Goal: Task Accomplishment & Management: Manage account settings

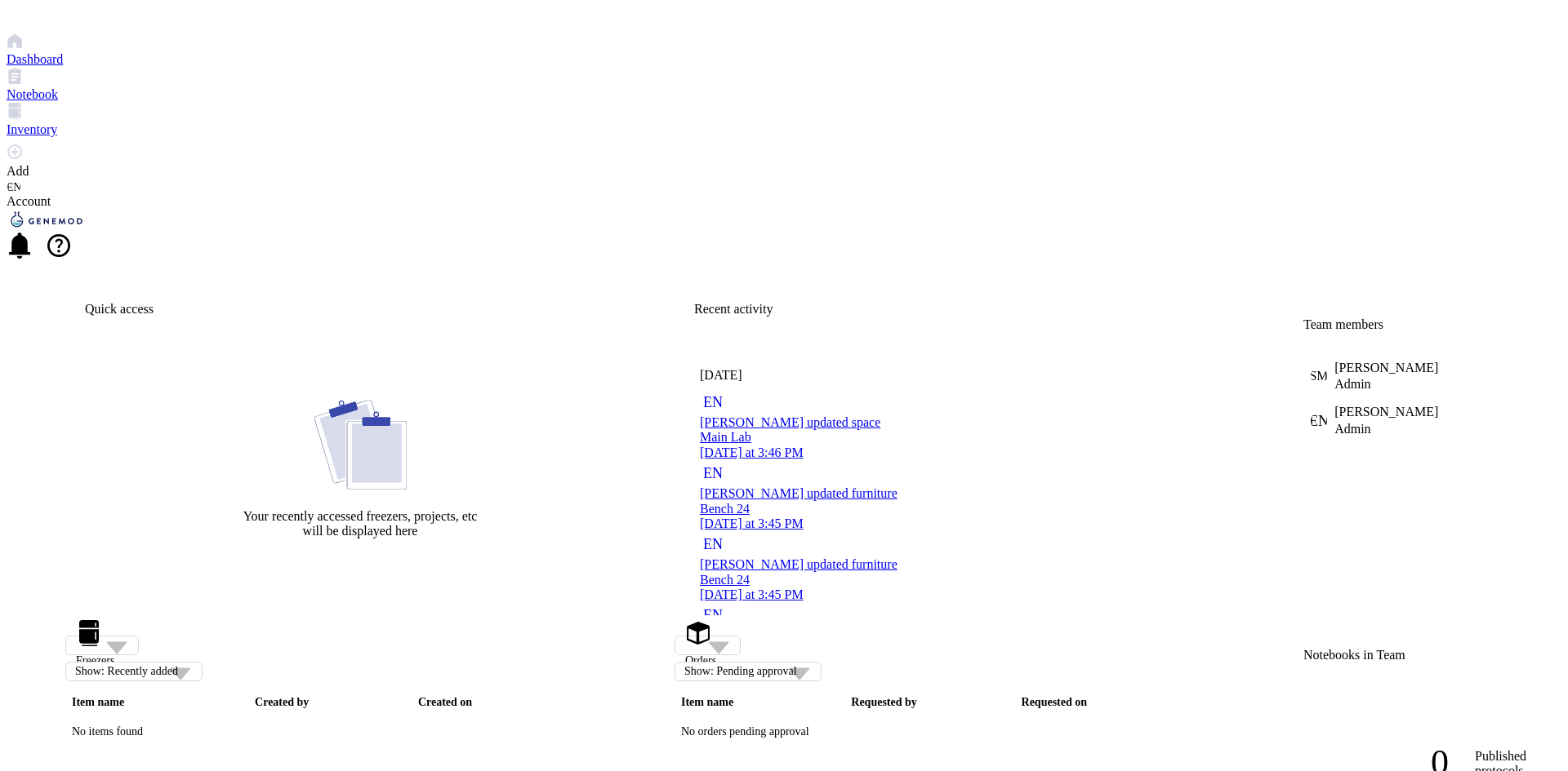
click at [21, 67] on div "Dashboard" at bounding box center [784, 59] width 1555 height 14
click at [19, 87] on div at bounding box center [784, 77] width 1555 height 19
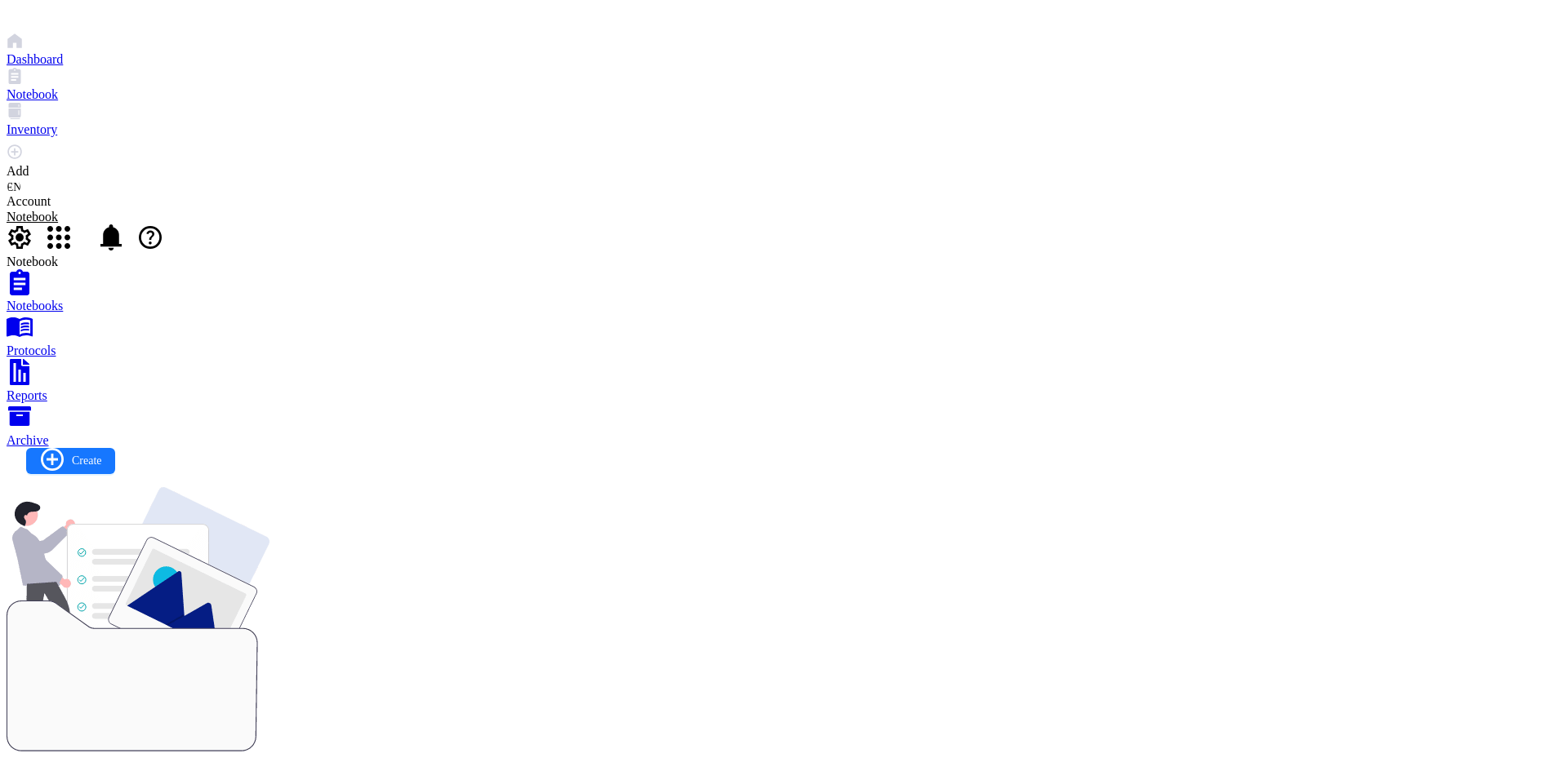
click at [20, 137] on div "Inventory" at bounding box center [784, 129] width 1555 height 14
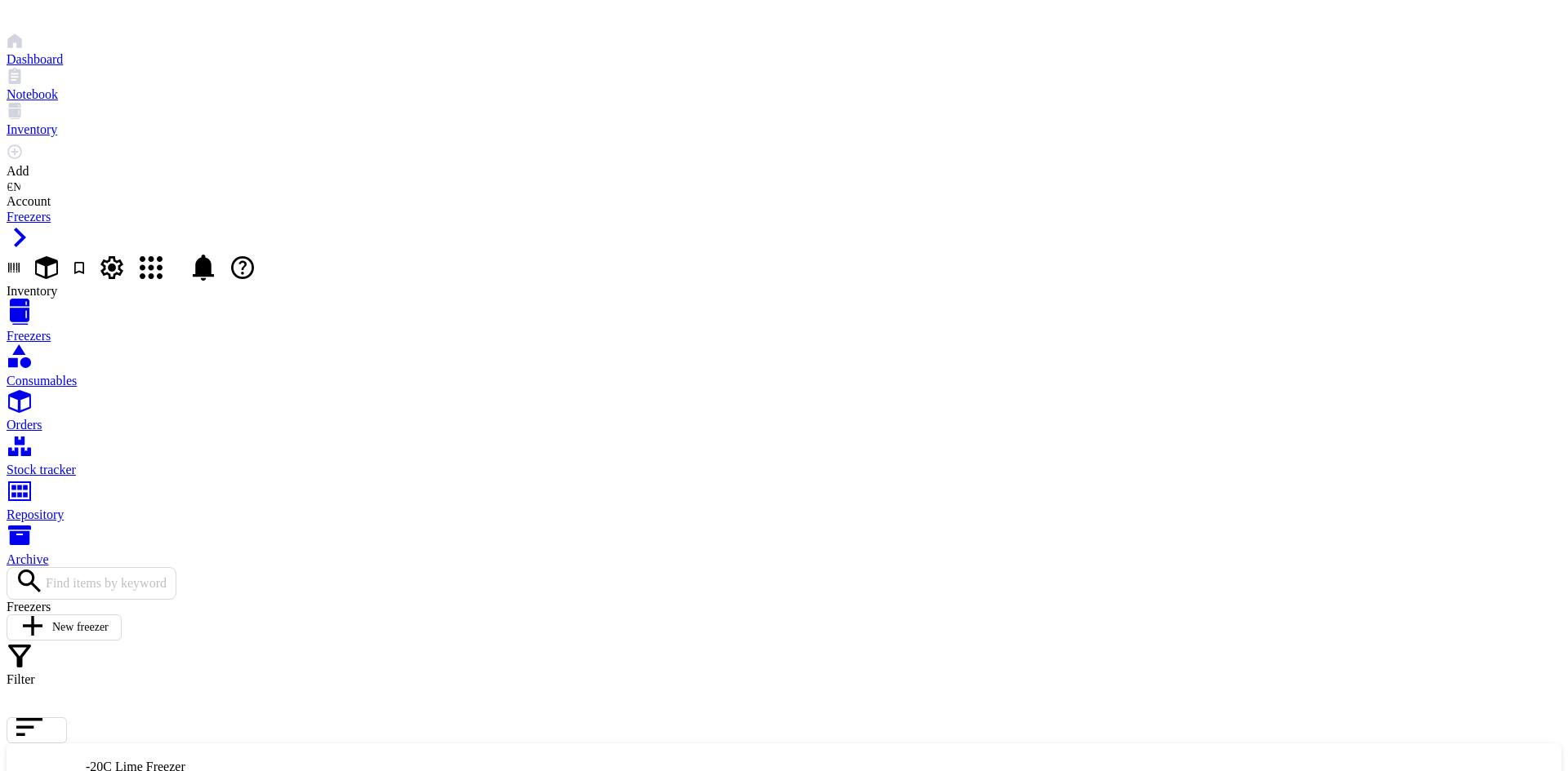
click at [155, 374] on div "Consumables" at bounding box center [784, 380] width 1555 height 14
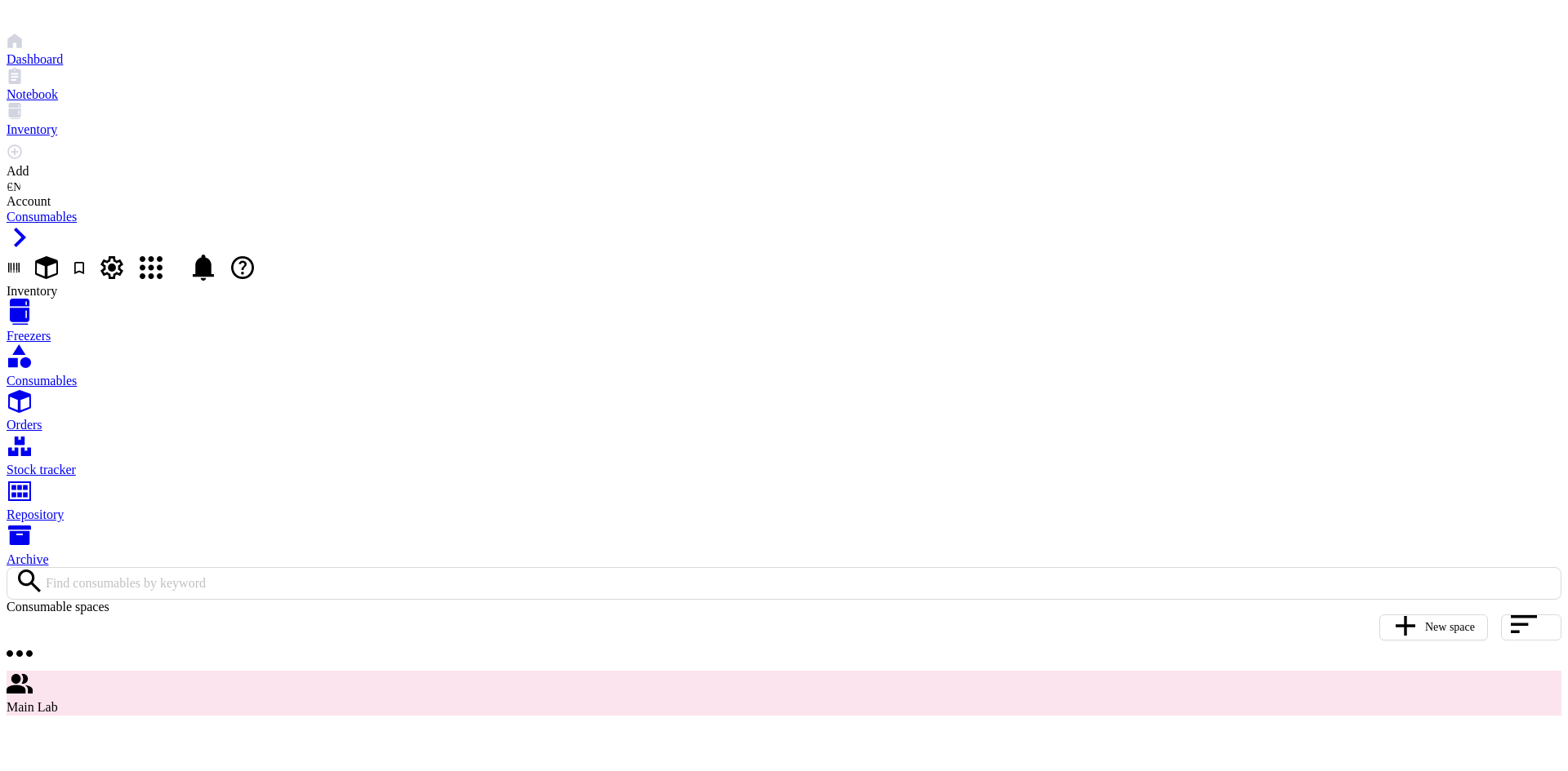
click at [539, 700] on div "Main Lab" at bounding box center [784, 707] width 1555 height 14
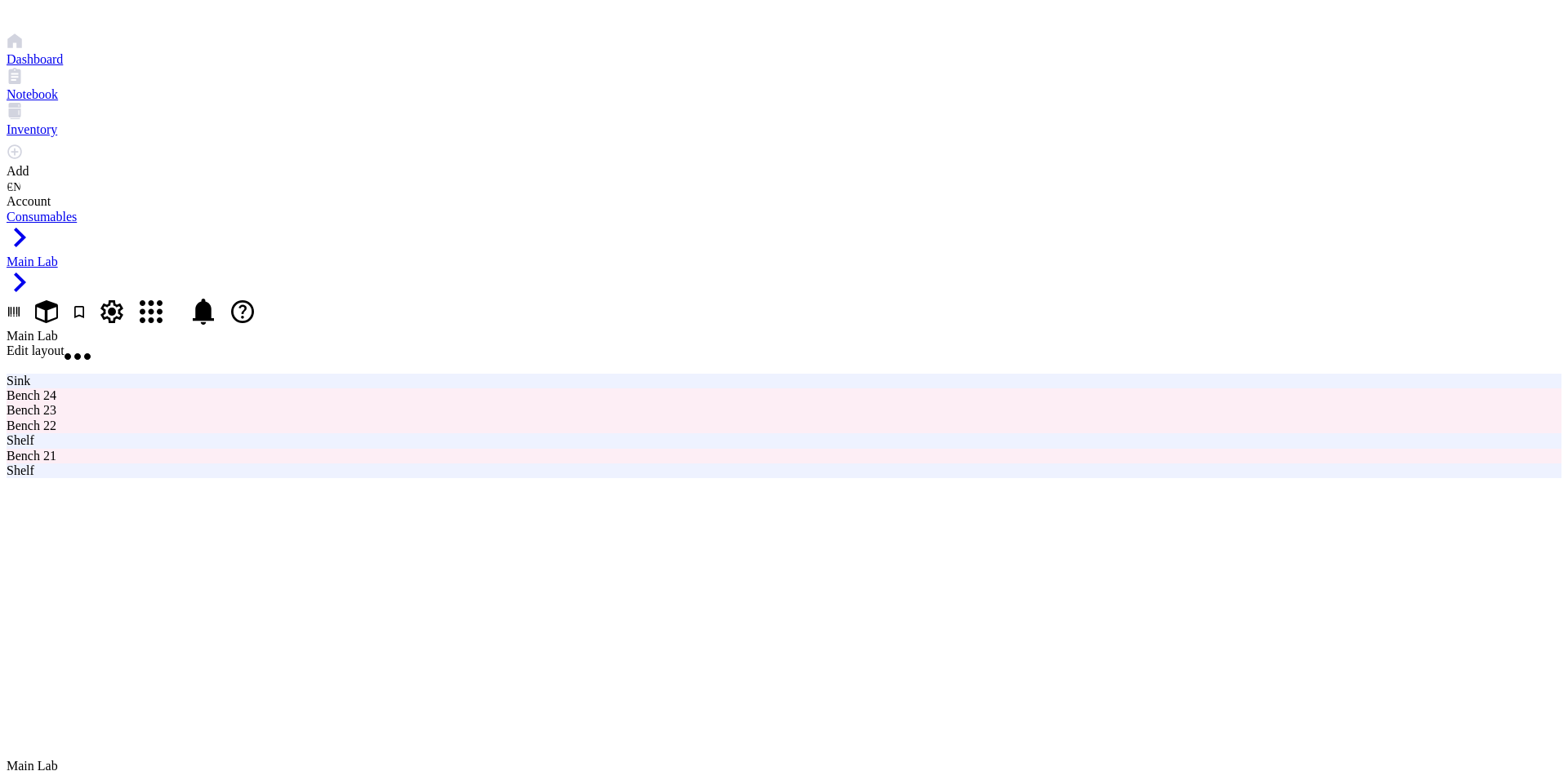
click at [425, 478] on div at bounding box center [784, 478] width 1555 height 0
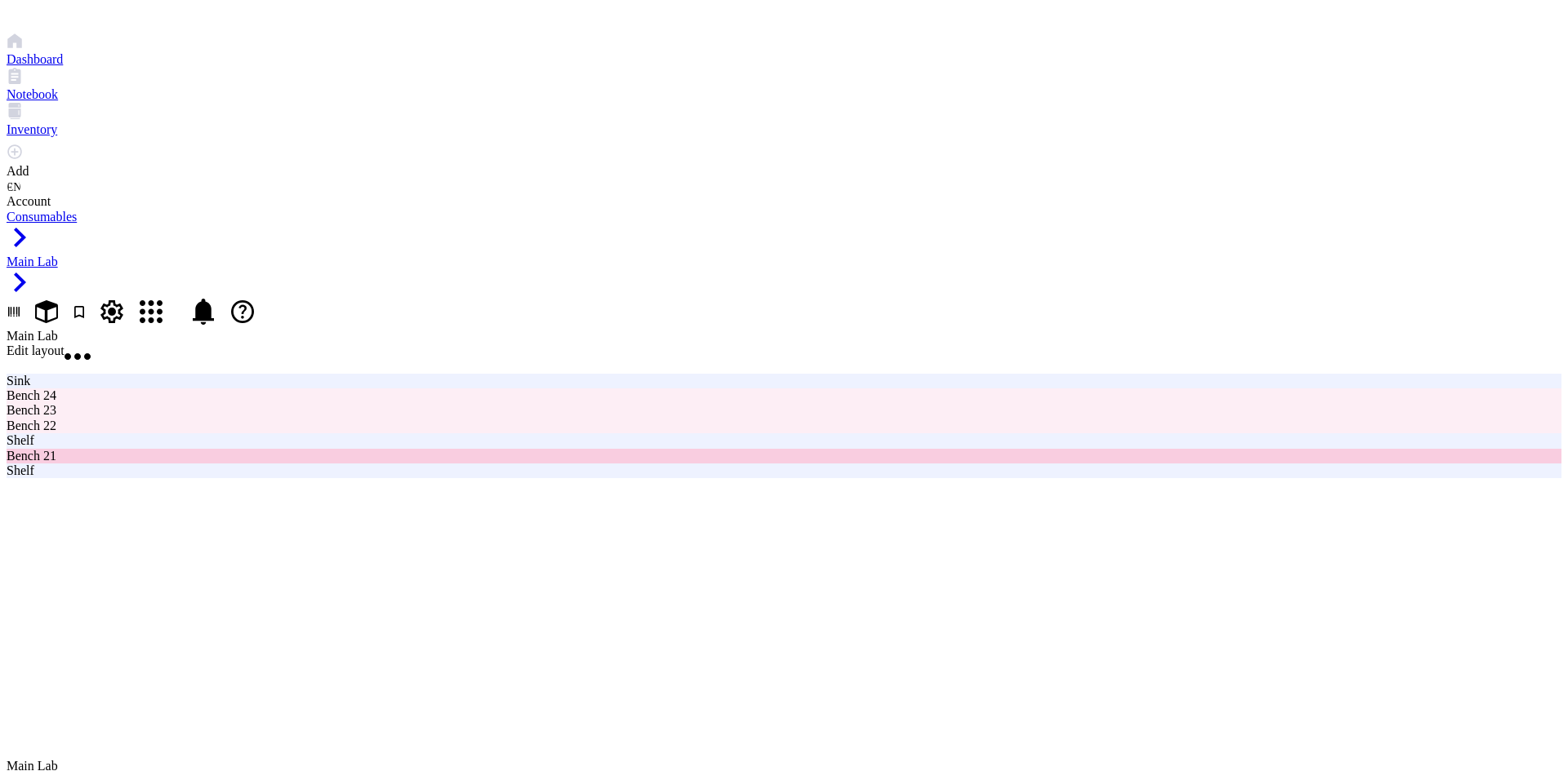
click at [424, 448] on div "Bench 21" at bounding box center [784, 455] width 1555 height 14
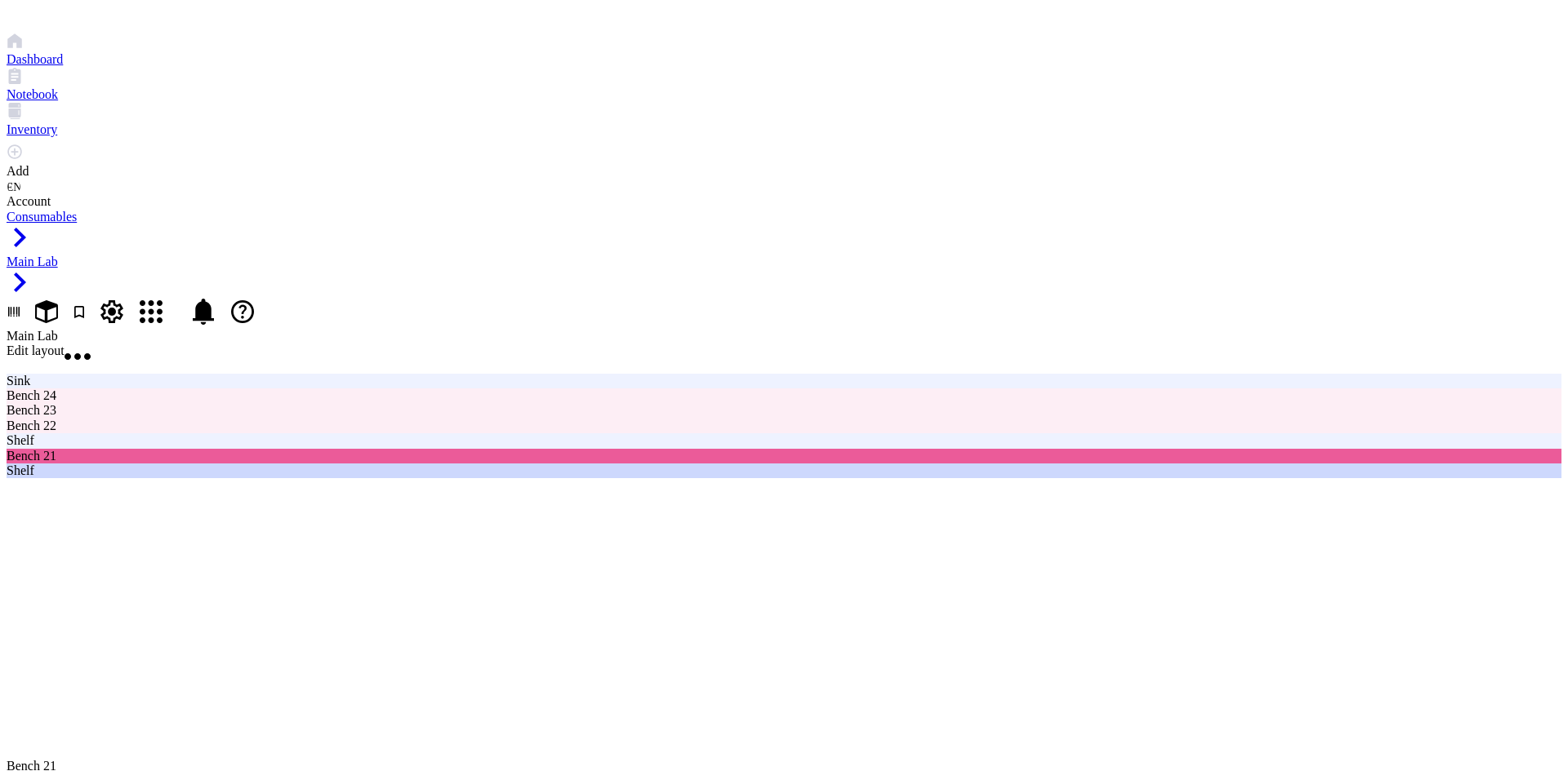
click at [197, 464] on div "Shelf" at bounding box center [784, 470] width 1555 height 14
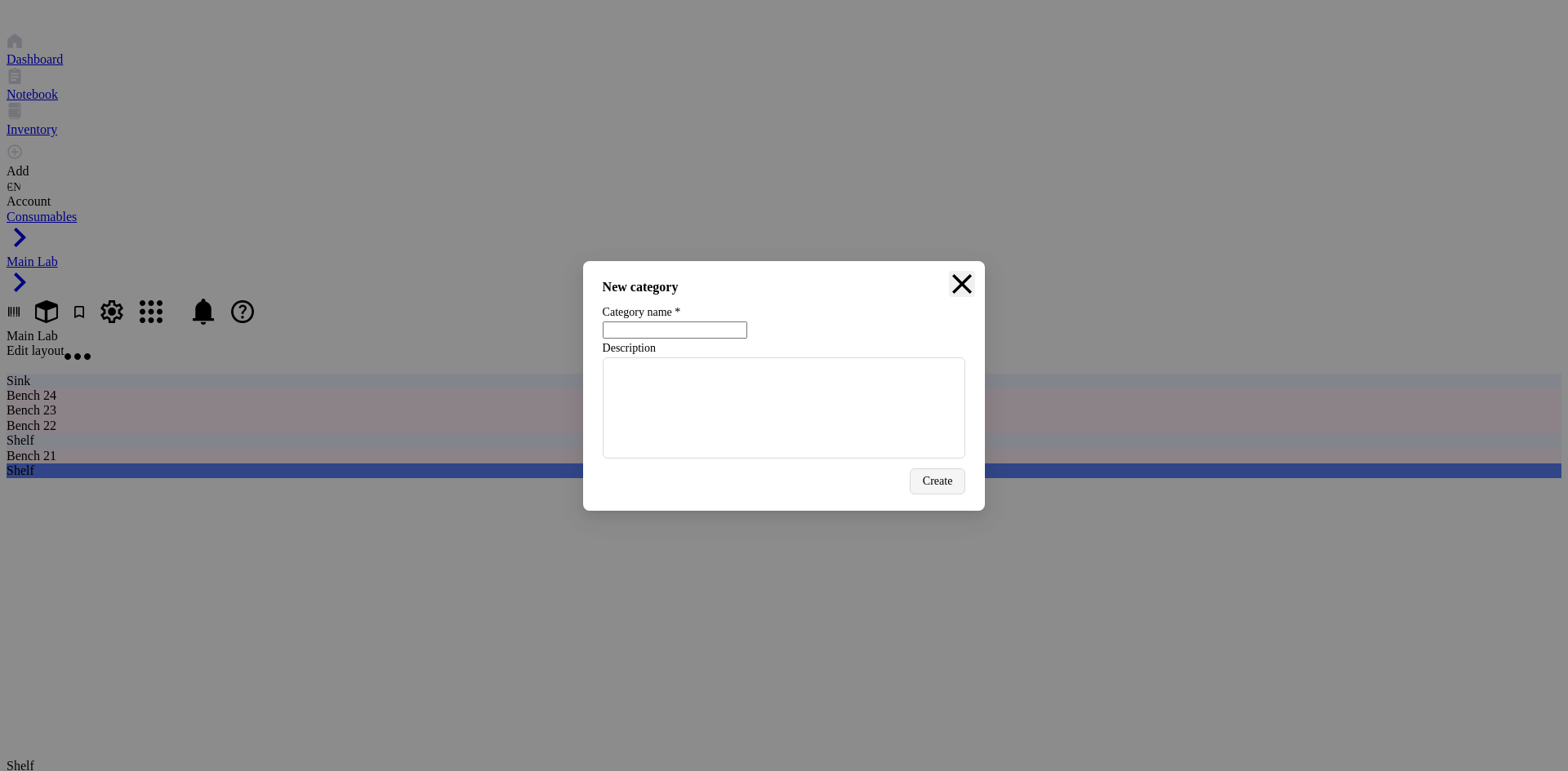
click at [951, 271] on icon "Close" at bounding box center [961, 284] width 26 height 26
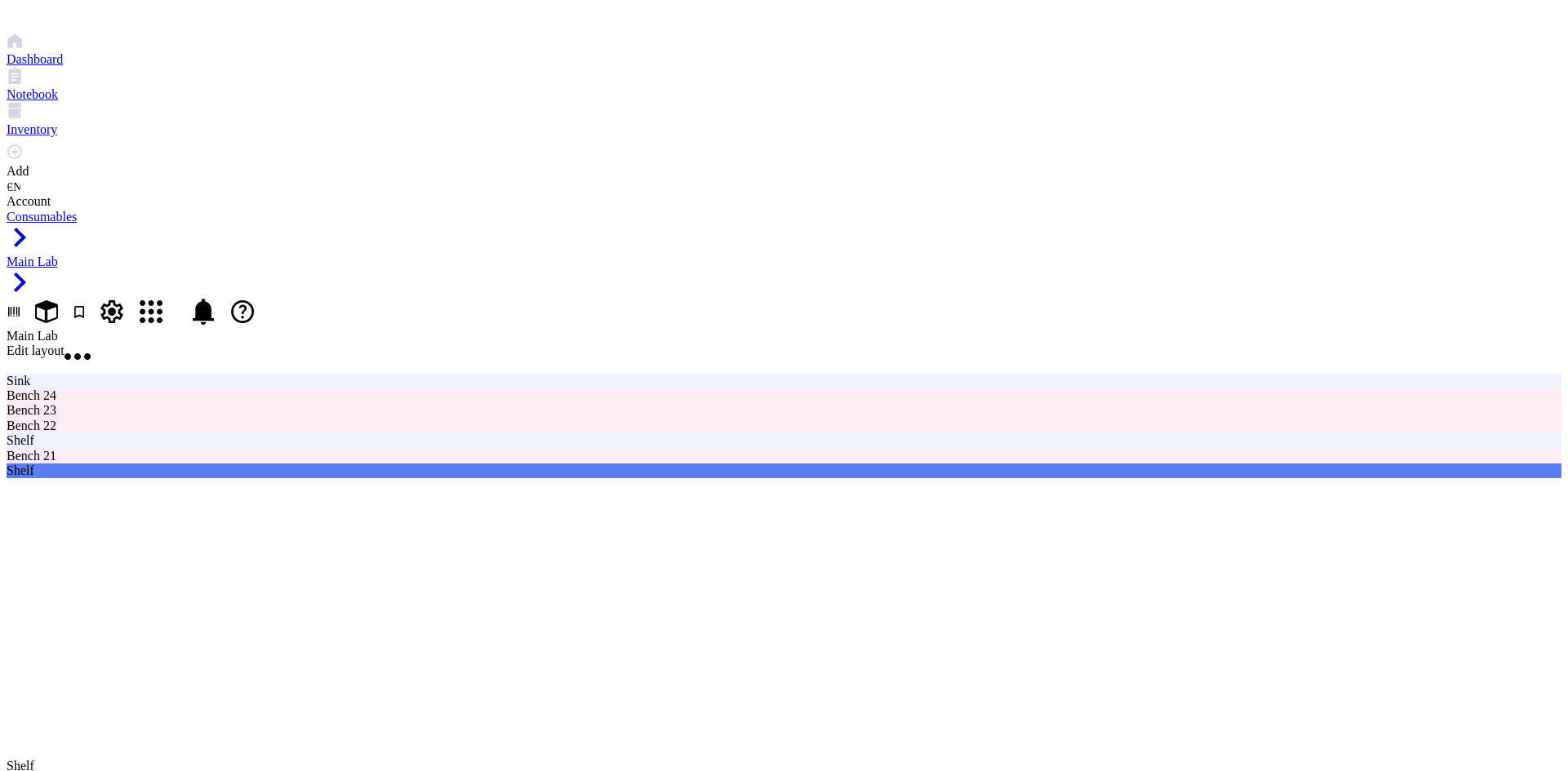
click at [408, 478] on div at bounding box center [784, 478] width 1555 height 0
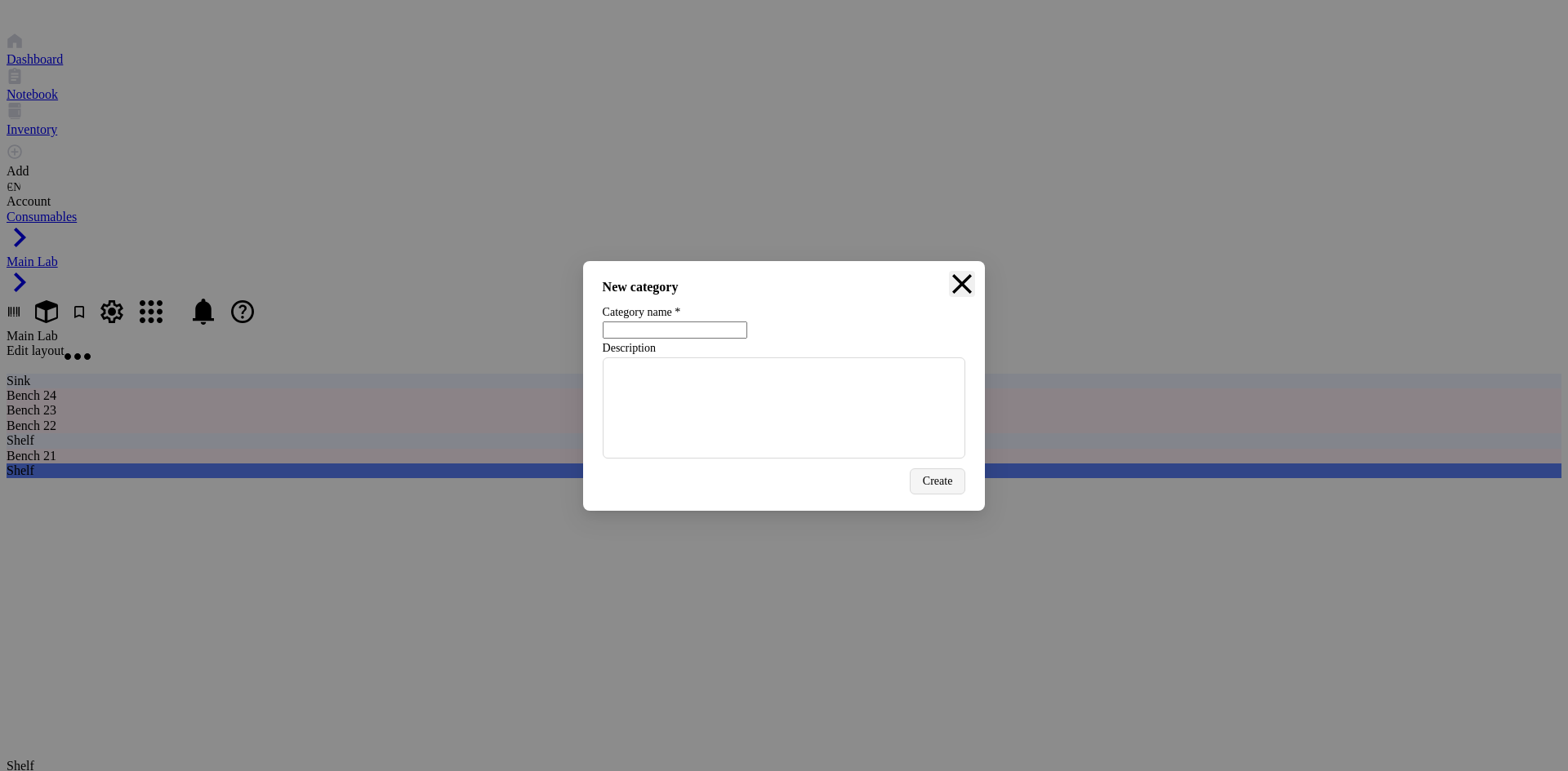
click at [949, 271] on icon "Close" at bounding box center [961, 284] width 26 height 26
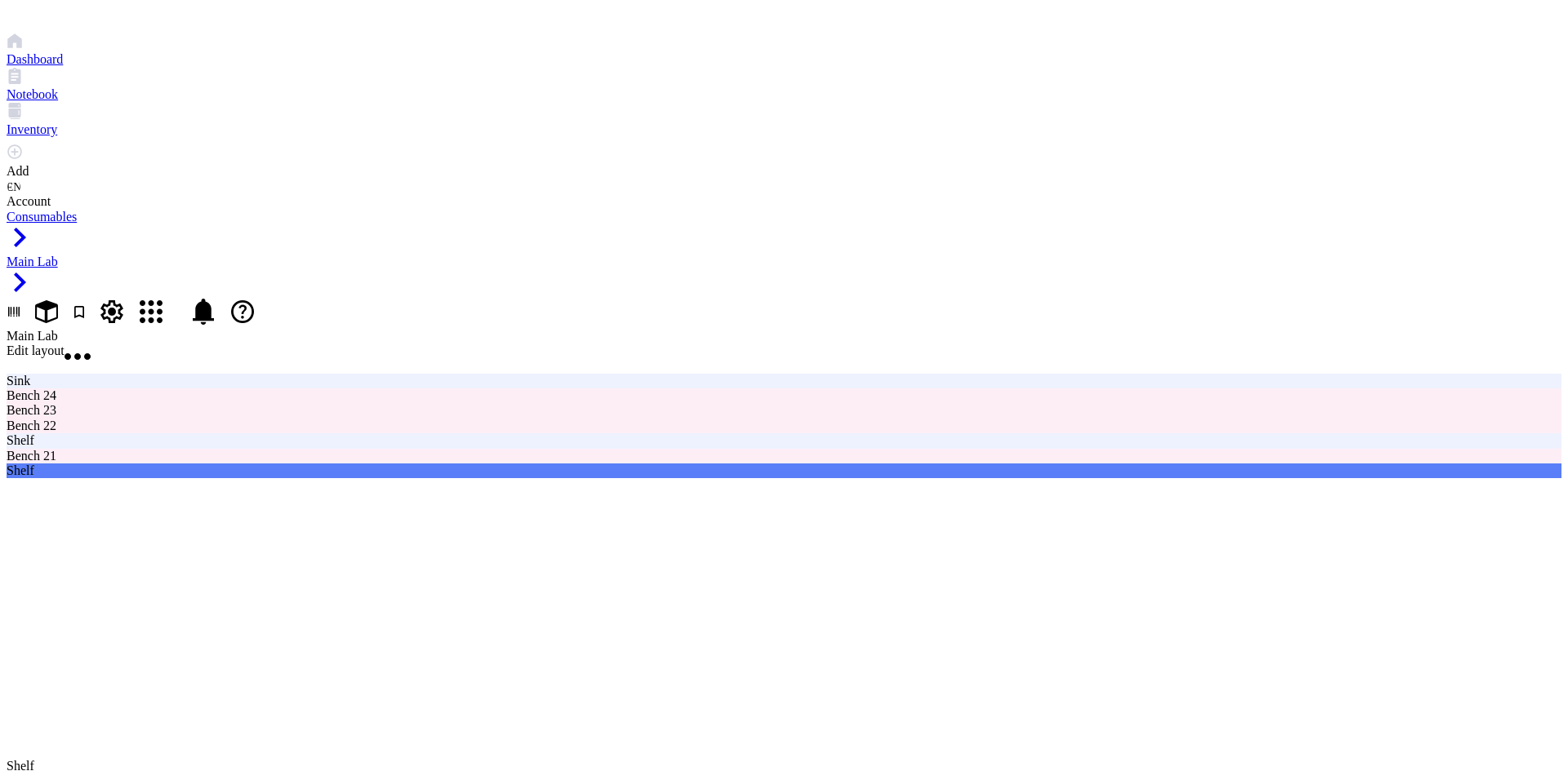
click at [693, 478] on div at bounding box center [784, 478] width 1555 height 0
click at [65, 344] on span "Edit layout" at bounding box center [35, 350] width 58 height 14
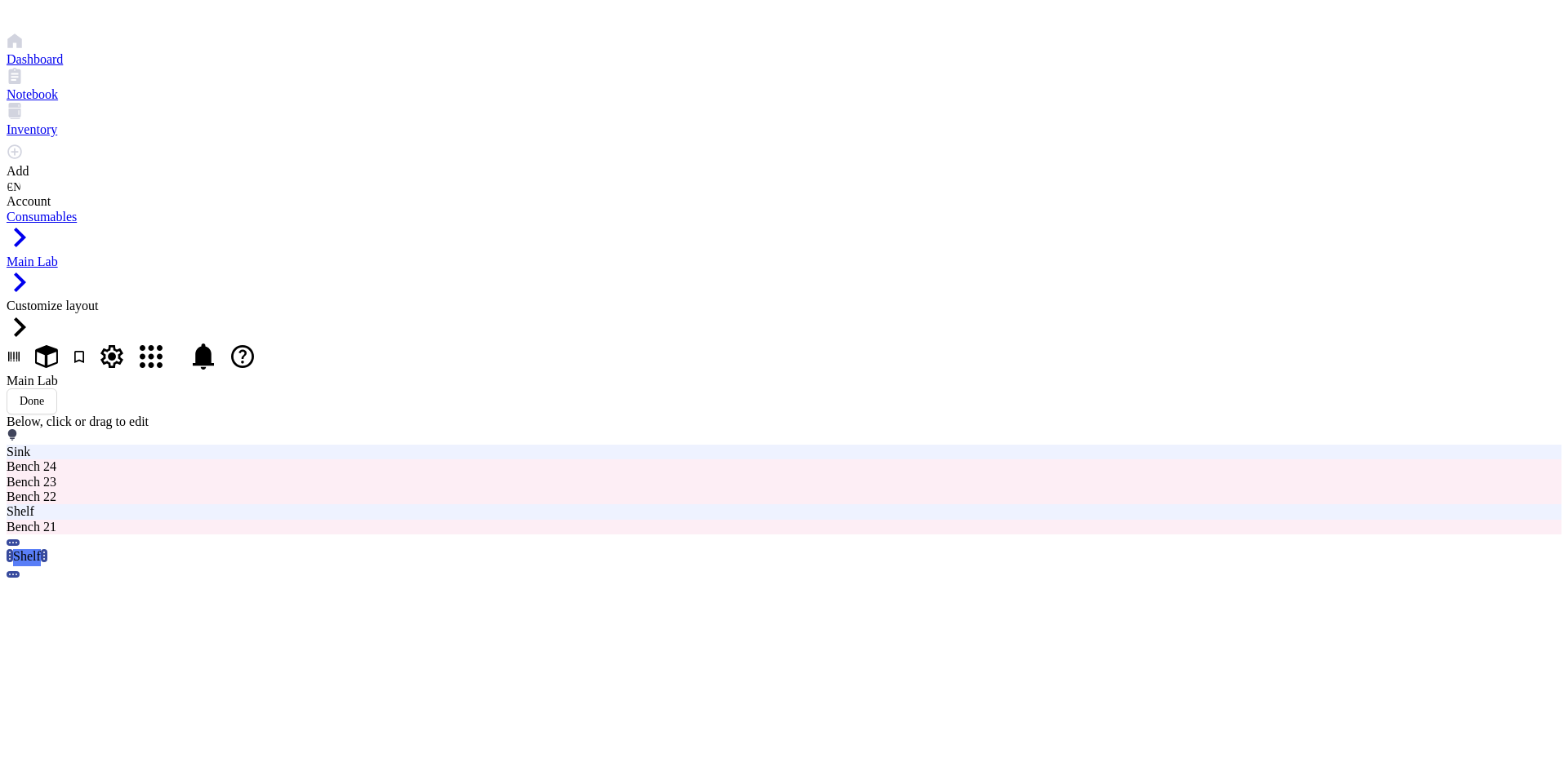
click at [267, 415] on div "Below, click or drag to edit" at bounding box center [784, 430] width 1555 height 30
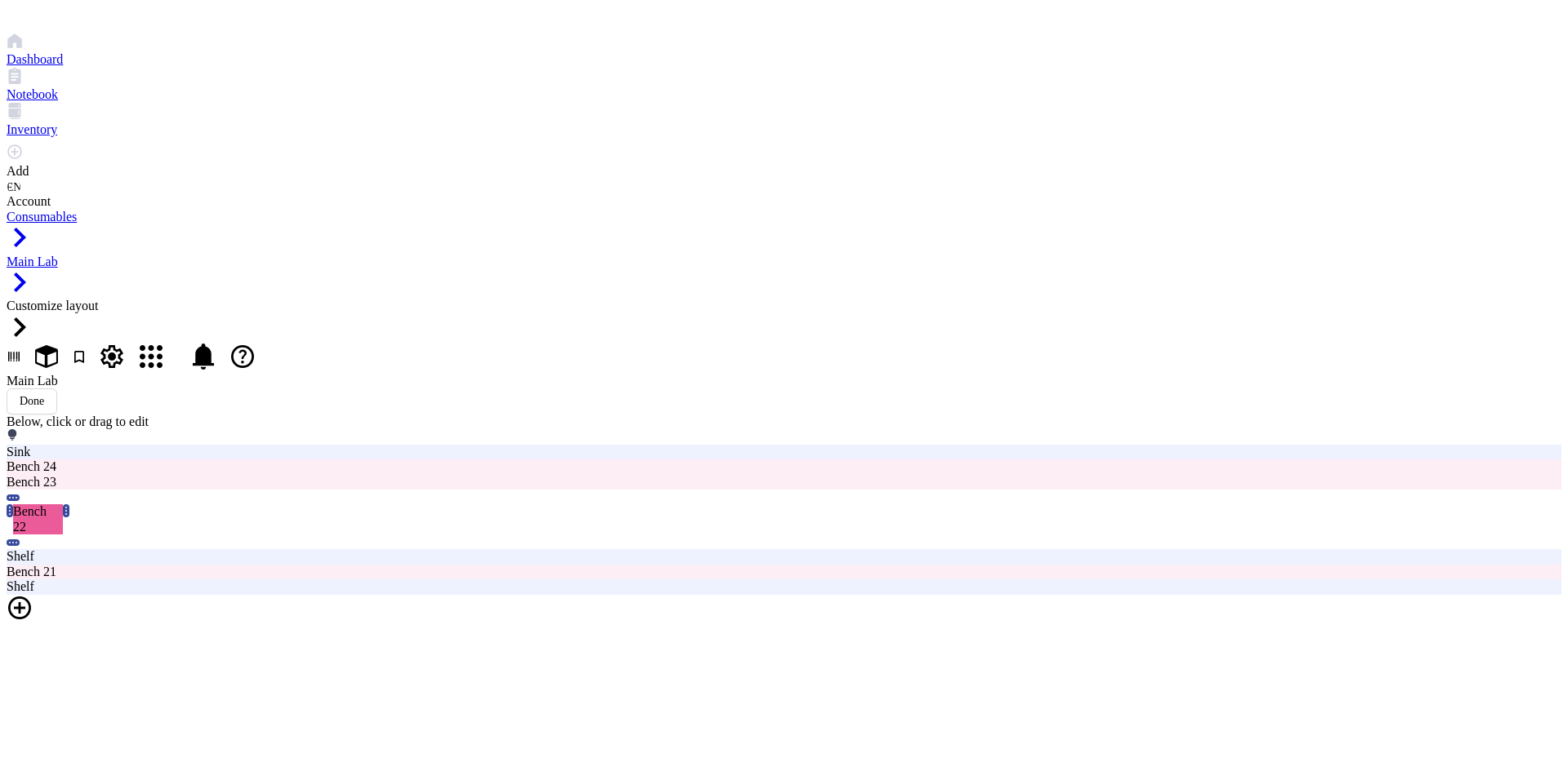
drag, startPoint x: 553, startPoint y: 350, endPoint x: 562, endPoint y: 312, distance: 39.1
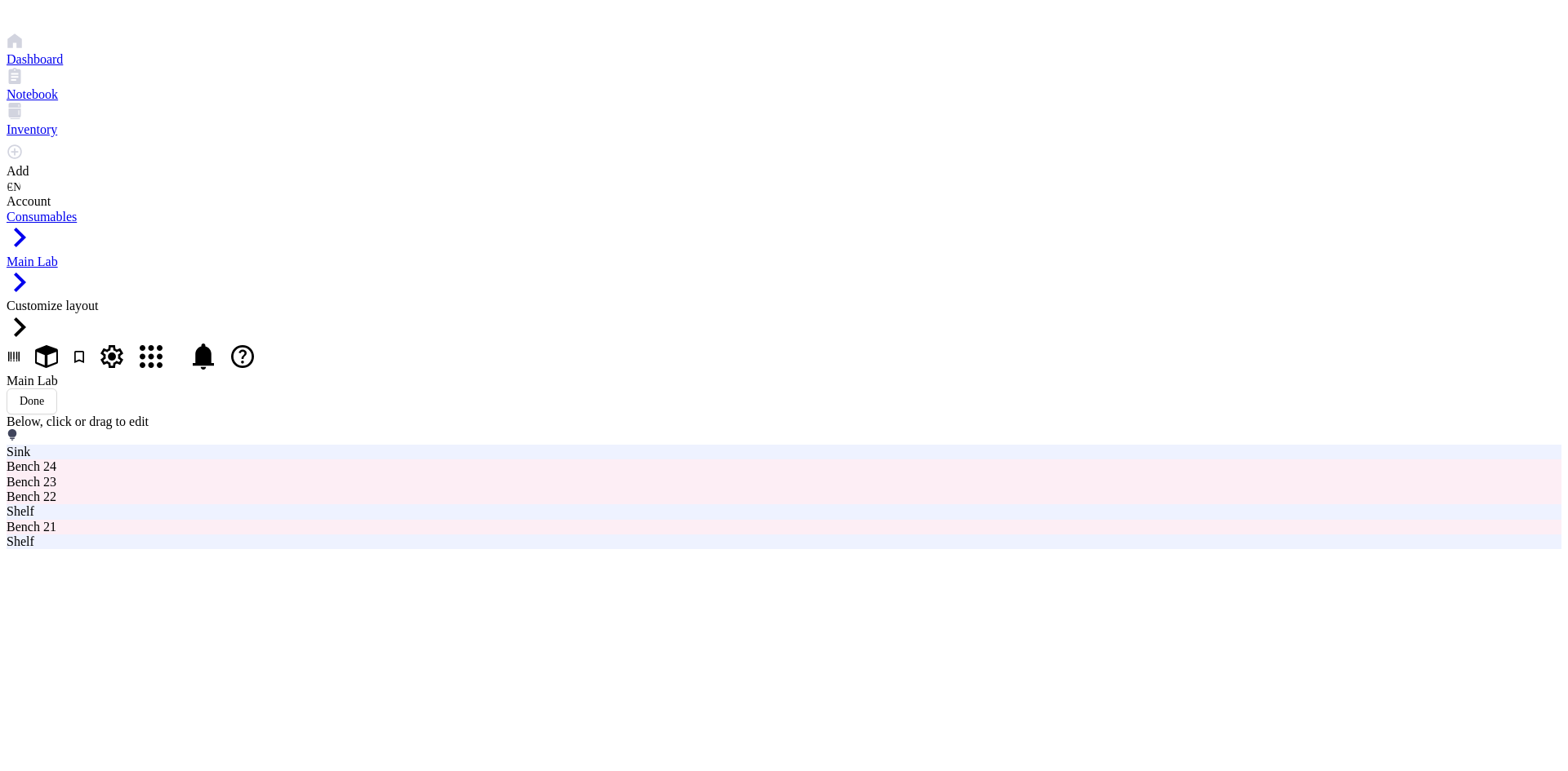
type input "18"
click at [44, 395] on div "Done" at bounding box center [31, 401] width 24 height 13
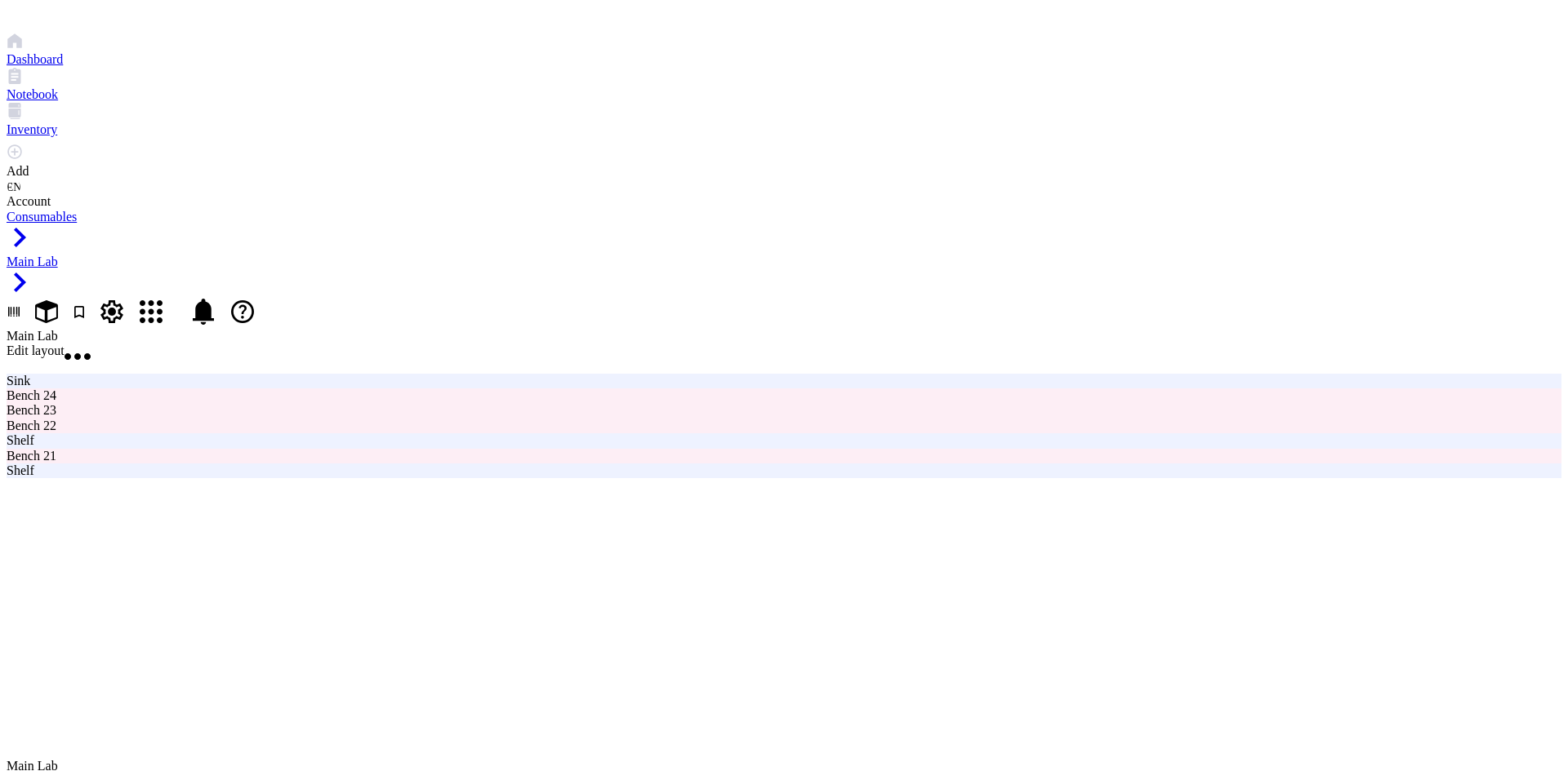
click at [65, 344] on span "Edit layout" at bounding box center [35, 350] width 58 height 14
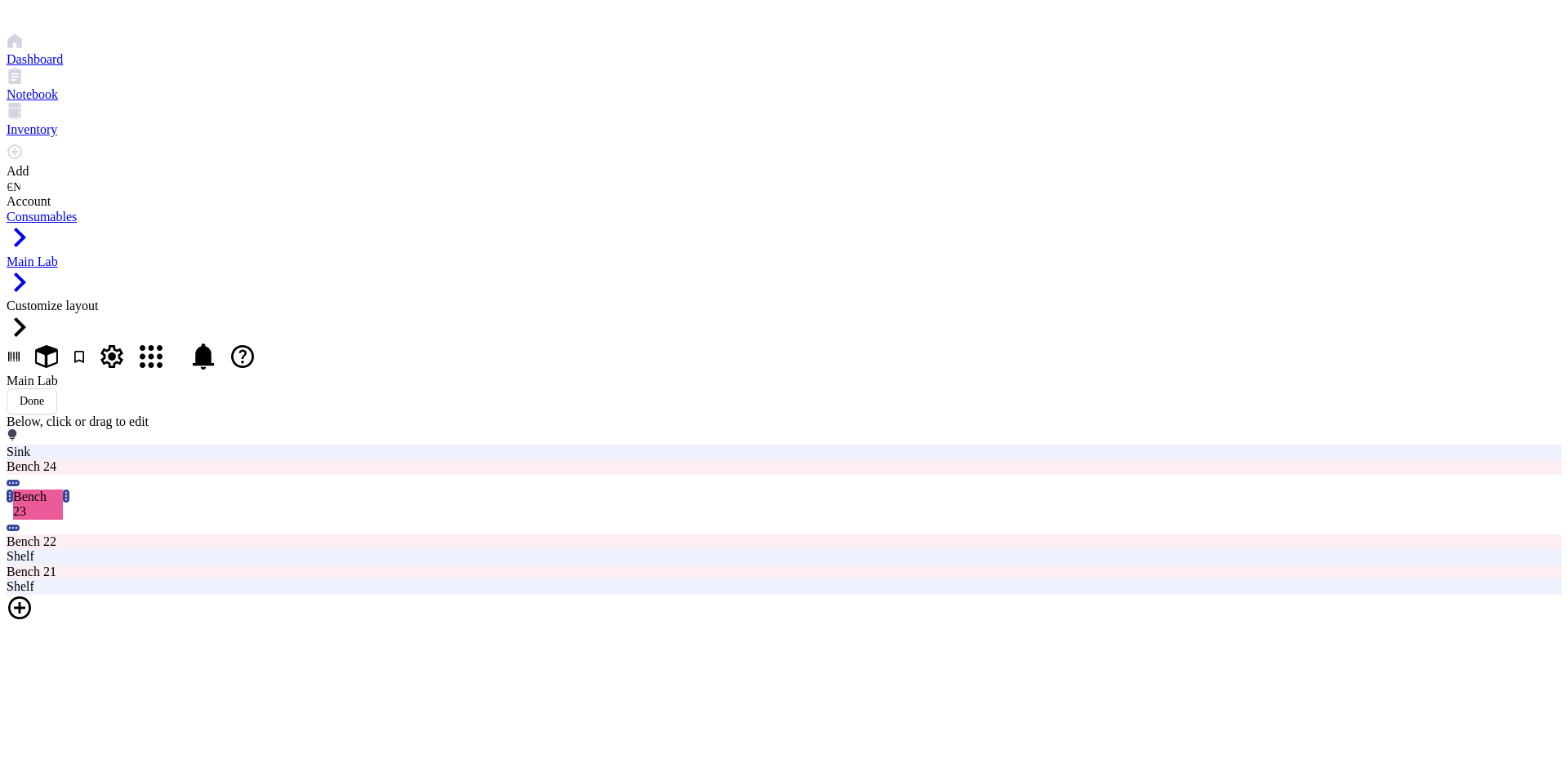
drag, startPoint x: 440, startPoint y: 435, endPoint x: 436, endPoint y: 543, distance: 108.1
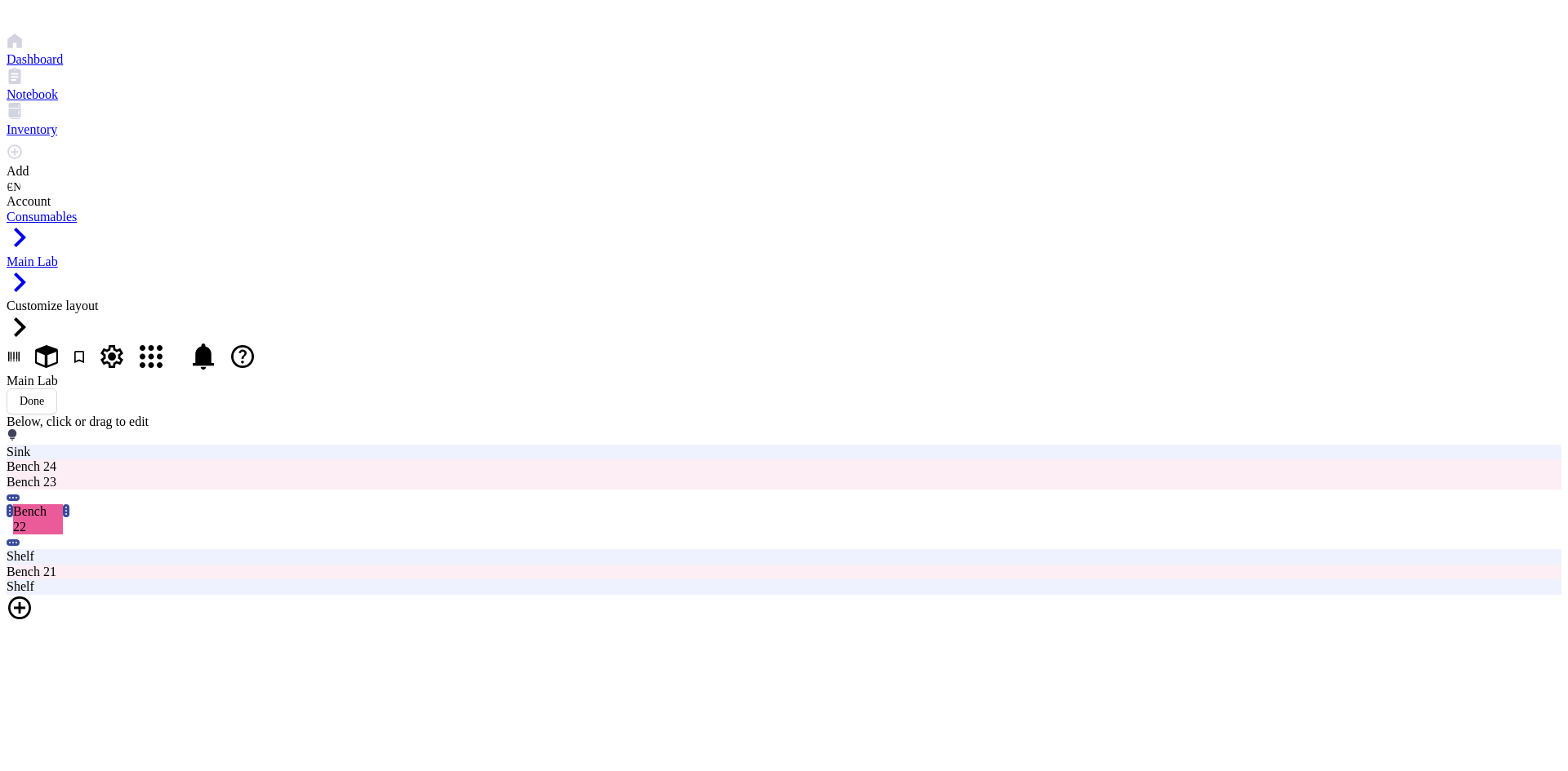
drag, startPoint x: 491, startPoint y: 277, endPoint x: 499, endPoint y: 405, distance: 128.2
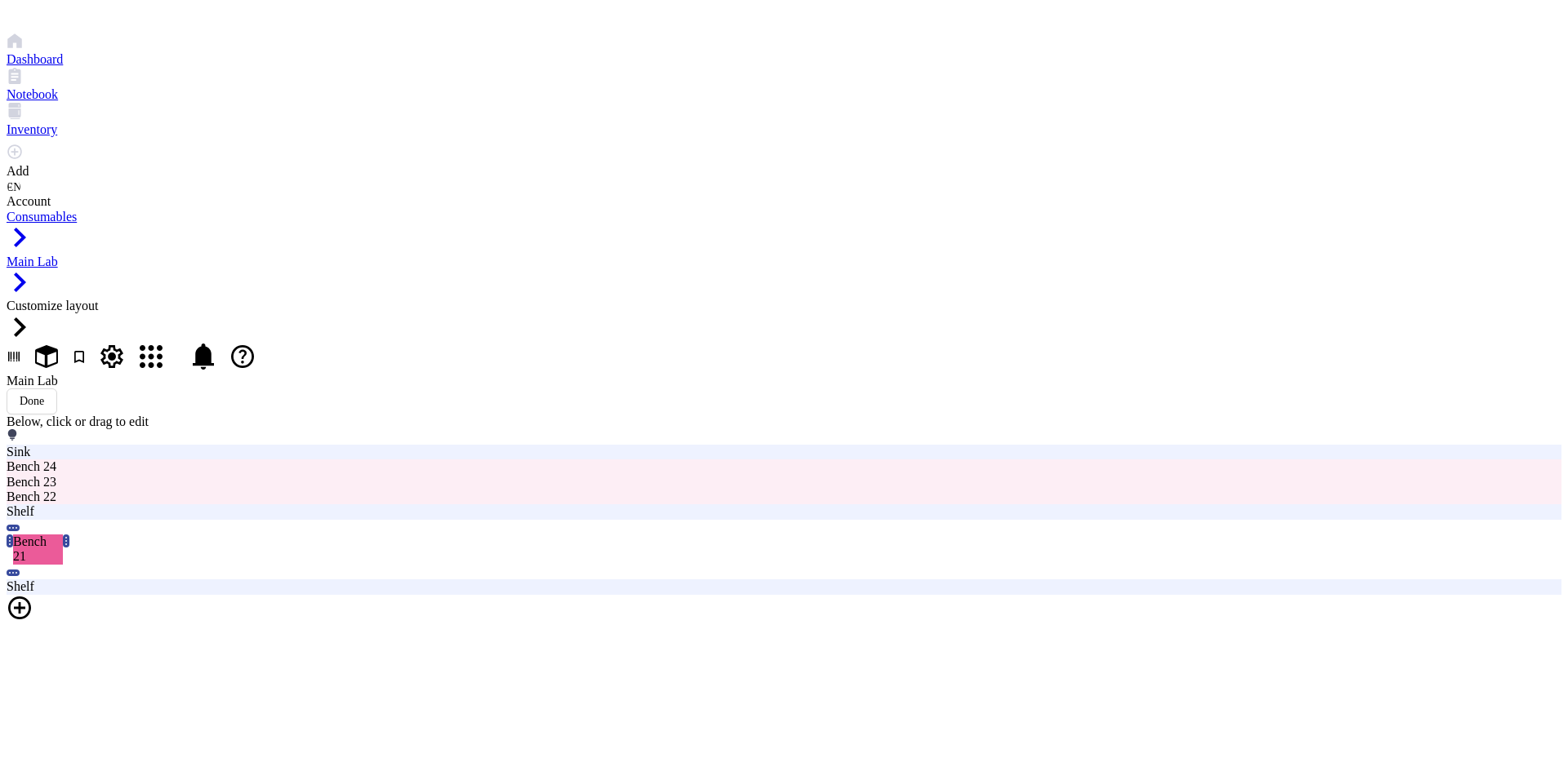
drag, startPoint x: 518, startPoint y: 210, endPoint x: 508, endPoint y: 259, distance: 50.0
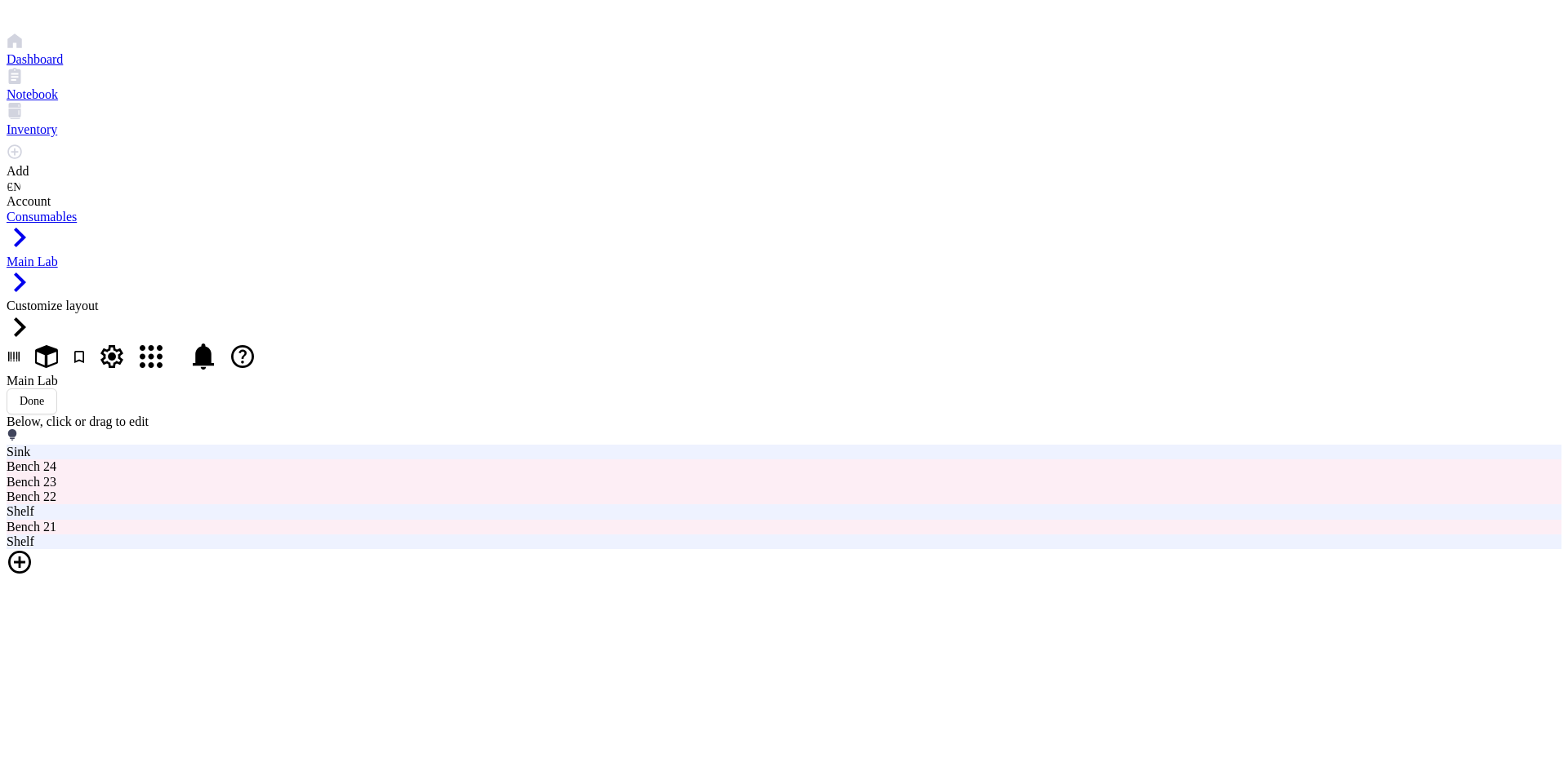
drag, startPoint x: 666, startPoint y: 187, endPoint x: 648, endPoint y: 183, distance: 18.4
click at [648, 549] on div at bounding box center [784, 564] width 1555 height 29
click at [833, 374] on div "Main Lab Done" at bounding box center [784, 394] width 1555 height 41
type input "1"
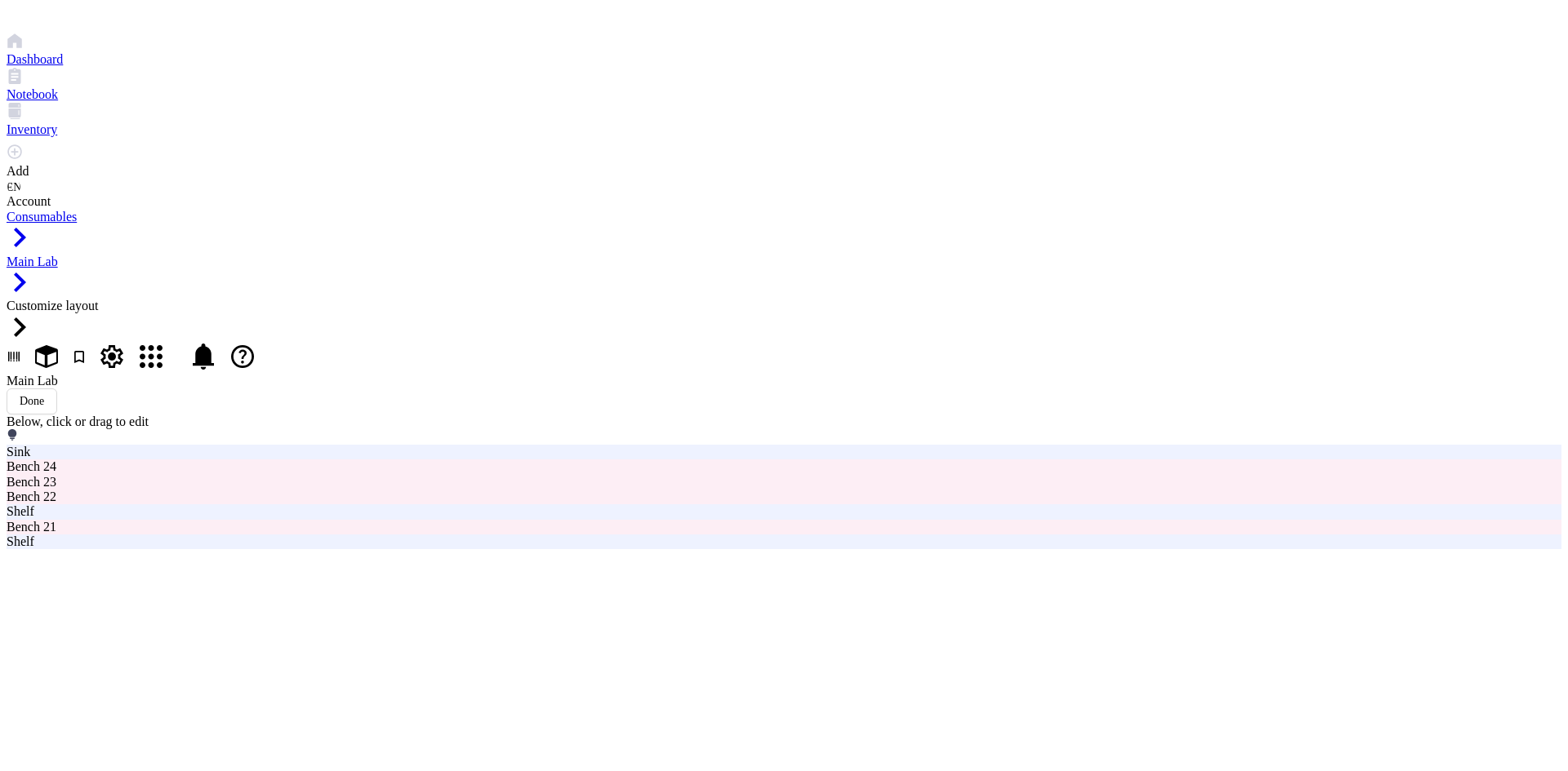
type input "20"
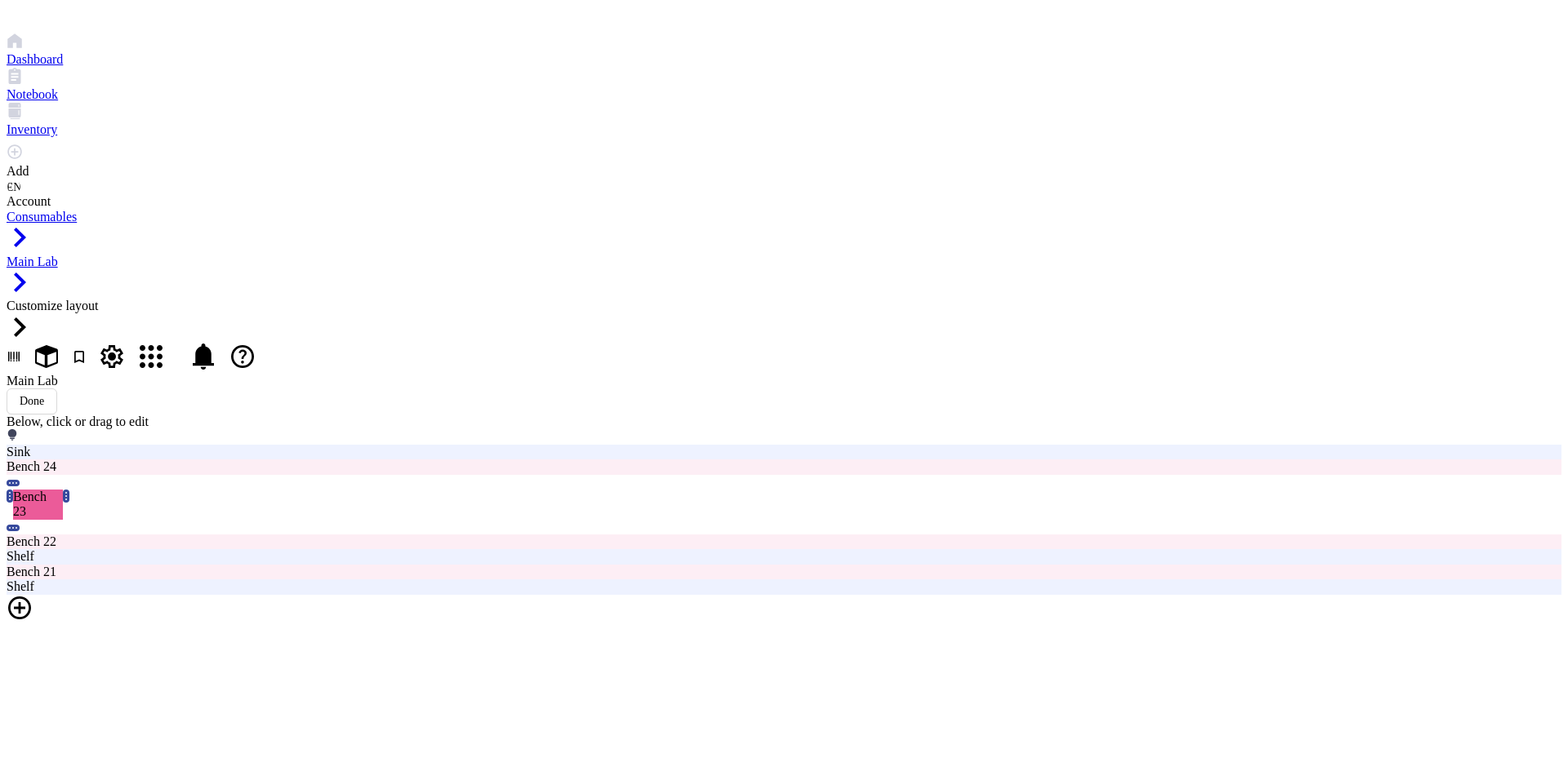
drag, startPoint x: 718, startPoint y: 523, endPoint x: 720, endPoint y: 559, distance: 36.1
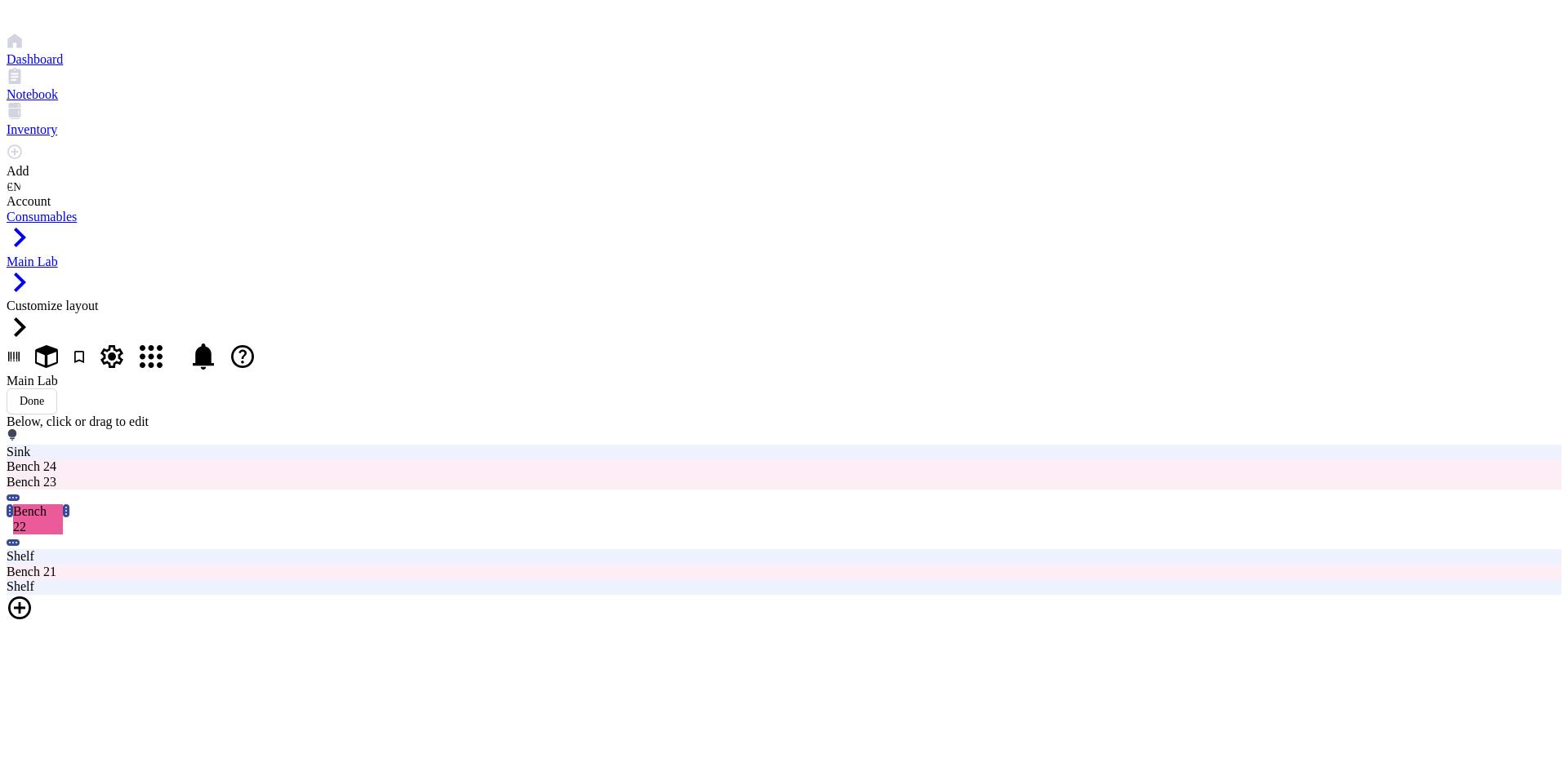
drag, startPoint x: 616, startPoint y: 379, endPoint x: 619, endPoint y: 443, distance: 64.1
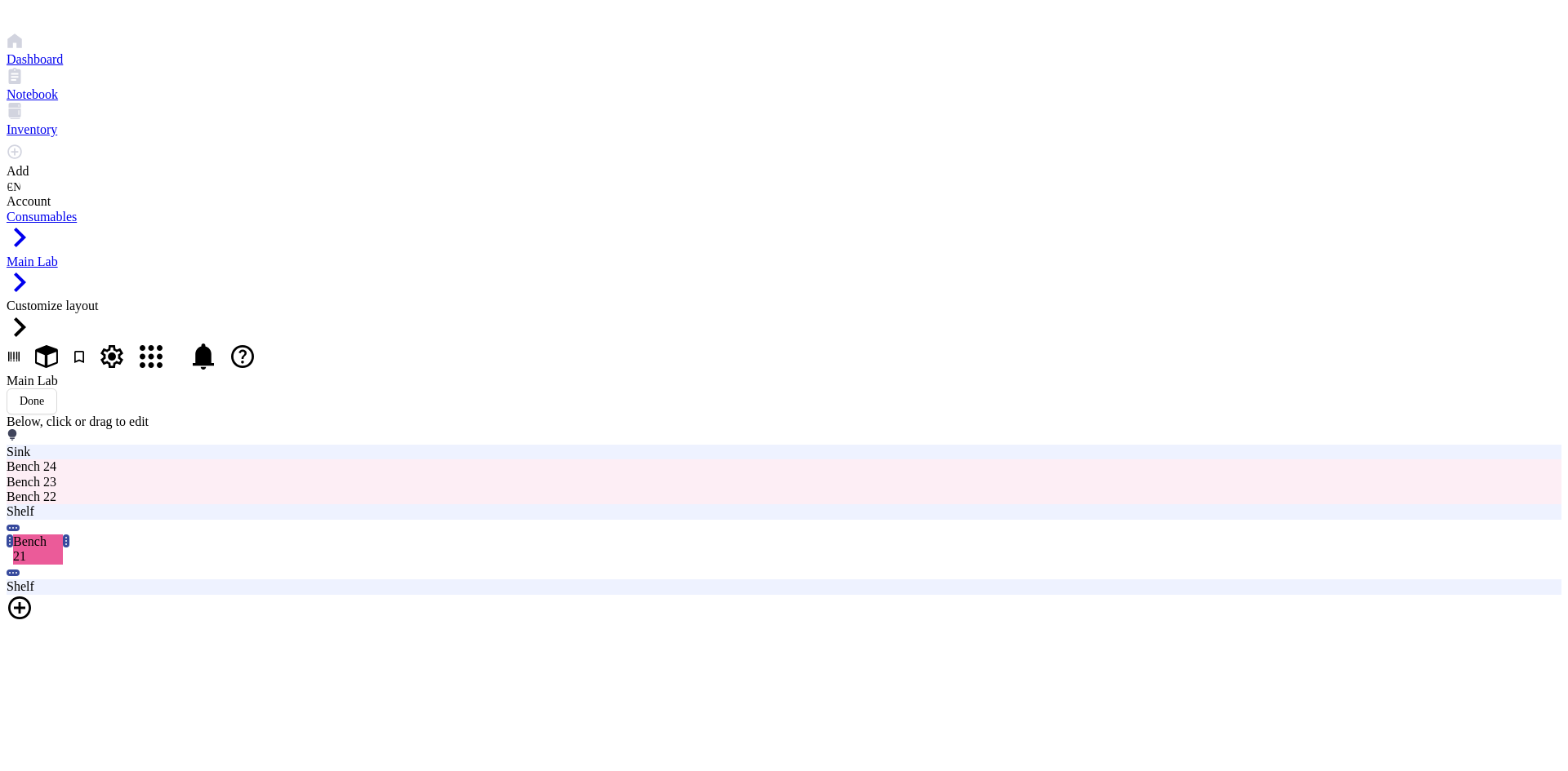
drag, startPoint x: 615, startPoint y: 244, endPoint x: 618, endPoint y: 294, distance: 50.1
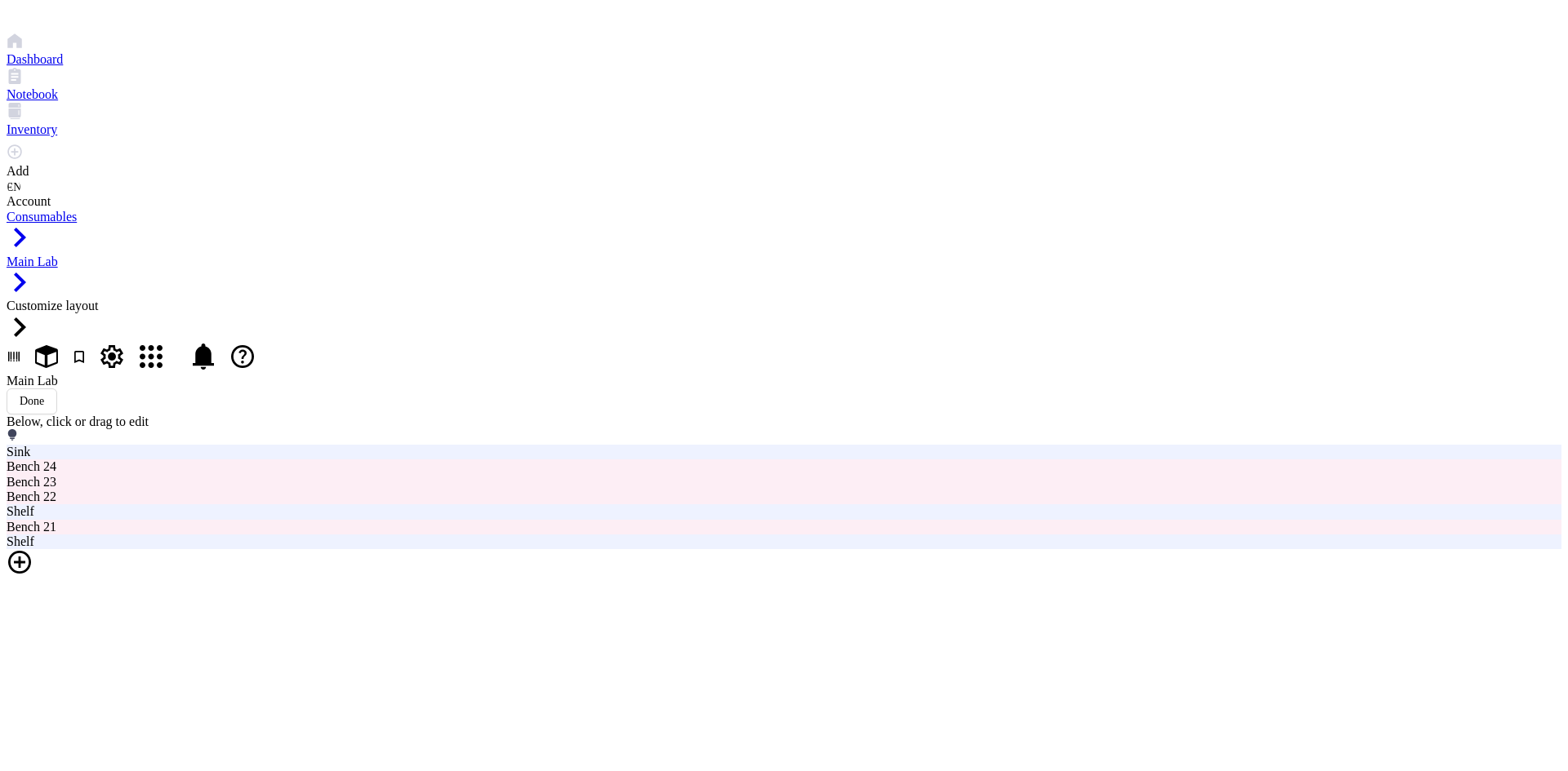
click at [391, 549] on div at bounding box center [784, 564] width 1555 height 29
click at [372, 305] on span "Shelf" at bounding box center [360, 311] width 24 height 13
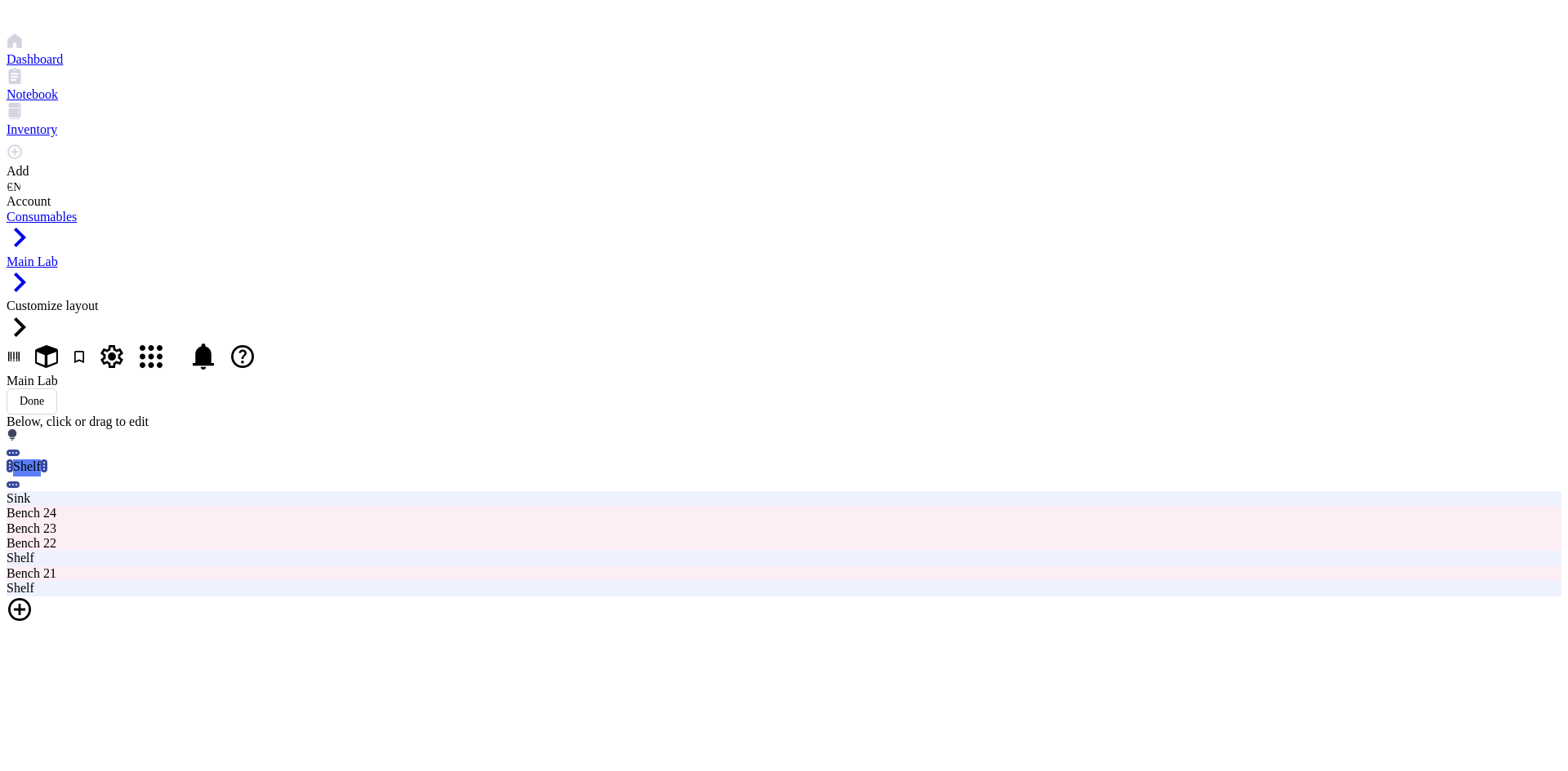
click at [418, 596] on div at bounding box center [784, 611] width 1555 height 29
click at [381, 261] on li "Shelf" at bounding box center [419, 278] width 163 height 38
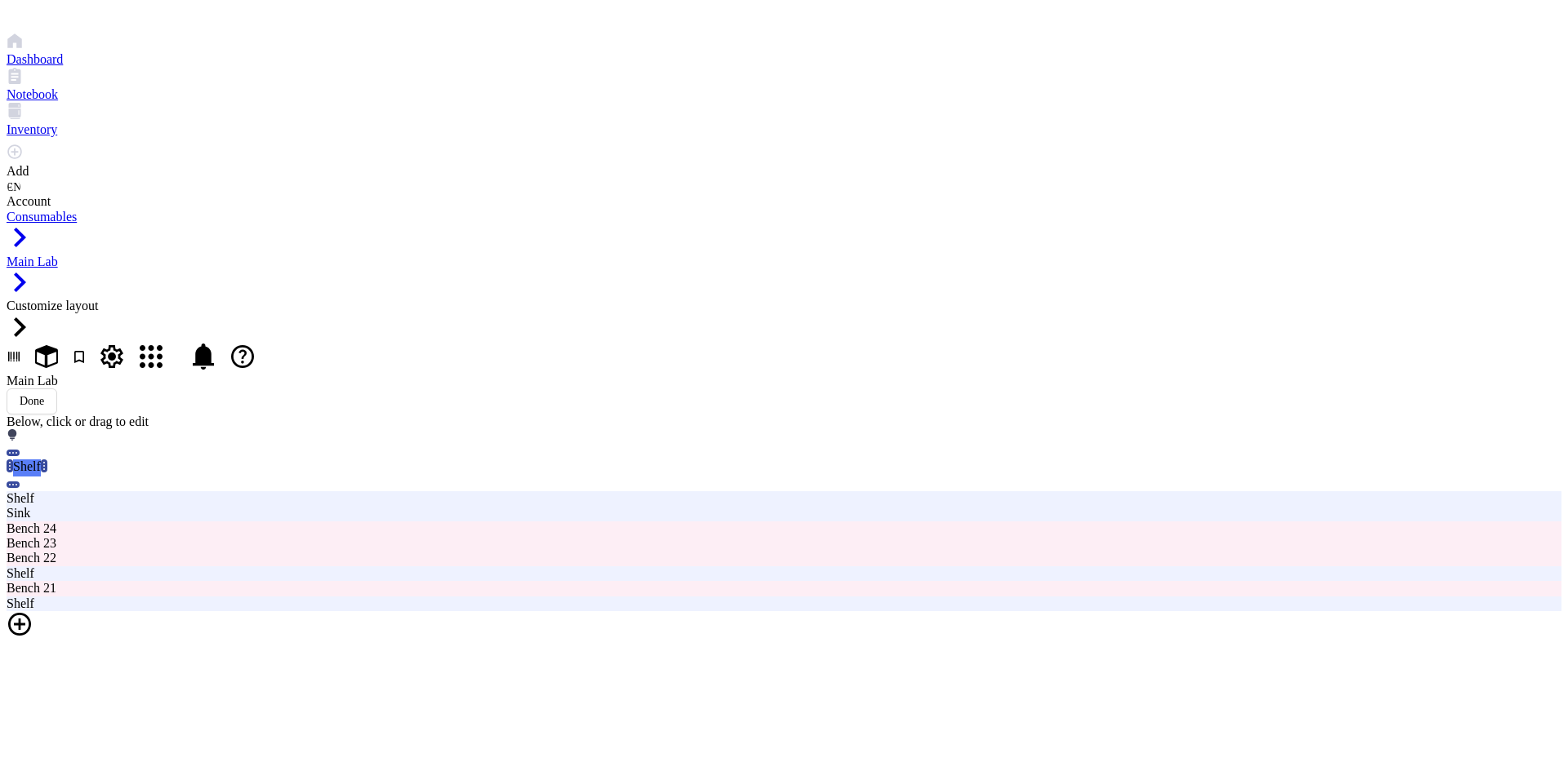
click at [403, 611] on div at bounding box center [784, 626] width 1555 height 29
click at [397, 247] on div "Shelf" at bounding box center [419, 250] width 144 height 29
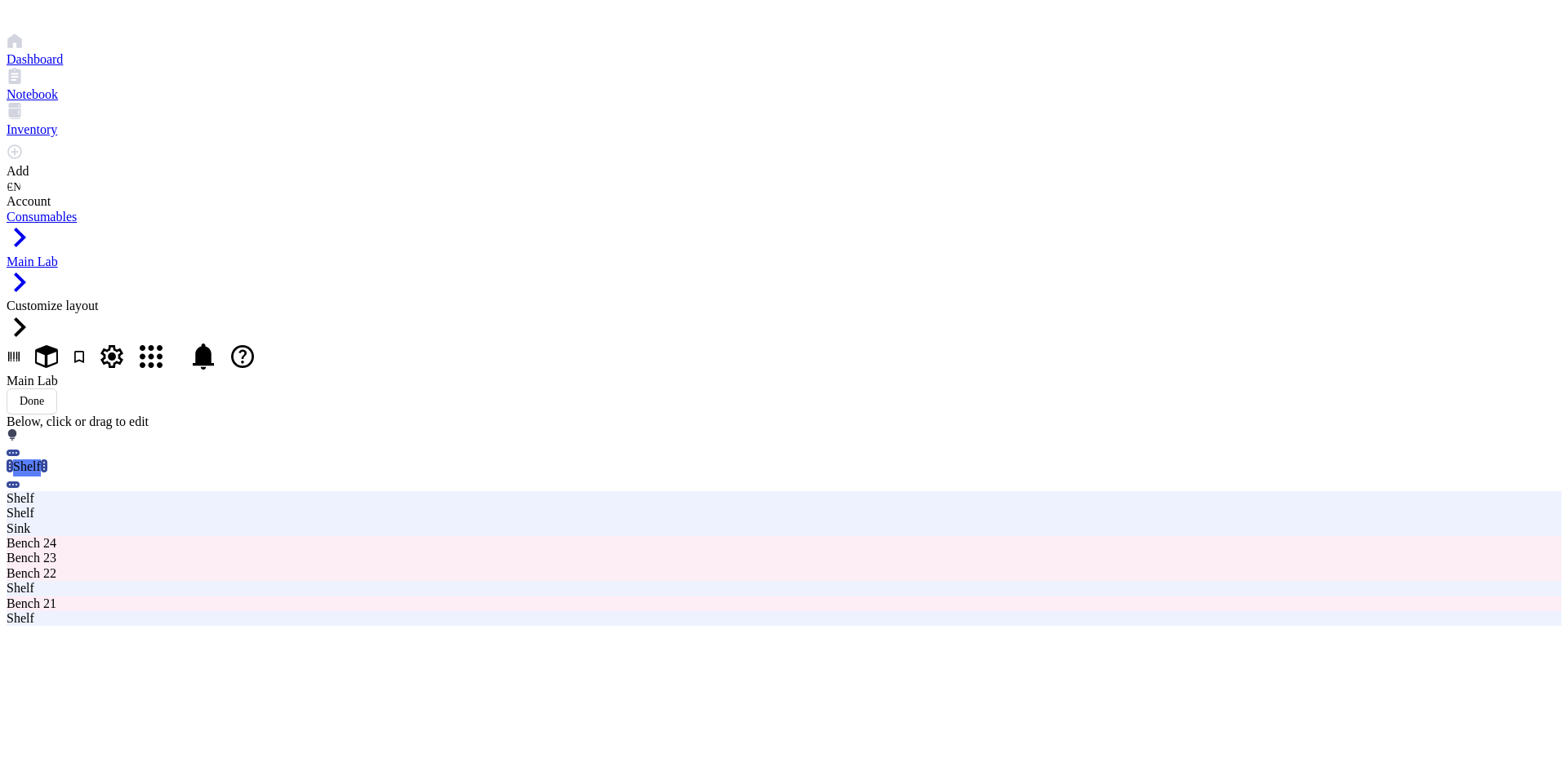
type input "Shelf 1-Freezer racks"
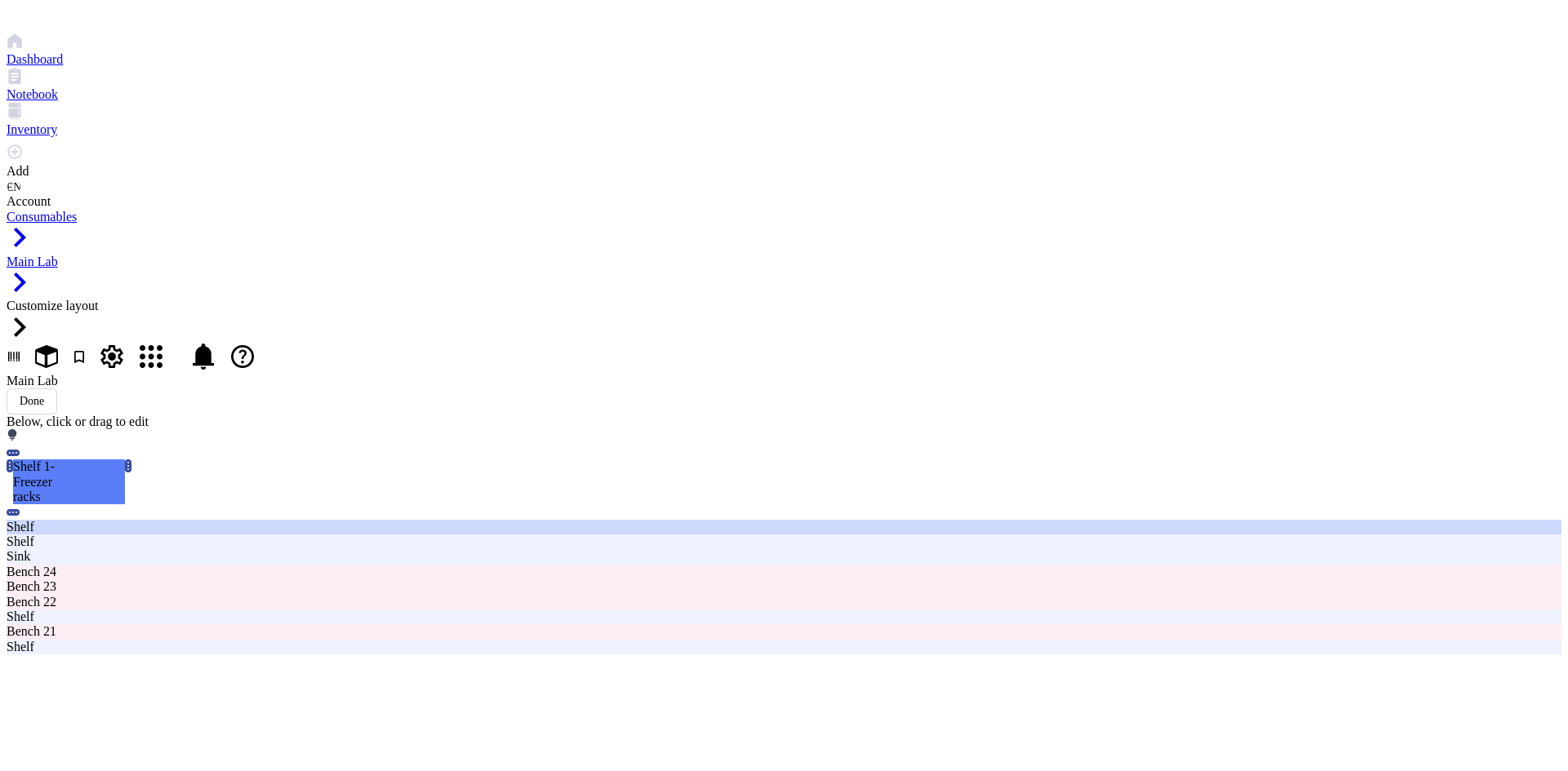
click at [405, 520] on div "Shelf" at bounding box center [473, 527] width 933 height 14
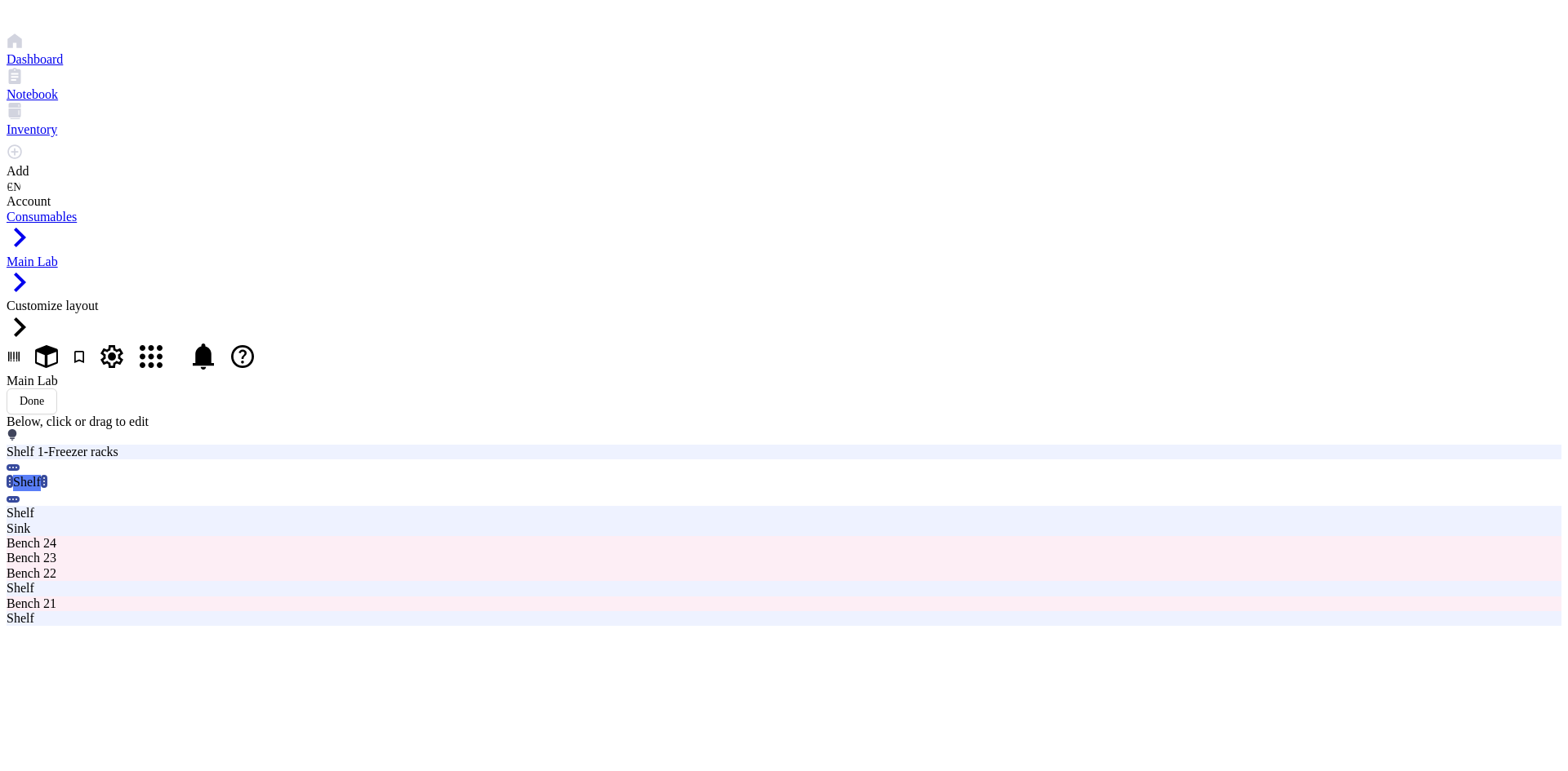
type input "Shelf 2"
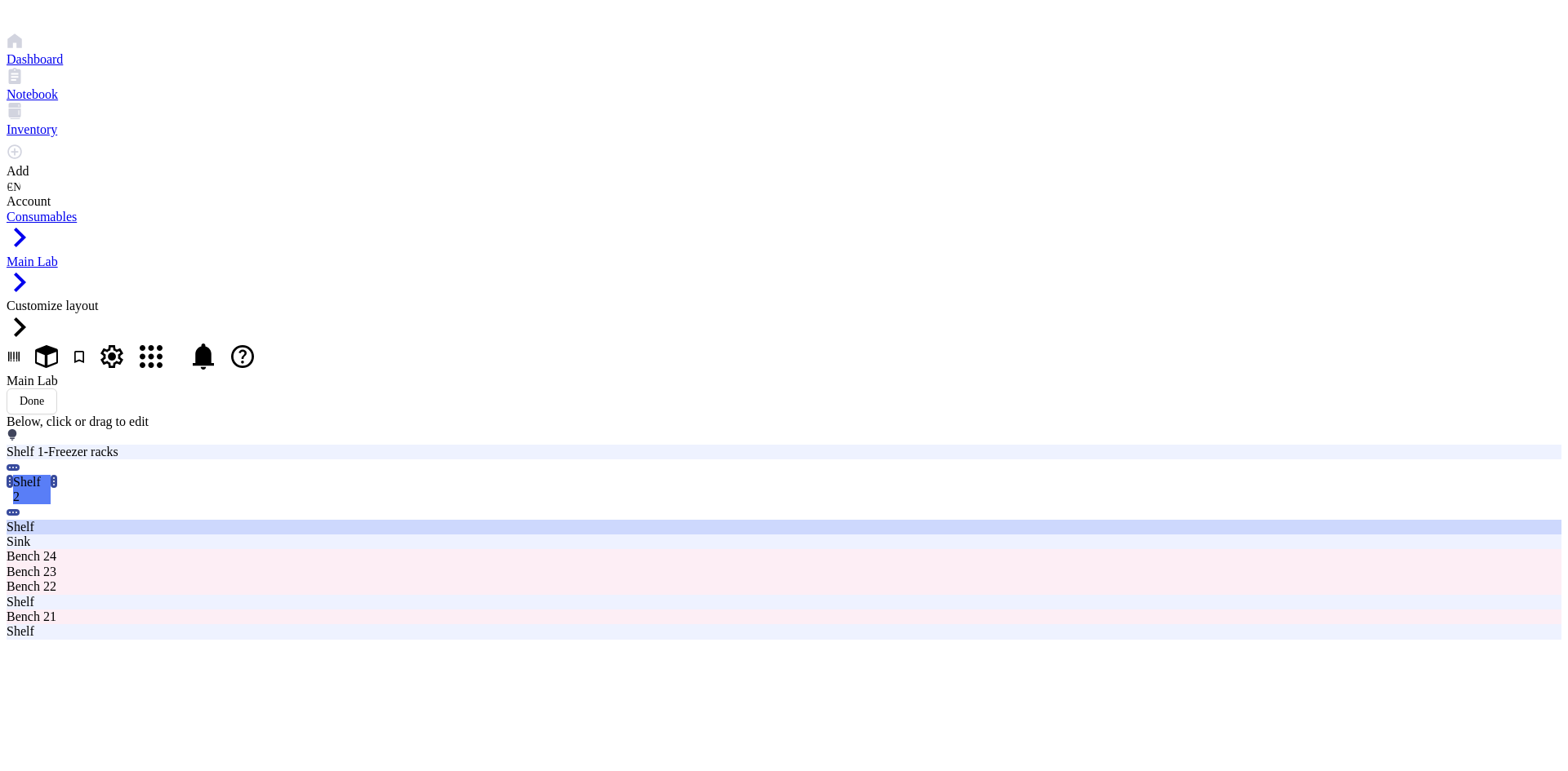
click at [420, 520] on div "Shelf" at bounding box center [473, 527] width 933 height 14
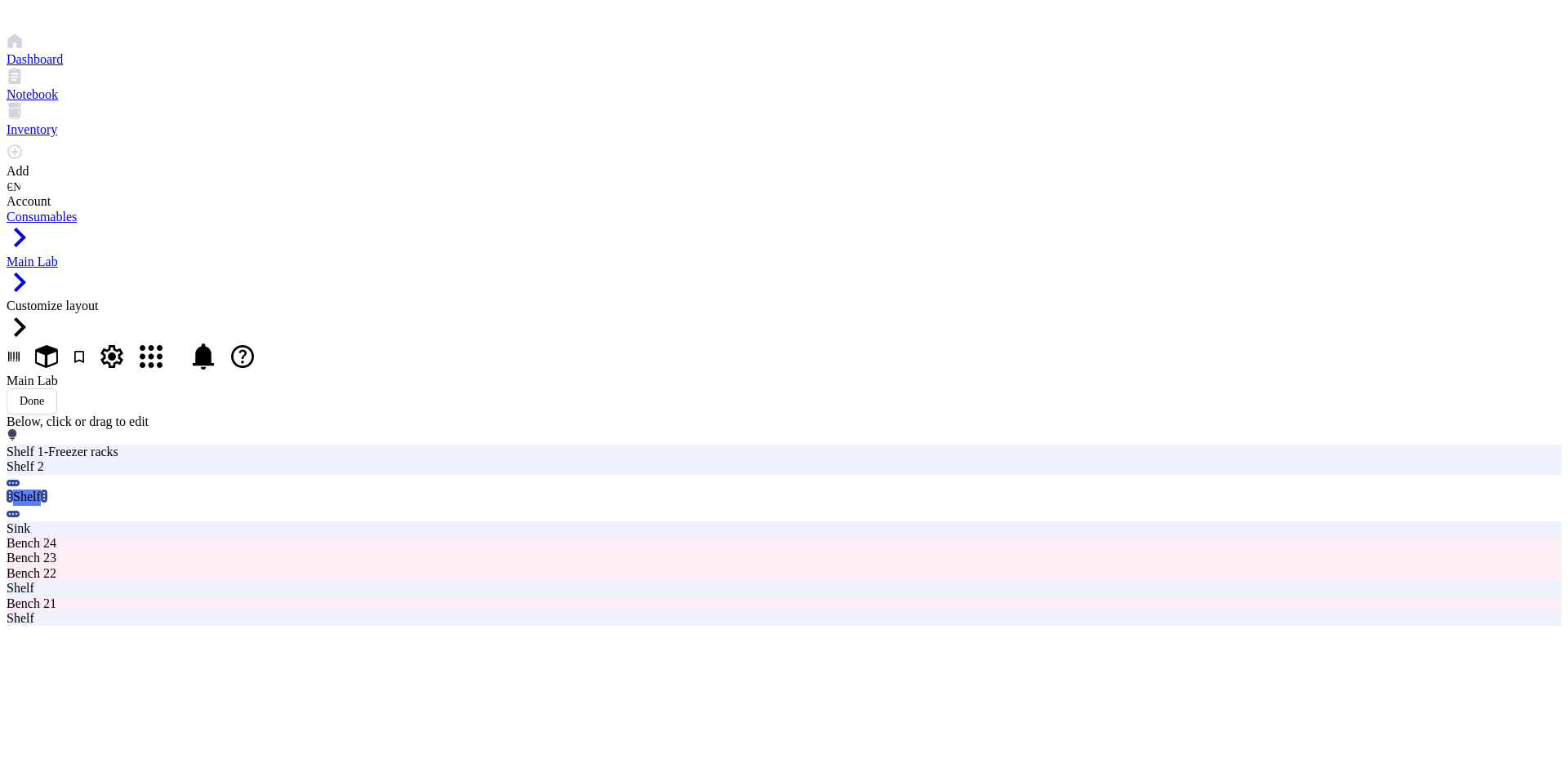
drag, startPoint x: 420, startPoint y: 282, endPoint x: 957, endPoint y: 193, distance: 544.3
type input "Shelf 3-Zebrafish"
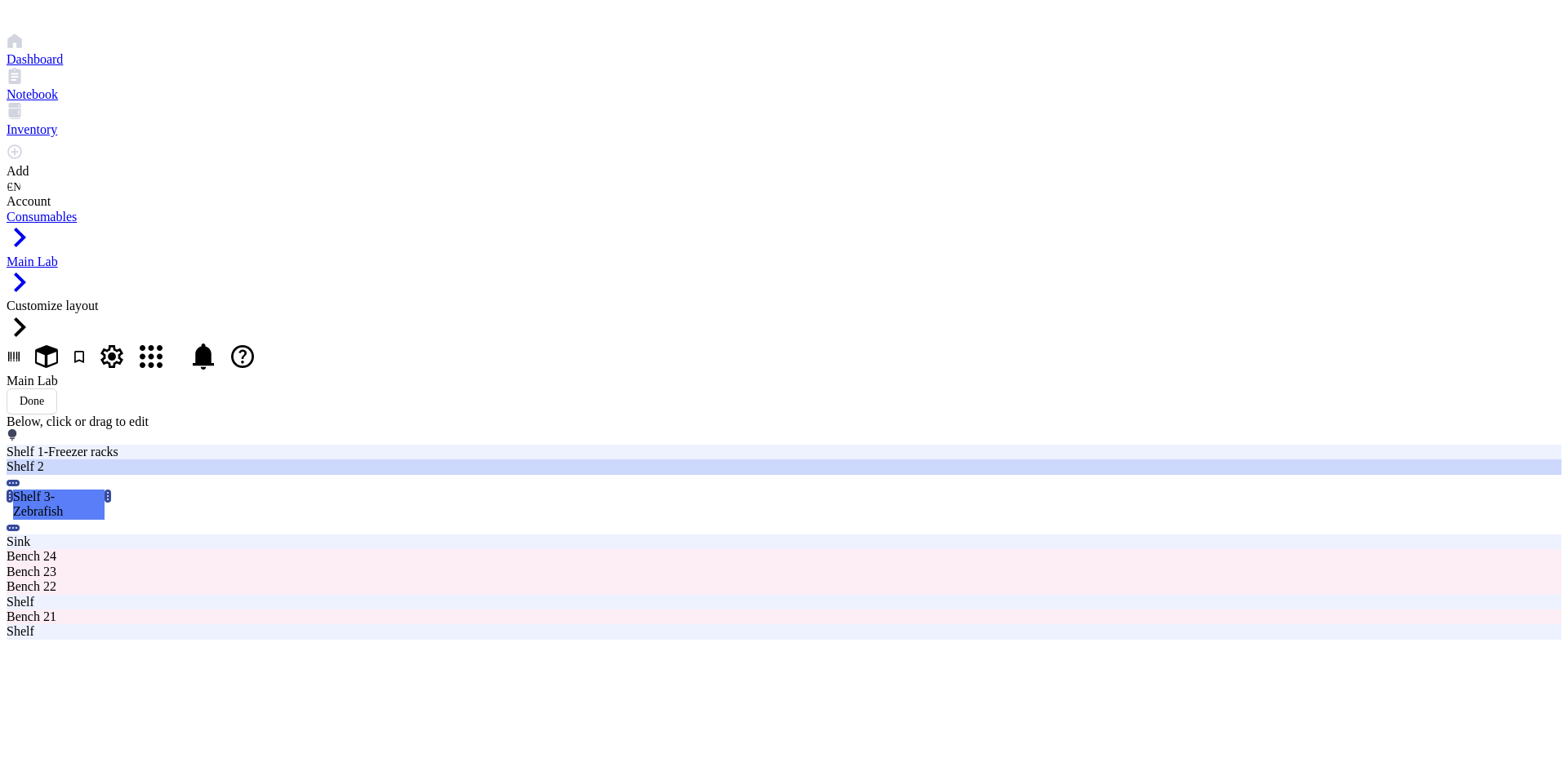
click at [397, 459] on div "Shelf 2" at bounding box center [473, 466] width 933 height 14
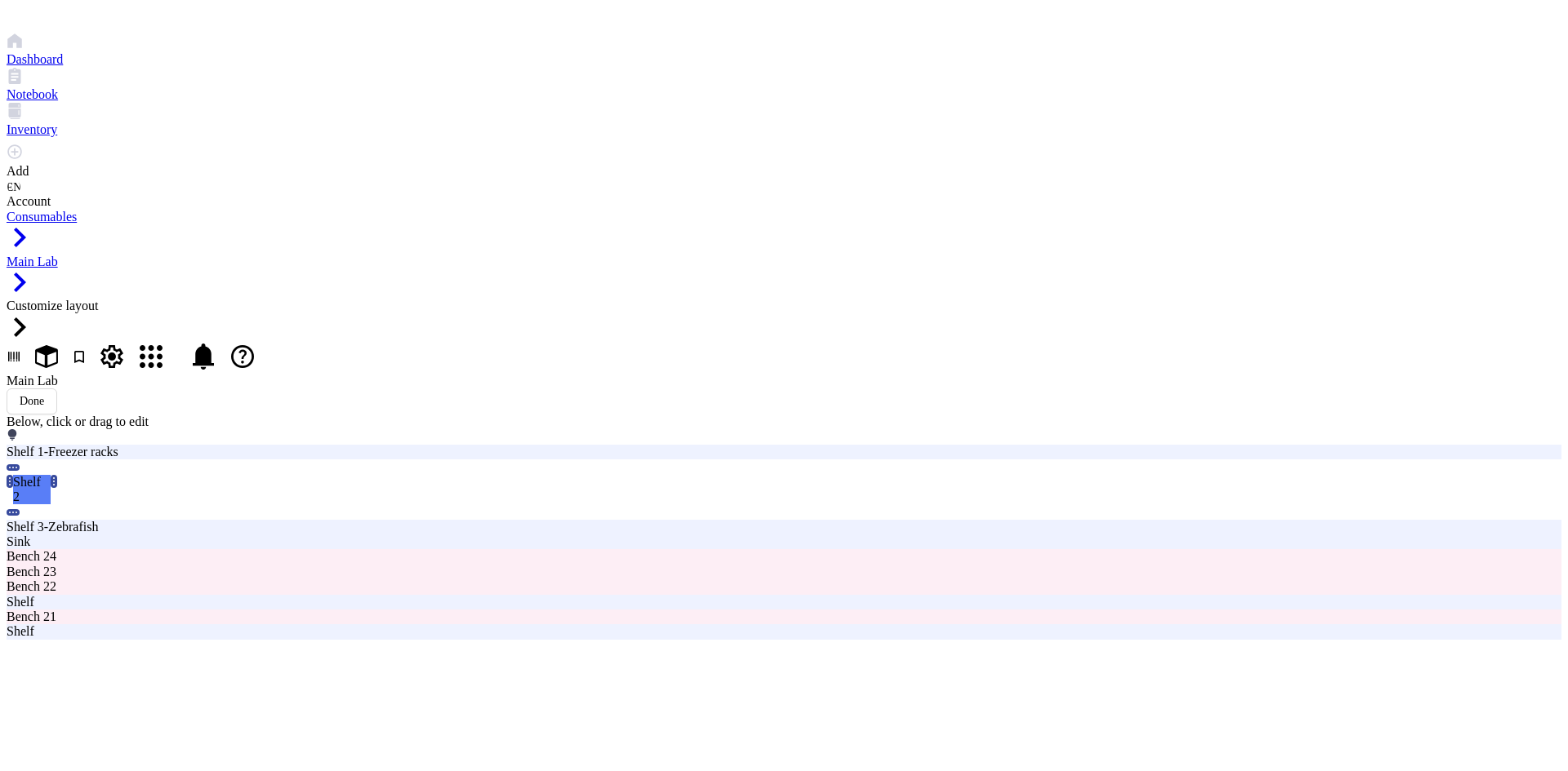
type input "Shelf 2-Zebrafish overflo"
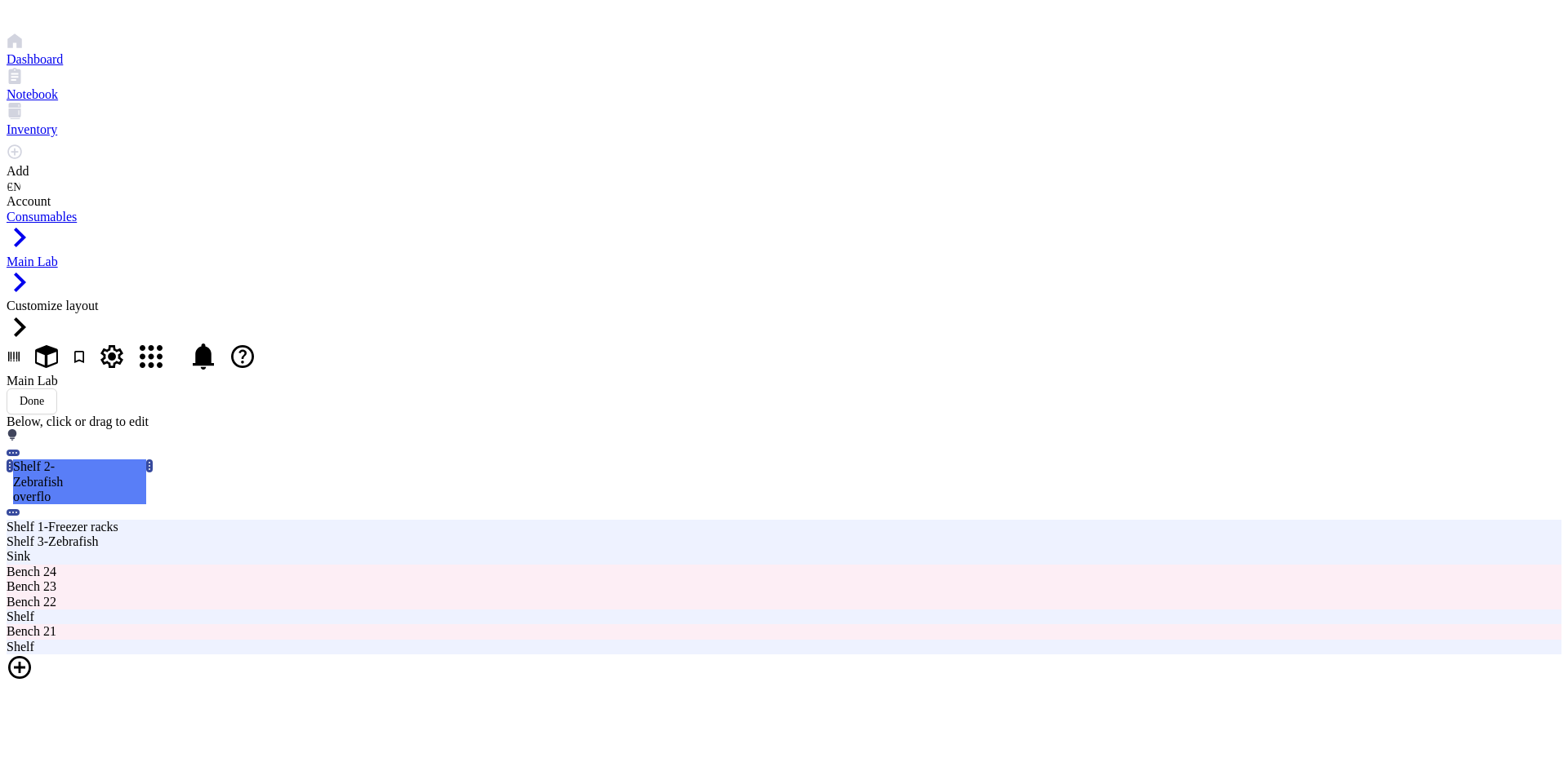
click at [523, 654] on div at bounding box center [784, 669] width 1555 height 29
click at [523, 257] on div "Shelf" at bounding box center [545, 258] width 144 height 29
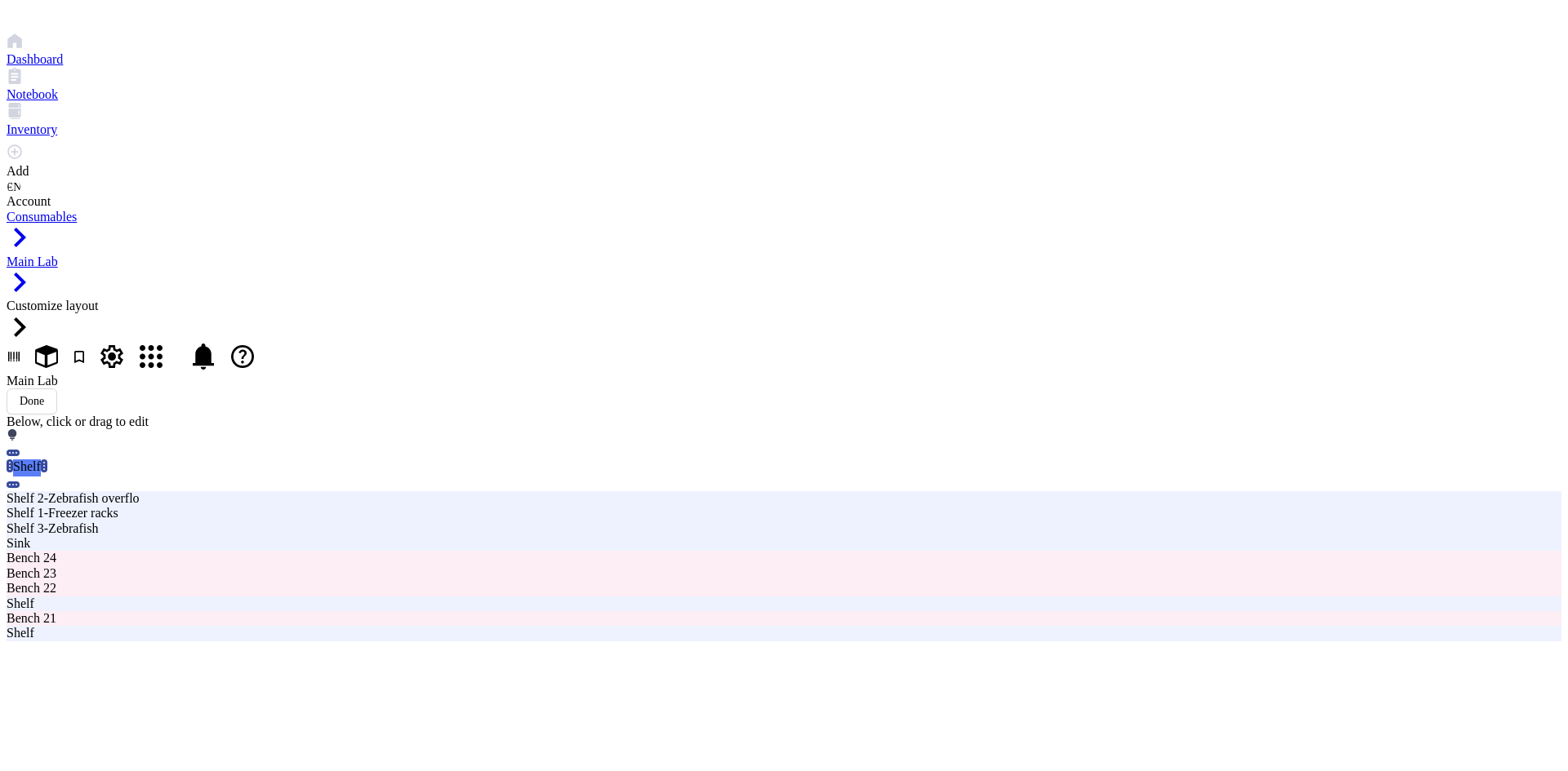
type input "Shelf 4"
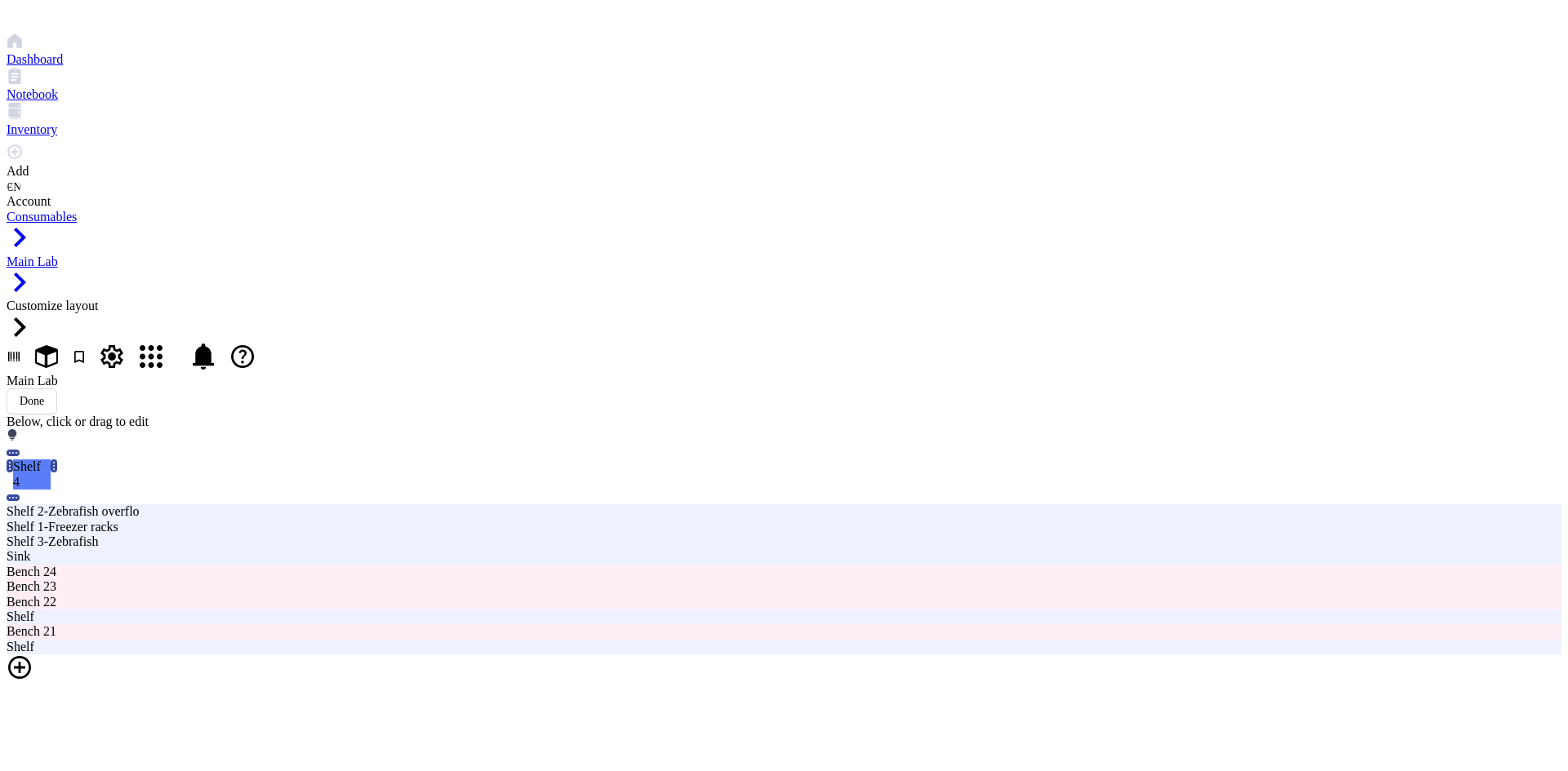
click at [550, 654] on div at bounding box center [784, 669] width 1555 height 29
click at [497, 288] on span "Shelf" at bounding box center [485, 294] width 24 height 13
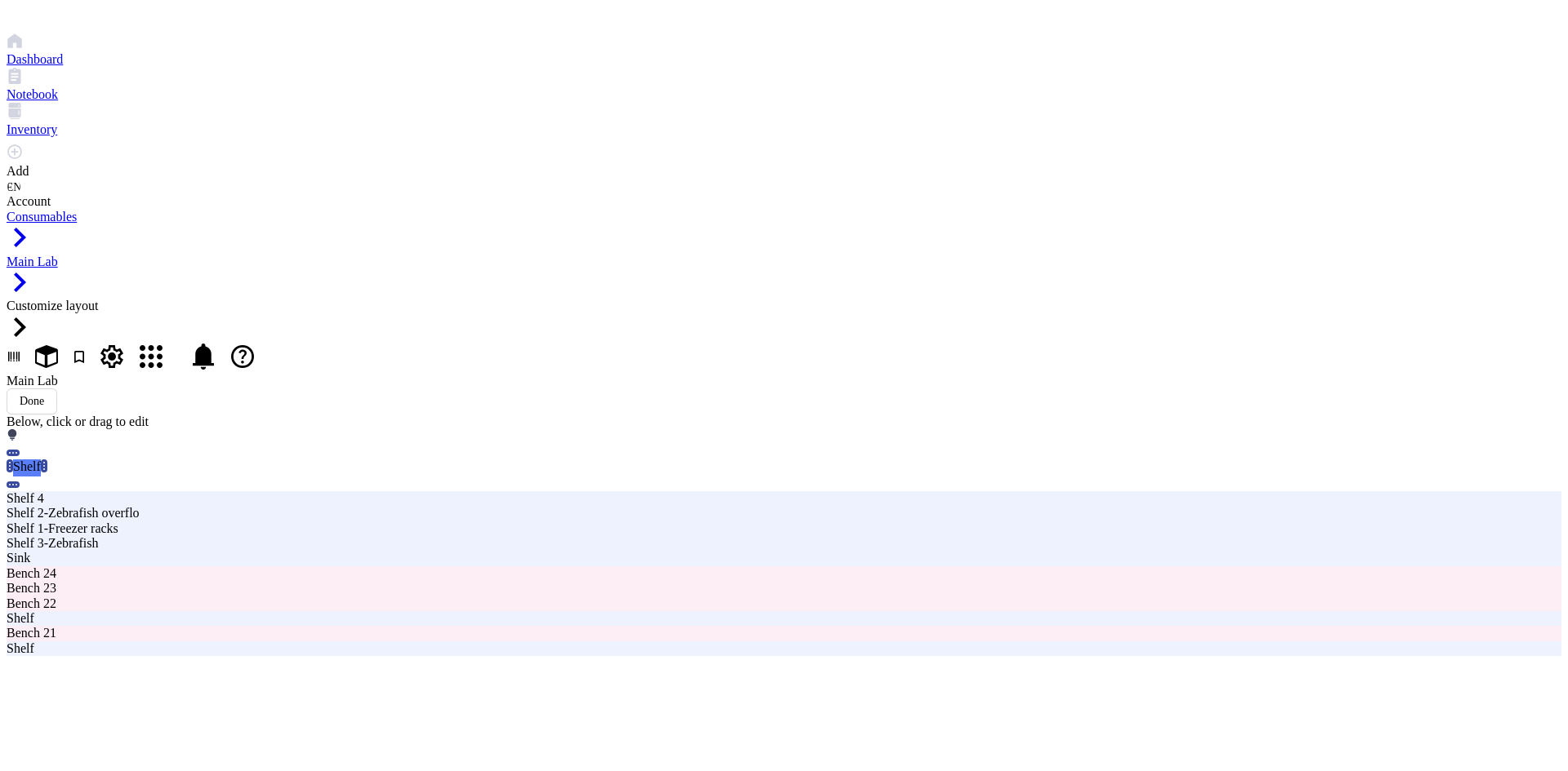
type input "Shelf 5-ZF pipettes"
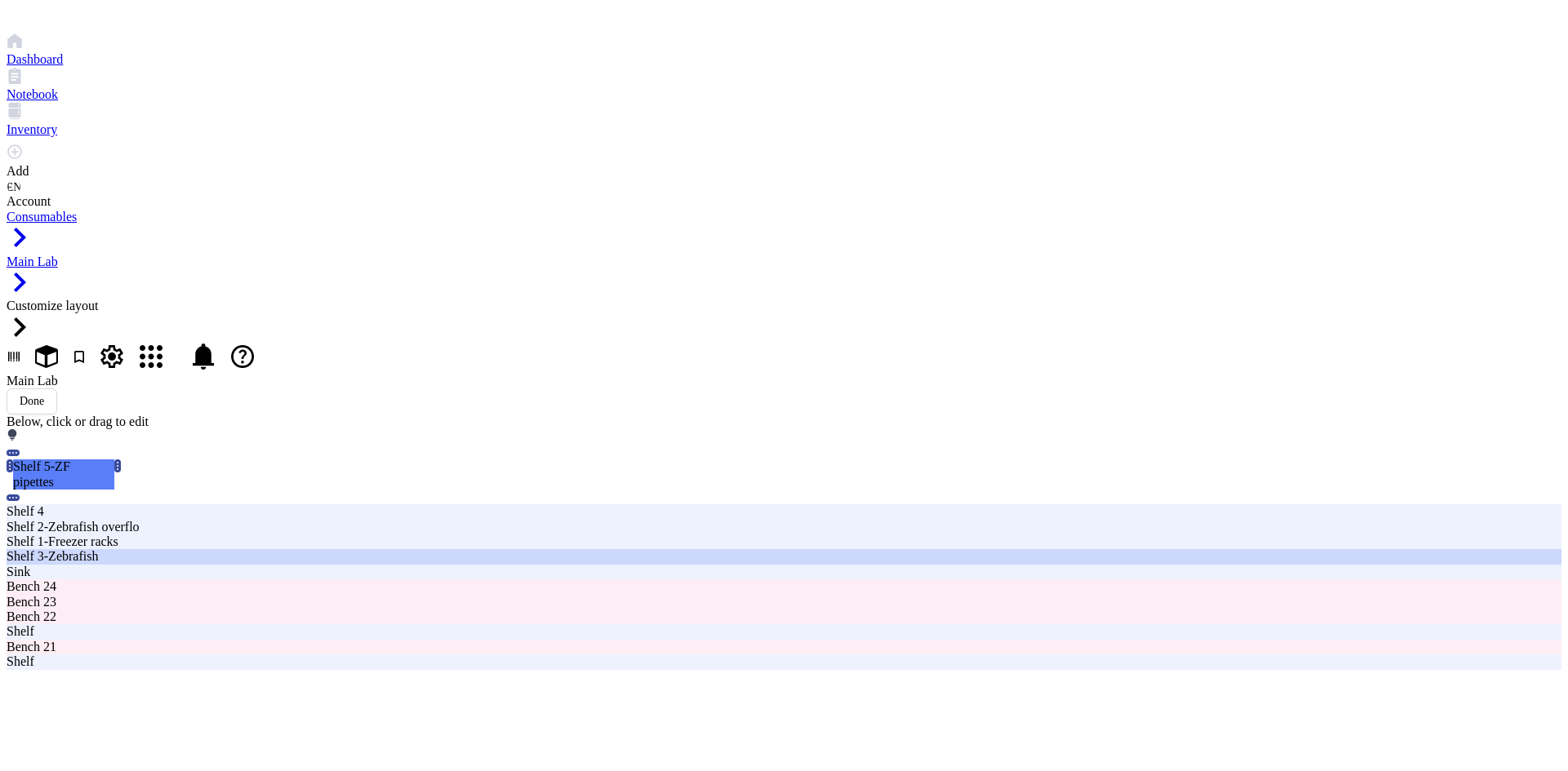
click at [414, 549] on div "Shelf 3-Zebrafish" at bounding box center [473, 556] width 933 height 14
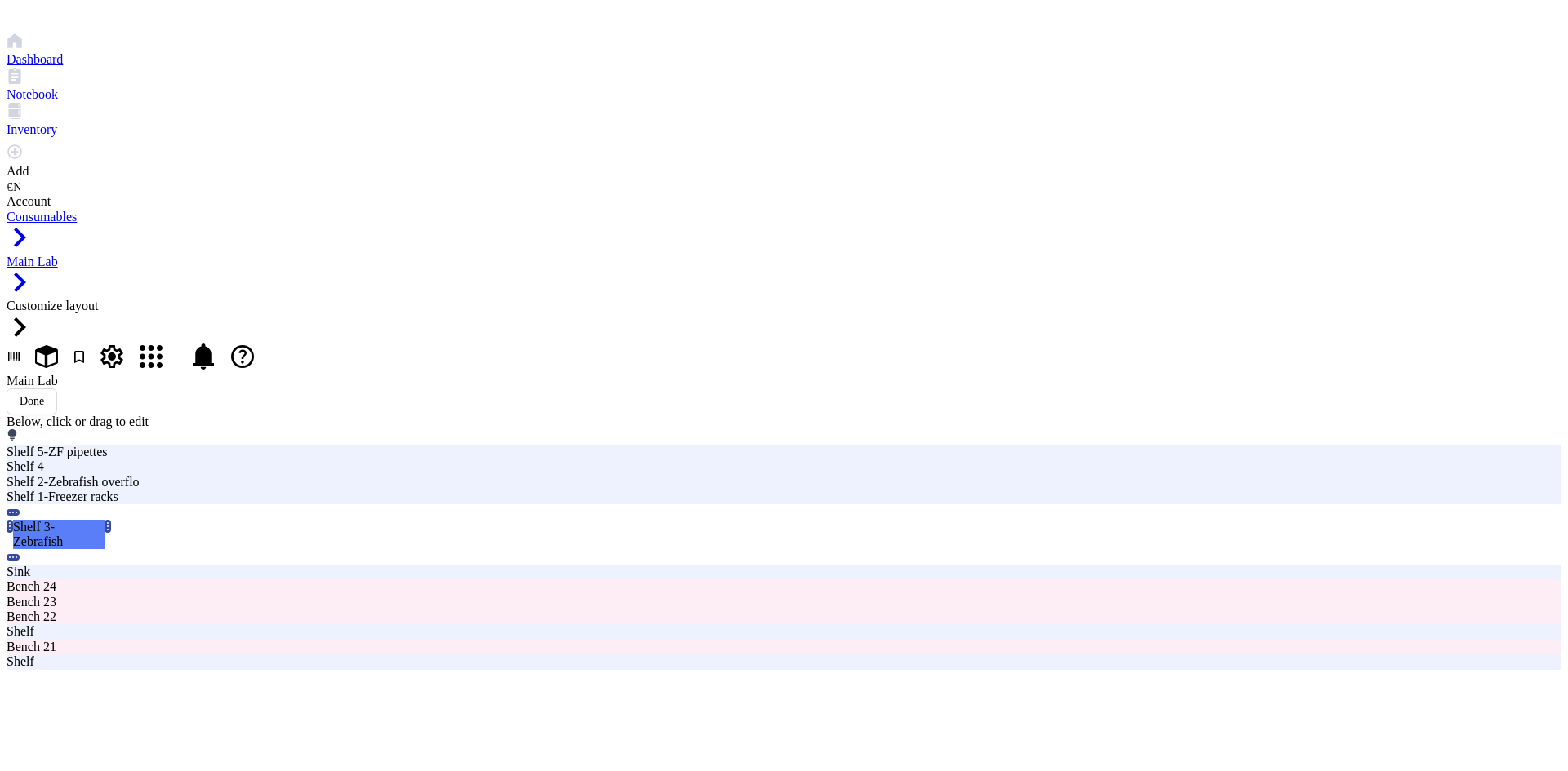
type input "Shelf 3-ZF"
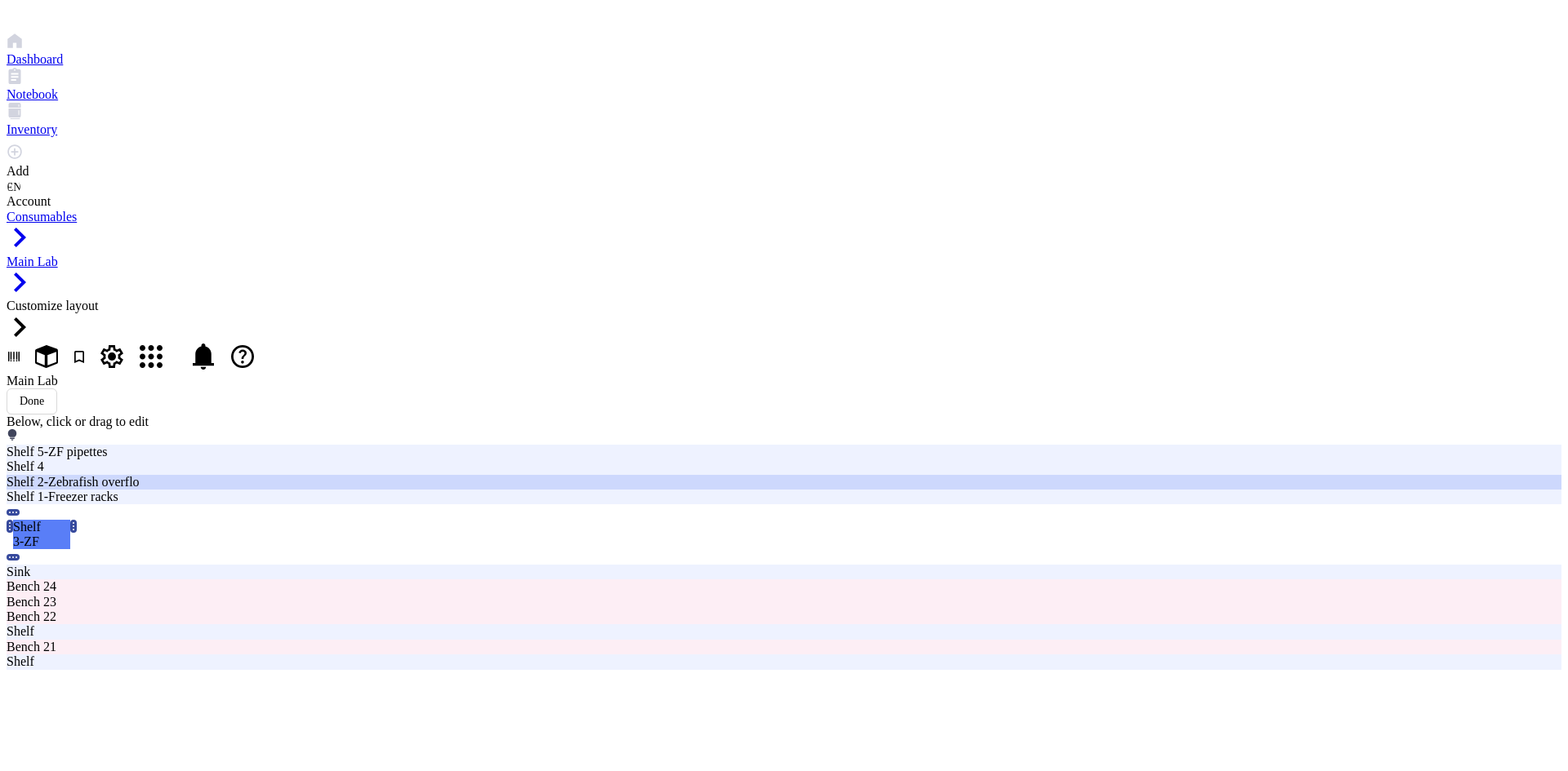
click at [393, 475] on div "Shelf 2-Zebrafish overflo" at bounding box center [473, 481] width 933 height 14
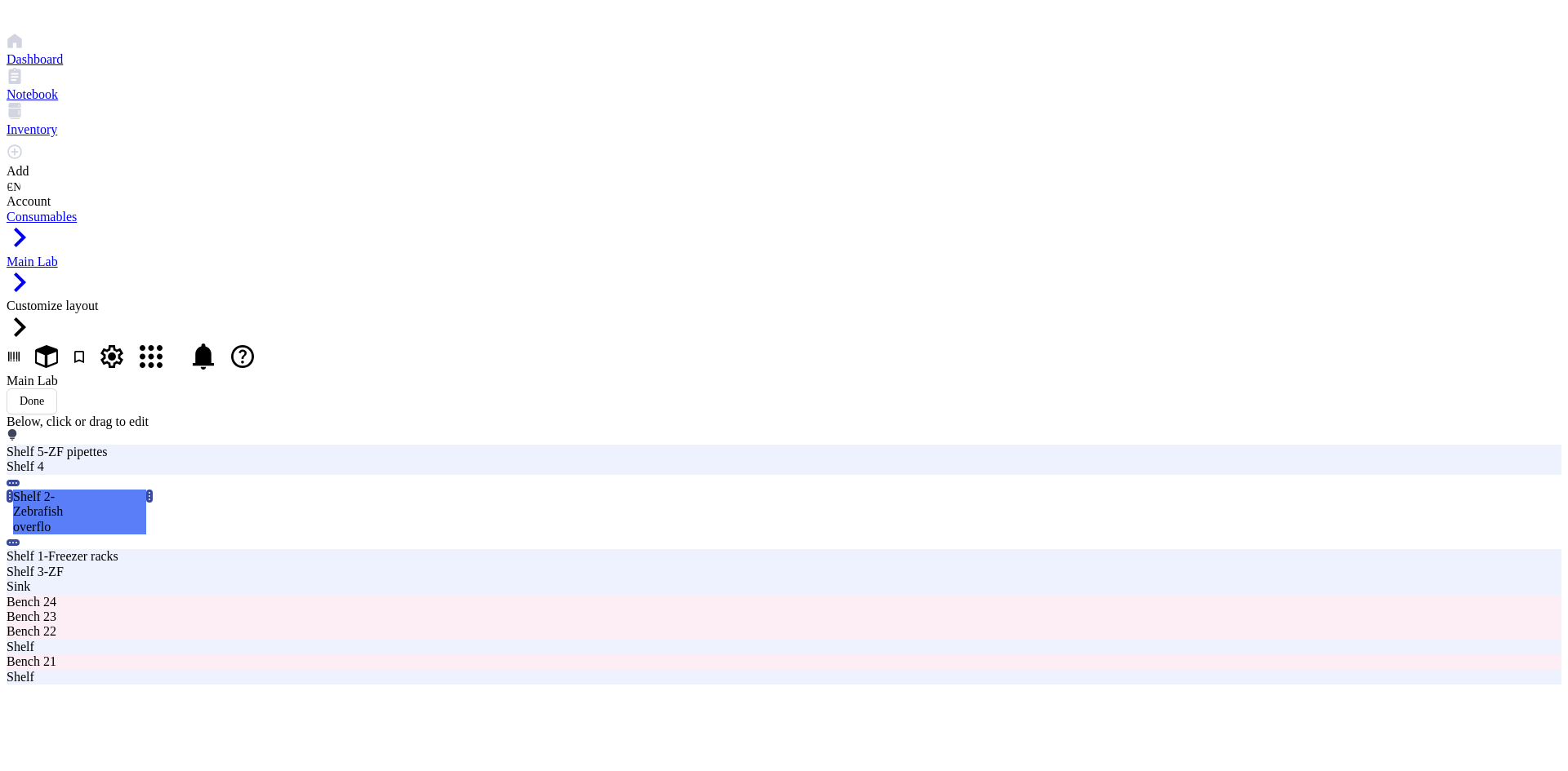
drag, startPoint x: 393, startPoint y: 246, endPoint x: 1071, endPoint y: 196, distance: 679.8
type input "Shelf 2-ZF overflow"
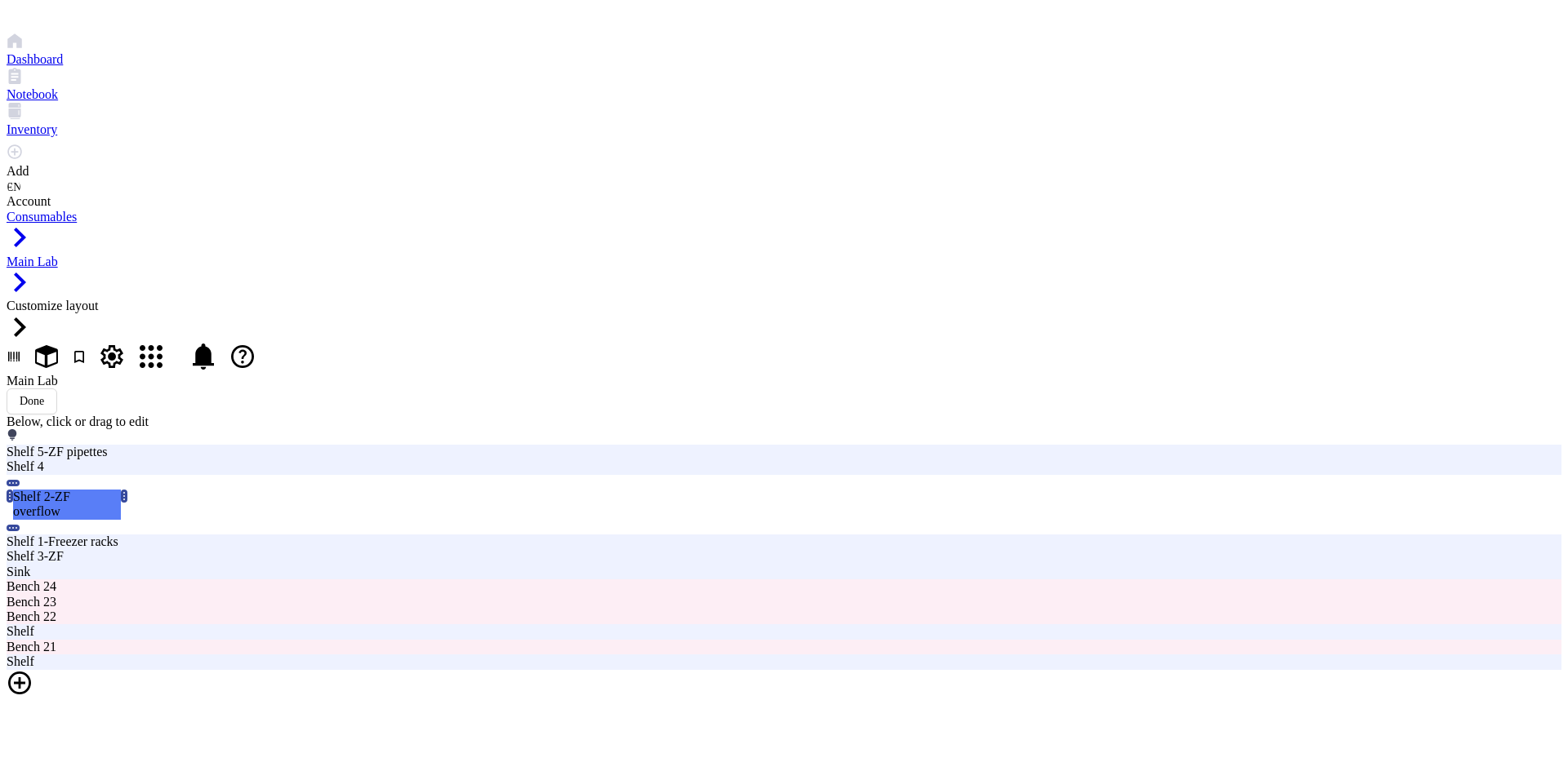
click at [550, 670] on div at bounding box center [784, 684] width 1555 height 29
click at [533, 306] on div "Shelf" at bounding box center [545, 320] width 144 height 29
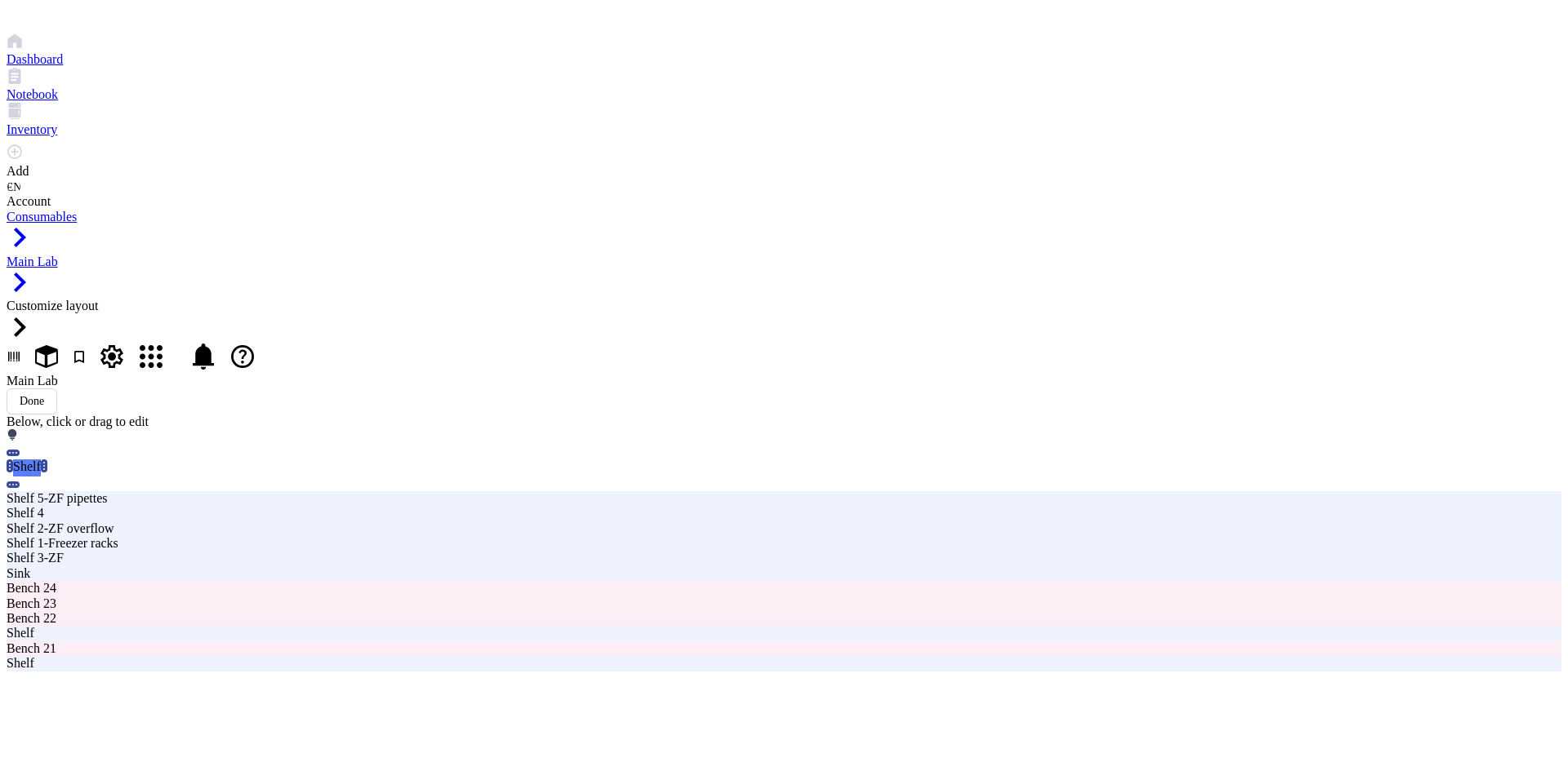
type input "Shelf 6-ZF Meng"
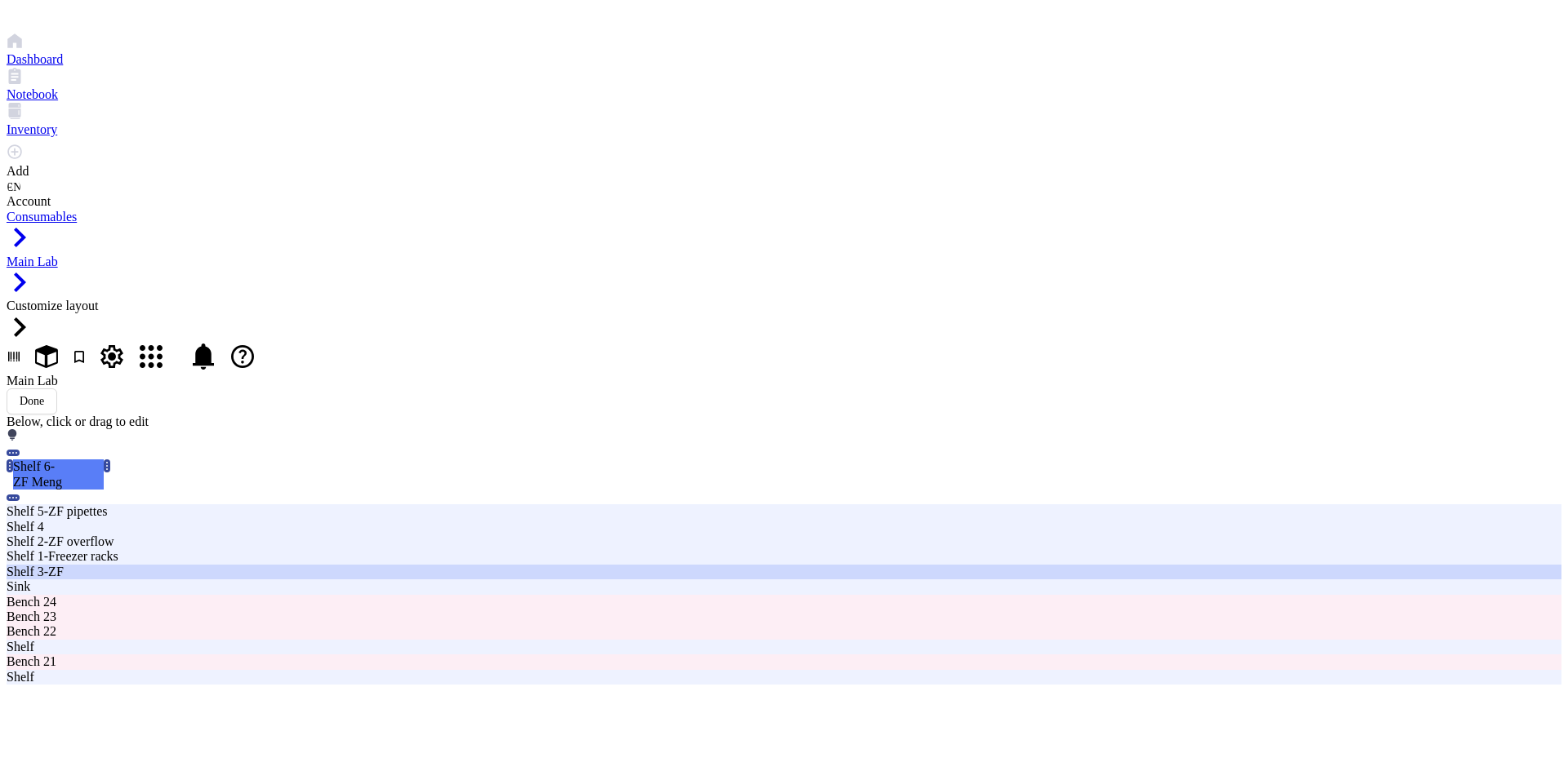
click at [406, 564] on div "Shelf 3-ZF" at bounding box center [473, 571] width 933 height 14
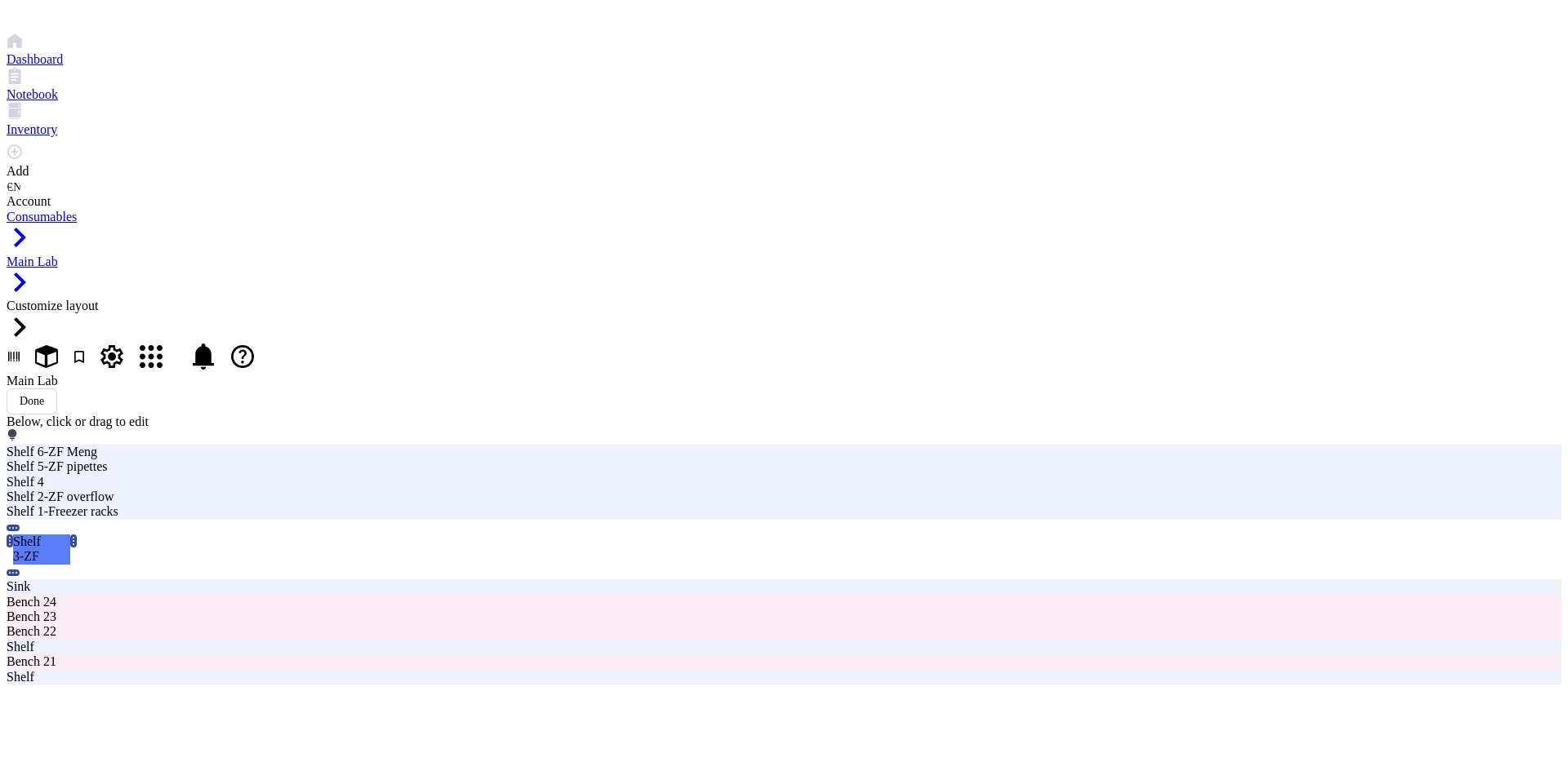
type input "Shelf 3-ZF [PERSON_NAME]"
click at [684, 684] on div at bounding box center [784, 699] width 1555 height 29
click at [646, 244] on div "Shelf" at bounding box center [669, 258] width 144 height 29
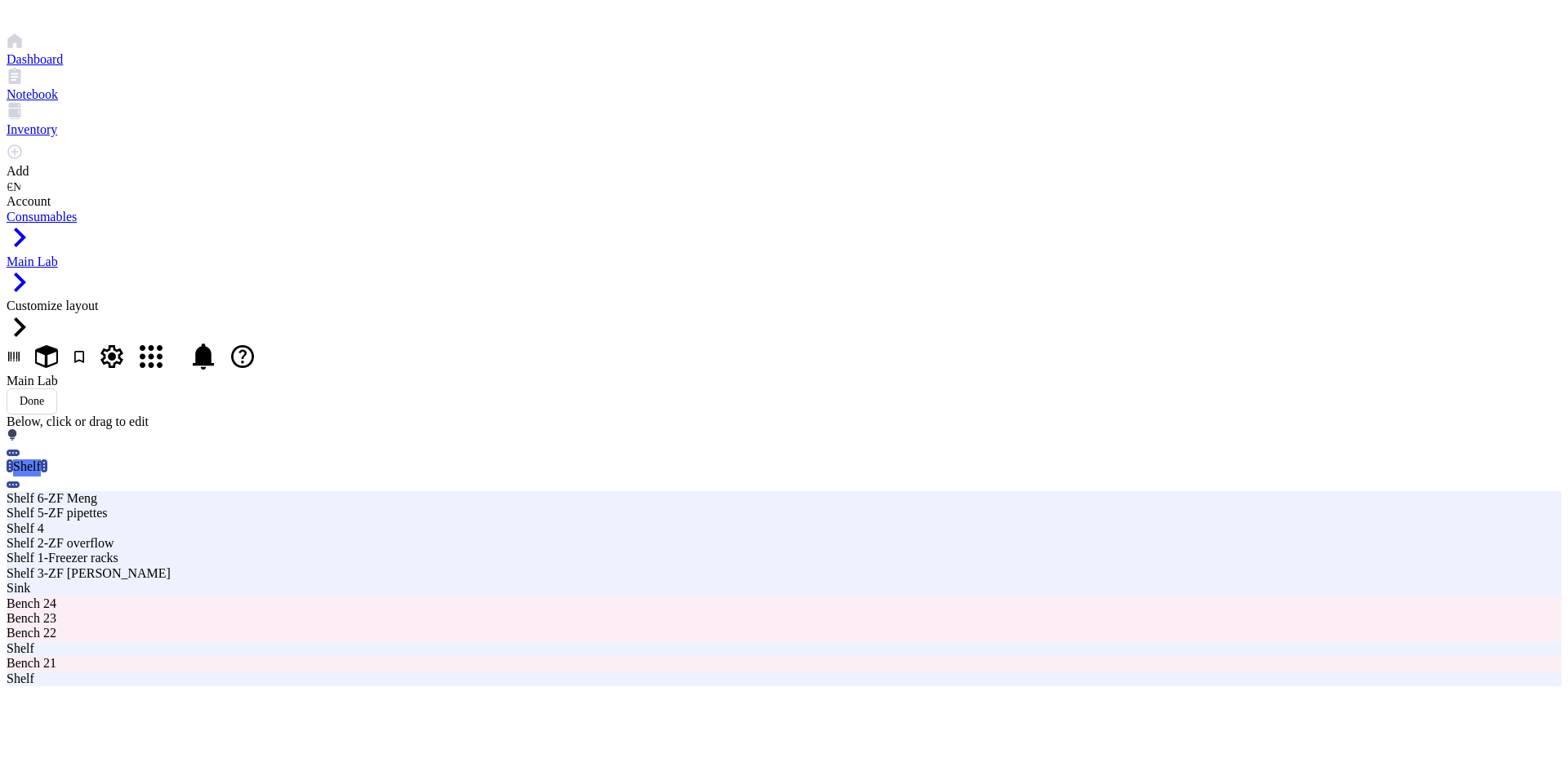
type input "Shelf 7-[GEOGRAPHIC_DATA]"
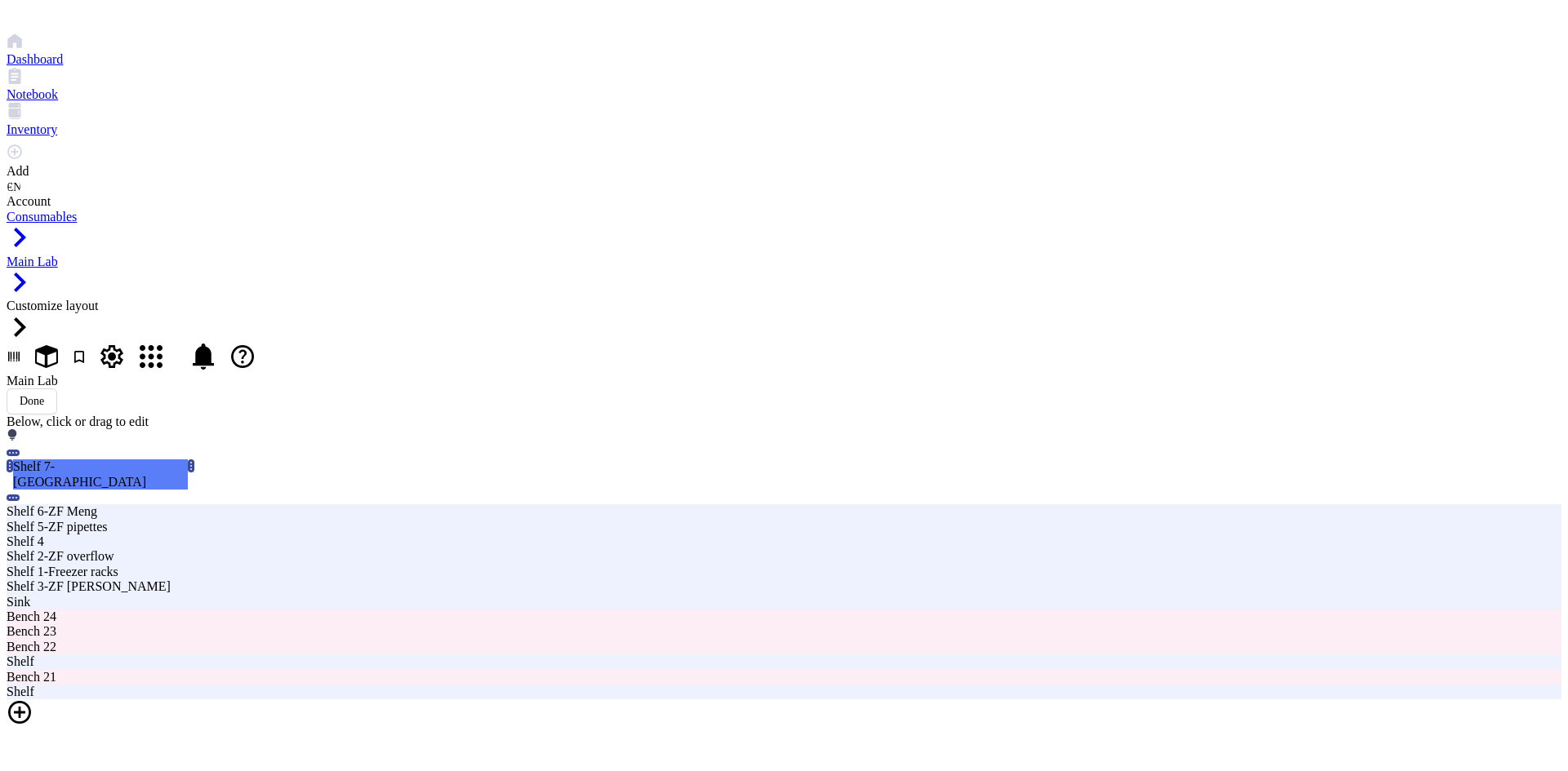
click at [686, 700] on div at bounding box center [784, 714] width 1555 height 29
click at [618, 288] on span "Shelf" at bounding box center [609, 294] width 24 height 13
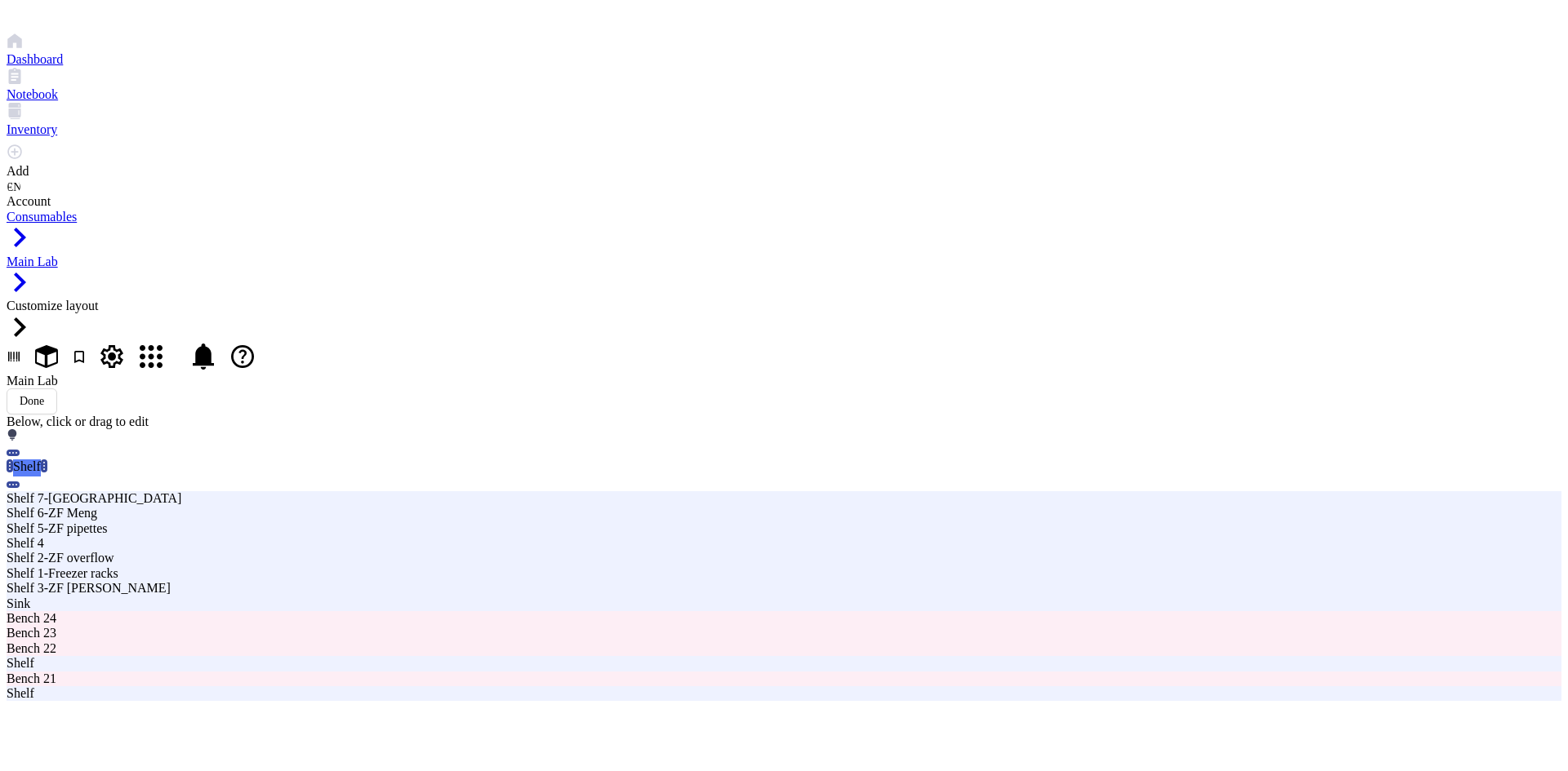
type input "Shelf 8-[GEOGRAPHIC_DATA]"
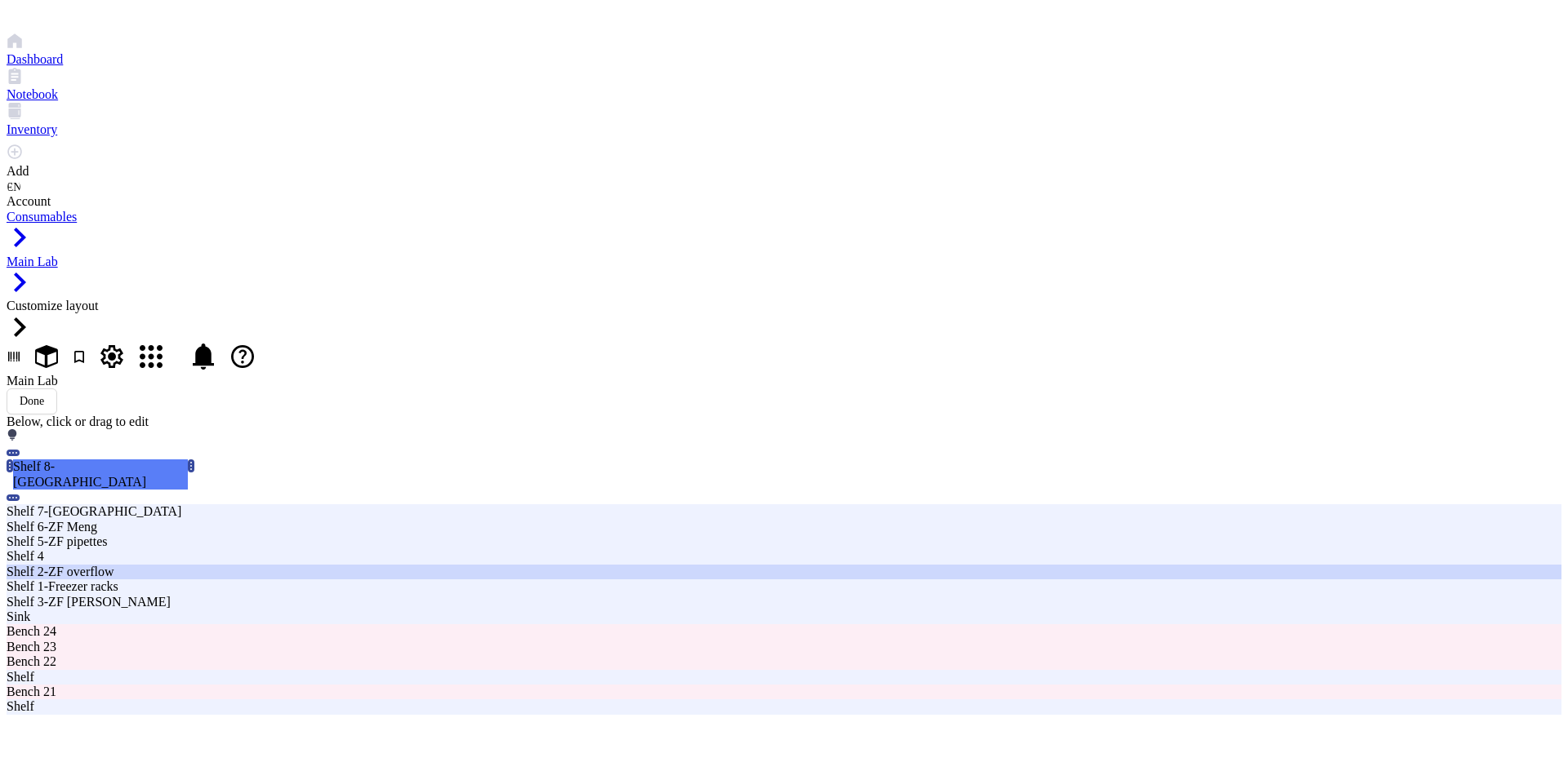
click at [397, 564] on div "Shelf 2-ZF overflow" at bounding box center [473, 571] width 933 height 14
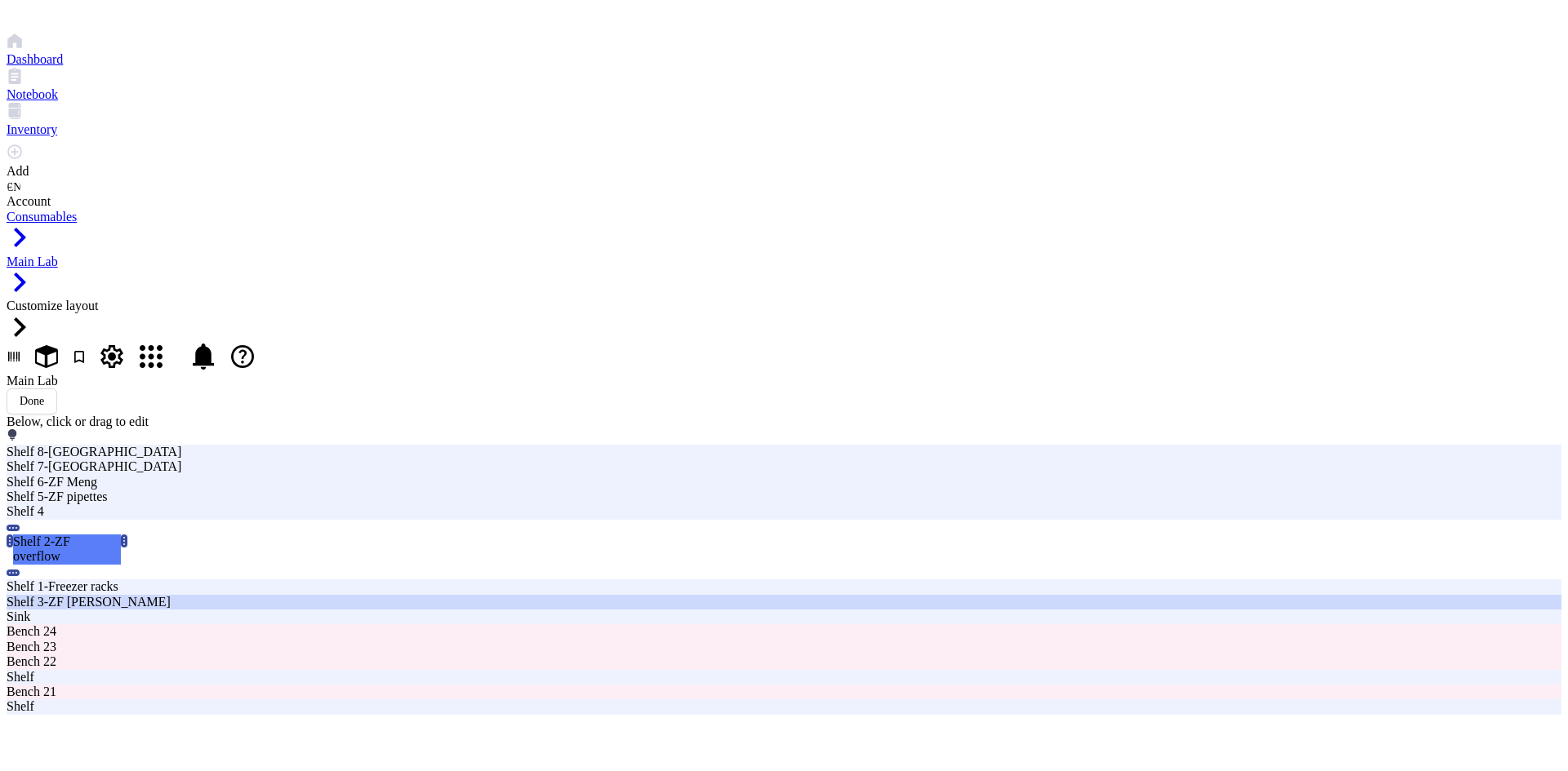
click at [417, 595] on div "Shelf 3-ZF [PERSON_NAME]" at bounding box center [473, 601] width 933 height 14
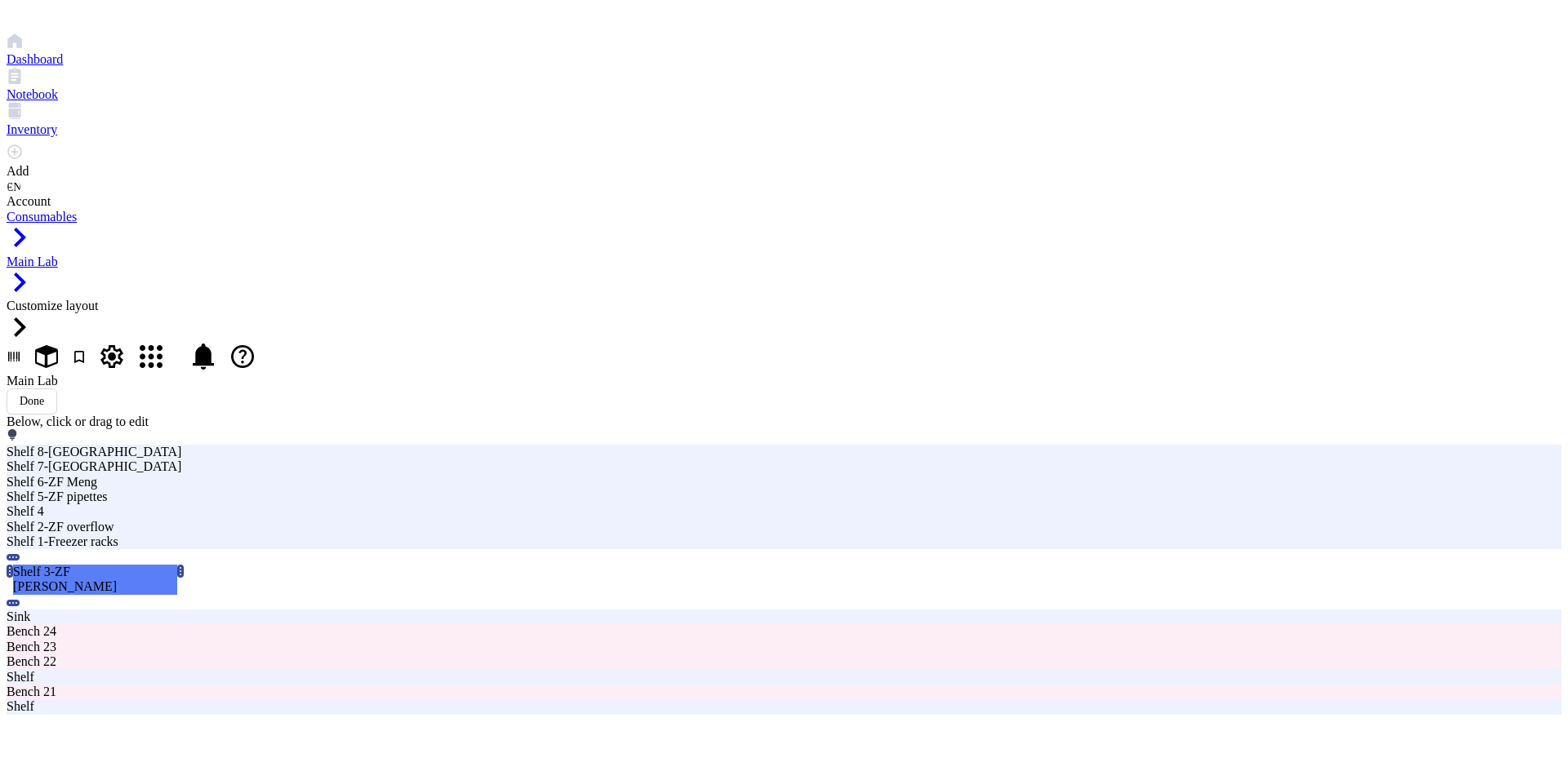
type input "Shelf 3-ZF"
type textarea "ZF binders and supplies"
click at [57, 388] on button "Done" at bounding box center [32, 401] width 50 height 26
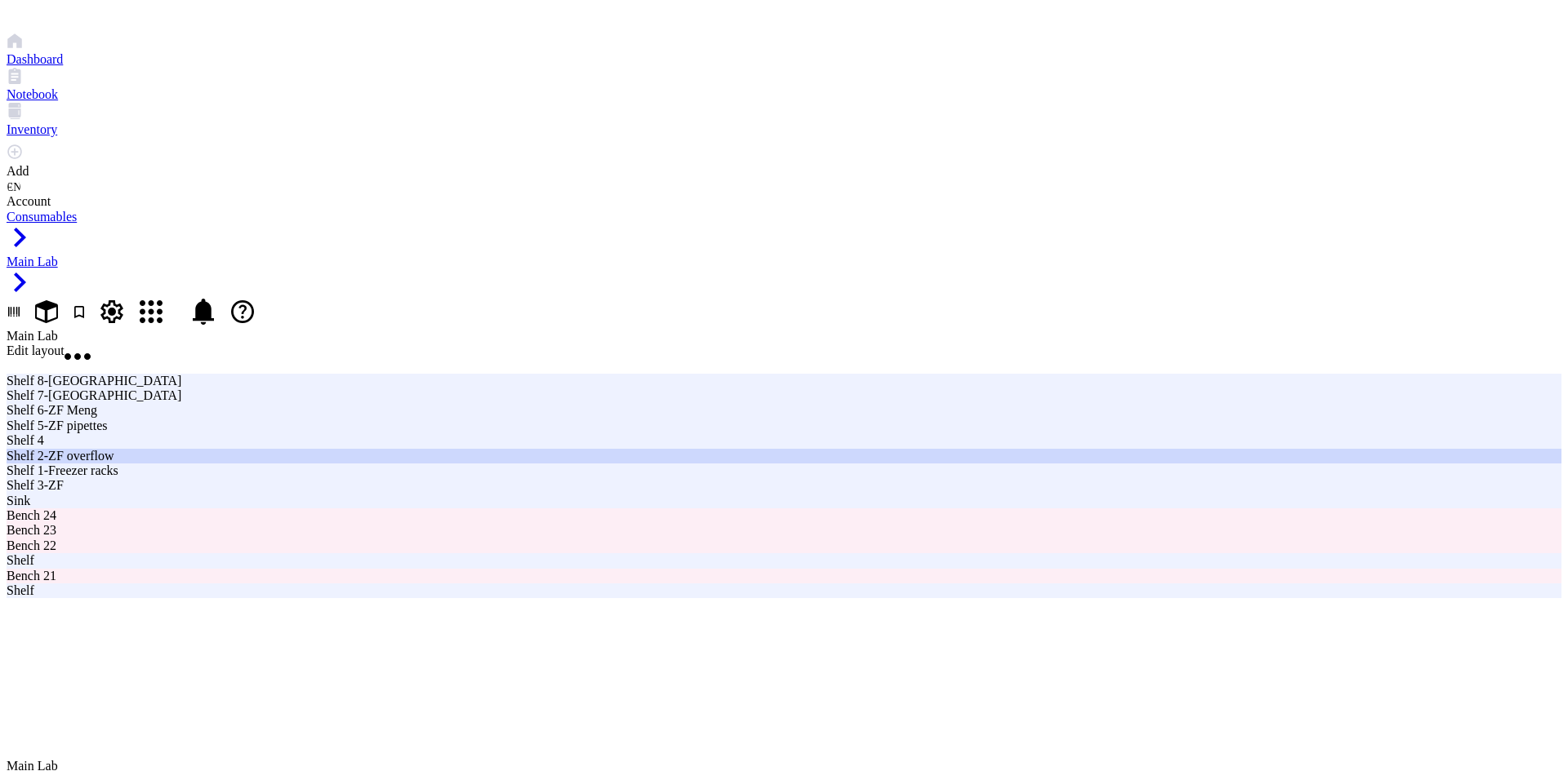
click at [394, 448] on div "Shelf 2-ZF overflow" at bounding box center [473, 455] width 933 height 14
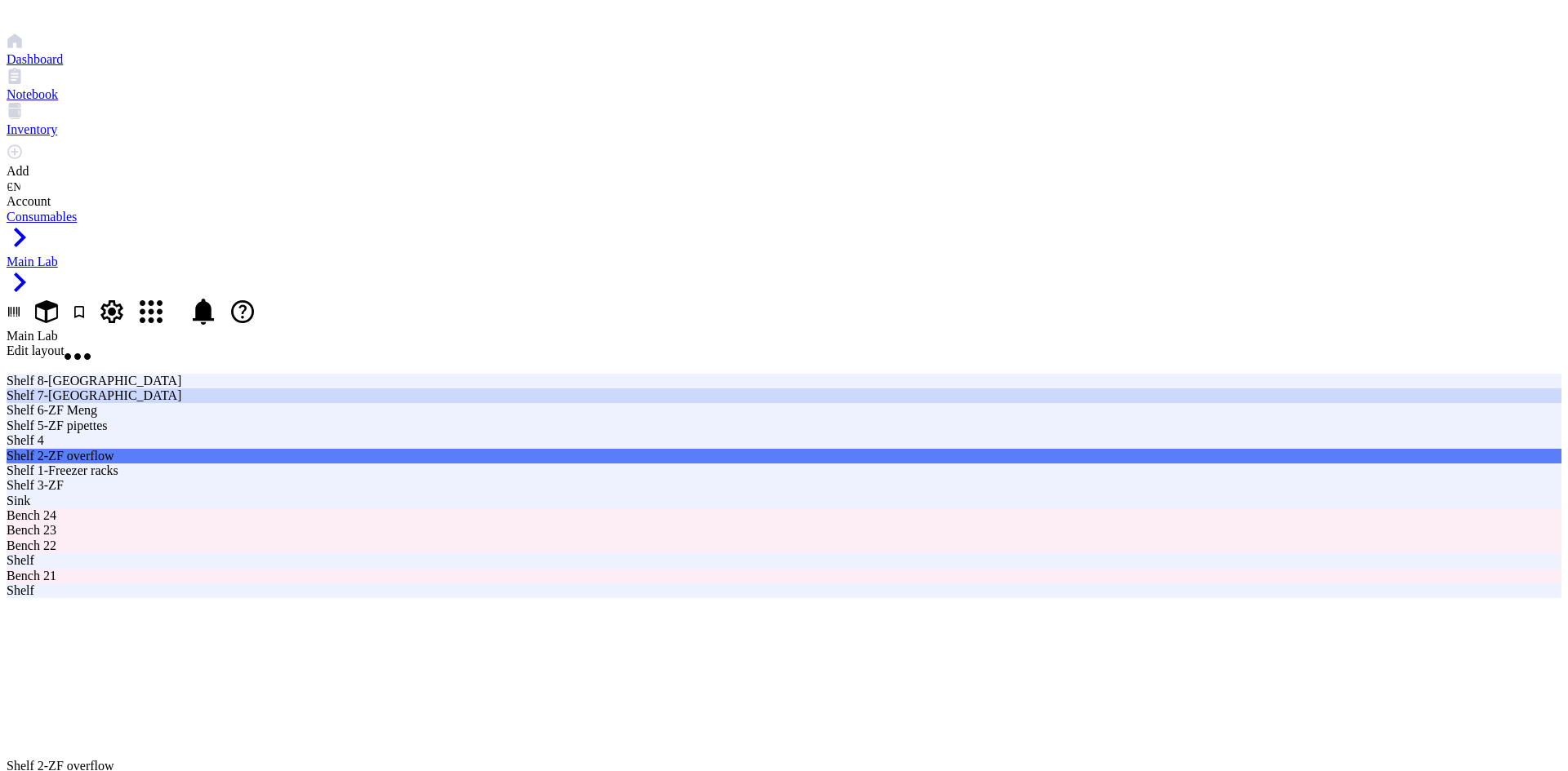
click at [655, 388] on div "Shelf 7-[GEOGRAPHIC_DATA]" at bounding box center [473, 395] width 933 height 14
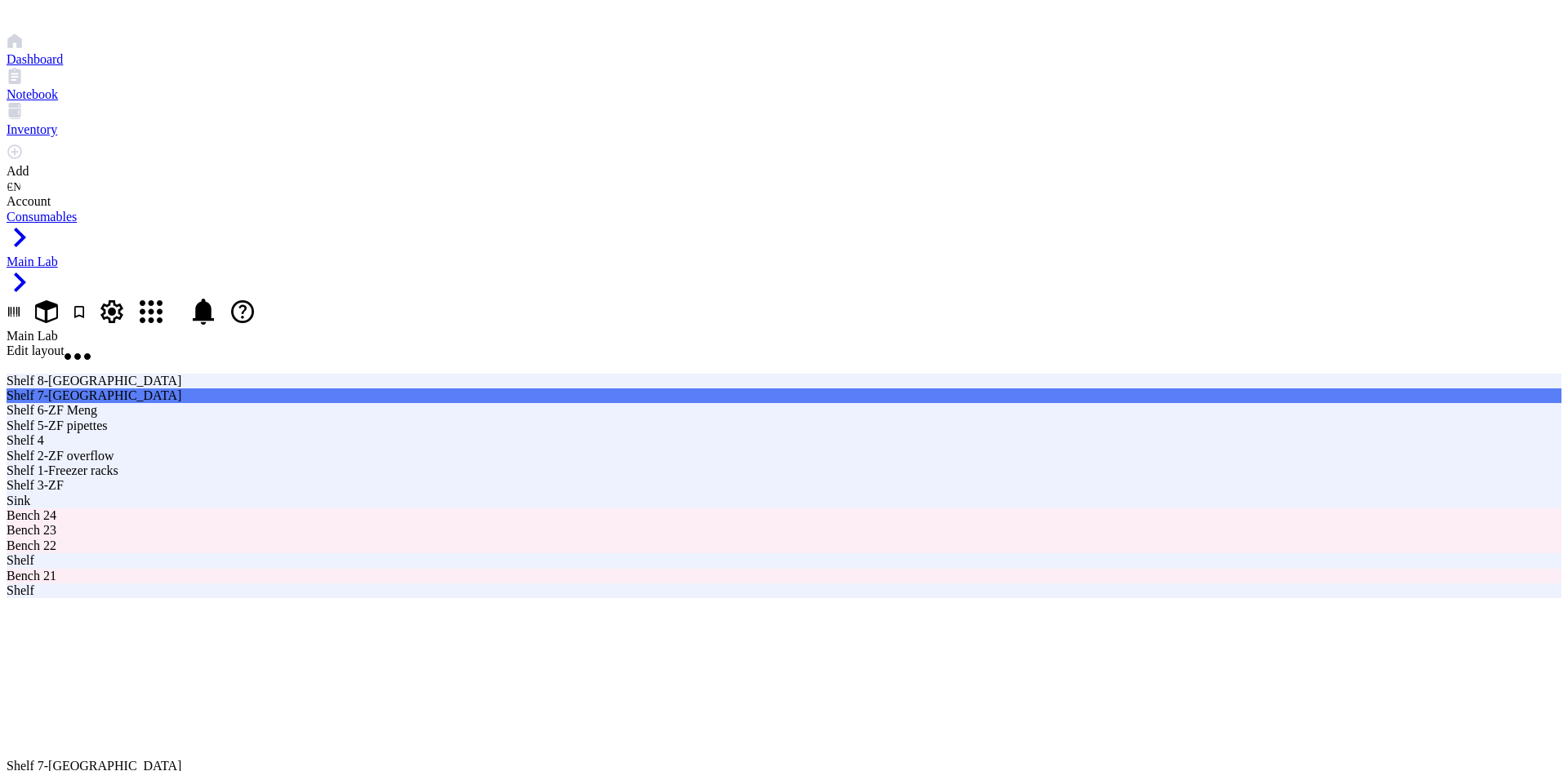
click at [65, 344] on span "Edit layout" at bounding box center [35, 350] width 58 height 14
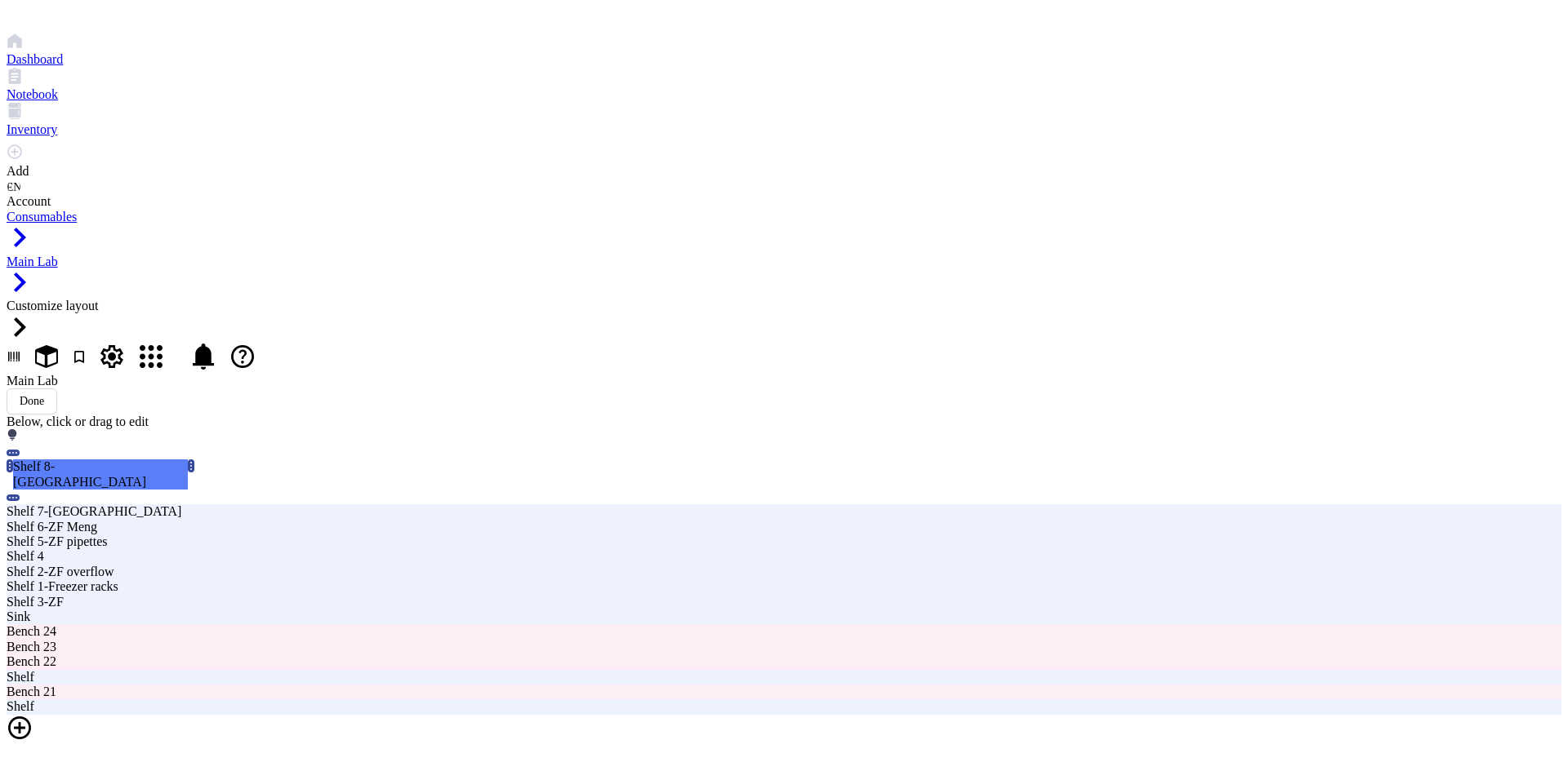
drag, startPoint x: 662, startPoint y: 249, endPoint x: 787, endPoint y: 245, distance: 125.1
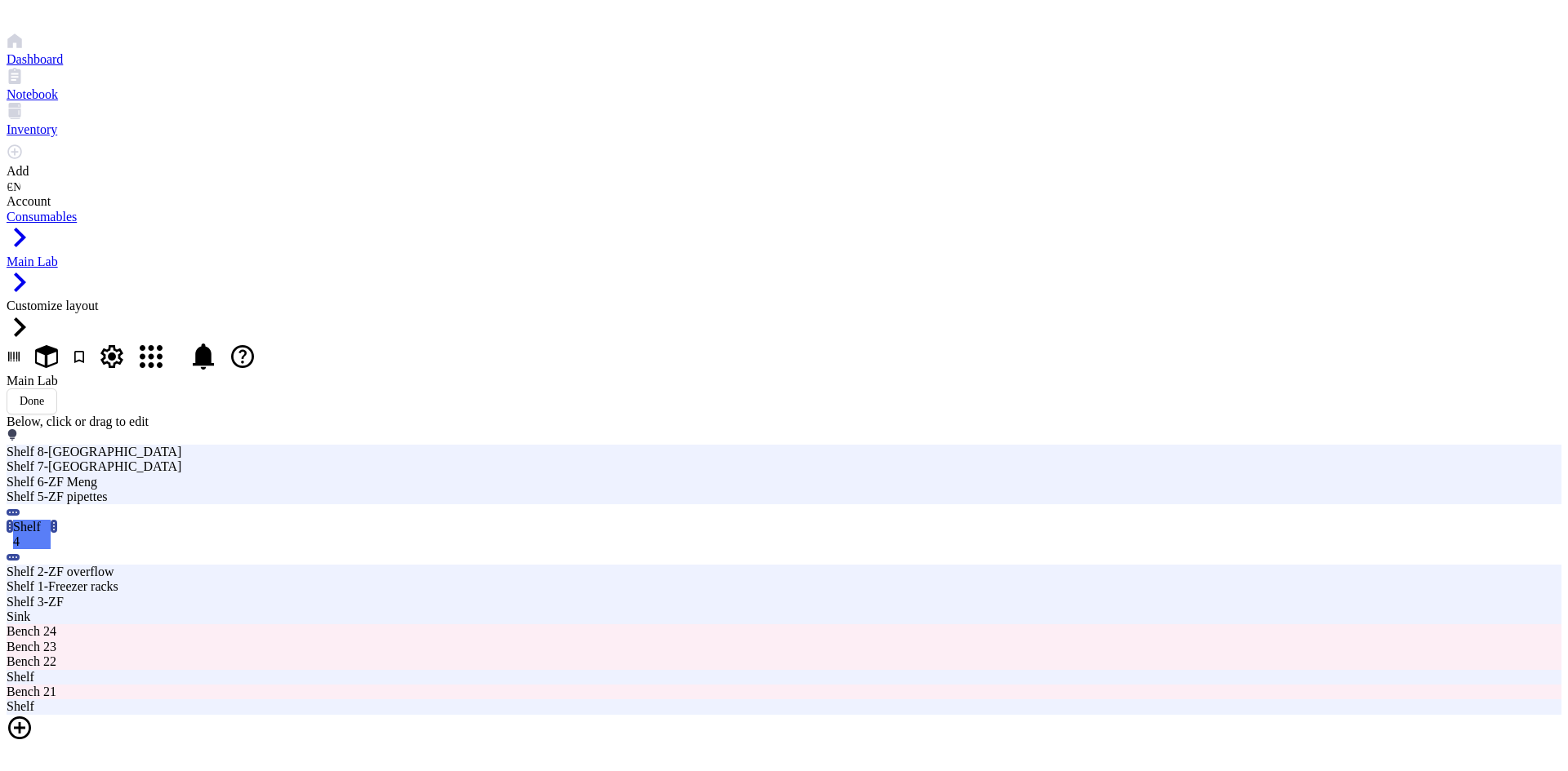
drag, startPoint x: 526, startPoint y: 213, endPoint x: 669, endPoint y: 212, distance: 143.0
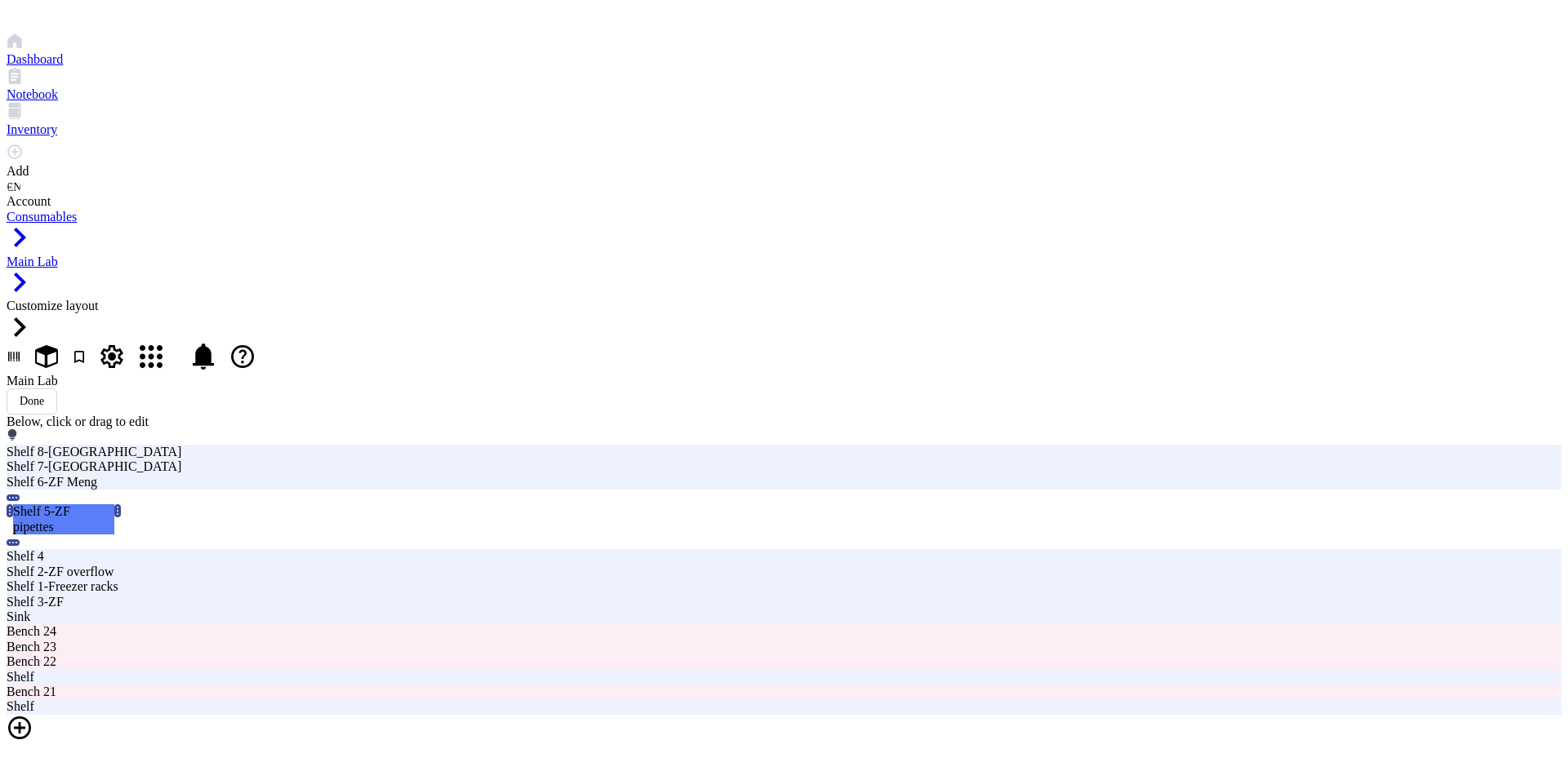
drag, startPoint x: 510, startPoint y: 242, endPoint x: 651, endPoint y: 241, distance: 141.0
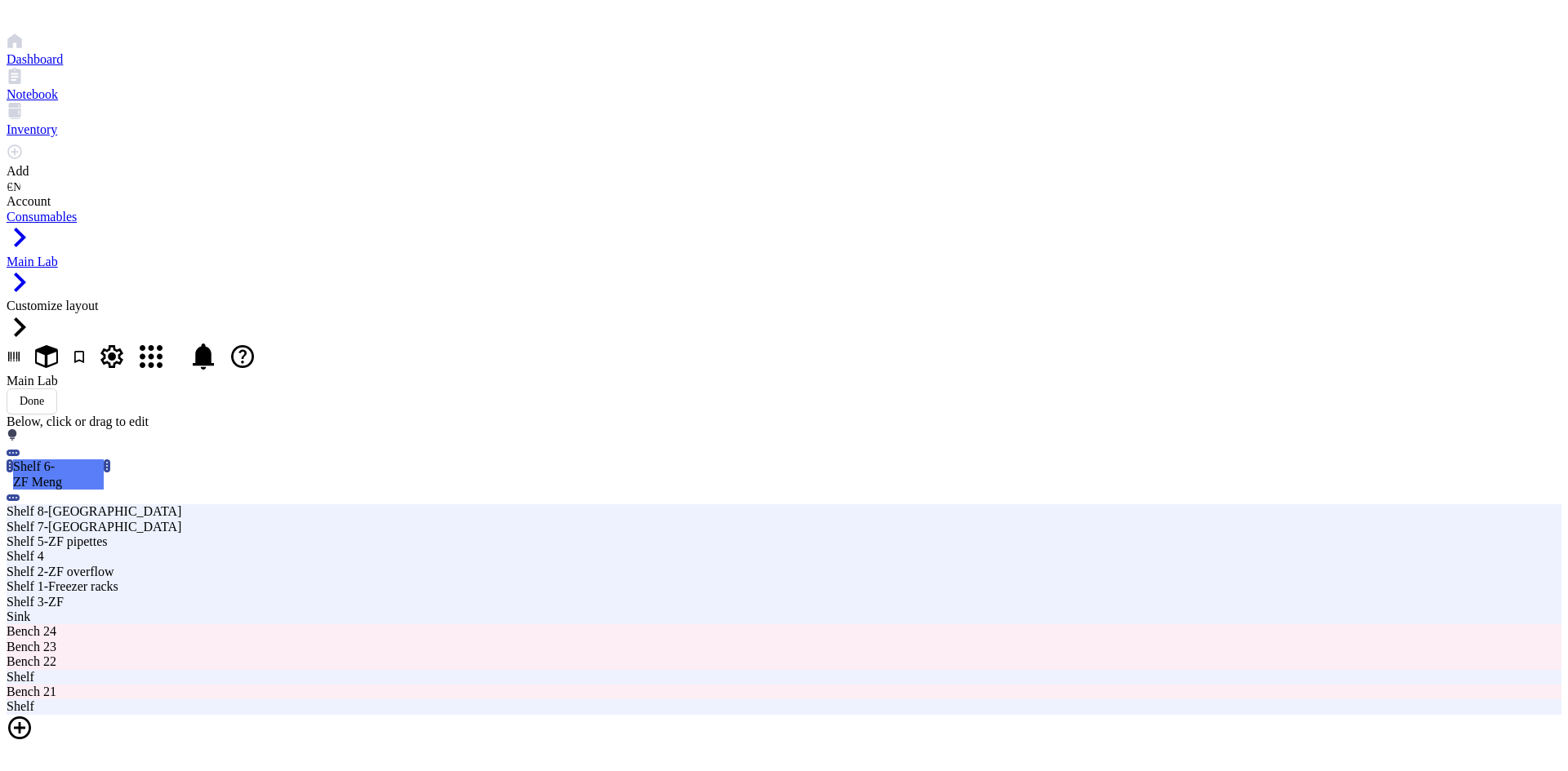
drag, startPoint x: 539, startPoint y: 273, endPoint x: 551, endPoint y: 277, distance: 12.6
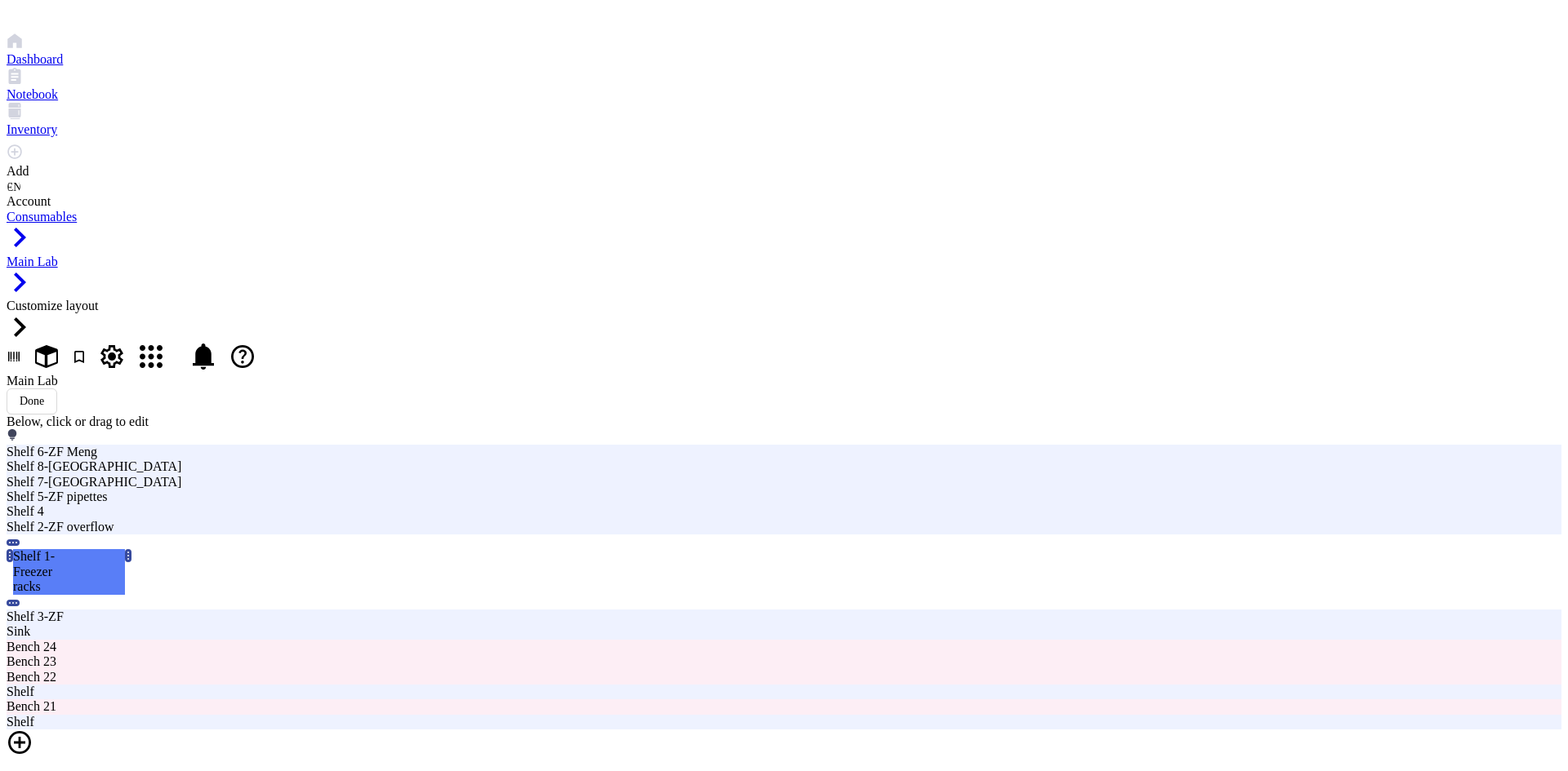
drag, startPoint x: 424, startPoint y: 214, endPoint x: 505, endPoint y: 216, distance: 81.0
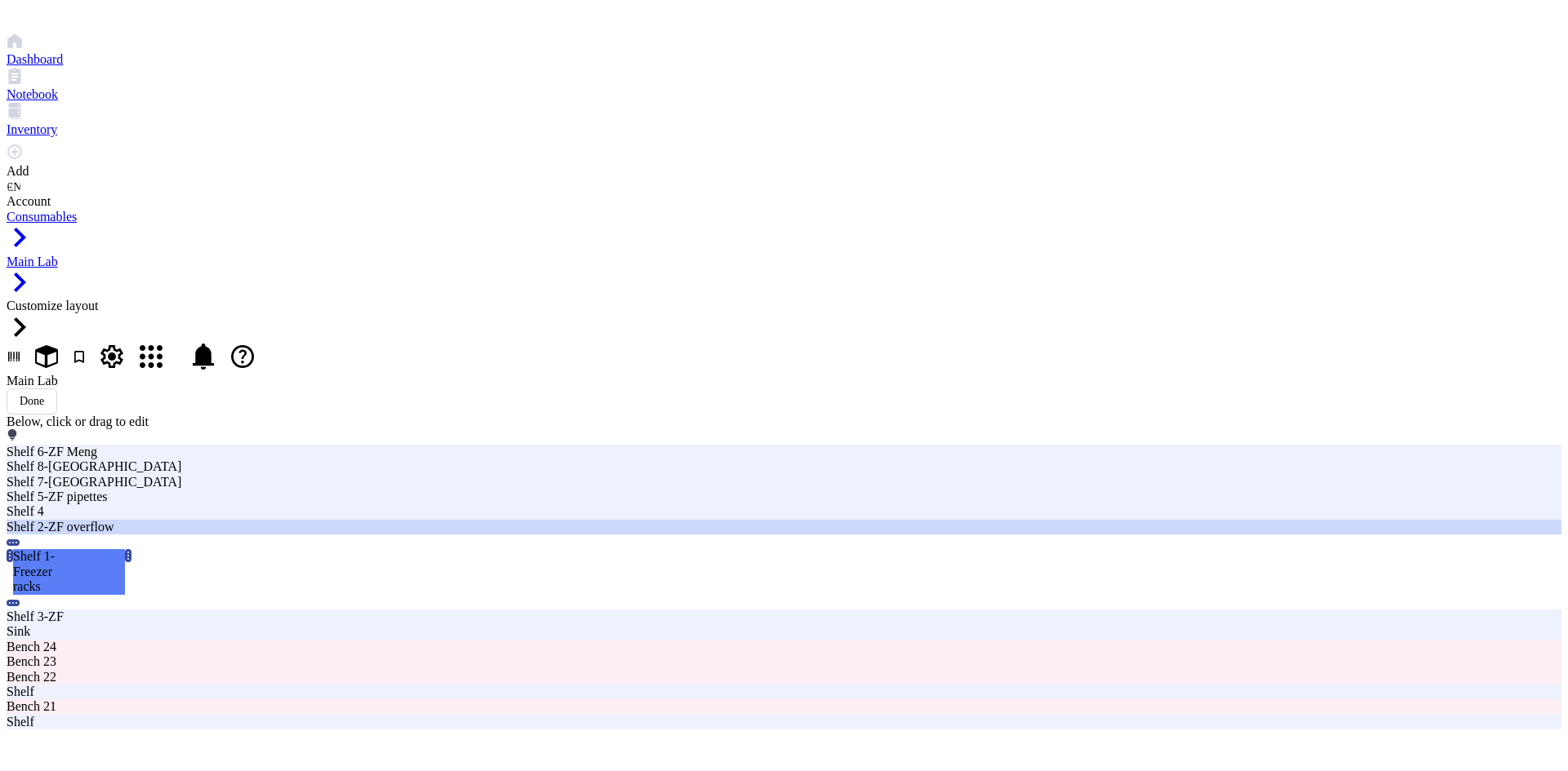
click at [418, 520] on div "Shelf 2-ZF overflow" at bounding box center [473, 527] width 933 height 14
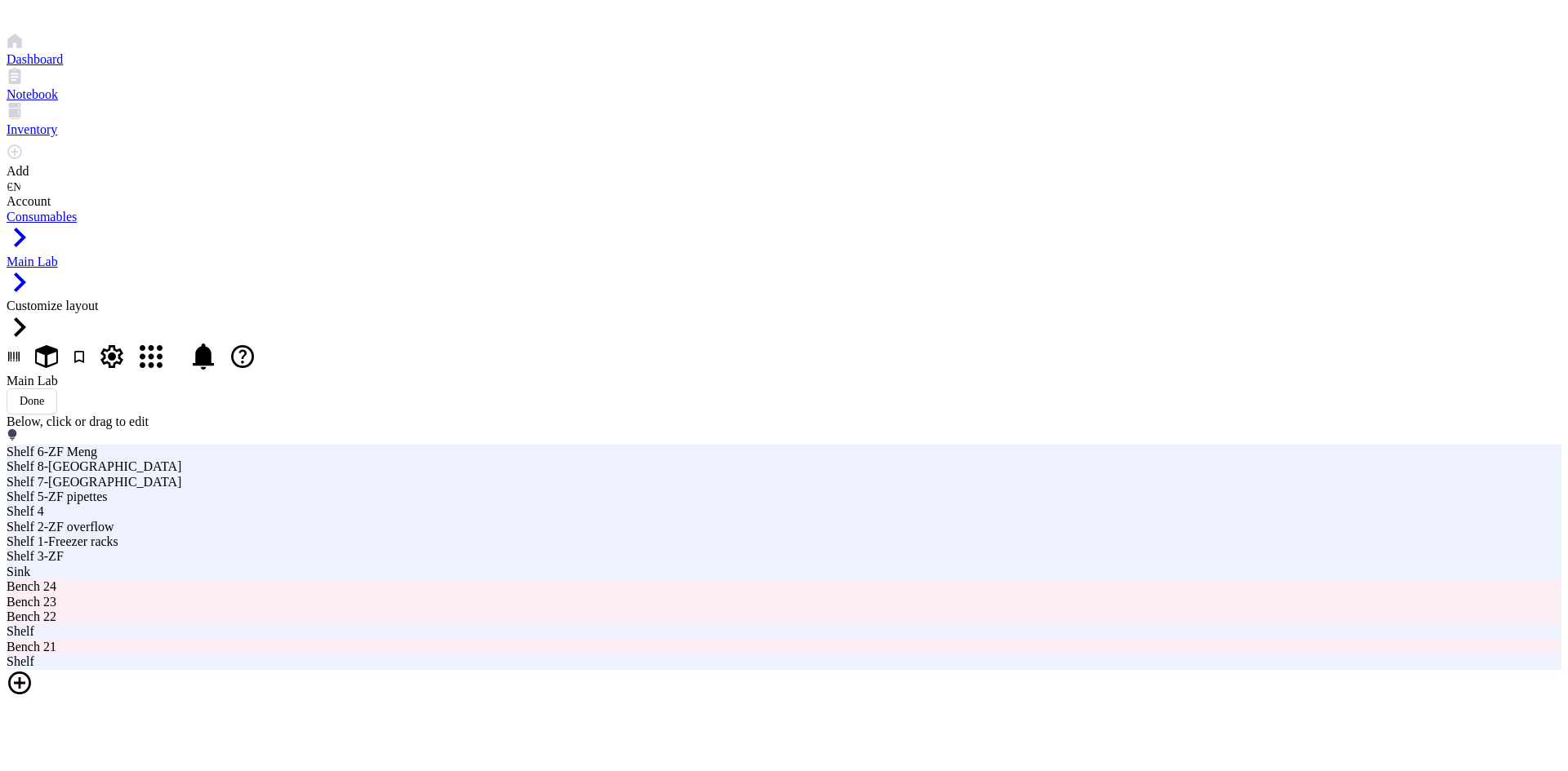
click at [774, 670] on div at bounding box center [784, 684] width 1555 height 29
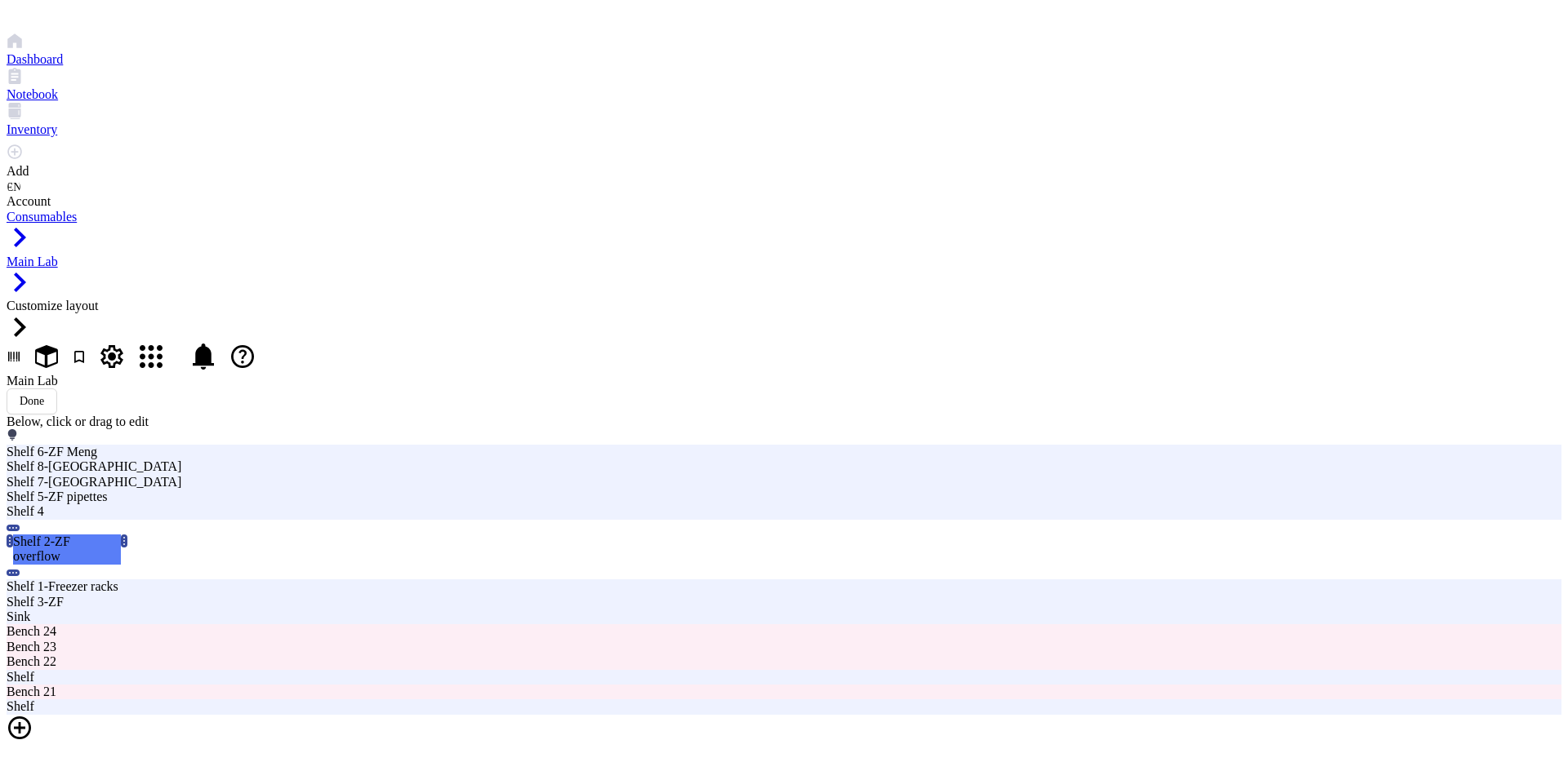
drag, startPoint x: 552, startPoint y: 240, endPoint x: 550, endPoint y: 212, distance: 28.1
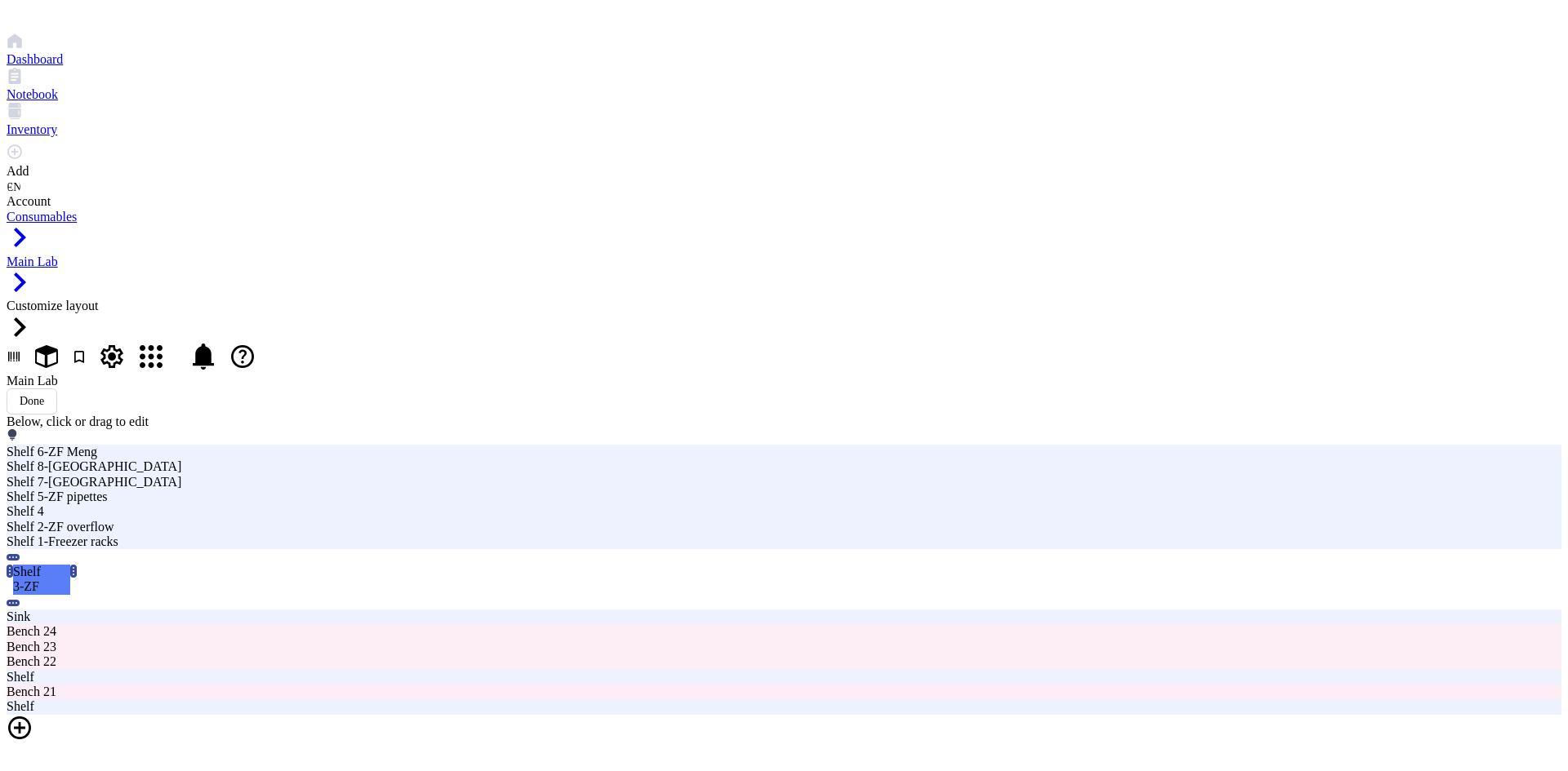
drag, startPoint x: 545, startPoint y: 275, endPoint x: 545, endPoint y: 256, distance: 19.0
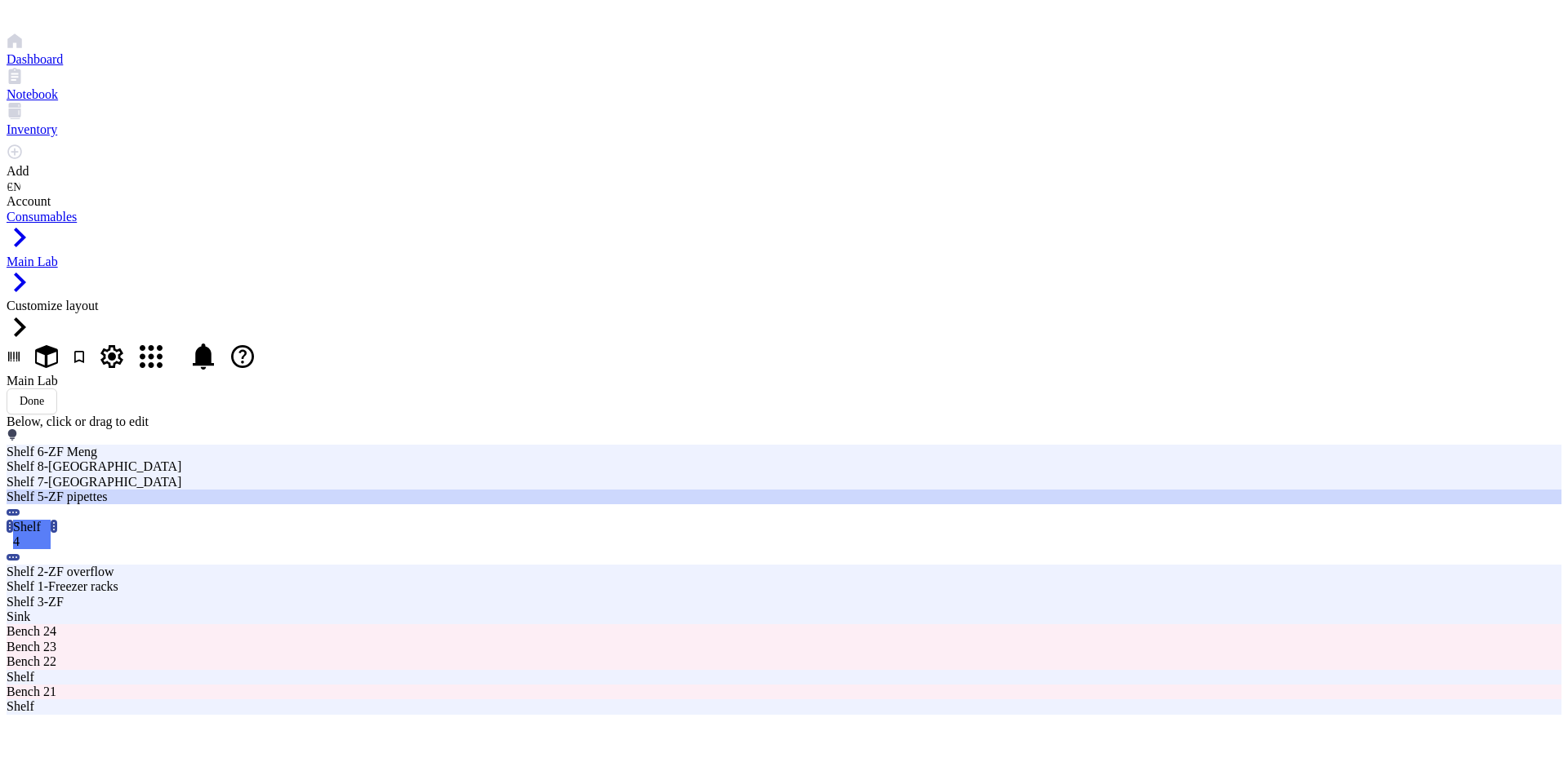
click at [666, 490] on div "Shelf 5-ZF pipettes" at bounding box center [473, 496] width 933 height 14
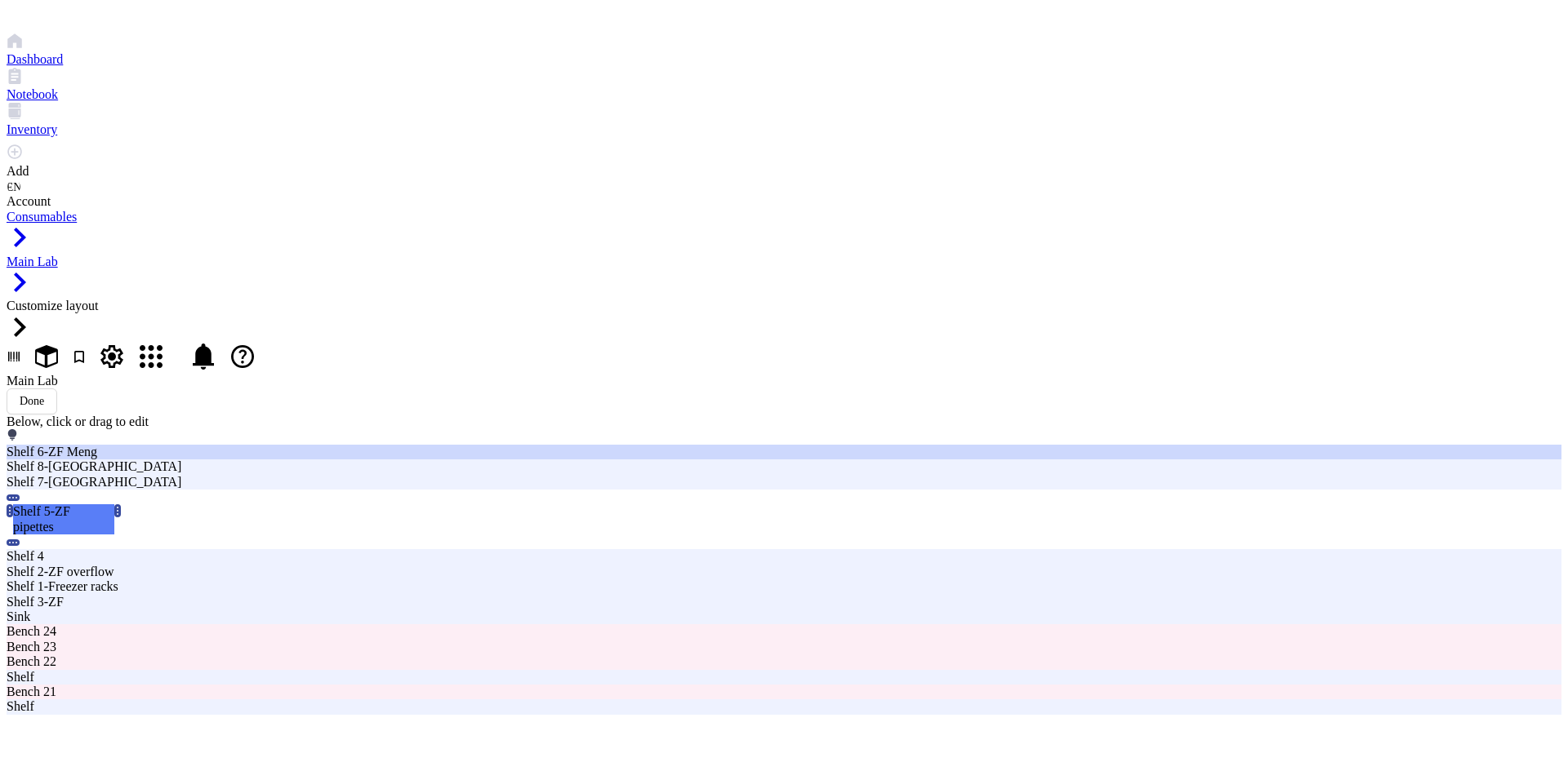
click at [664, 445] on div "Shelf 6-ZF Meng" at bounding box center [473, 452] width 933 height 14
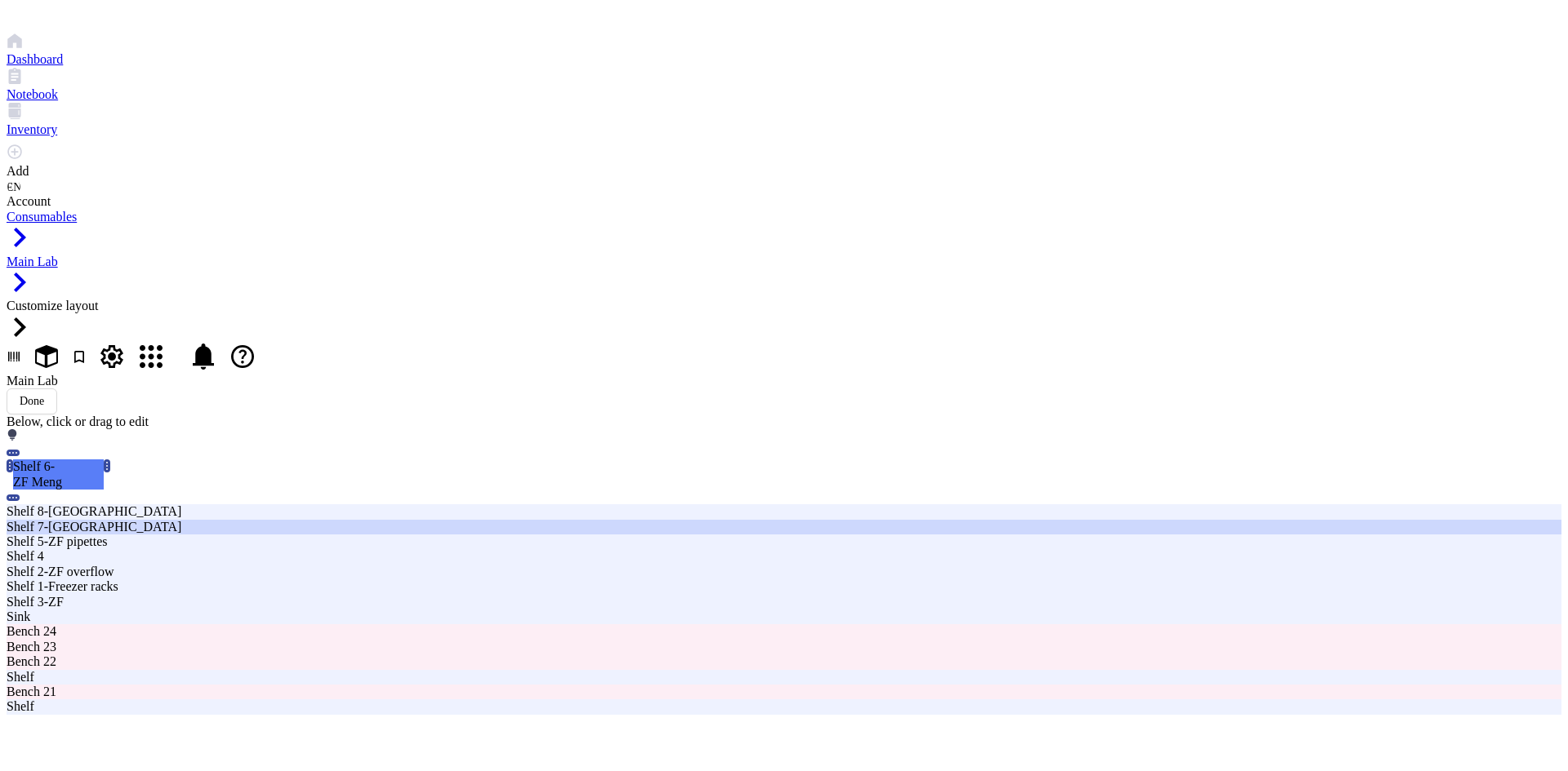
click at [759, 520] on div "Shelf 7-[GEOGRAPHIC_DATA]" at bounding box center [473, 527] width 933 height 14
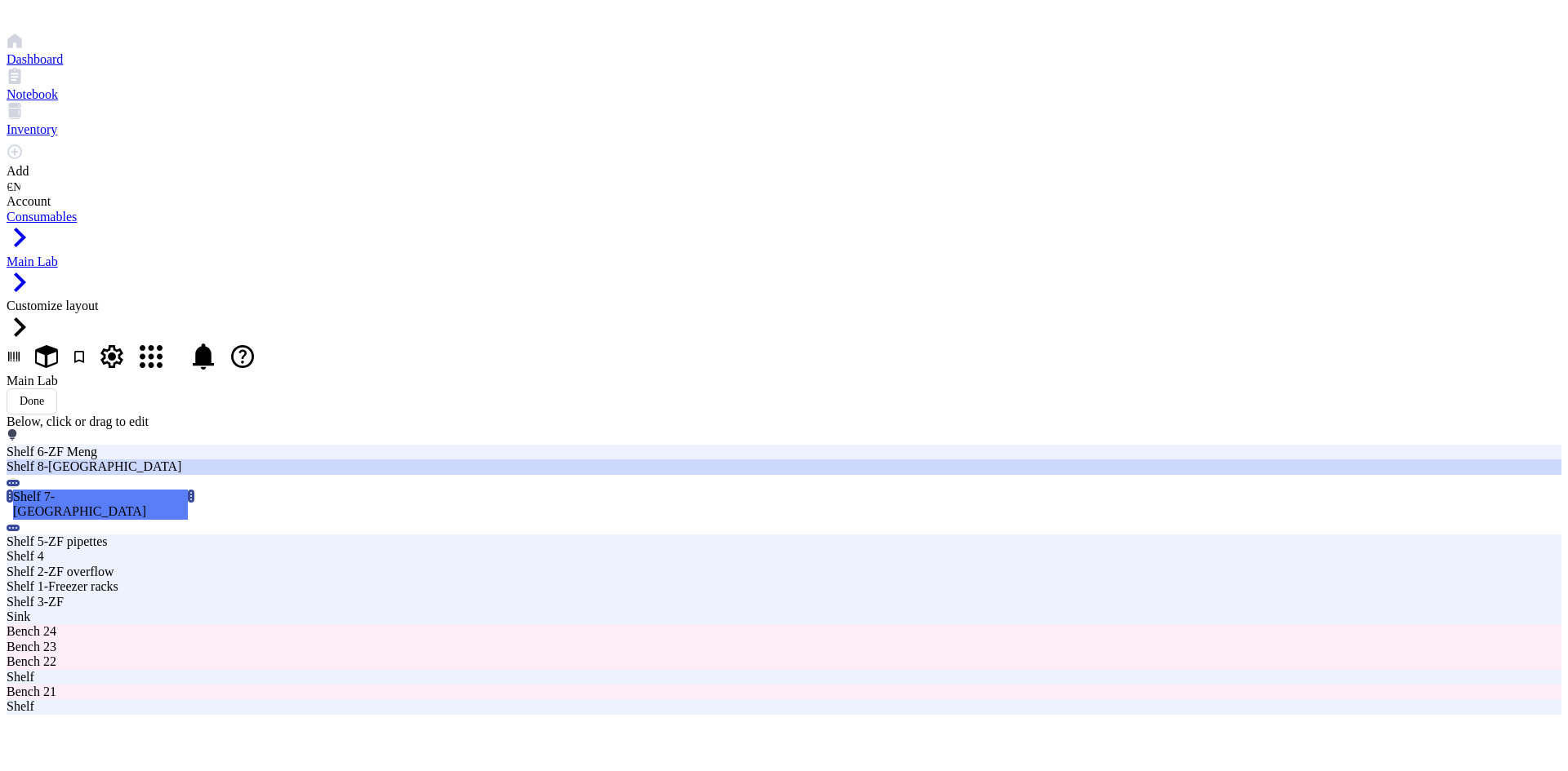
click at [771, 459] on div "Shelf 8-[GEOGRAPHIC_DATA]" at bounding box center [473, 466] width 933 height 14
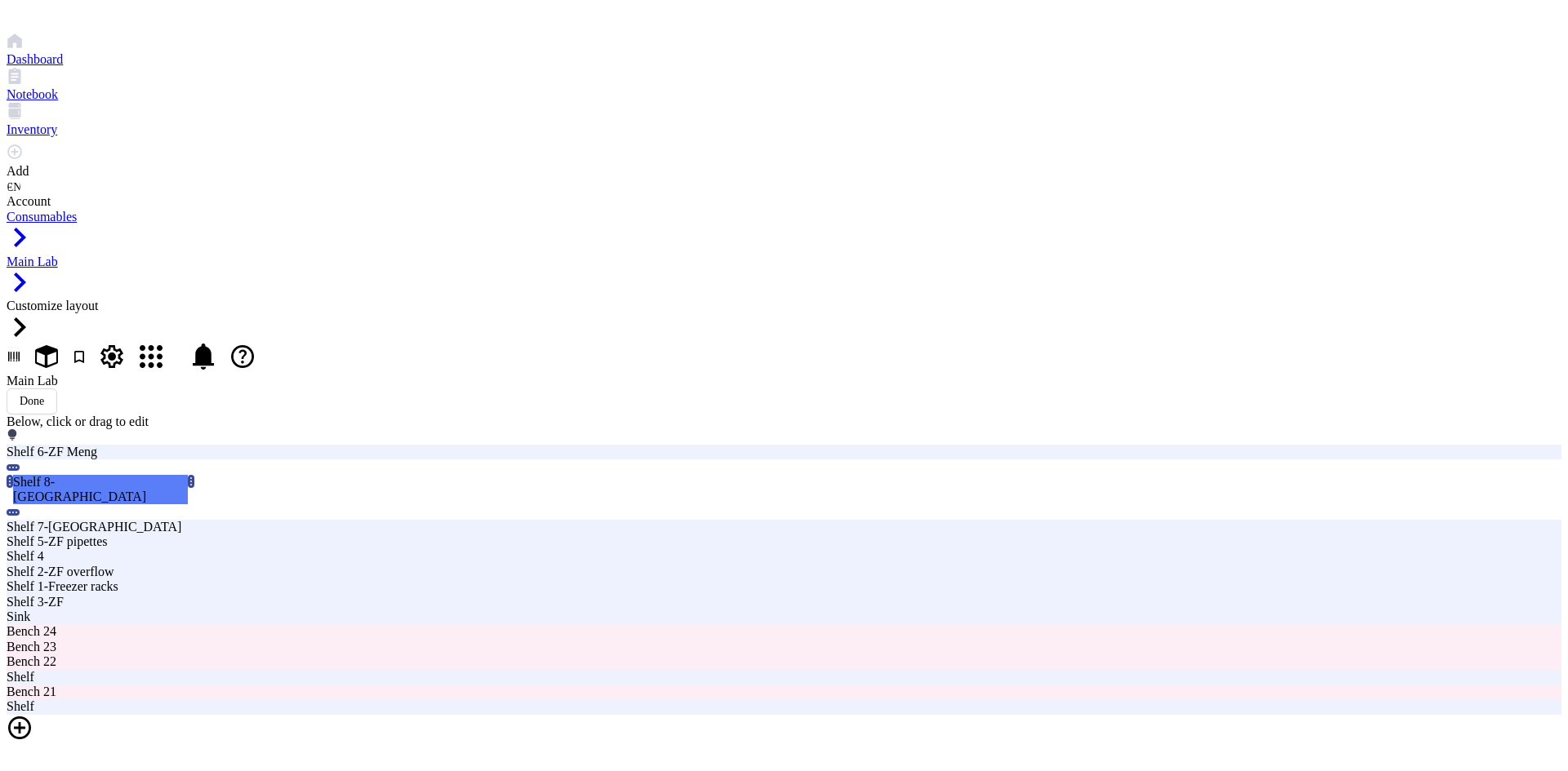
drag, startPoint x: 771, startPoint y: 246, endPoint x: 771, endPoint y: 217, distance: 29.0
click at [771, 445] on div "Shelf 6-ZF Meng Shelf 8-Eppendorf Shelf 7-Eppendorf Shelf 5-ZF pipettes Shelf 4…" at bounding box center [784, 638] width 1555 height 386
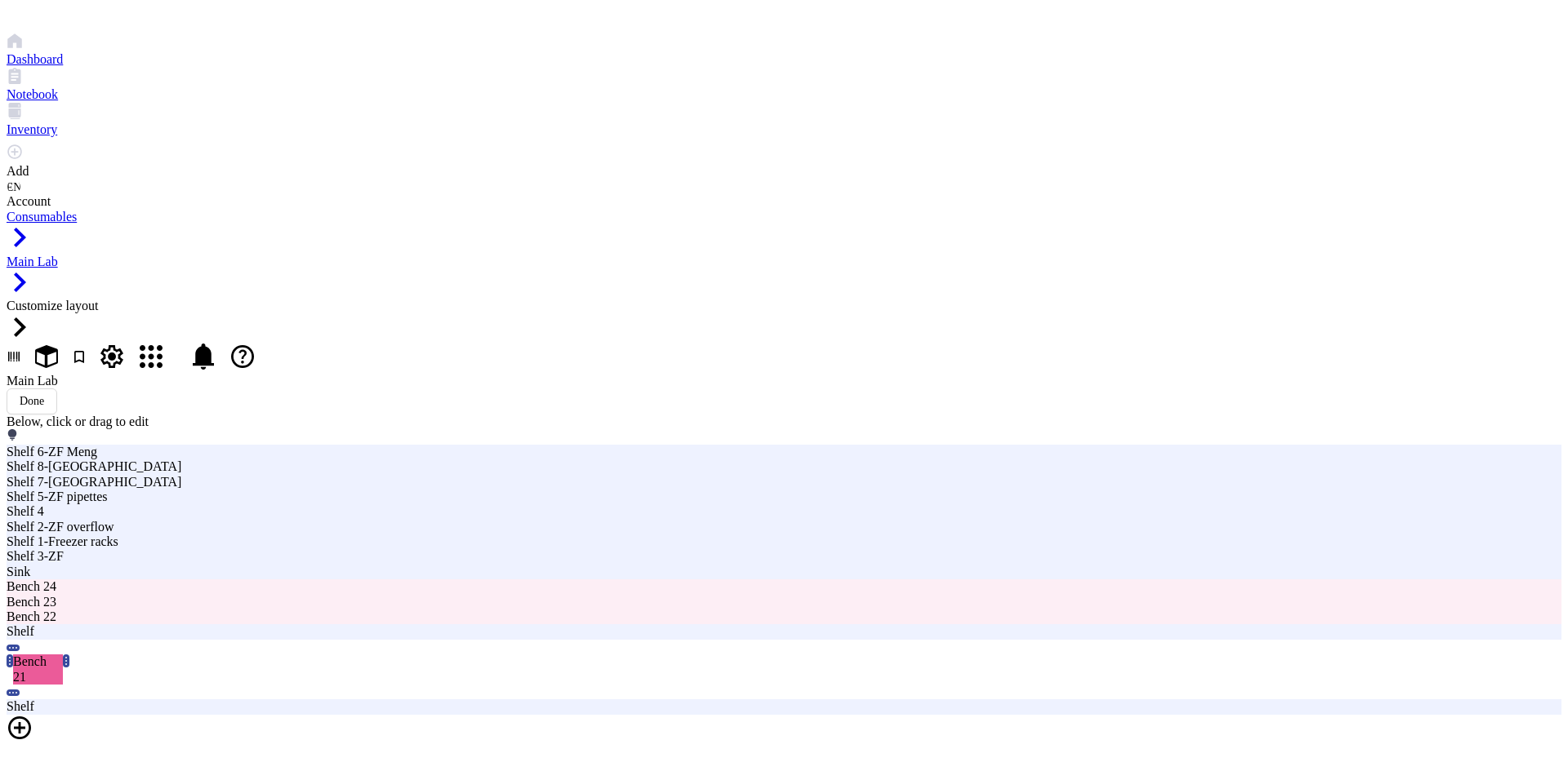
drag, startPoint x: 729, startPoint y: 314, endPoint x: 732, endPoint y: 286, distance: 28.2
click at [515, 715] on div at bounding box center [784, 729] width 1555 height 29
click at [497, 414] on span "Shelf" at bounding box center [485, 420] width 24 height 13
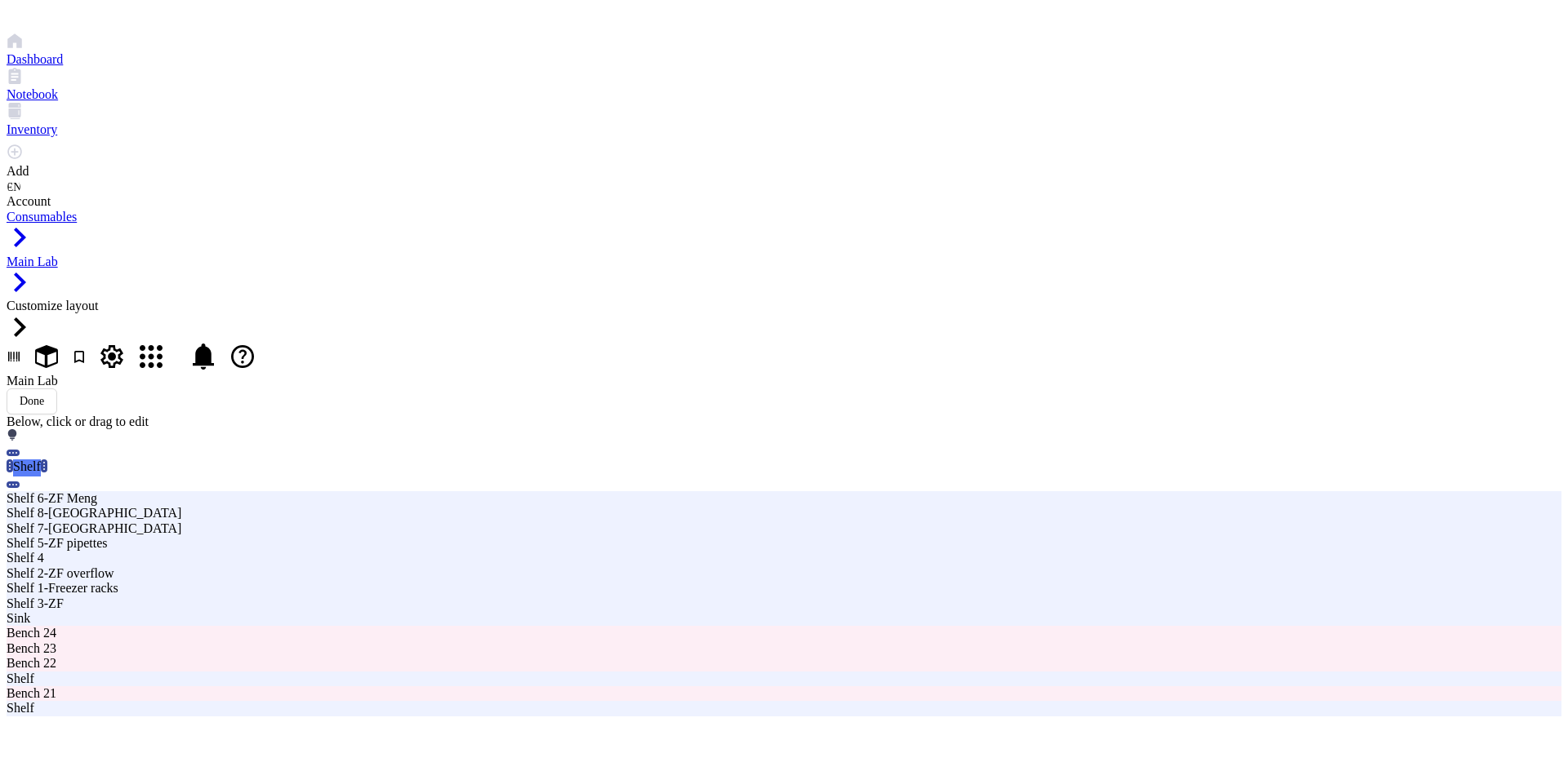
type input "Shelf 9-Tube overflow"
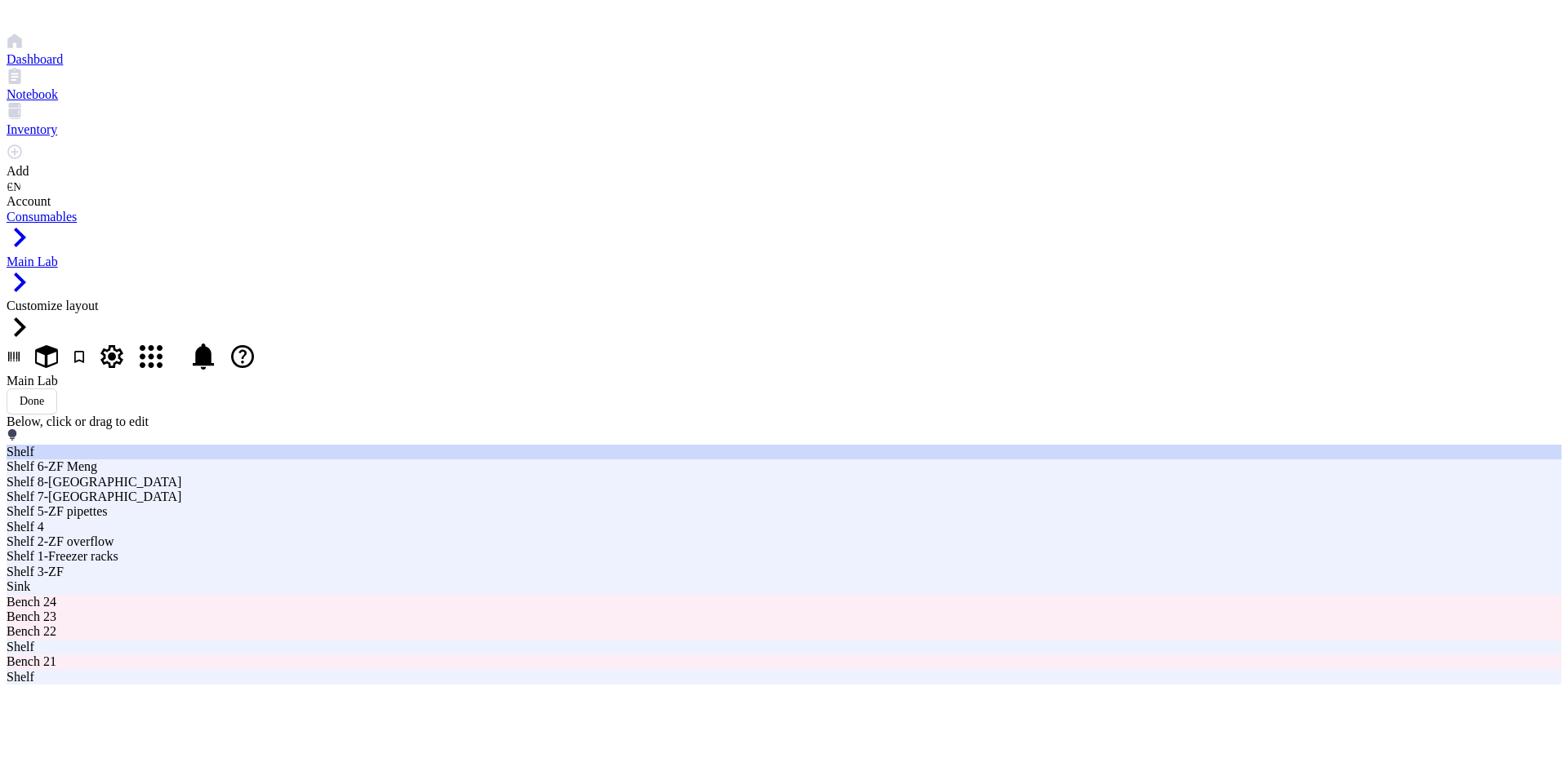
click at [554, 445] on div "Shelf" at bounding box center [473, 452] width 933 height 14
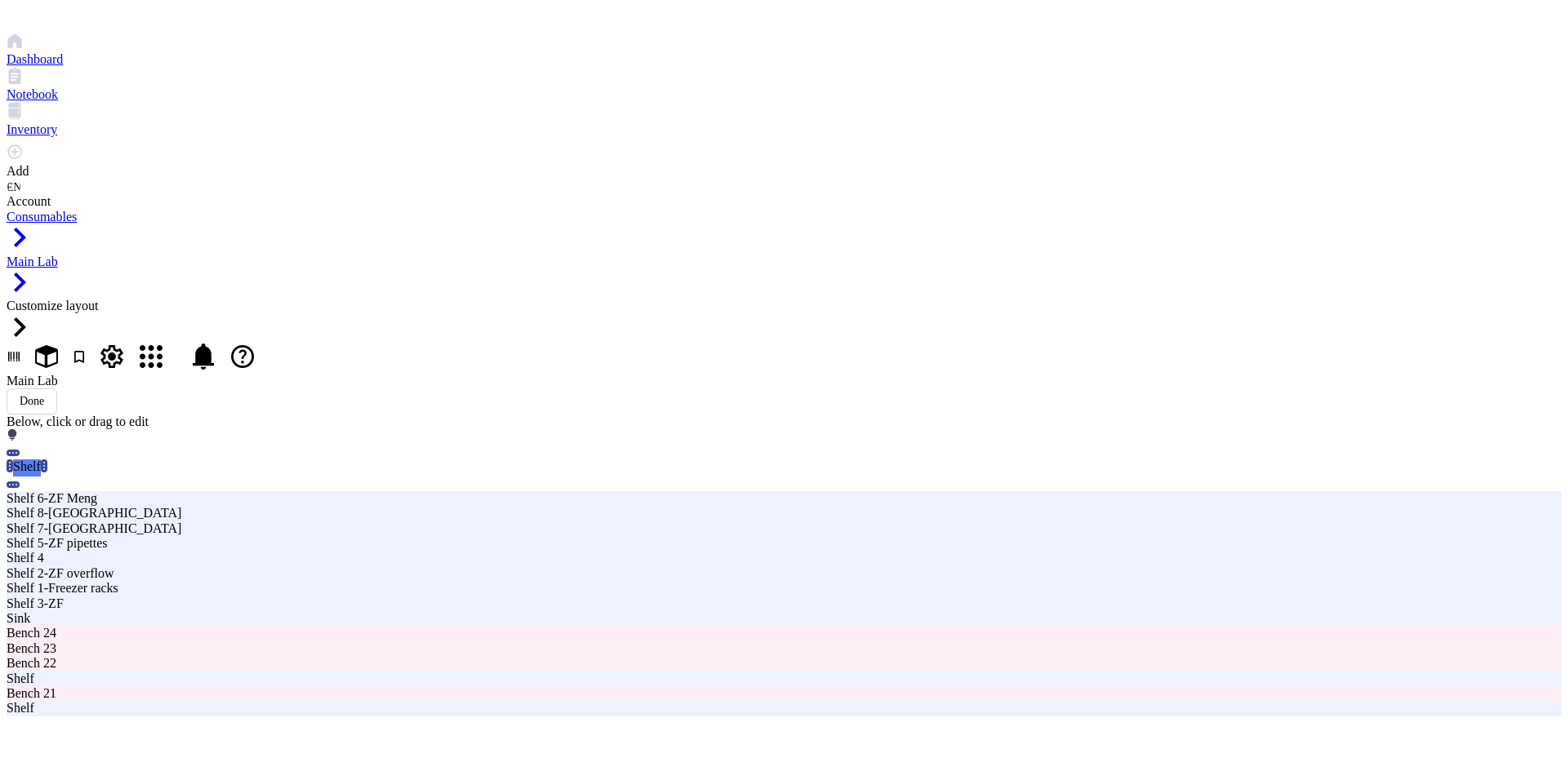
type input "Shelf 9-Tube overflow"
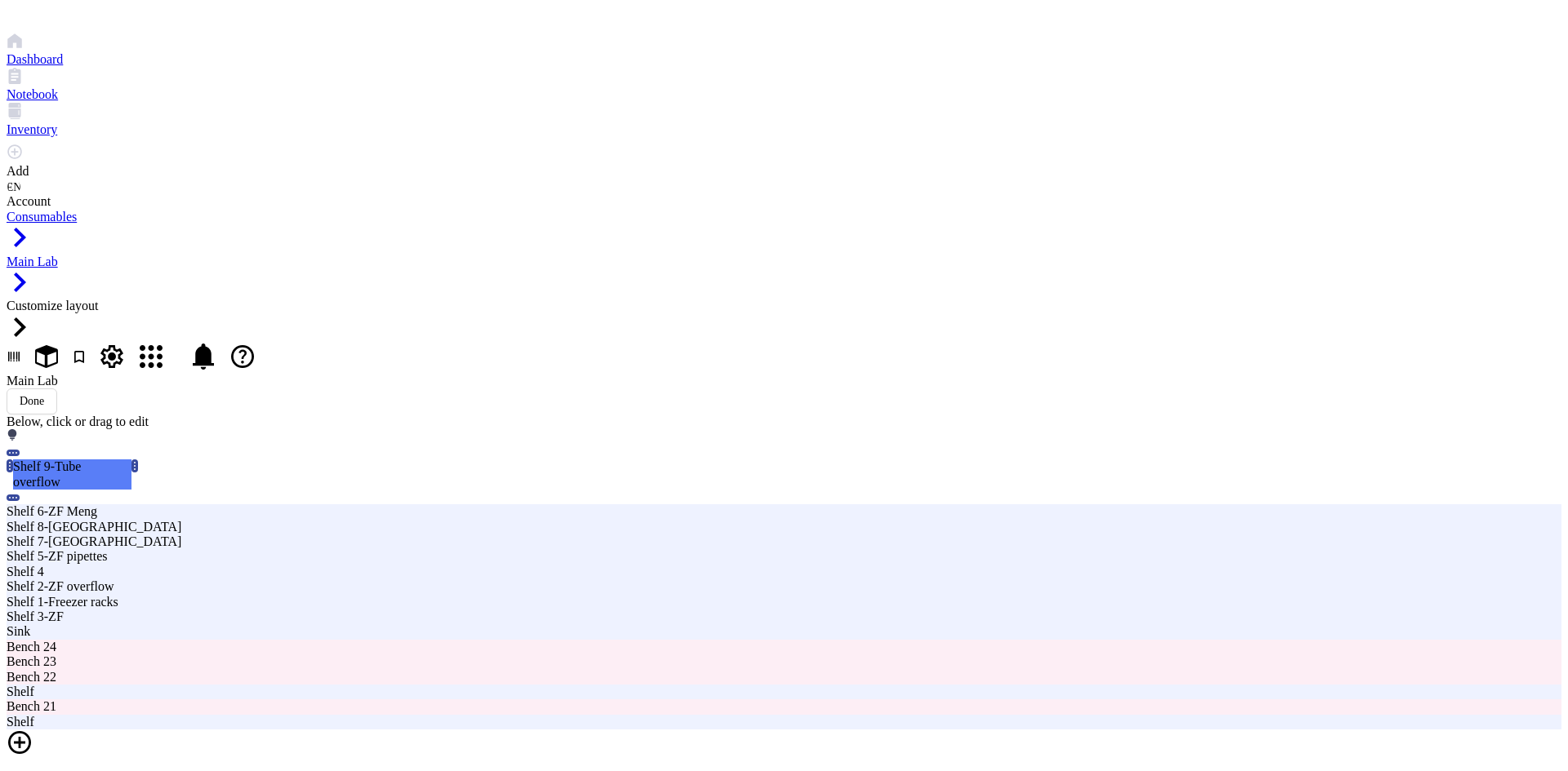
click at [553, 730] on div at bounding box center [784, 744] width 1555 height 29
click at [528, 730] on div at bounding box center [784, 744] width 1555 height 29
click at [519, 730] on div at bounding box center [784, 744] width 1555 height 29
click at [772, 760] on div at bounding box center [784, 774] width 1555 height 29
click at [522, 730] on div at bounding box center [784, 744] width 1555 height 29
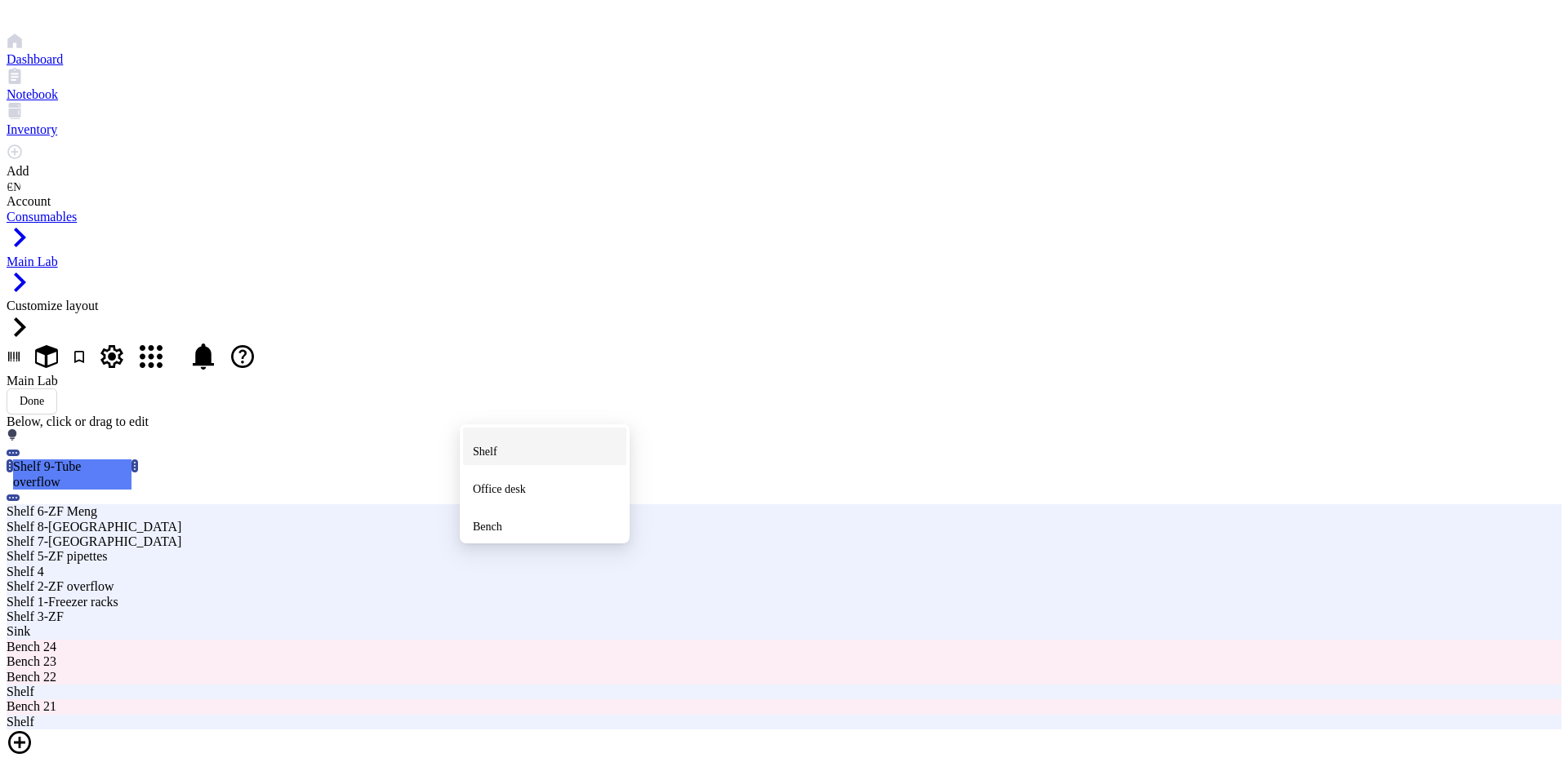
click at [497, 446] on span "Shelf" at bounding box center [485, 452] width 24 height 13
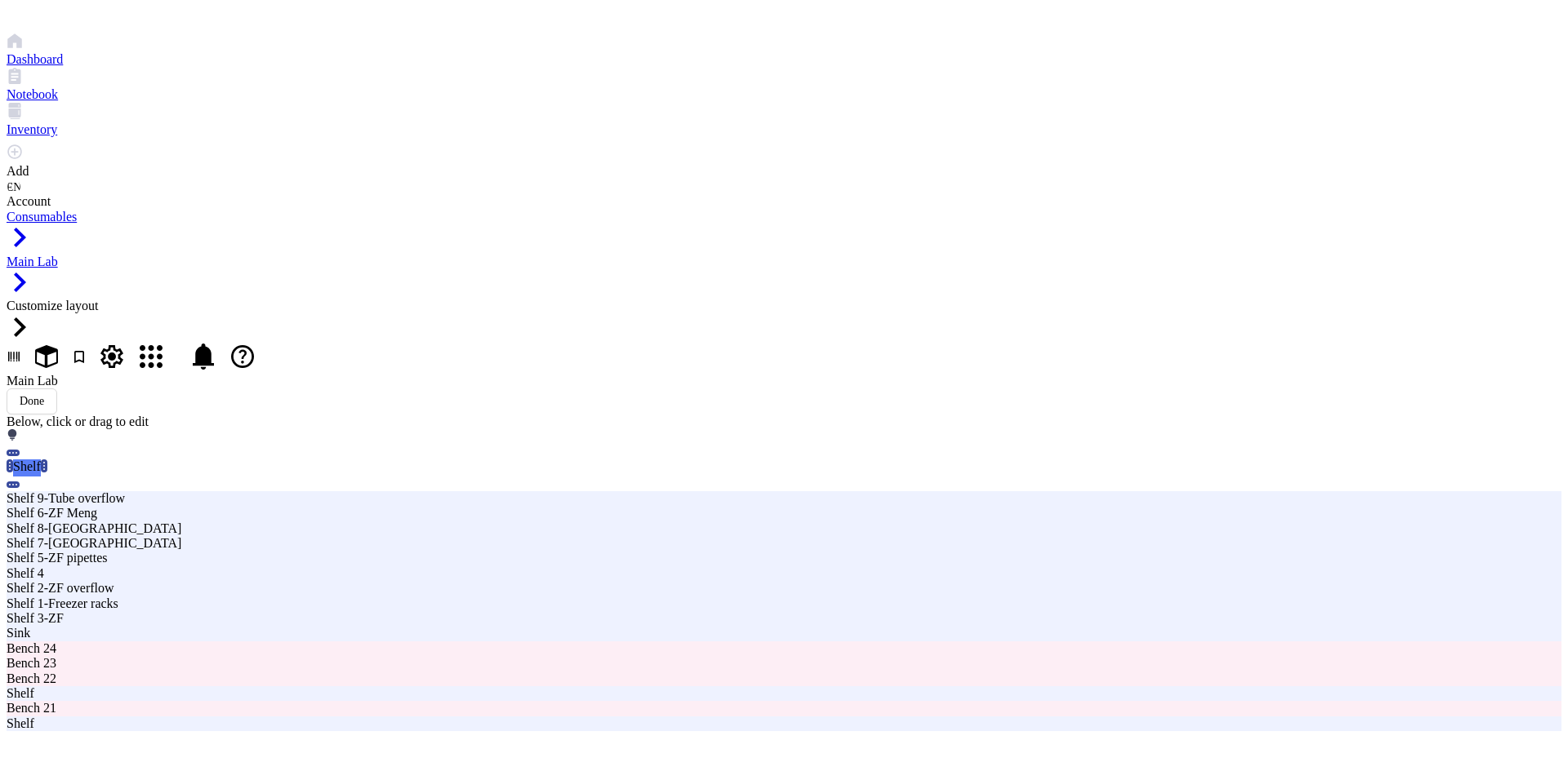
type input "Shelf 10-Storage bins"
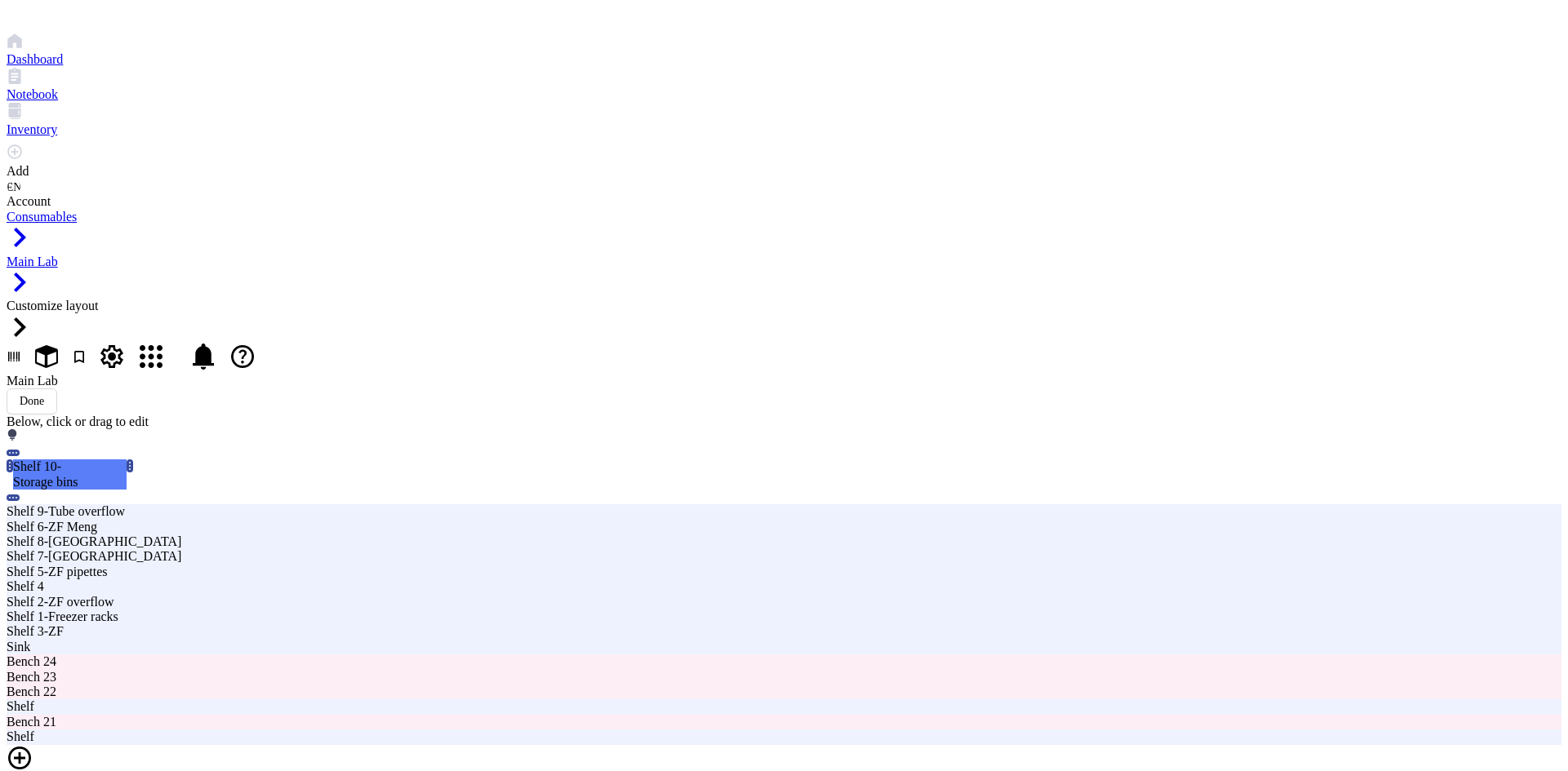
click at [545, 745] on div at bounding box center [784, 759] width 1555 height 29
click at [518, 745] on div at bounding box center [784, 759] width 1555 height 29
click at [514, 459] on li "Shelf" at bounding box center [545, 477] width 163 height 38
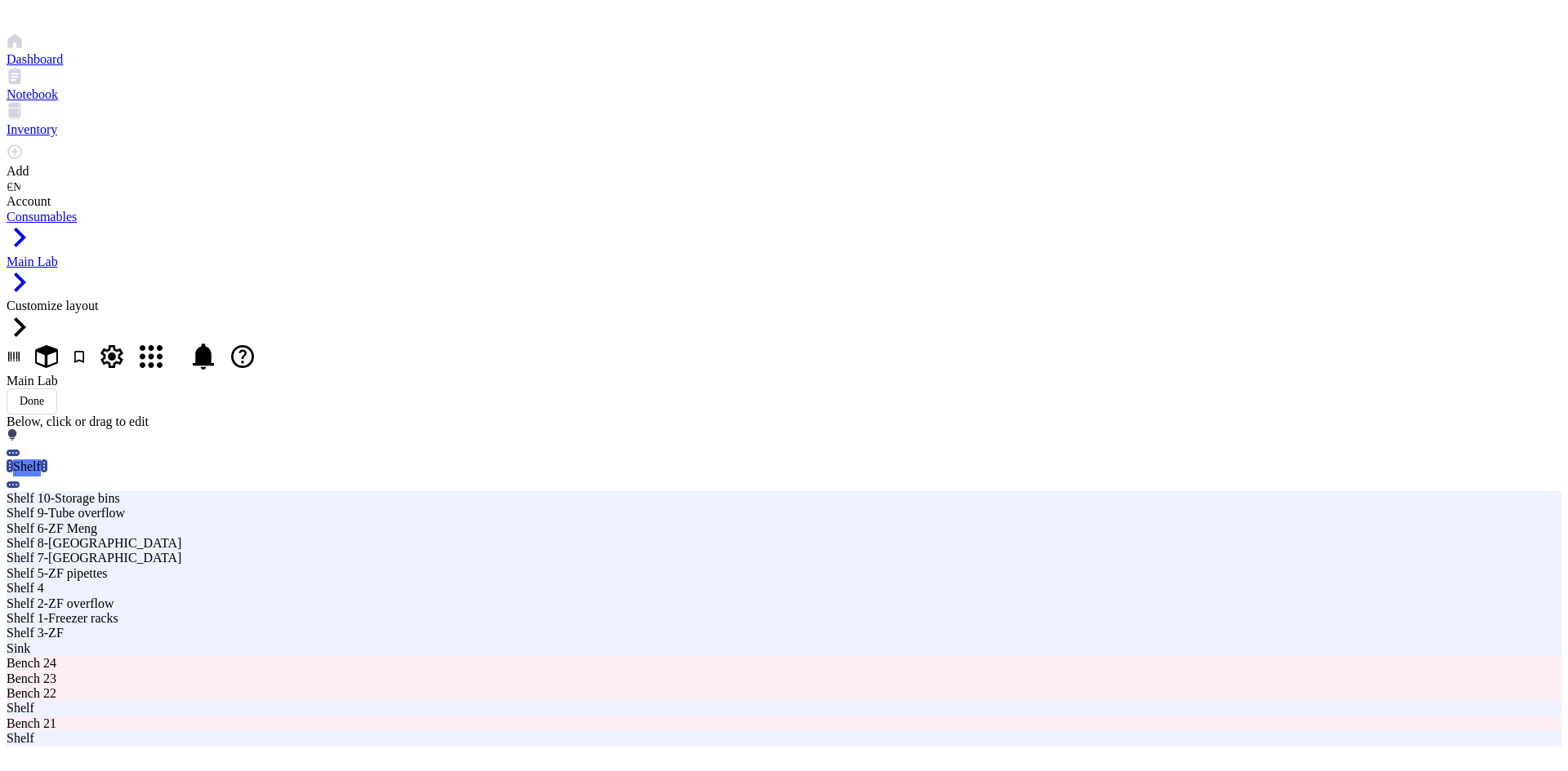
type input "Shelf 11-Tube racks"
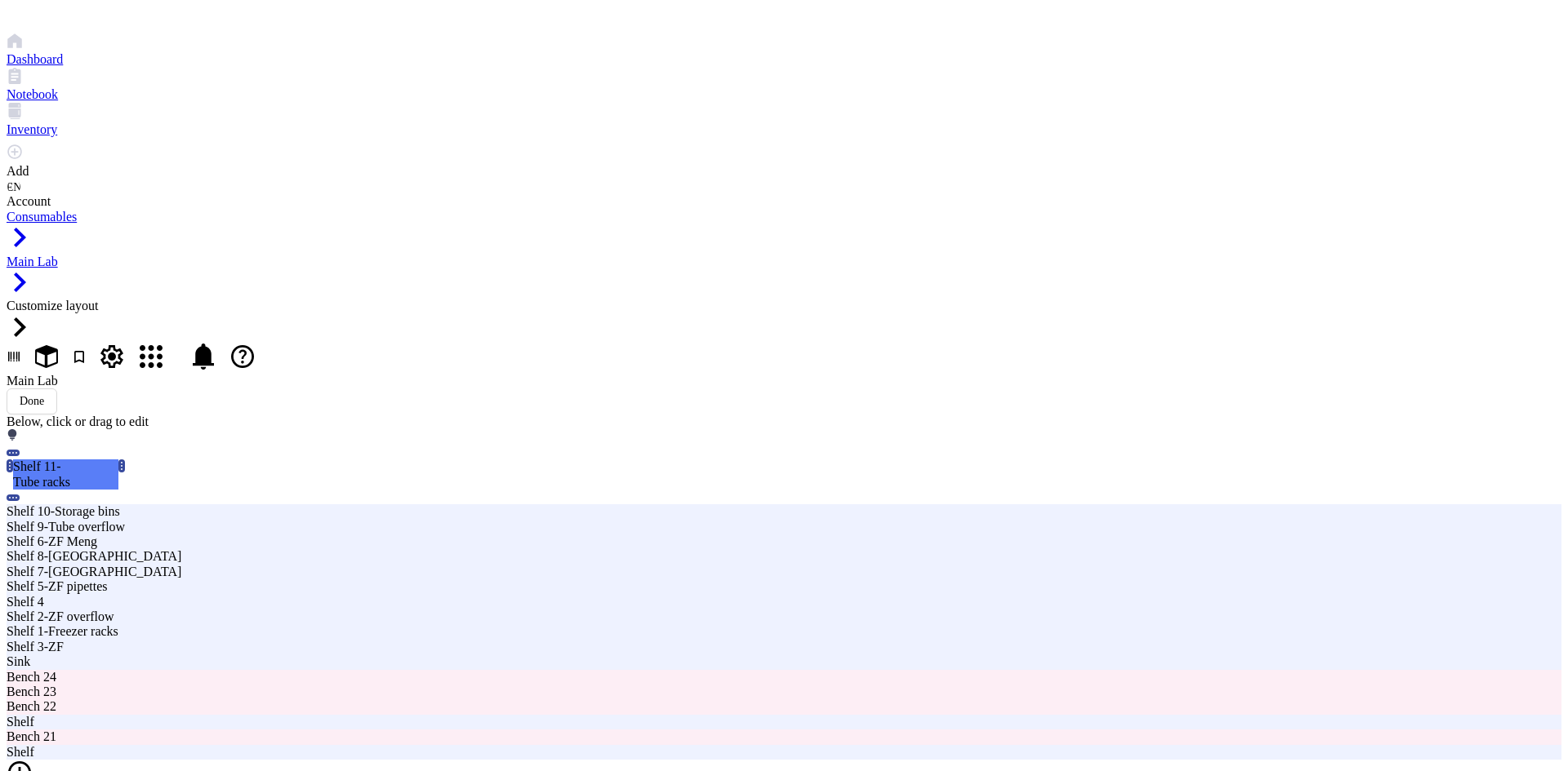
click at [644, 760] on div at bounding box center [784, 774] width 1555 height 29
click at [637, 397] on li "Shelf" at bounding box center [670, 414] width 163 height 38
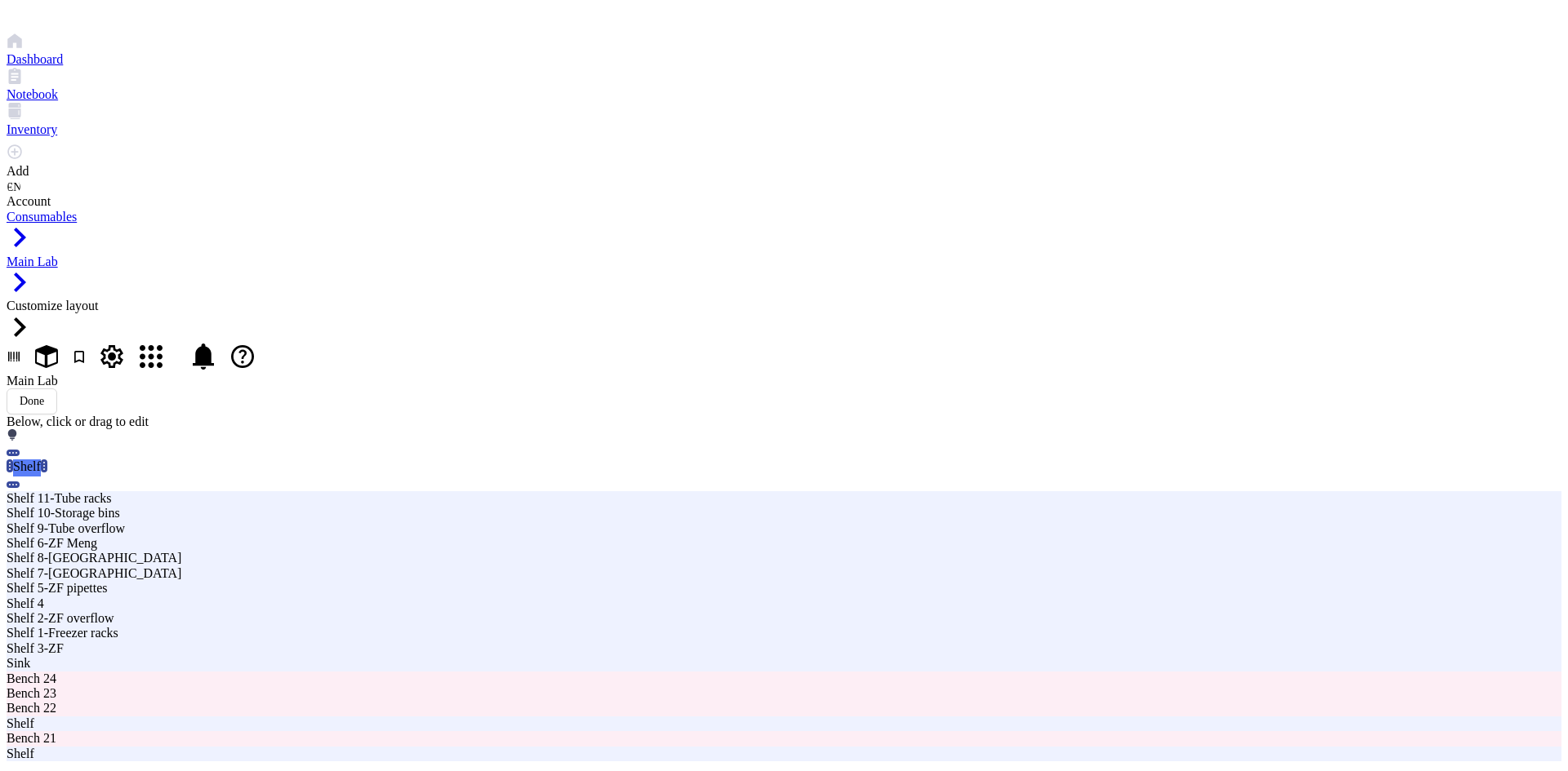
type input "Shelf 12-Tube overflow"
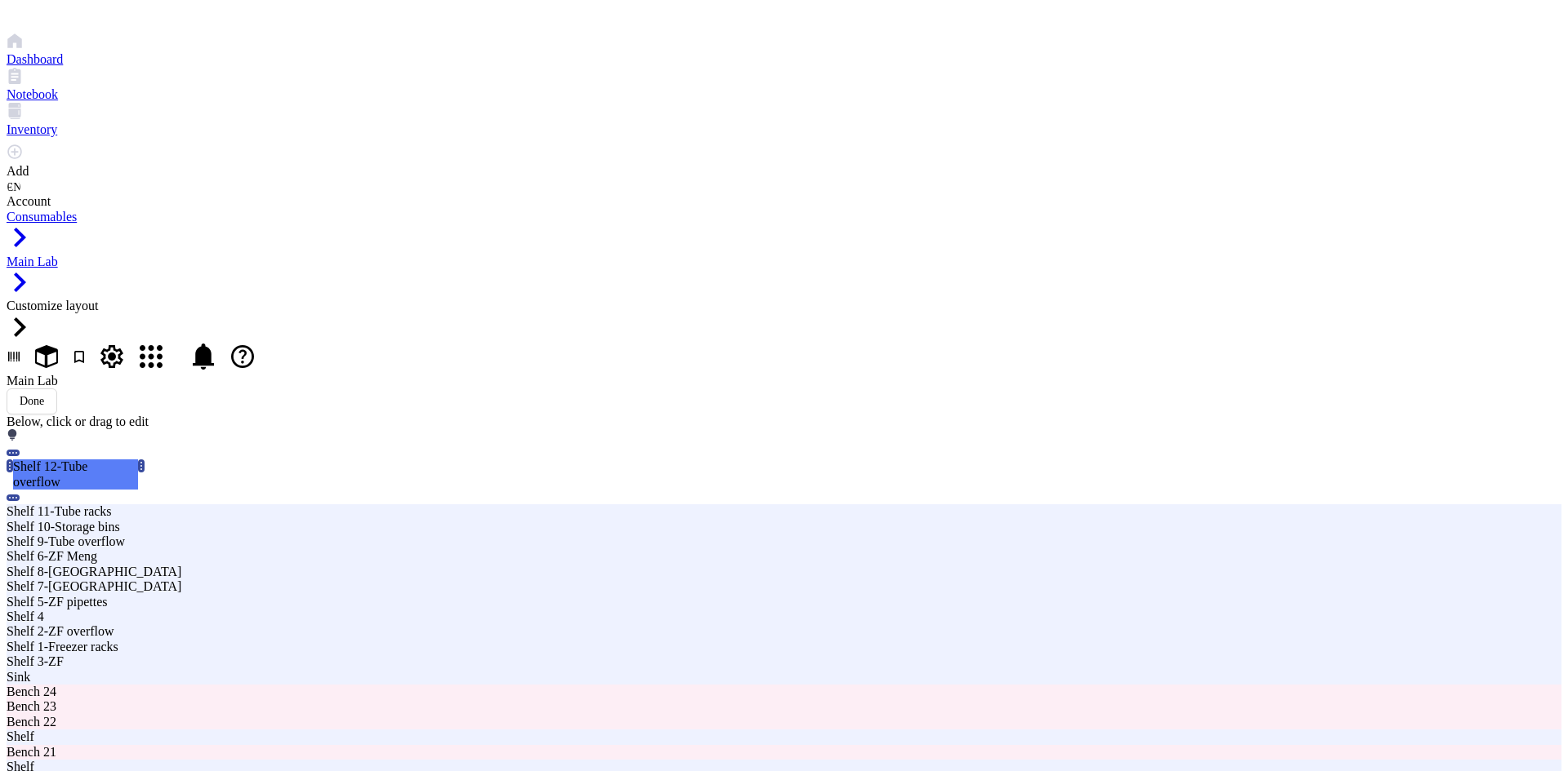
click at [622, 446] on span "Shelf" at bounding box center [609, 452] width 24 height 13
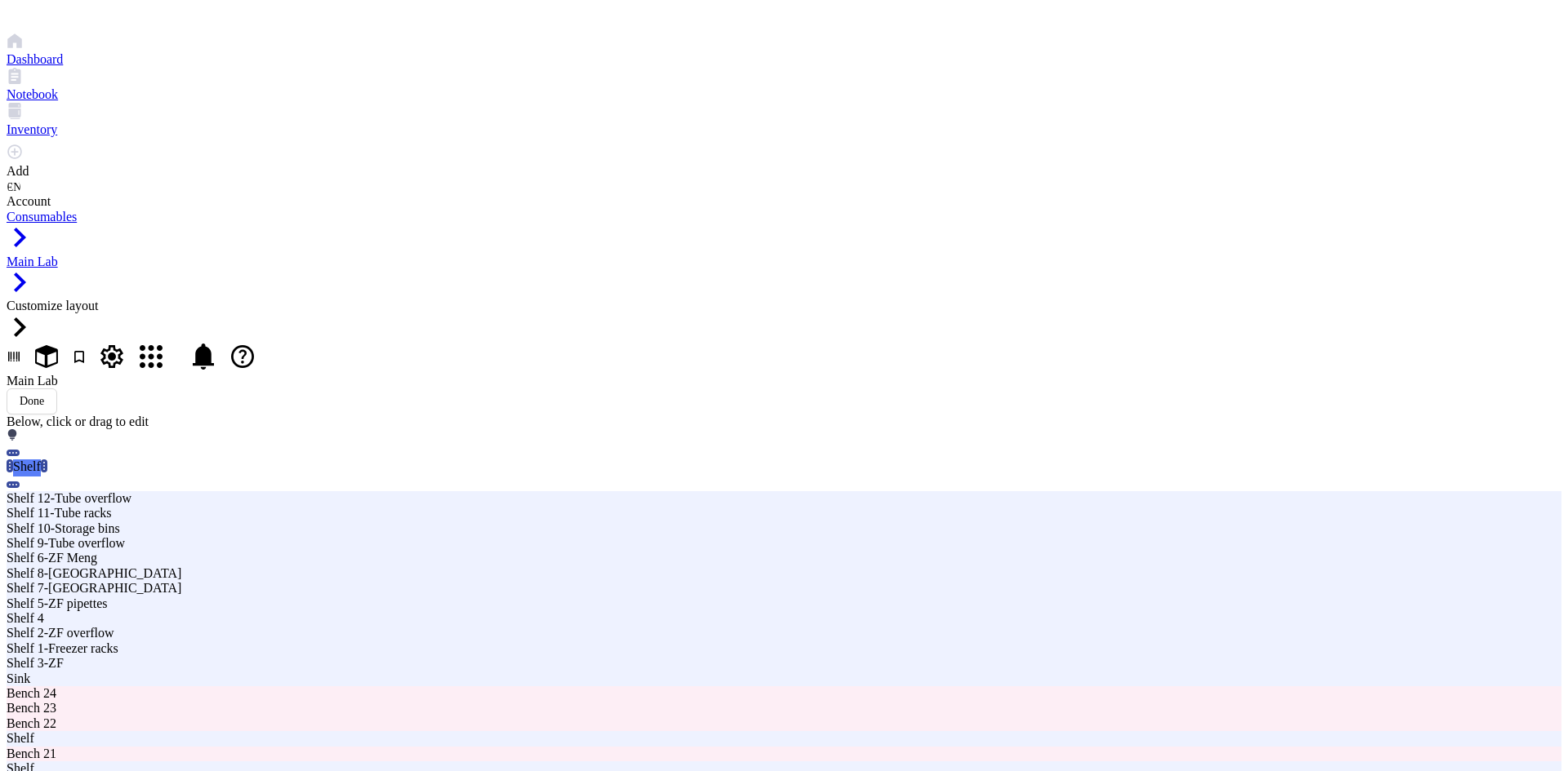
type input "Shelf 13-Tubes"
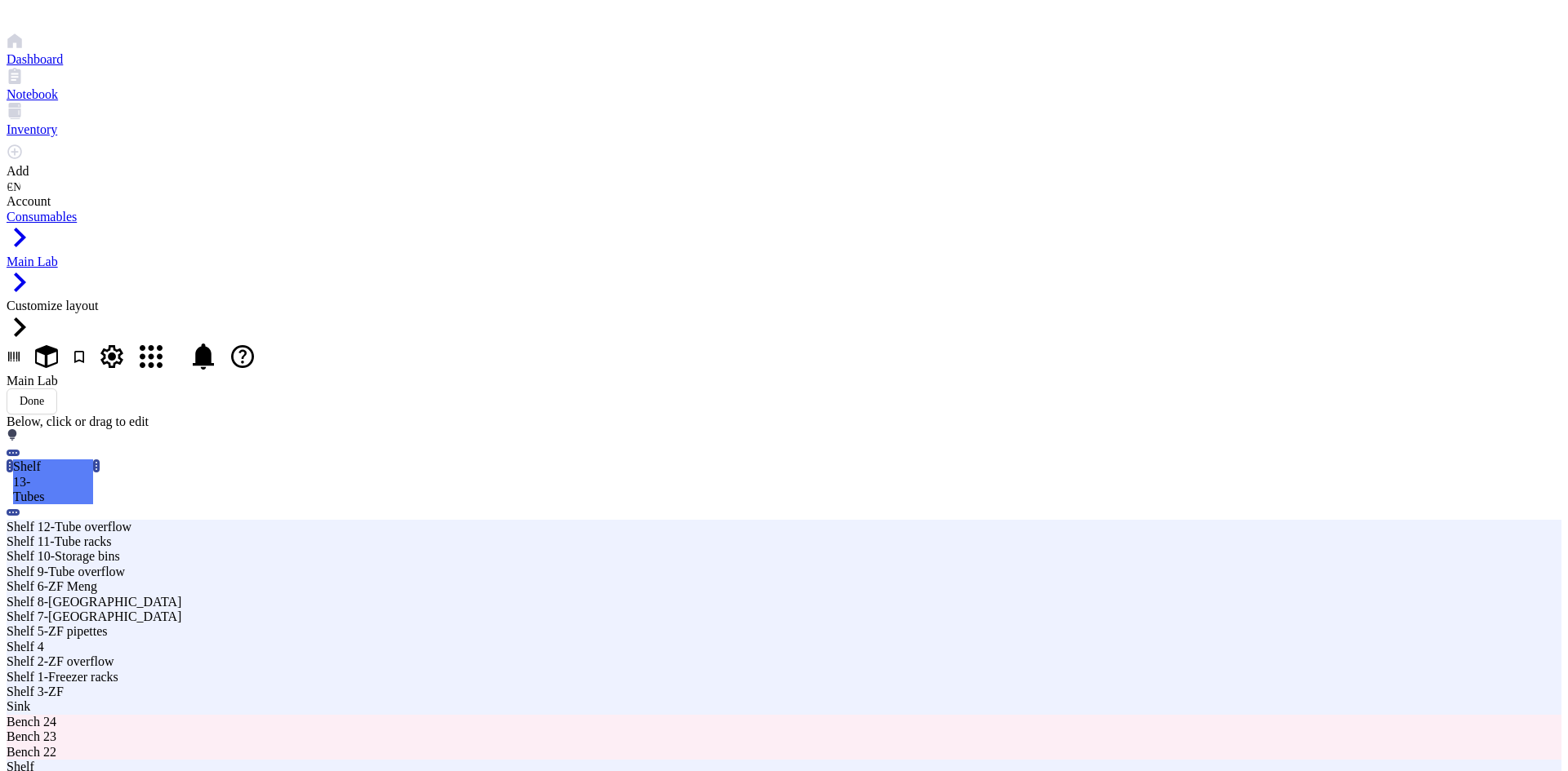
click at [622, 476] on span "Shelf" at bounding box center [609, 482] width 24 height 13
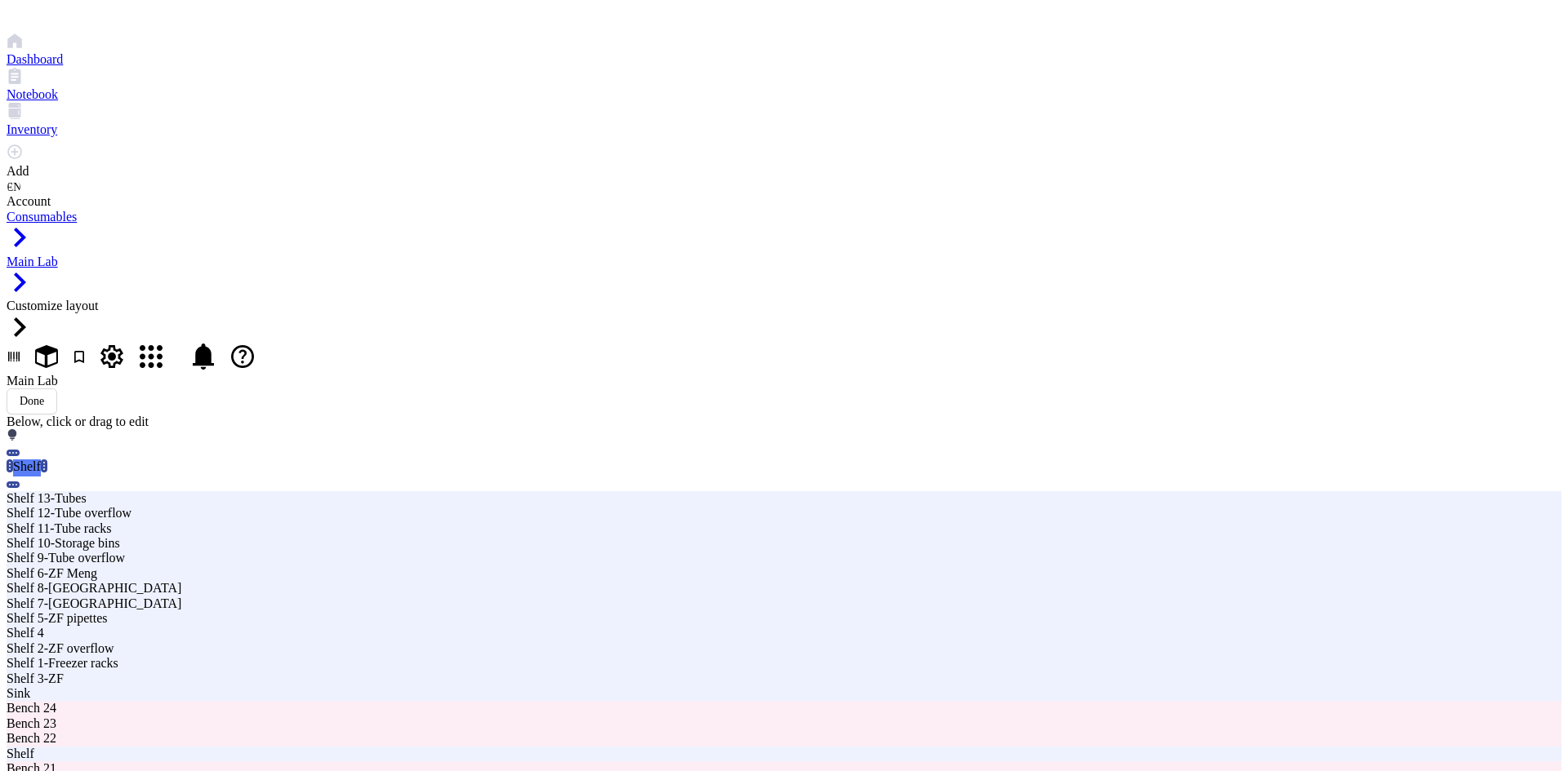
type input "Shelf 14-Tubes"
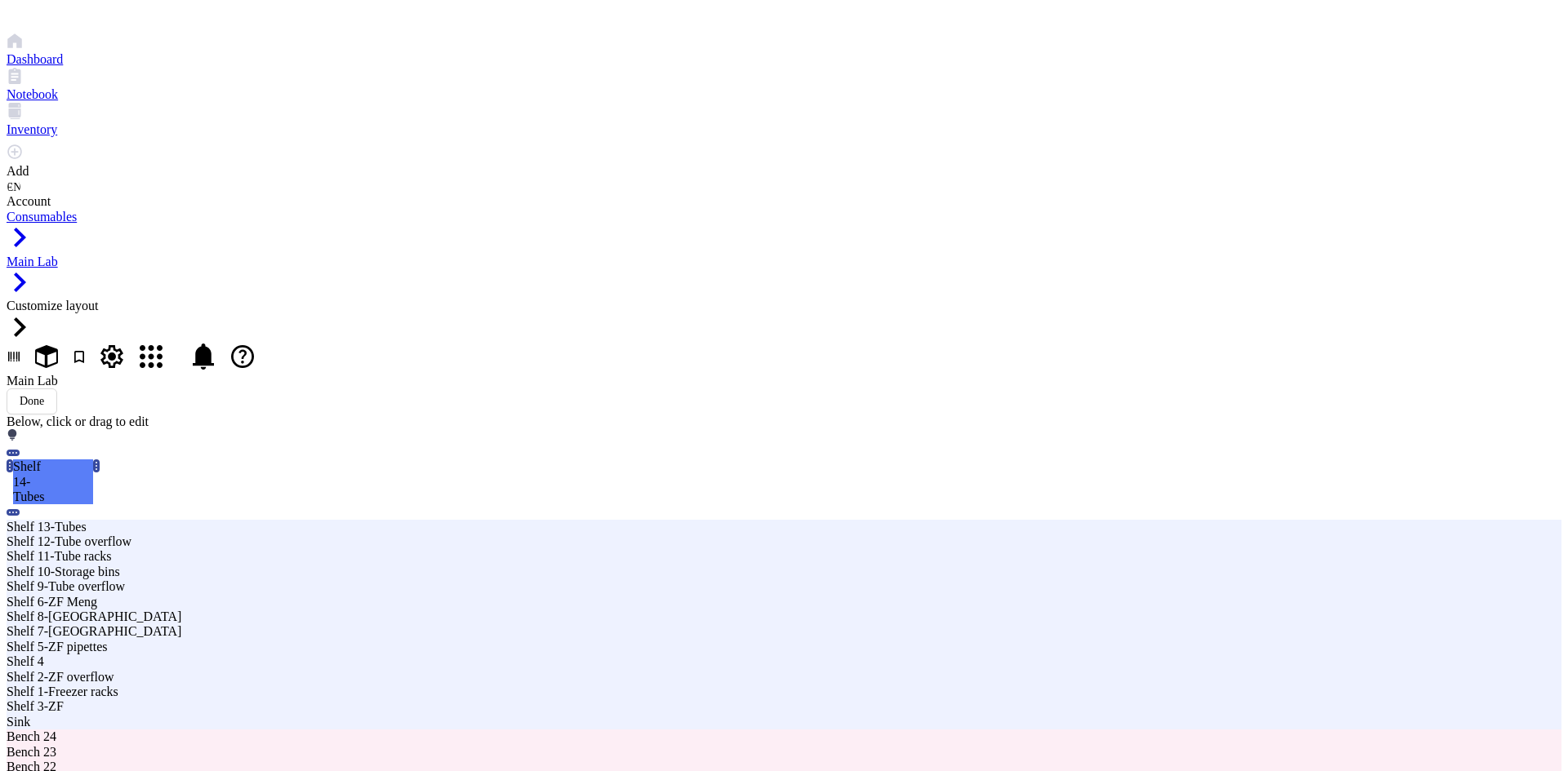
click at [747, 414] on span "Shelf" at bounding box center [734, 420] width 24 height 13
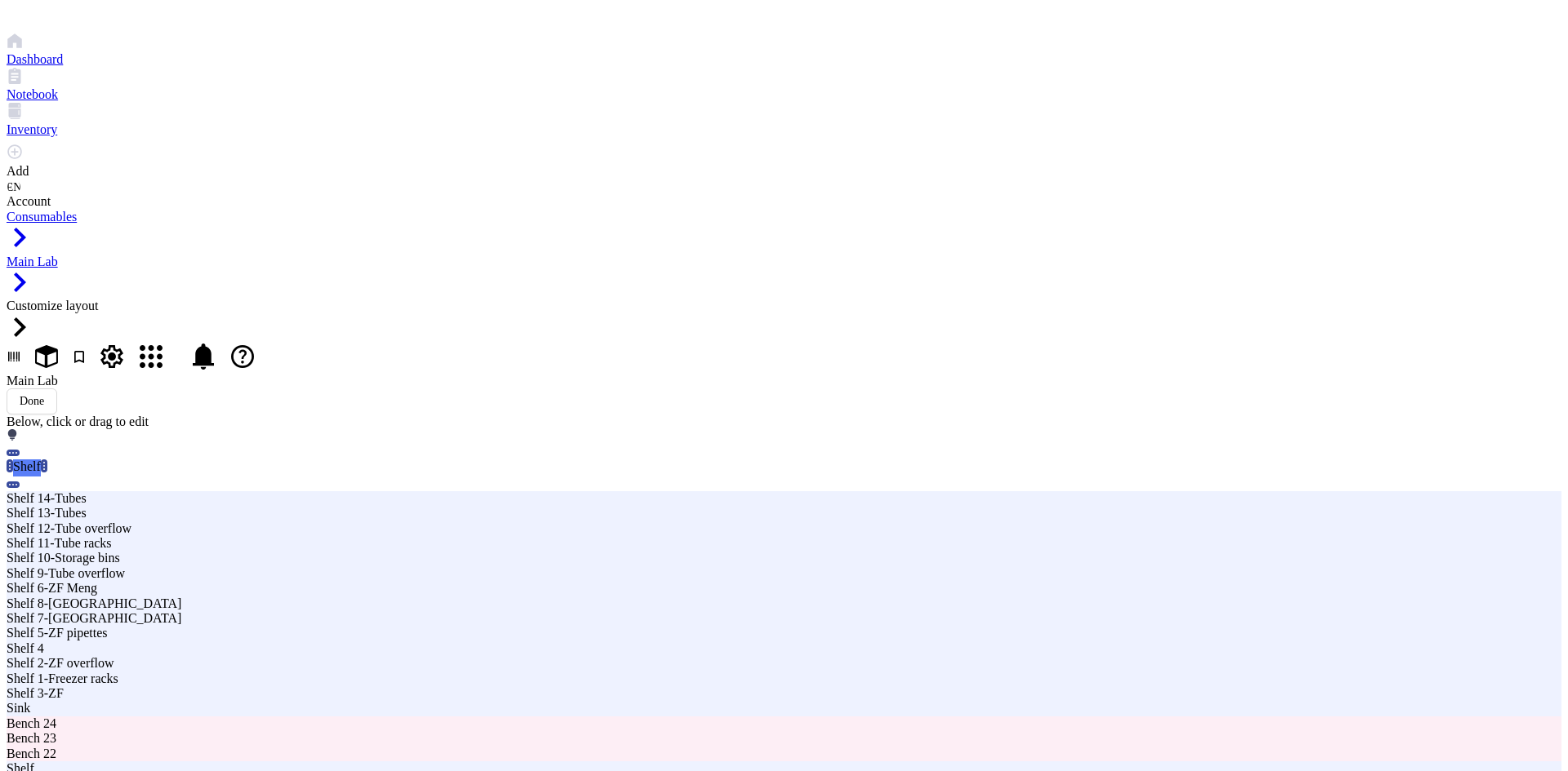
type input "Shelf 15-Serological pip."
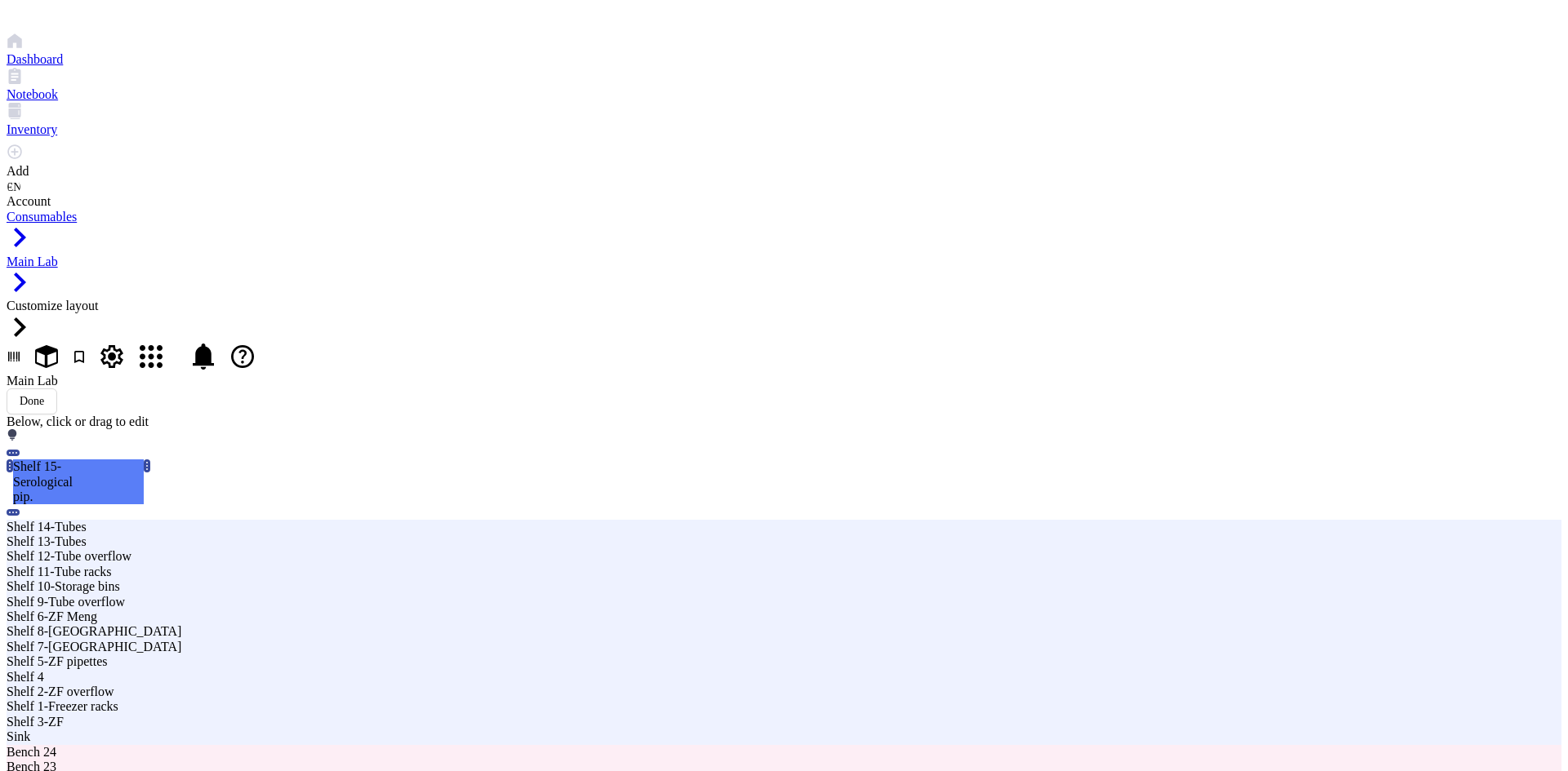
type textarea "Serological pipettes"
click at [782, 438] on div "Shelf" at bounding box center [794, 446] width 144 height 29
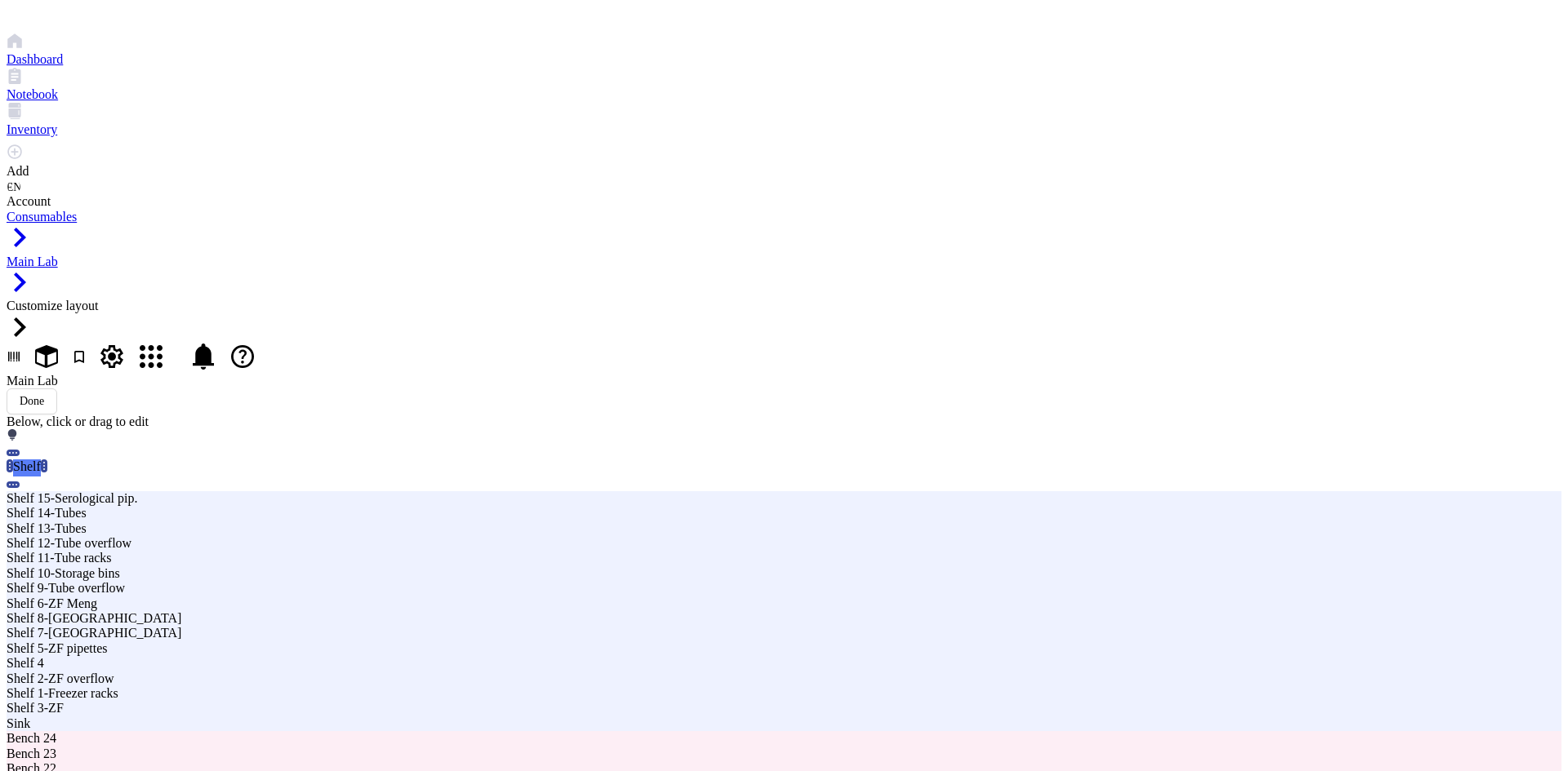
type input "Shelf 16-Serological pip."
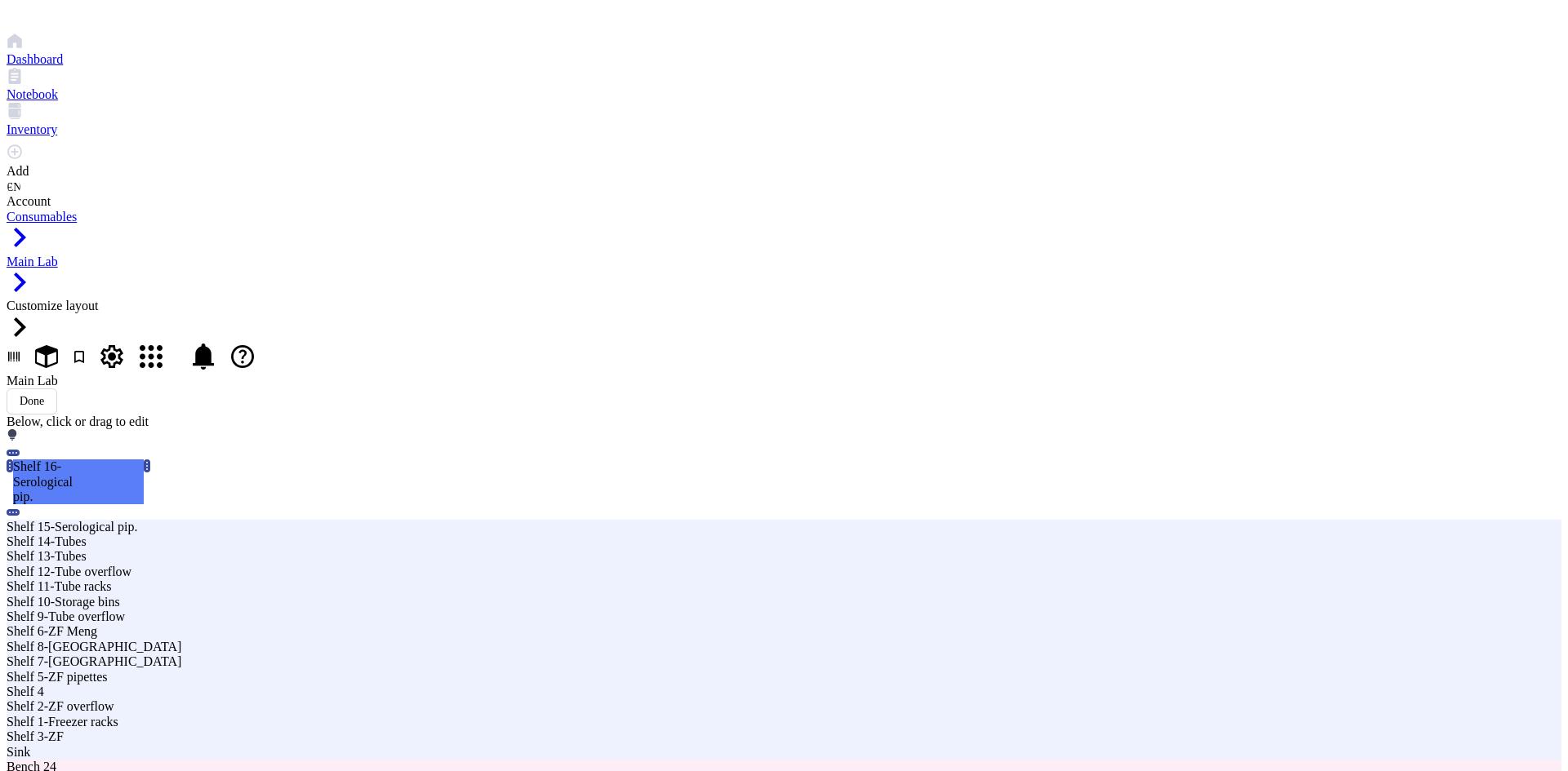
click at [747, 476] on span "Shelf" at bounding box center [734, 482] width 24 height 13
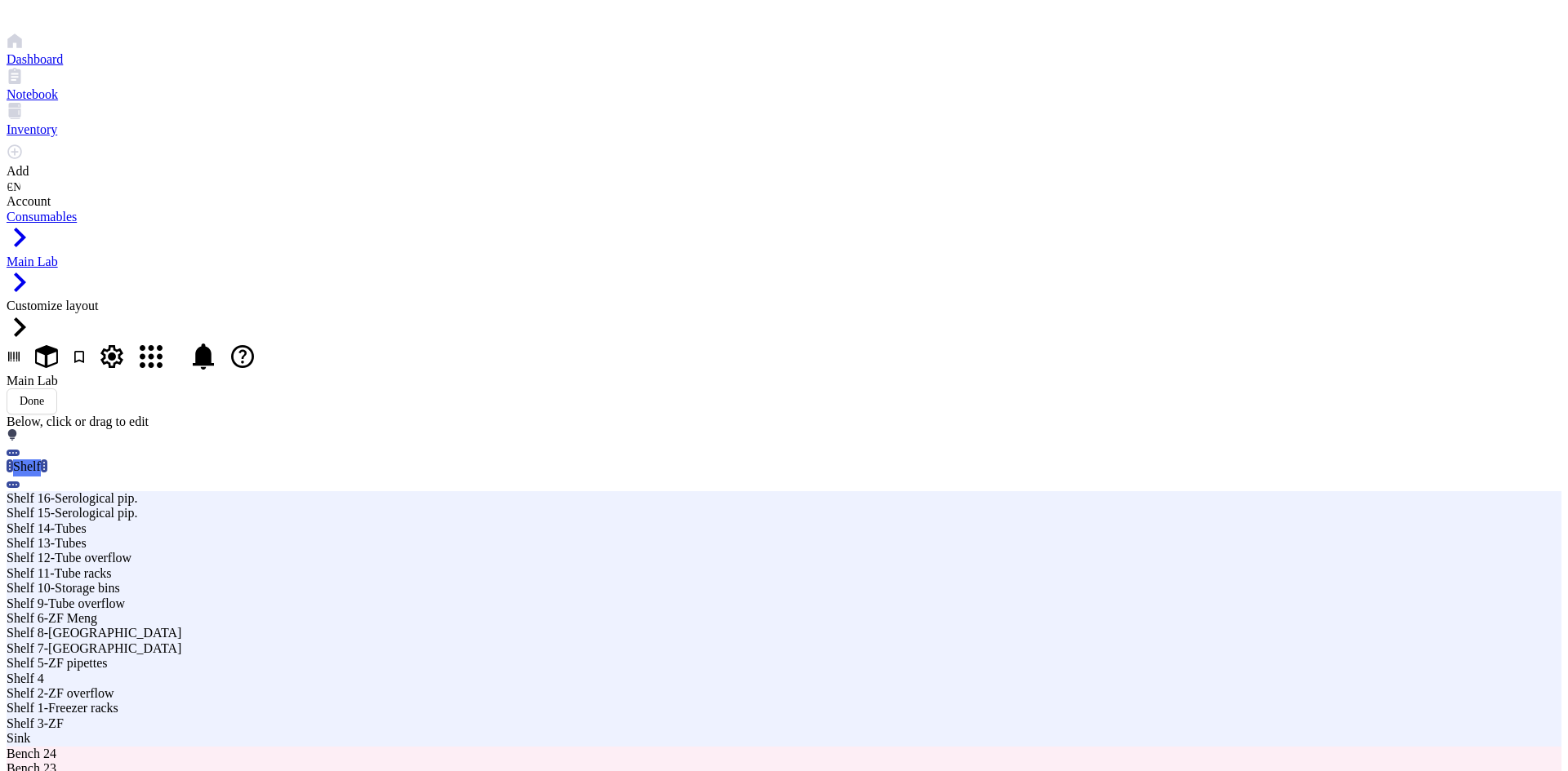
type input "Shelf 17"
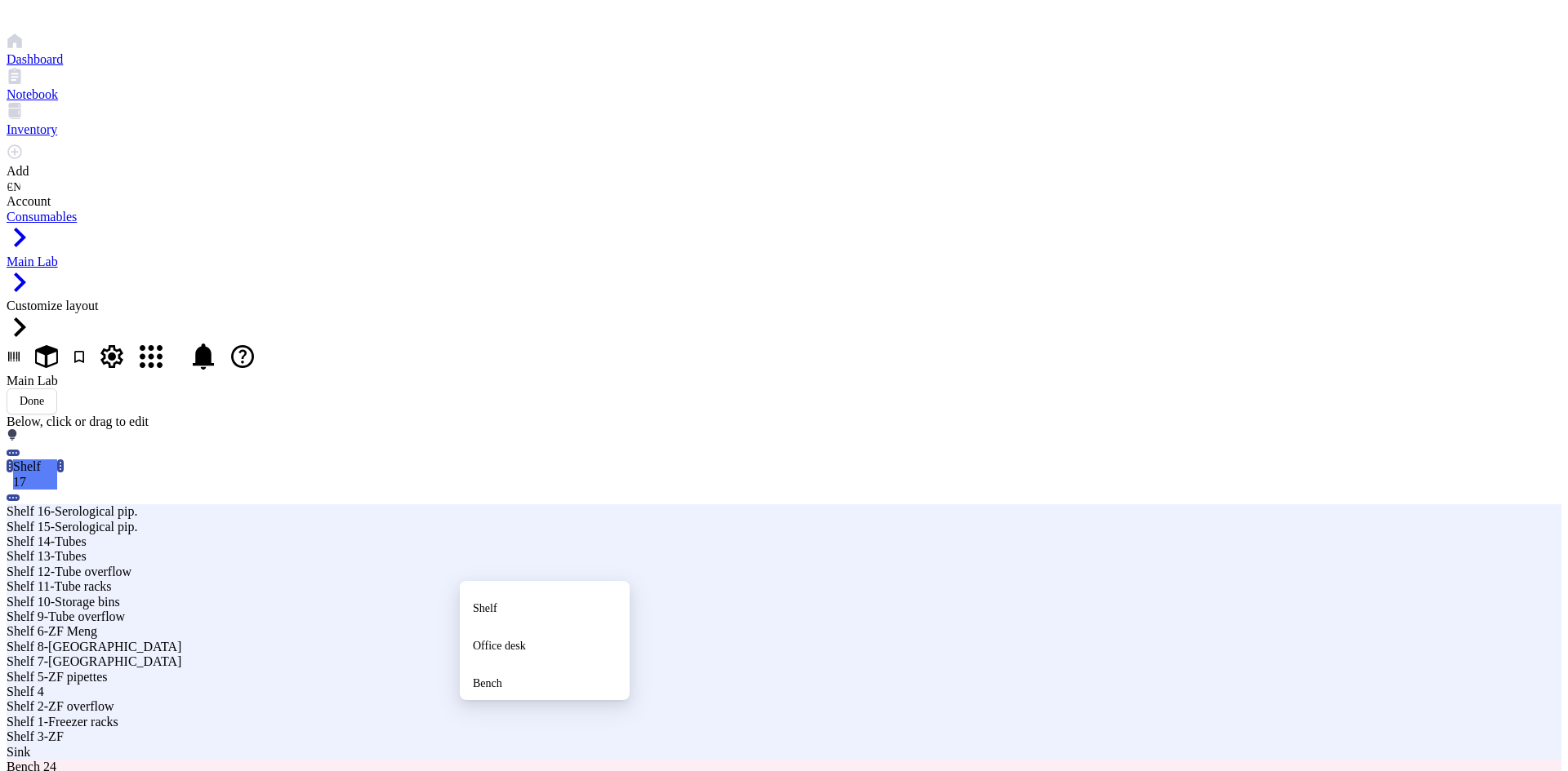
click at [497, 570] on span "Shelf" at bounding box center [485, 576] width 24 height 13
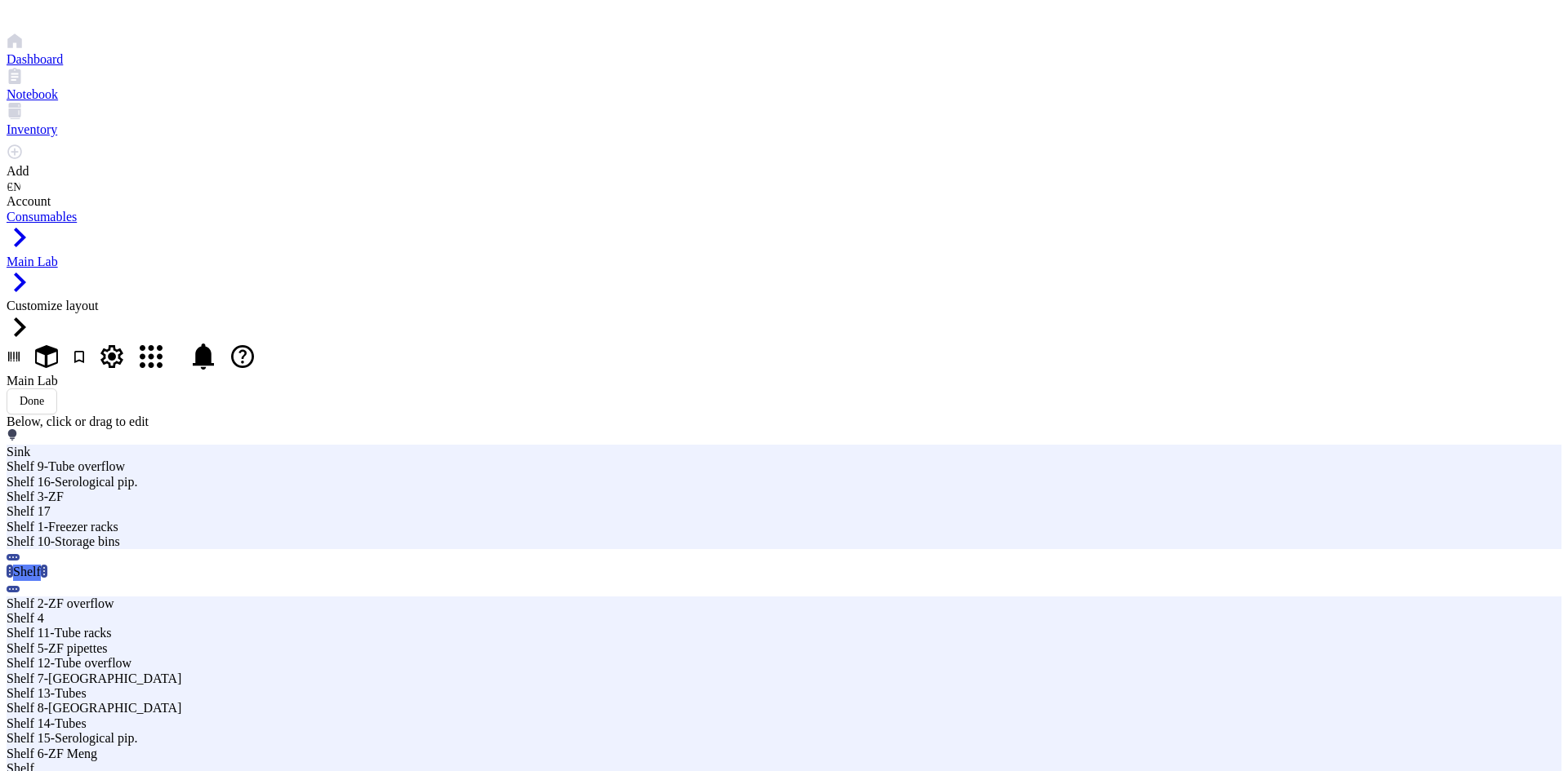
type input "S"
type input "23 Shelf 18-Well plates"
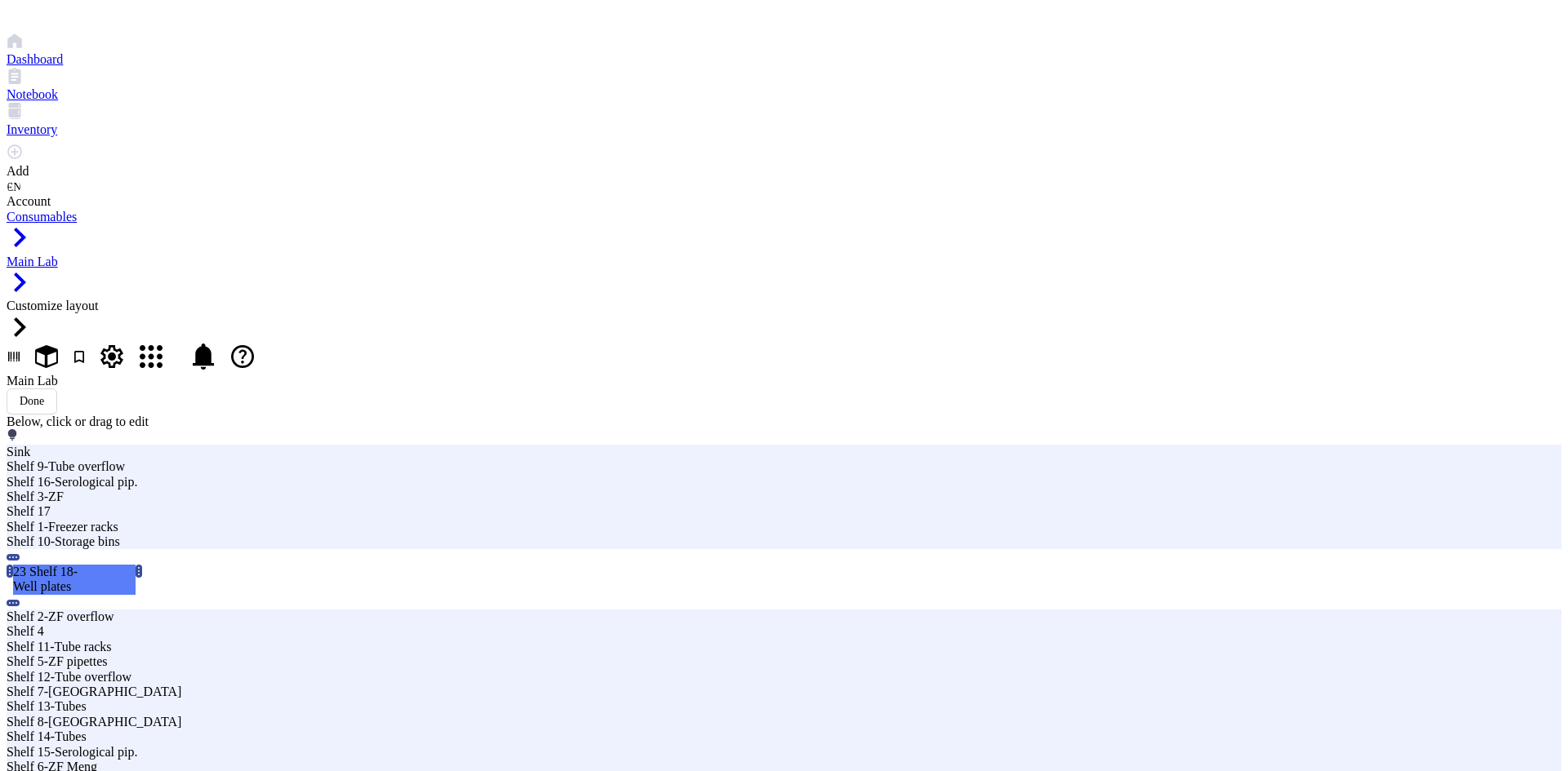
click at [497, 602] on span "Shelf" at bounding box center [485, 608] width 24 height 13
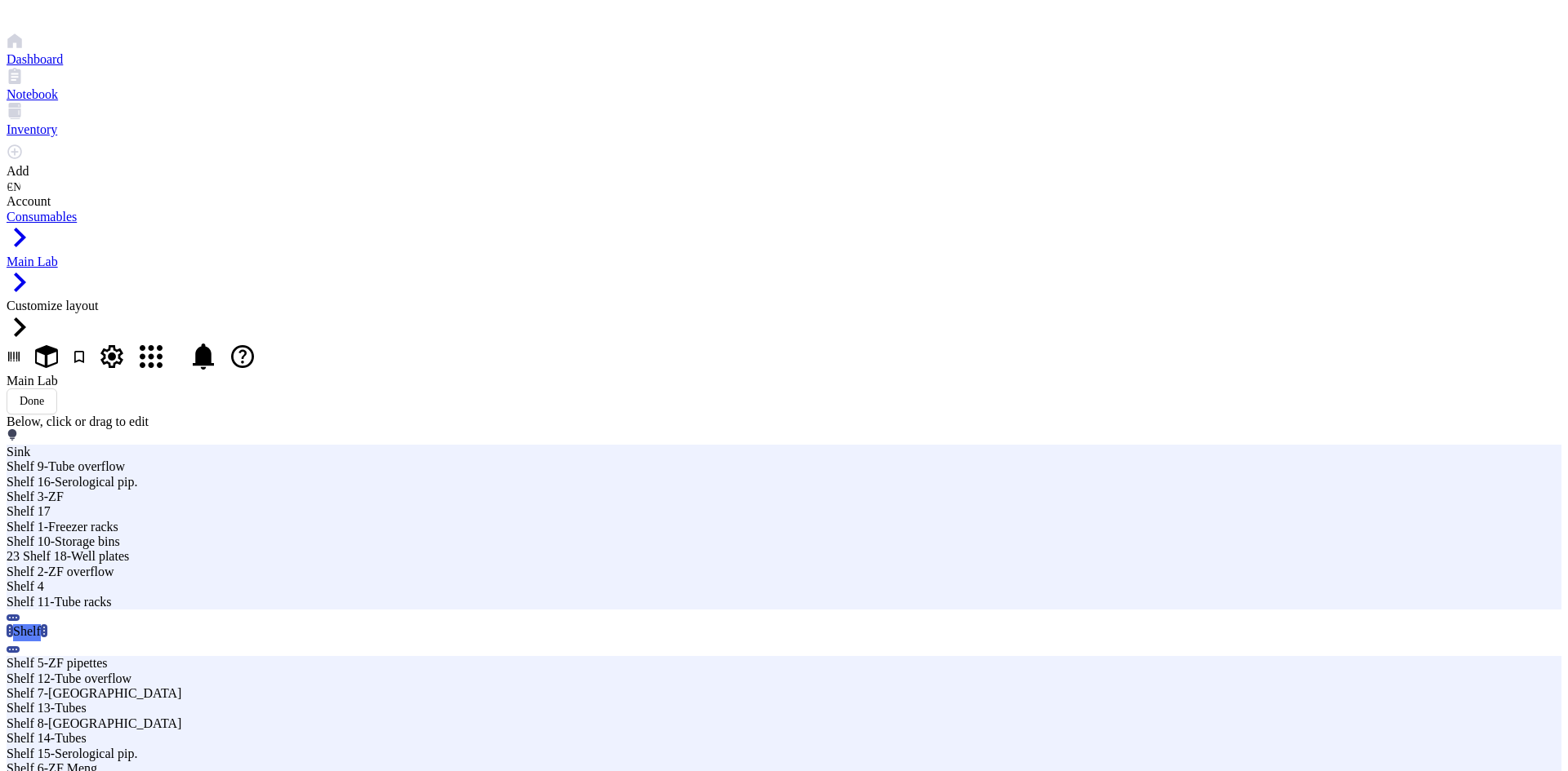
type input "Sh"
type input "23 Shelf 19-Well plates"
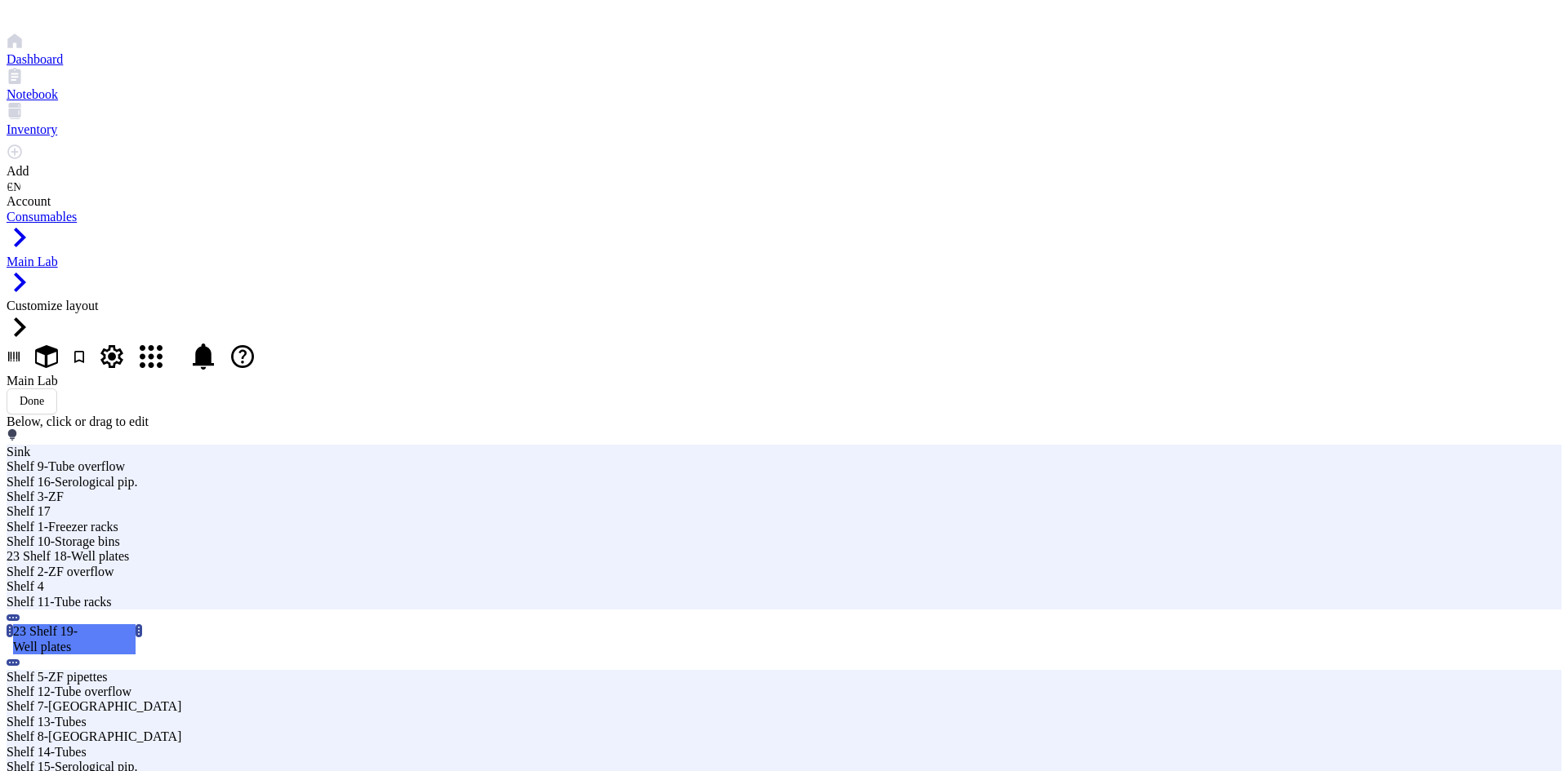
click at [497, 633] on span "Shelf" at bounding box center [485, 639] width 24 height 13
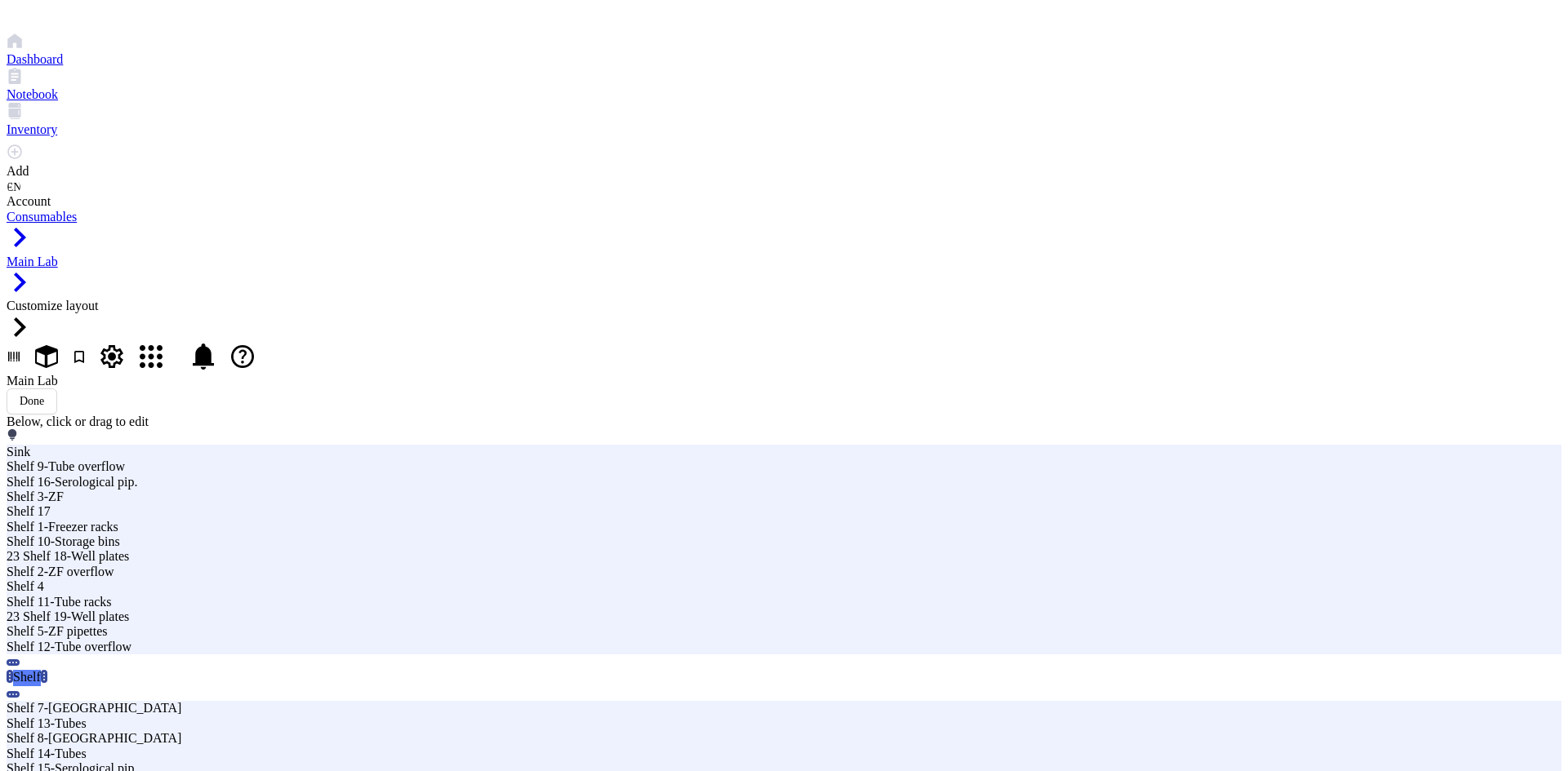
type input "Sh"
type input "23 Shelf 20-Masks"
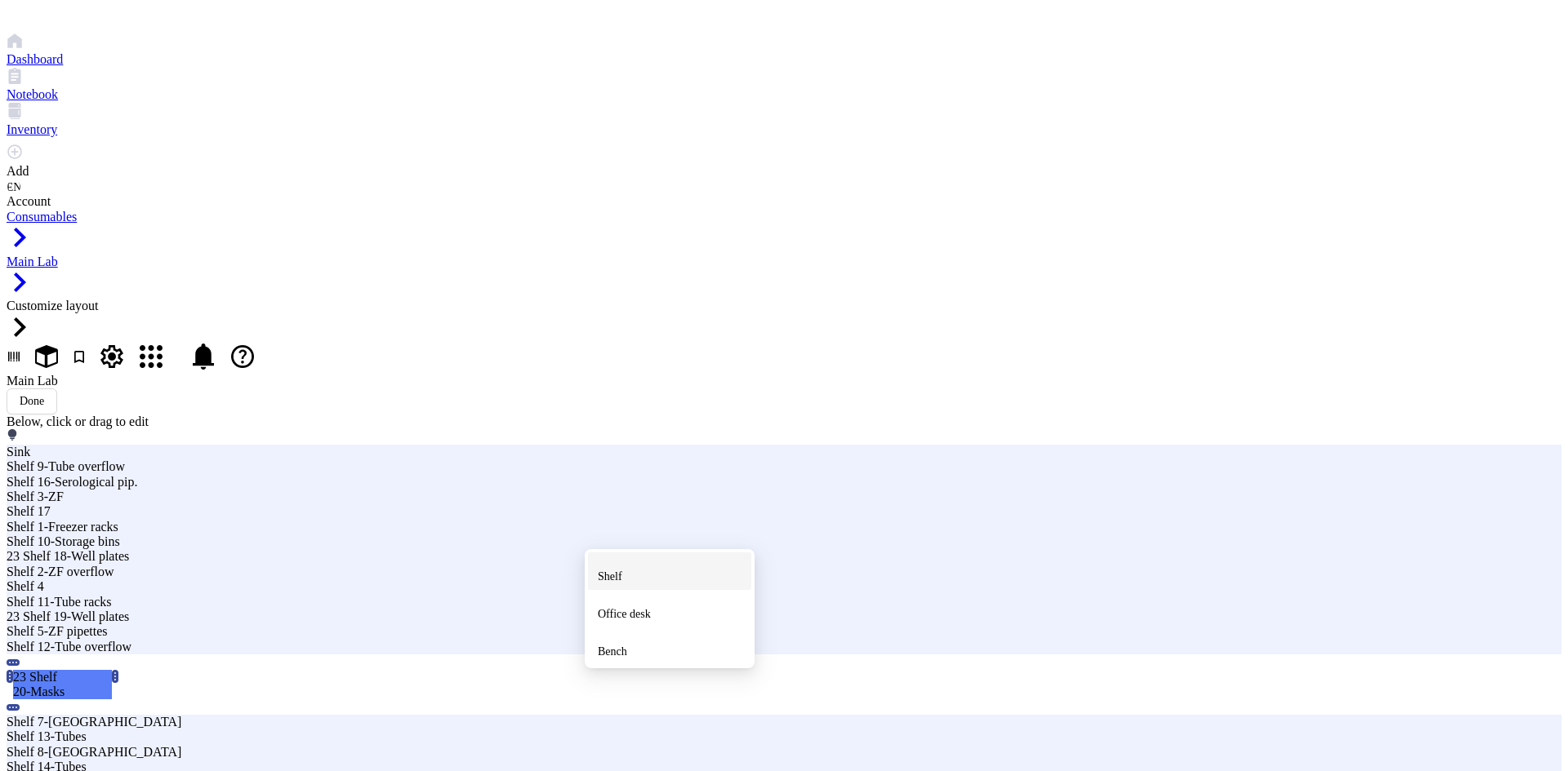
click at [644, 560] on div "Shelf" at bounding box center [669, 571] width 144 height 29
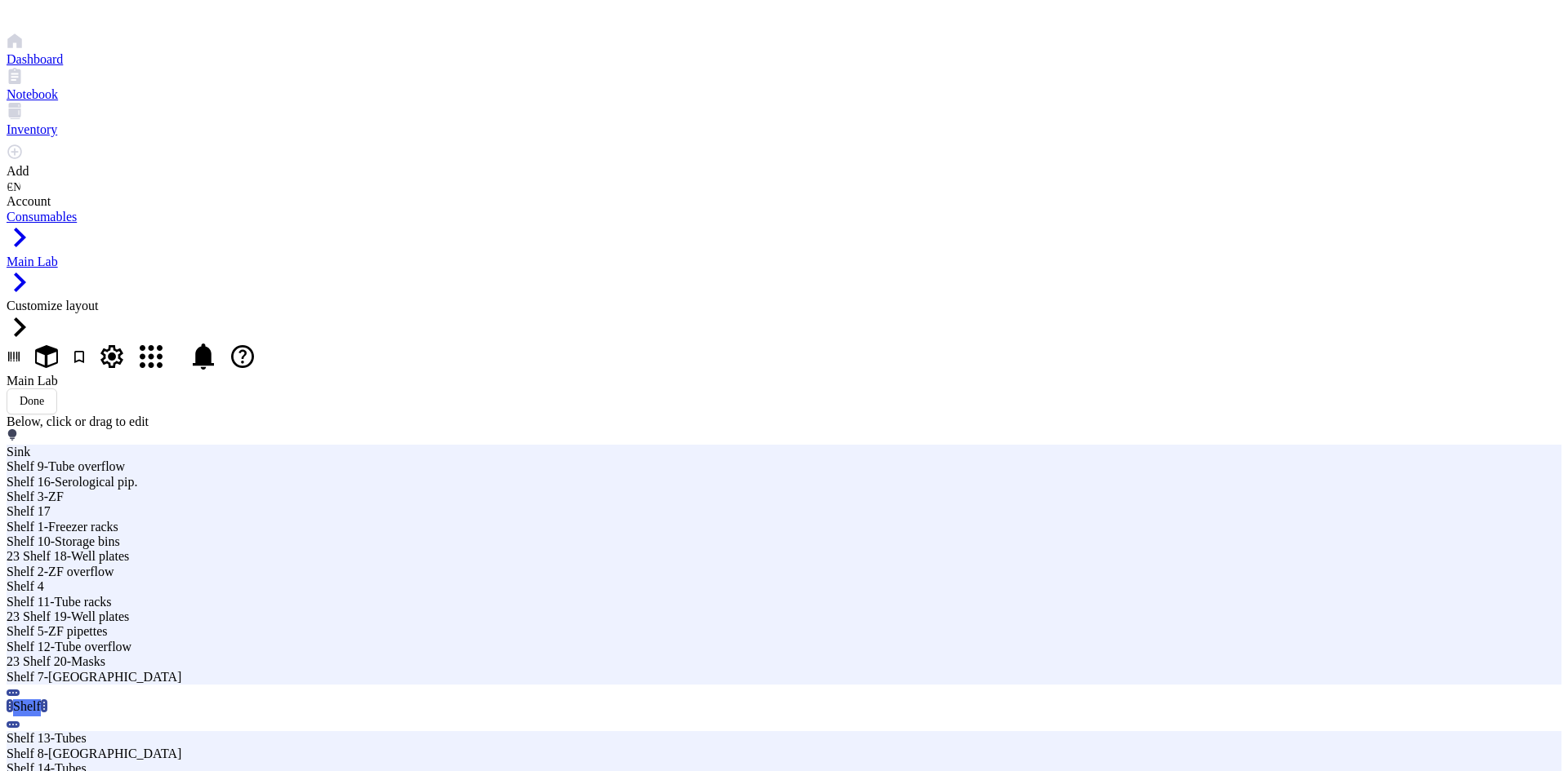
type input "Sh"
type input "23 Shelf 21-96 well plate"
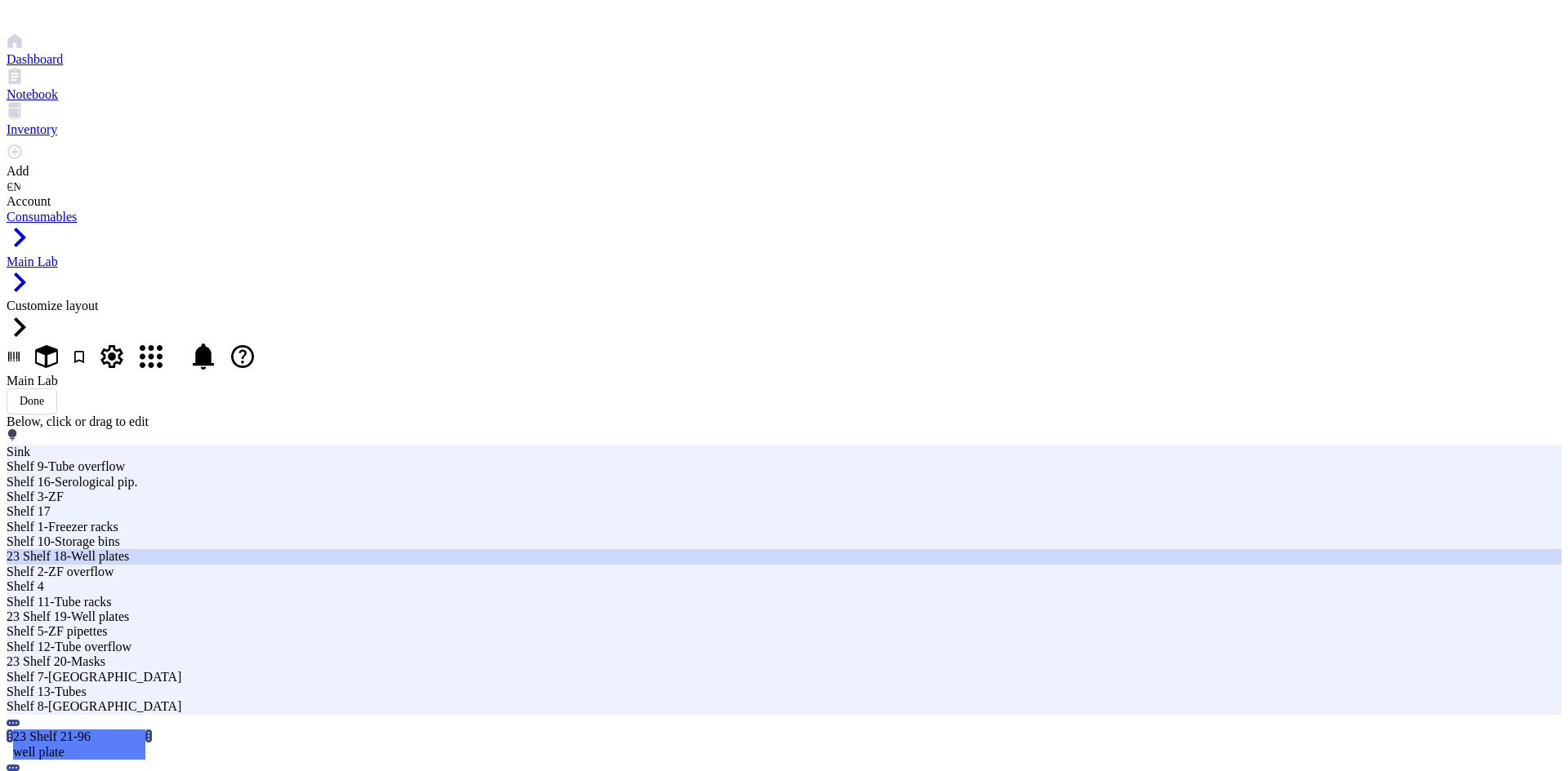
click at [540, 549] on div "23 Shelf 18-Well plates" at bounding box center [473, 556] width 933 height 14
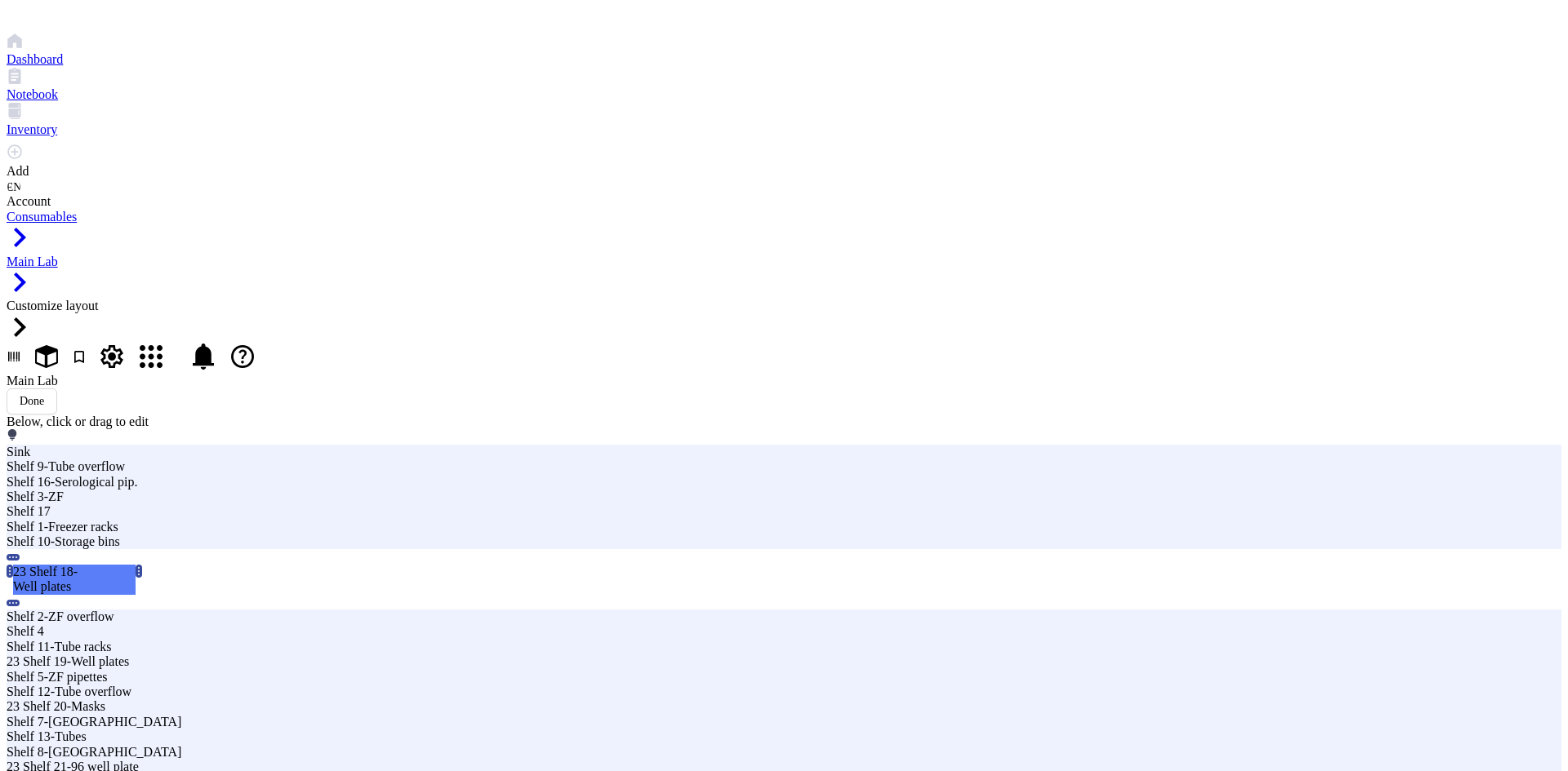
drag, startPoint x: 1066, startPoint y: 198, endPoint x: 976, endPoint y: 212, distance: 91.1
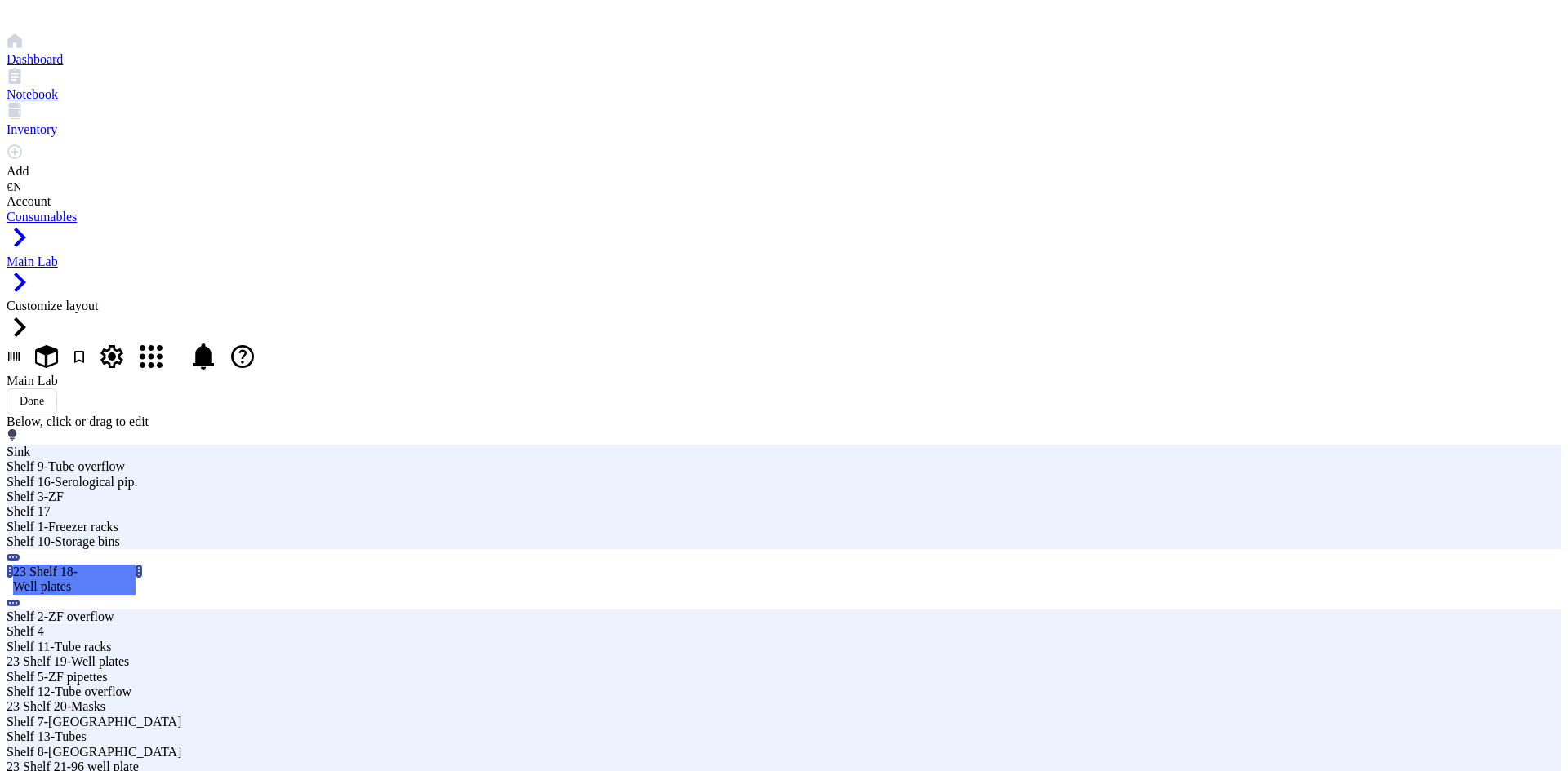
type input "23 Shelf 18-Well plates"
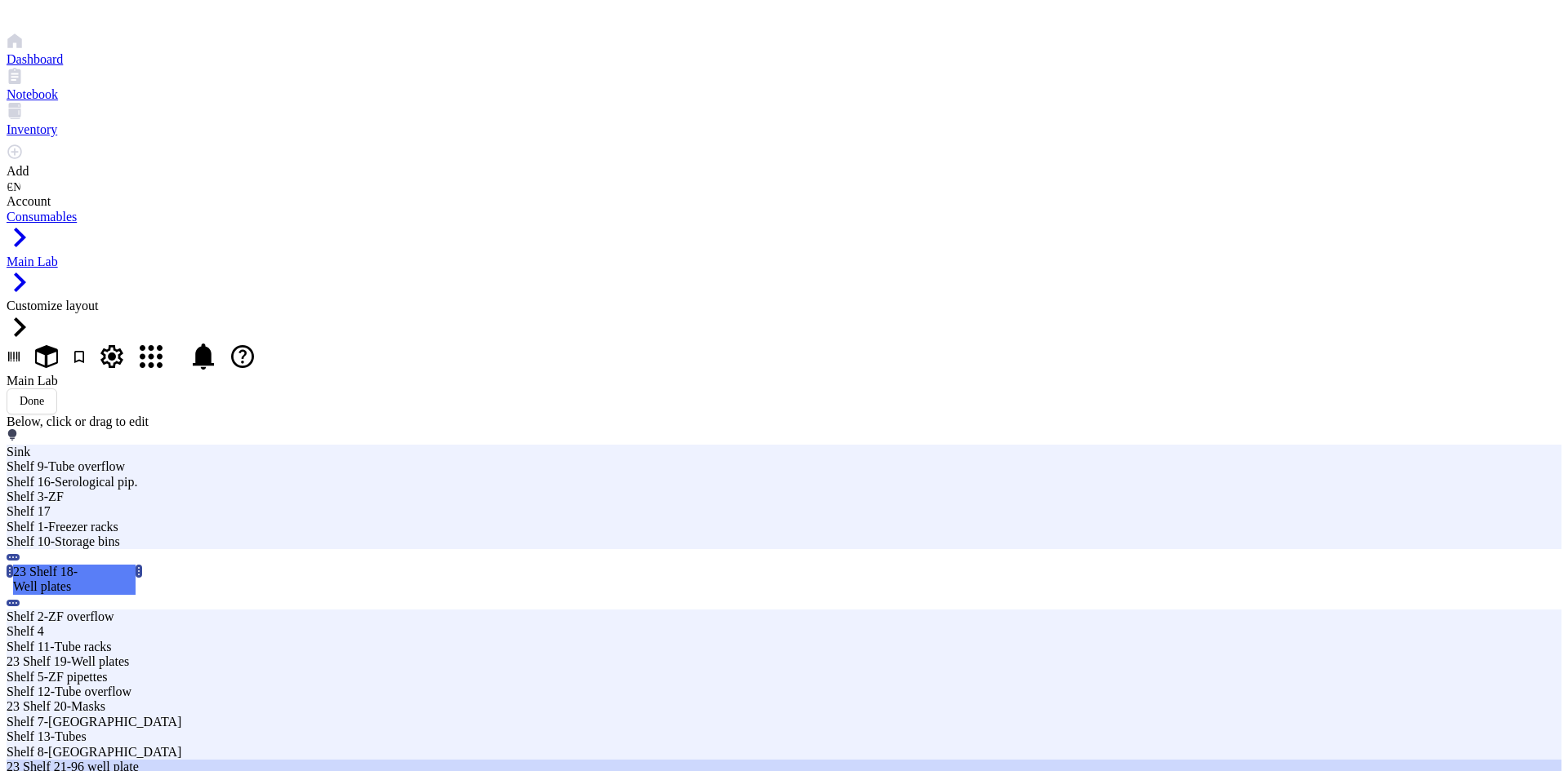
click at [624, 760] on div "23 Shelf 21-96 well plate" at bounding box center [473, 767] width 933 height 14
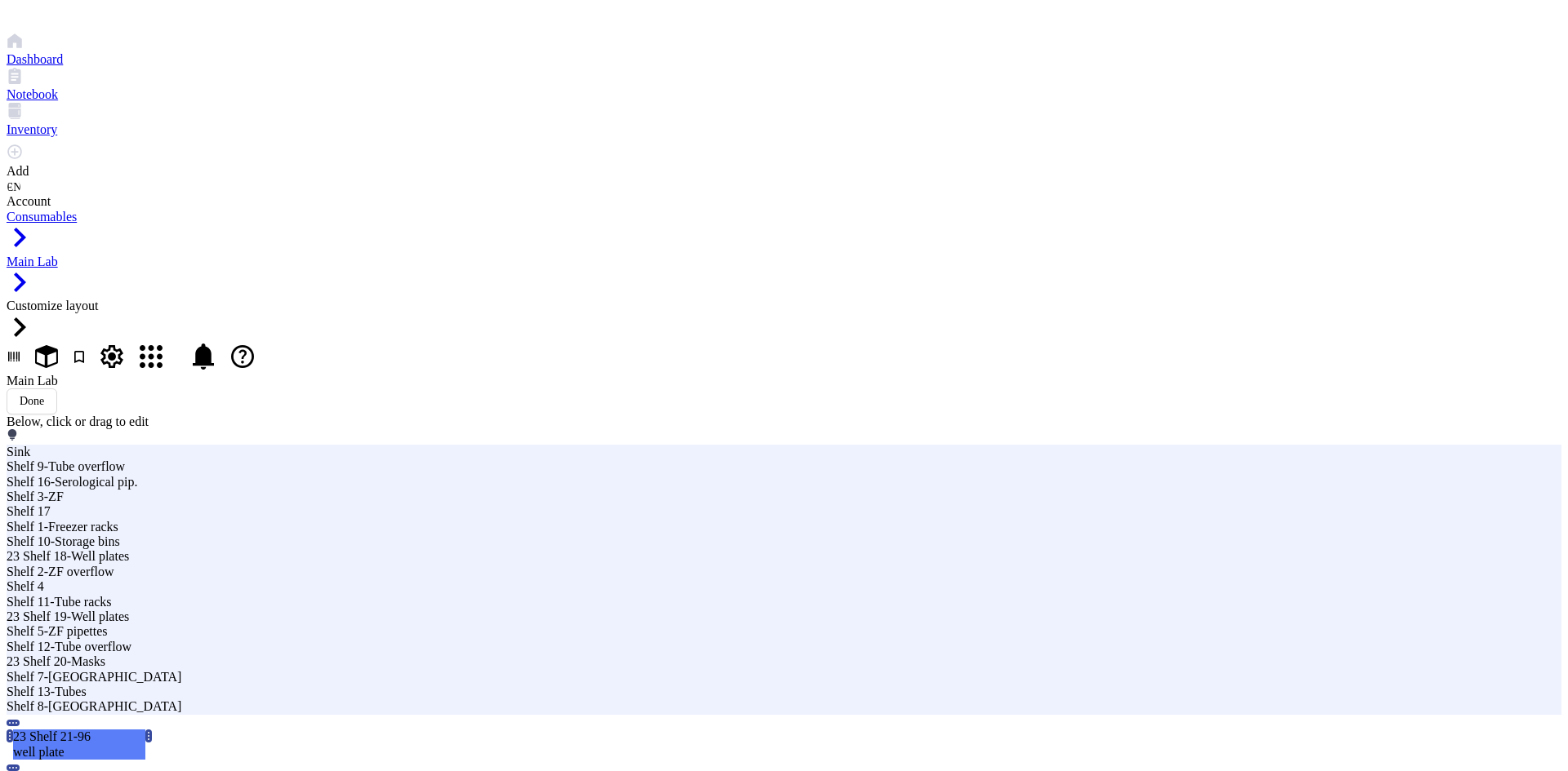
type input "23 Shelf 21-96well plates"
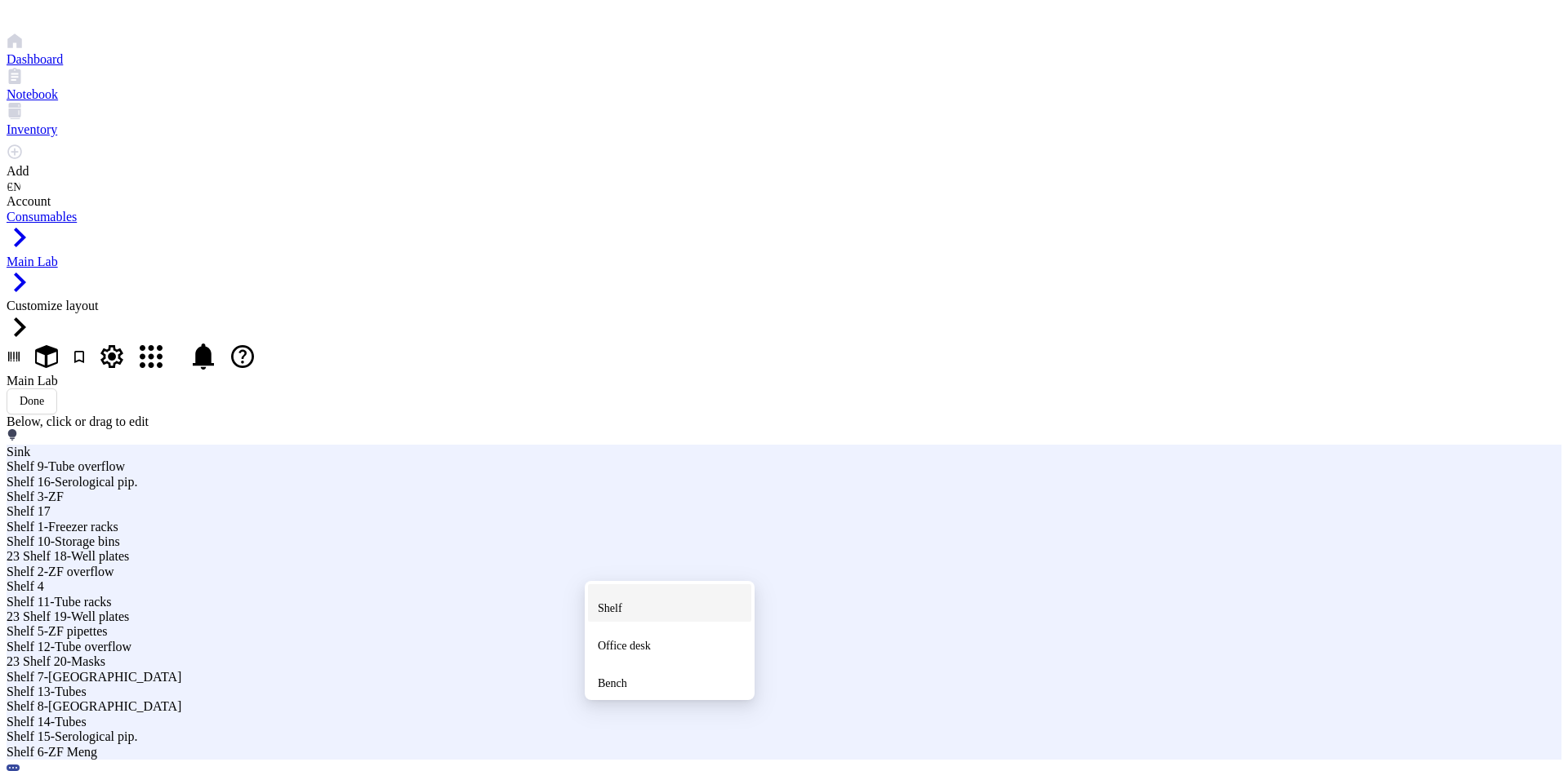
click at [622, 602] on span "Shelf" at bounding box center [609, 608] width 24 height 13
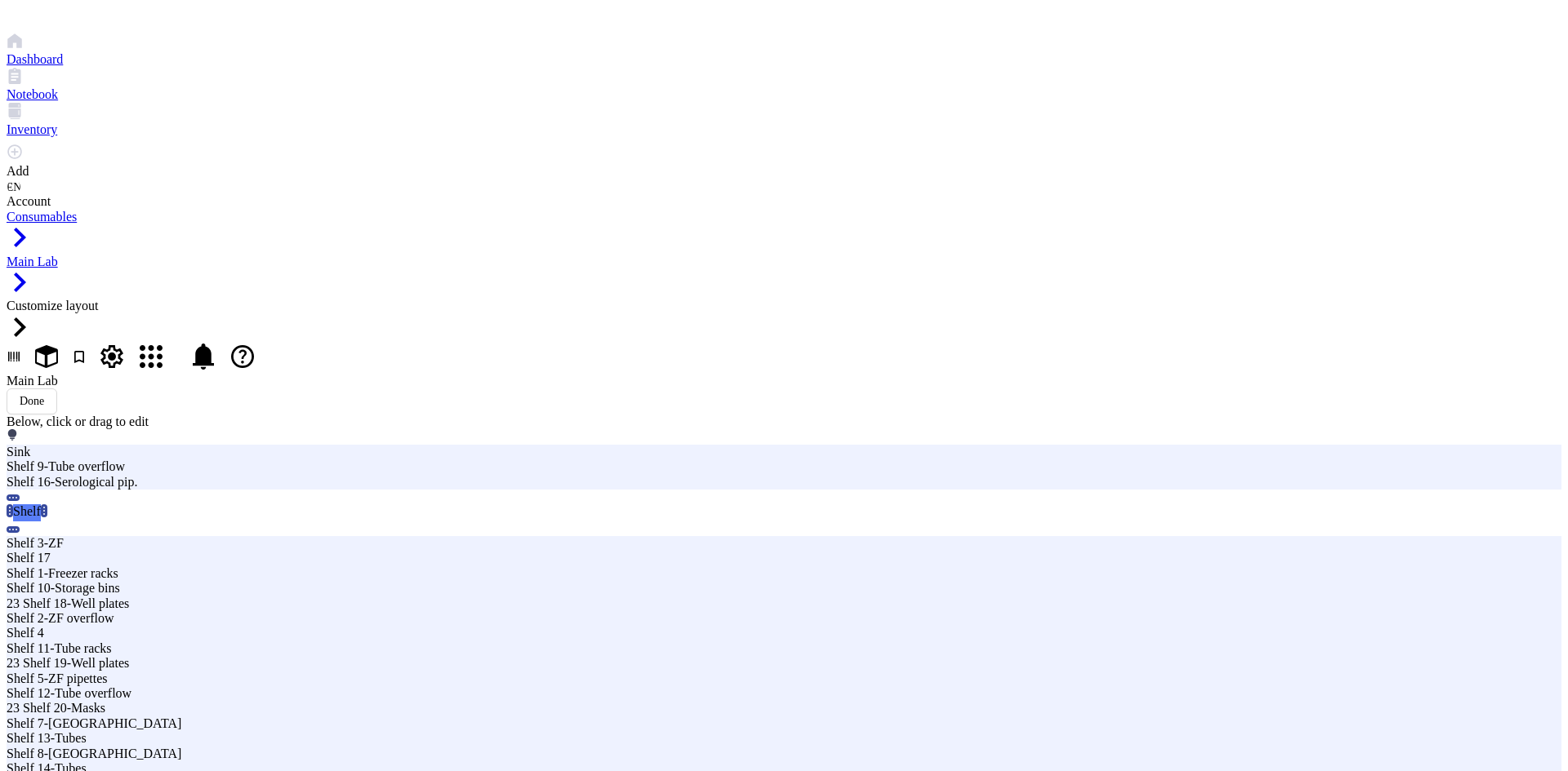
type input "23 Shelf 22-96well plates"
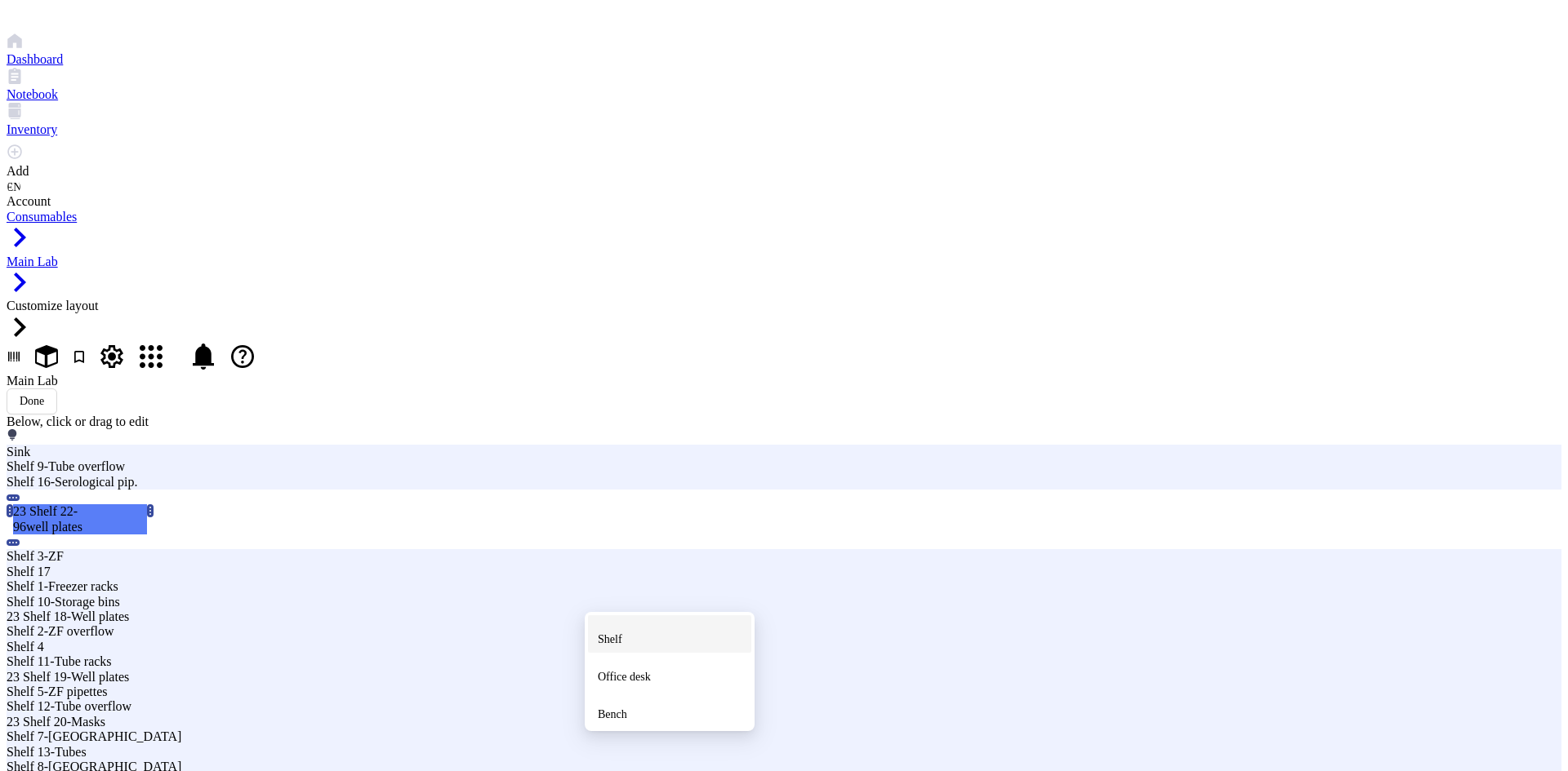
click at [622, 633] on span "Shelf" at bounding box center [609, 639] width 24 height 13
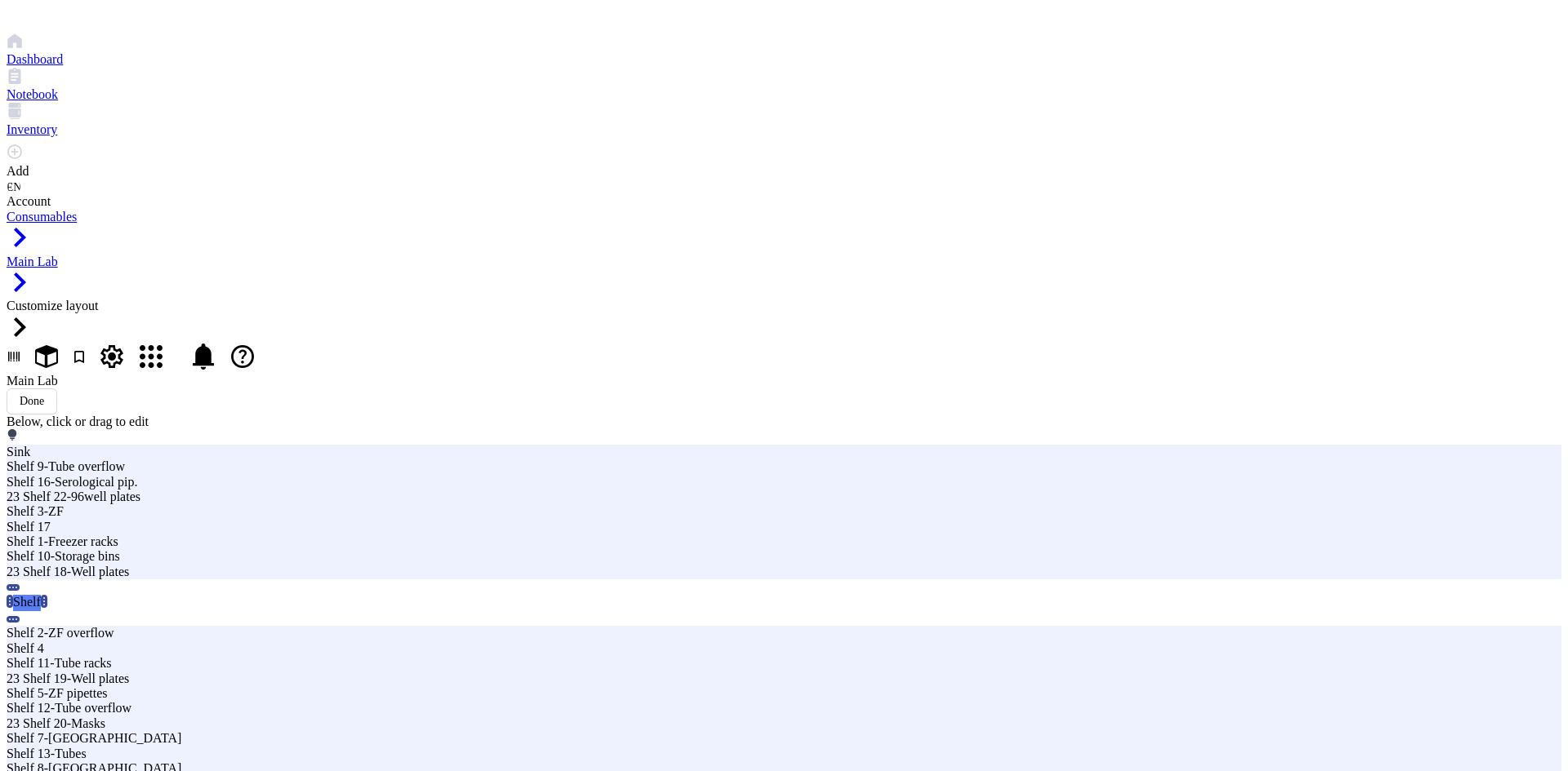
type input "23 Shelf 23-Cell culture"
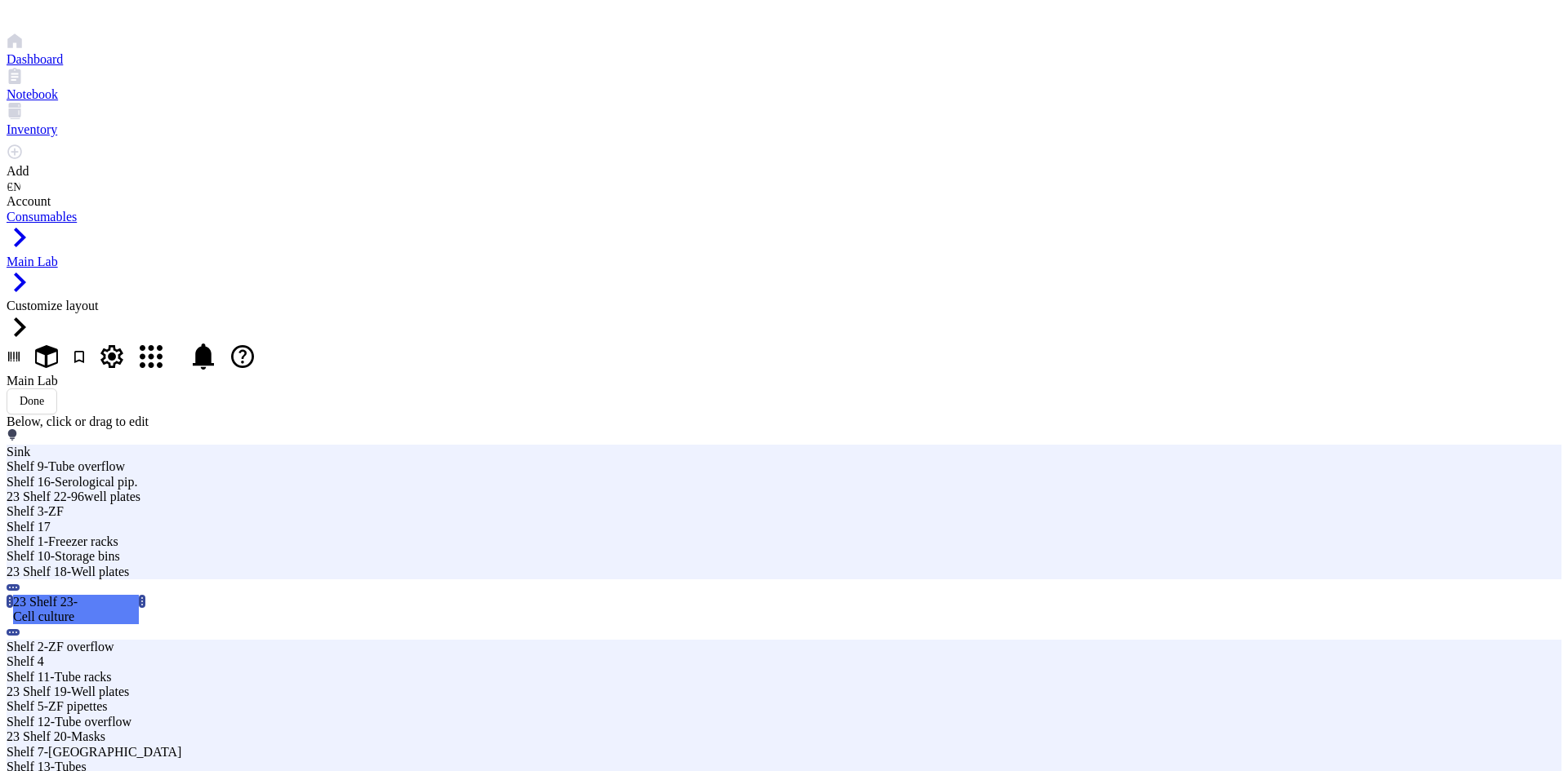
click at [747, 570] on span "Shelf" at bounding box center [734, 576] width 24 height 13
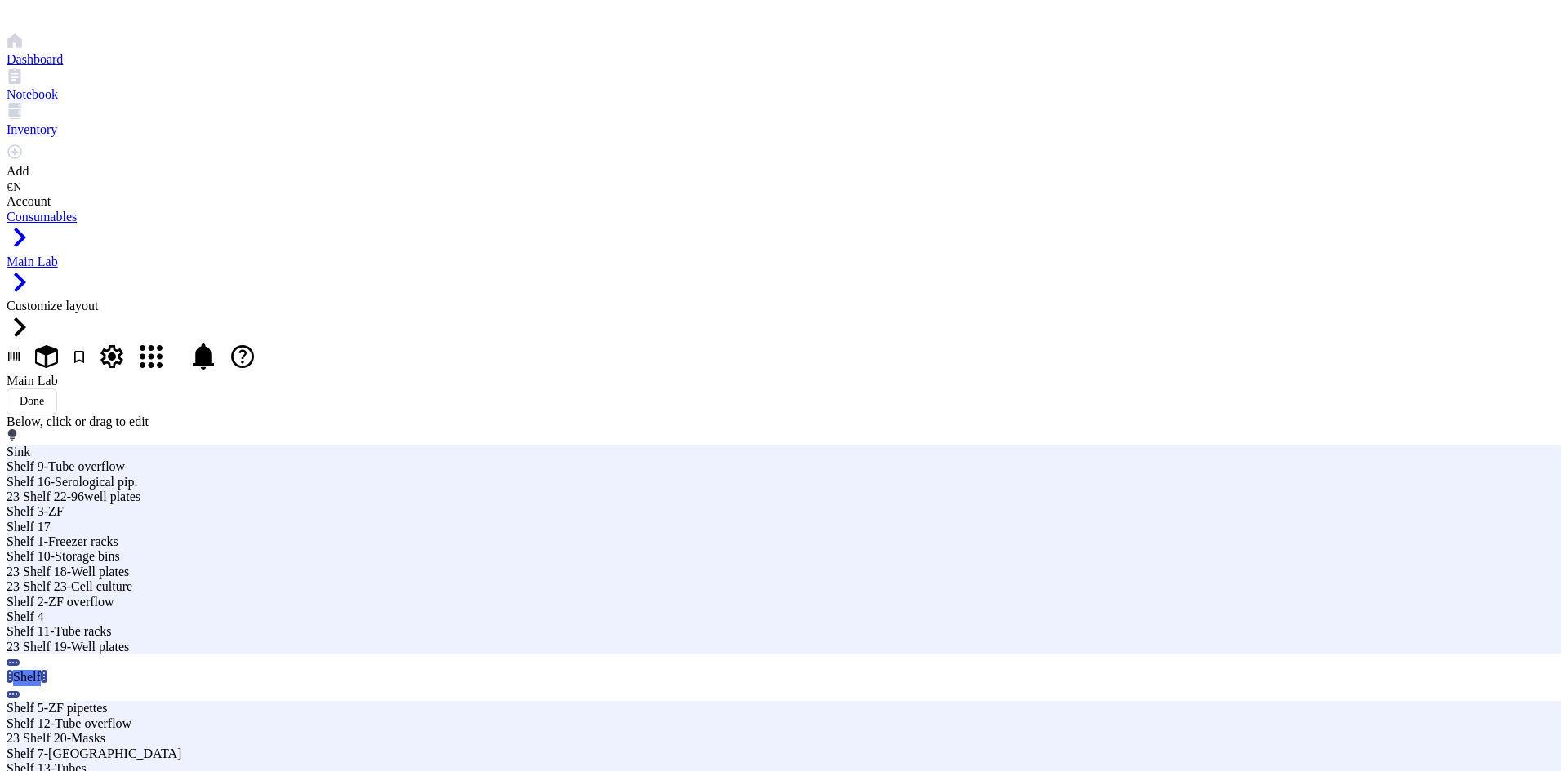
type input "S"
type input "23 Shelf 24-96well plates"
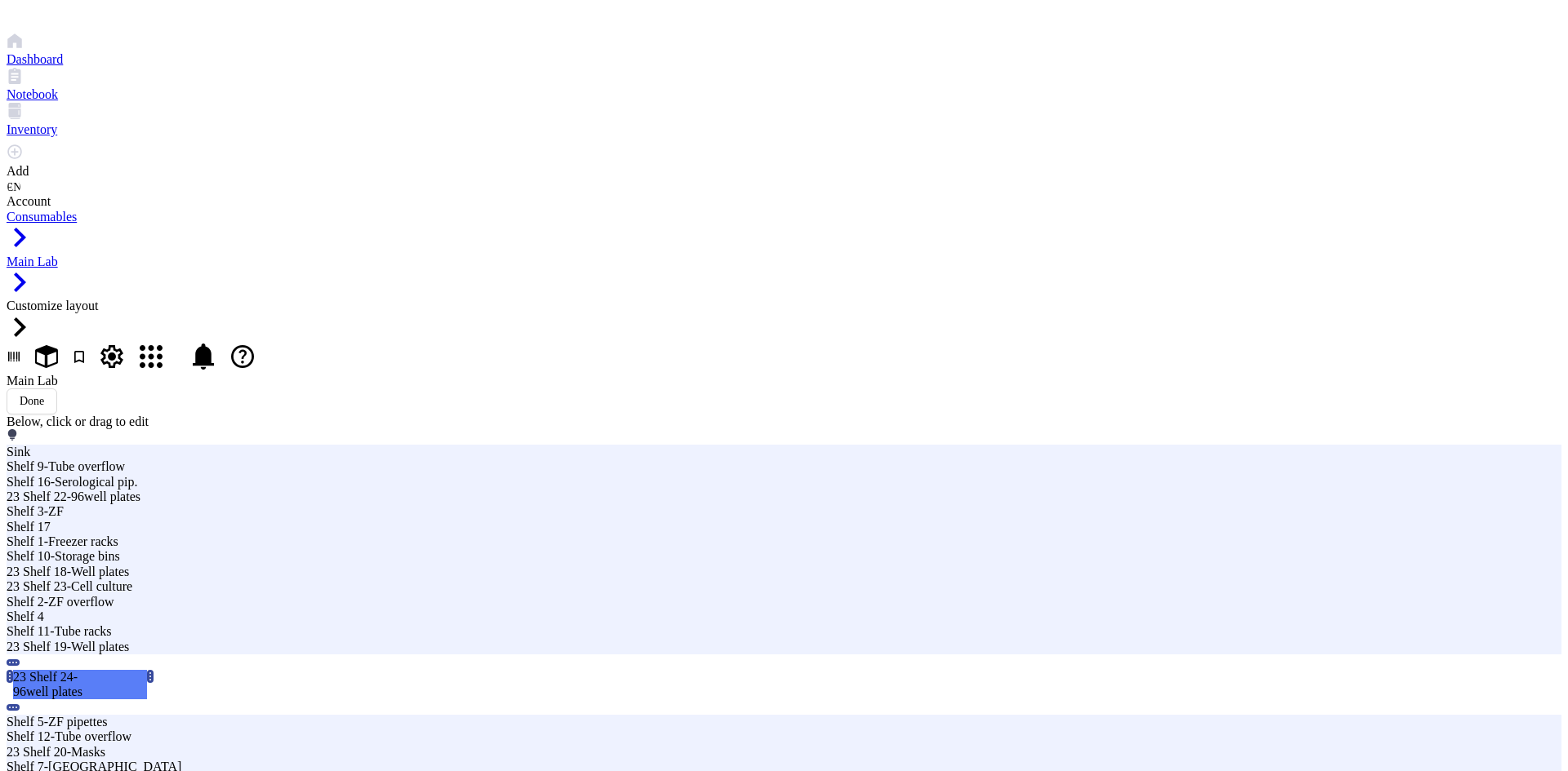
click at [747, 602] on span "Shelf" at bounding box center [734, 608] width 24 height 13
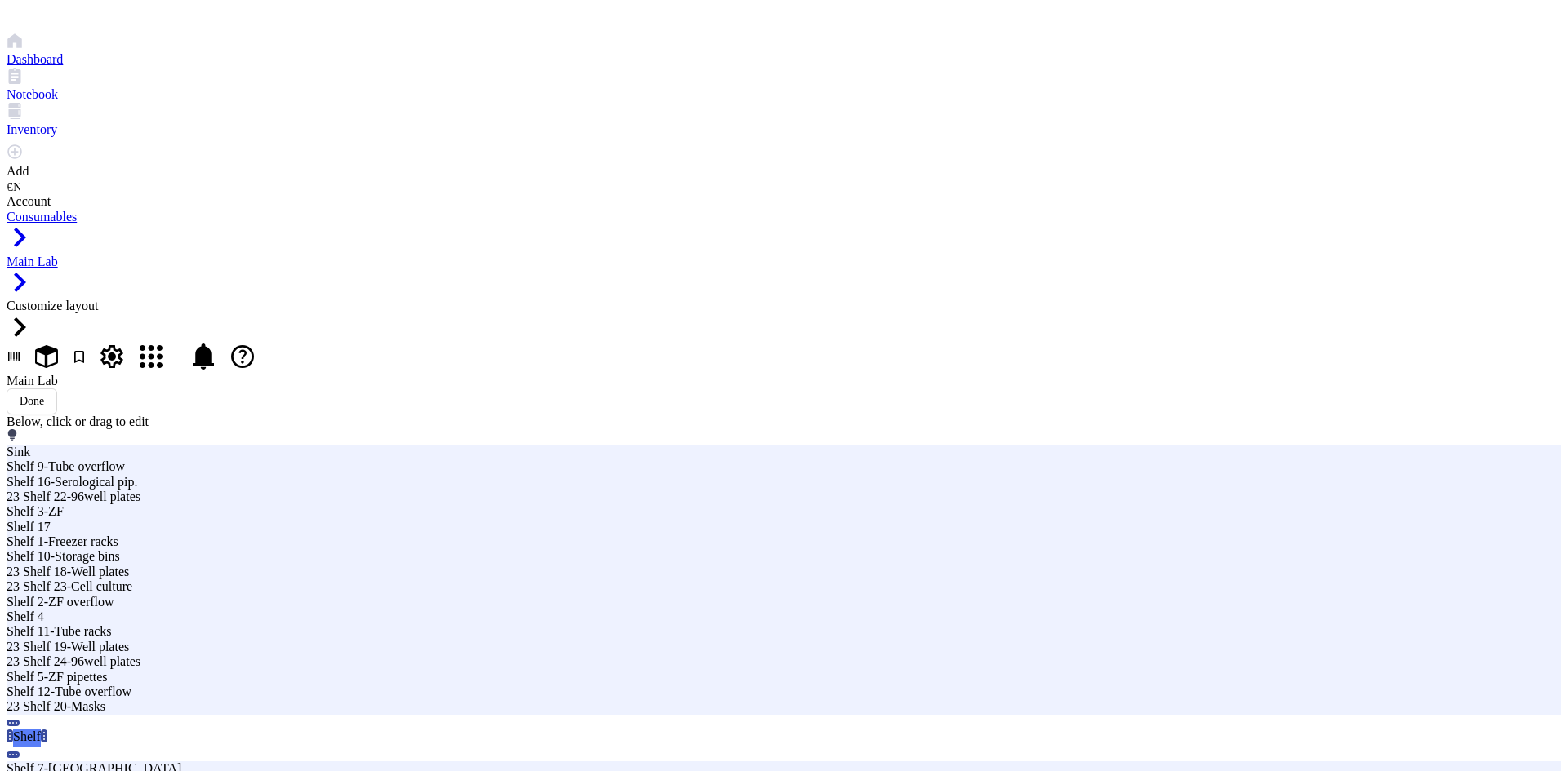
type input "23 Shelf 25-Syringes"
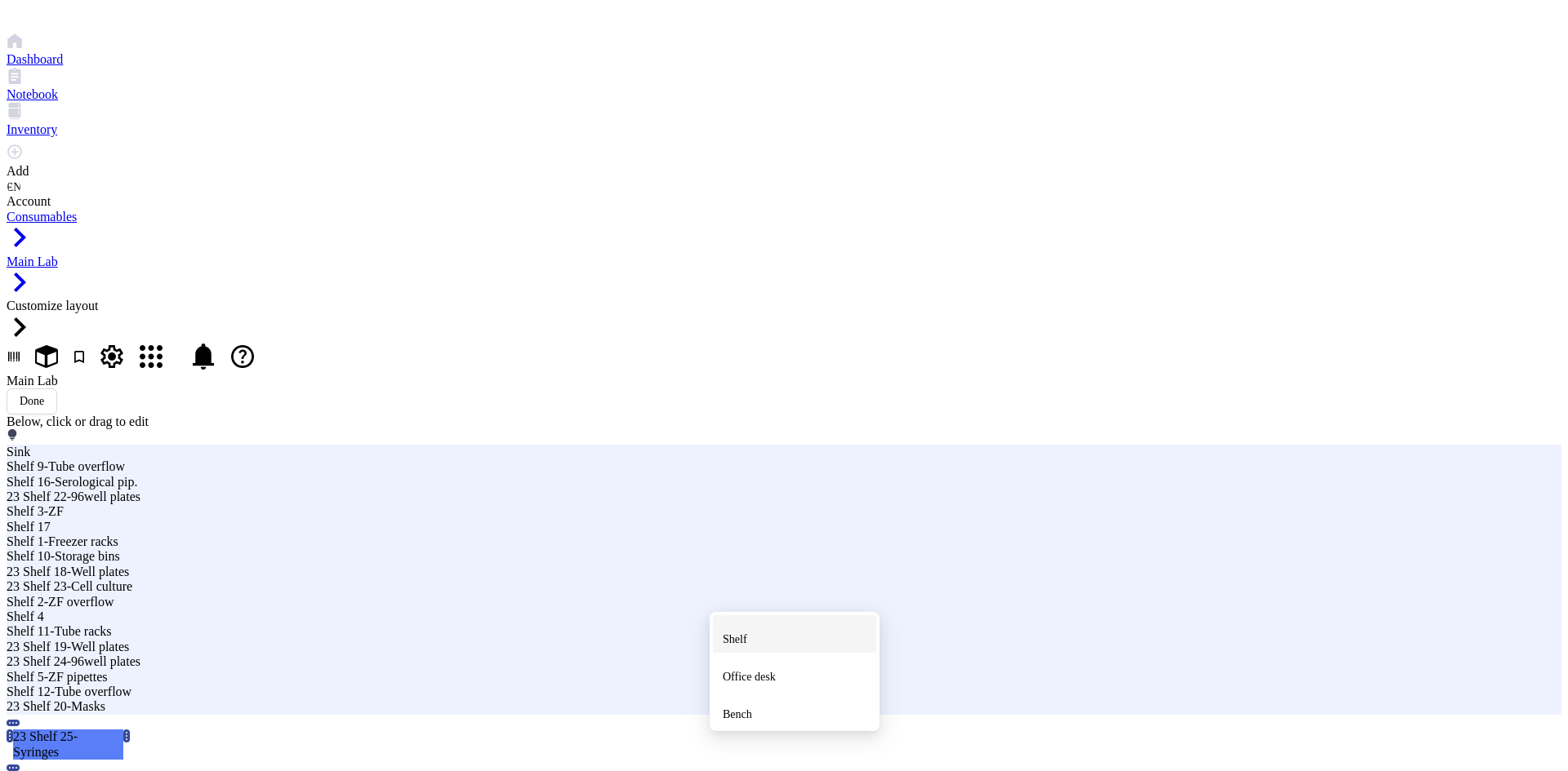
click at [747, 633] on span "Shelf" at bounding box center [734, 639] width 24 height 13
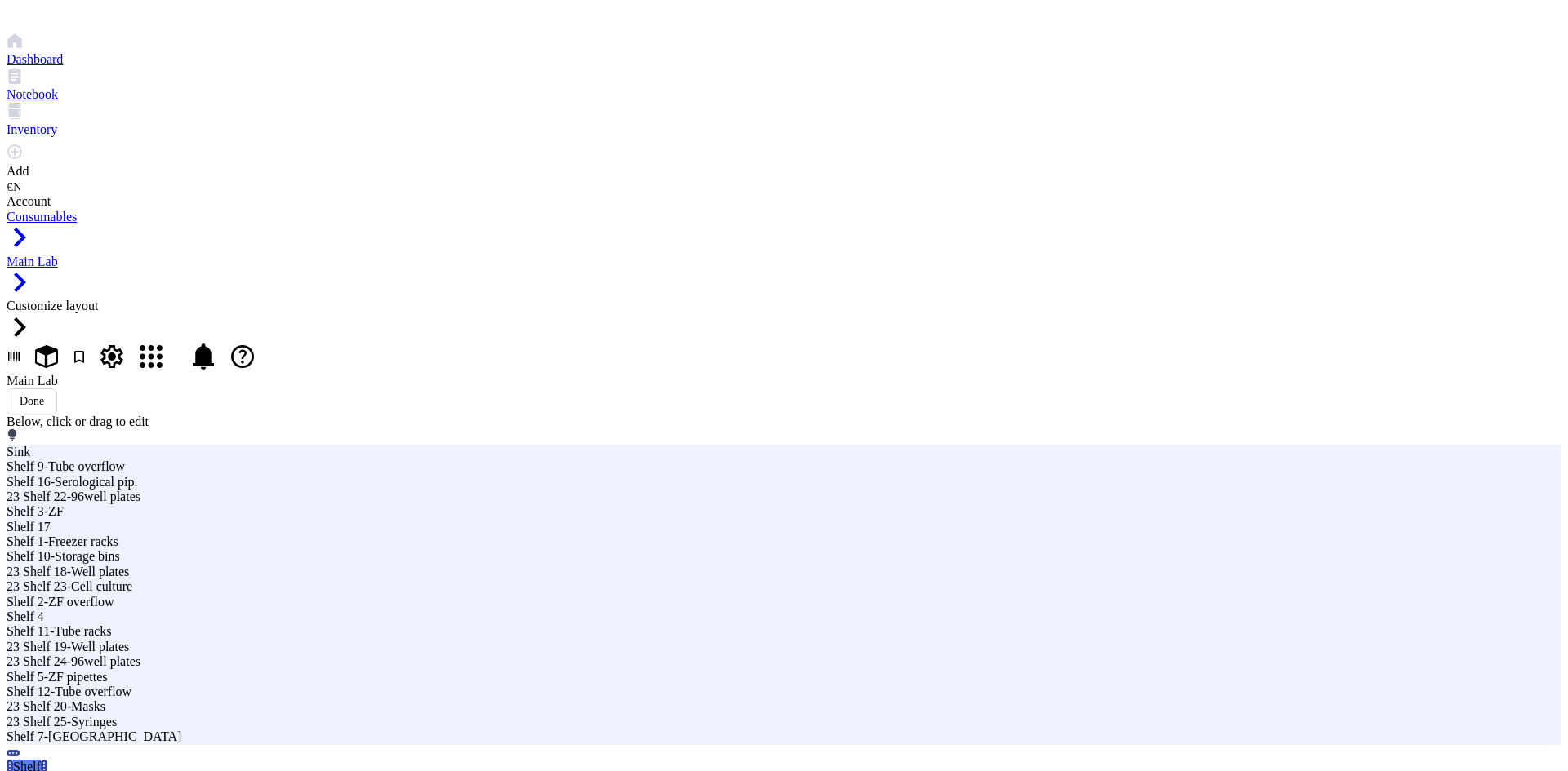
type input "23 Shelf 26"
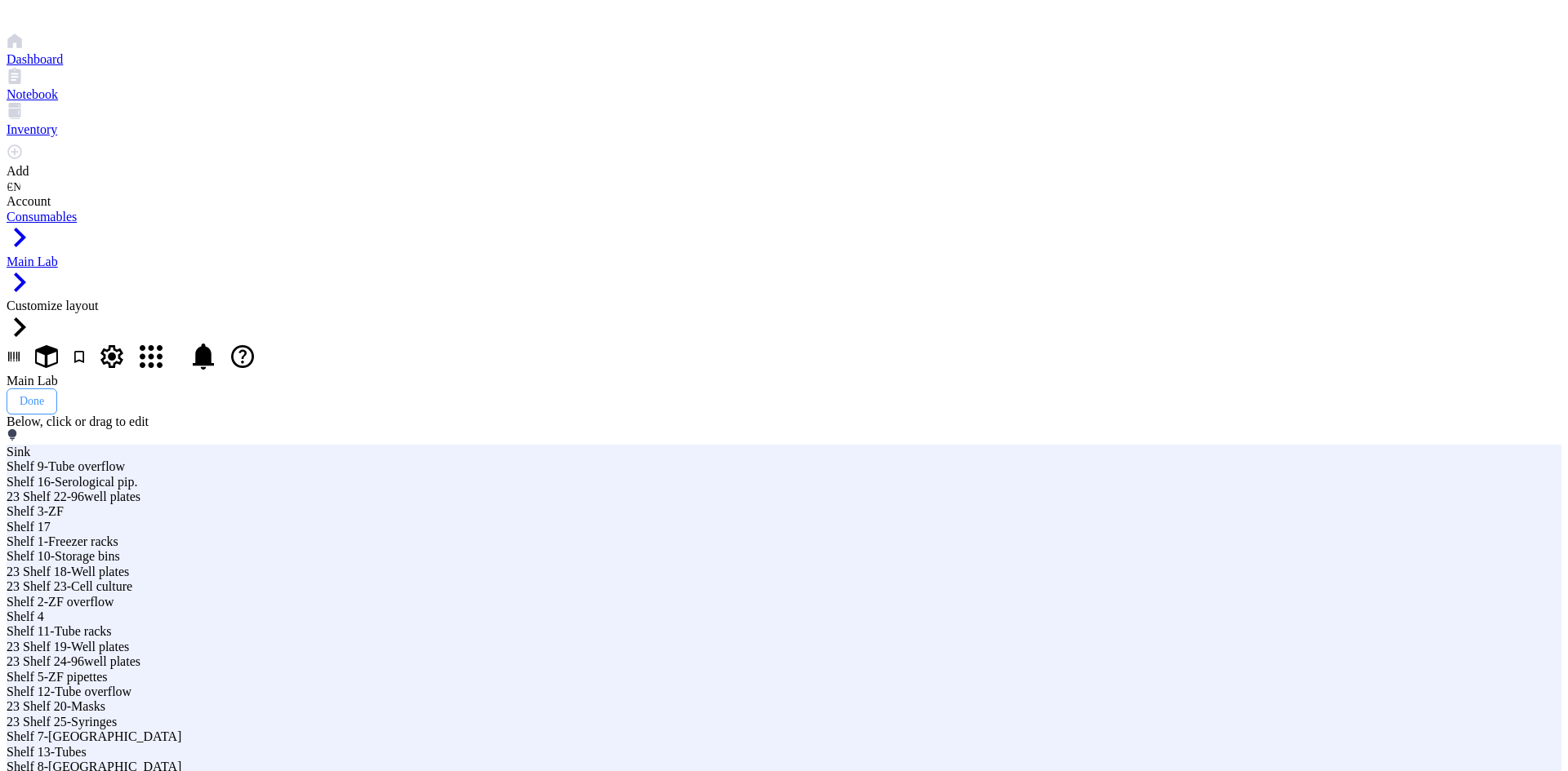
click at [57, 388] on button "Done" at bounding box center [32, 401] width 50 height 26
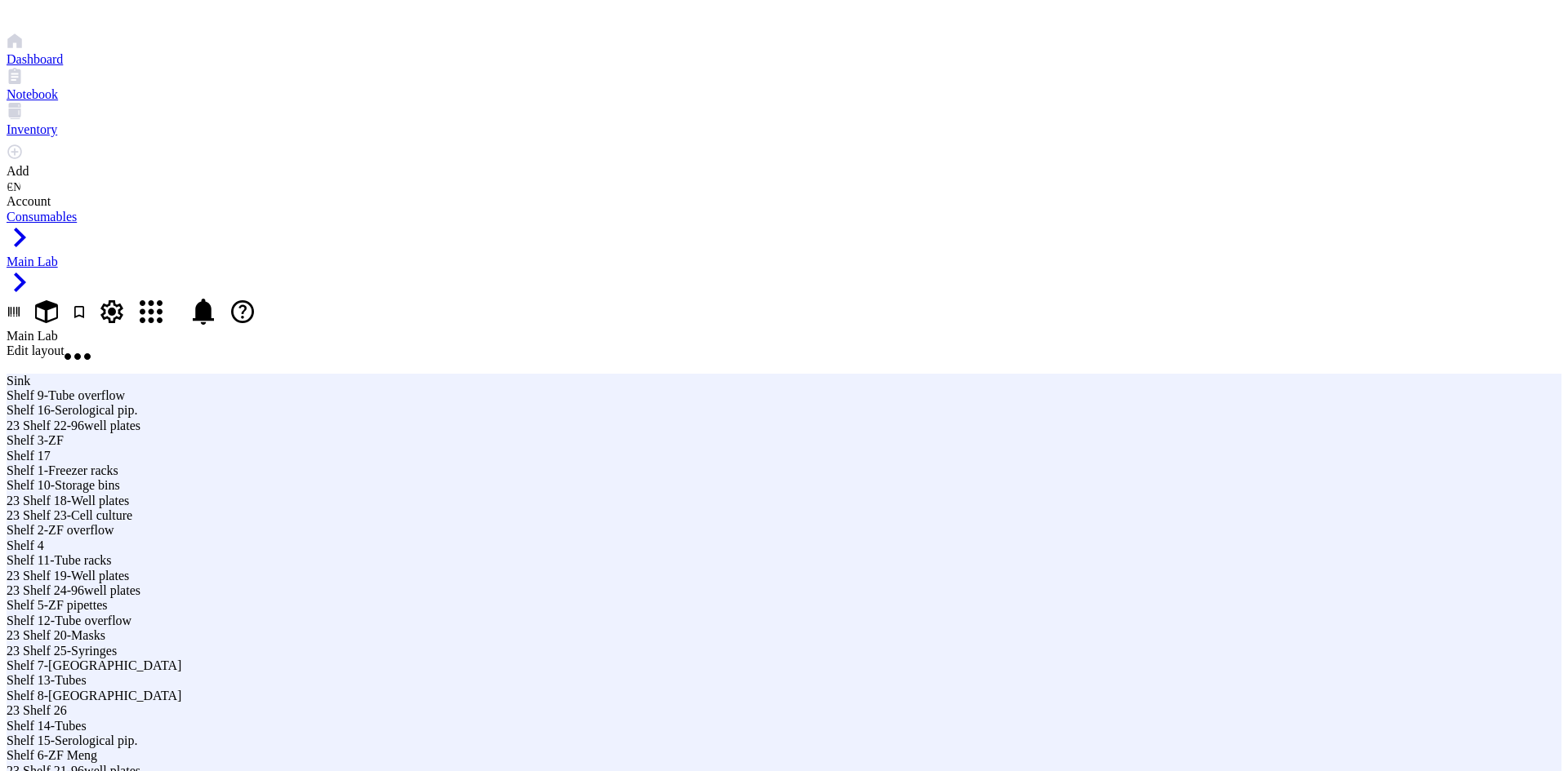
click at [65, 344] on span "Edit layout" at bounding box center [35, 350] width 58 height 14
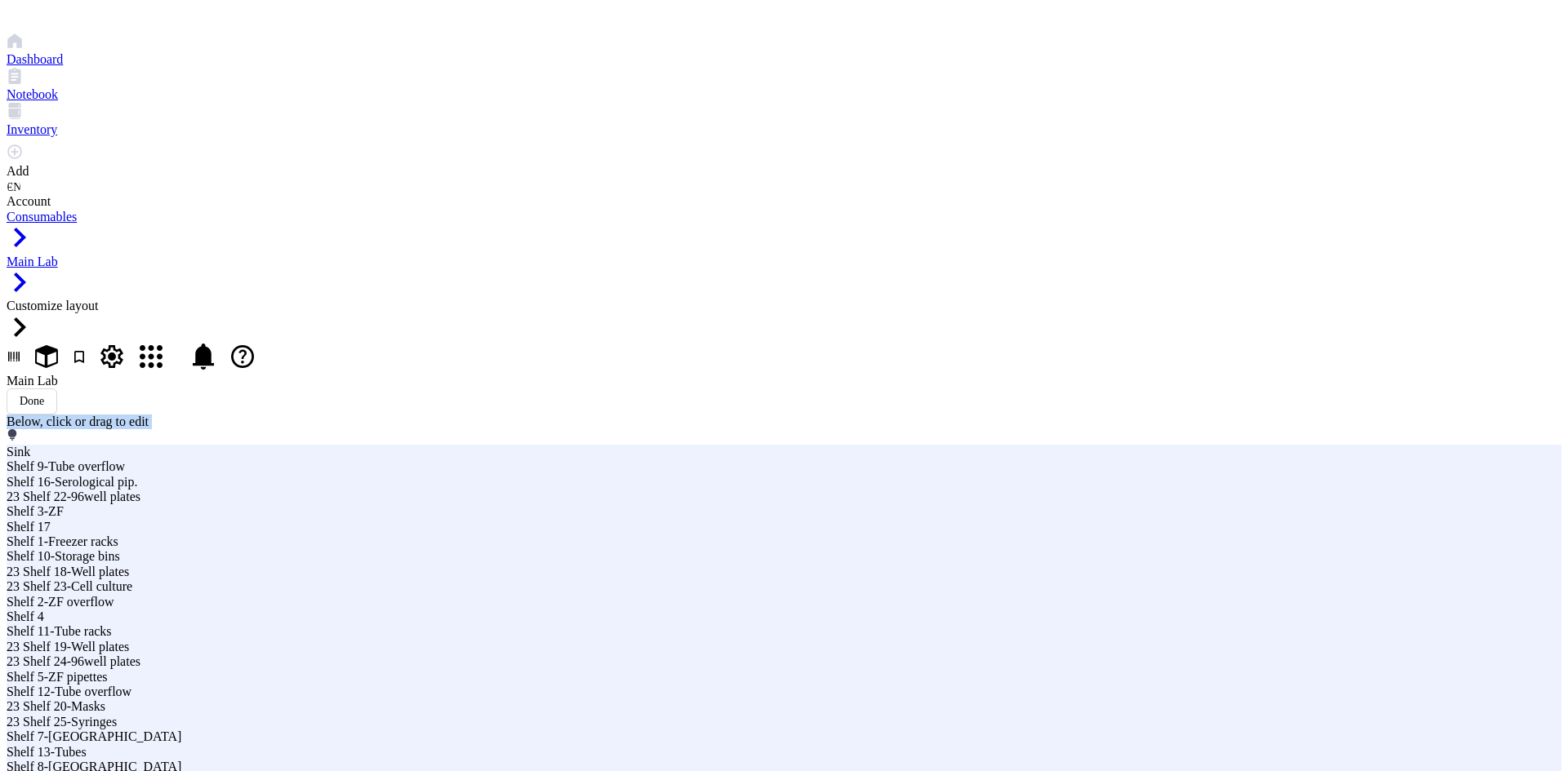
drag, startPoint x: 761, startPoint y: 143, endPoint x: 775, endPoint y: 110, distance: 35.8
click at [705, 415] on div "Below, click or drag to edit" at bounding box center [784, 430] width 1555 height 30
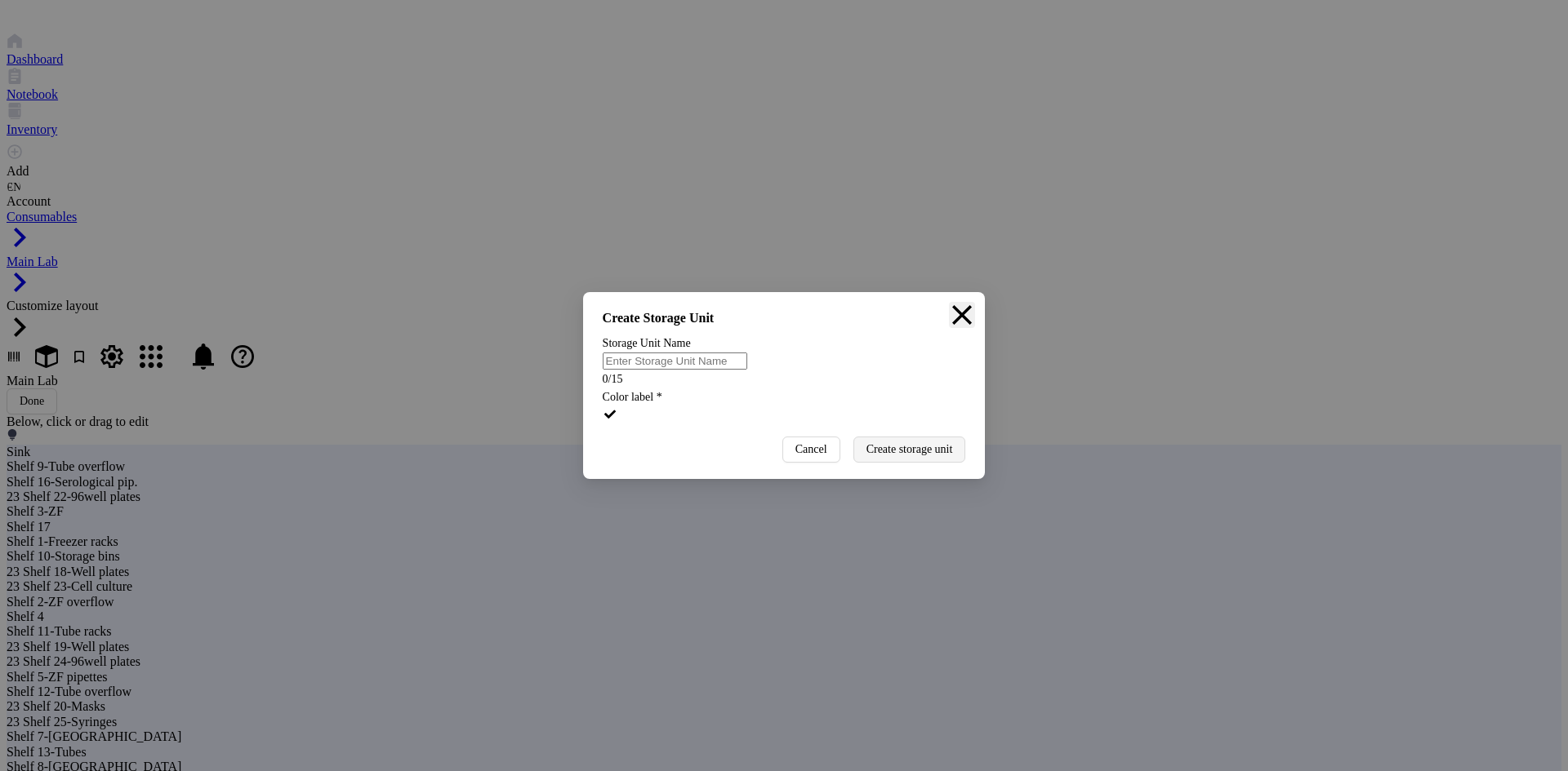
click at [951, 302] on div "Close" at bounding box center [961, 320] width 26 height 35
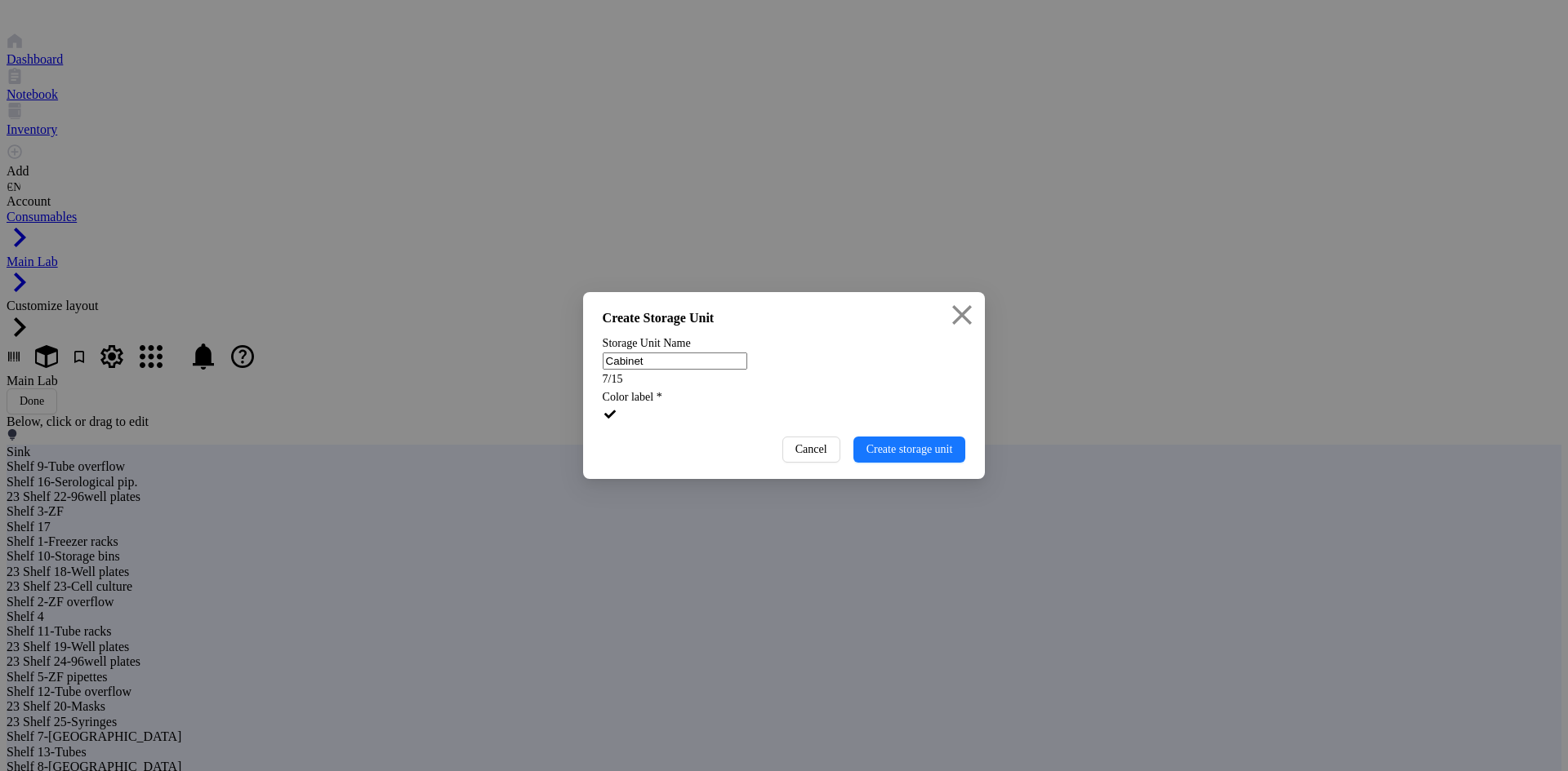
type input "Cabinet"
click at [834, 427] on div at bounding box center [784, 427] width 363 height 0
click at [871, 427] on div at bounding box center [784, 427] width 363 height 0
click at [871, 456] on span "Create storage unit" at bounding box center [909, 450] width 87 height 13
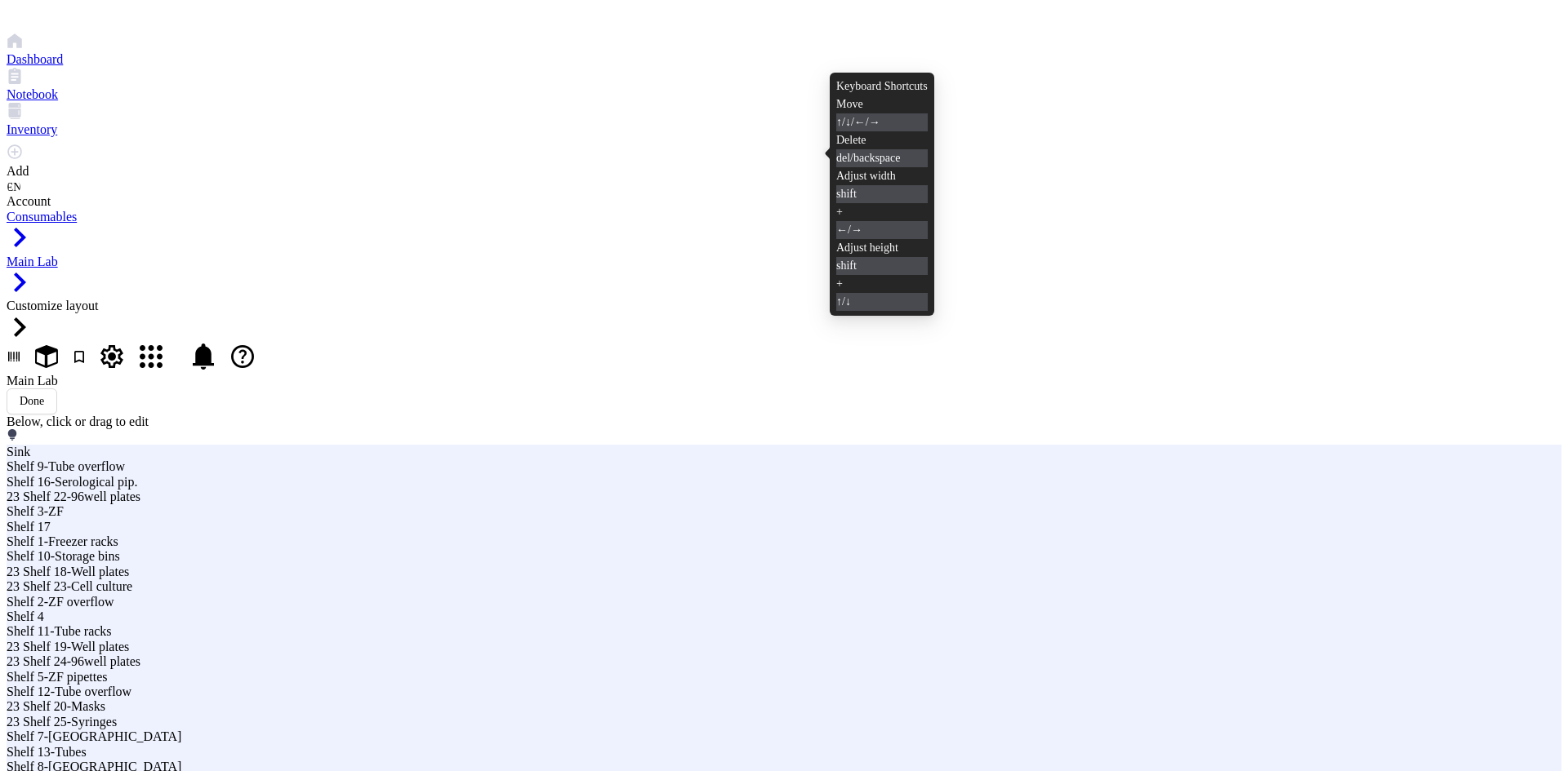
click at [817, 429] on div at bounding box center [784, 436] width 1555 height 14
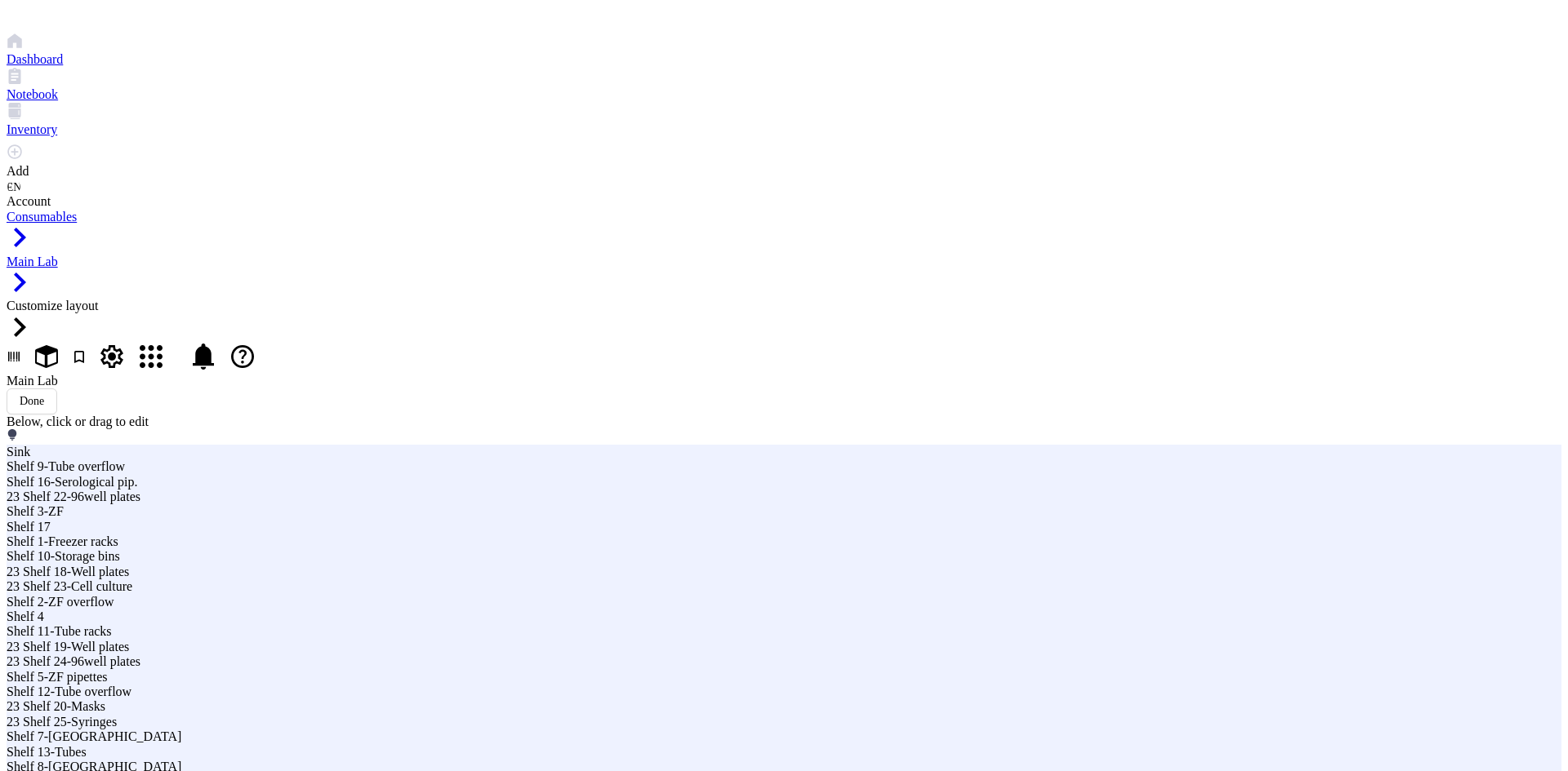
drag, startPoint x: 422, startPoint y: 144, endPoint x: 480, endPoint y: 76, distance: 89.4
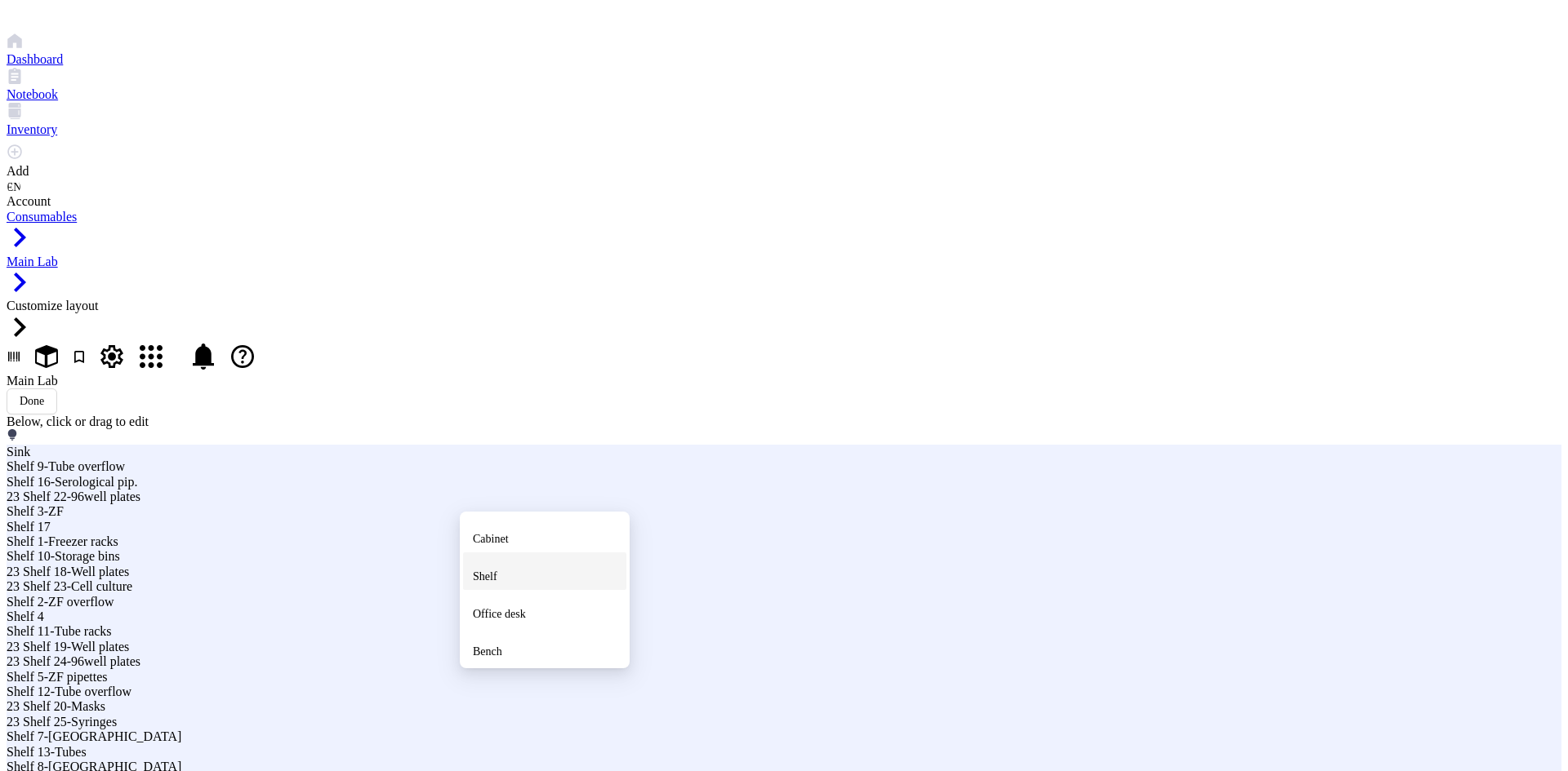
click at [525, 586] on div "Shelf" at bounding box center [545, 571] width 144 height 29
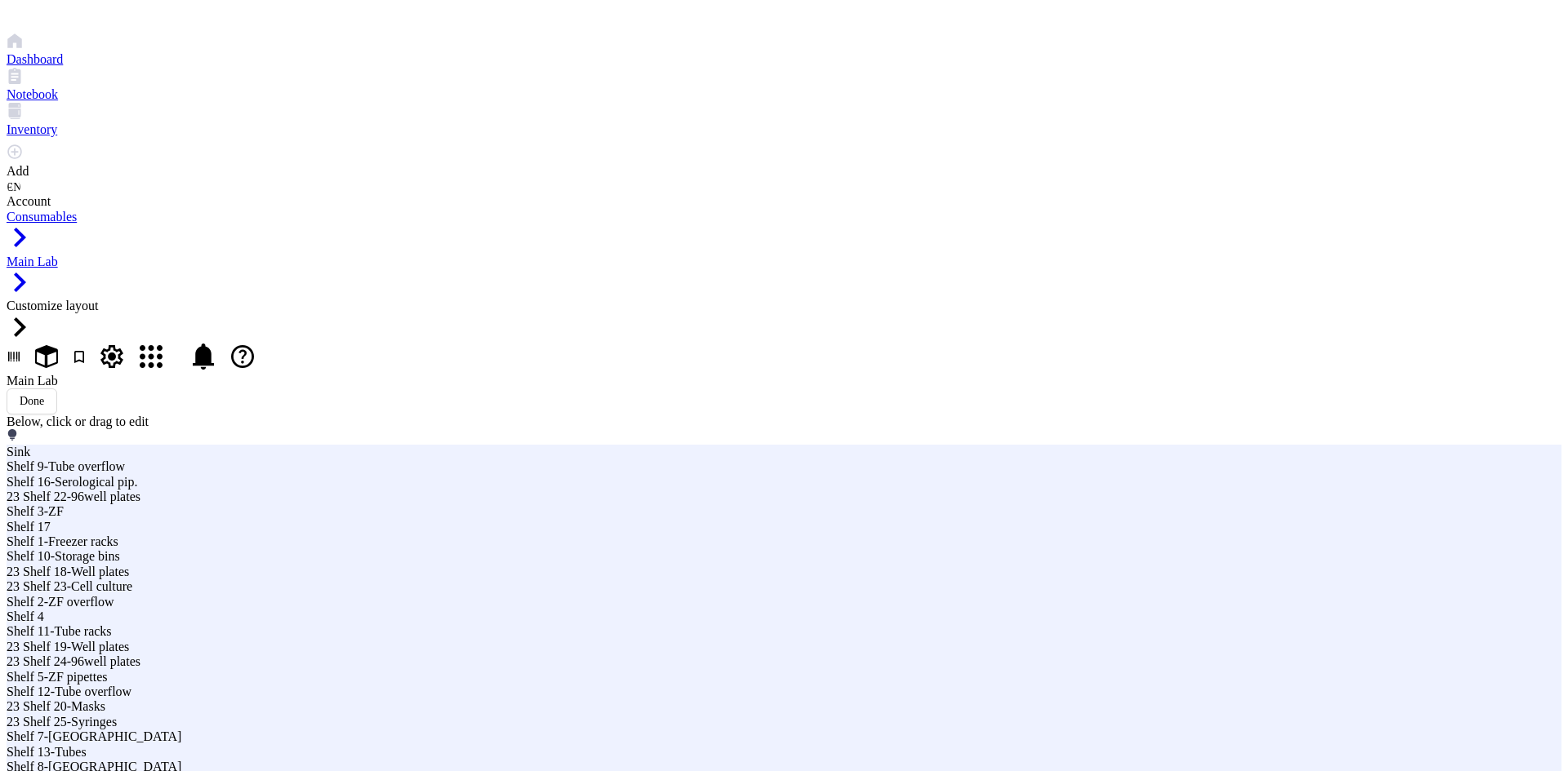
type input "S"
type input "24 Shelf 29-DMSO filters"
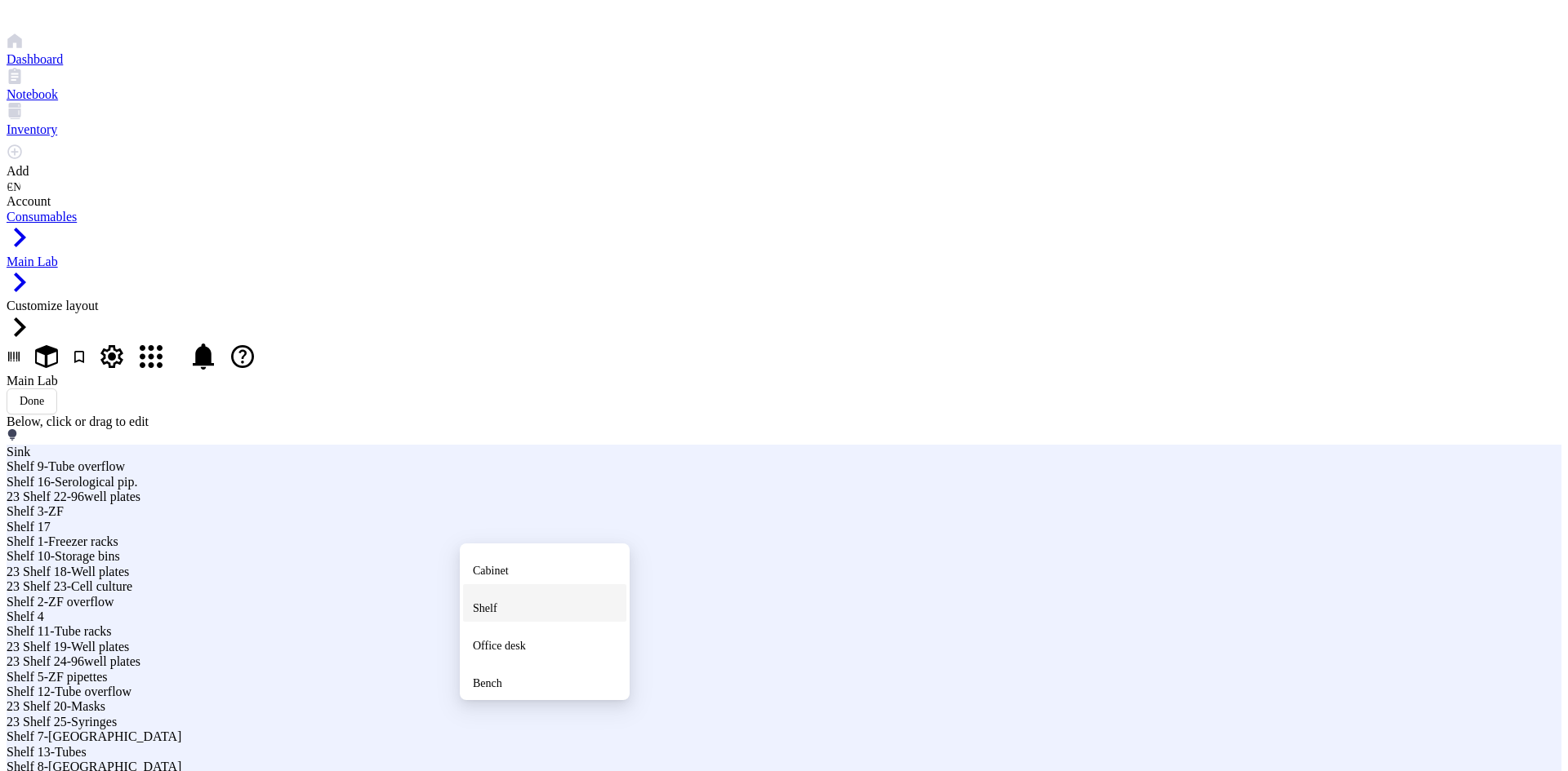
click at [521, 618] on div "Shelf" at bounding box center [545, 603] width 144 height 29
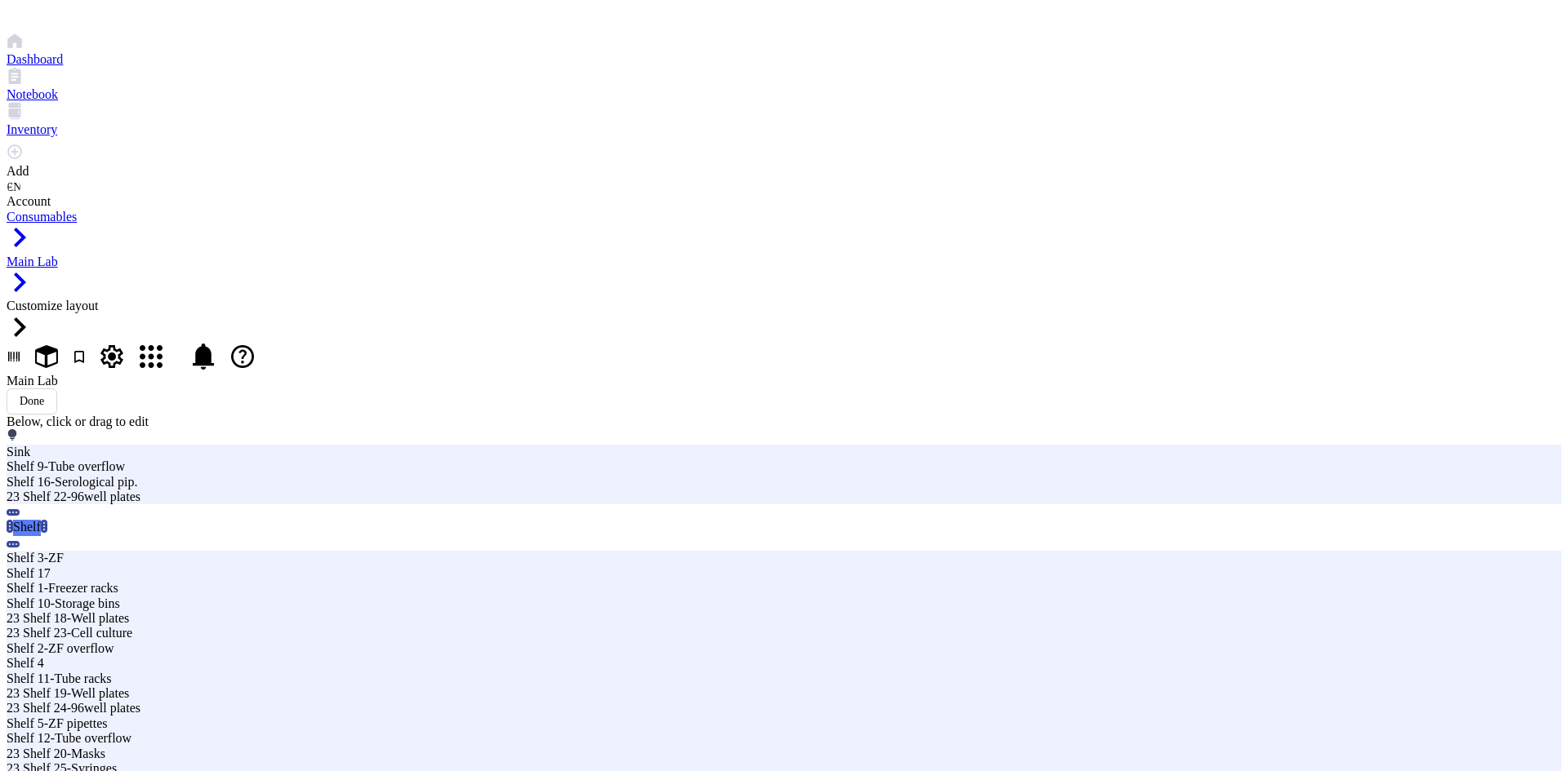
type input "24 Shelf 30-Storage bottl"
type textarea "Storage bottles"
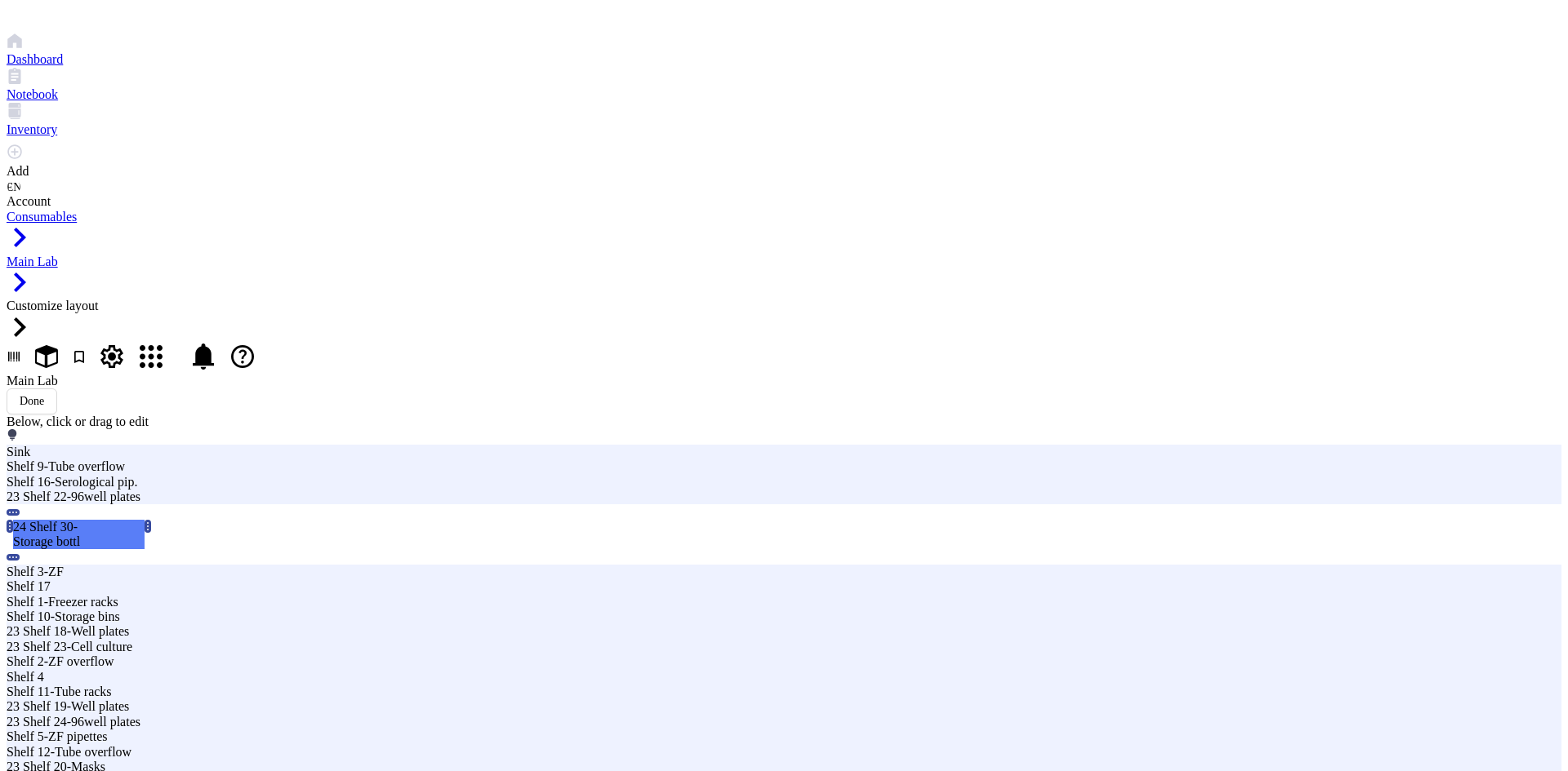
type input "24 Shelf 30-StorageBottle"
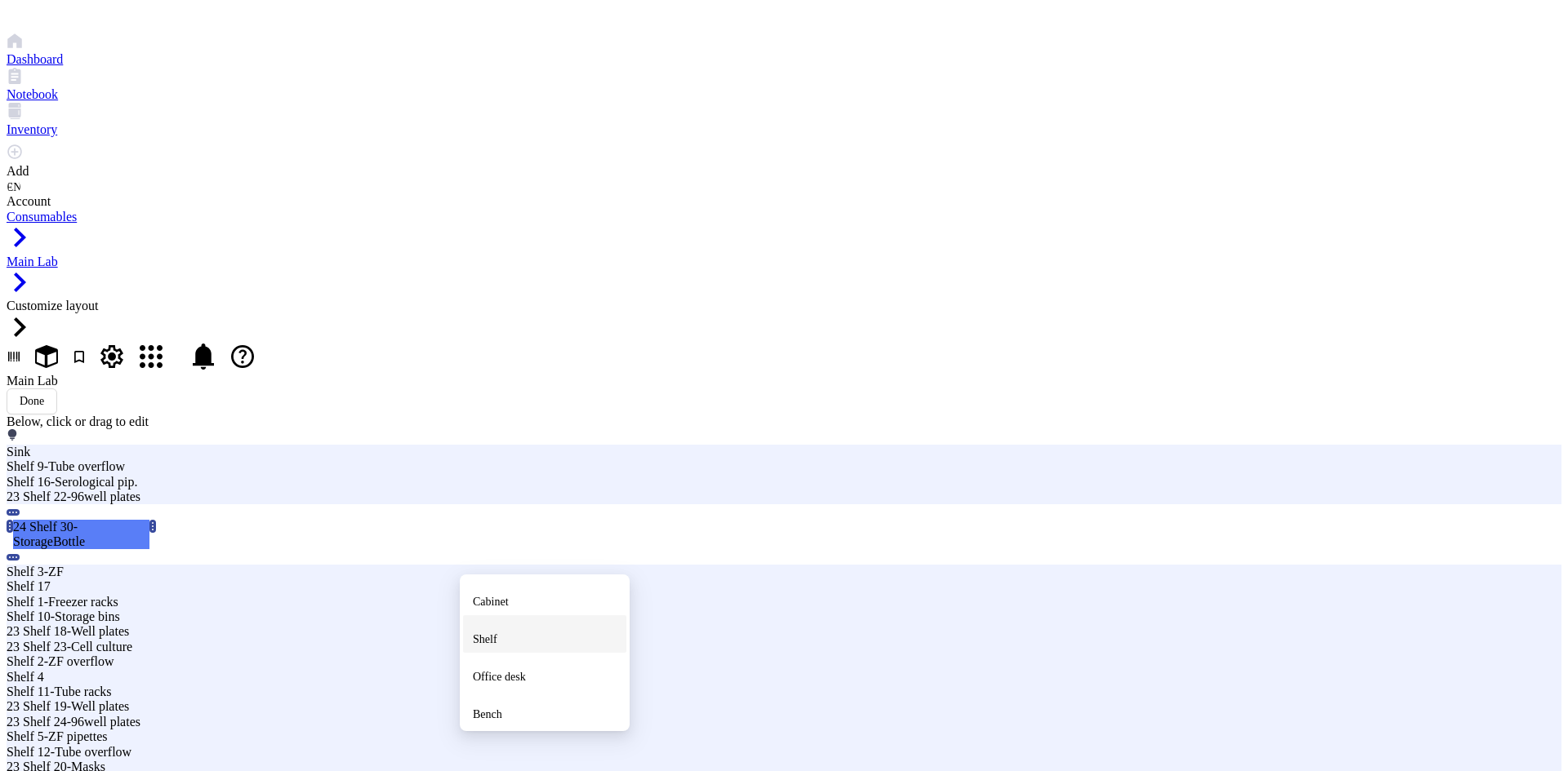
click at [517, 648] on div "Shelf" at bounding box center [545, 633] width 144 height 29
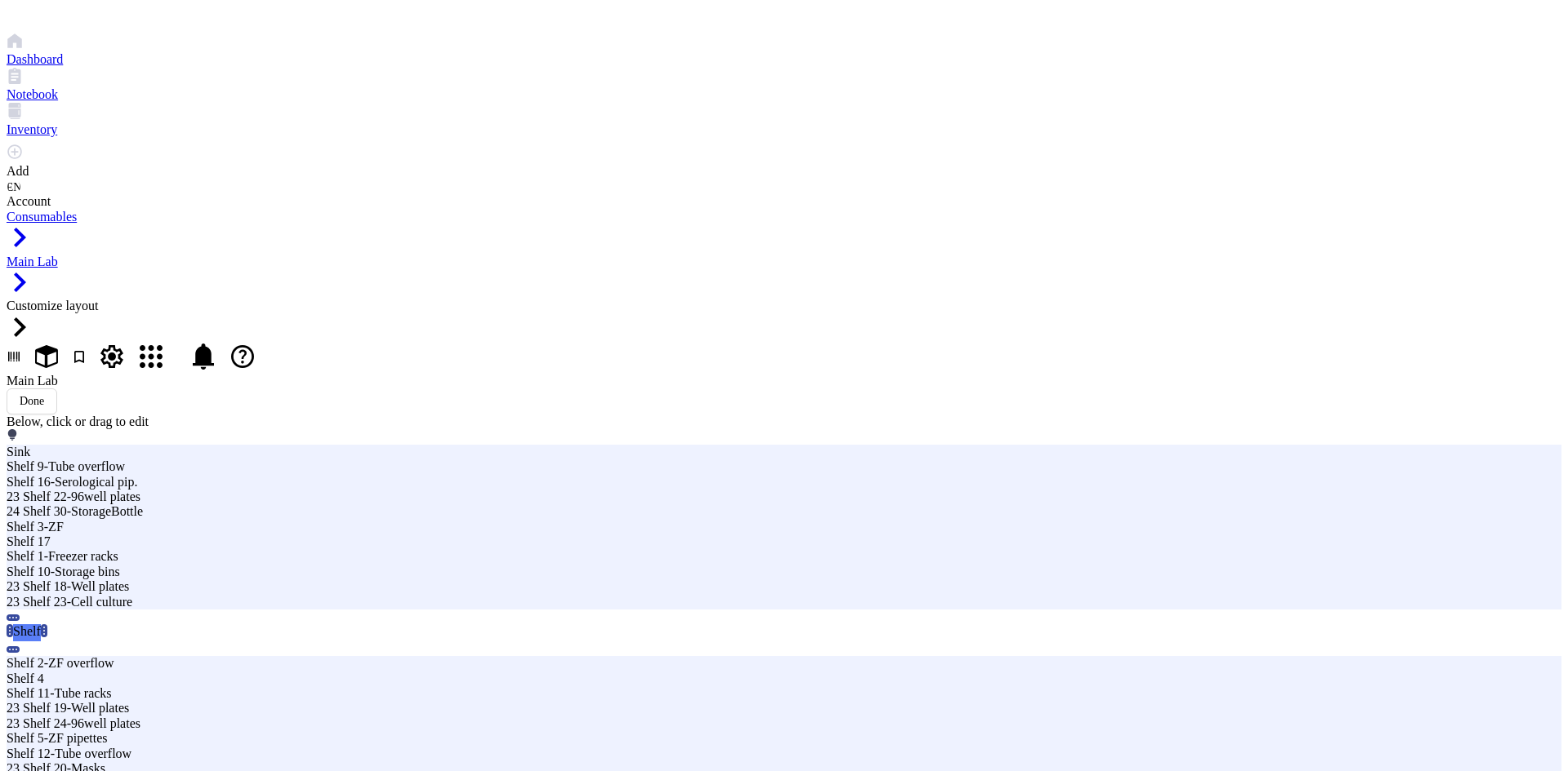
type input "24 Shelf"
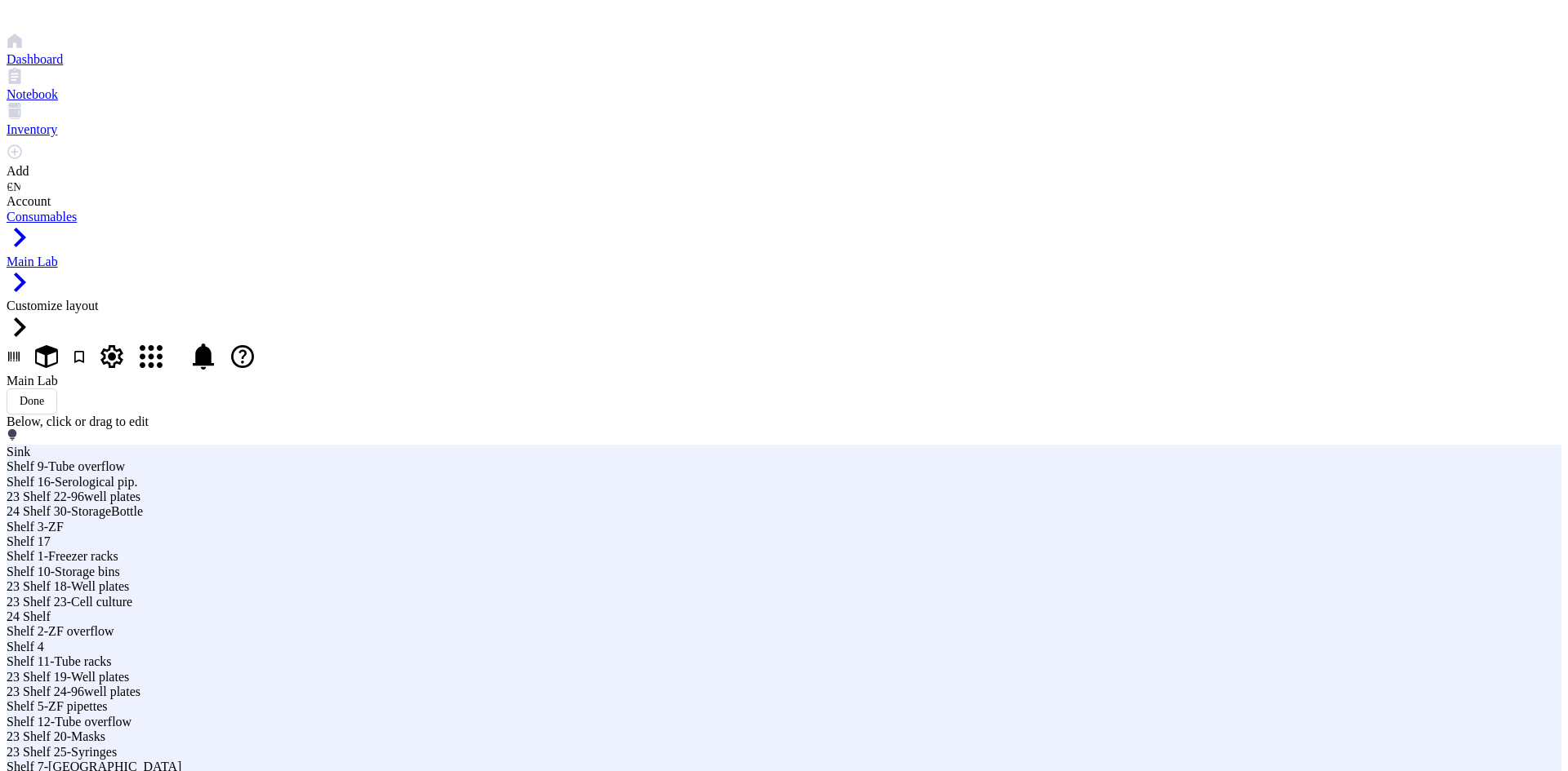
type input "24 Shelf 27-Filters"
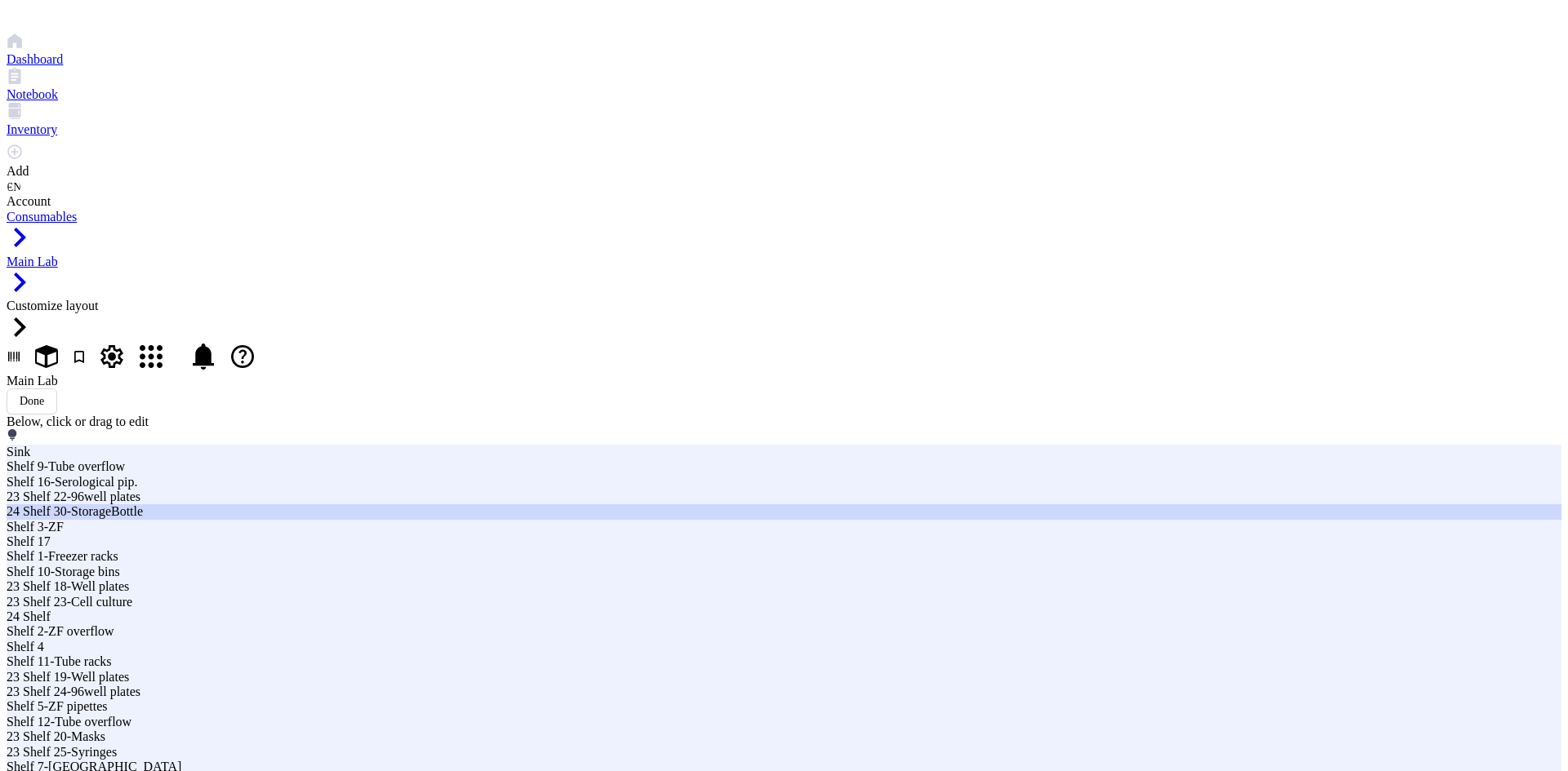
click at [534, 519] on div "24 Shelf 30-StorageBottle" at bounding box center [473, 511] width 933 height 14
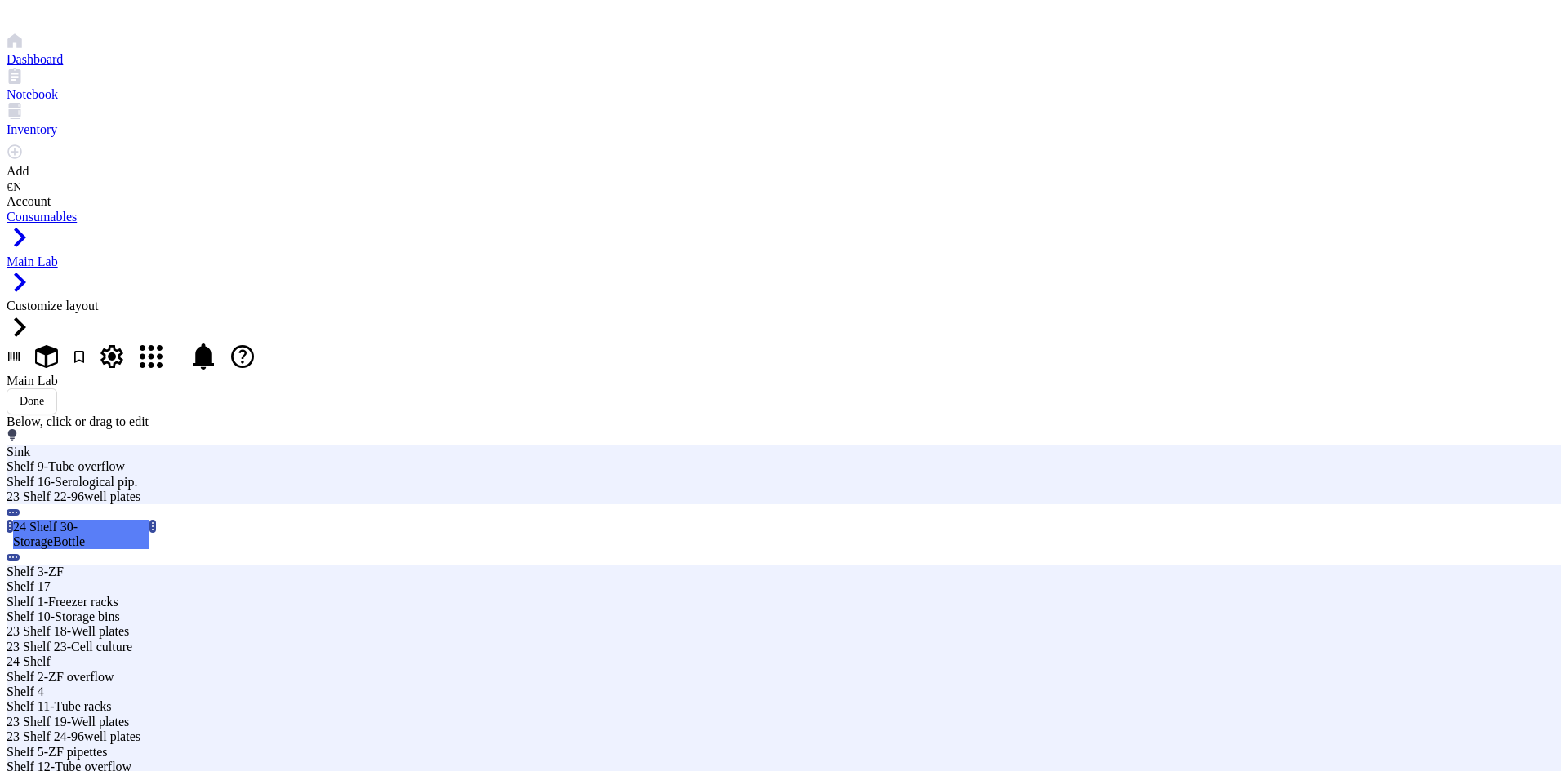
type input "24 Shelf 28-Filters"
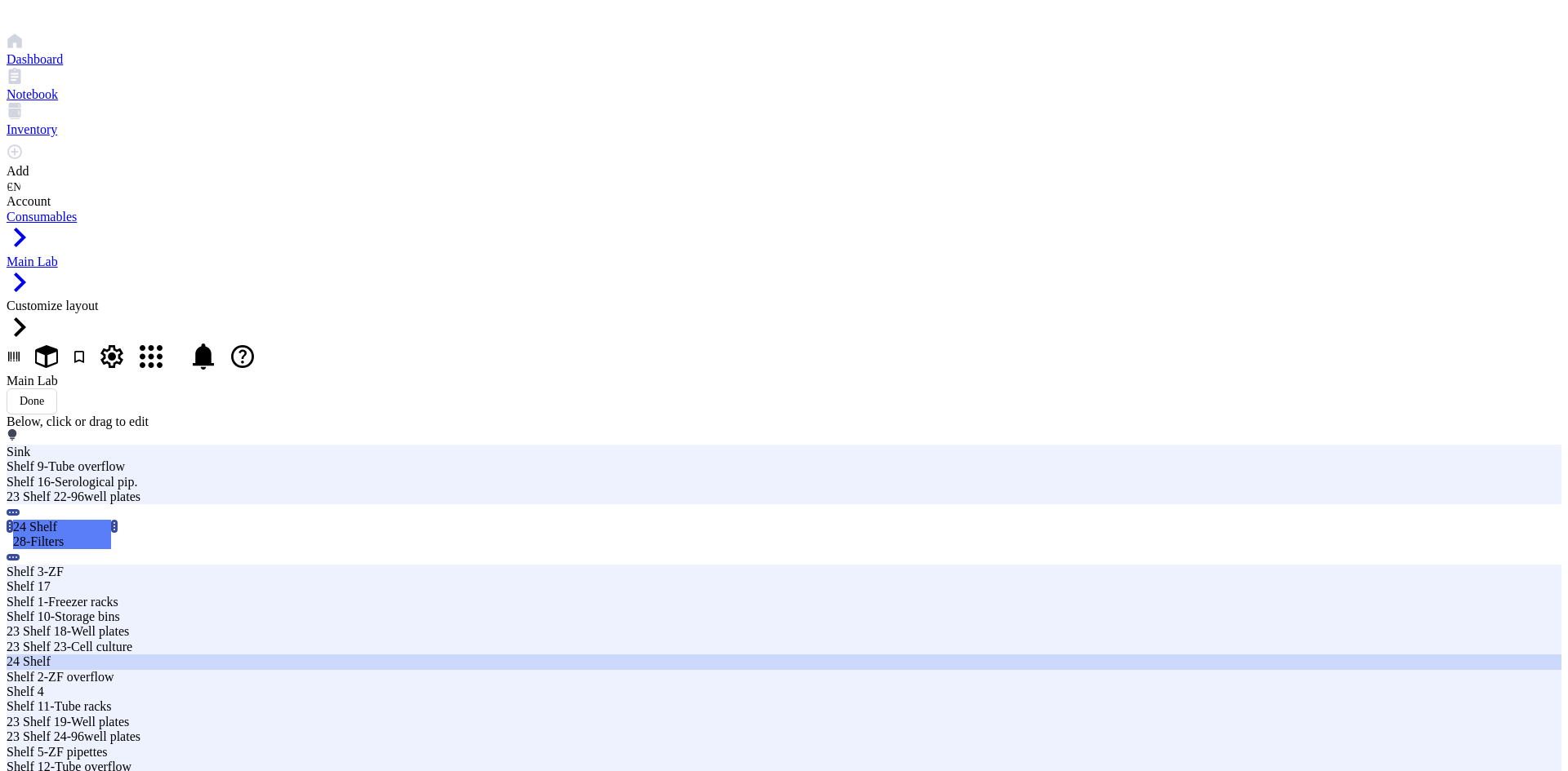
click at [524, 669] on div "24 Shelf" at bounding box center [473, 661] width 933 height 14
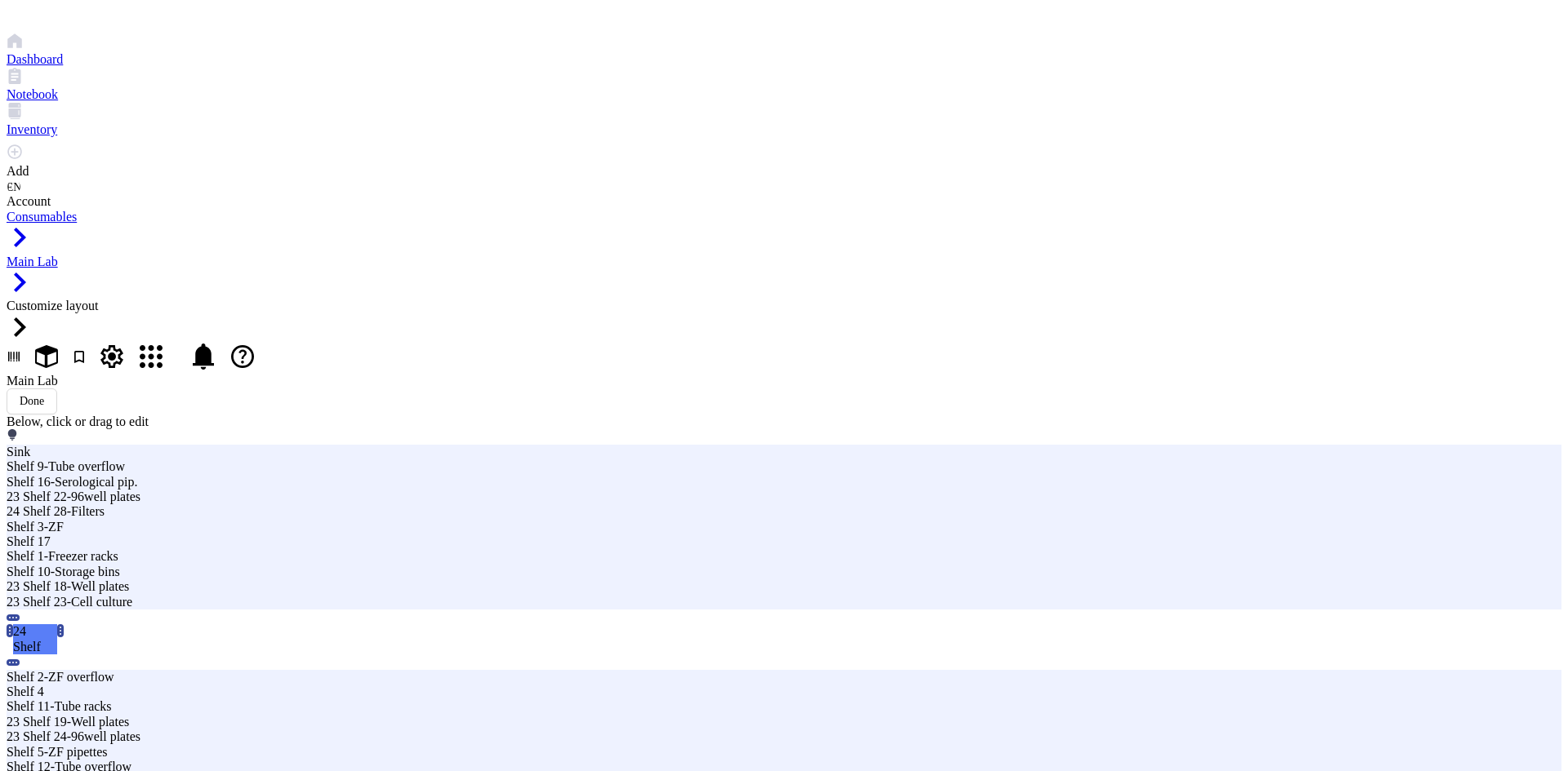
type input "24 Shelf 29-DMSO filters"
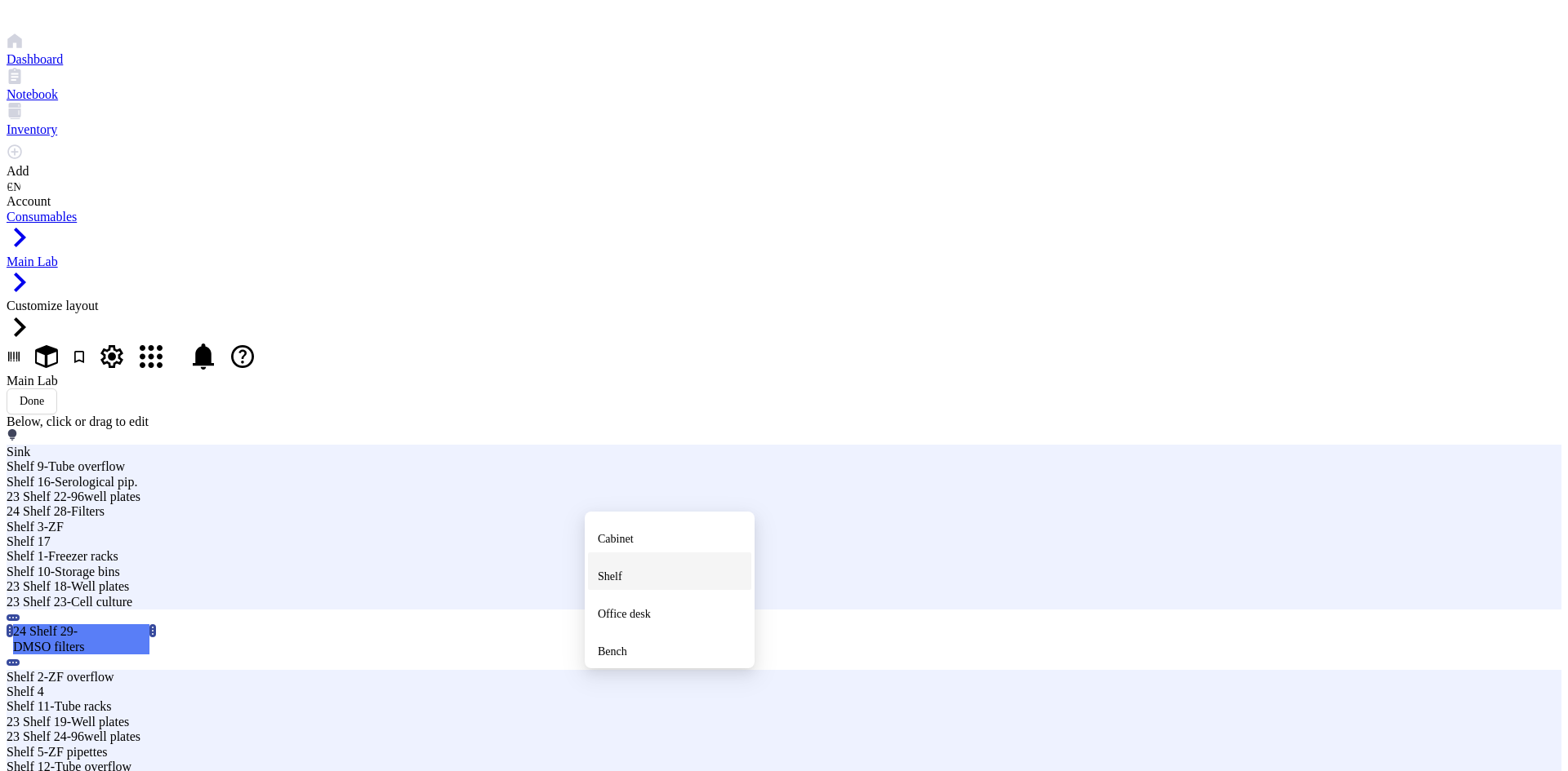
click at [656, 586] on div "Shelf" at bounding box center [669, 571] width 144 height 29
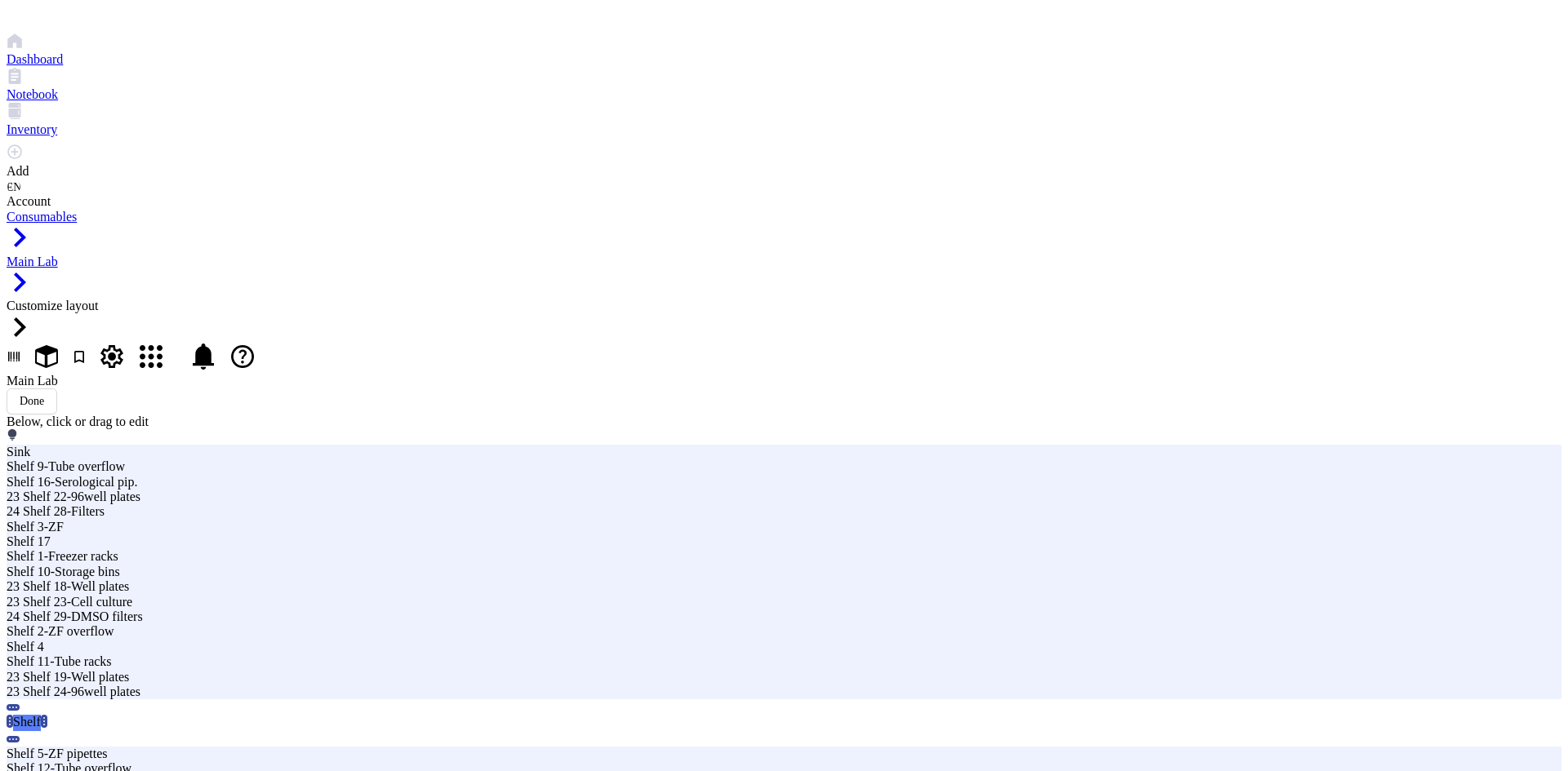
type input "24 Shelf 30-StorageBottle"
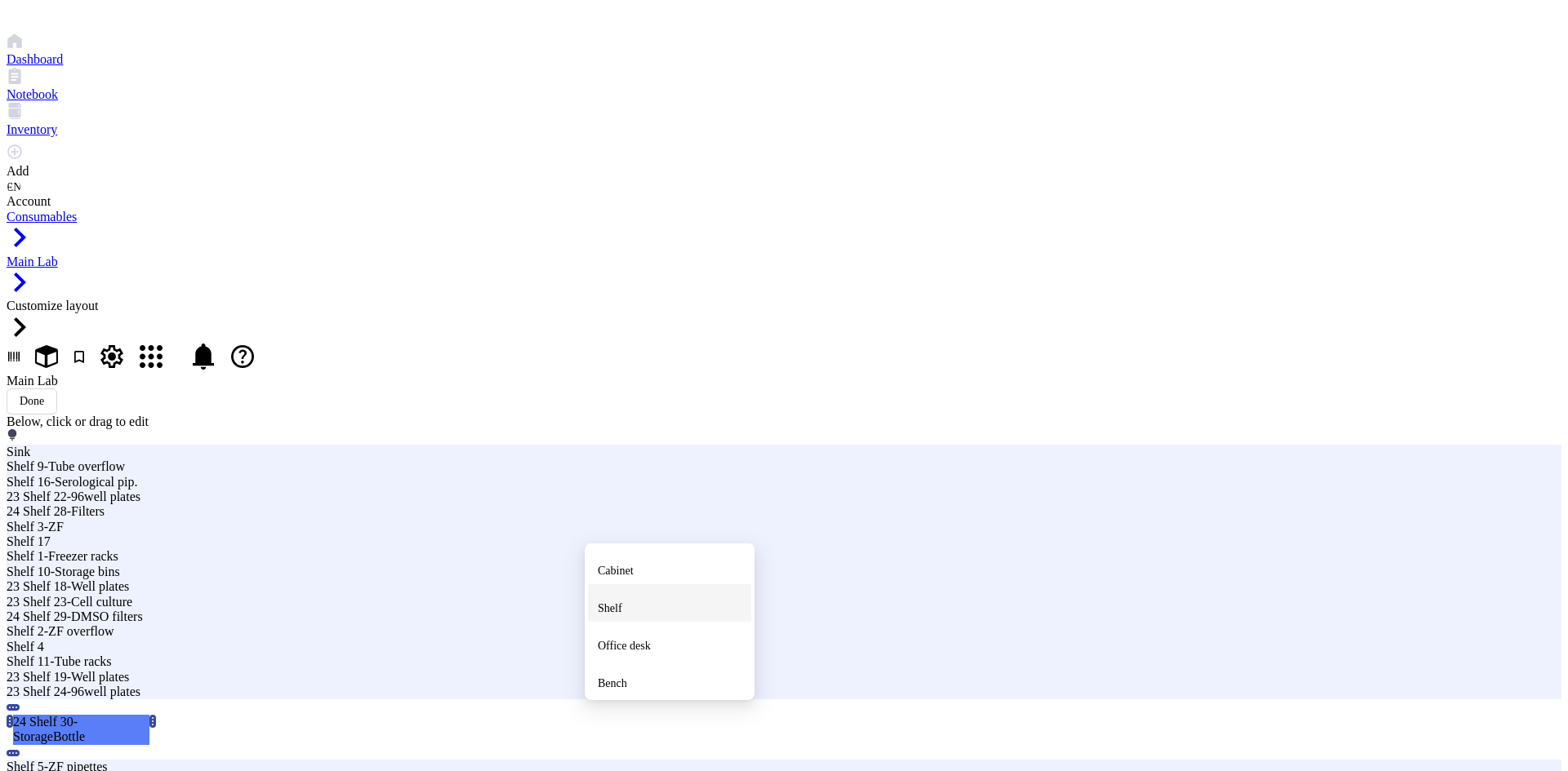
click at [642, 618] on div "Shelf" at bounding box center [669, 603] width 144 height 29
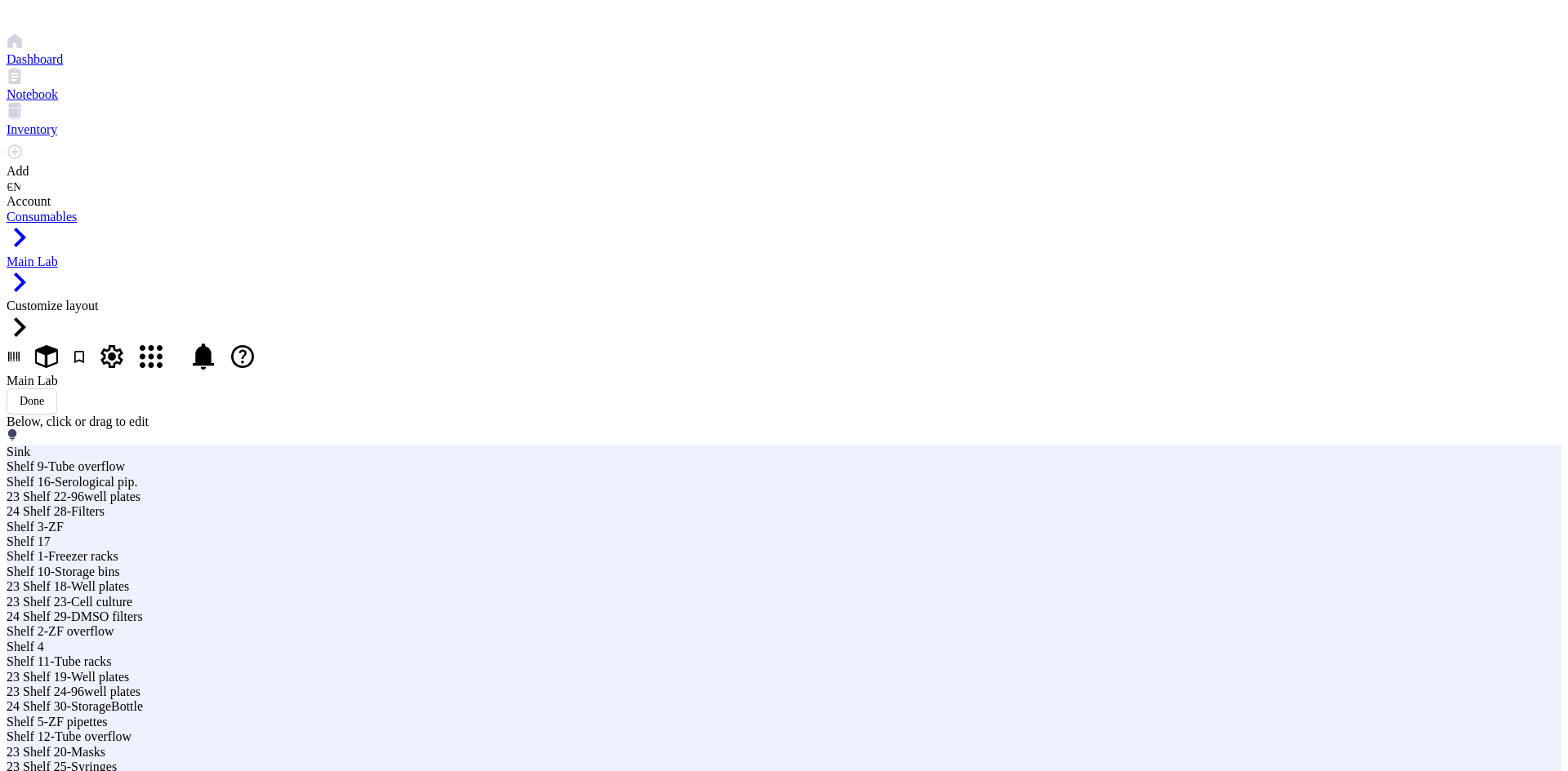
type input "24 Shelf 31-Cuvettes"
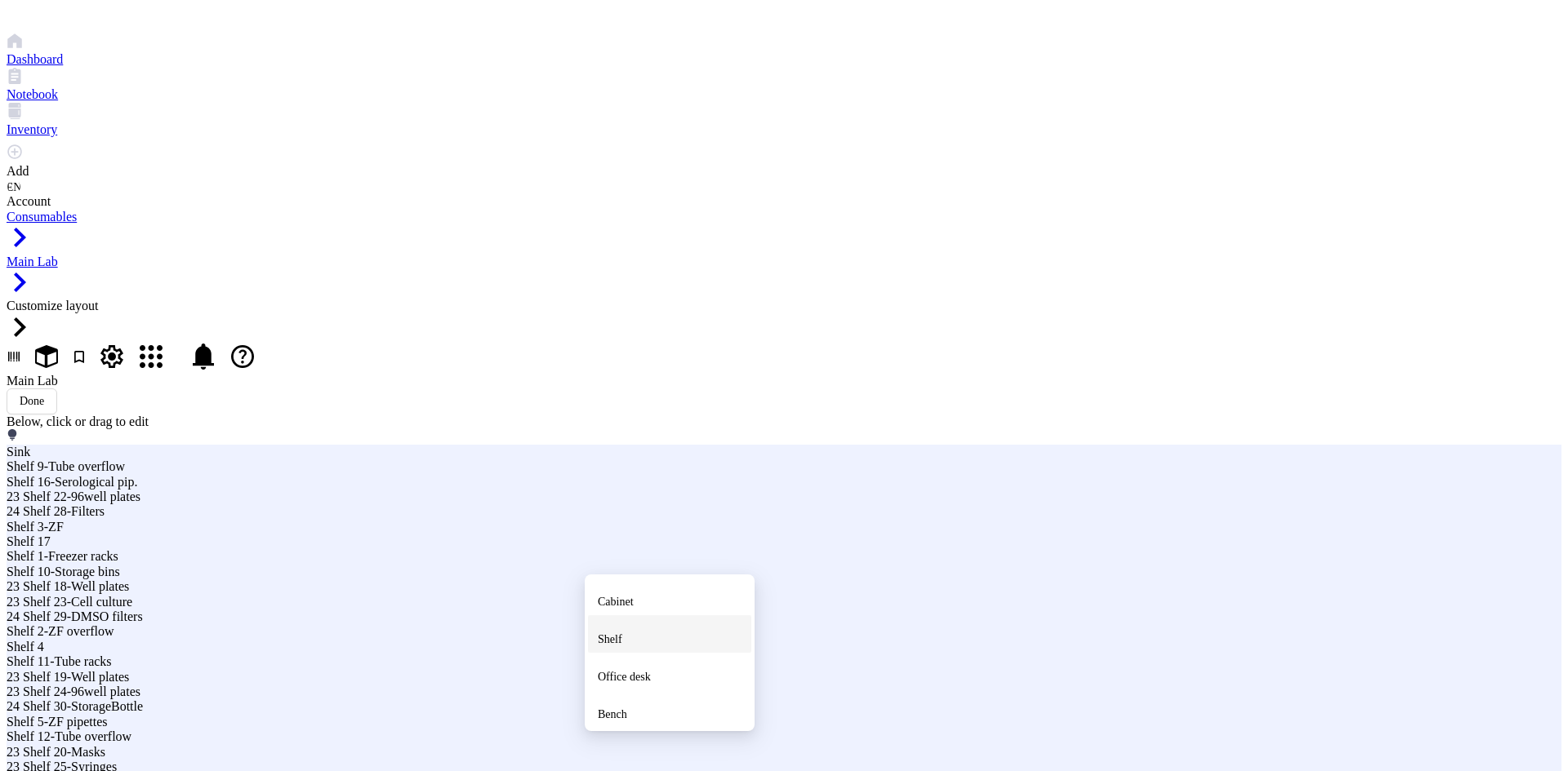
click at [643, 648] on div "Shelf" at bounding box center [669, 633] width 144 height 29
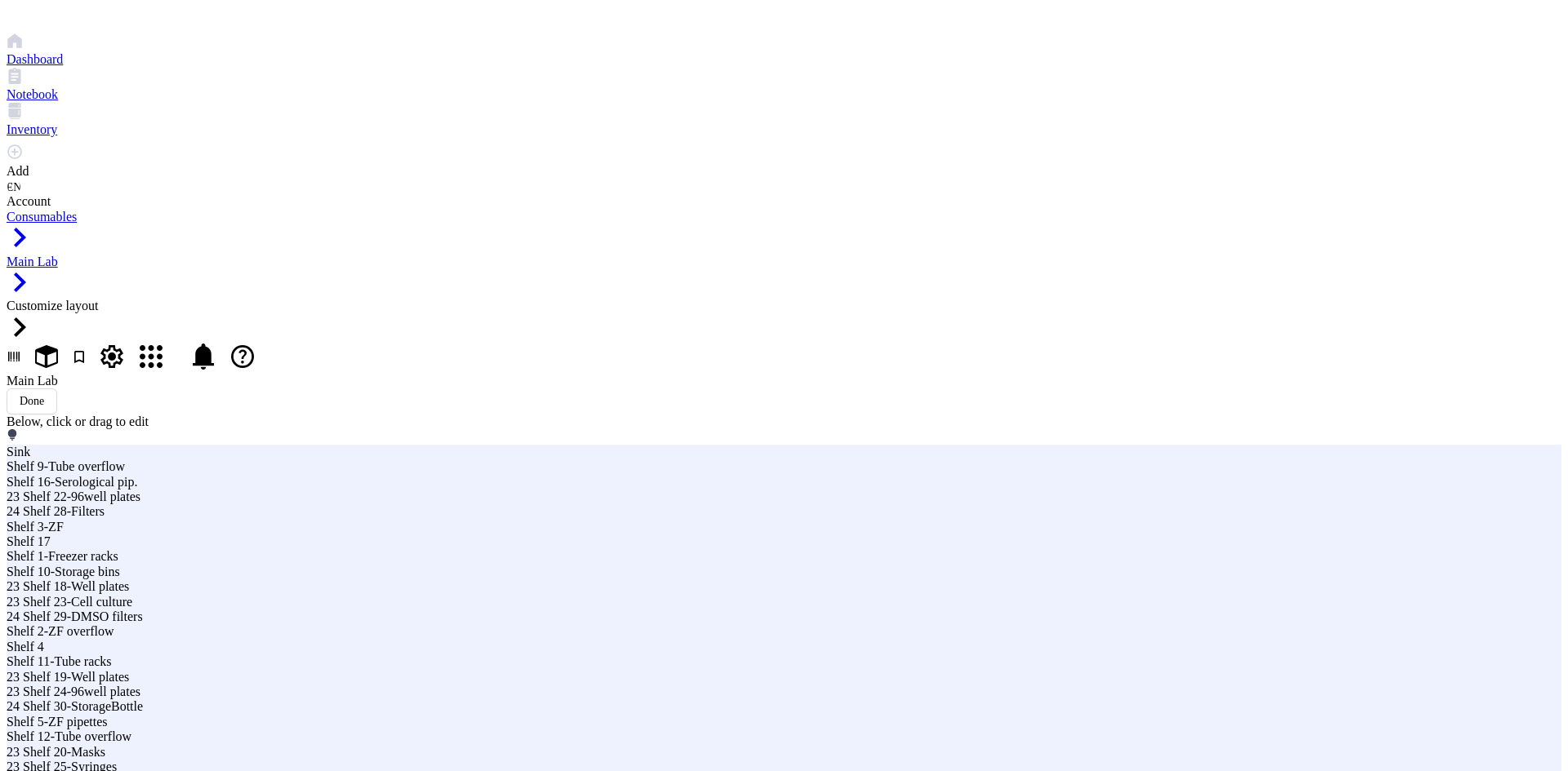
type input "24 Shelf 32-Reservoir+Int"
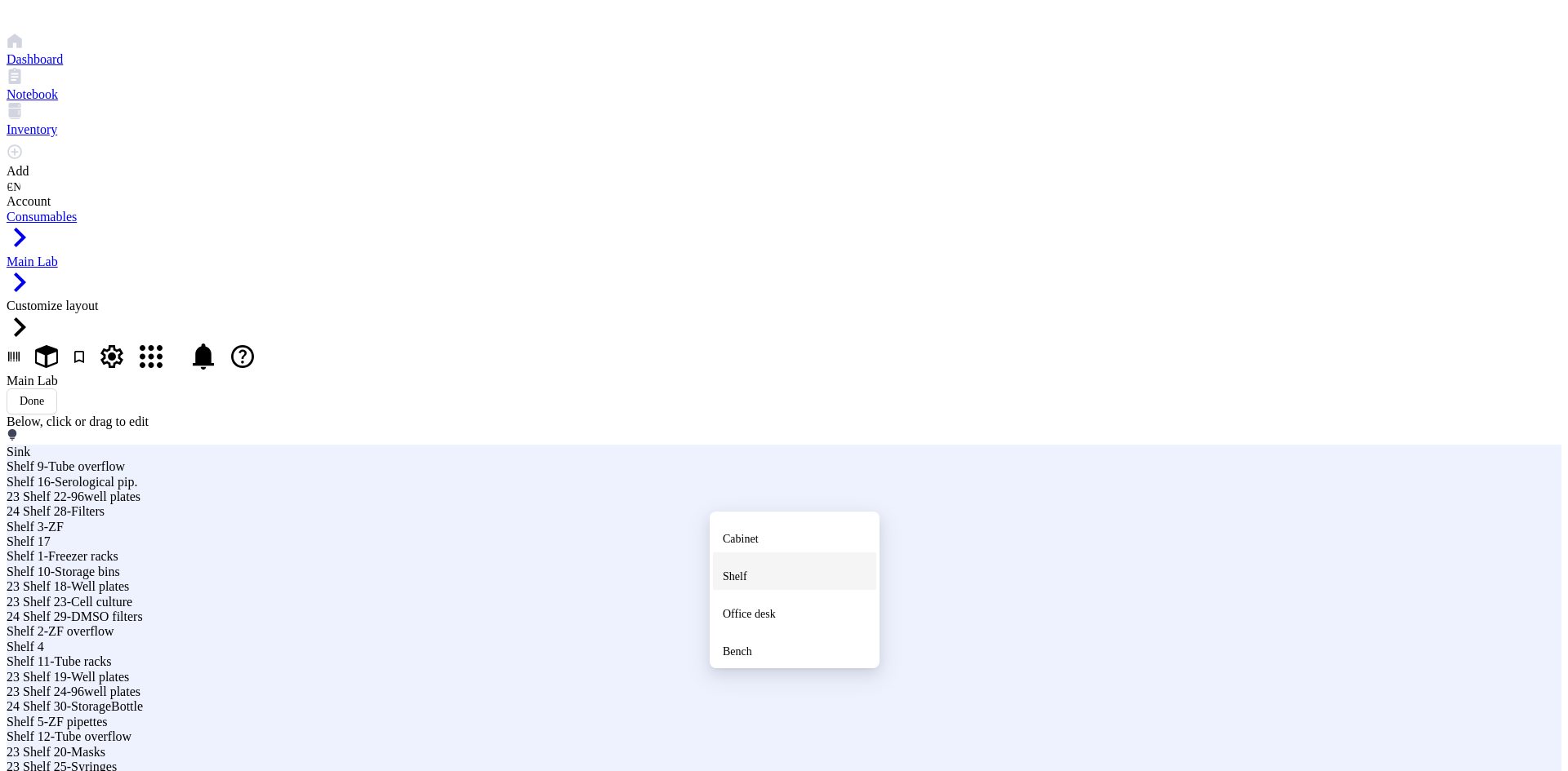
click at [780, 586] on div "Shelf" at bounding box center [794, 571] width 144 height 29
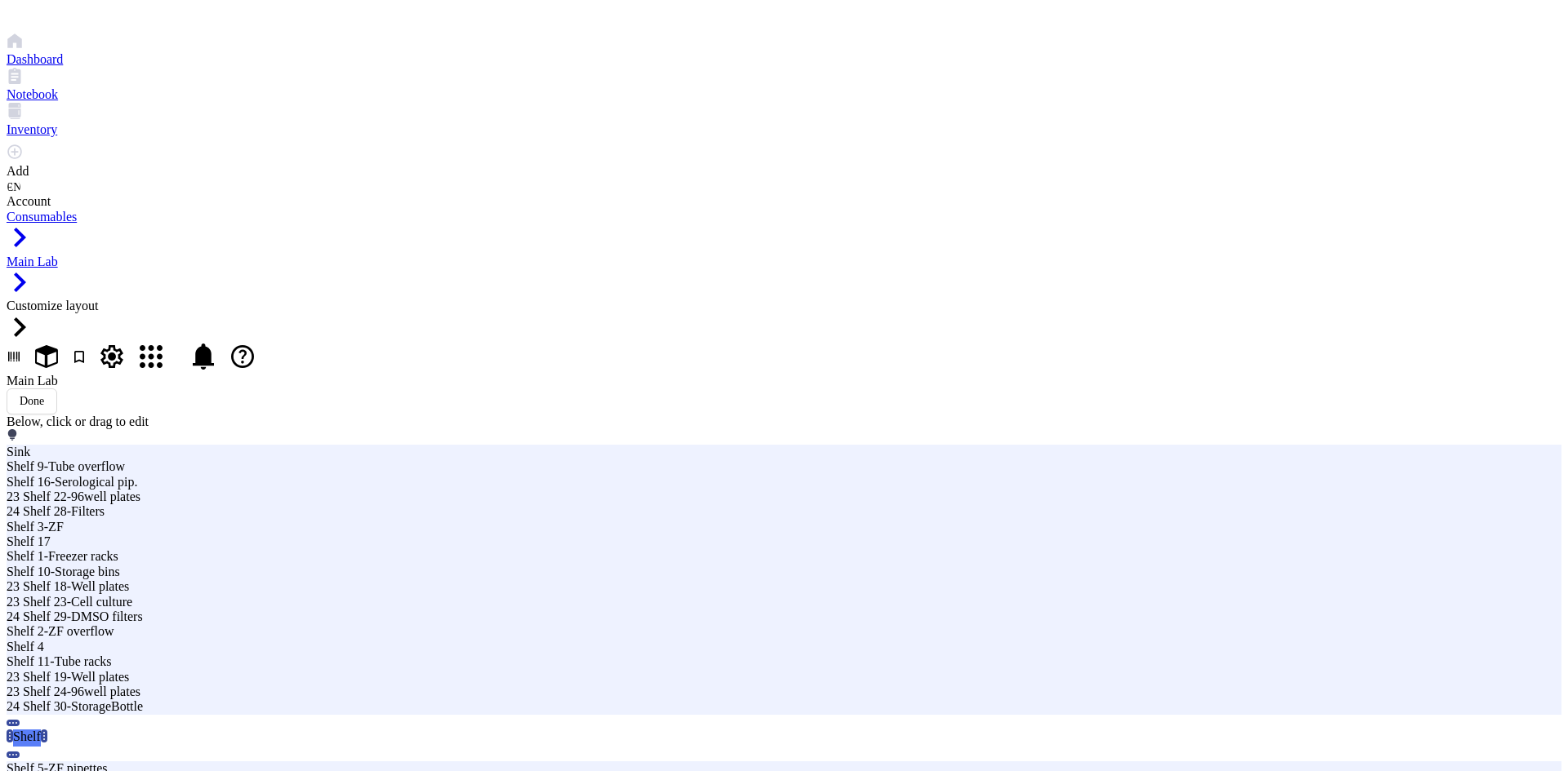
type input "24 Shelf 33"
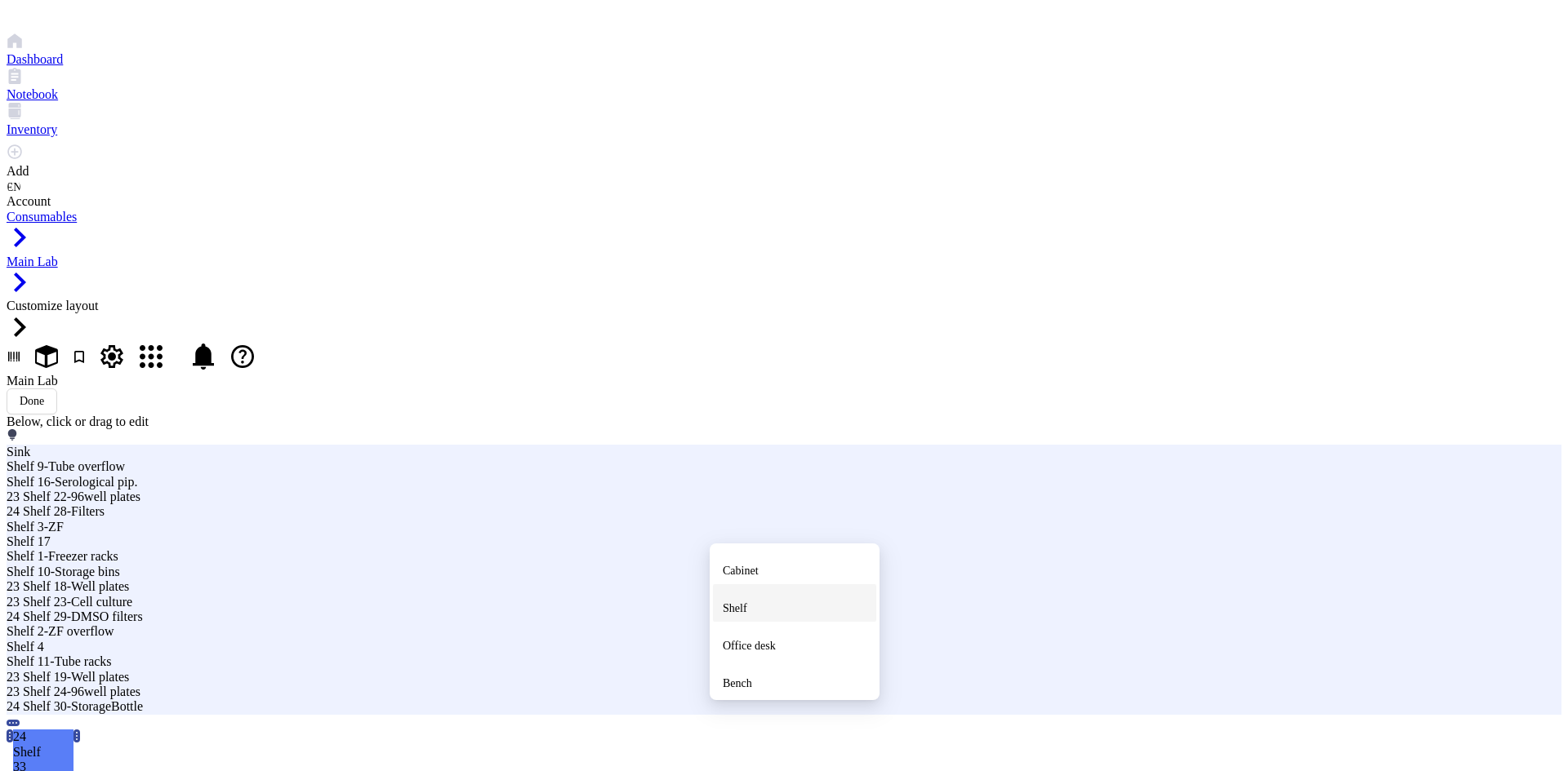
click at [747, 615] on span "Shelf" at bounding box center [734, 608] width 24 height 13
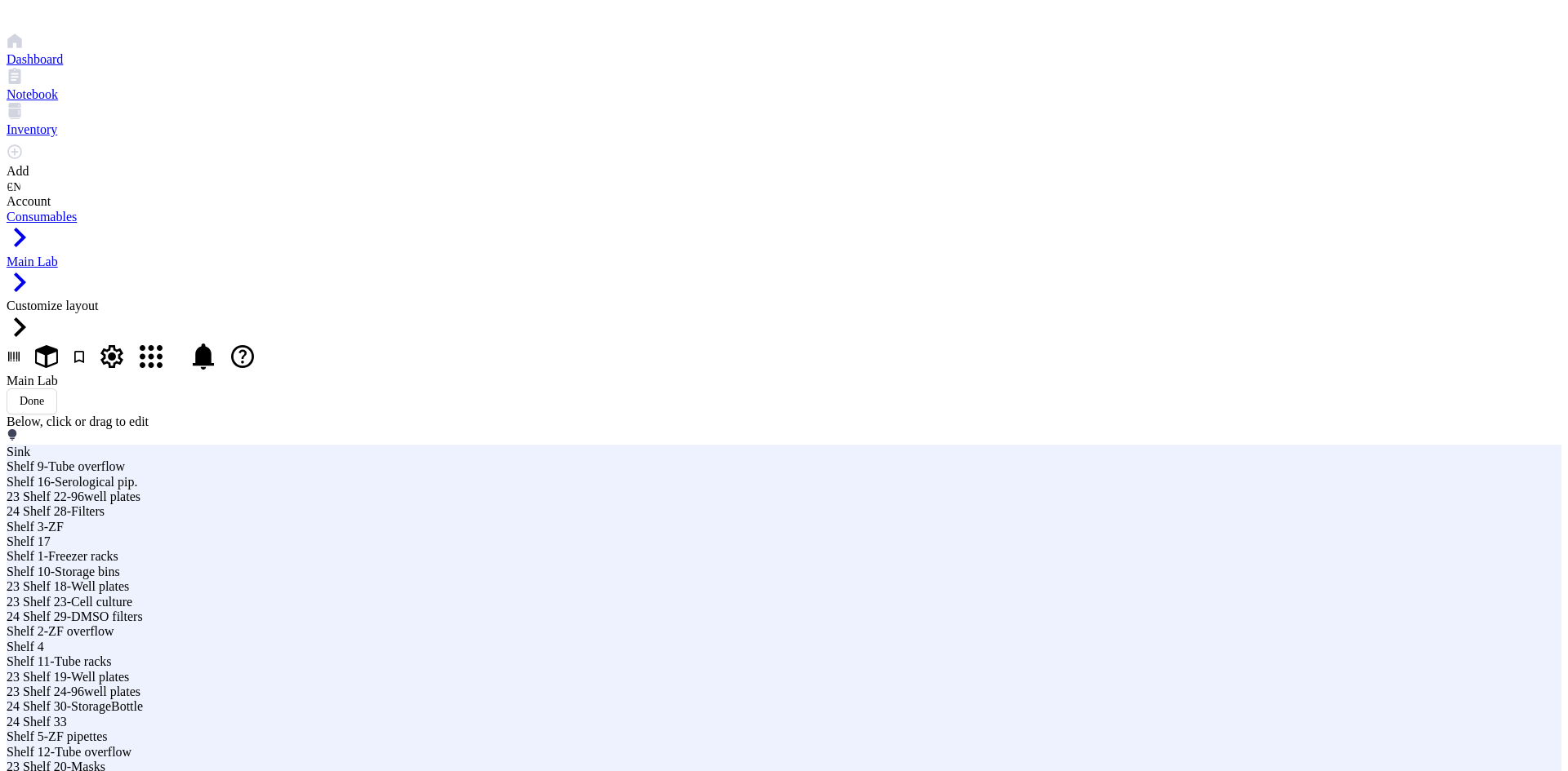
type input "24 Shelf 34-Rect Petris"
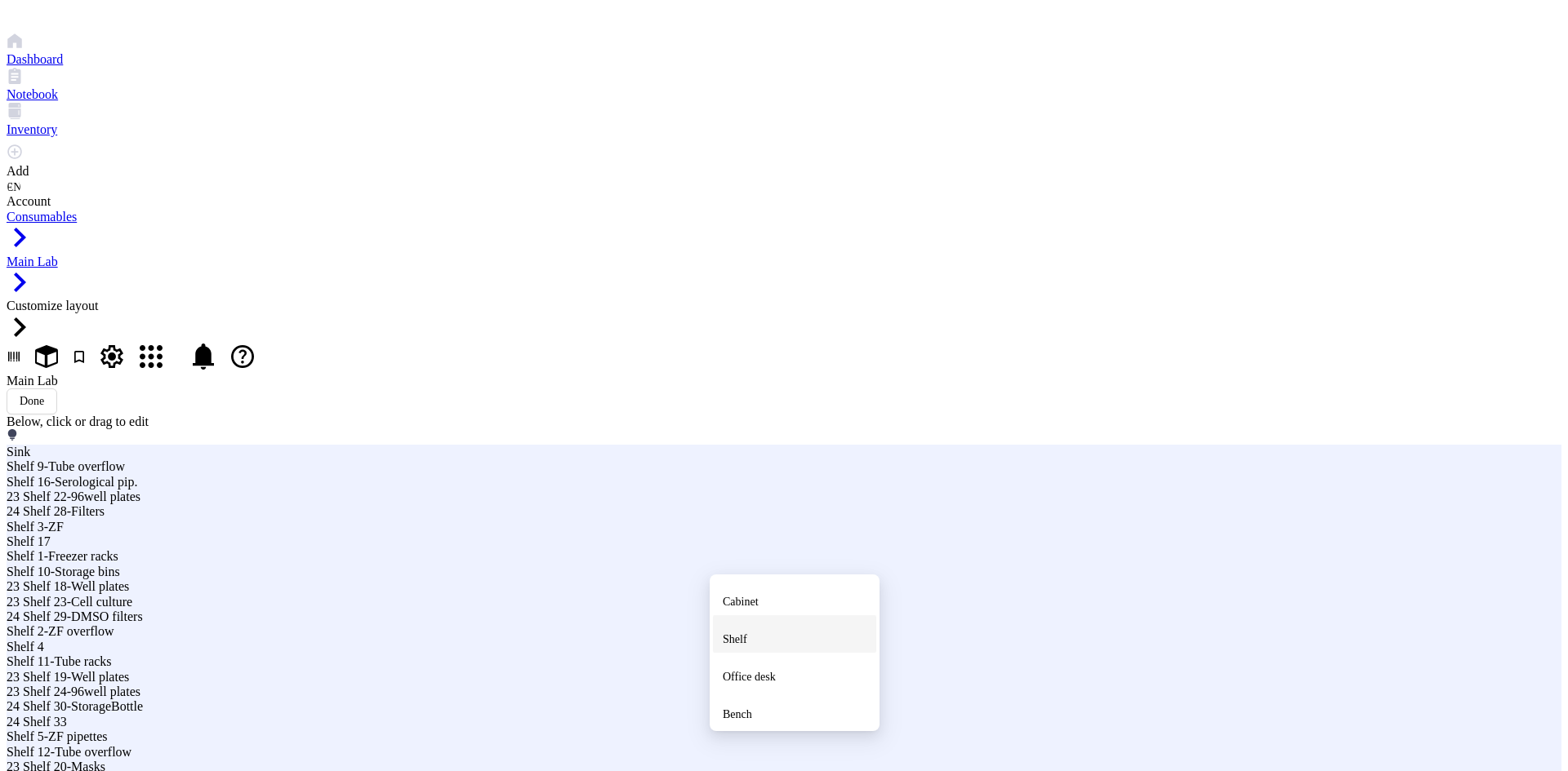
click at [766, 653] on li "Shelf" at bounding box center [794, 634] width 163 height 38
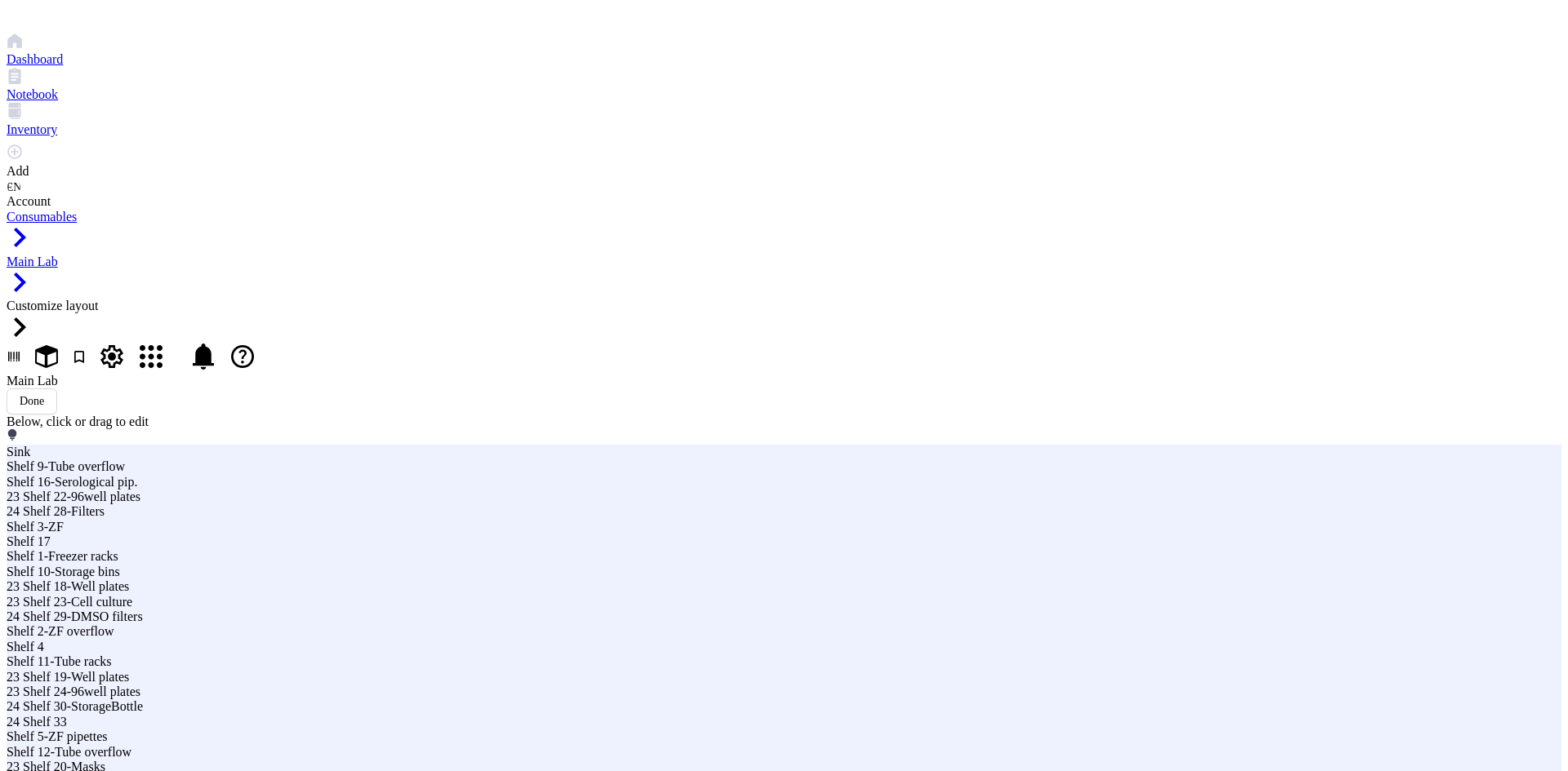
type input "24 Shelf 34-PCR tubes"
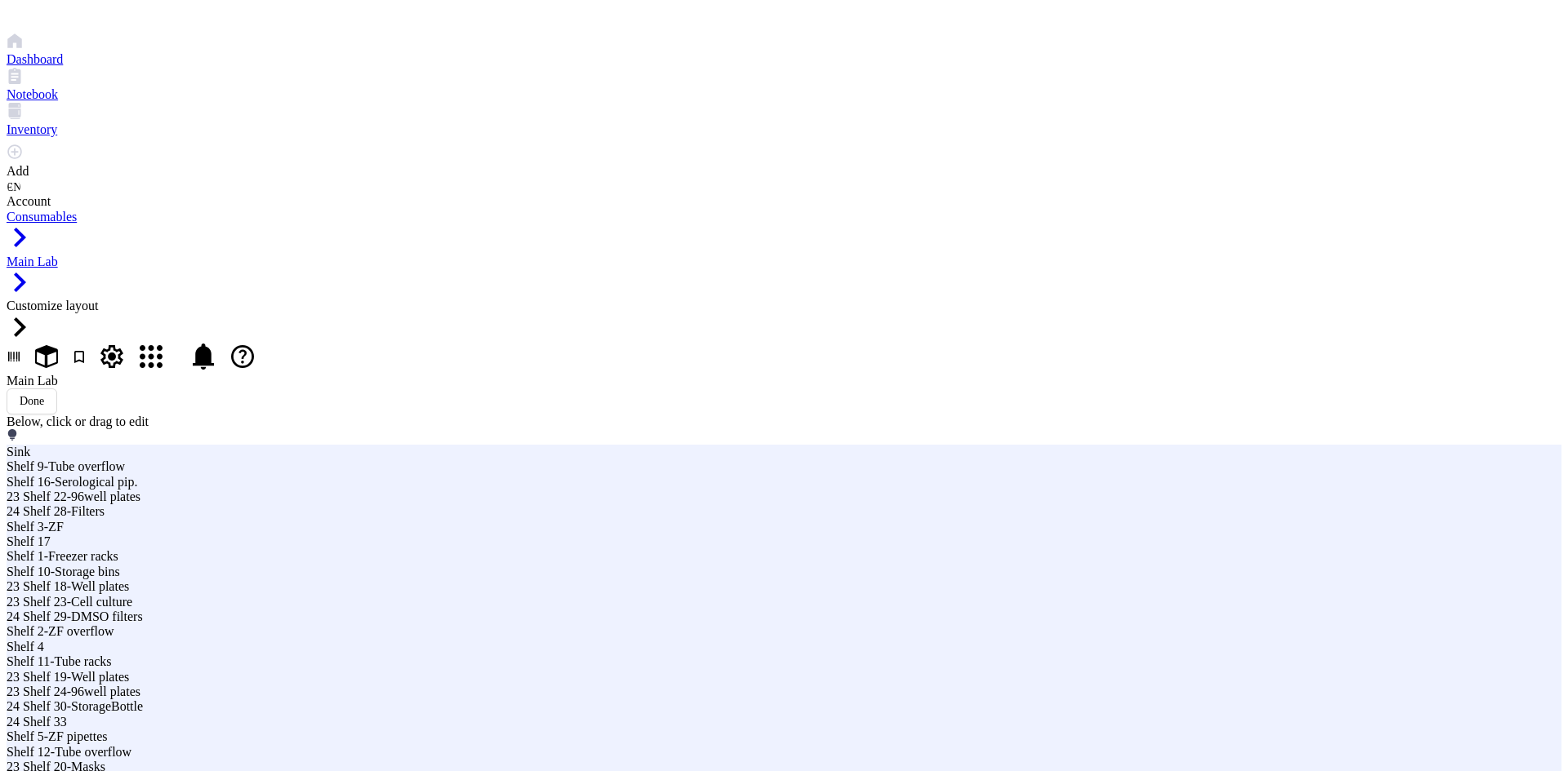
click at [44, 395] on div "Done" at bounding box center [31, 401] width 24 height 13
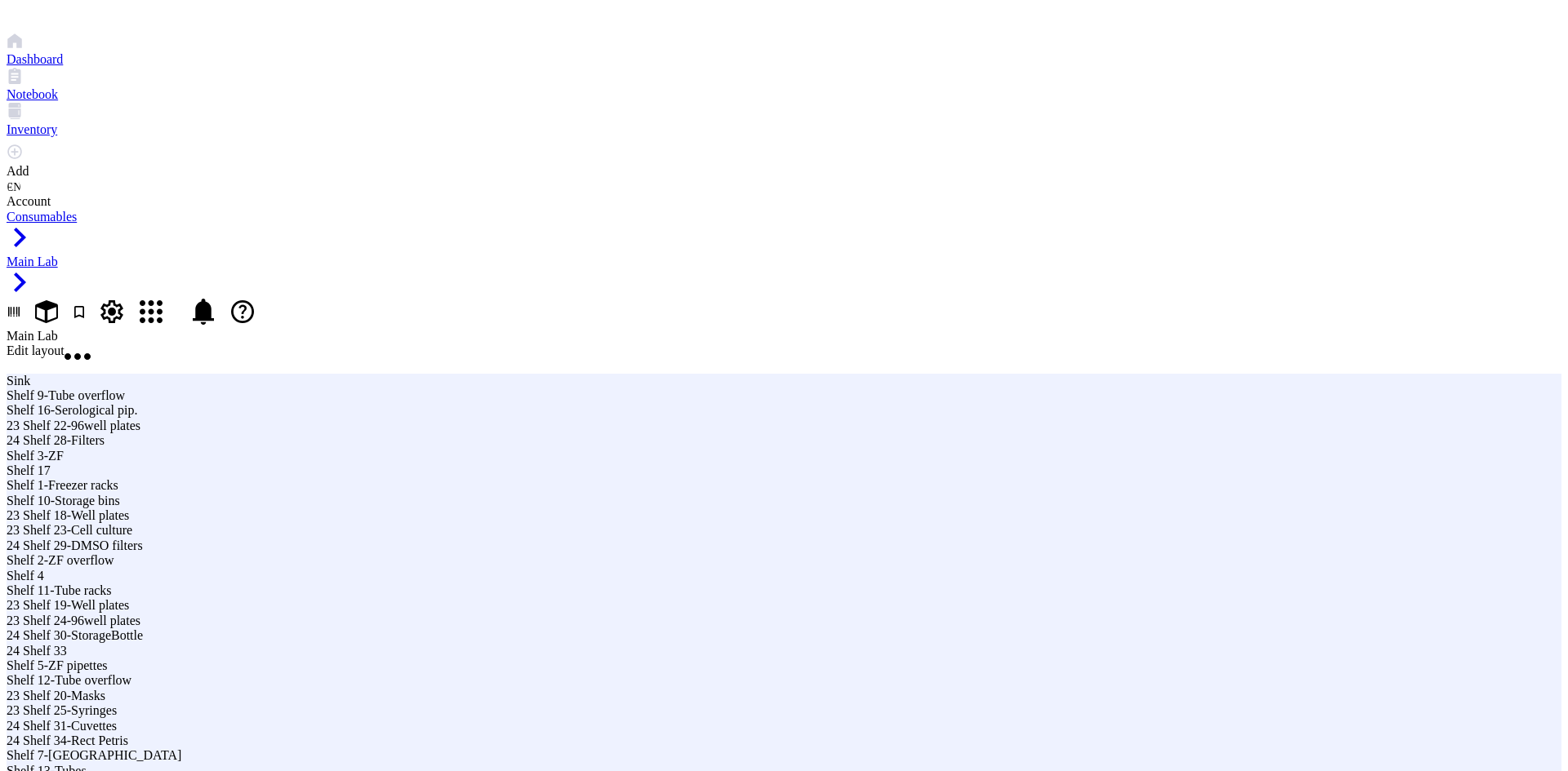
click at [65, 344] on span "Edit layout" at bounding box center [35, 350] width 58 height 14
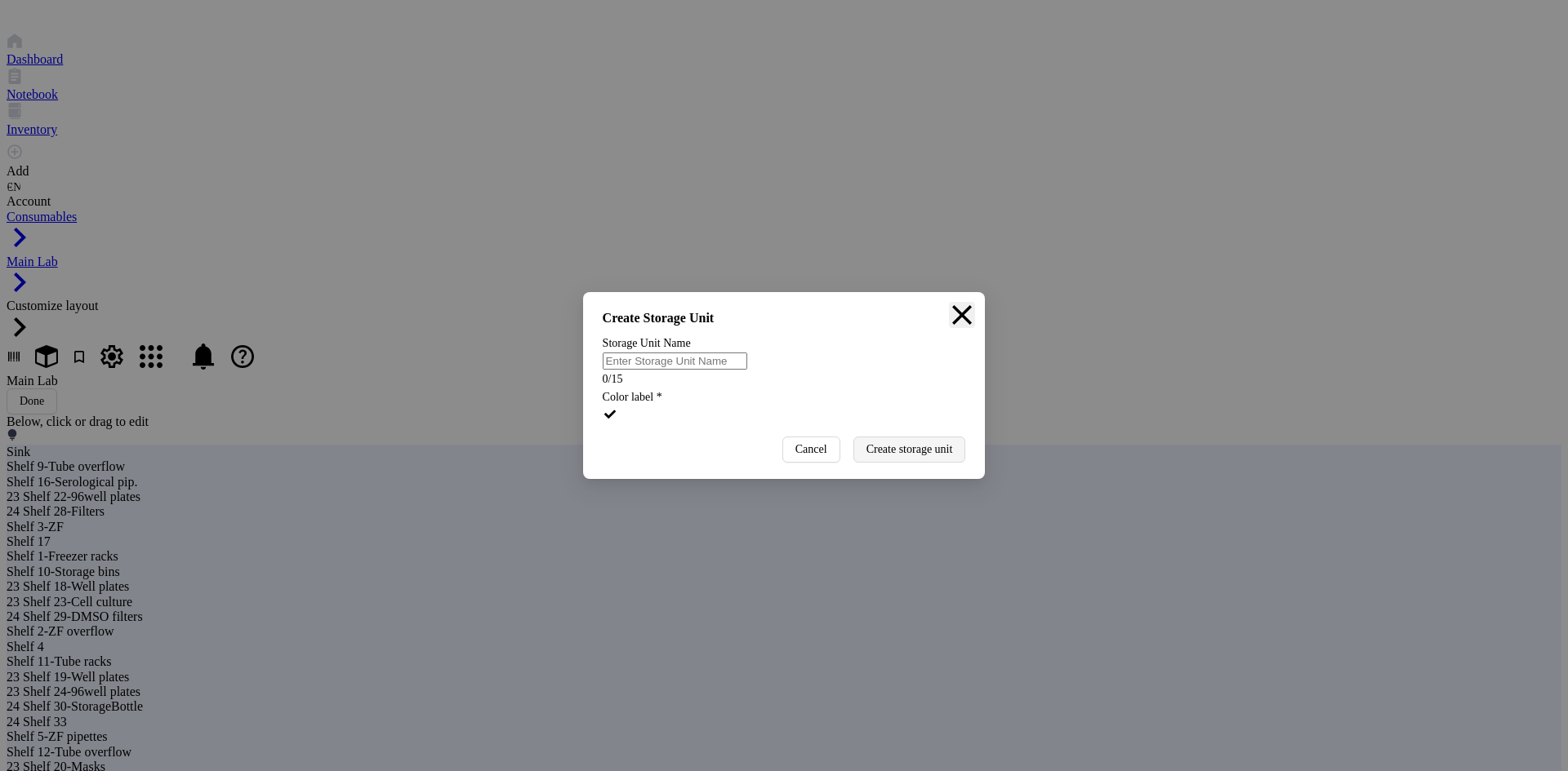
click at [949, 302] on icon "Close" at bounding box center [961, 315] width 26 height 26
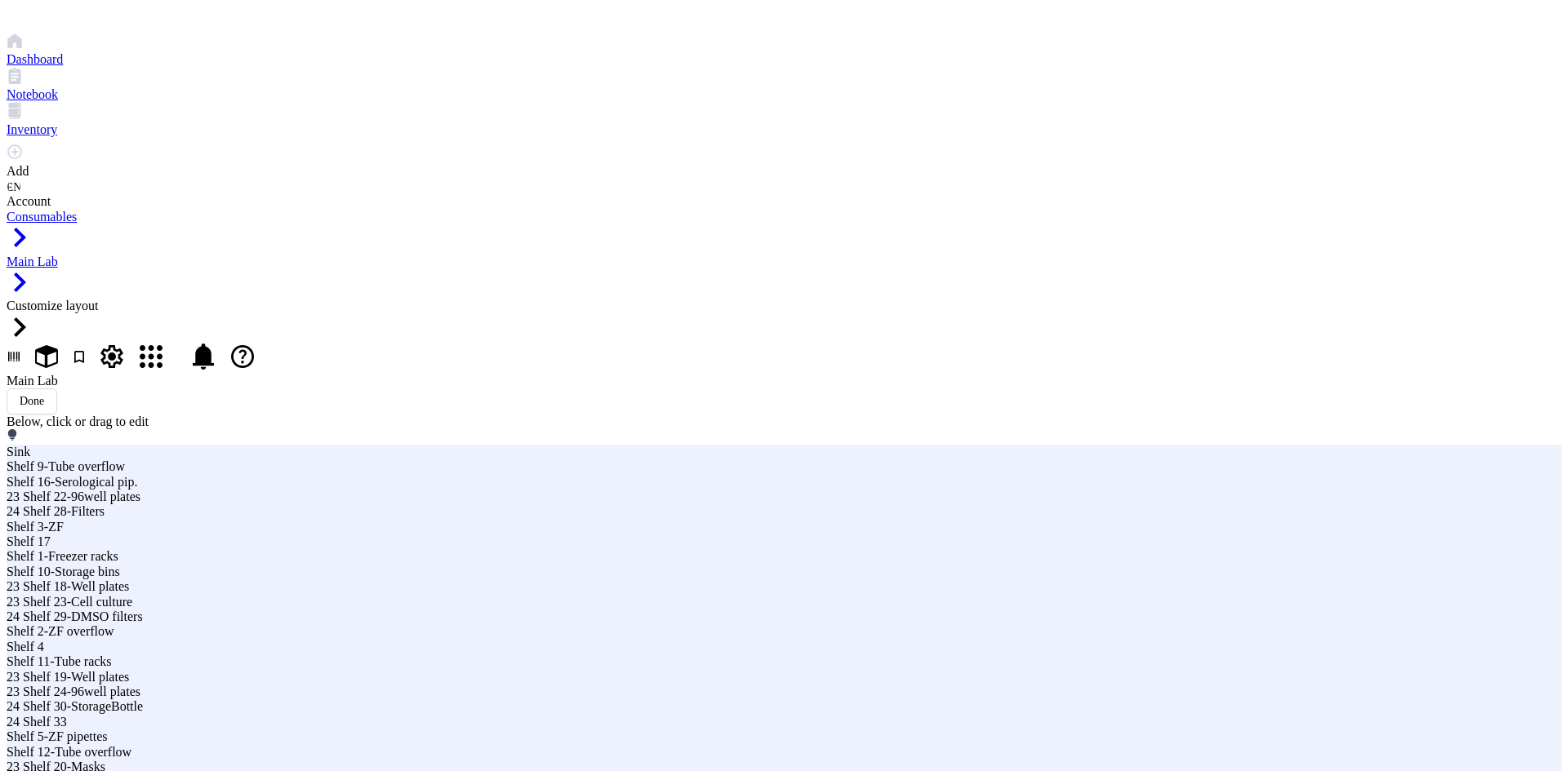
drag, startPoint x: 965, startPoint y: 263, endPoint x: 950, endPoint y: 254, distance: 17.5
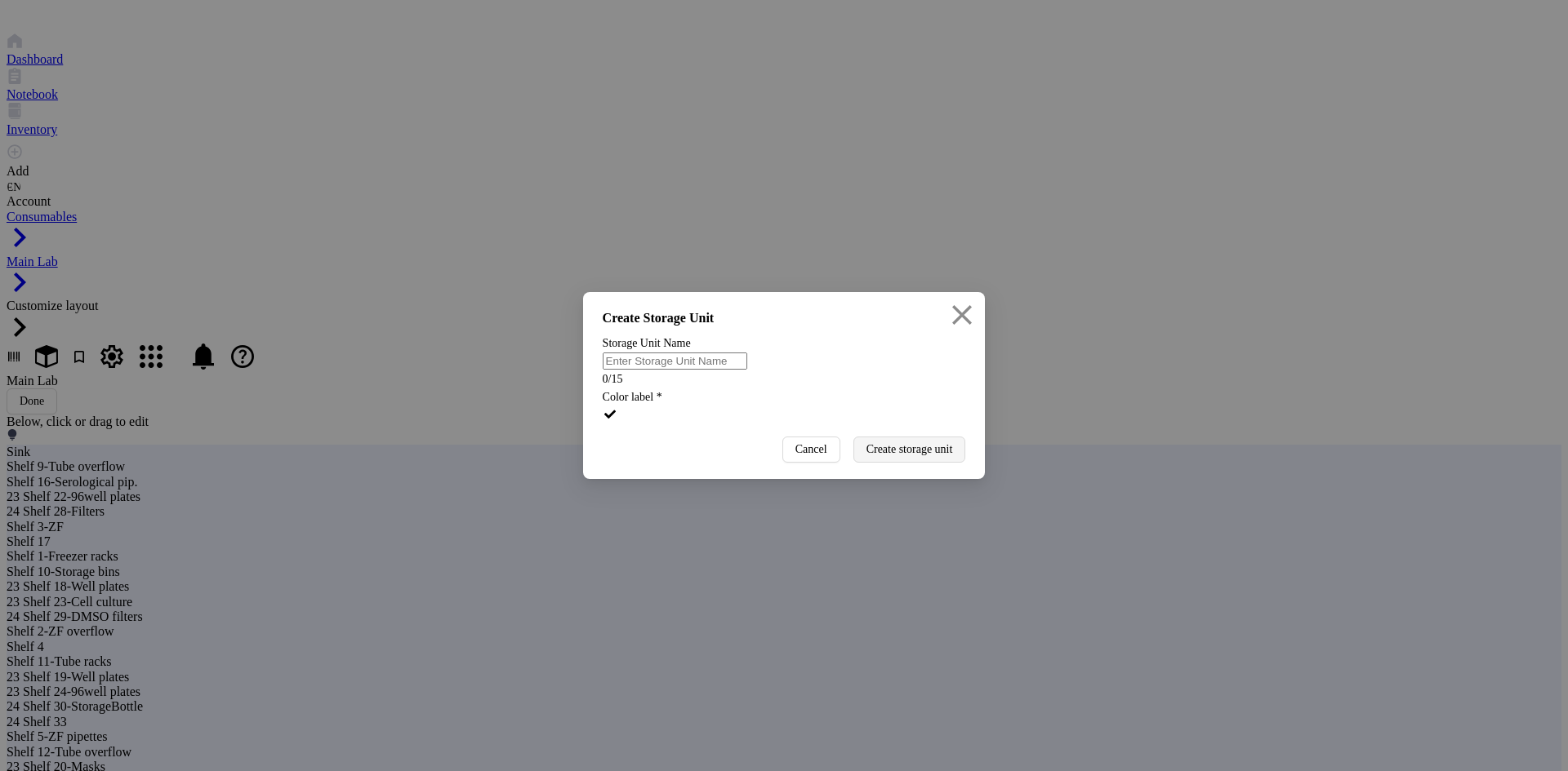
click at [841, 427] on div at bounding box center [784, 427] width 363 height 0
click at [747, 354] on input "text" at bounding box center [675, 361] width 145 height 17
type input "U"
type input "L"
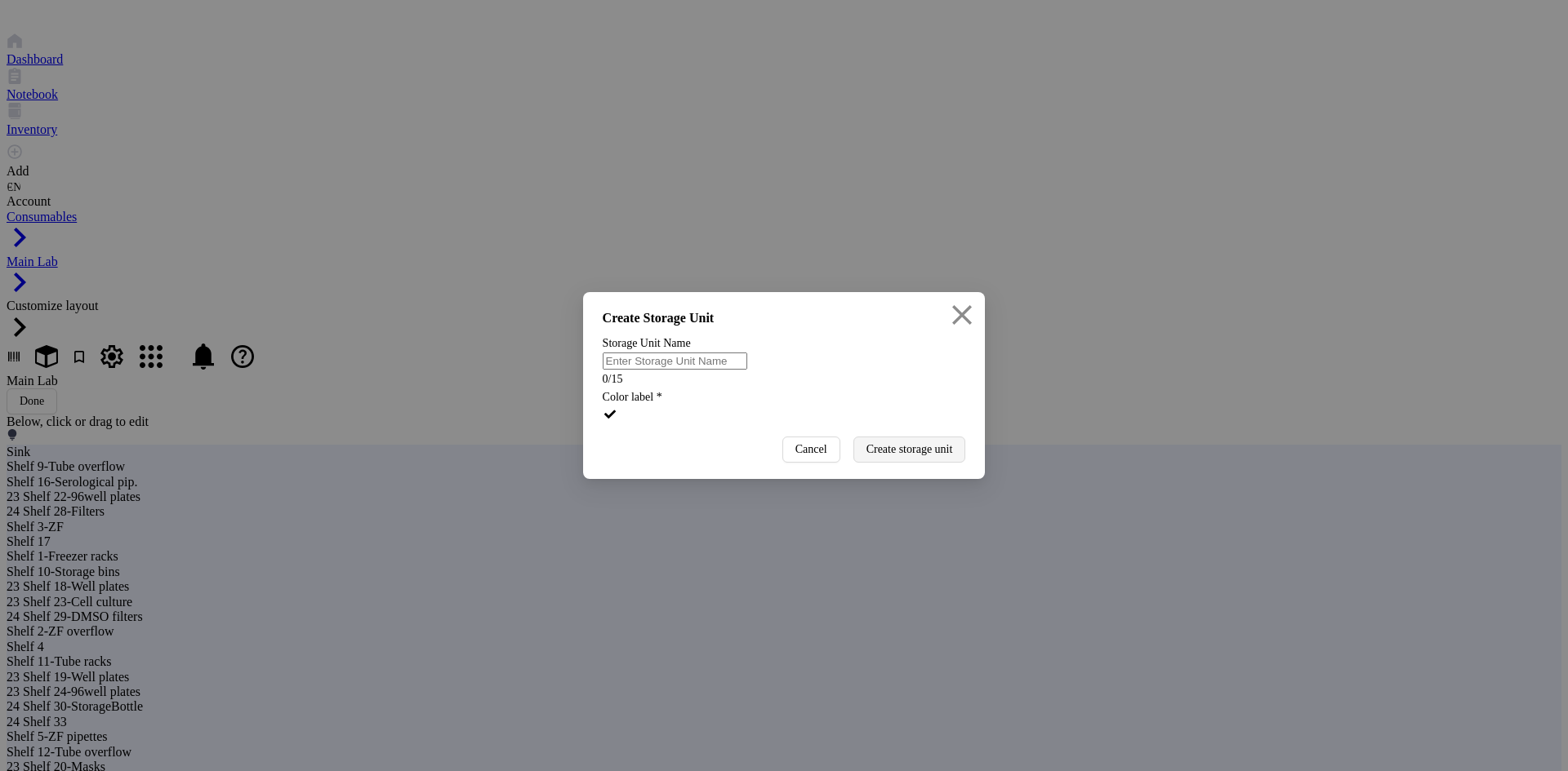
type input "B"
type input "U"
type input "UnderBenchShelf"
click at [887, 456] on span "Create storage unit" at bounding box center [909, 450] width 87 height 13
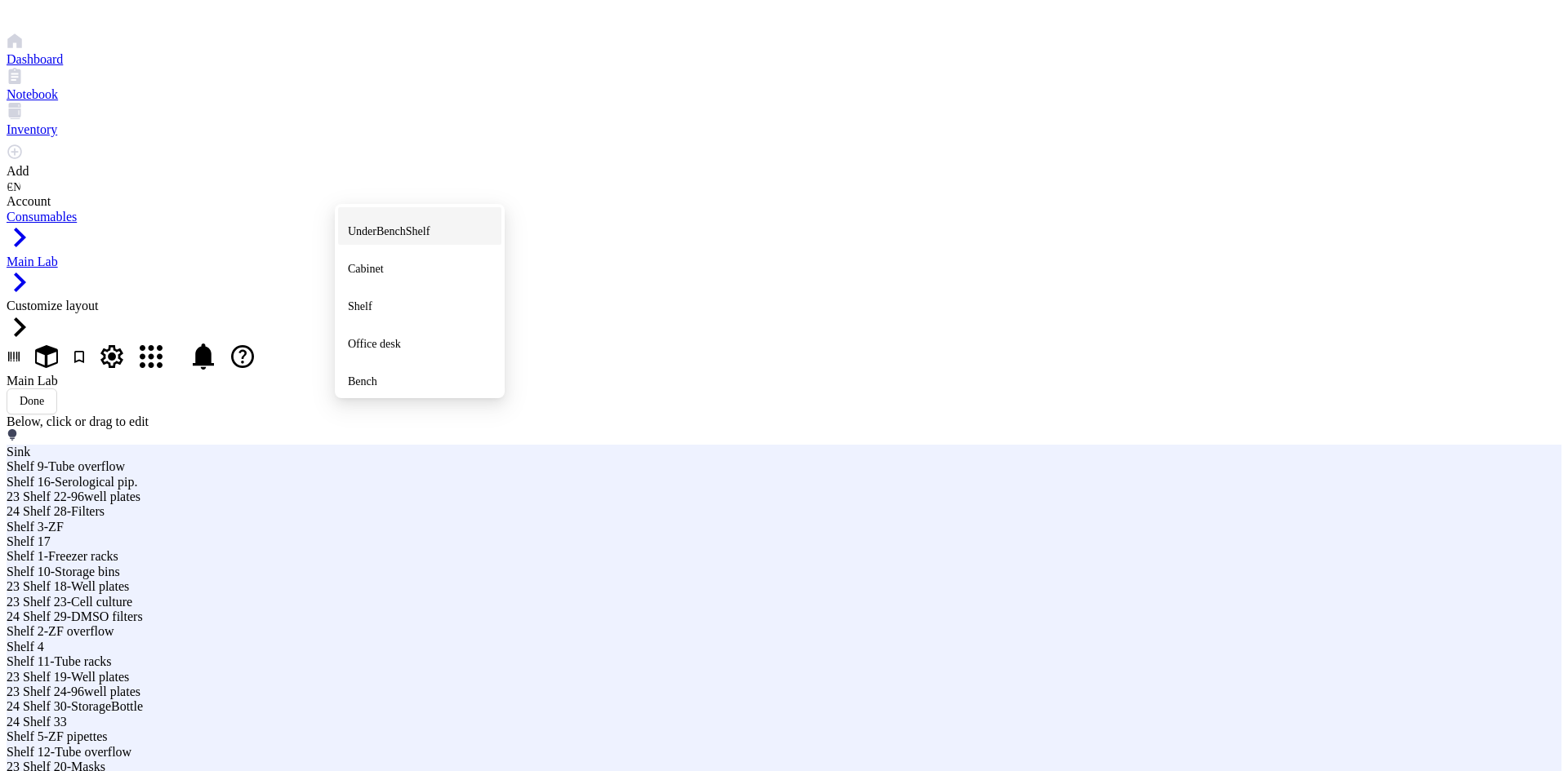
click at [398, 209] on li "UnderBenchShelf" at bounding box center [419, 226] width 163 height 38
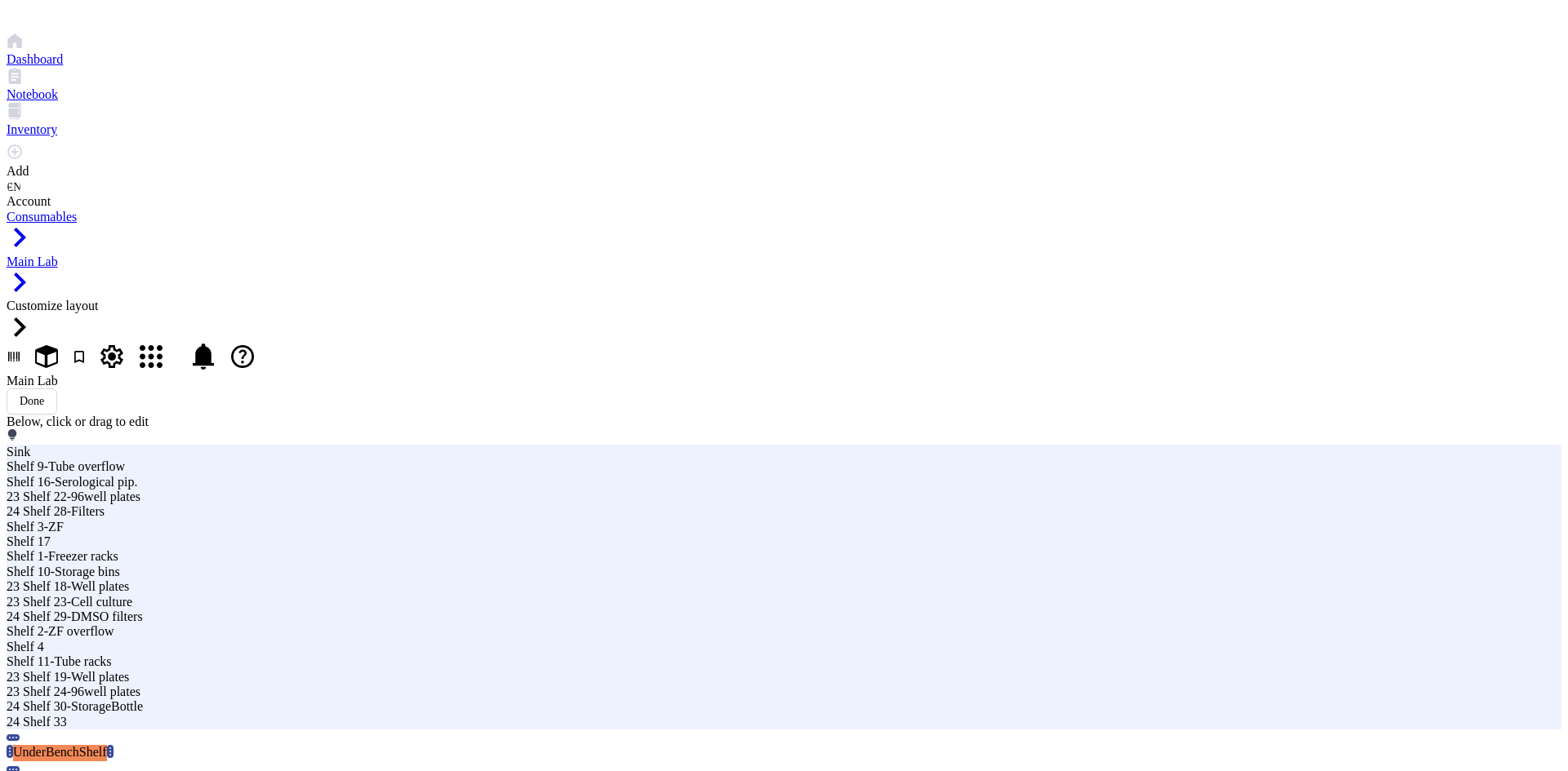
type input "UnderBenchShelf 36"
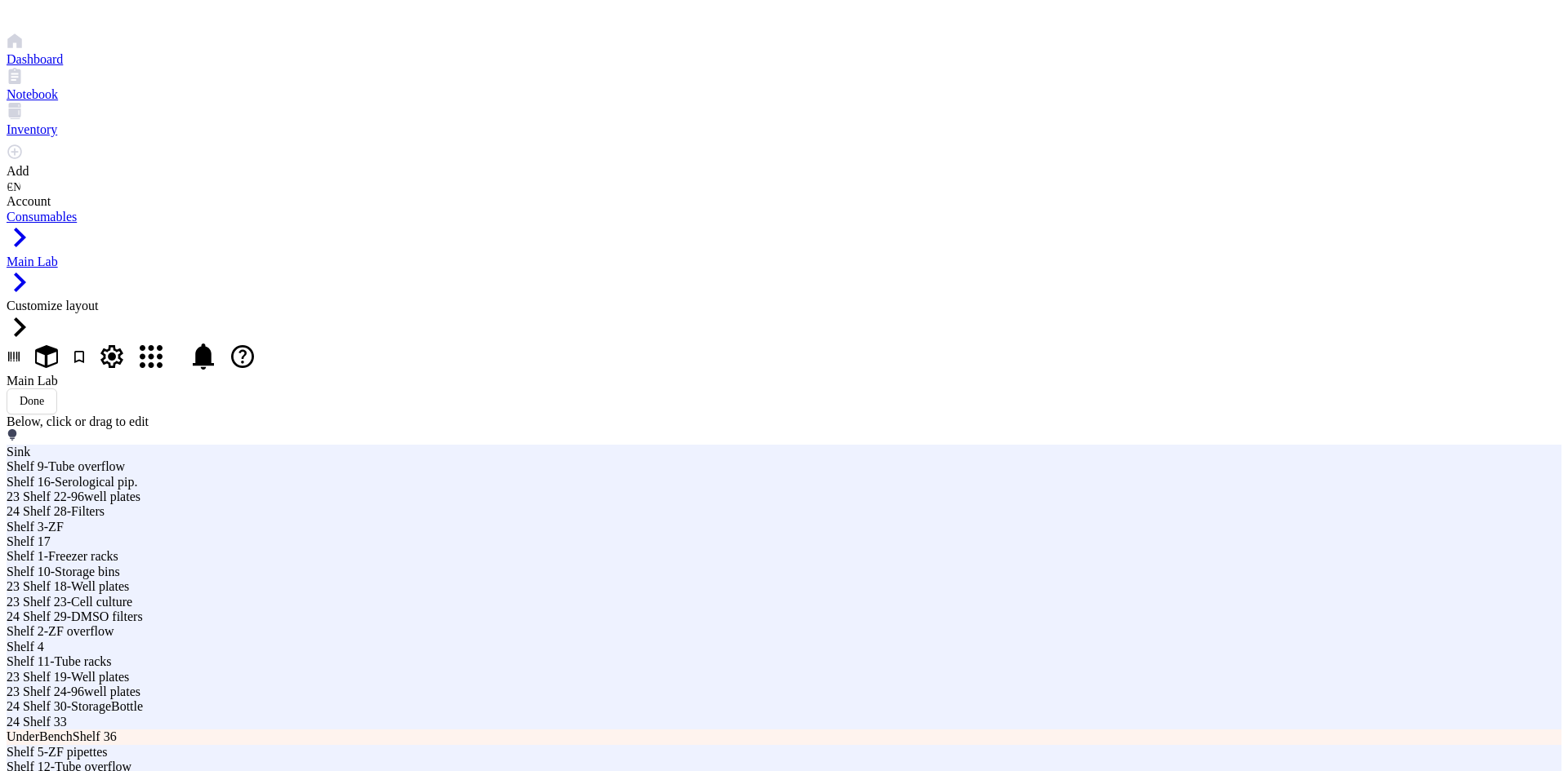
drag, startPoint x: 1113, startPoint y: 194, endPoint x: 411, endPoint y: 179, distance: 702.2
click at [411, 730] on div "UnderBenchShelf 36" at bounding box center [473, 737] width 933 height 14
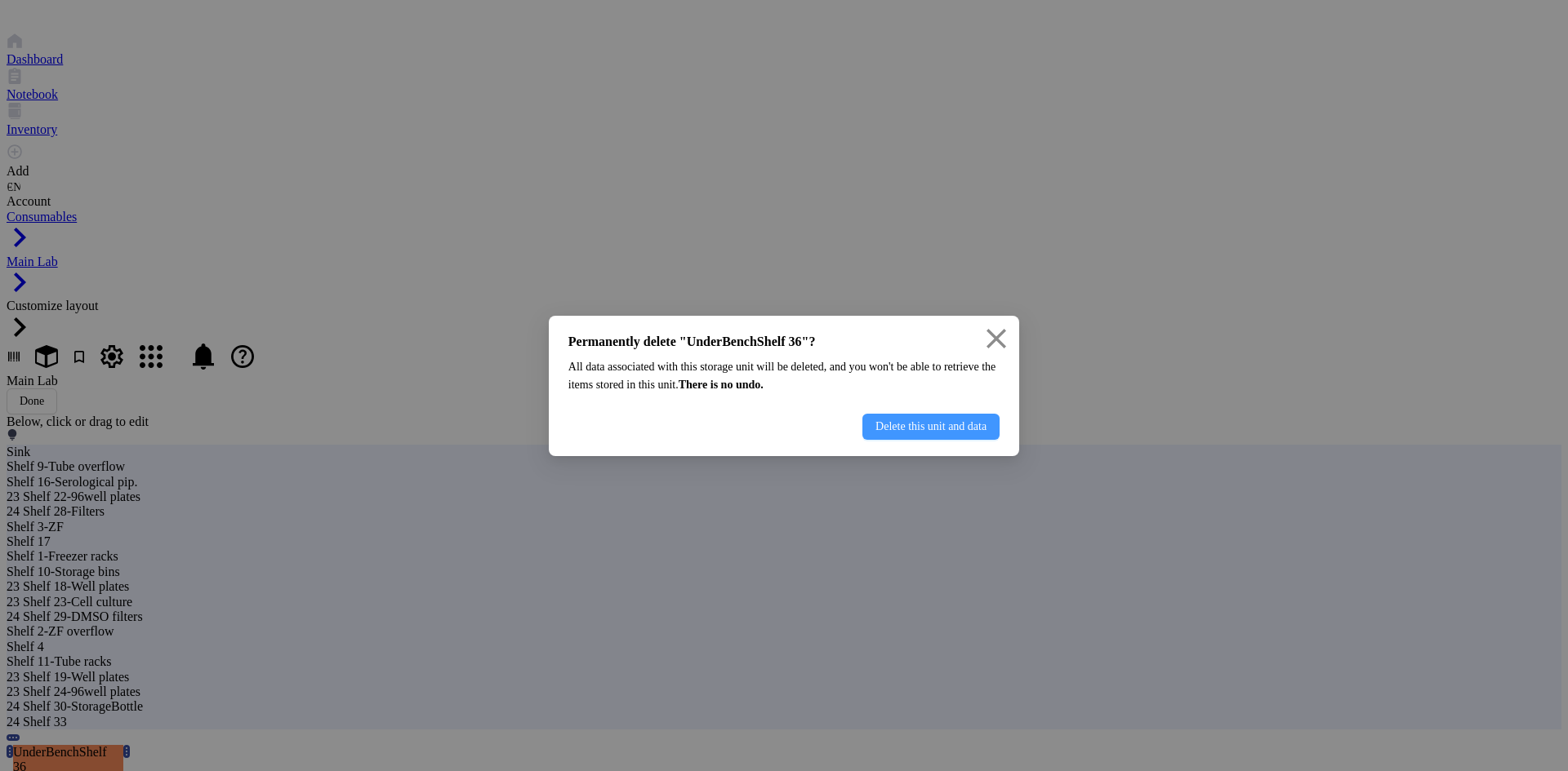
click at [949, 433] on span "Delete this unit and data" at bounding box center [931, 427] width 111 height 13
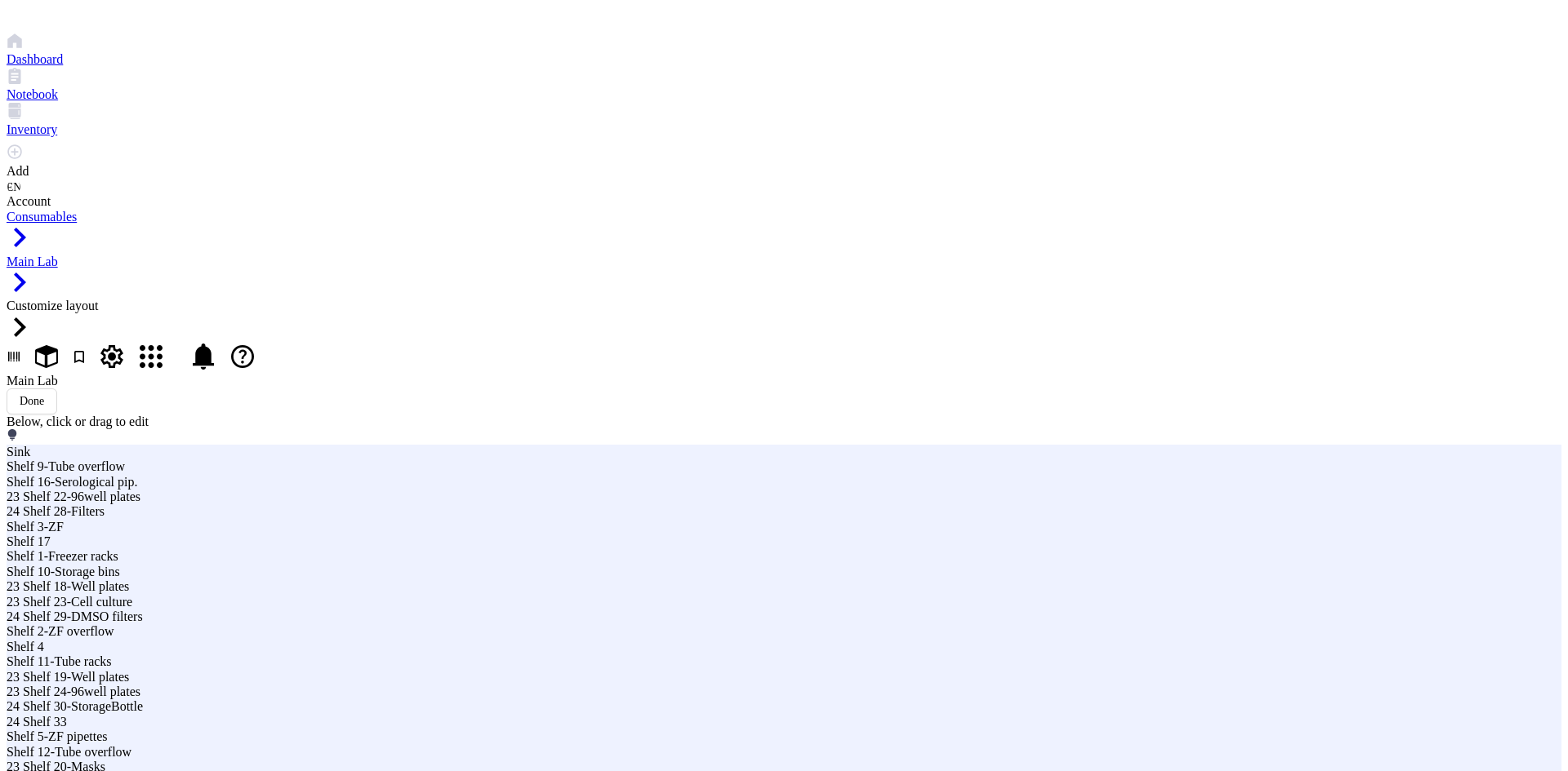
drag, startPoint x: 1013, startPoint y: 215, endPoint x: 1010, endPoint y: 195, distance: 20.2
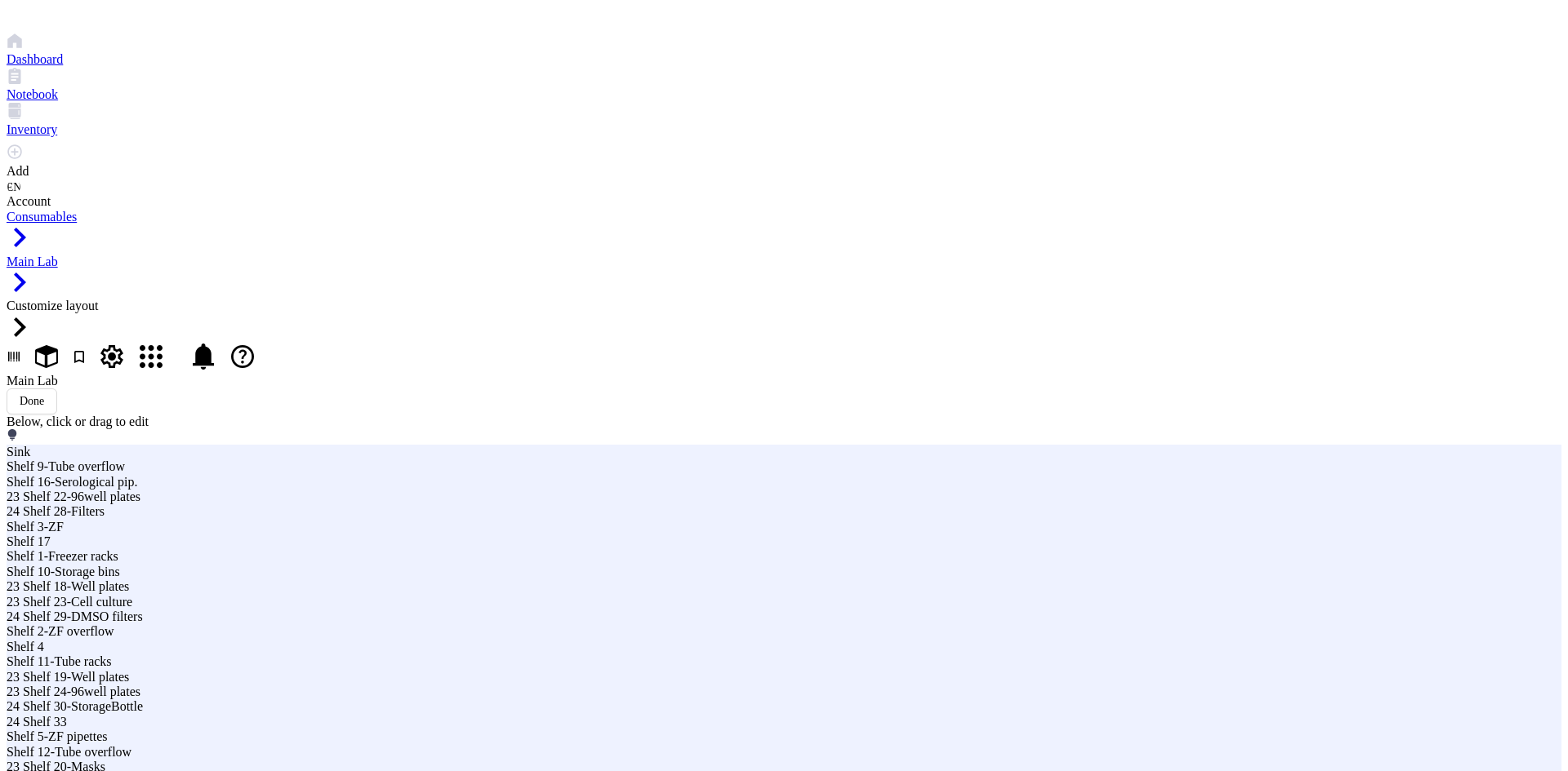
click at [125, 344] on div at bounding box center [112, 358] width 26 height 29
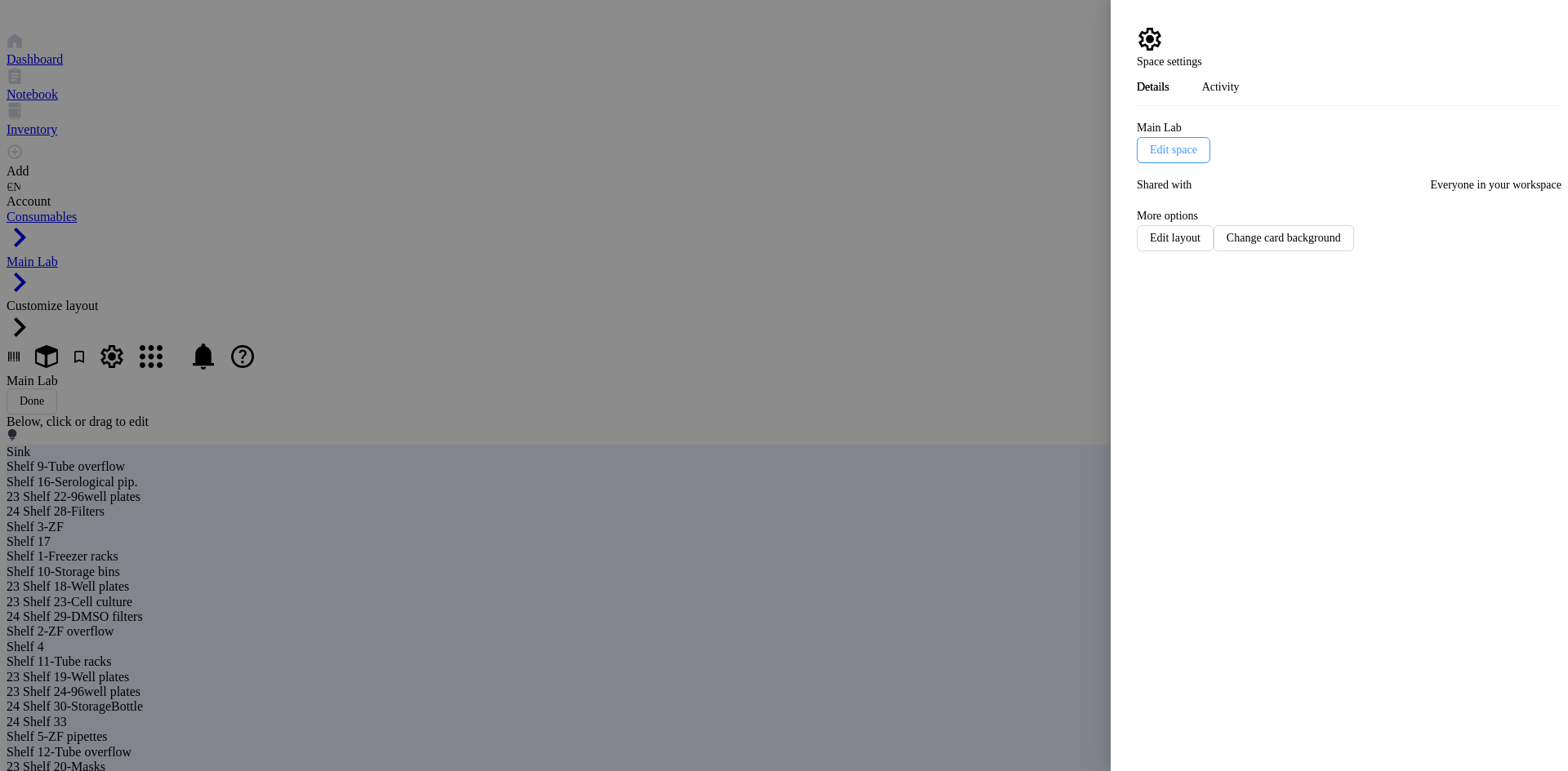
click at [1197, 144] on span "Edit space" at bounding box center [1173, 150] width 47 height 13
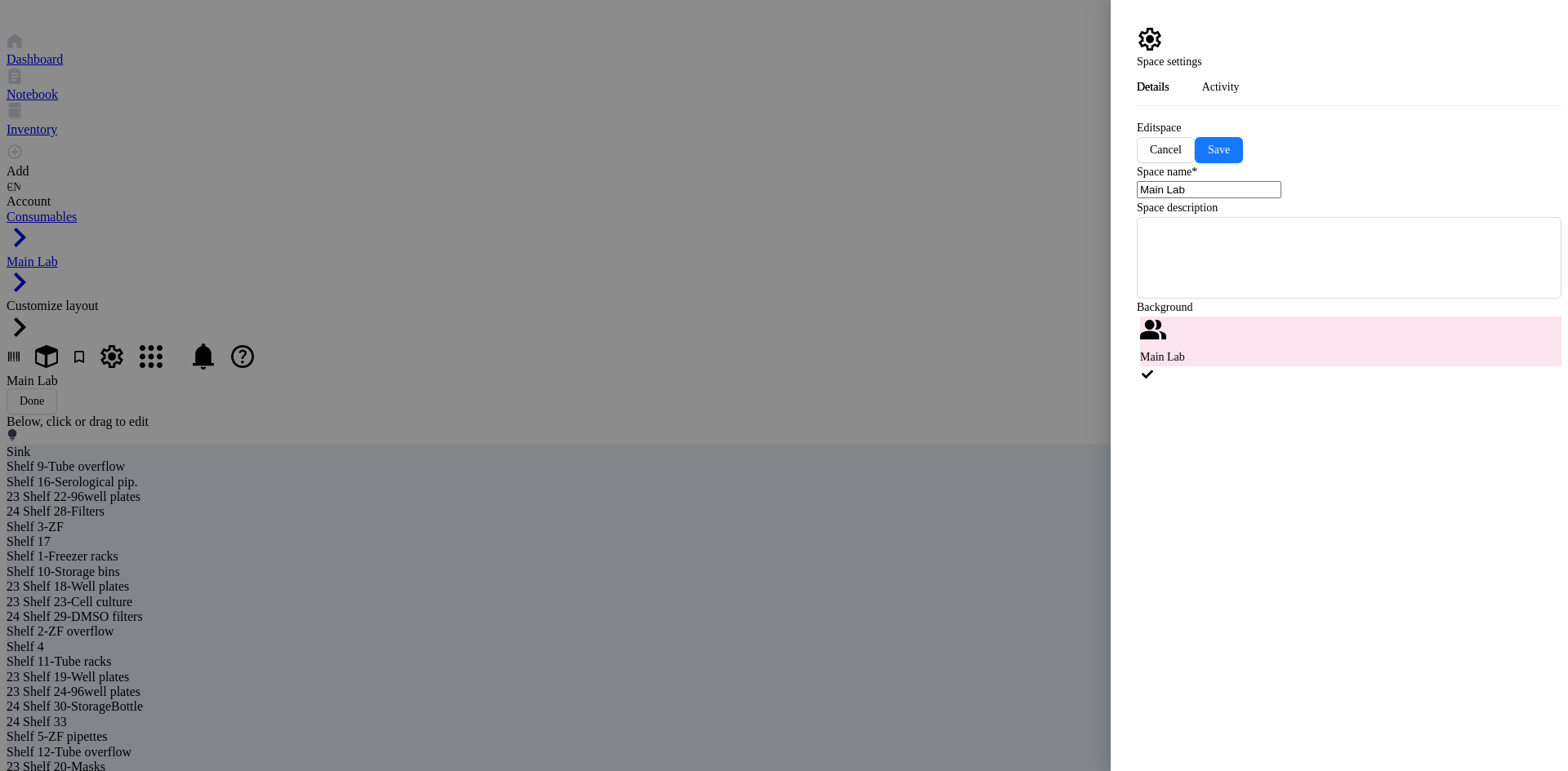
scroll to position [3, 0]
click at [1229, 144] on span "Save" at bounding box center [1218, 150] width 22 height 13
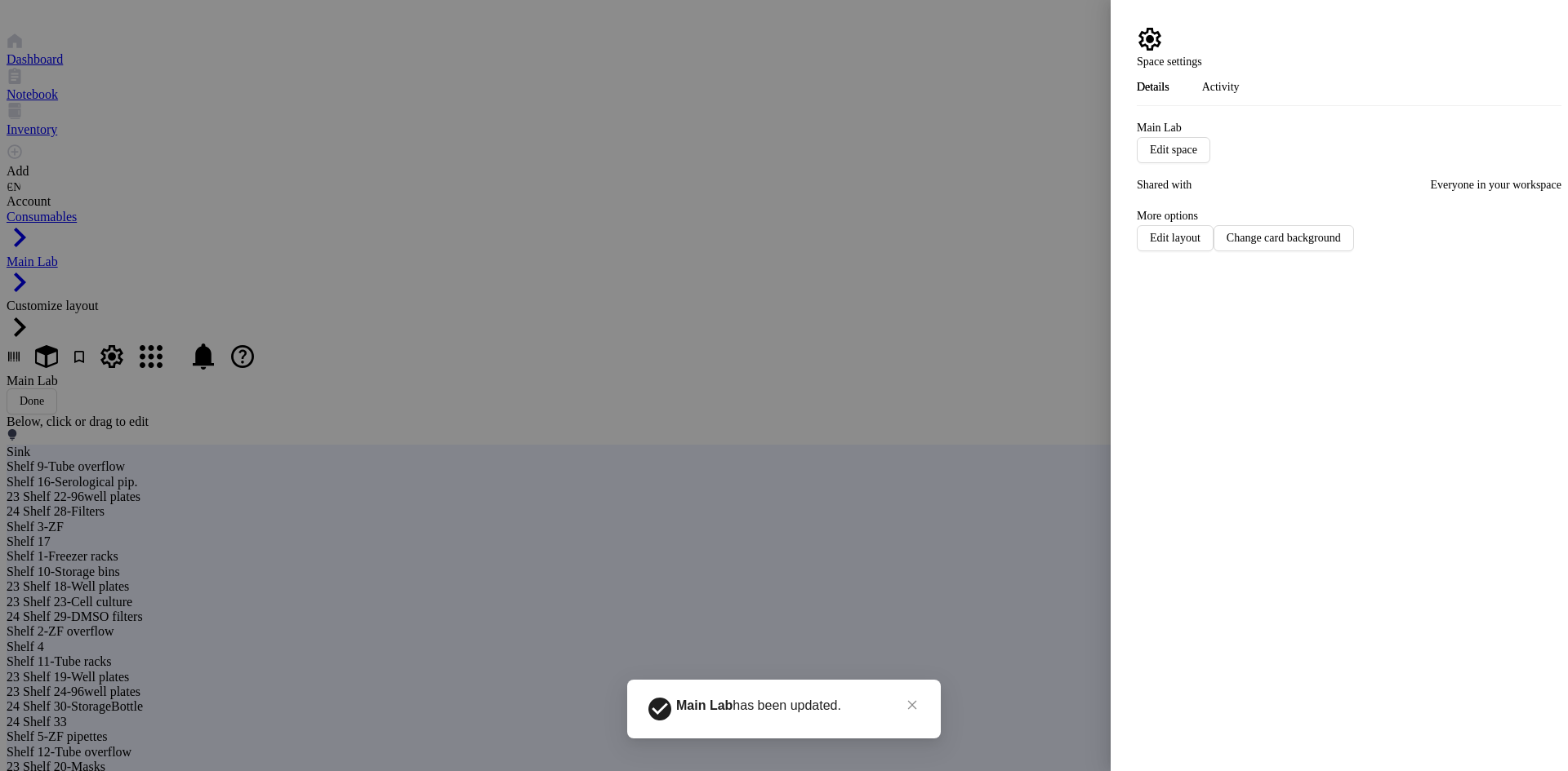
scroll to position [0, 0]
click at [1200, 232] on span "Edit layout" at bounding box center [1175, 238] width 50 height 13
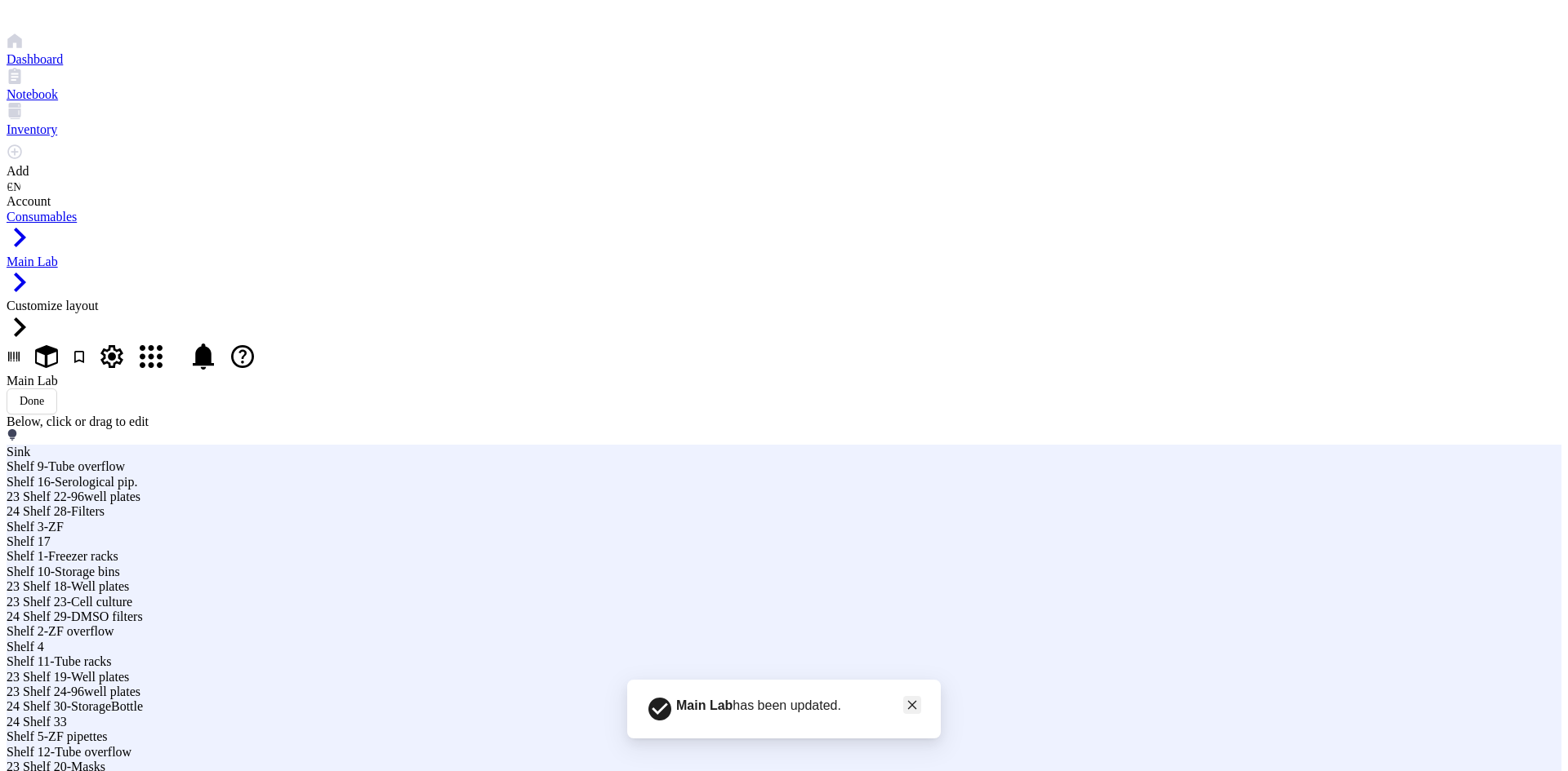
click at [907, 711] on icon "close" at bounding box center [913, 705] width 12 height 12
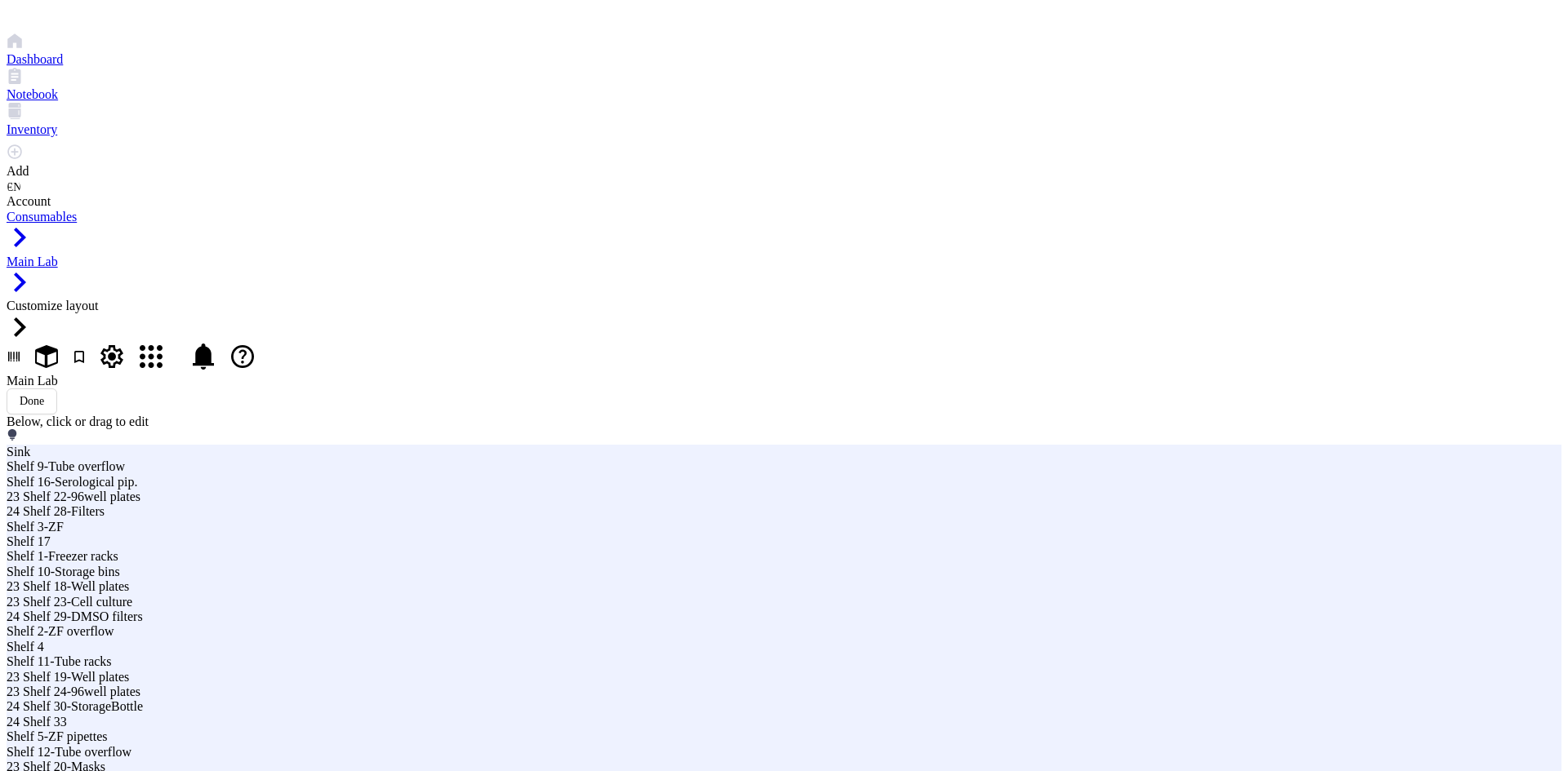
click at [30, 87] on div at bounding box center [784, 77] width 1555 height 19
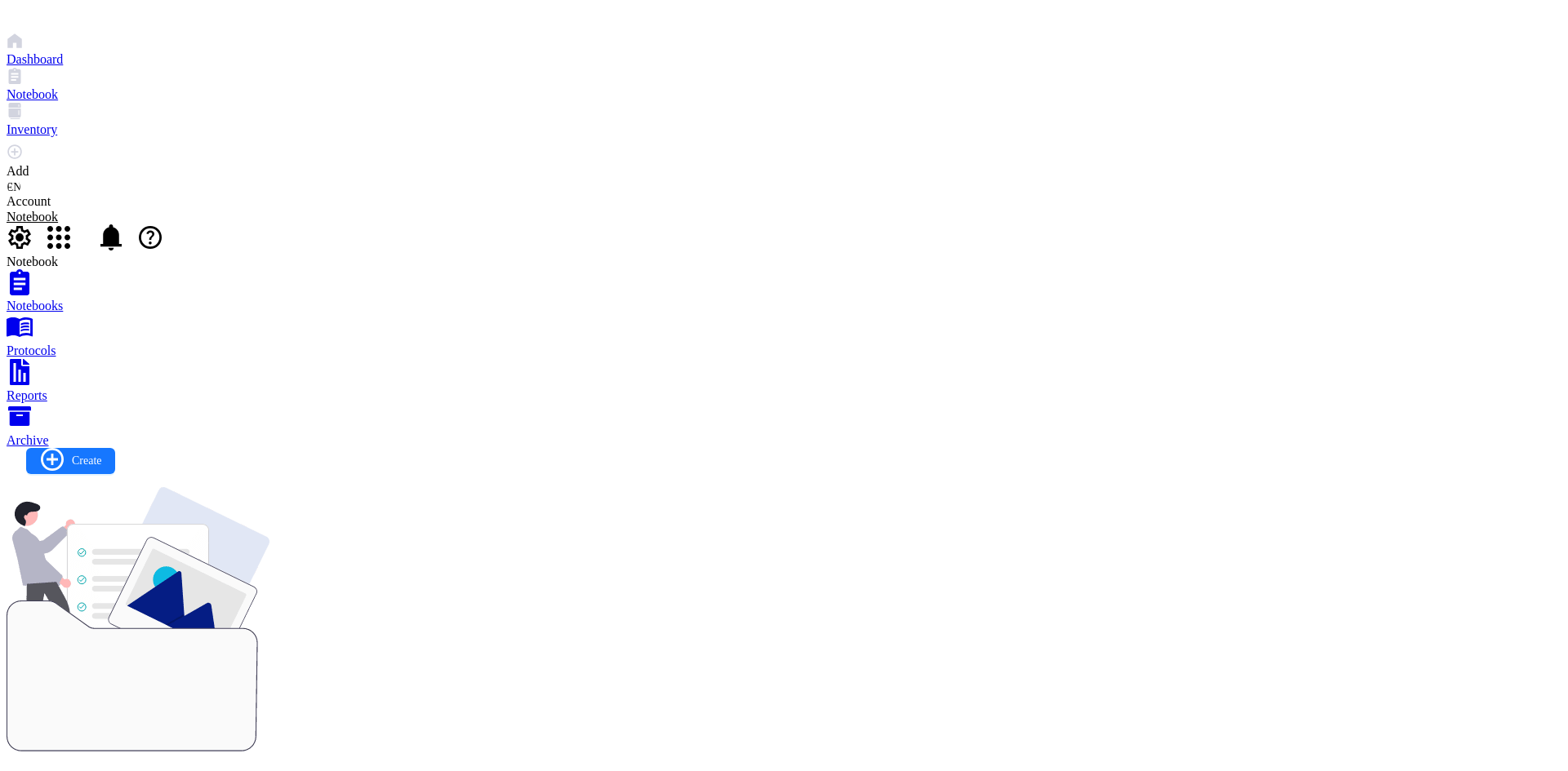
click at [36, 52] on div at bounding box center [784, 42] width 1555 height 19
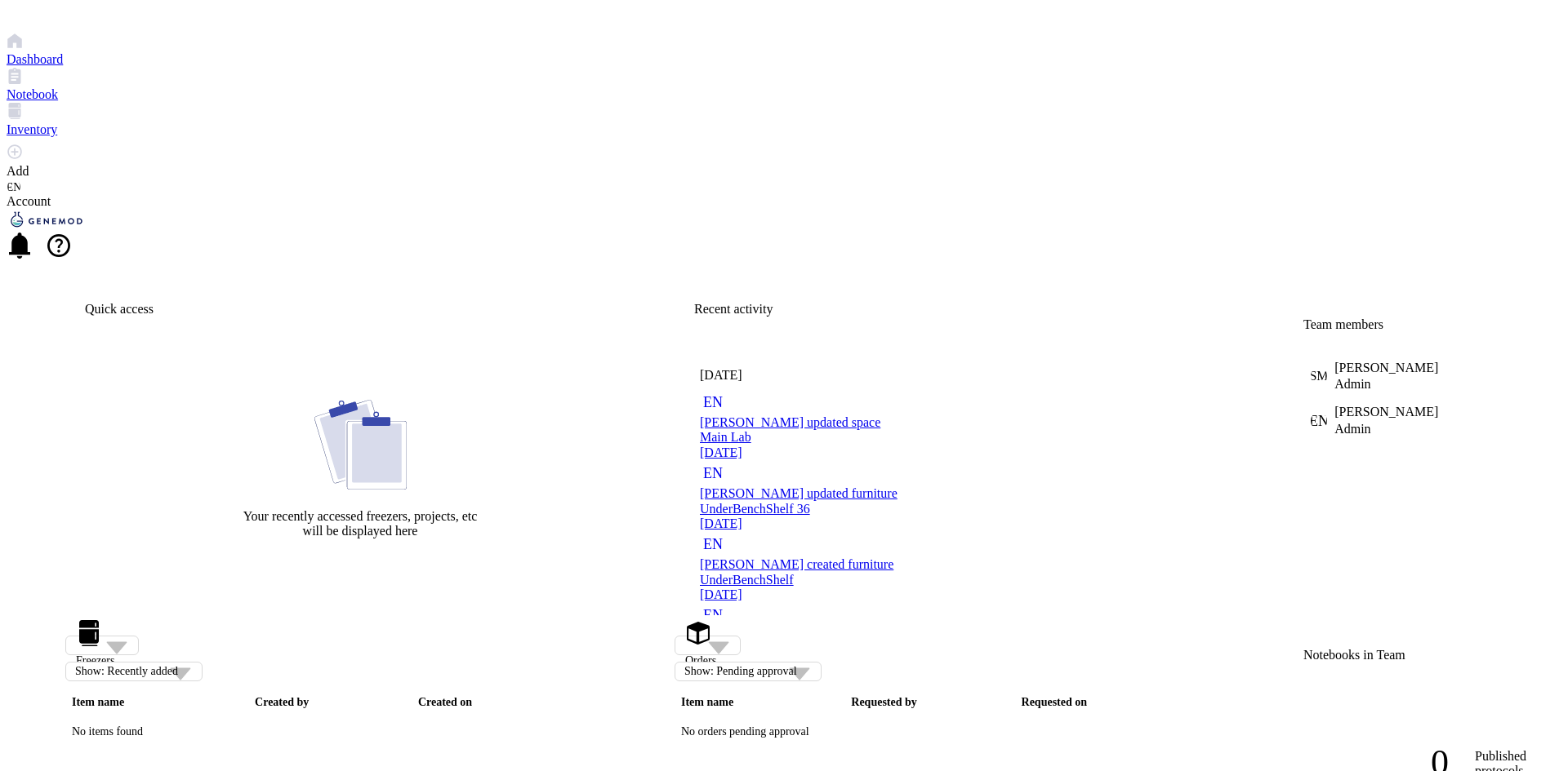
click at [29, 52] on div at bounding box center [784, 42] width 1555 height 19
click at [29, 87] on div at bounding box center [784, 77] width 1555 height 19
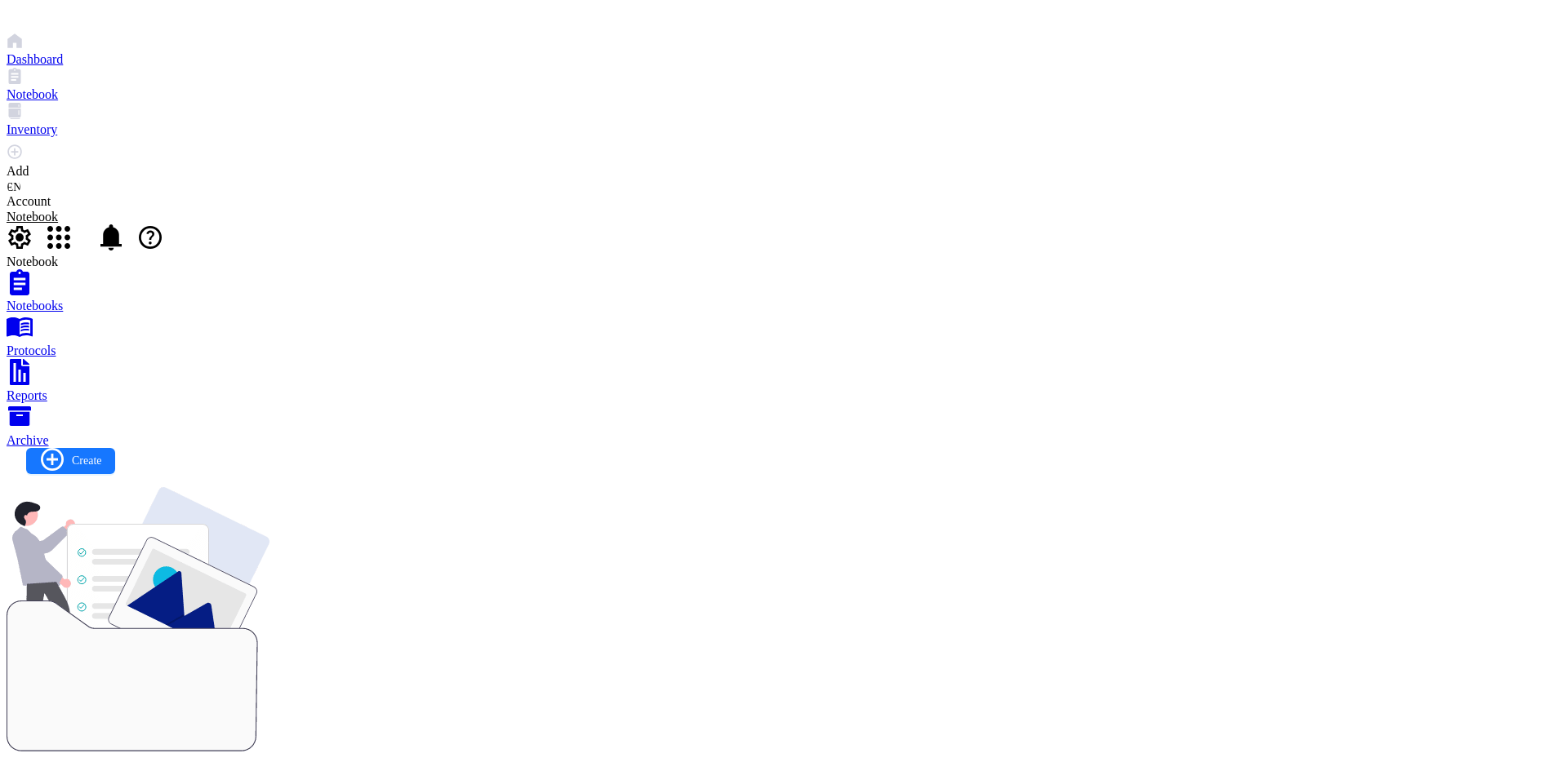
click at [33, 224] on div at bounding box center [19, 239] width 26 height 29
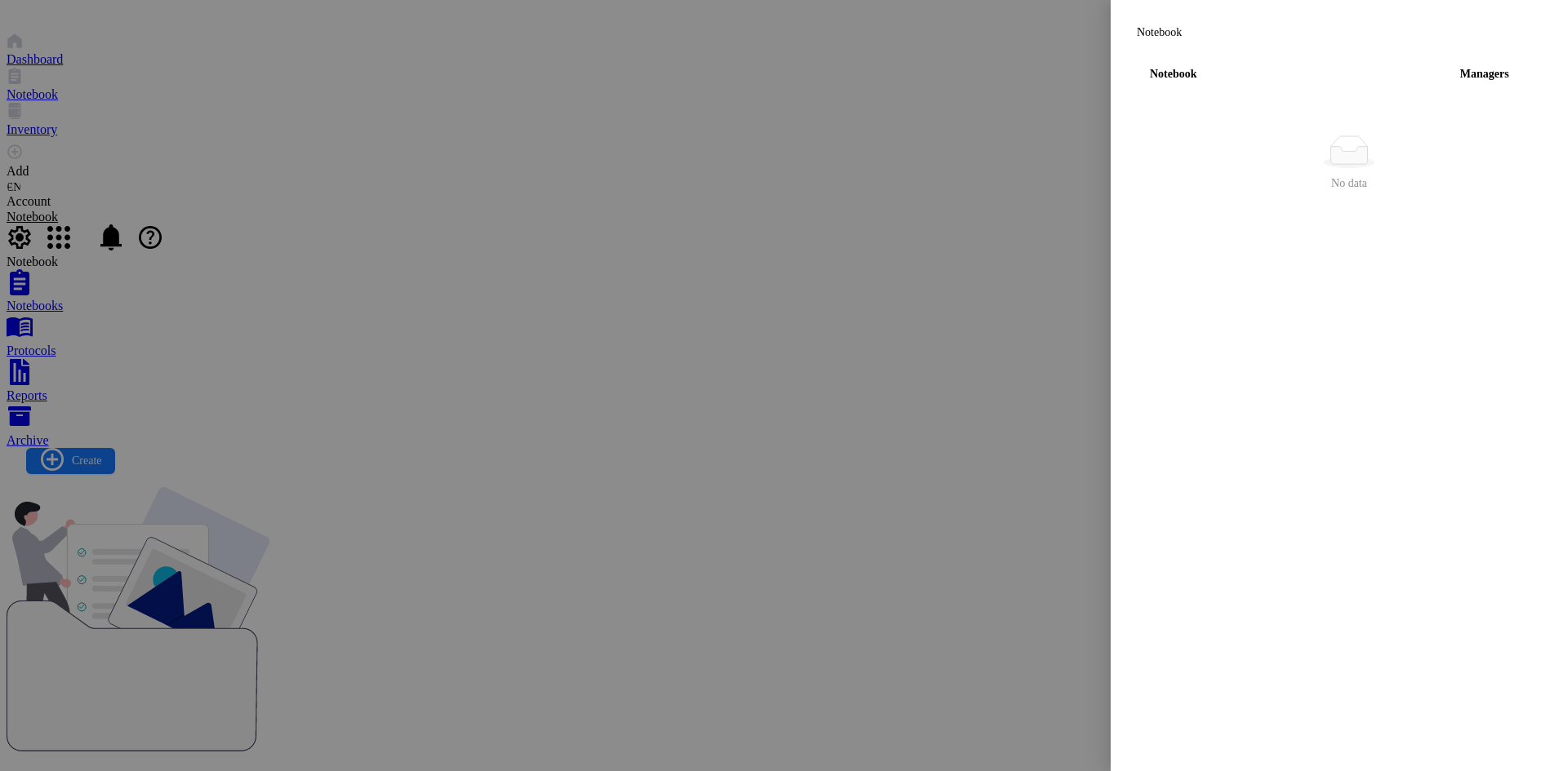
click at [902, 155] on div at bounding box center [784, 386] width 1568 height 771
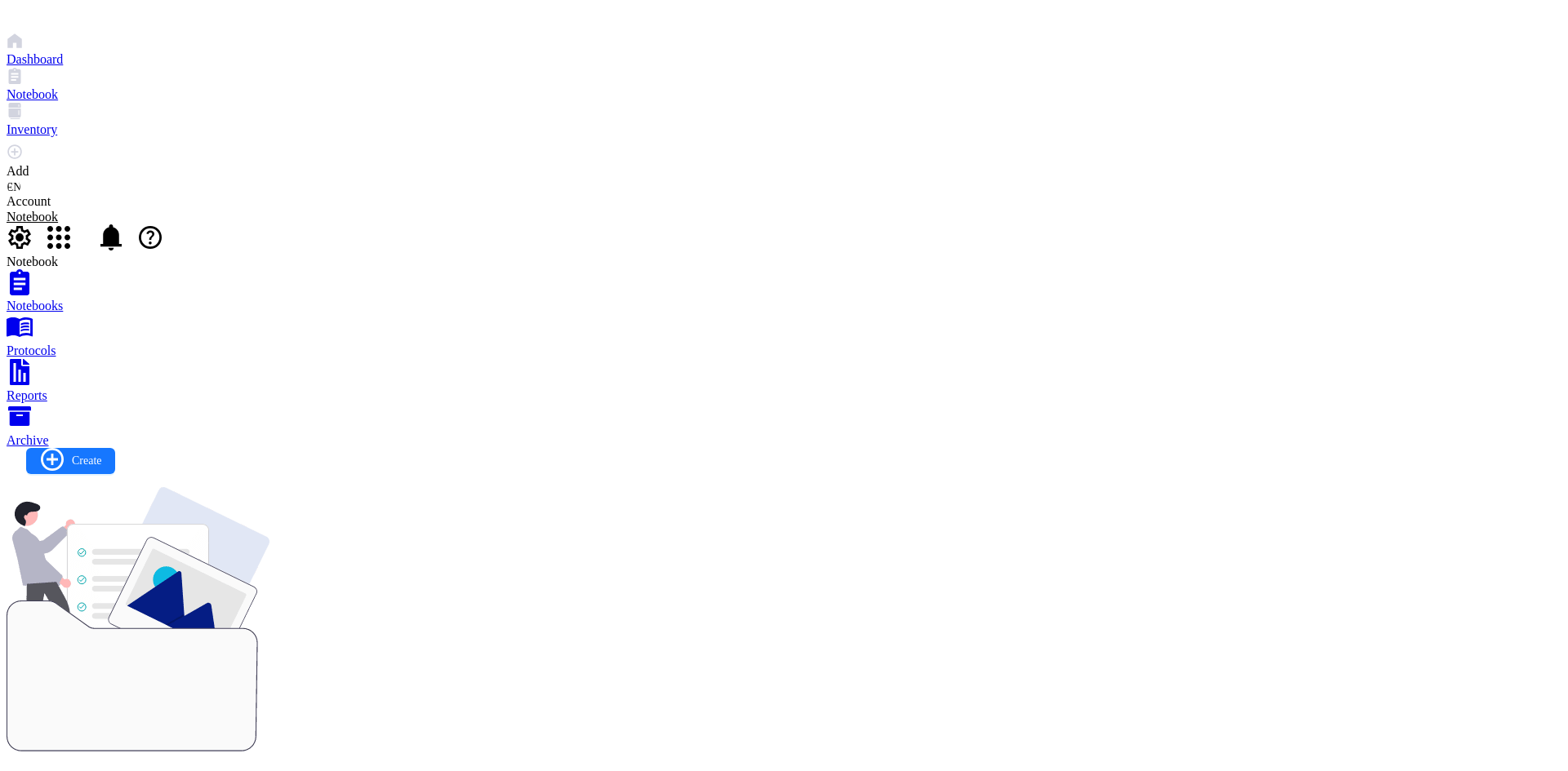
click at [72, 224] on div at bounding box center [58, 239] width 26 height 29
click at [1152, 487] on div "Collaborate on research anywhere, anytime Organize and expedite your experiment…" at bounding box center [784, 683] width 1555 height 391
click at [26, 123] on div at bounding box center [784, 112] width 1555 height 19
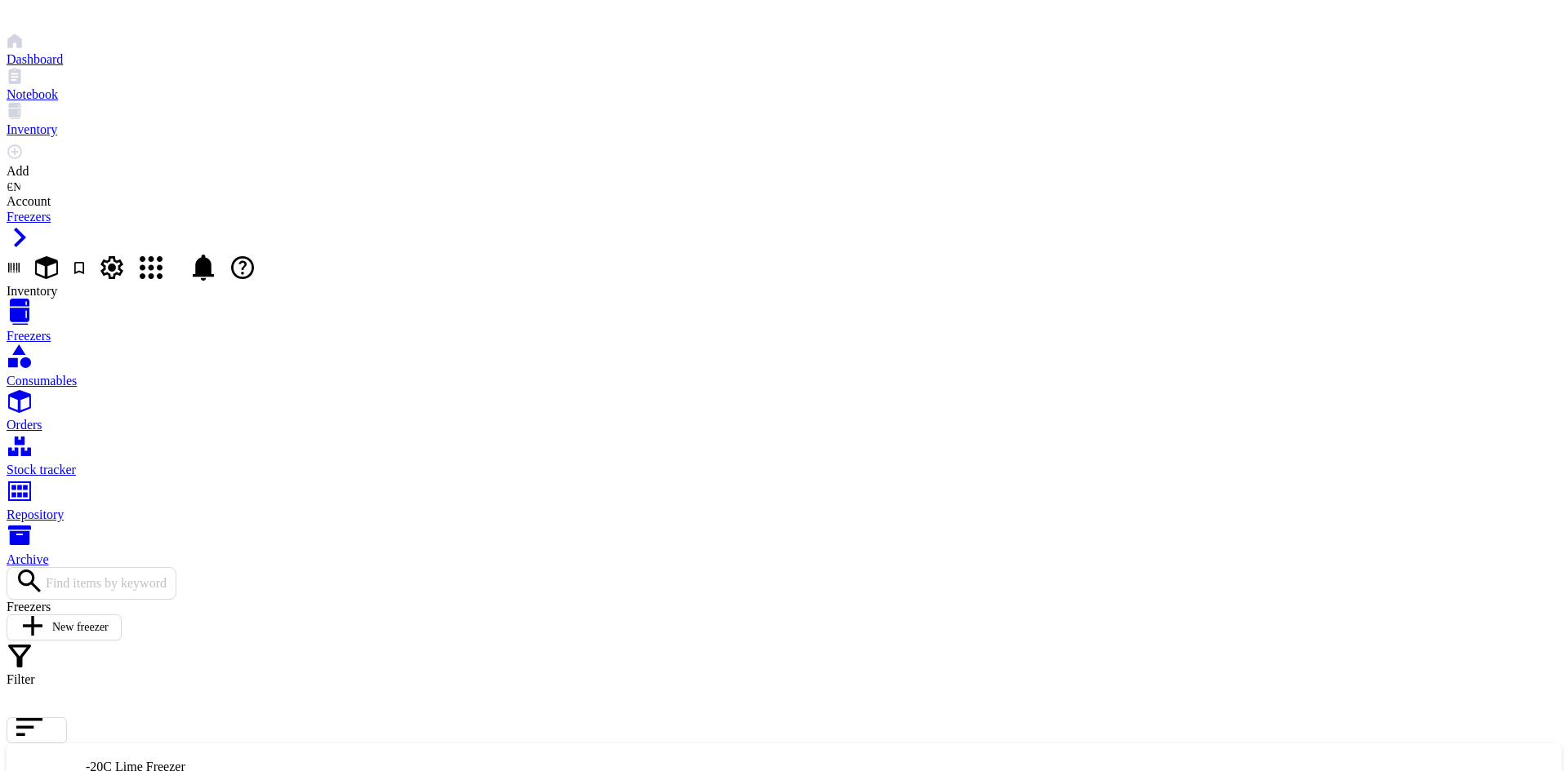
click at [139, 374] on div "Consumables" at bounding box center [784, 380] width 1555 height 14
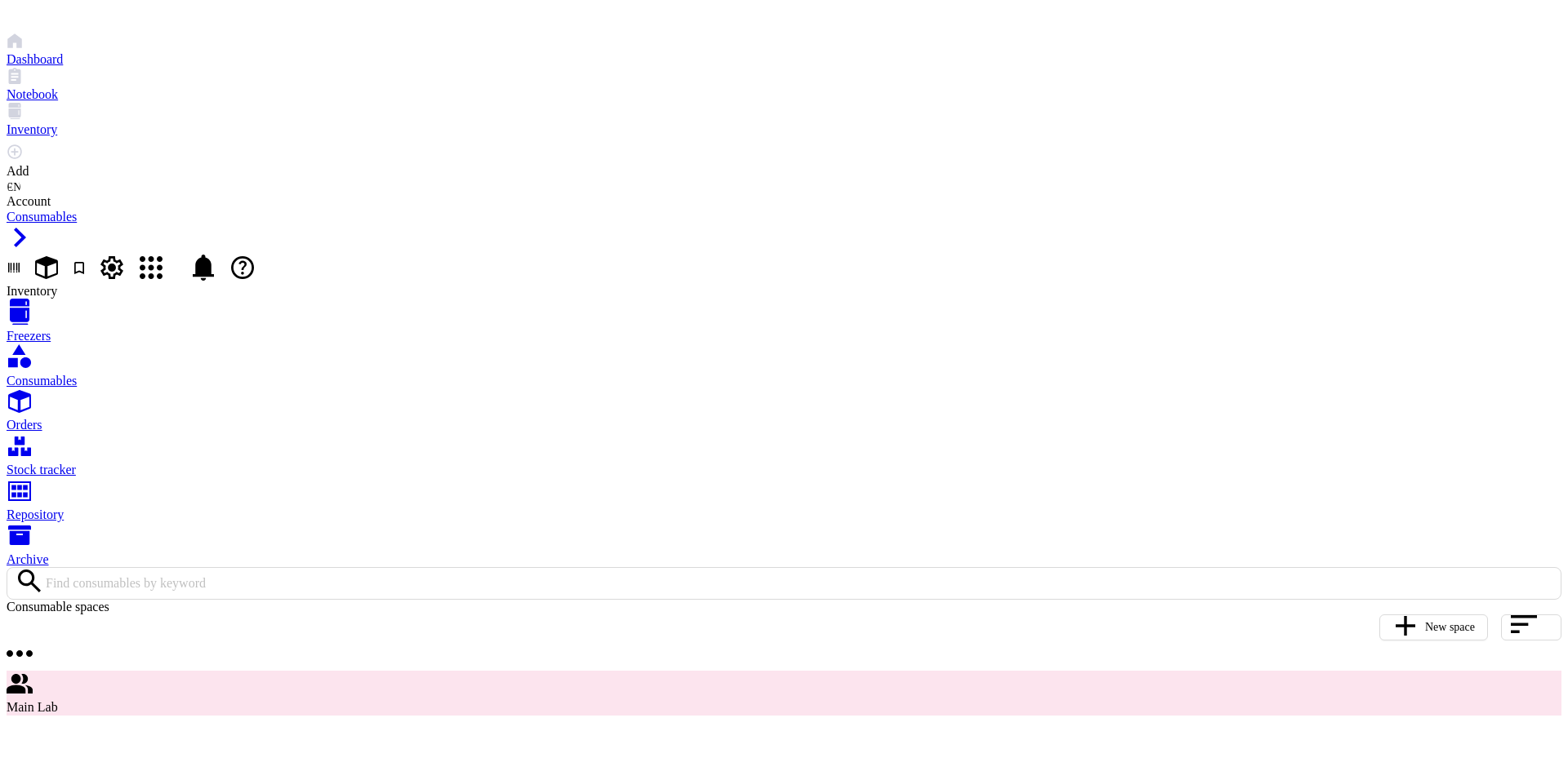
click at [483, 671] on div at bounding box center [784, 671] width 1555 height 0
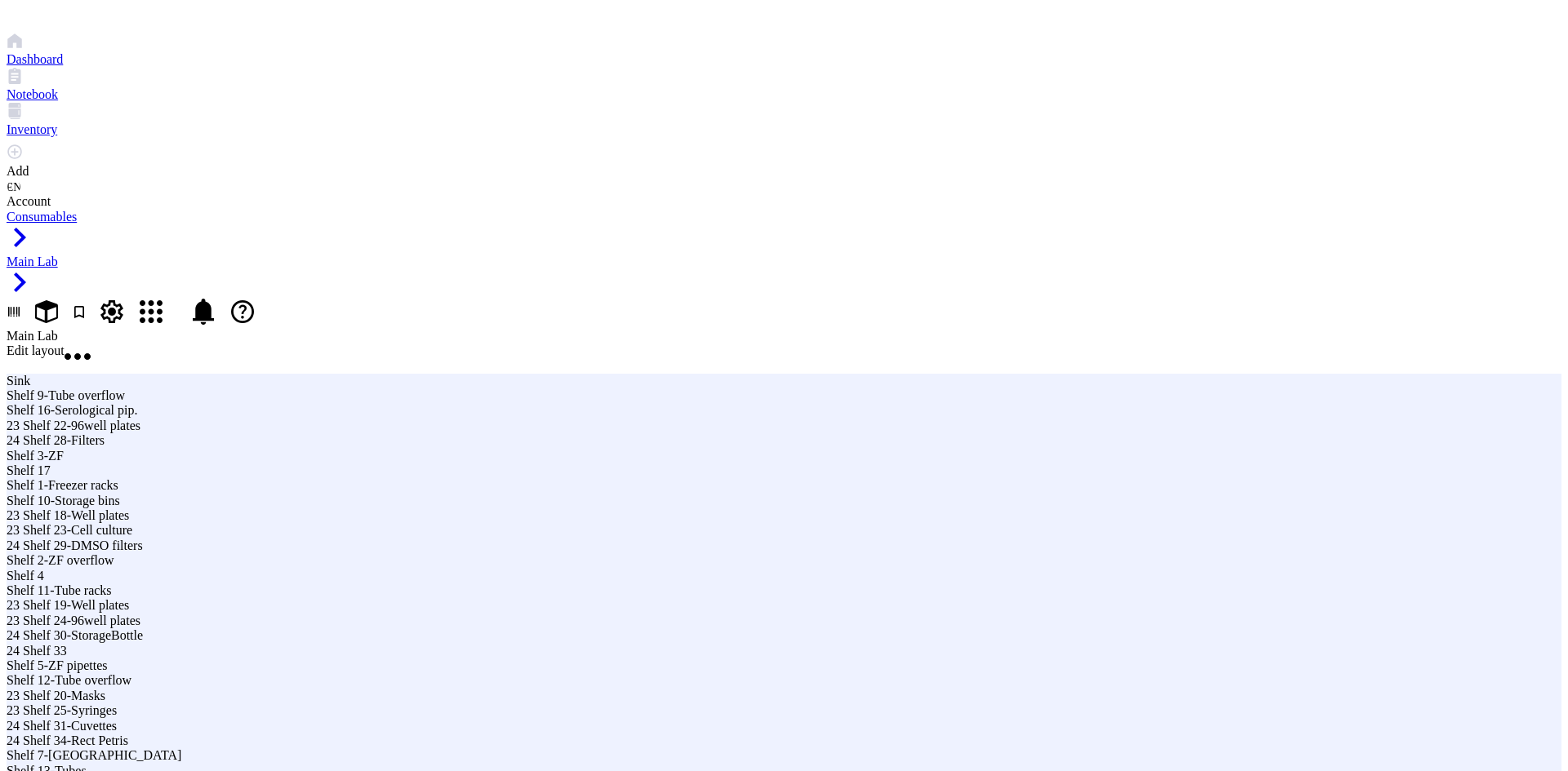
click at [65, 344] on span "Edit layout" at bounding box center [35, 350] width 58 height 14
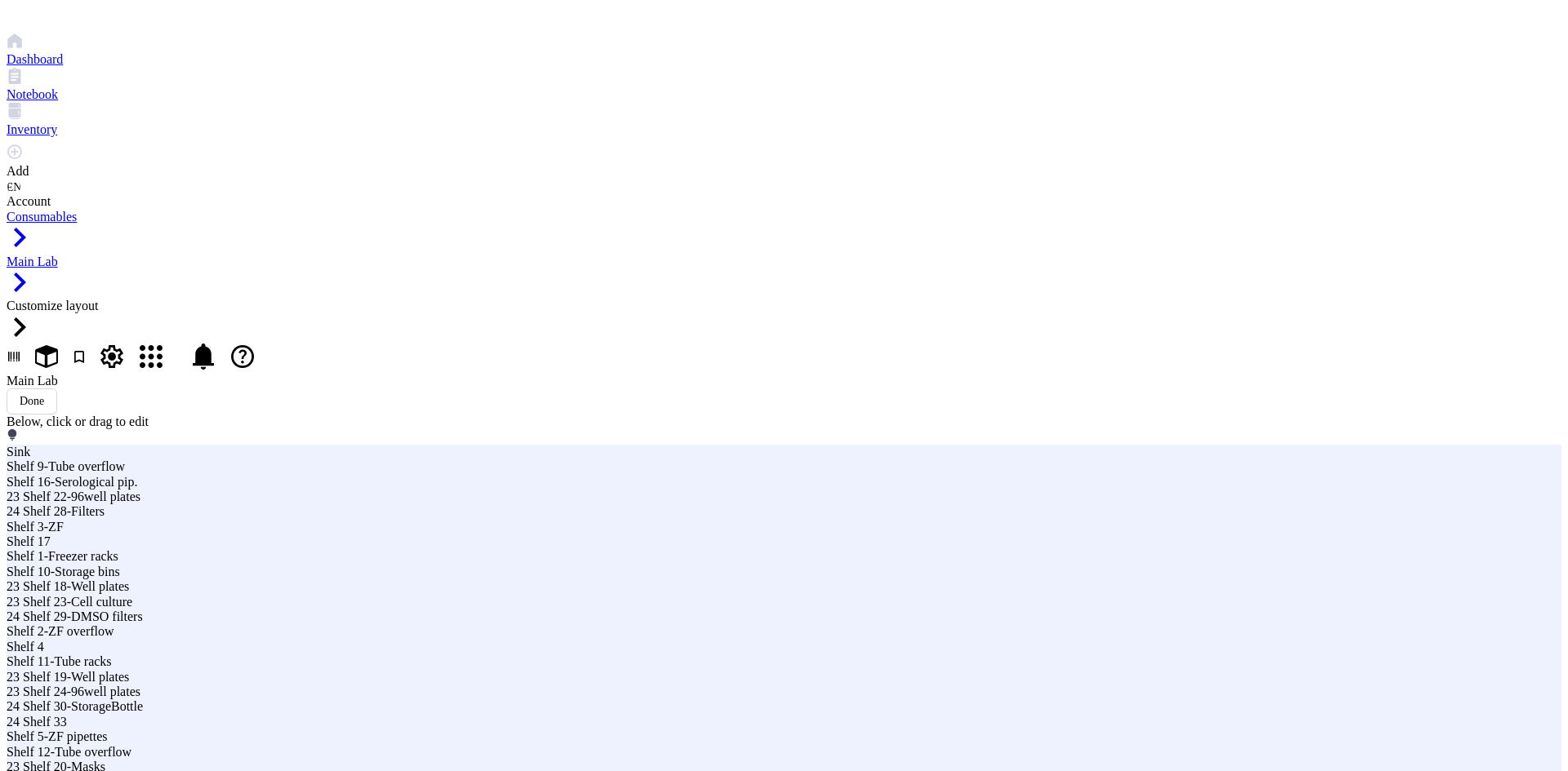
drag, startPoint x: 1005, startPoint y: 200, endPoint x: 883, endPoint y: 204, distance: 122.1
type input "EndBenchShelf"
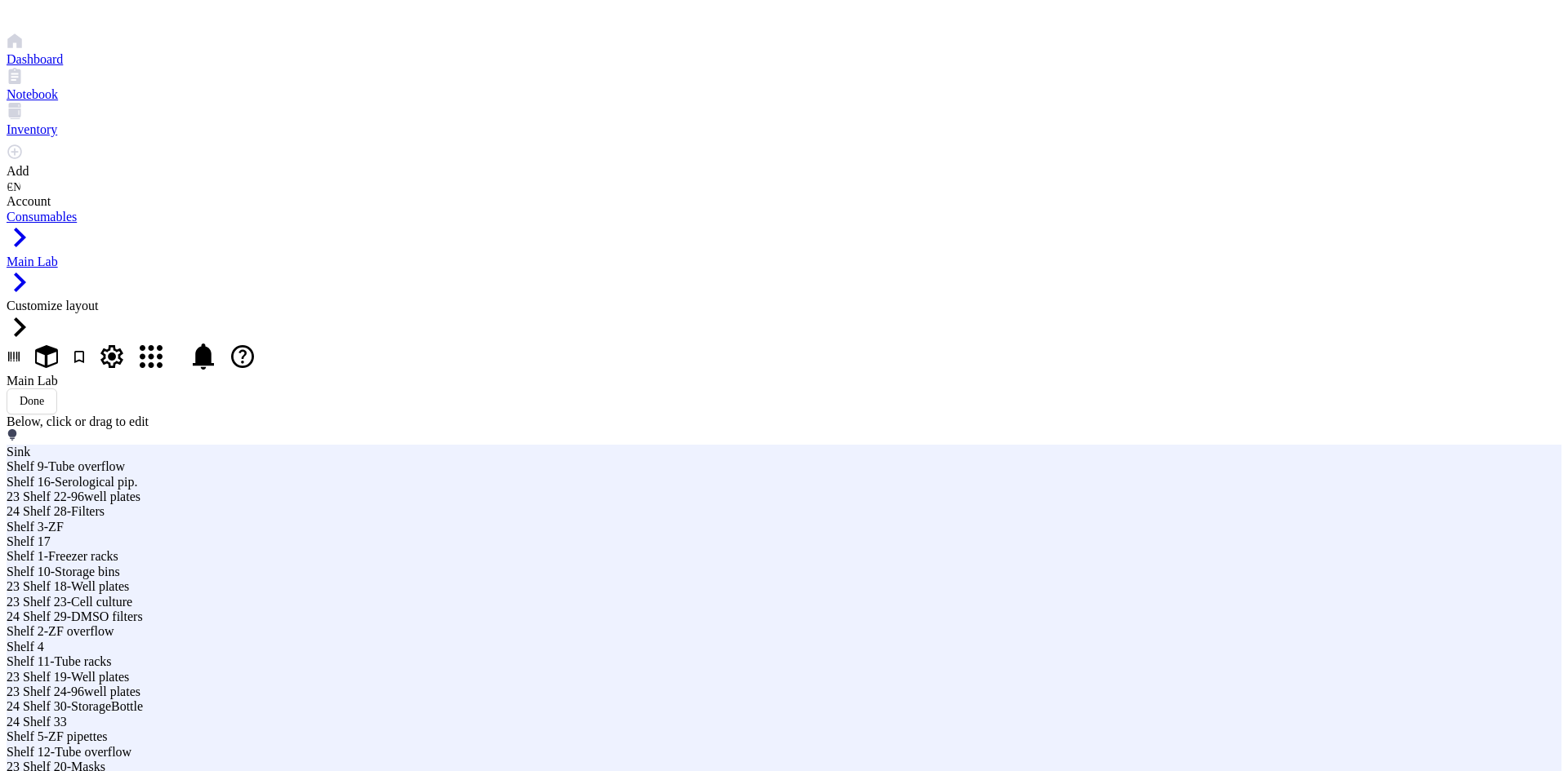
drag, startPoint x: 1002, startPoint y: 202, endPoint x: 1413, endPoint y: 321, distance: 427.9
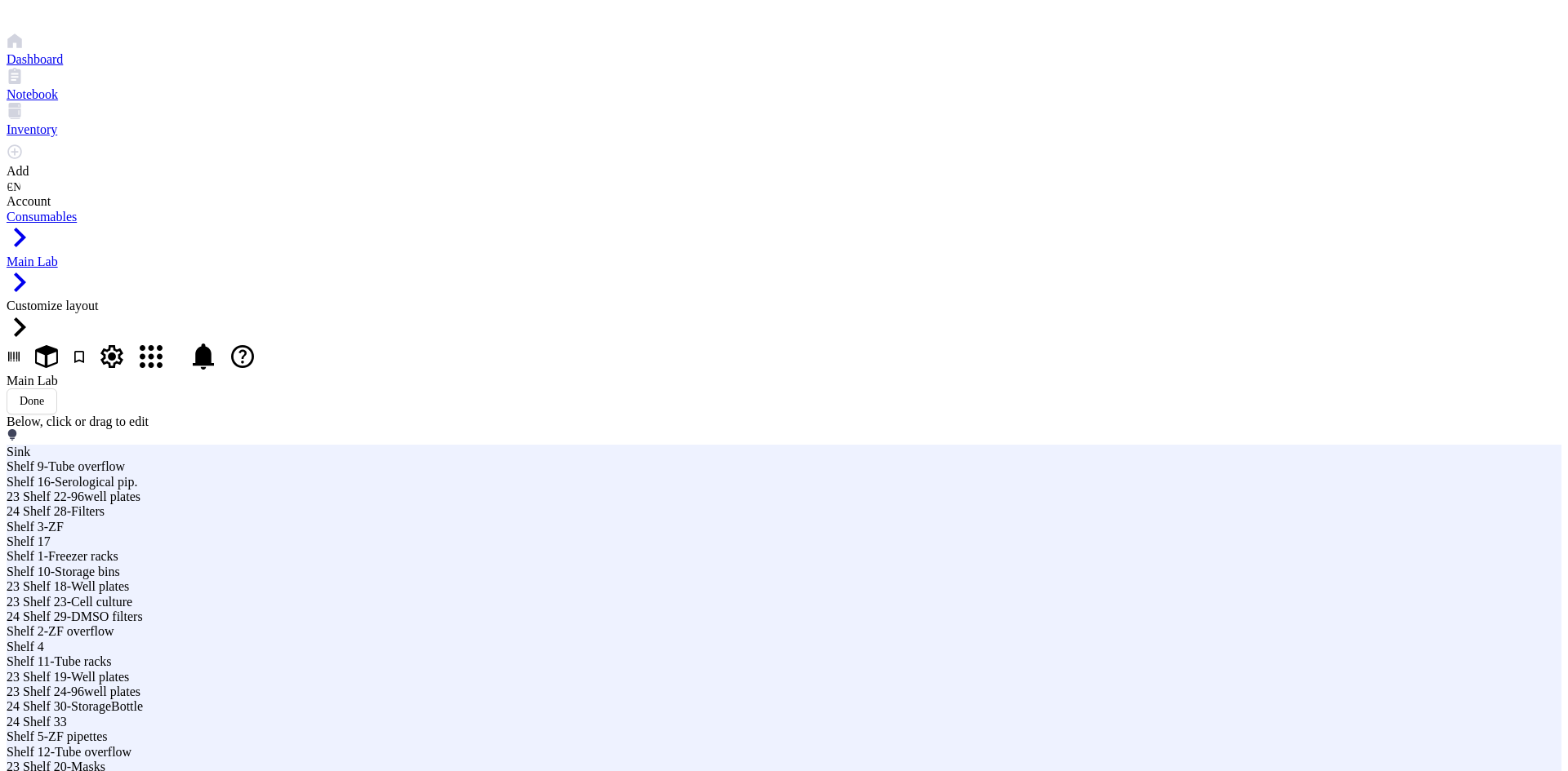
type input "EndBench21 Shelf 36"
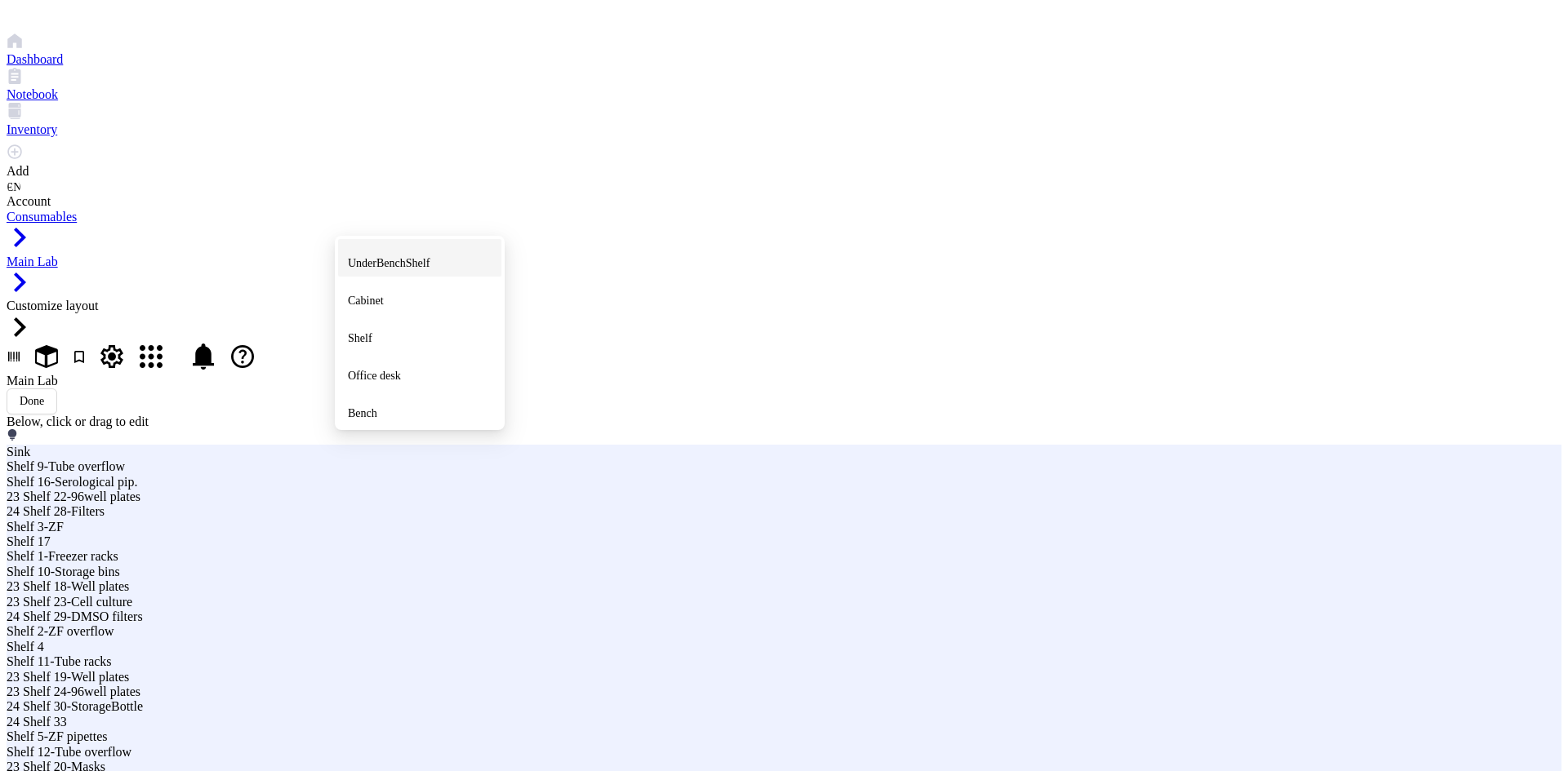
click at [429, 257] on span "UnderBenchShelf" at bounding box center [388, 263] width 82 height 13
drag, startPoint x: 976, startPoint y: 200, endPoint x: 892, endPoint y: 198, distance: 84.0
drag, startPoint x: 1014, startPoint y: 198, endPoint x: 885, endPoint y: 198, distance: 129.0
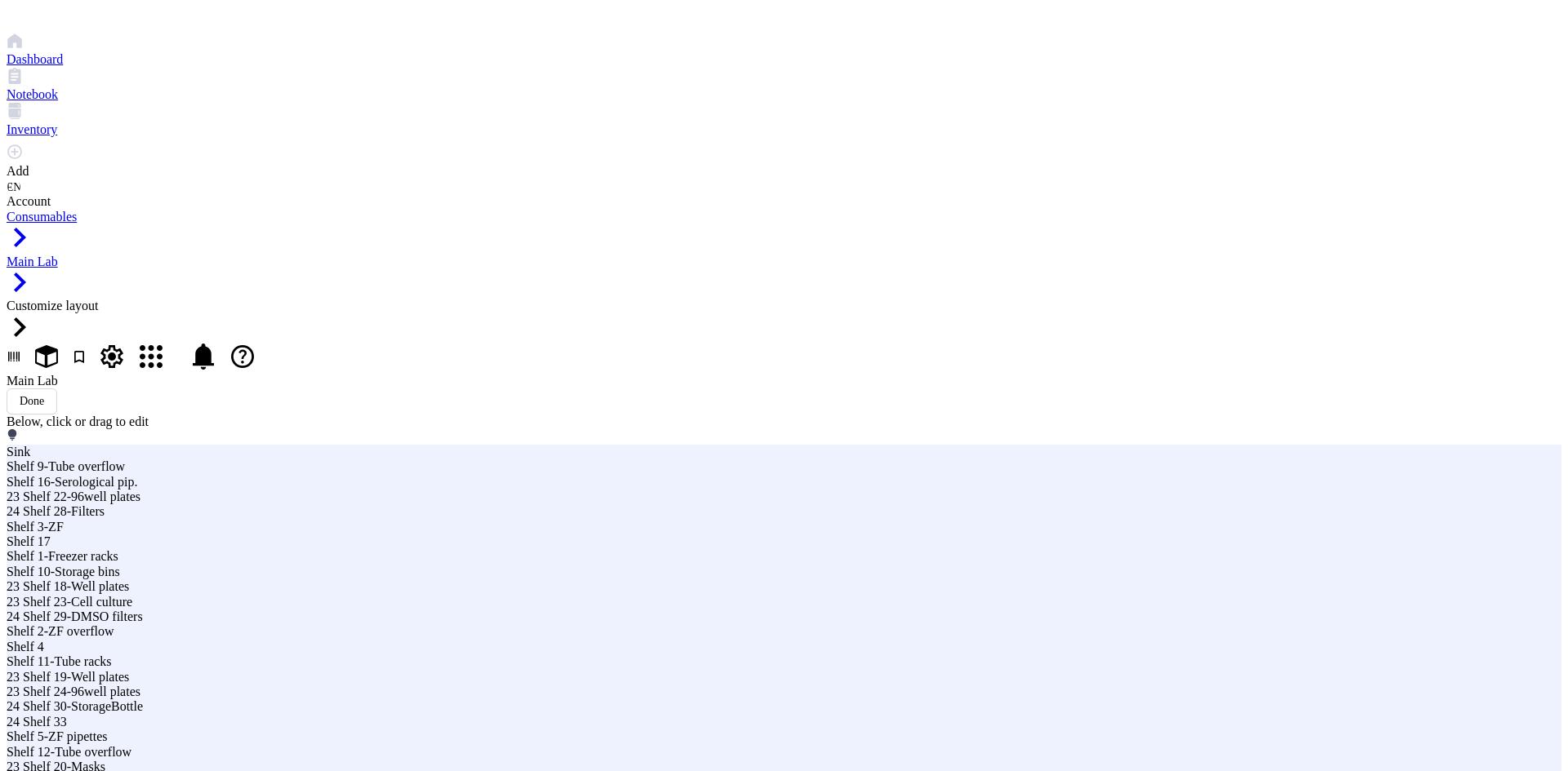
type input "End 21 Shelf 37-PlaBeaker"
type textarea "Plastic Beakers"
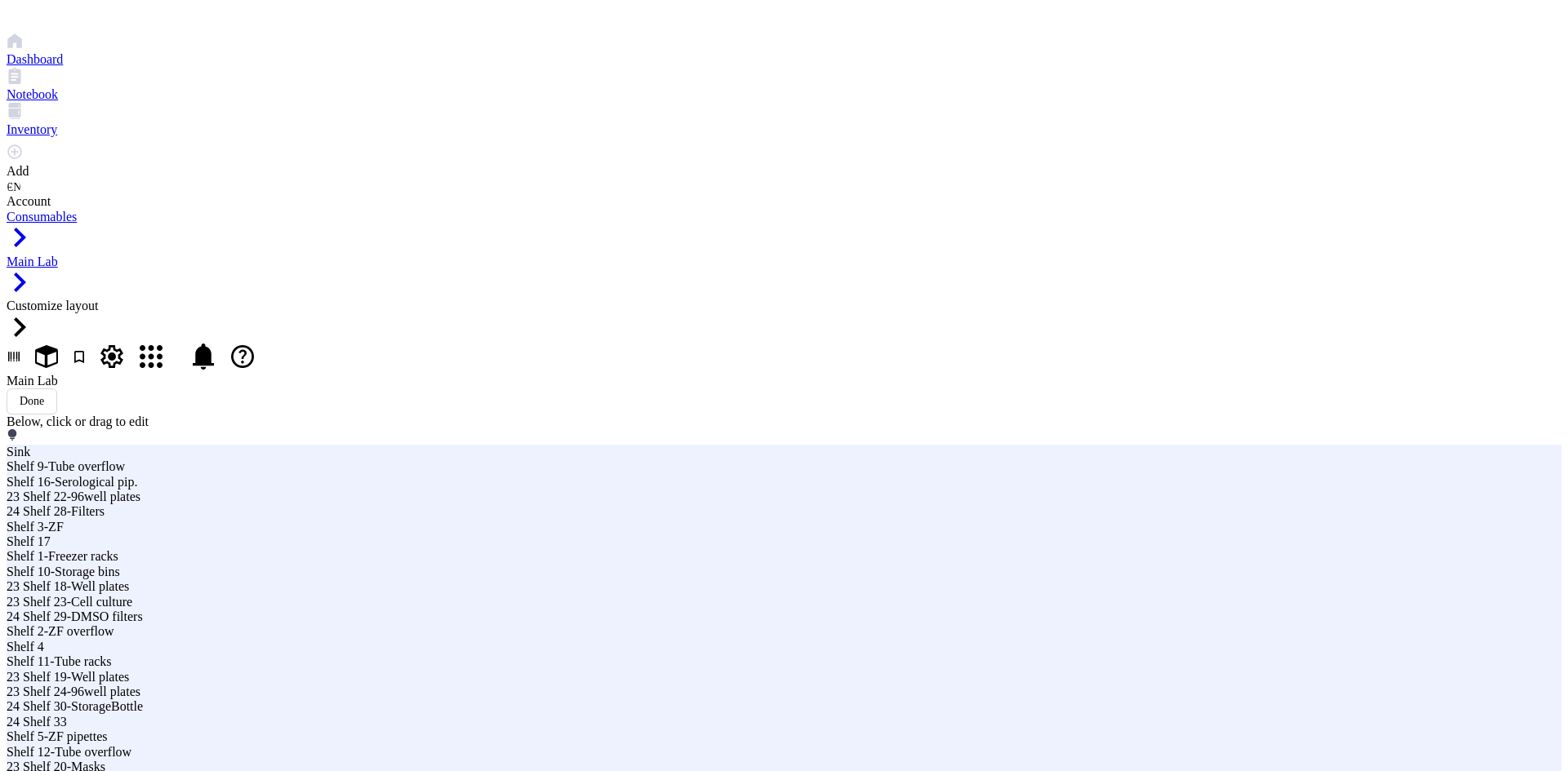
drag, startPoint x: 976, startPoint y: 212, endPoint x: 1455, endPoint y: 97, distance: 492.6
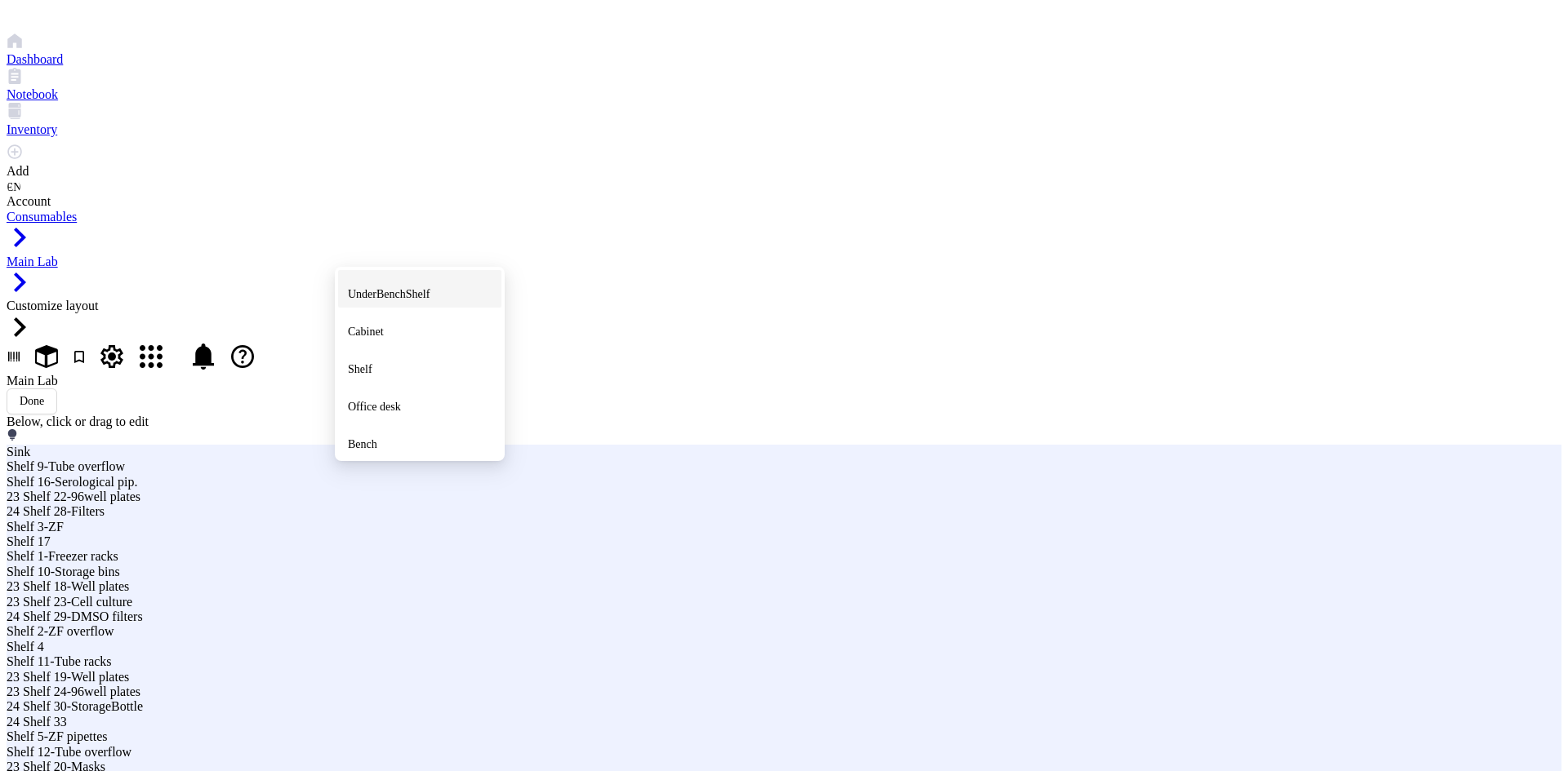
click at [429, 288] on span "UnderBenchShelf" at bounding box center [388, 294] width 82 height 13
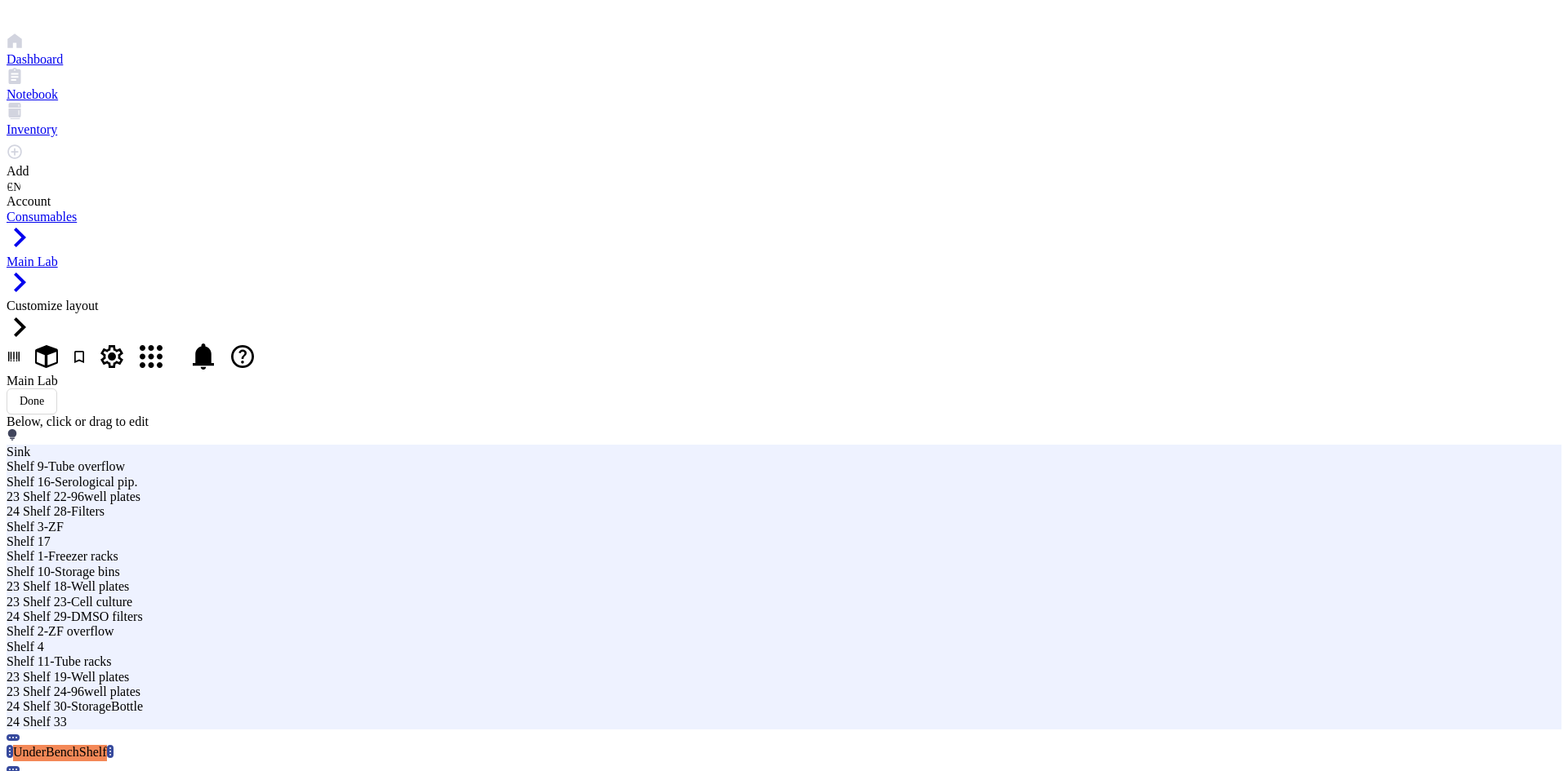
drag, startPoint x: 1029, startPoint y: 195, endPoint x: 837, endPoint y: 218, distance: 193.4
type input "End 21 Shelf 38"
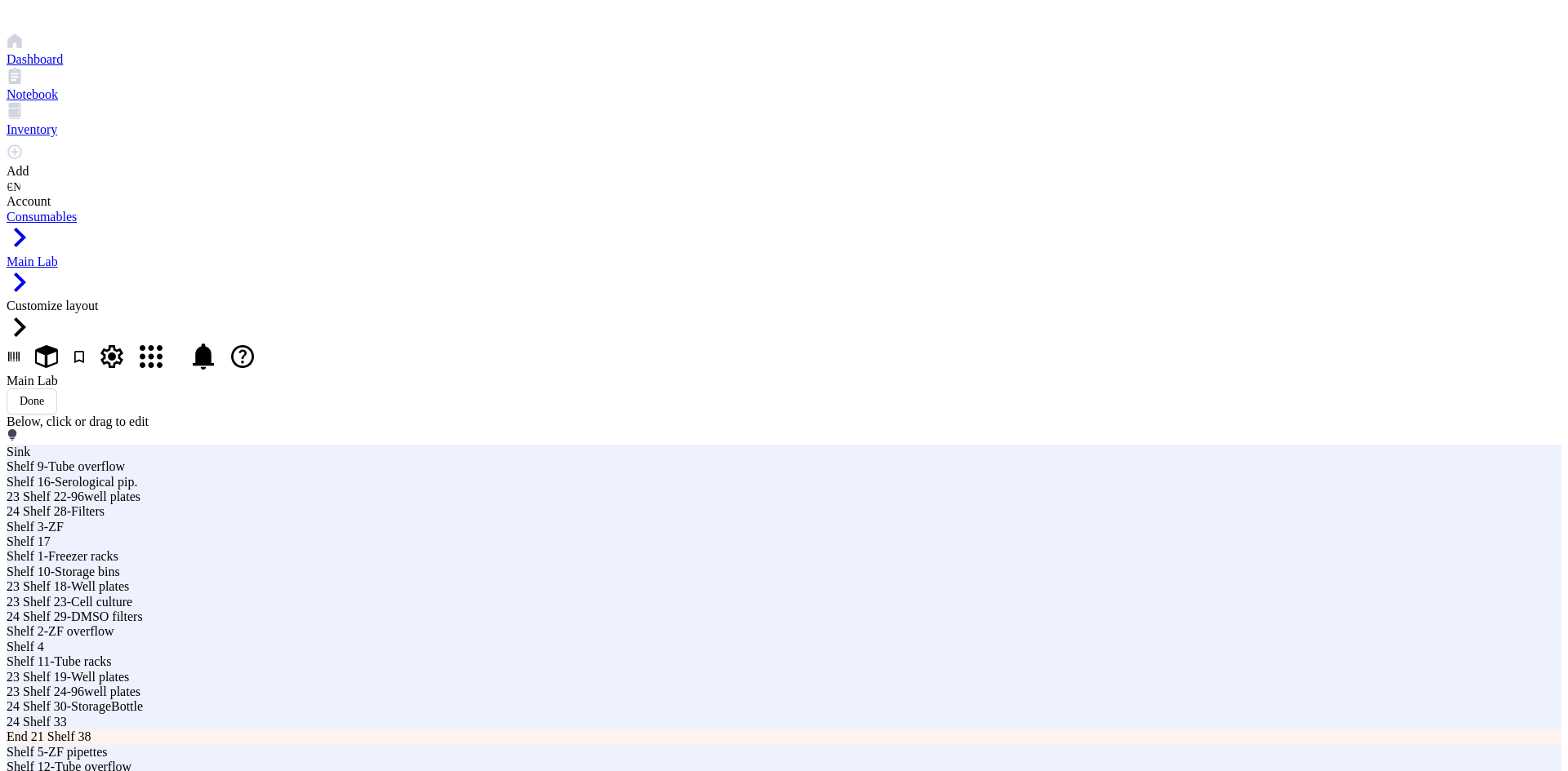
type input "End 21 Shelf 36"
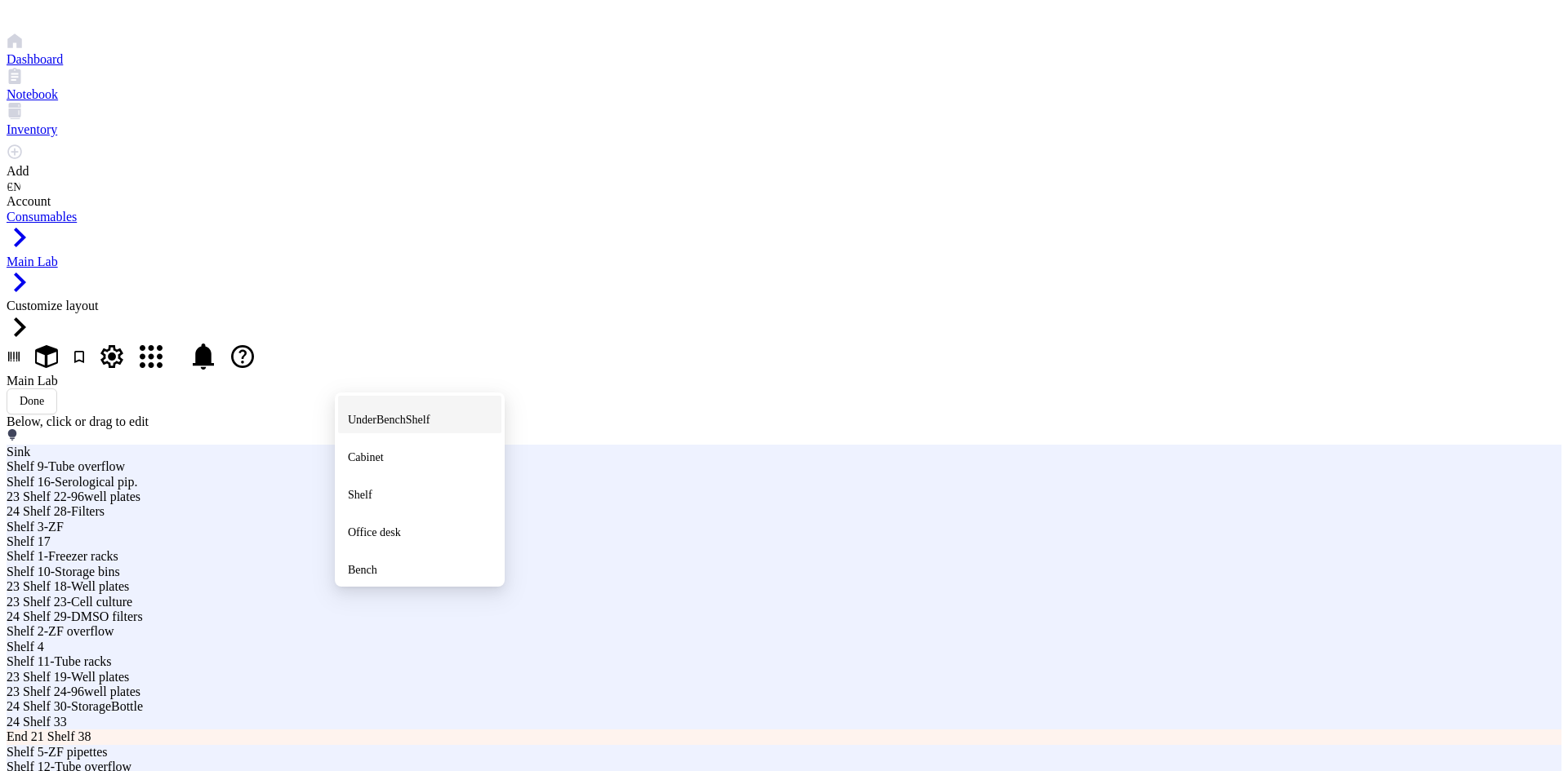
click at [400, 414] on span "UnderBenchShelf" at bounding box center [388, 420] width 82 height 13
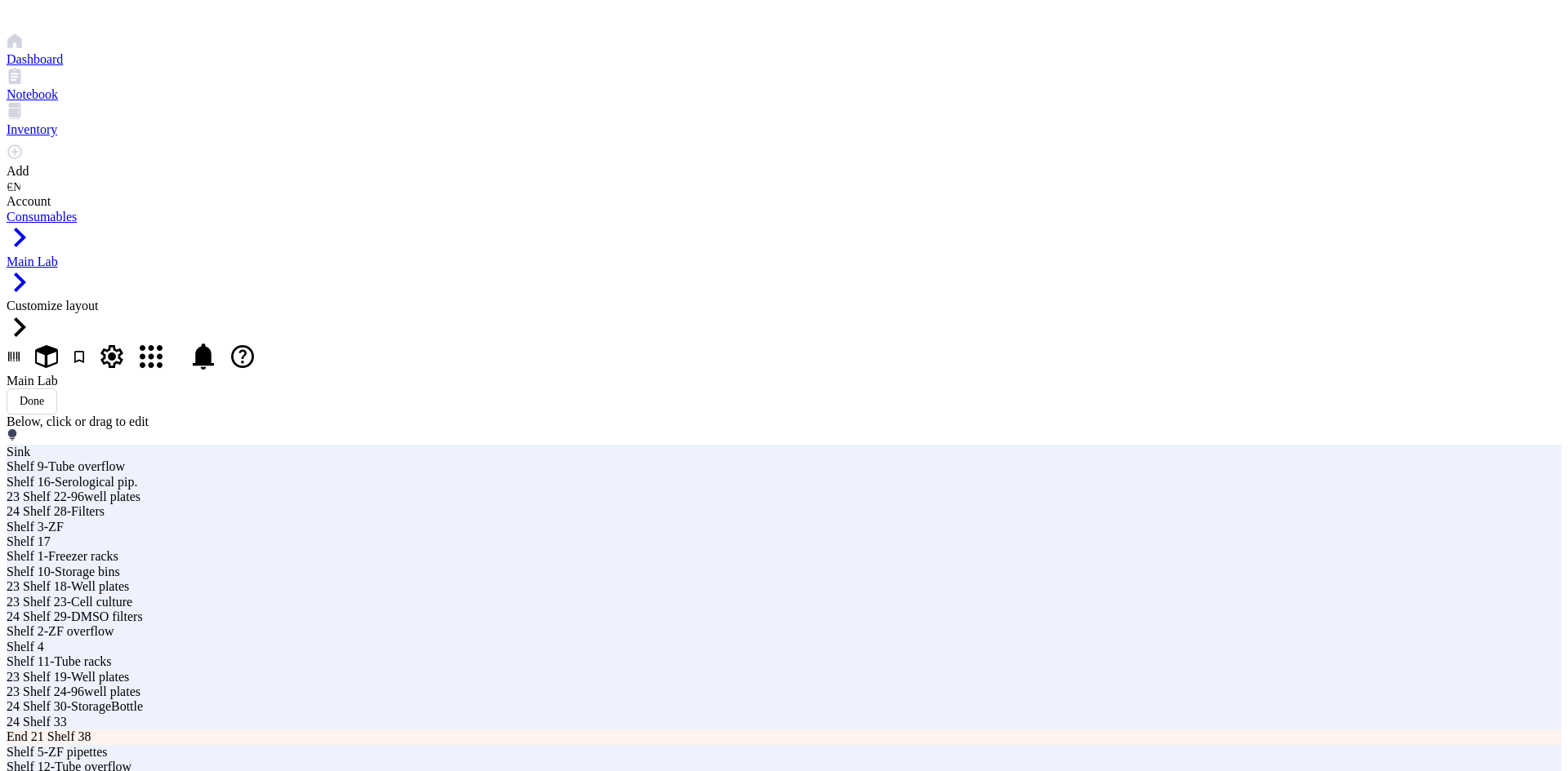
drag, startPoint x: 1024, startPoint y: 197, endPoint x: 905, endPoint y: 198, distance: 119.0
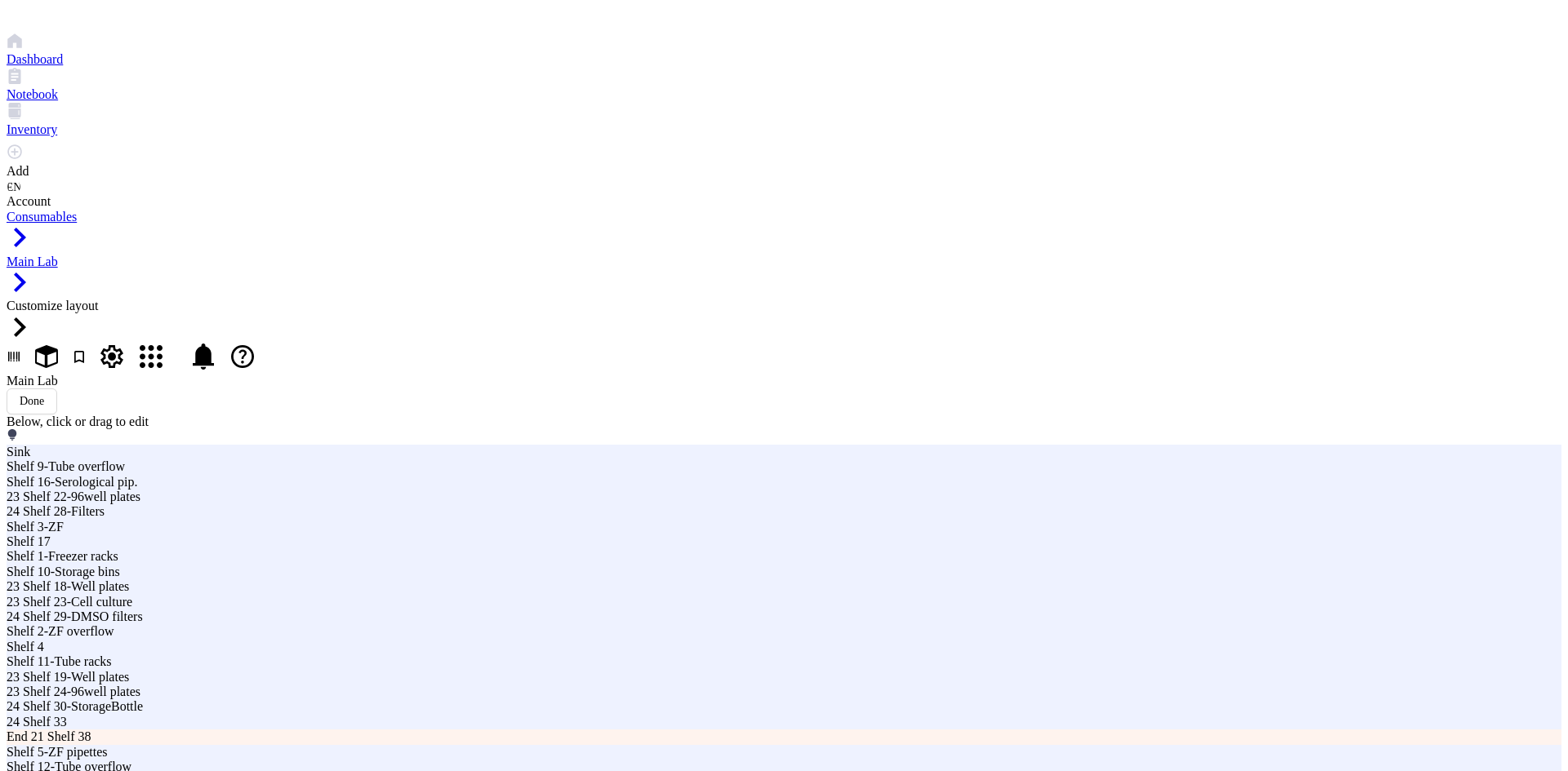
type input "End 22 Shelf 39-PlasBags"
type textarea "Plastic Bags"
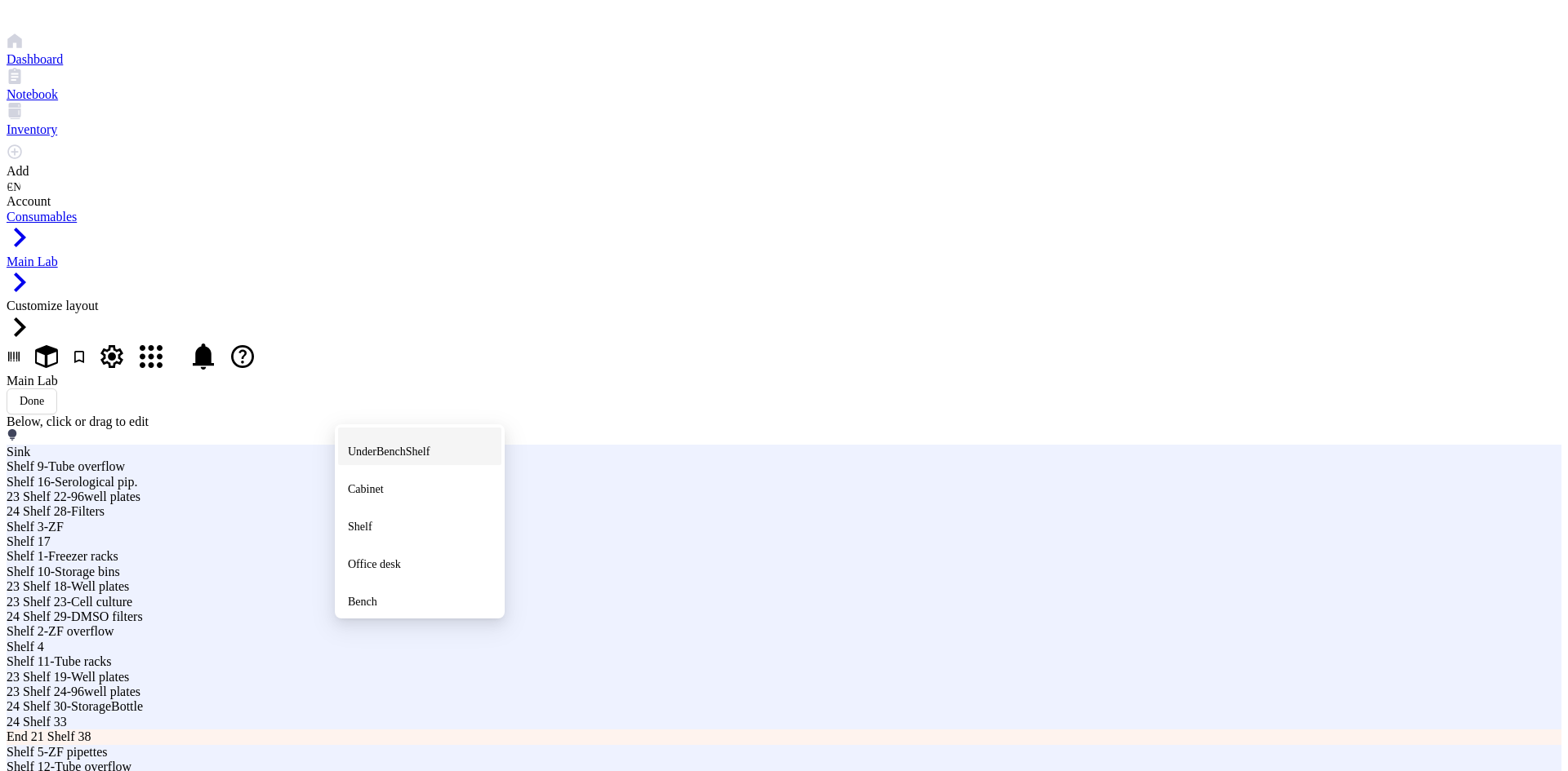
click at [393, 428] on li "UnderBenchShelf" at bounding box center [419, 446] width 163 height 38
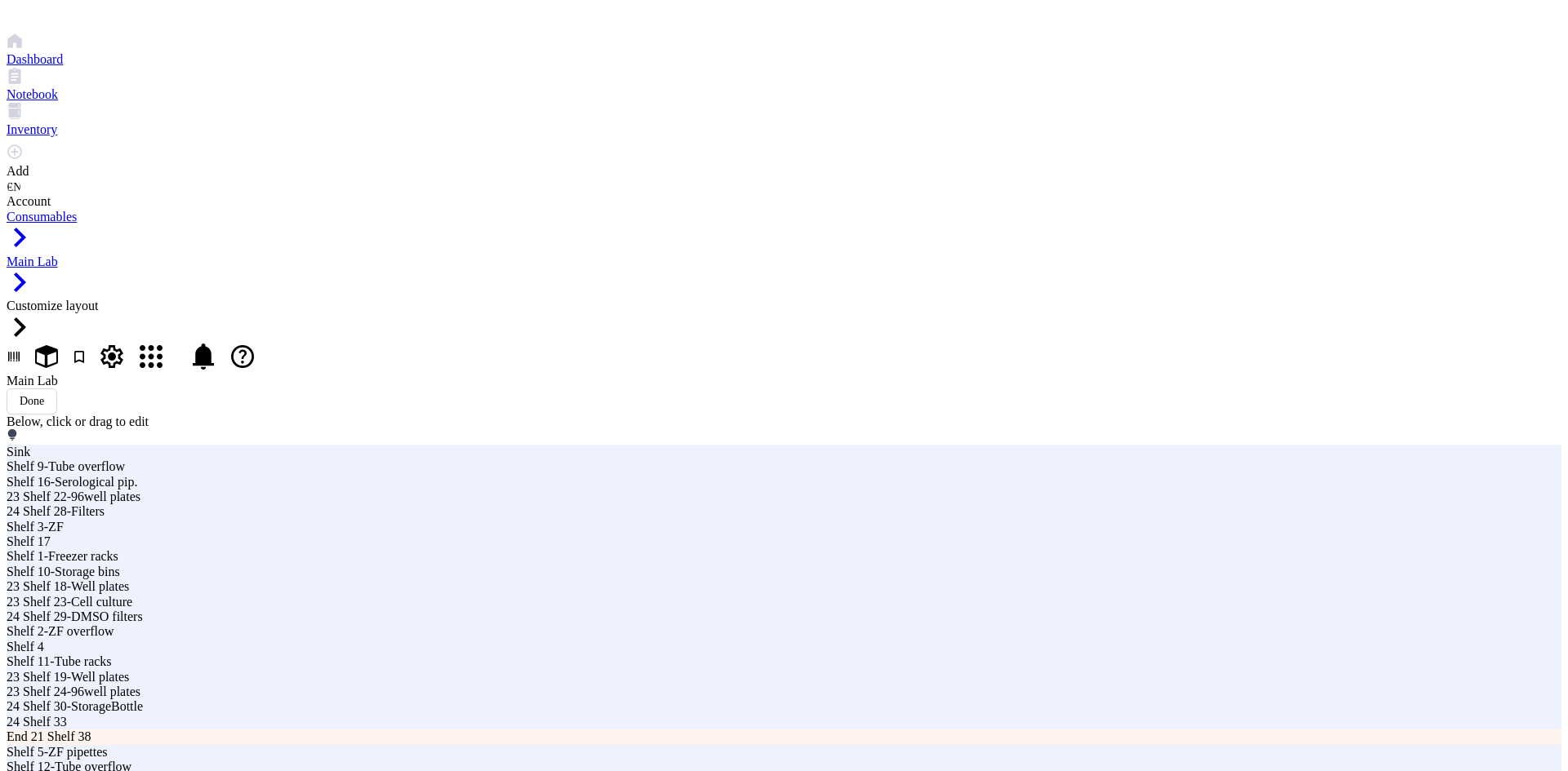
type input "U"
type input "End 23 Shelf 40-ZiplocBag"
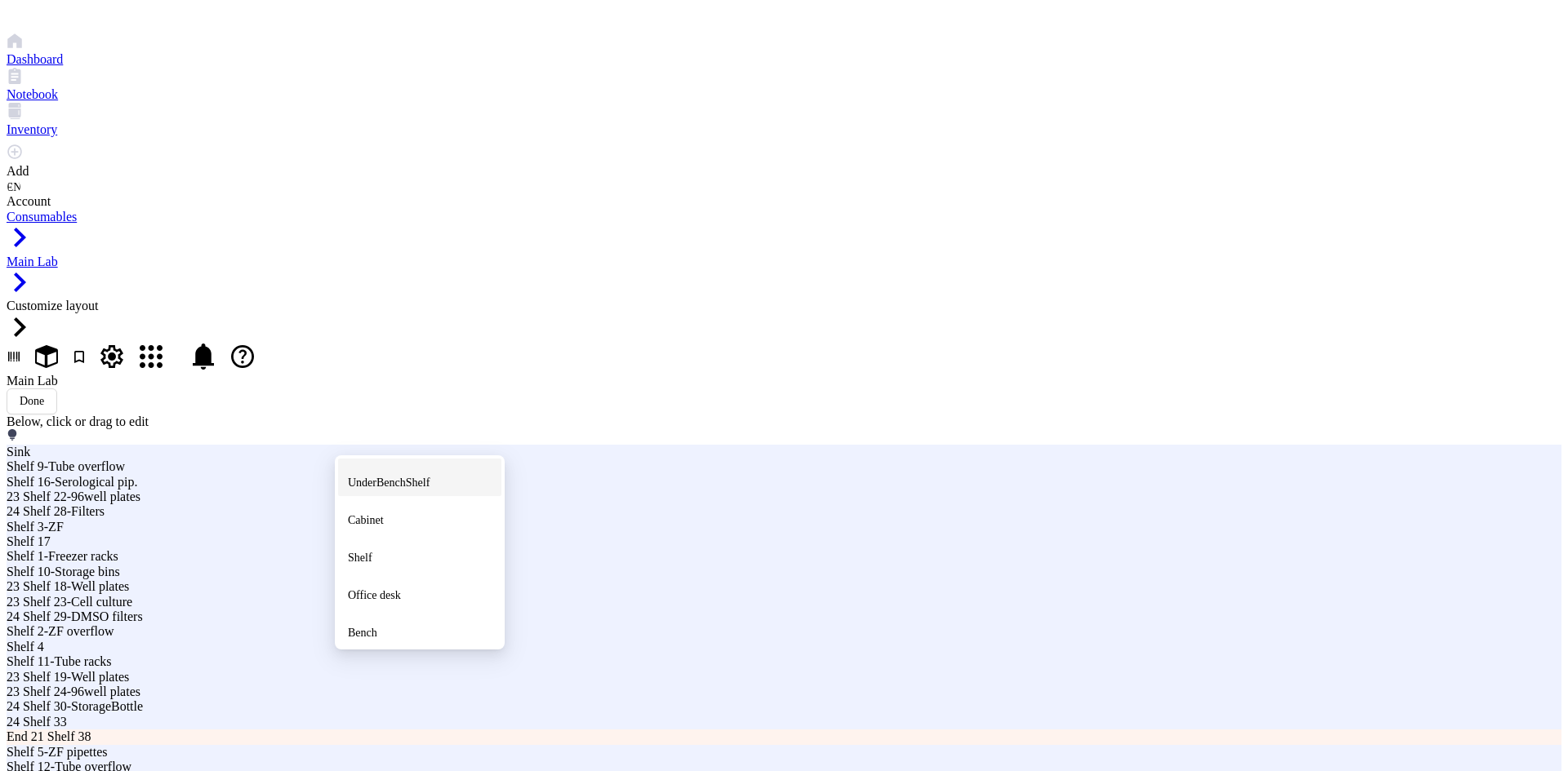
click at [401, 476] on span "UnderBenchShelf" at bounding box center [388, 482] width 82 height 13
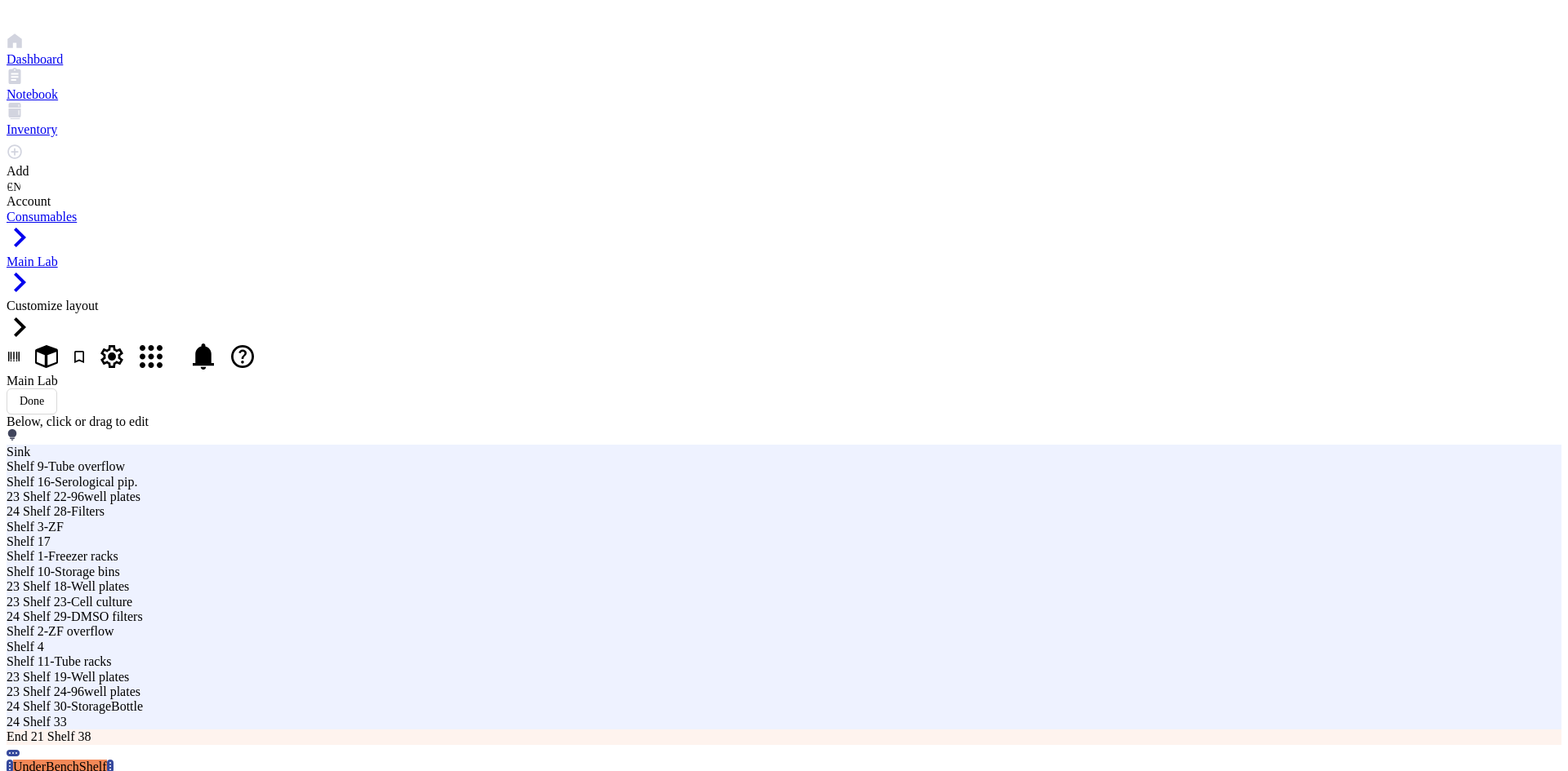
drag, startPoint x: 1009, startPoint y: 202, endPoint x: 798, endPoint y: 215, distance: 211.4
type input "End 22 Shelf 41"
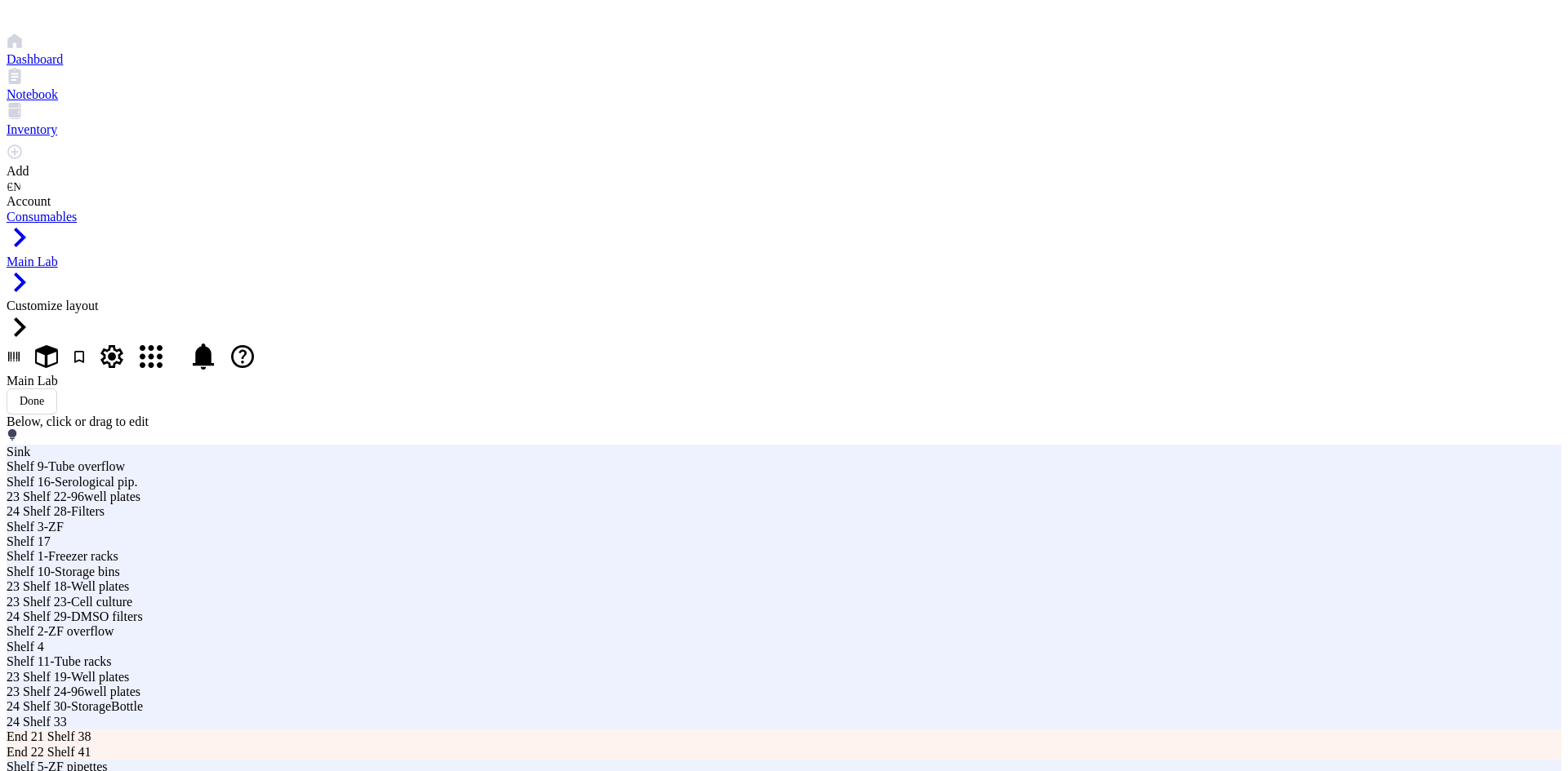
type input "End 22 Shelf 40-ZiplocBag"
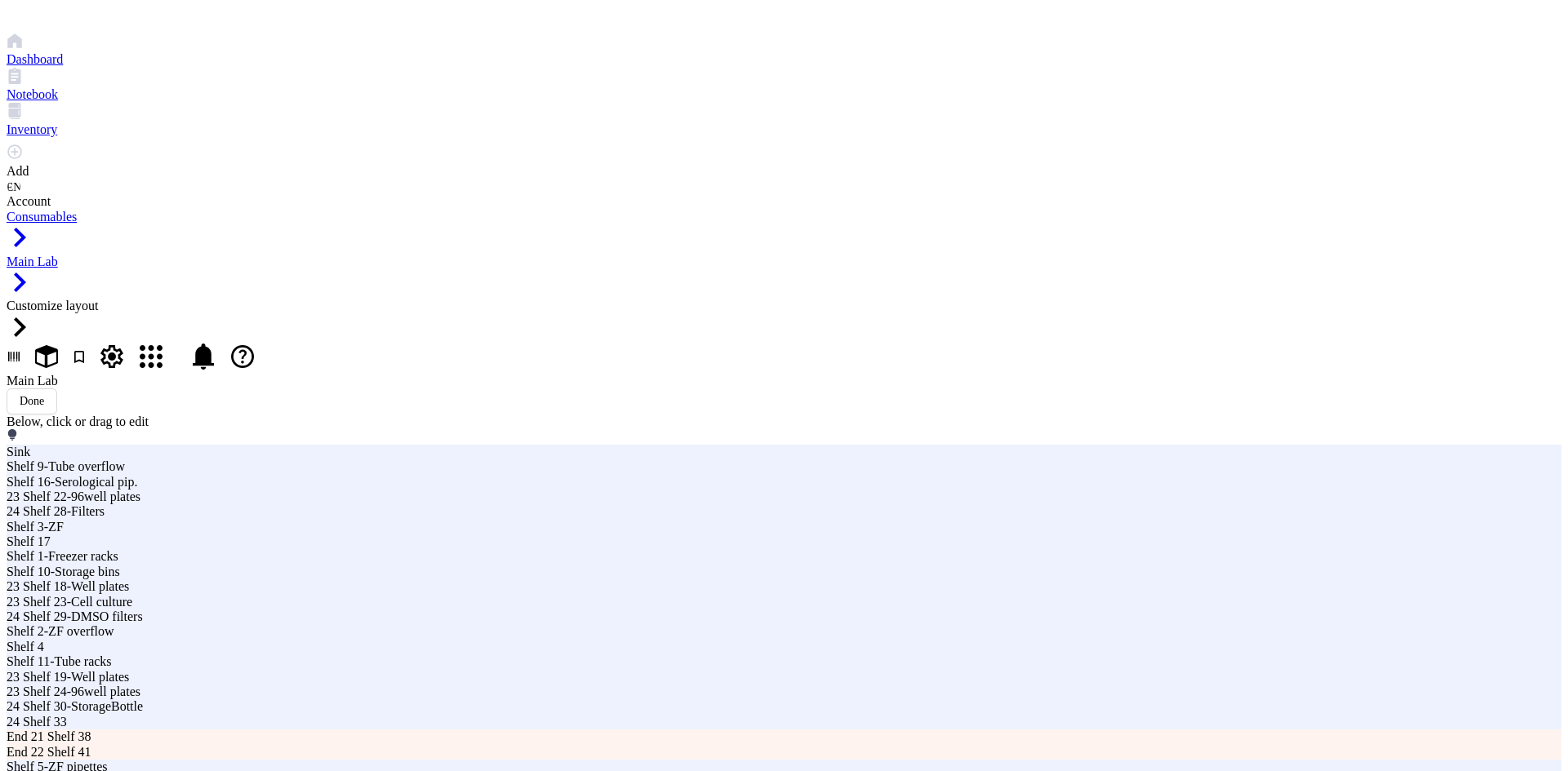
drag, startPoint x: 392, startPoint y: 390, endPoint x: 364, endPoint y: 323, distance: 72.6
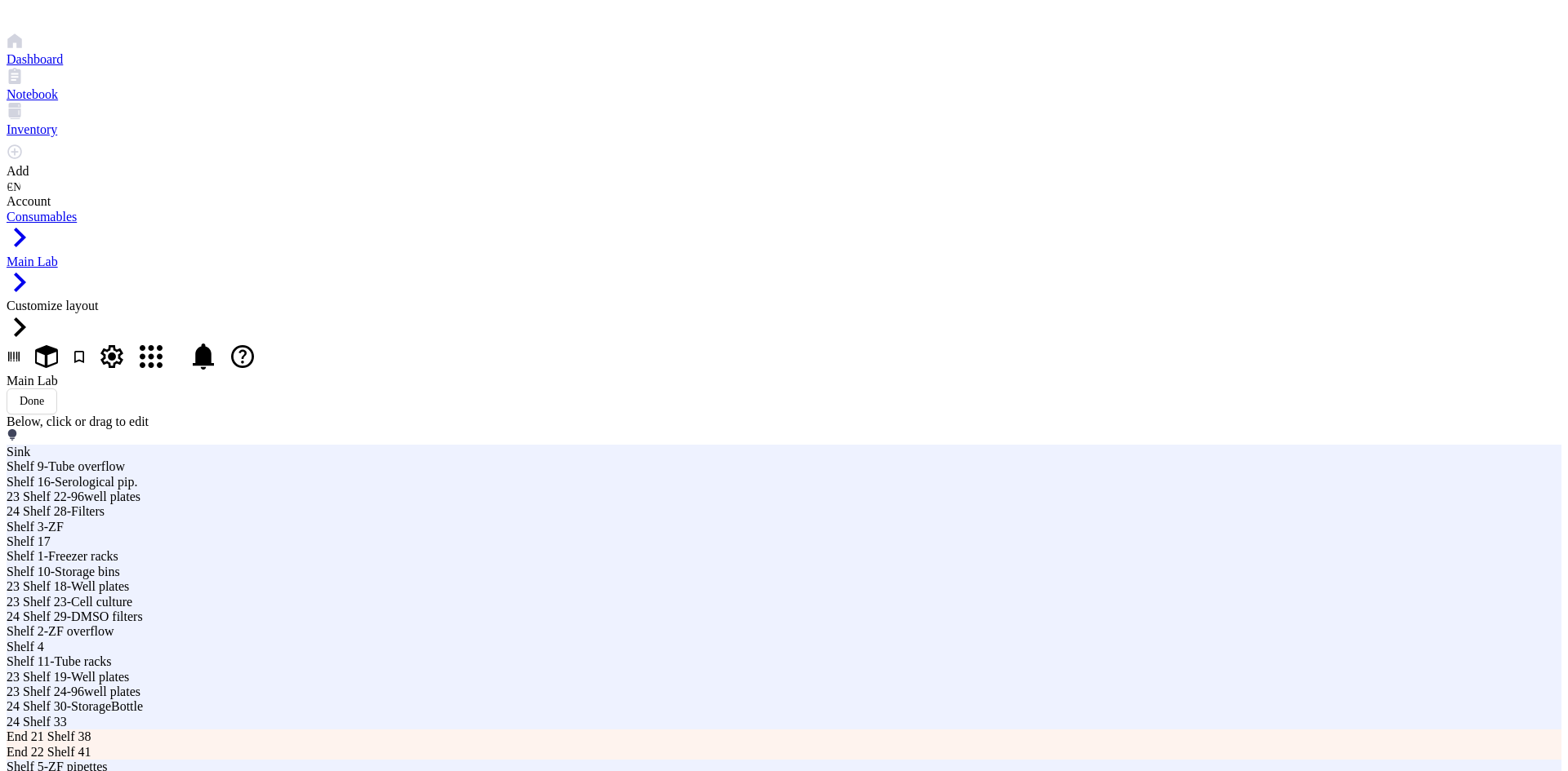
drag, startPoint x: 772, startPoint y: 152, endPoint x: 792, endPoint y: 101, distance: 54.8
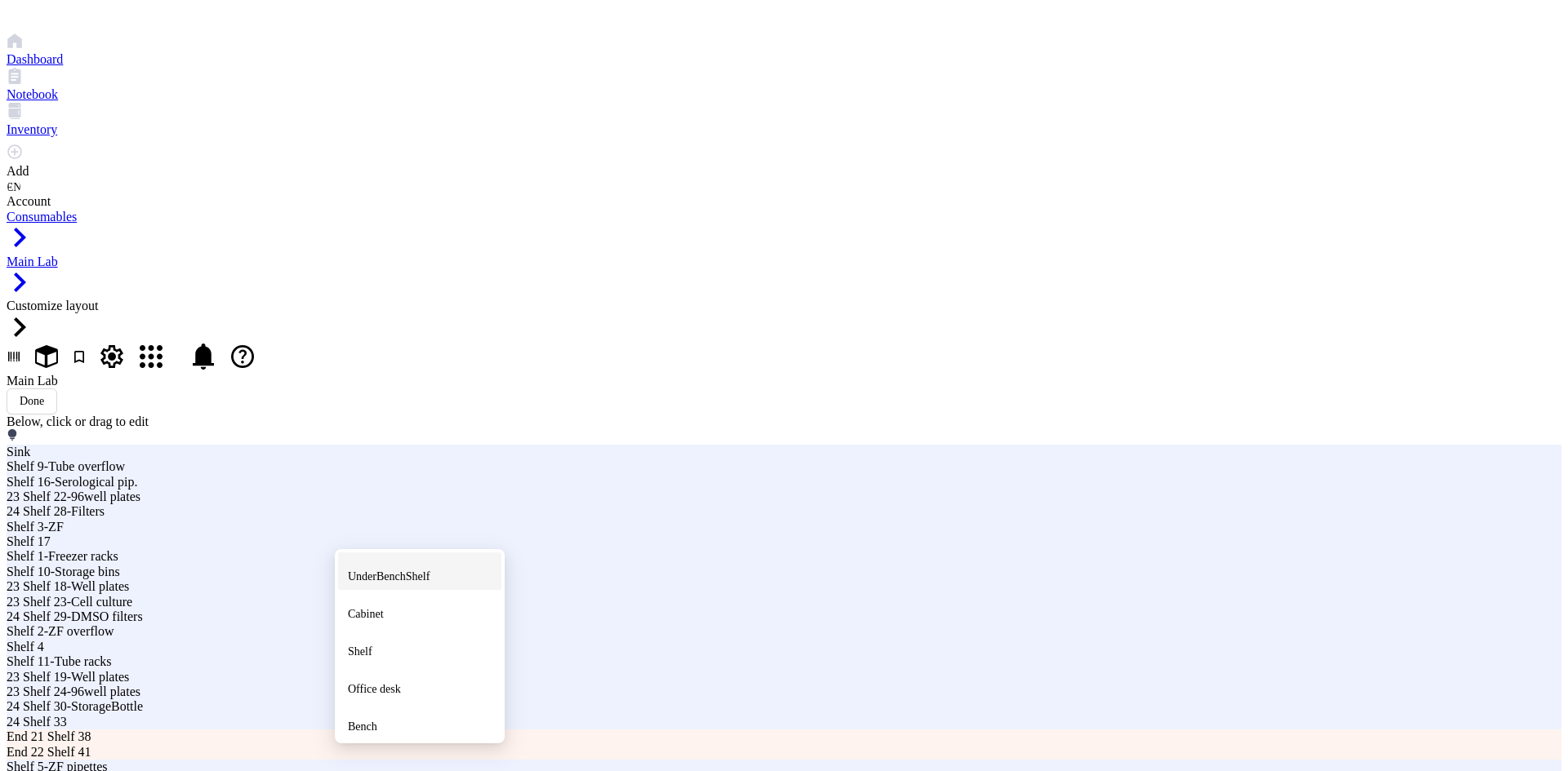
click at [403, 570] on span "UnderBenchShelf" at bounding box center [388, 576] width 82 height 13
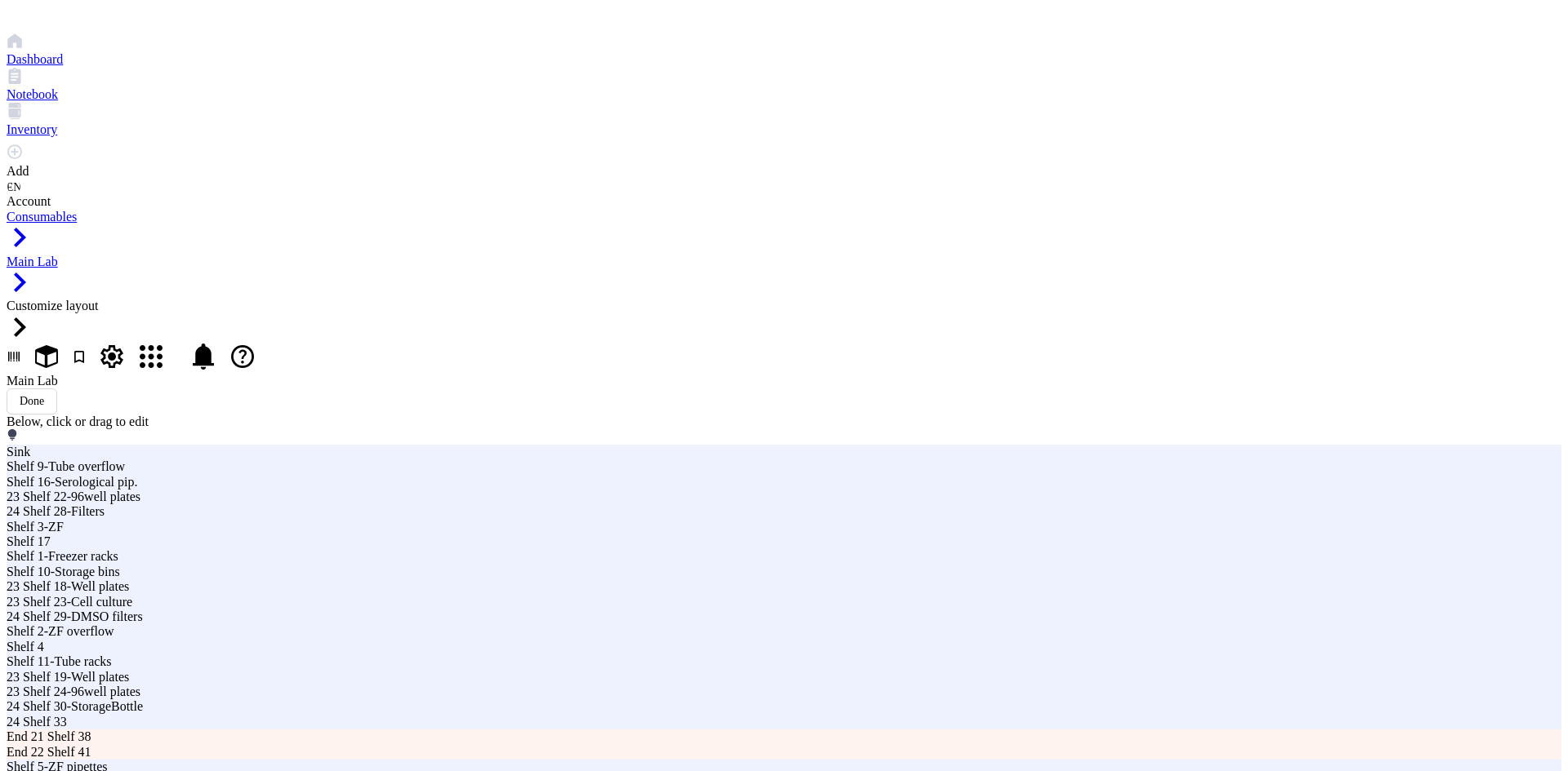
drag, startPoint x: 1022, startPoint y: 207, endPoint x: 907, endPoint y: 218, distance: 115.5
type input "End 23 Shelf 42-BiohazBag"
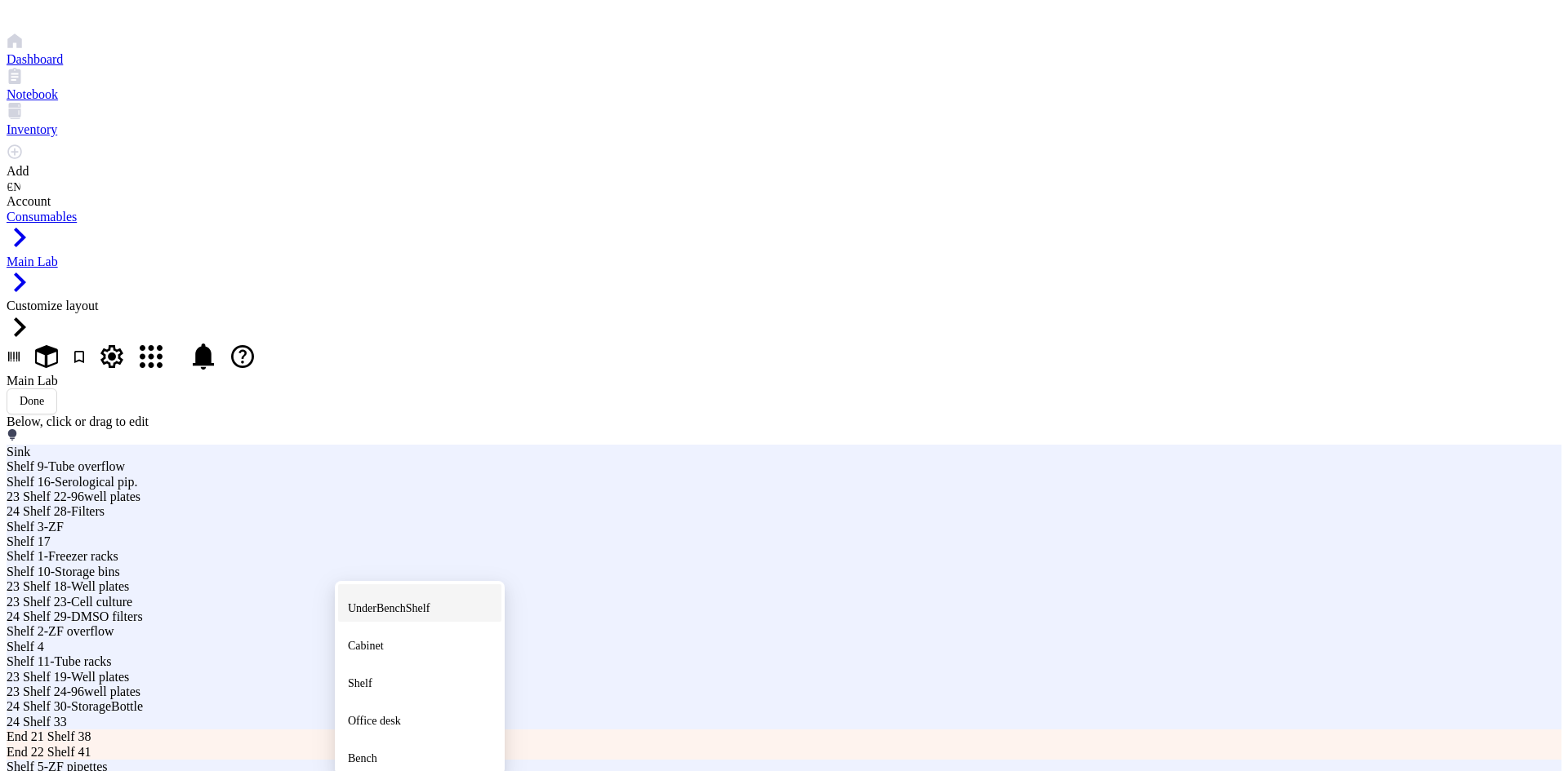
click at [397, 602] on span "UnderBenchShelf" at bounding box center [388, 608] width 82 height 13
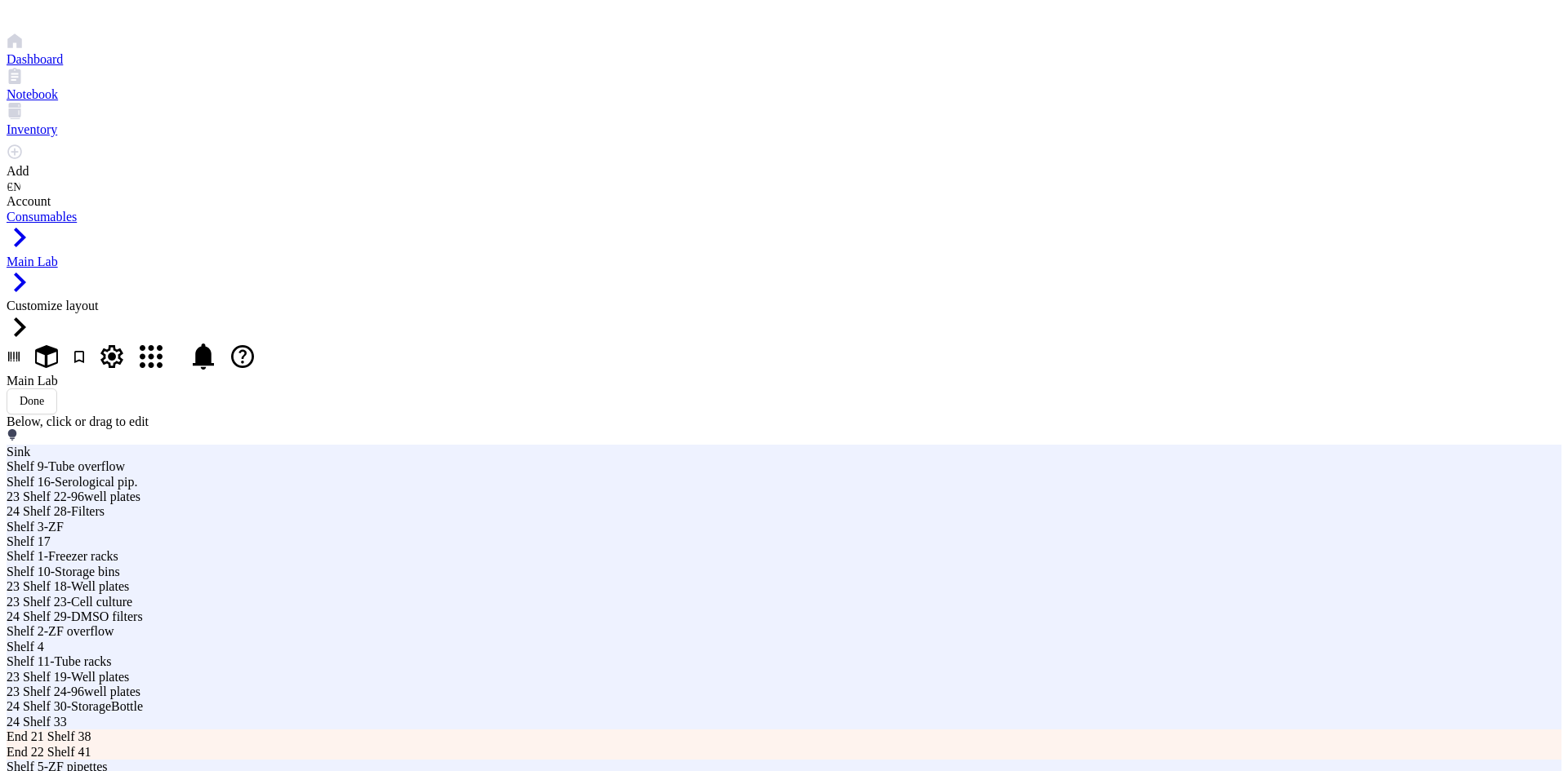
drag, startPoint x: 1024, startPoint y: 190, endPoint x: 878, endPoint y: 212, distance: 147.6
type input "End 23 Shelf 42-Thermomtr"
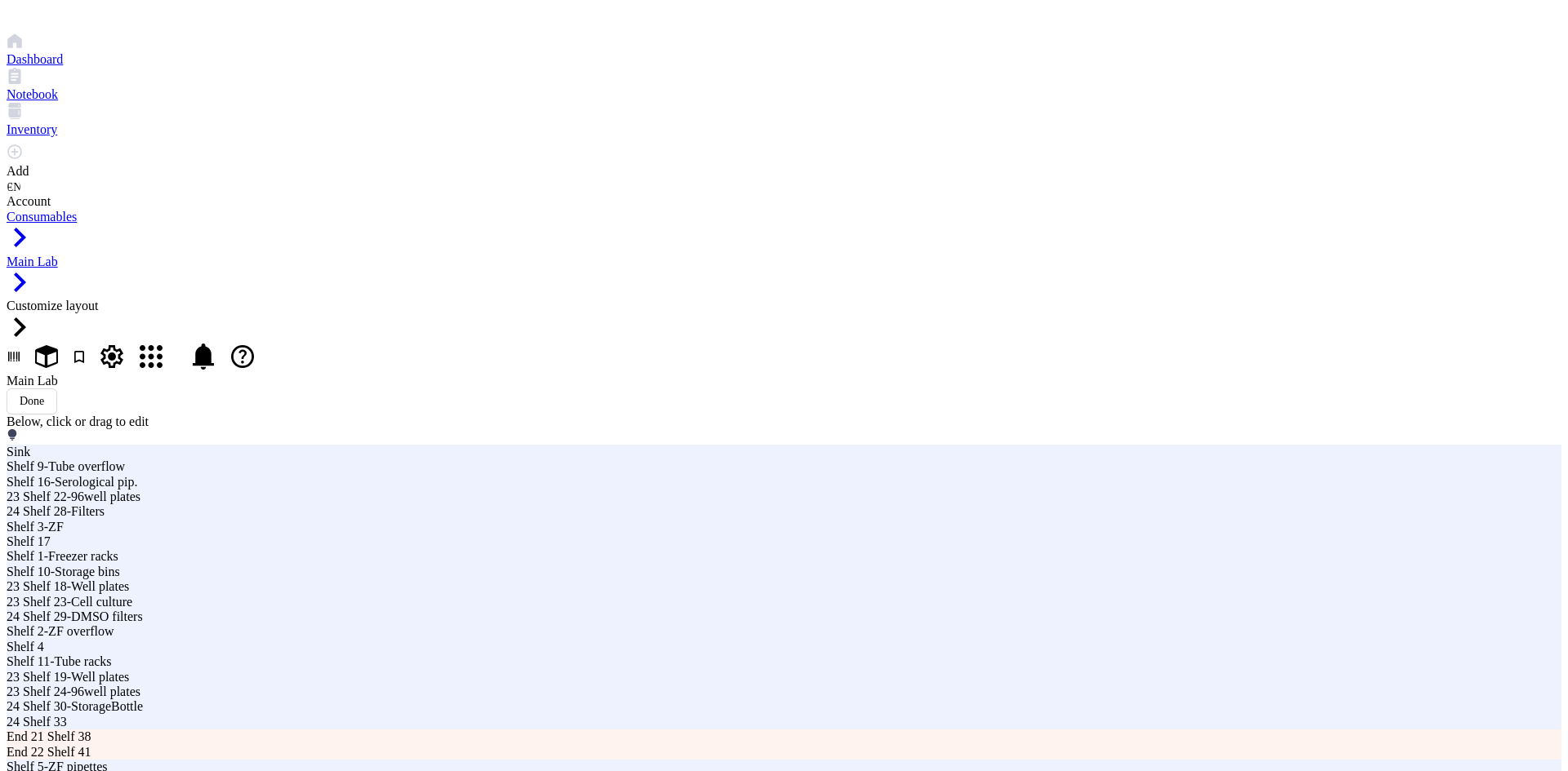
type input "End 23 Shelf 42-Thermomet"
type textarea "Thermomenters"
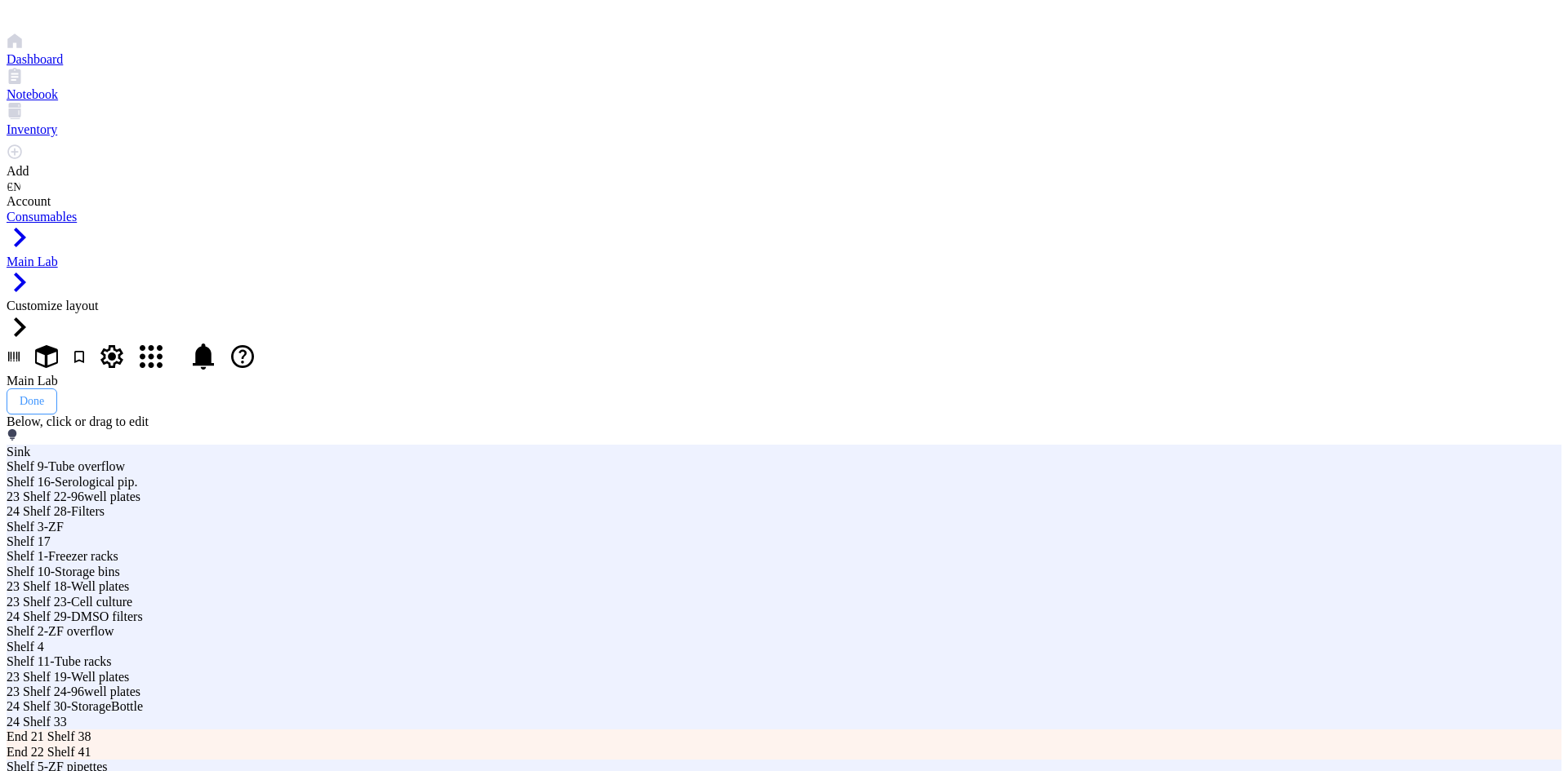
click at [44, 395] on div "Done" at bounding box center [31, 401] width 24 height 13
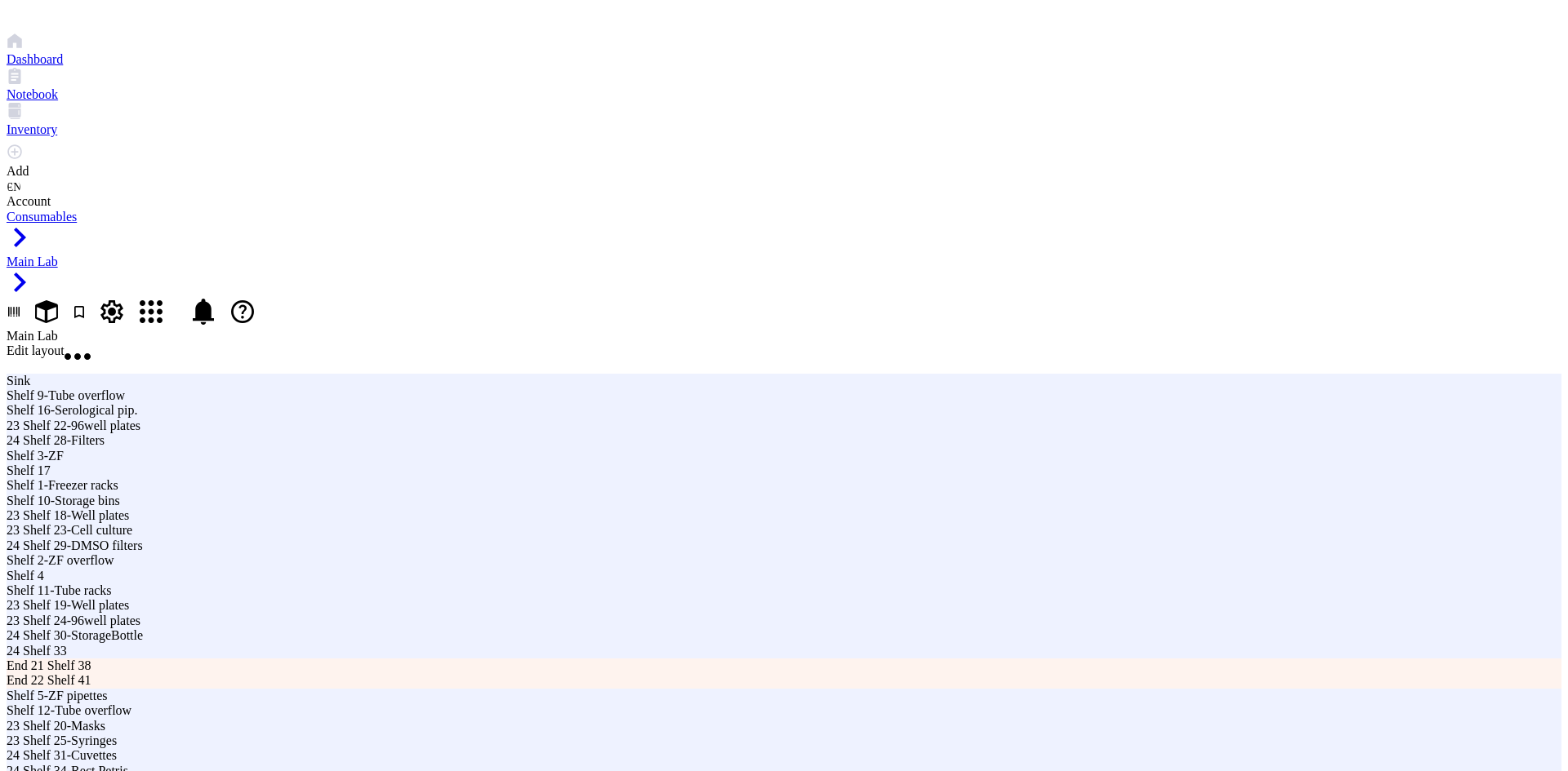
click at [65, 344] on span "Edit layout" at bounding box center [35, 350] width 58 height 14
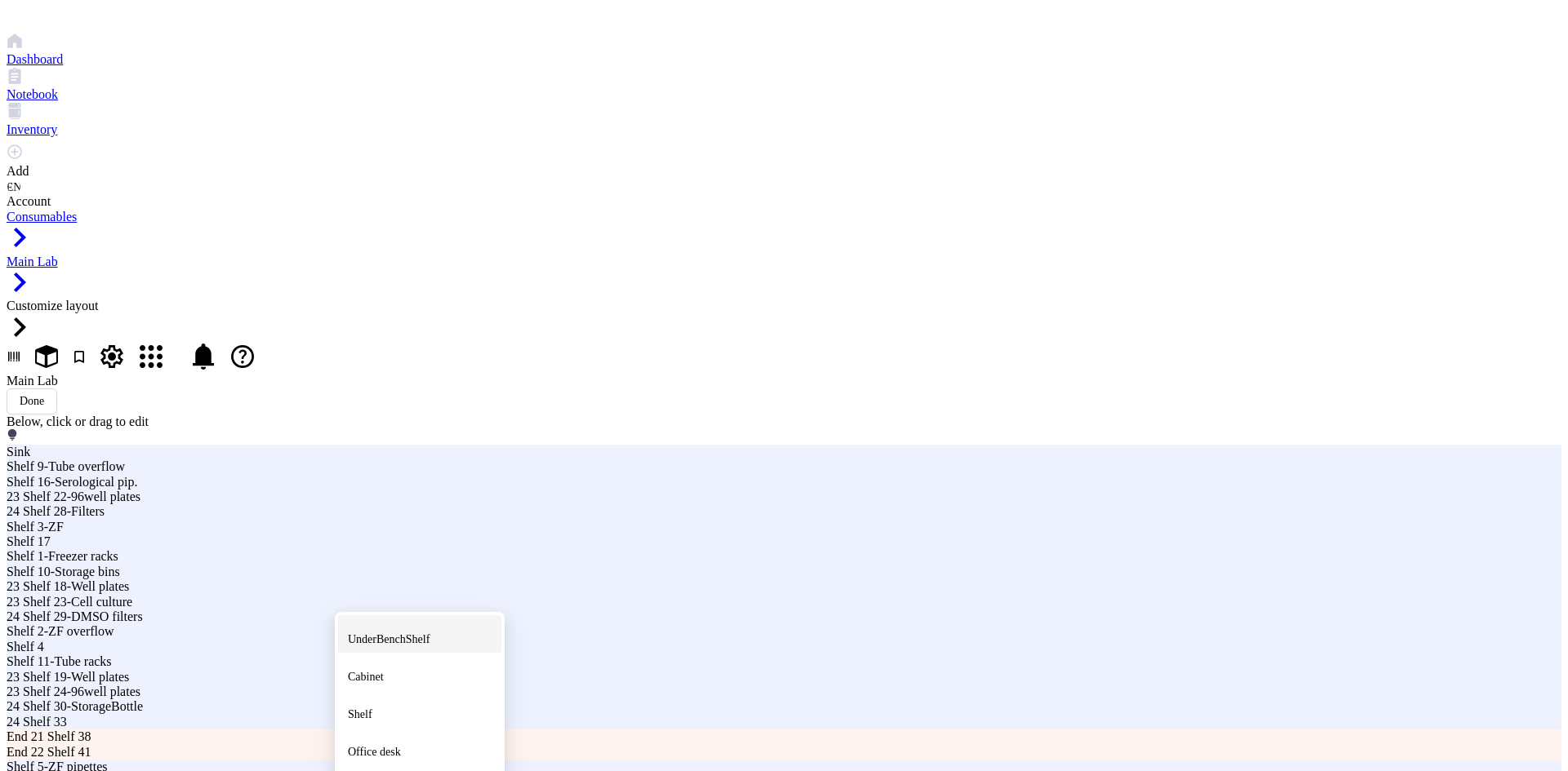
click at [371, 633] on span "UnderBenchShelf" at bounding box center [388, 639] width 82 height 13
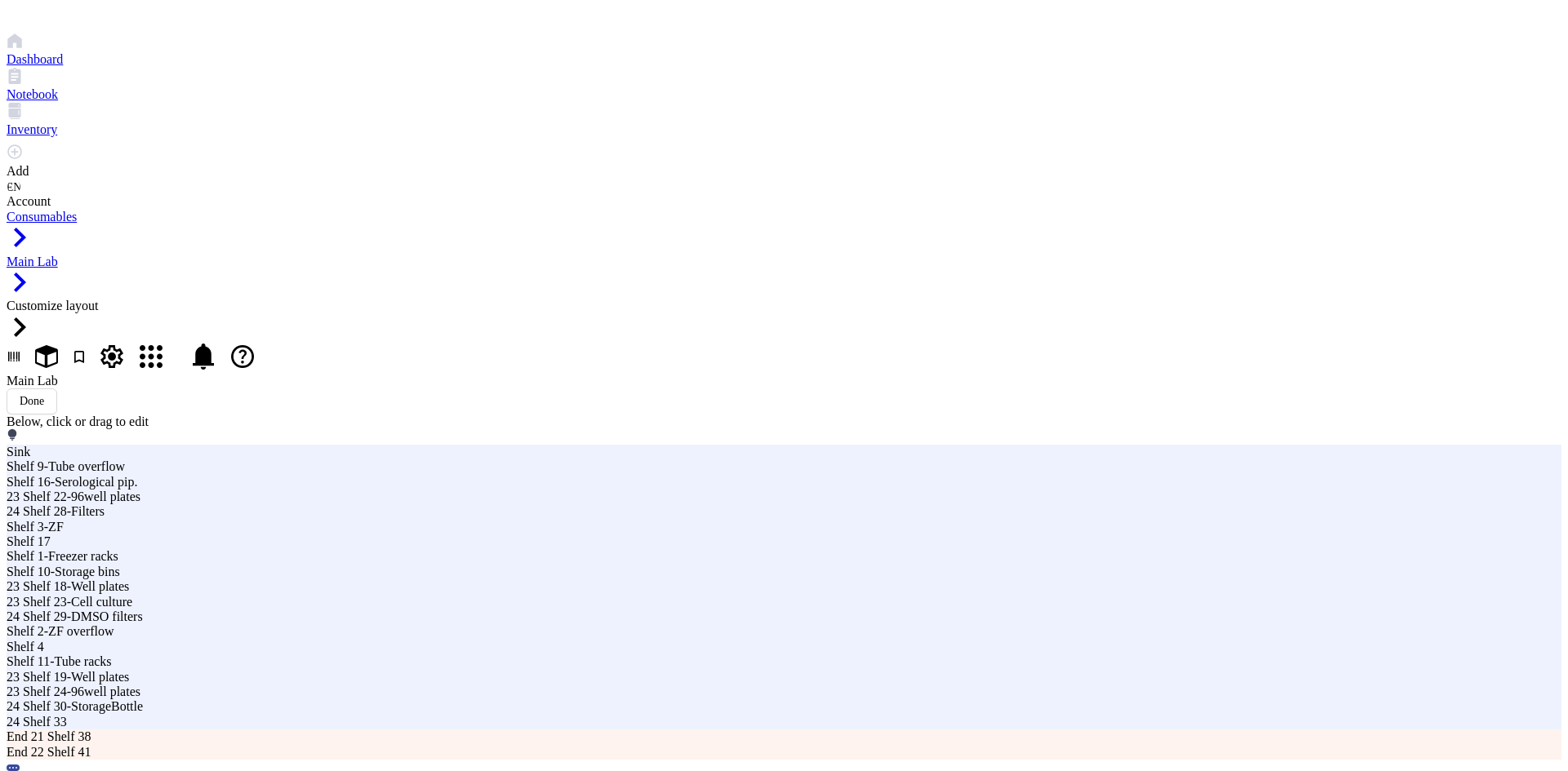
drag, startPoint x: 1013, startPoint y: 203, endPoint x: 872, endPoint y: 218, distance: 141.8
type input "End 23 Shelf 44-IceBucket"
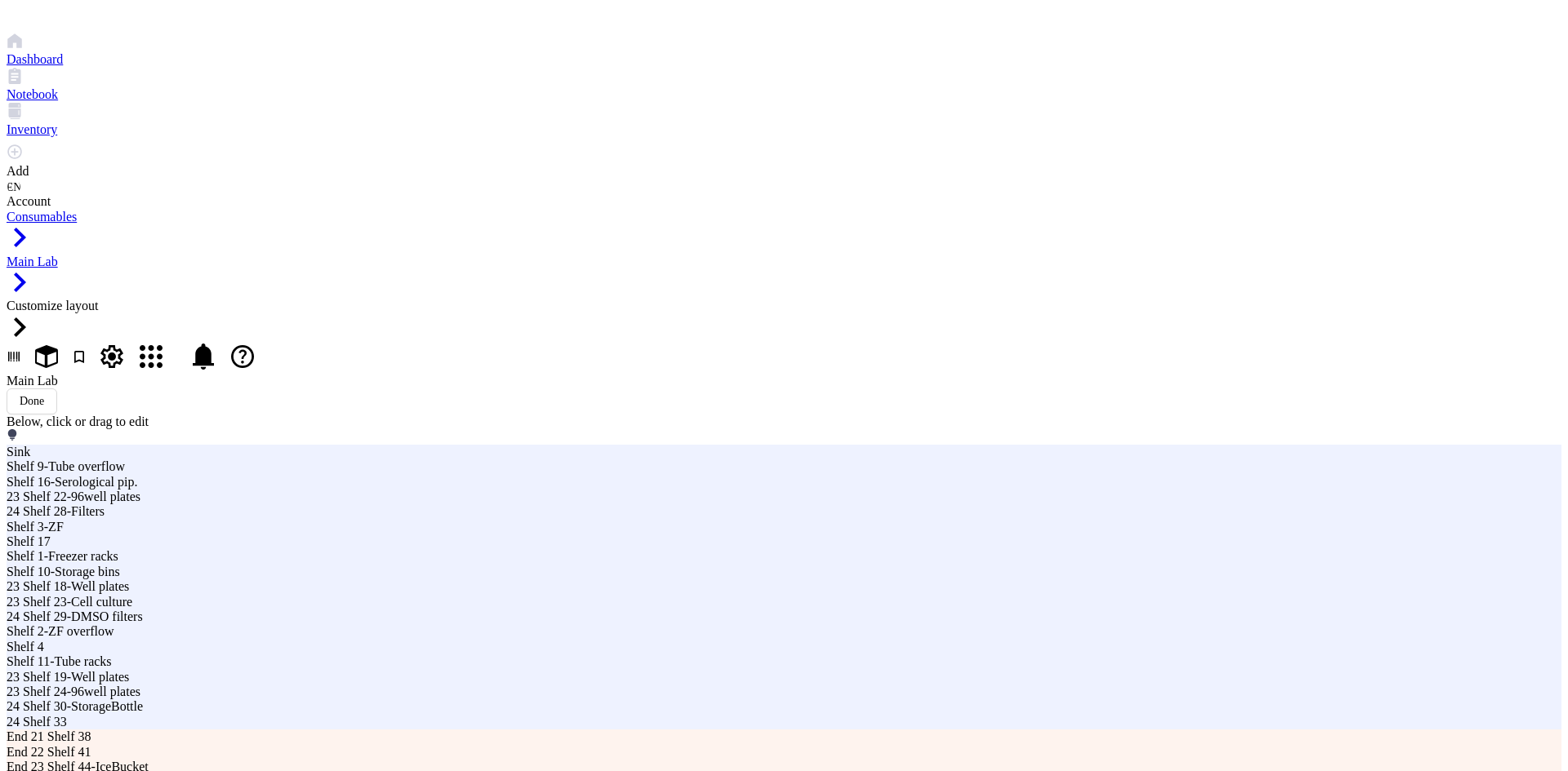
type input "End 23 Shelf 44-Thermomet"
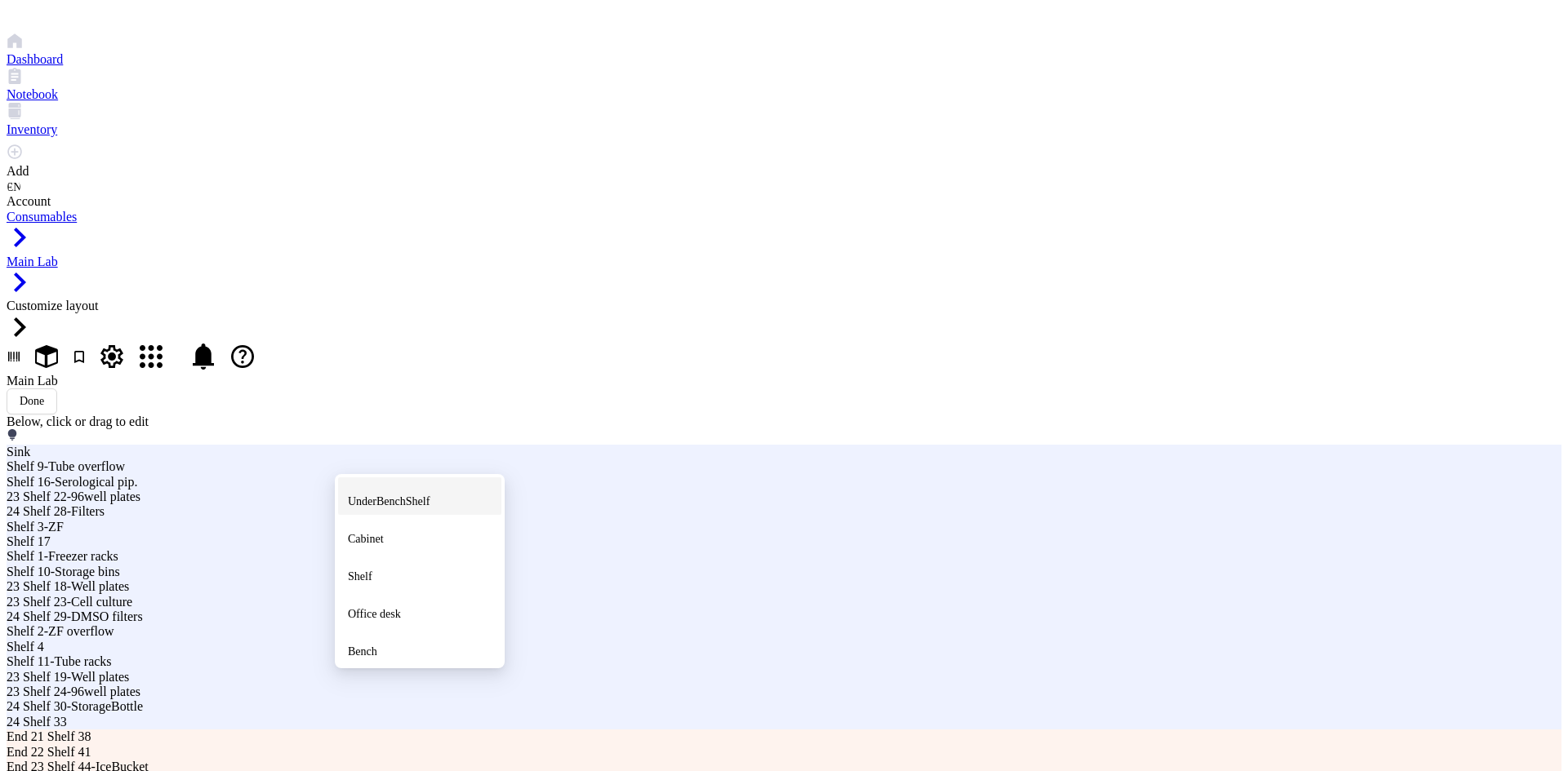
click at [429, 507] on span "UnderBenchShelf" at bounding box center [388, 501] width 82 height 13
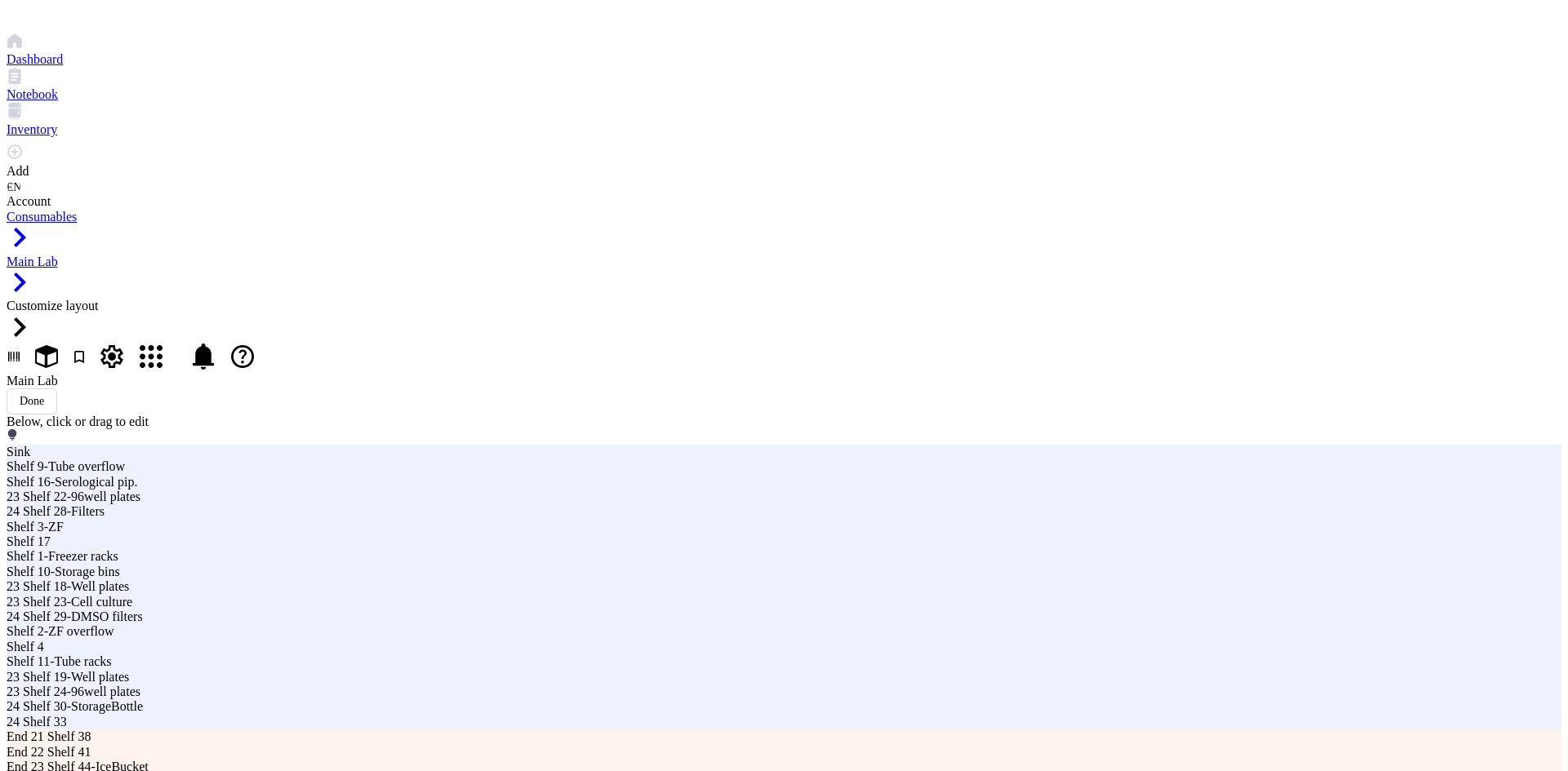
drag, startPoint x: 1022, startPoint y: 202, endPoint x: 872, endPoint y: 206, distance: 150.1
type input "End 24 Shelf 45-SqtBottle"
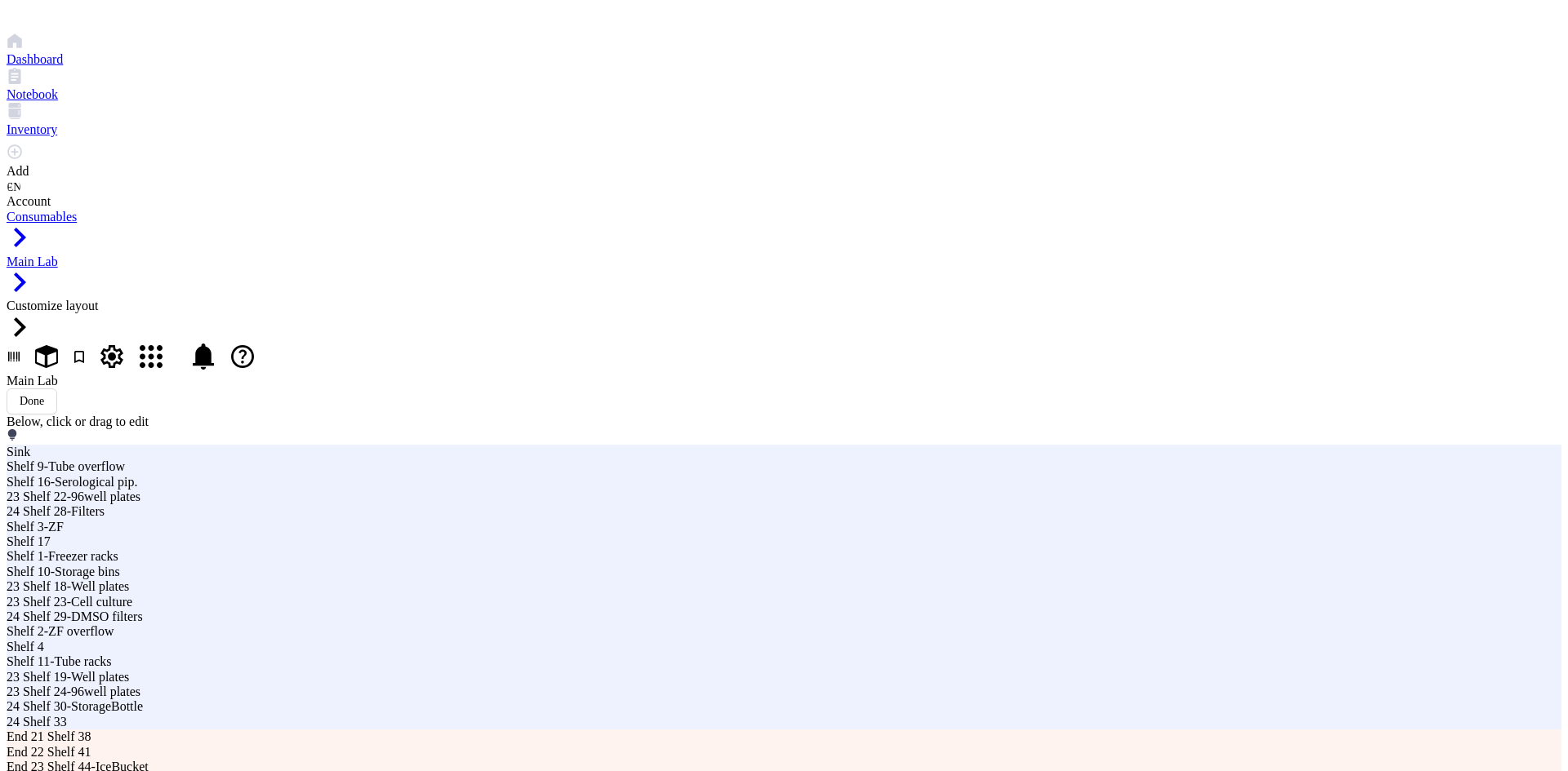
type textarea "Squirt bottles"
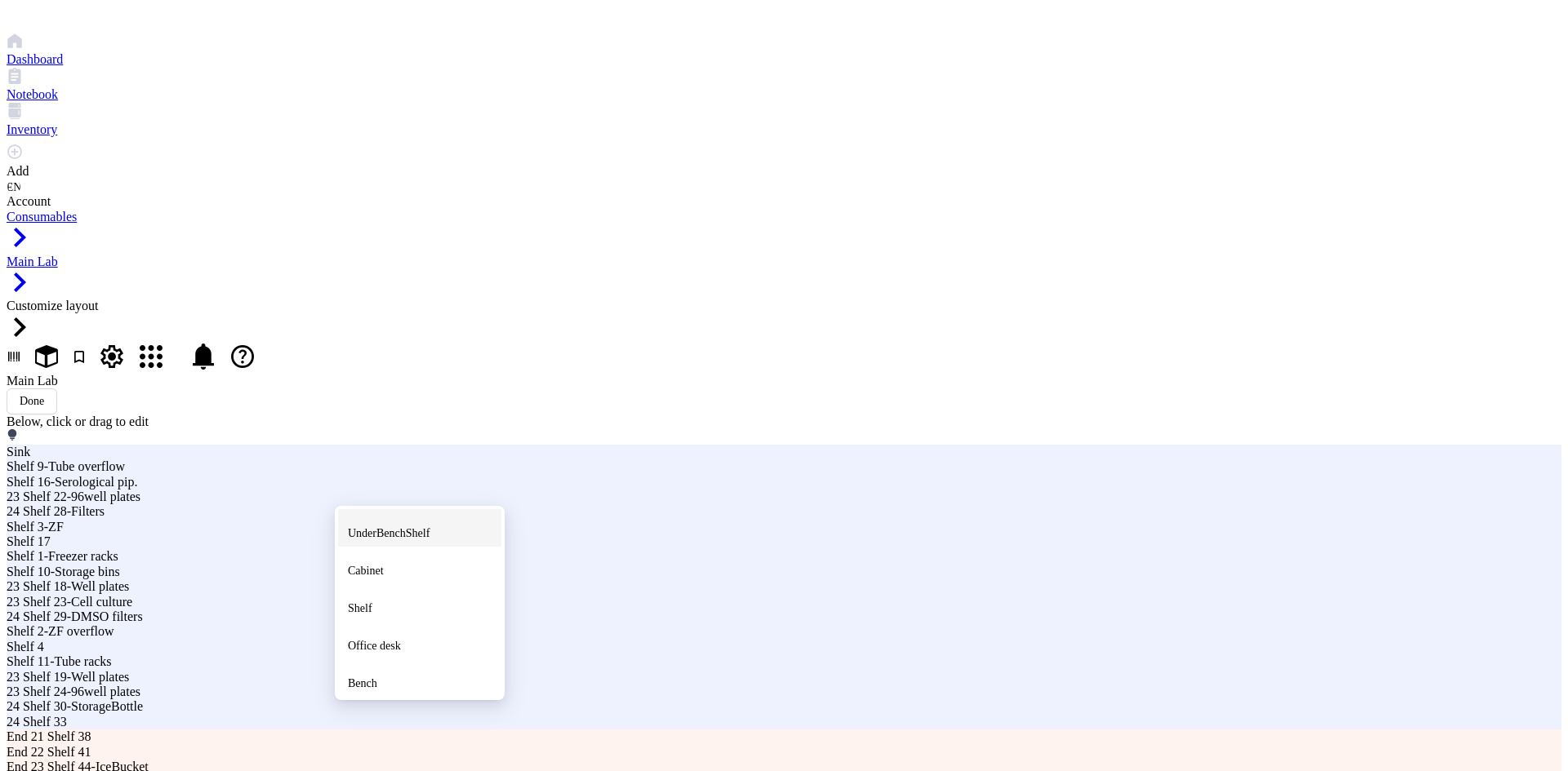
click at [423, 539] on span "UnderBenchShelf" at bounding box center [388, 533] width 82 height 13
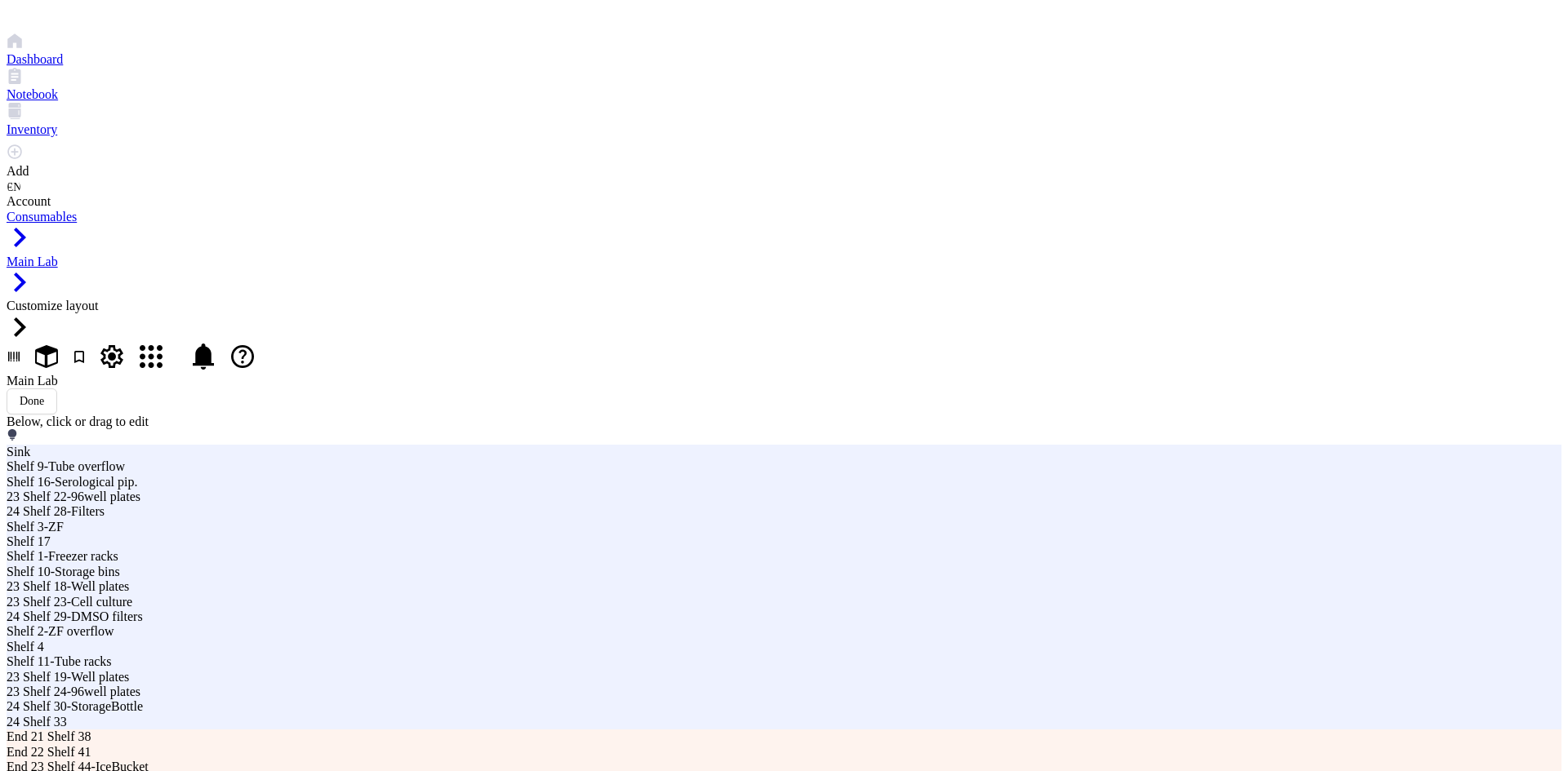
drag, startPoint x: 1018, startPoint y: 202, endPoint x: 905, endPoint y: 208, distance: 113.2
type input "End 24 Shelf 46"
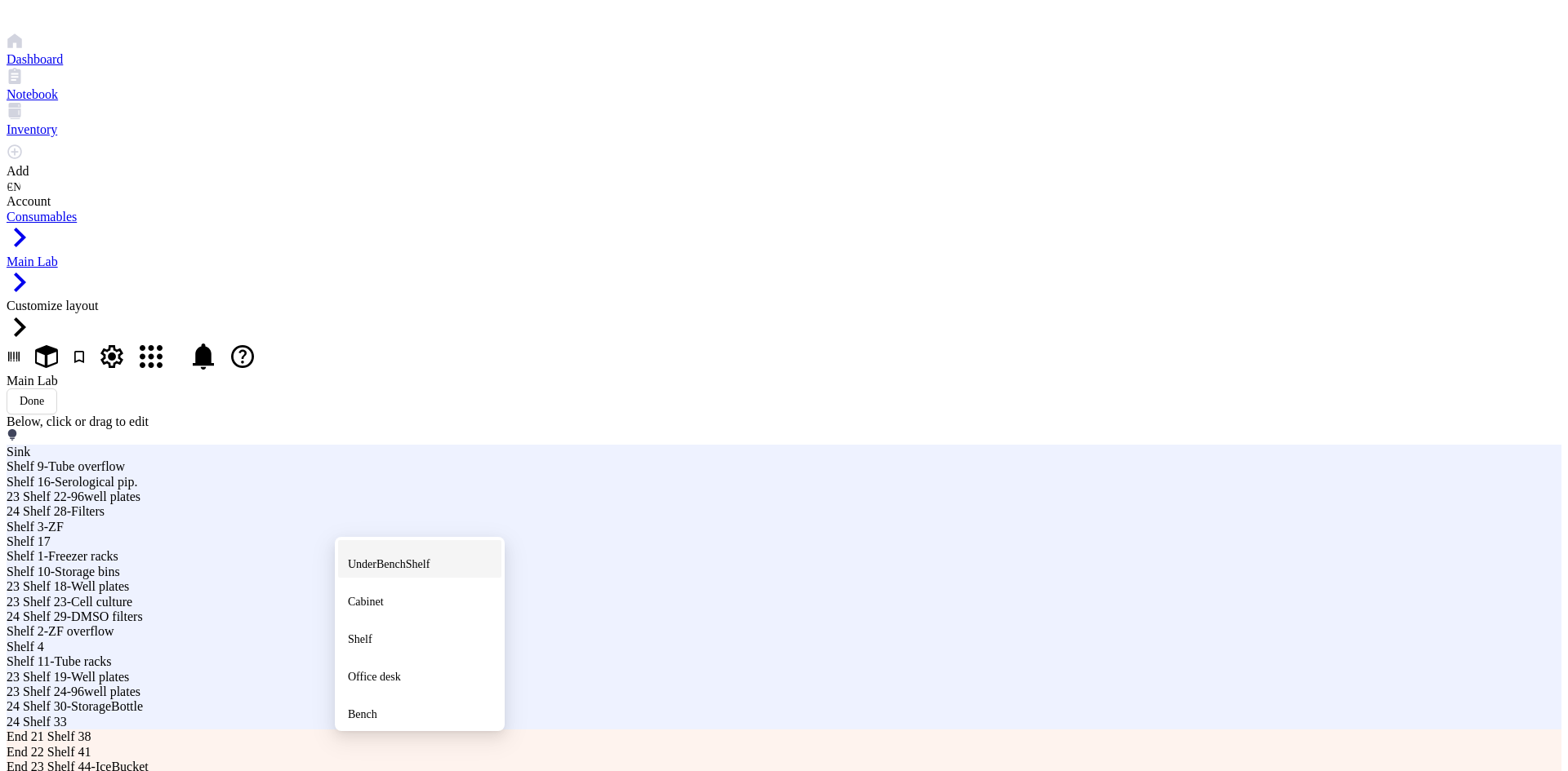
click at [404, 570] on span "UnderBenchShelf" at bounding box center [388, 564] width 82 height 13
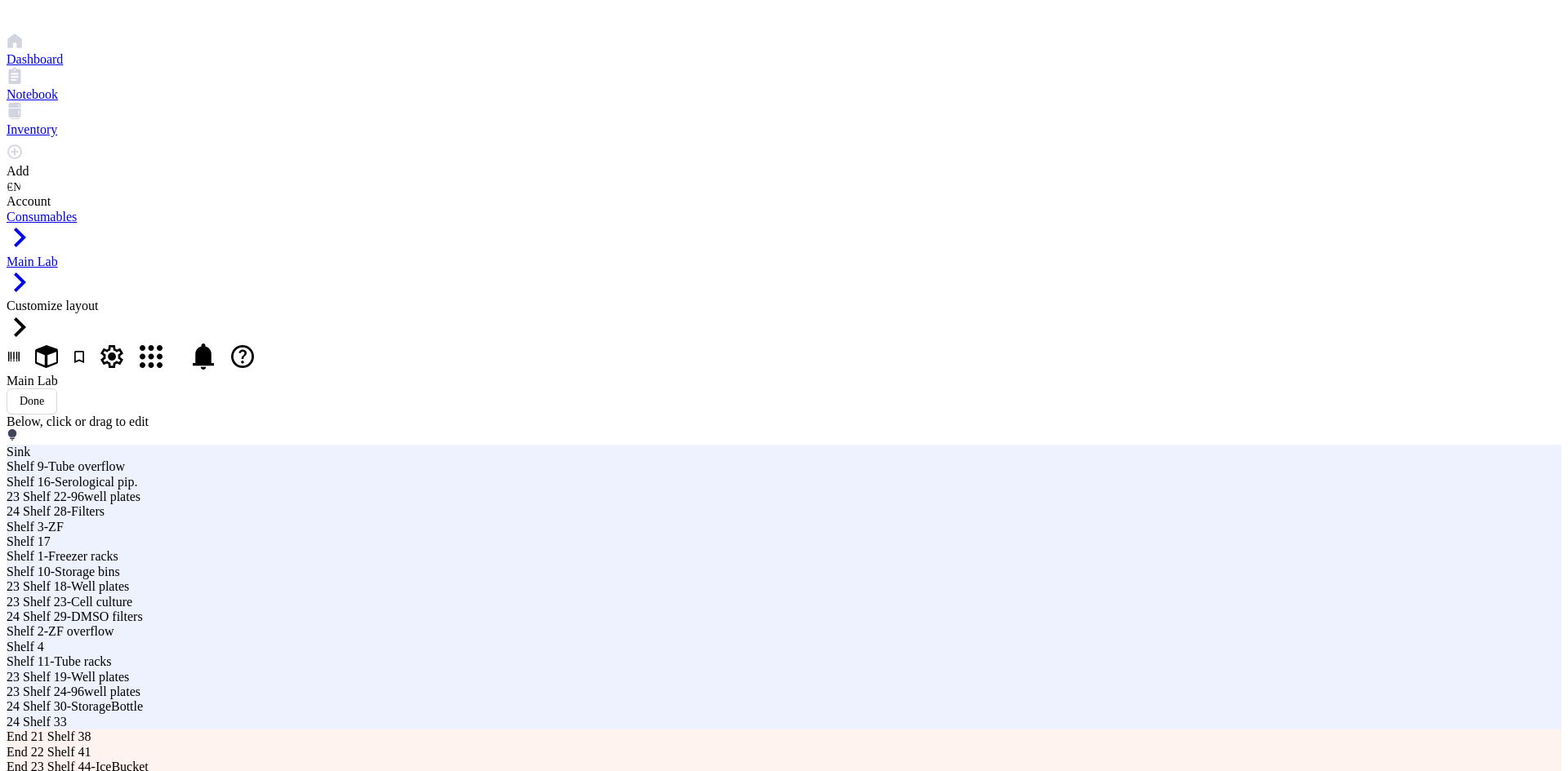
drag, startPoint x: 1011, startPoint y: 200, endPoint x: 858, endPoint y: 207, distance: 153.2
type input "End 24 Shelf 47"
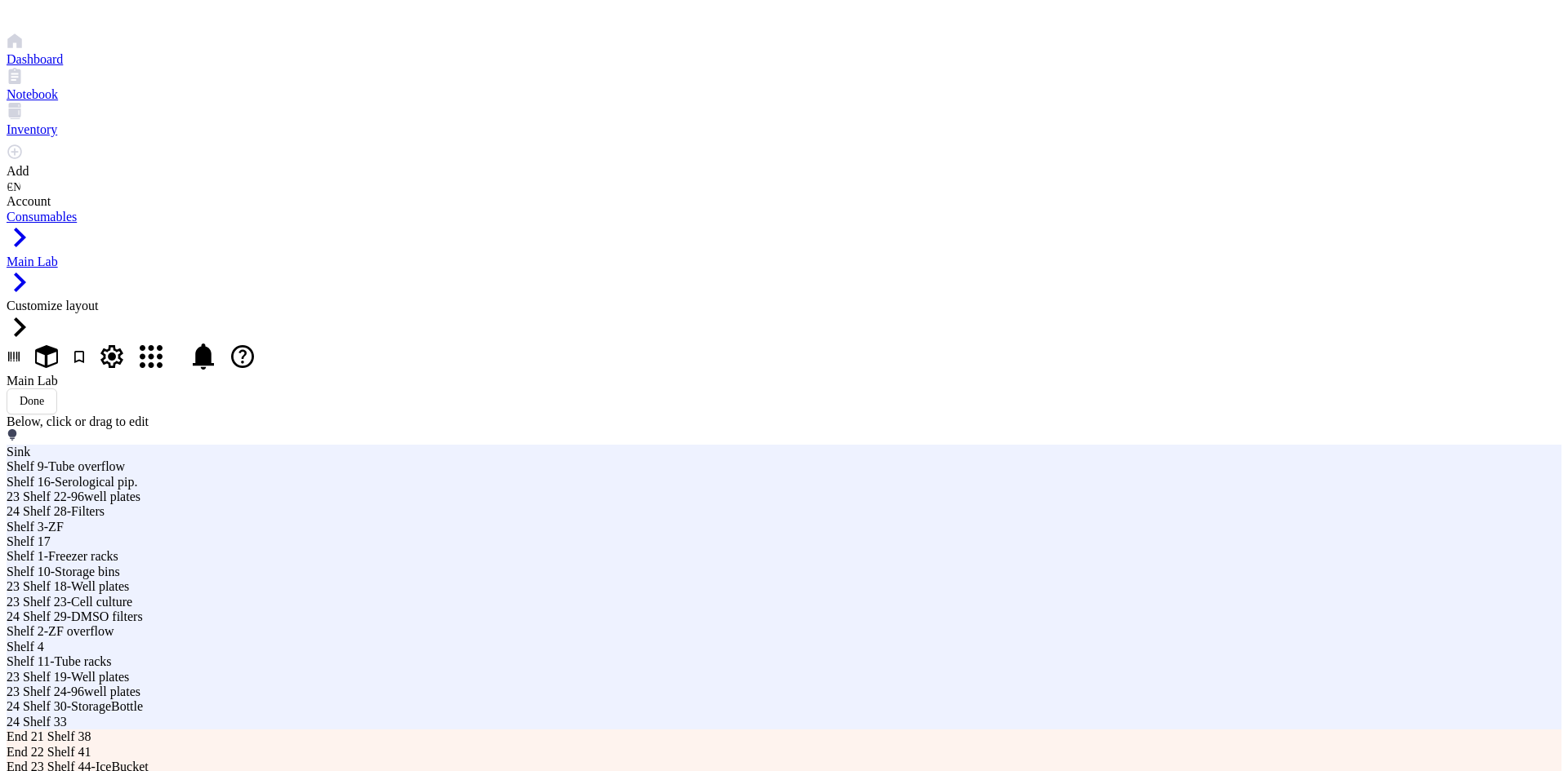
click at [903, 374] on div "Main Lab Done" at bounding box center [784, 394] width 1555 height 41
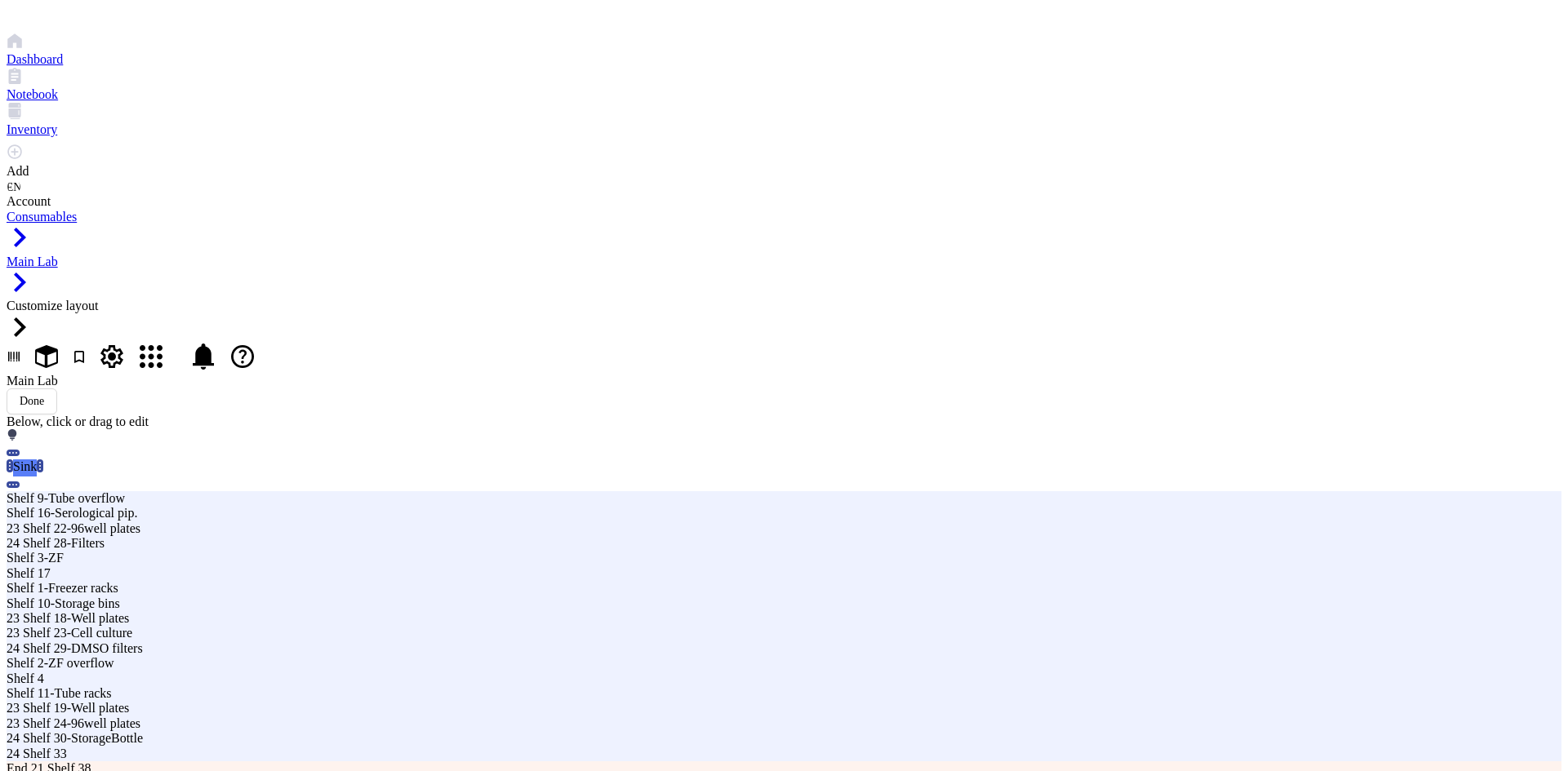
drag, startPoint x: 178, startPoint y: 349, endPoint x: 176, endPoint y: 374, distance: 25.1
type input "2"
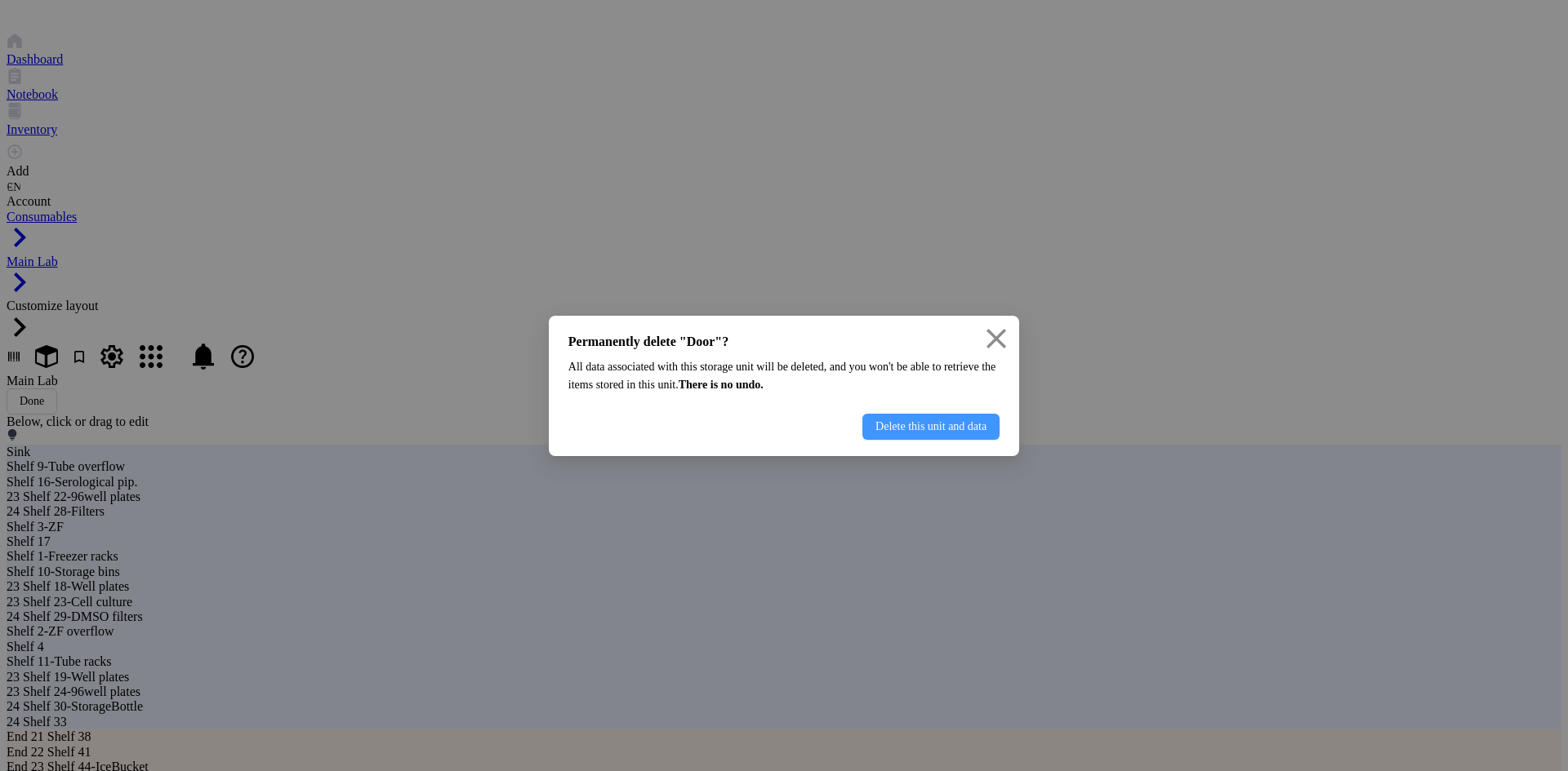
click at [921, 428] on span "Delete this unit and data" at bounding box center [931, 427] width 111 height 13
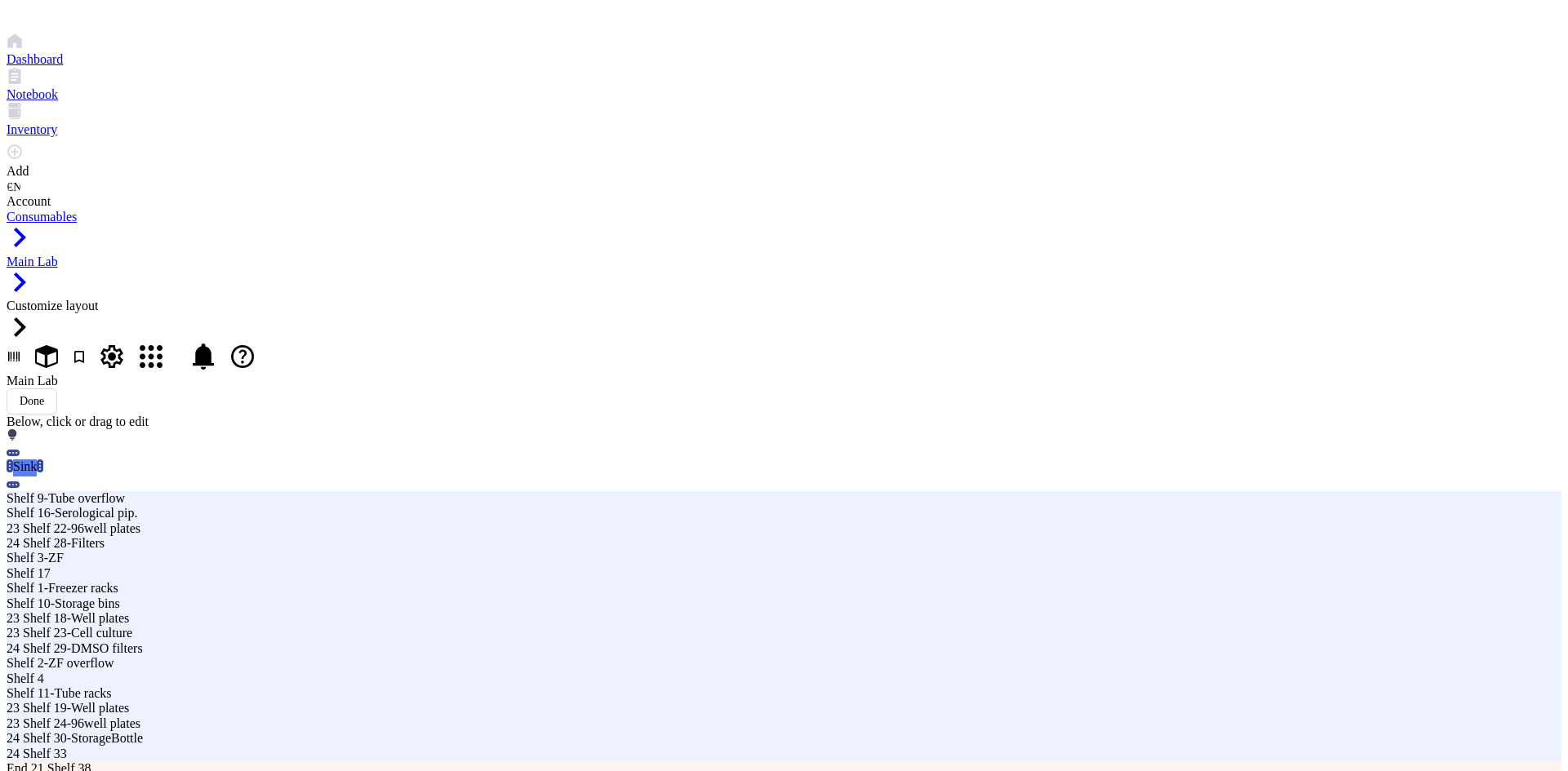
drag, startPoint x: 283, startPoint y: 355, endPoint x: 486, endPoint y: 130, distance: 303.0
type input "4"
drag, startPoint x: 308, startPoint y: 199, endPoint x: 732, endPoint y: 288, distance: 433.2
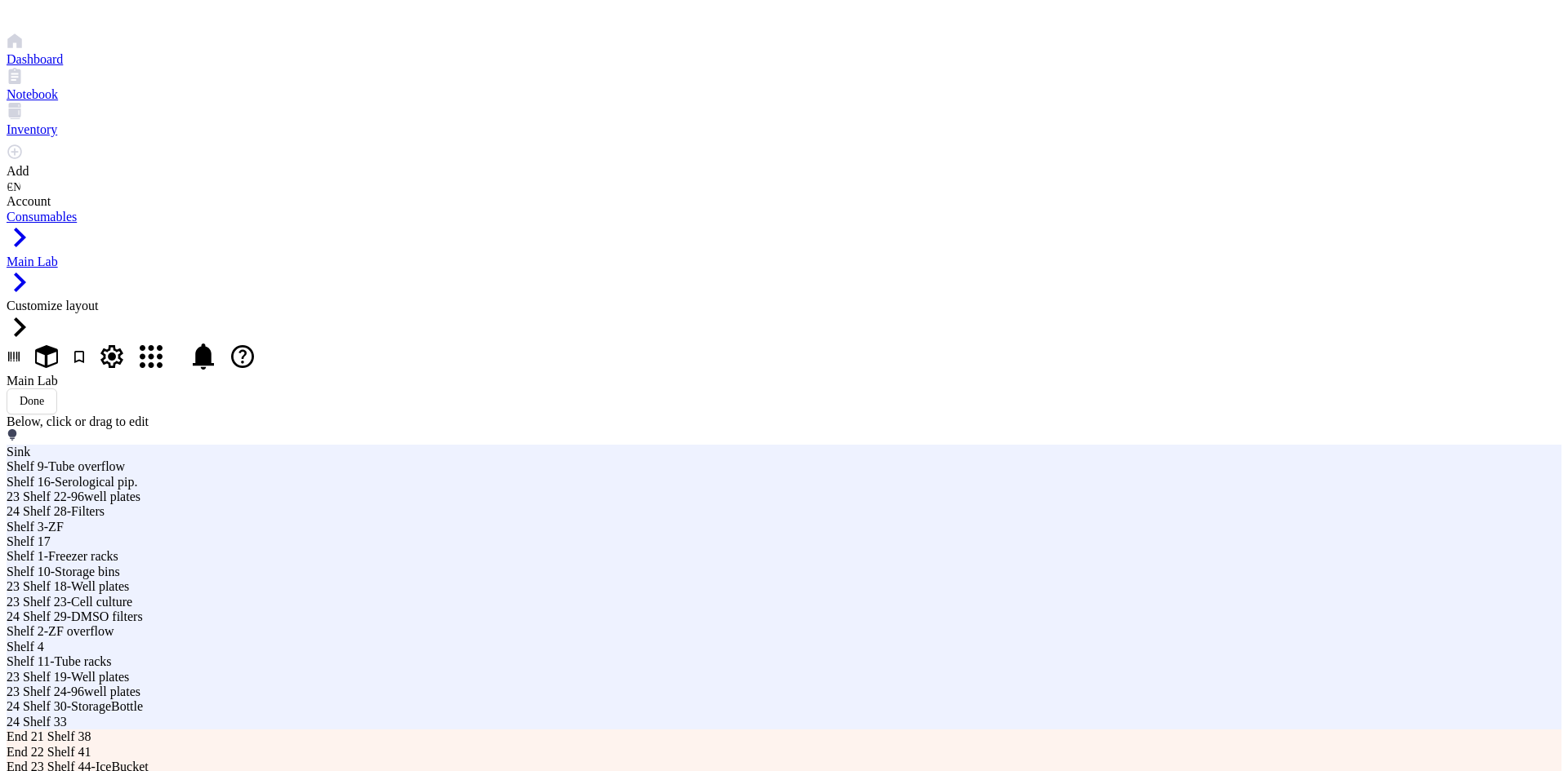
type input "8"
click at [44, 395] on div "Done" at bounding box center [31, 401] width 24 height 13
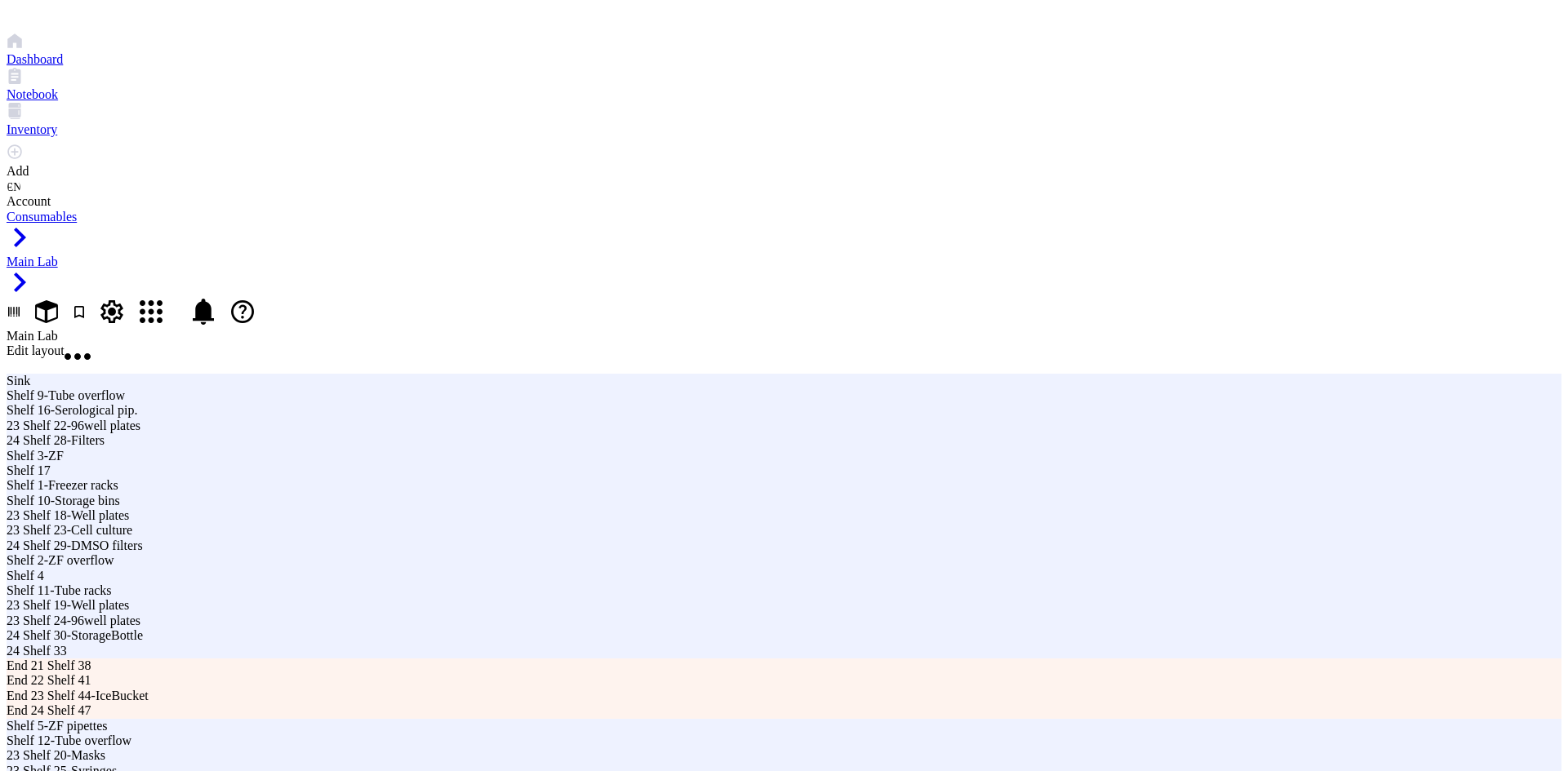
click at [65, 344] on span "Edit layout" at bounding box center [35, 350] width 58 height 14
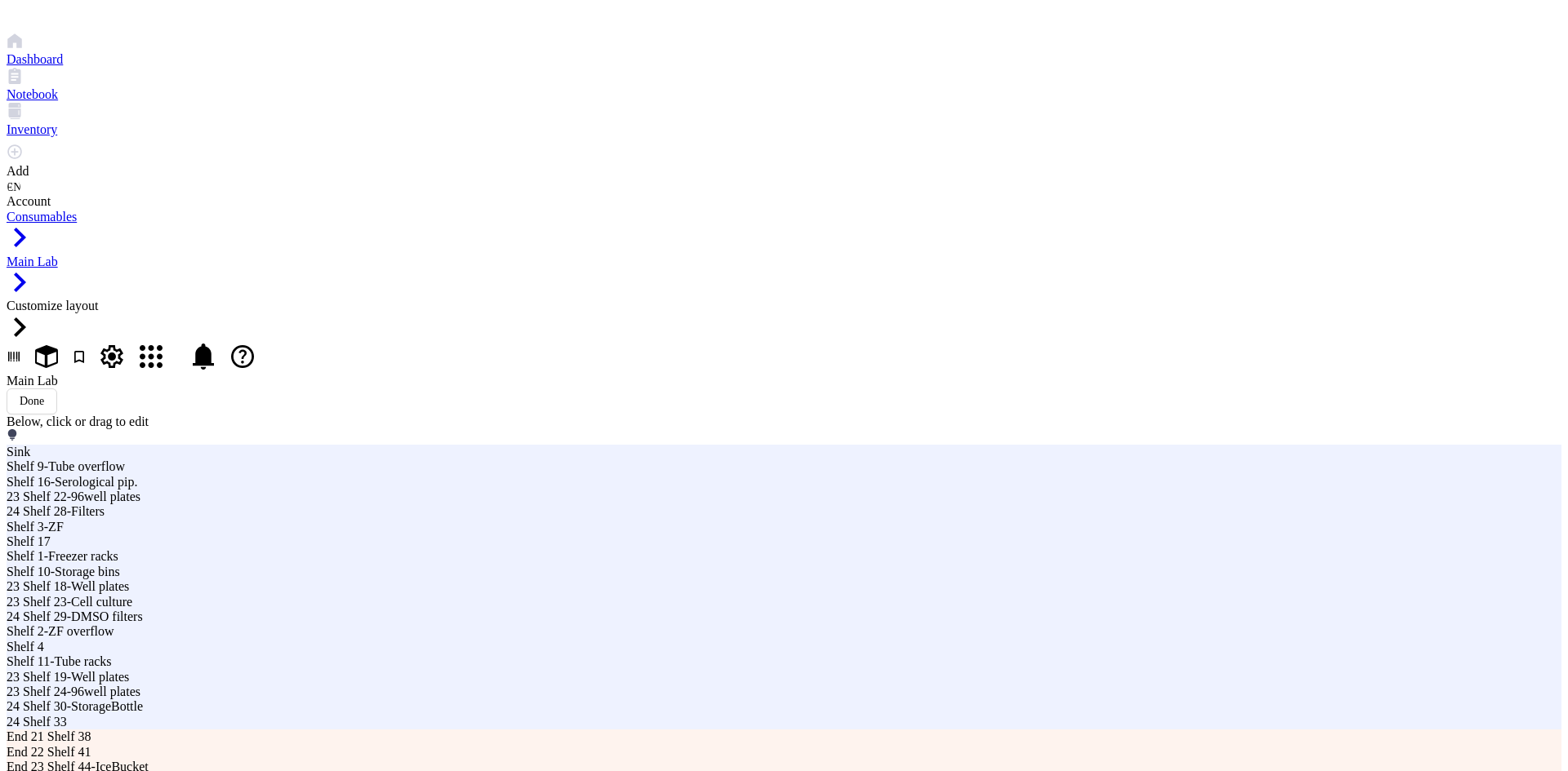
drag, startPoint x: 613, startPoint y: 217, endPoint x: 781, endPoint y: 216, distance: 168.0
drag, startPoint x: 534, startPoint y: 283, endPoint x: 634, endPoint y: 280, distance: 100.0
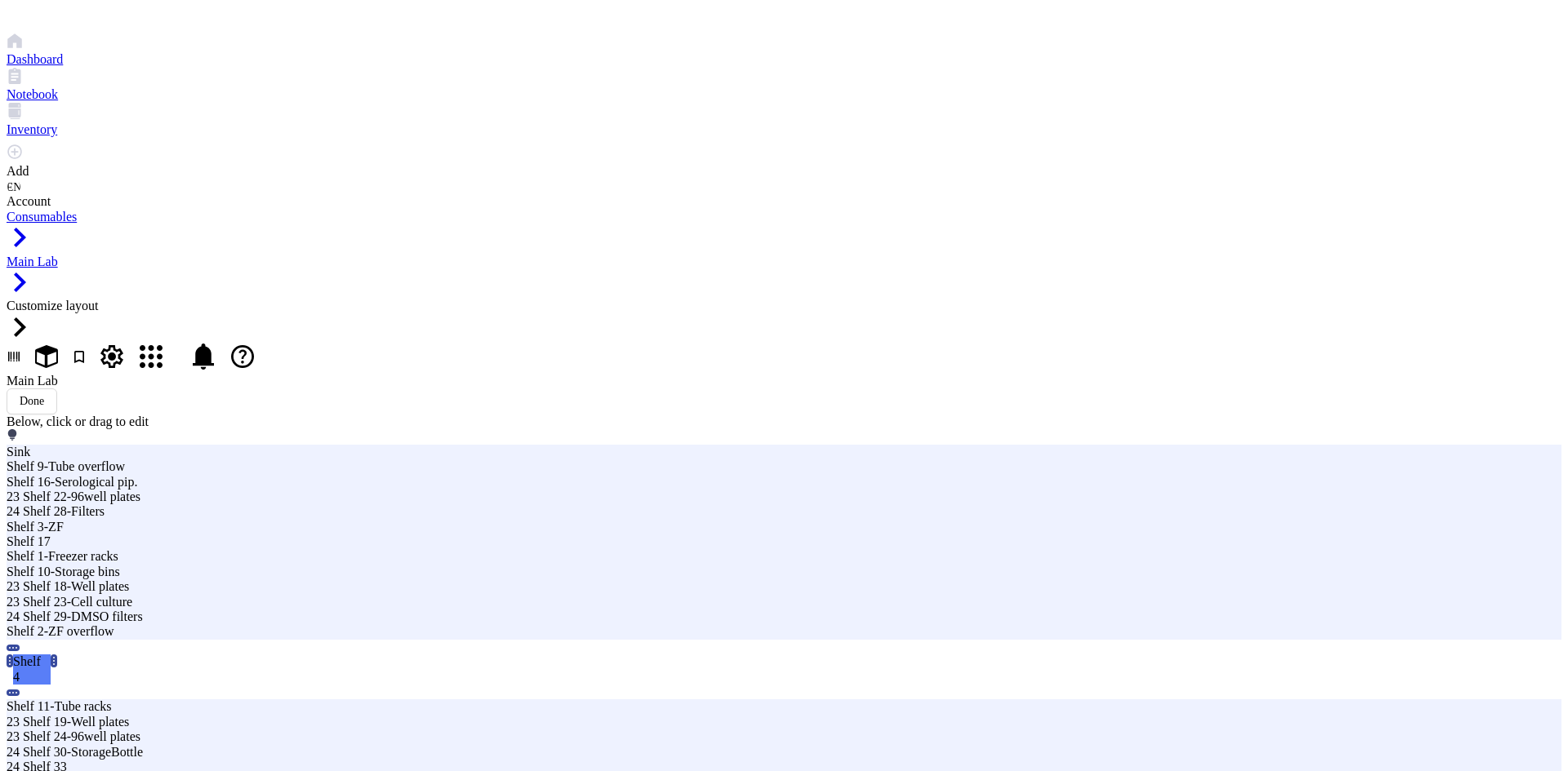
drag, startPoint x: 508, startPoint y: 178, endPoint x: 715, endPoint y: 181, distance: 207.0
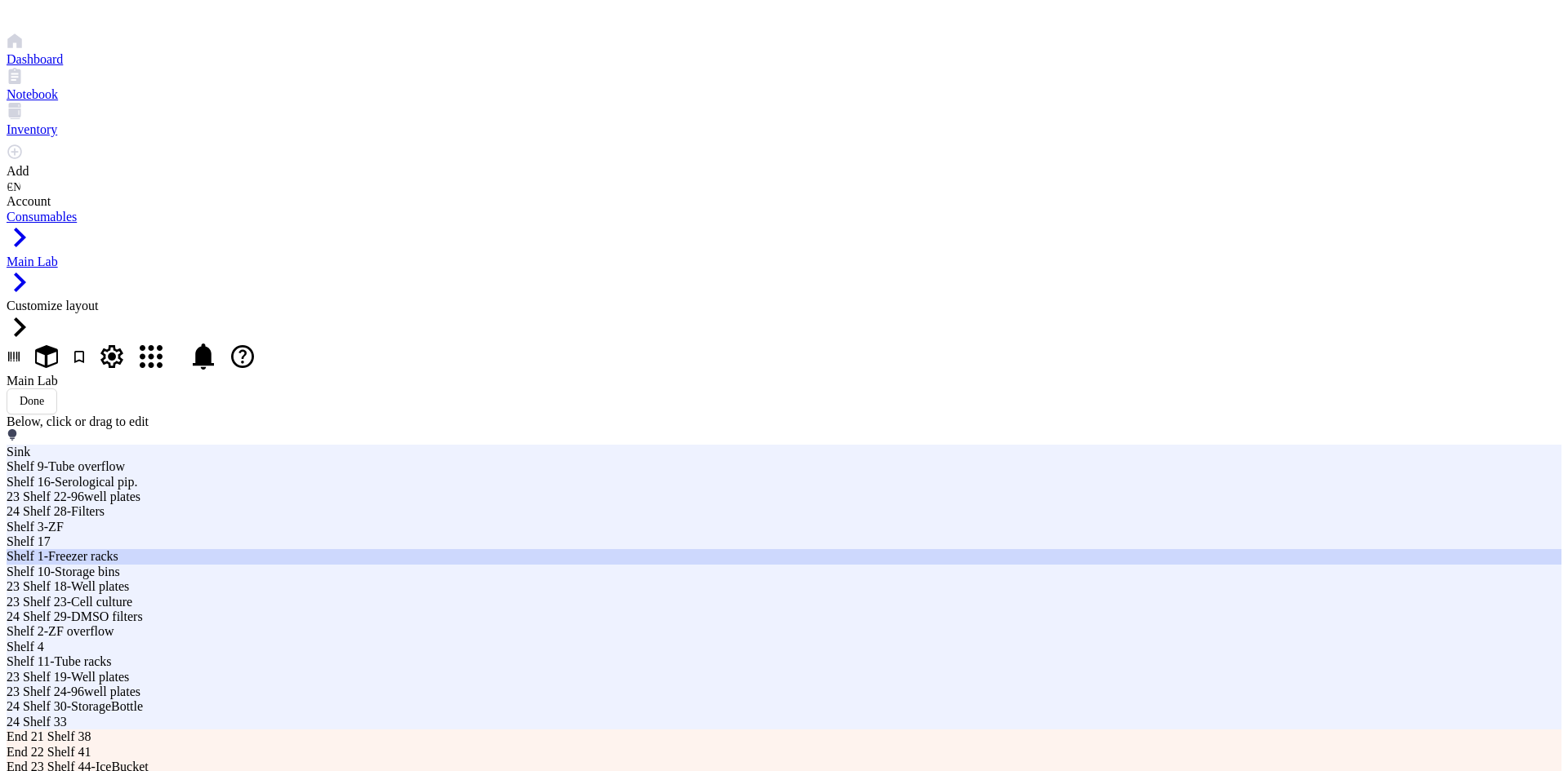
click at [399, 549] on div "Shelf 1-Freezer racks" at bounding box center [473, 556] width 933 height 14
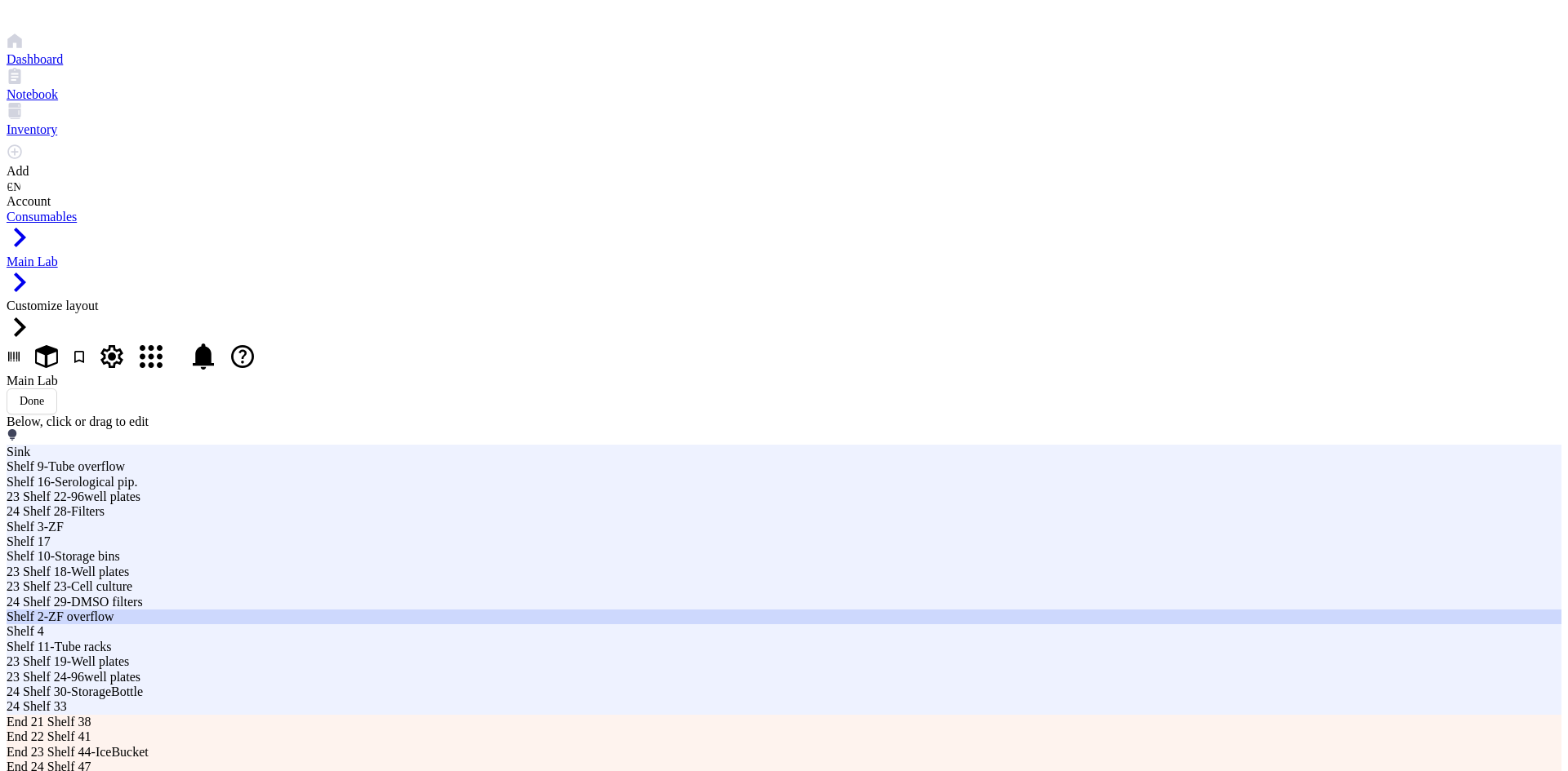
click at [418, 610] on div "Shelf 2-ZF overflow" at bounding box center [473, 616] width 933 height 14
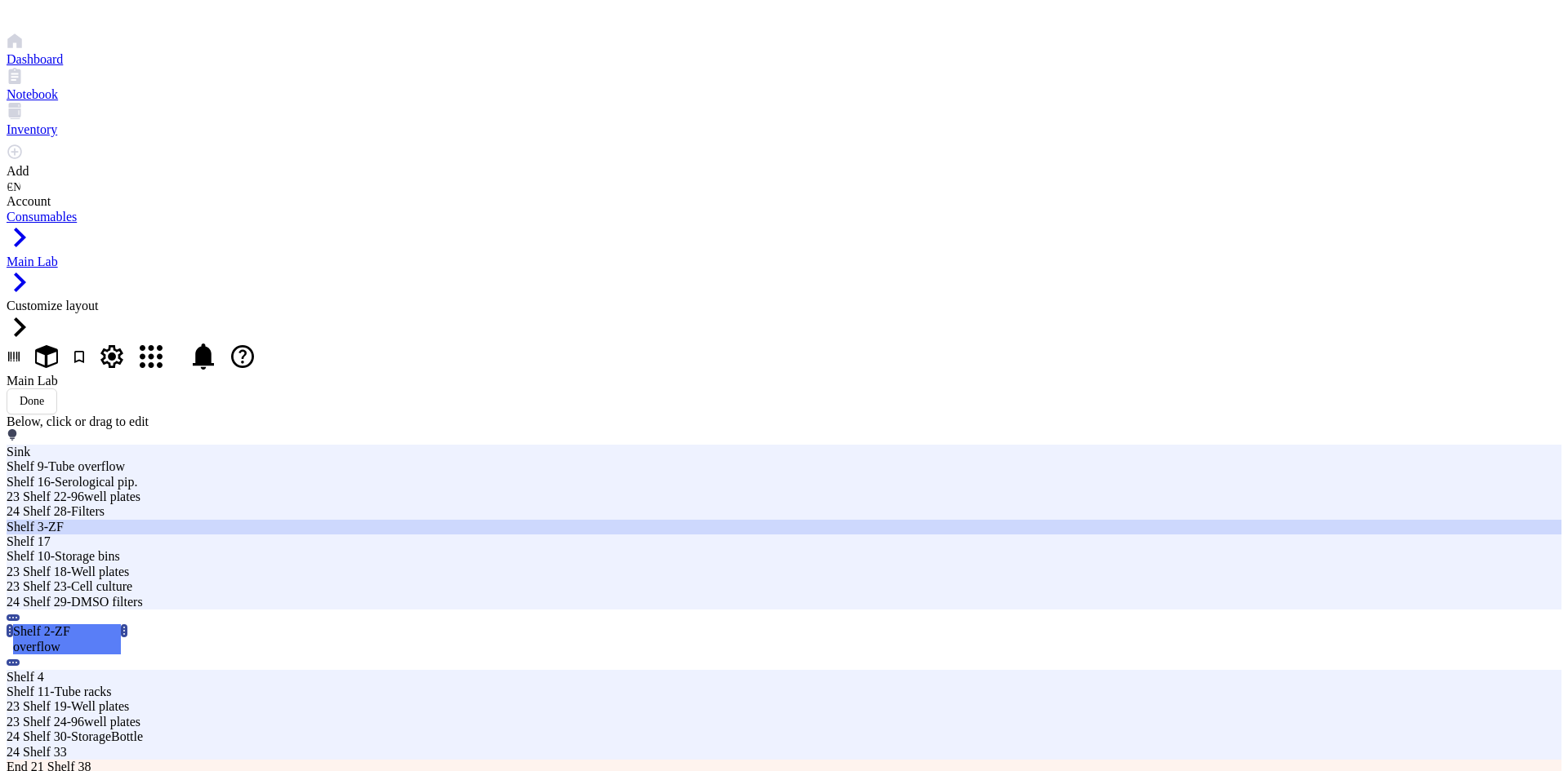
click at [438, 520] on div "Shelf 3-ZF" at bounding box center [473, 527] width 933 height 14
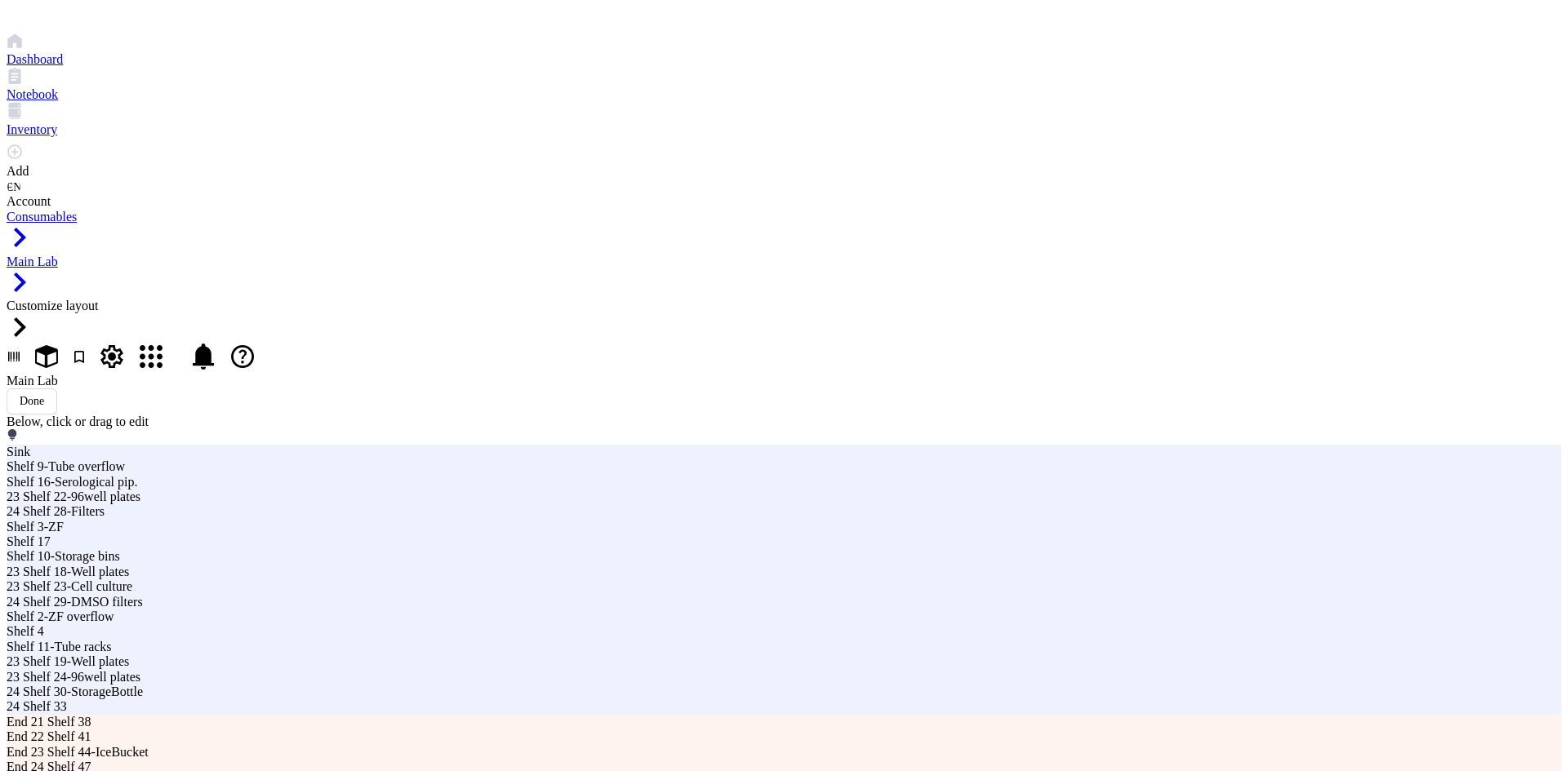
drag, startPoint x: 329, startPoint y: 187, endPoint x: 392, endPoint y: 190, distance: 63.1
drag, startPoint x: 346, startPoint y: 209, endPoint x: 446, endPoint y: 206, distance: 100.0
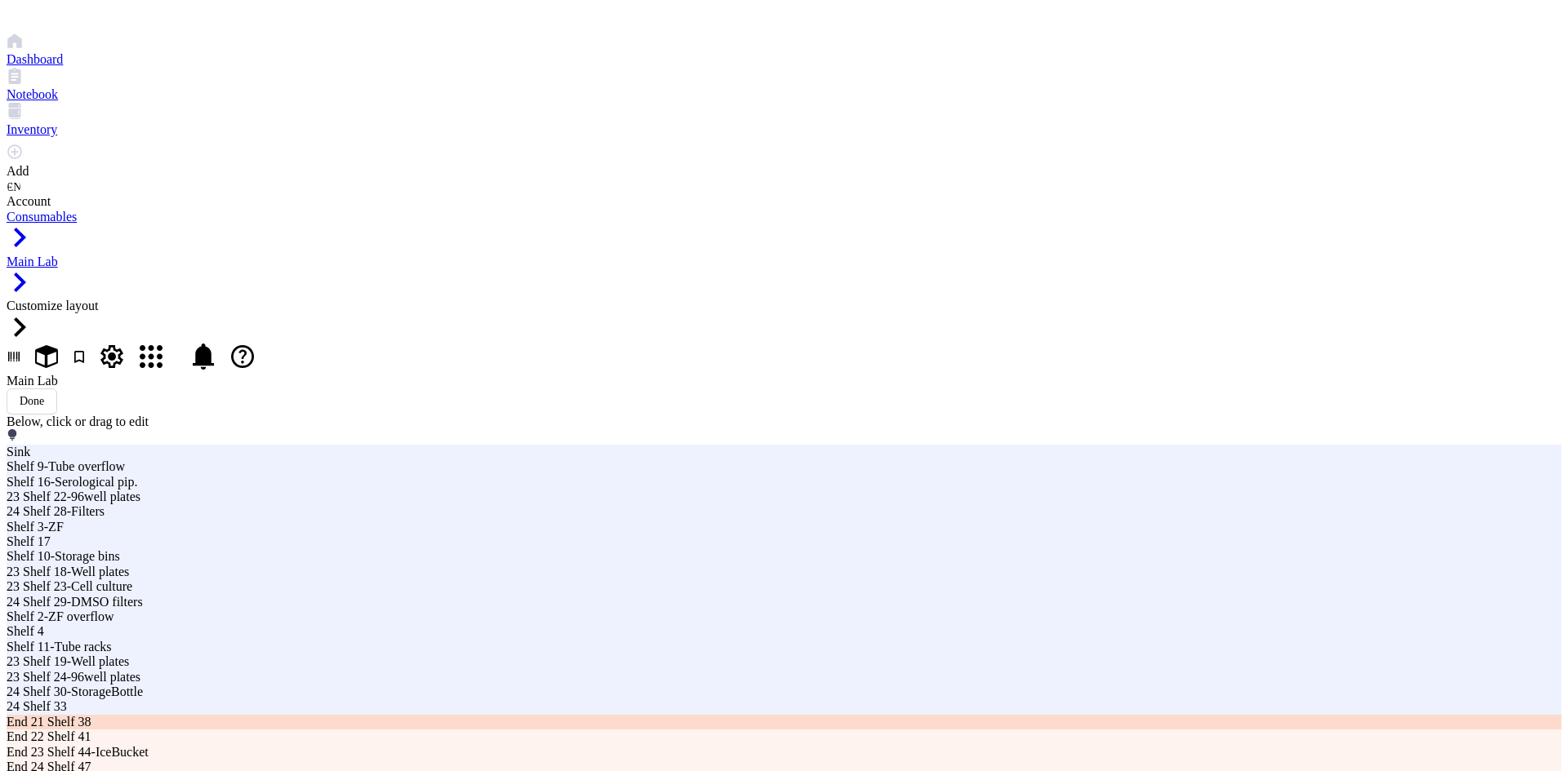
click at [312, 715] on div "End 21 Shelf 38" at bounding box center [473, 721] width 933 height 14
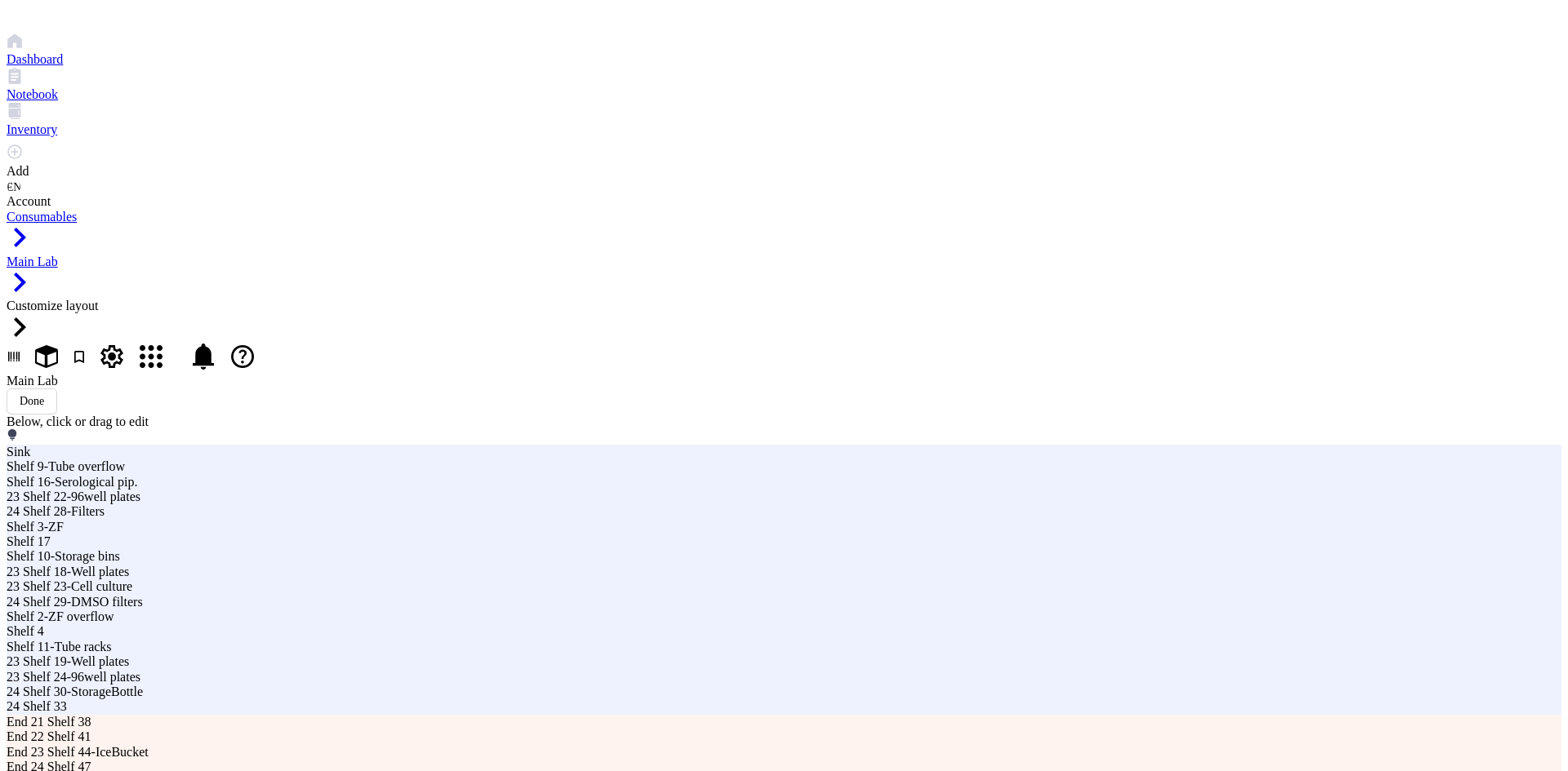
drag, startPoint x: 466, startPoint y: 475, endPoint x: 655, endPoint y: 461, distance: 189.5
drag, startPoint x: 590, startPoint y: 375, endPoint x: 800, endPoint y: 368, distance: 210.1
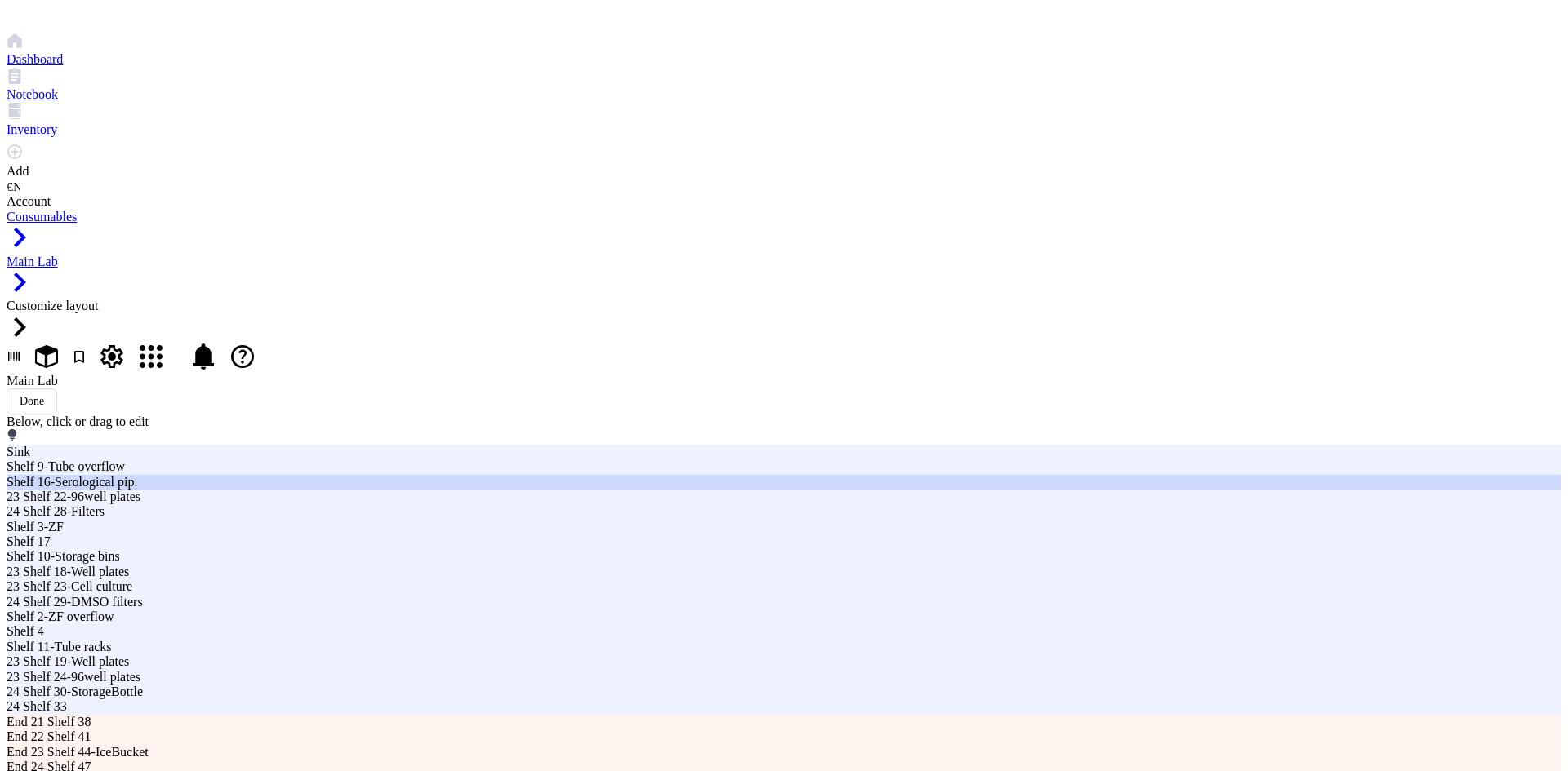
click at [583, 475] on div "Shelf 16-Serological pip." at bounding box center [473, 481] width 933 height 14
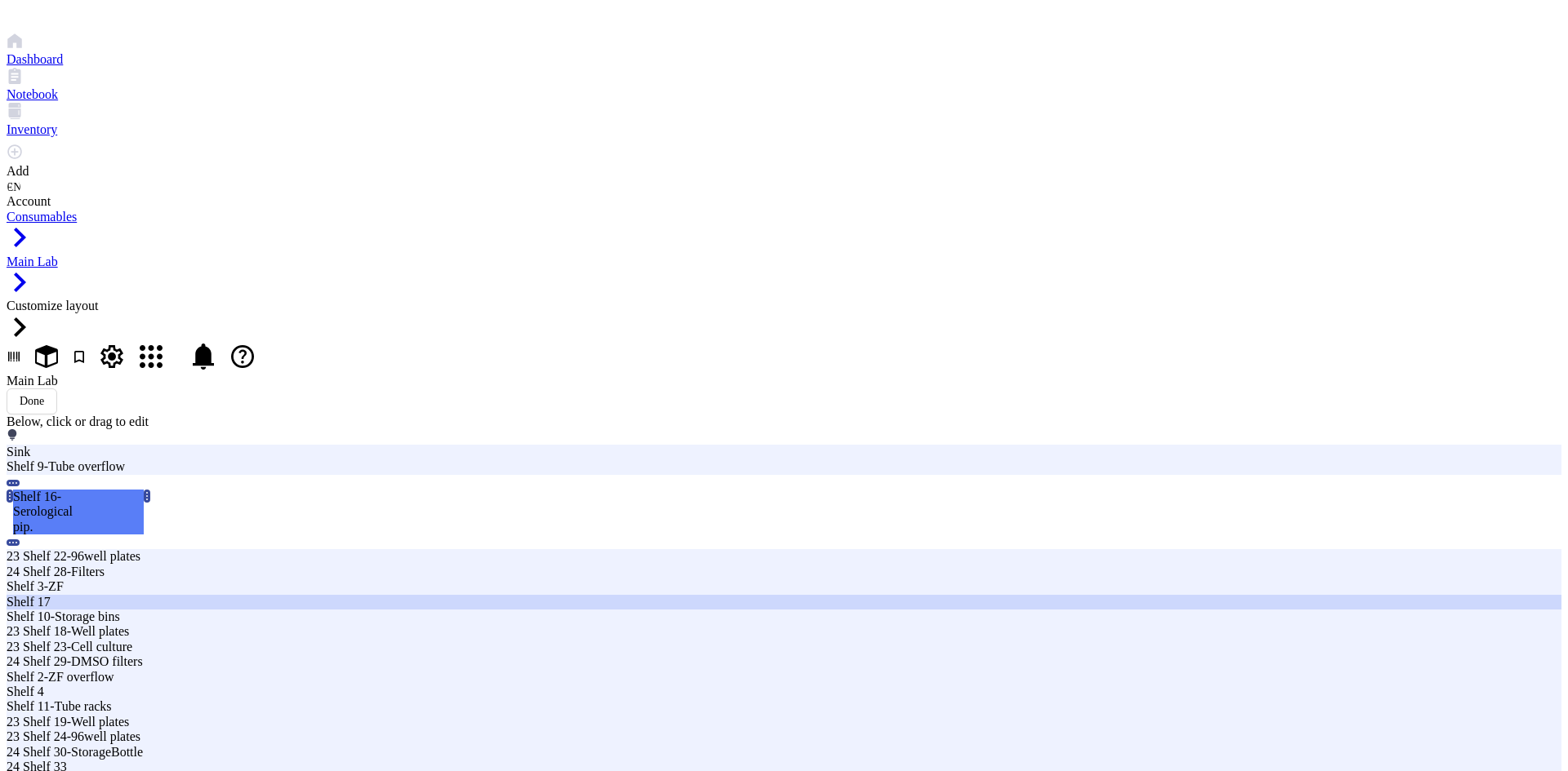
click at [620, 595] on div "Shelf 17" at bounding box center [473, 601] width 933 height 14
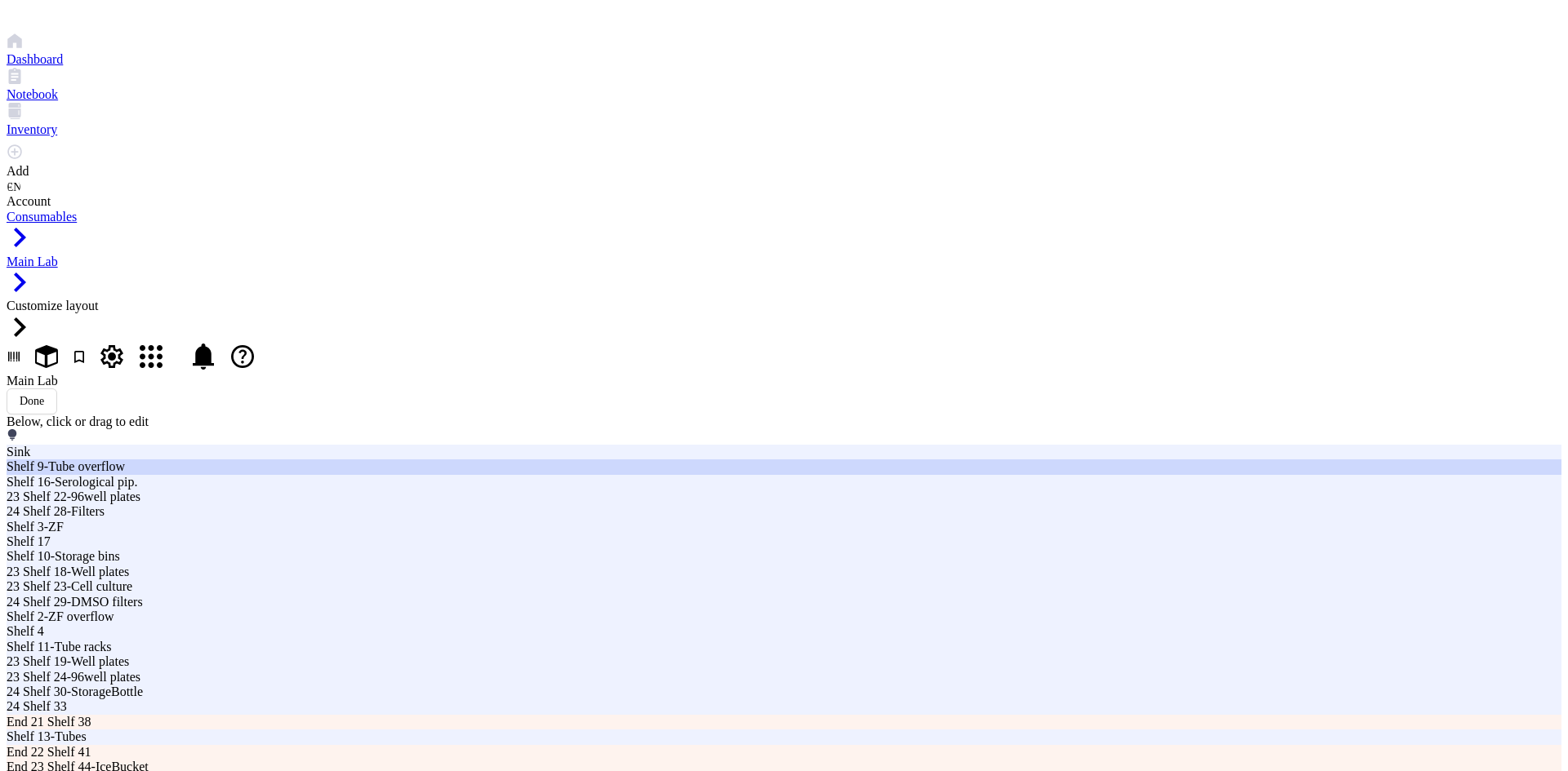
click at [420, 459] on div "Shelf 9-Tube overflow" at bounding box center [473, 466] width 933 height 14
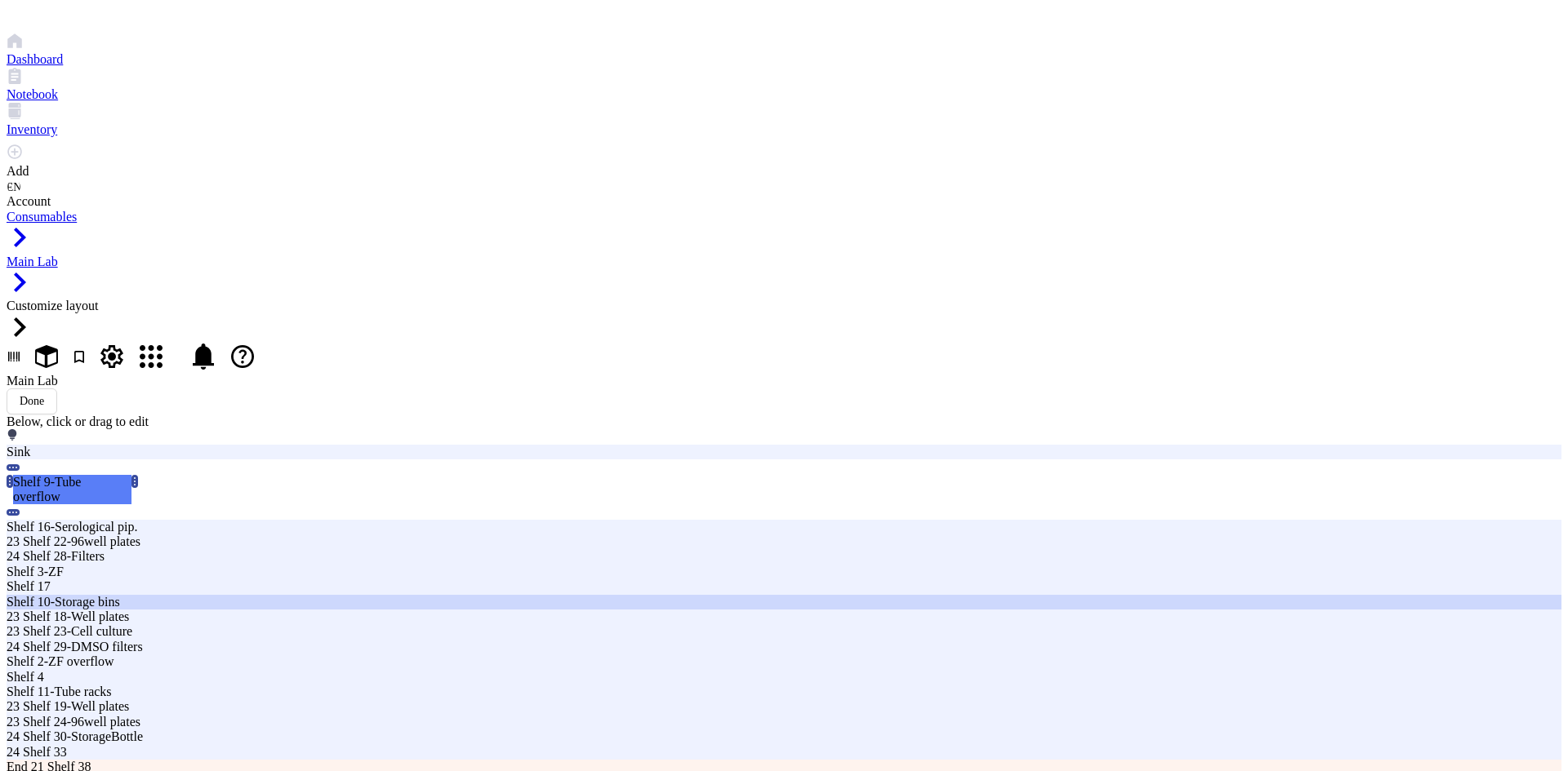
click at [409, 595] on div "Shelf 10-Storage bins" at bounding box center [473, 601] width 933 height 14
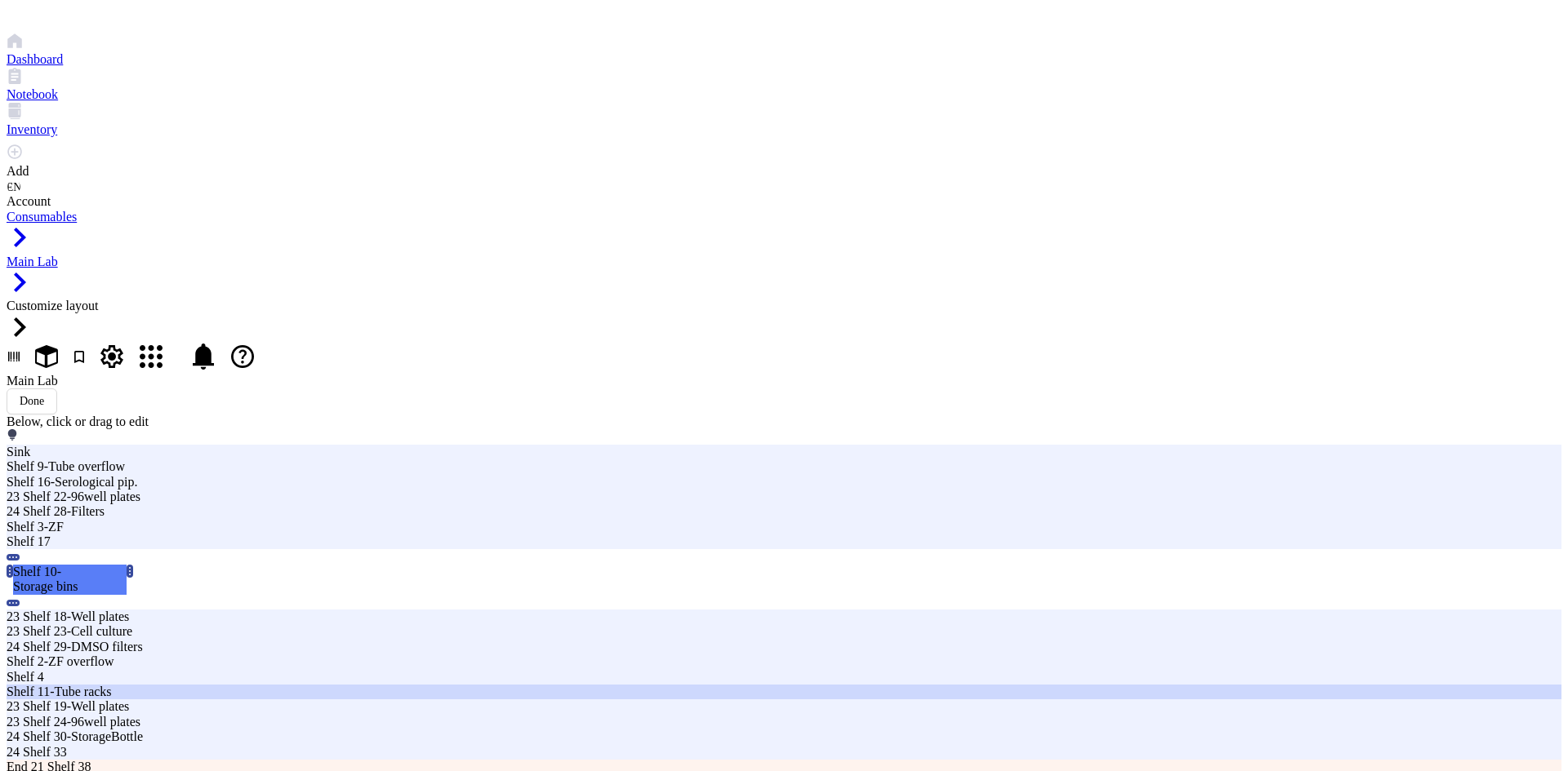
click at [429, 684] on div "Shelf 11-Tube racks" at bounding box center [473, 691] width 933 height 14
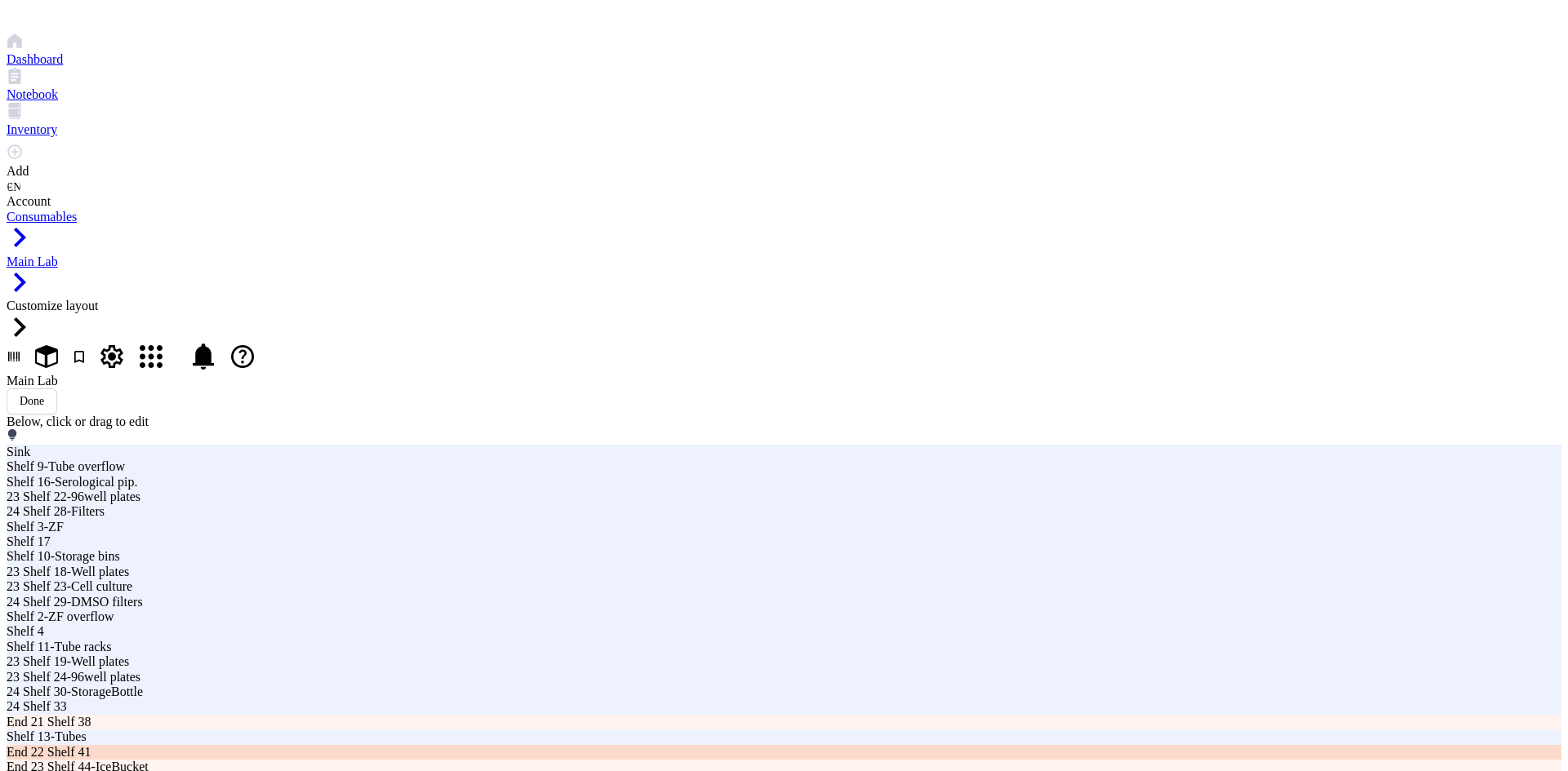
click at [317, 745] on div "End 22 Shelf 41" at bounding box center [473, 752] width 933 height 14
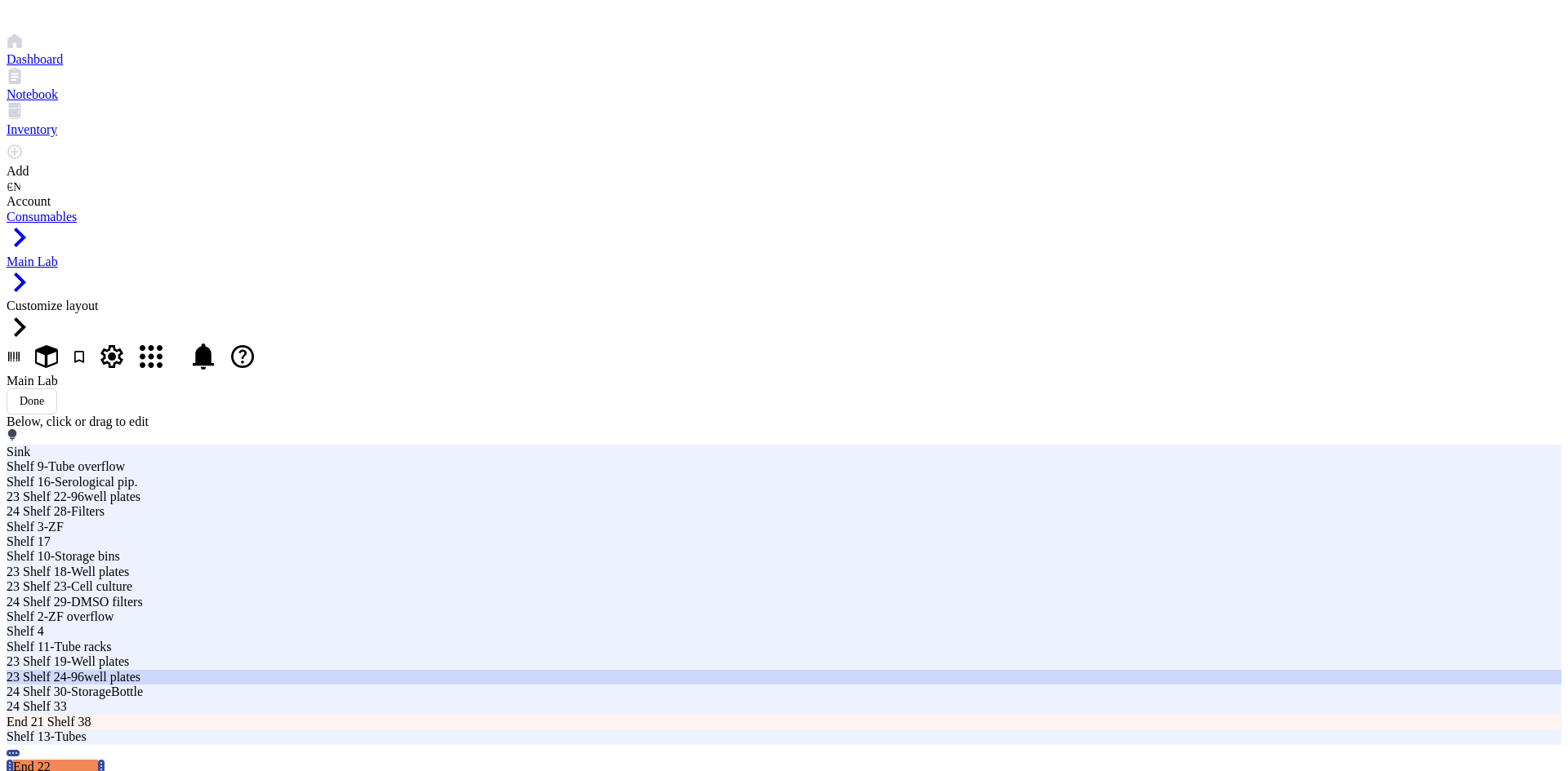
click at [588, 670] on div "23 Shelf 24-96well plates" at bounding box center [473, 677] width 933 height 14
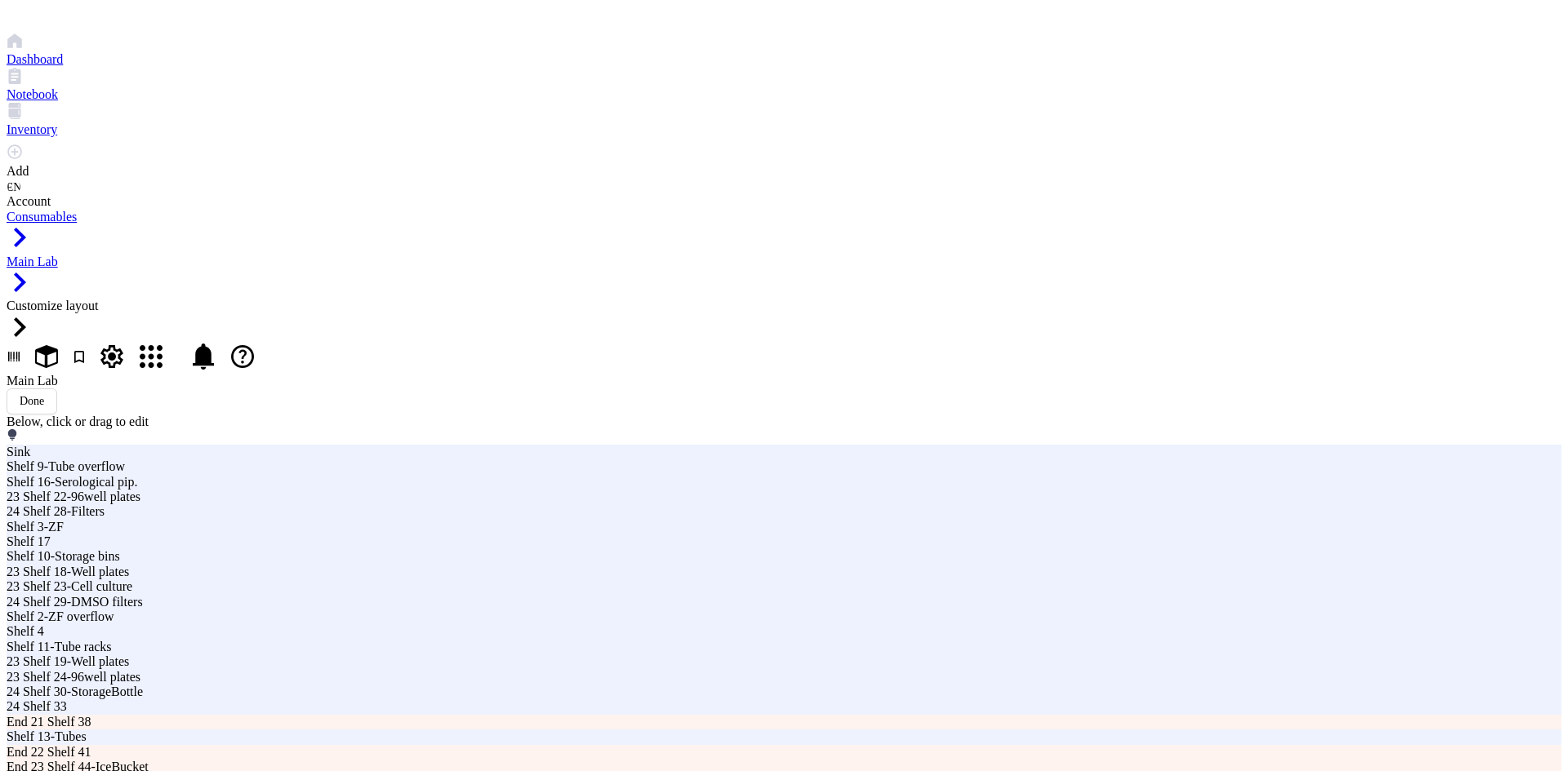
drag, startPoint x: 509, startPoint y: 532, endPoint x: 694, endPoint y: 532, distance: 185.0
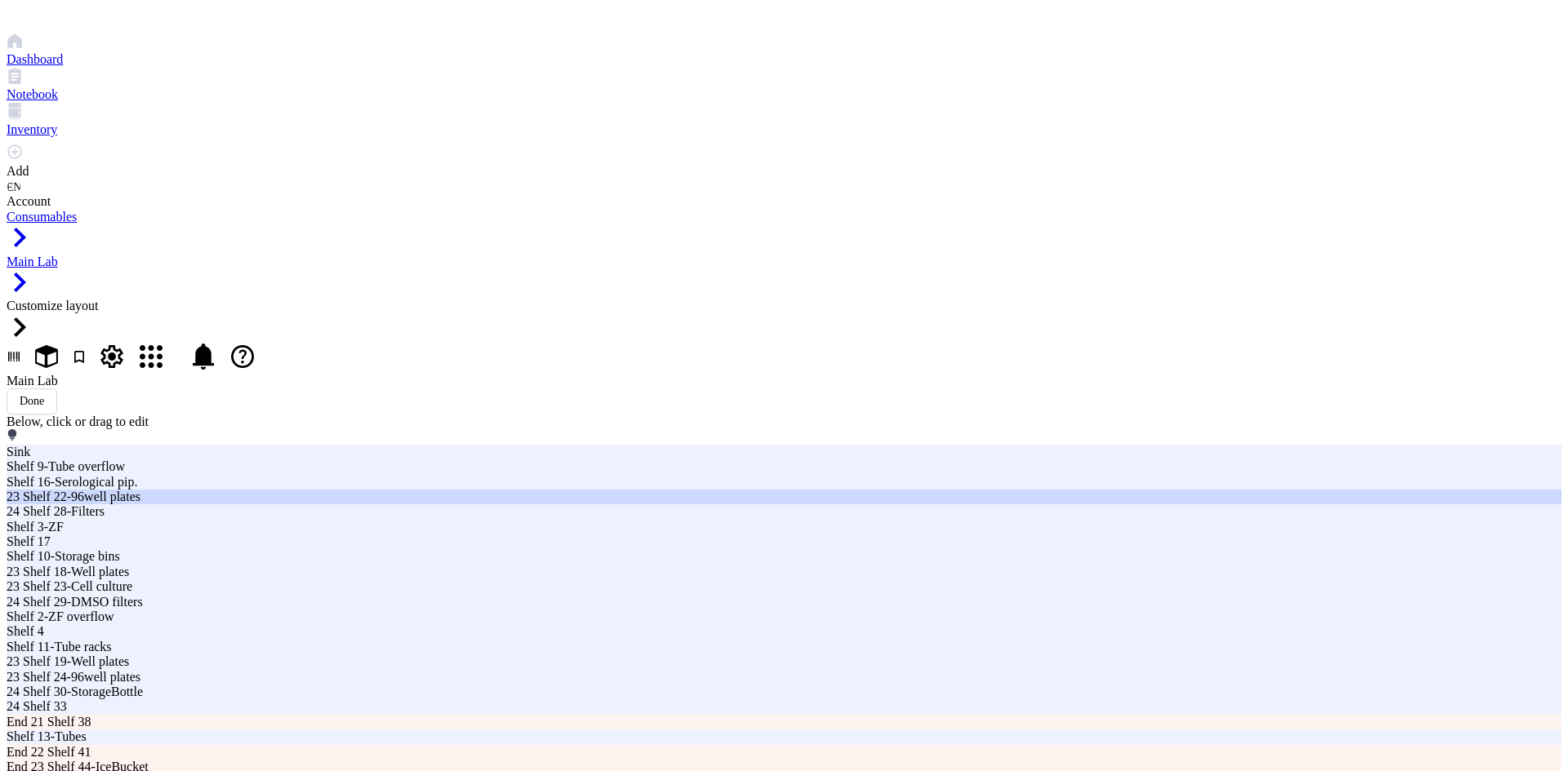
click at [509, 504] on div "23 Shelf 22-96well plates" at bounding box center [473, 496] width 933 height 14
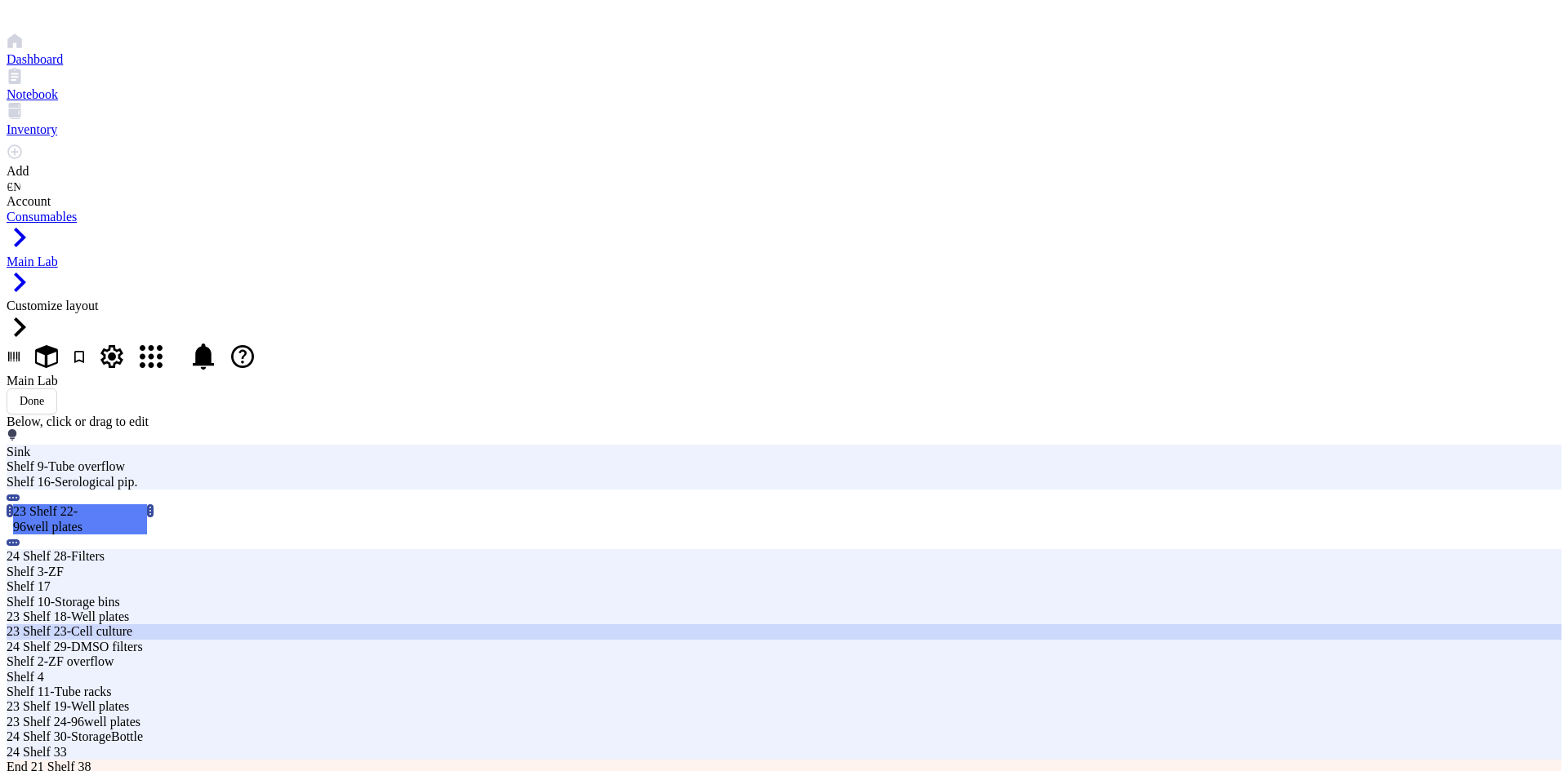
click at [508, 624] on div "23 Shelf 23-Cell culture" at bounding box center [473, 631] width 933 height 14
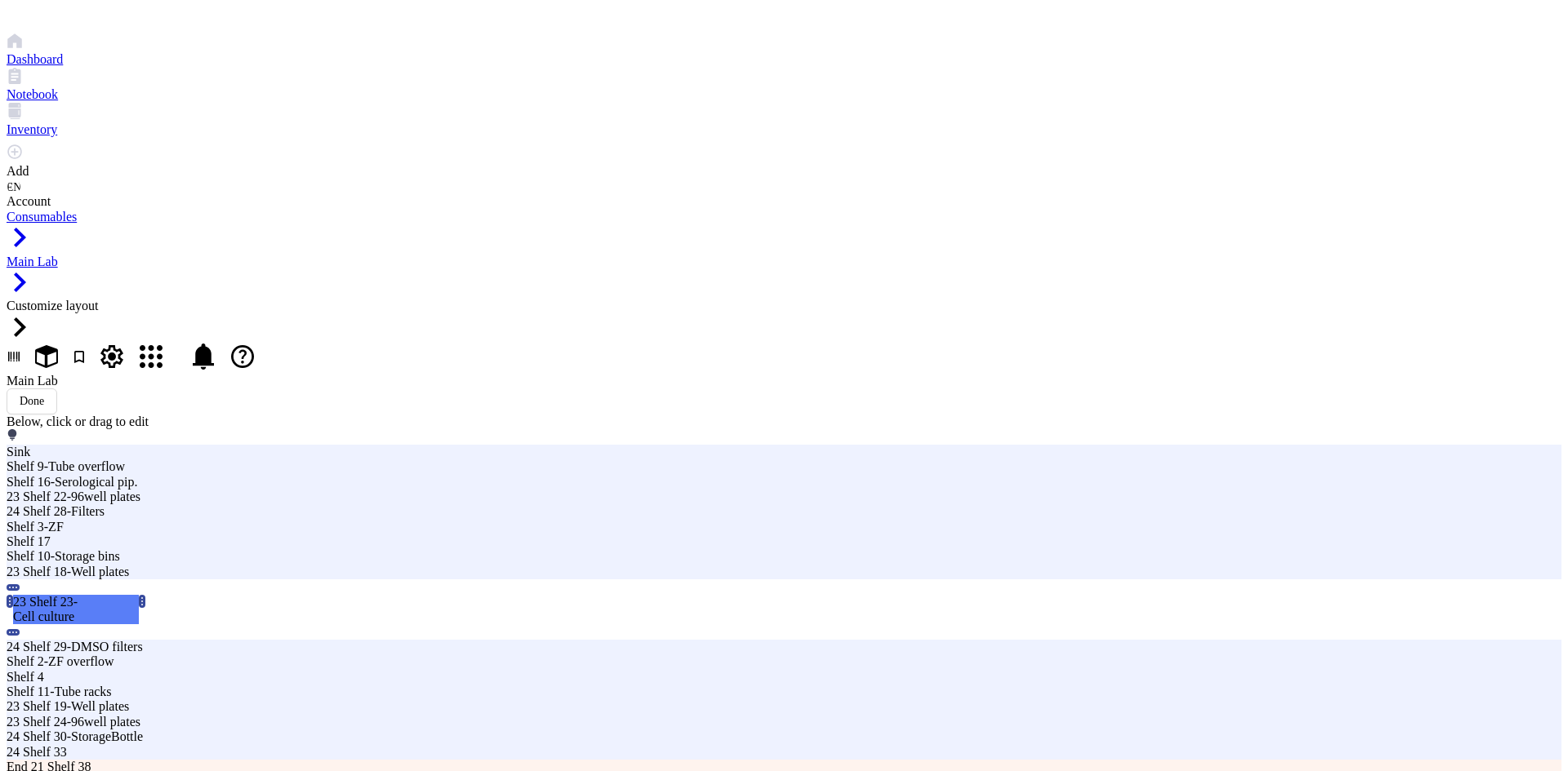
drag, startPoint x: 508, startPoint y: 590, endPoint x: 650, endPoint y: 593, distance: 142.0
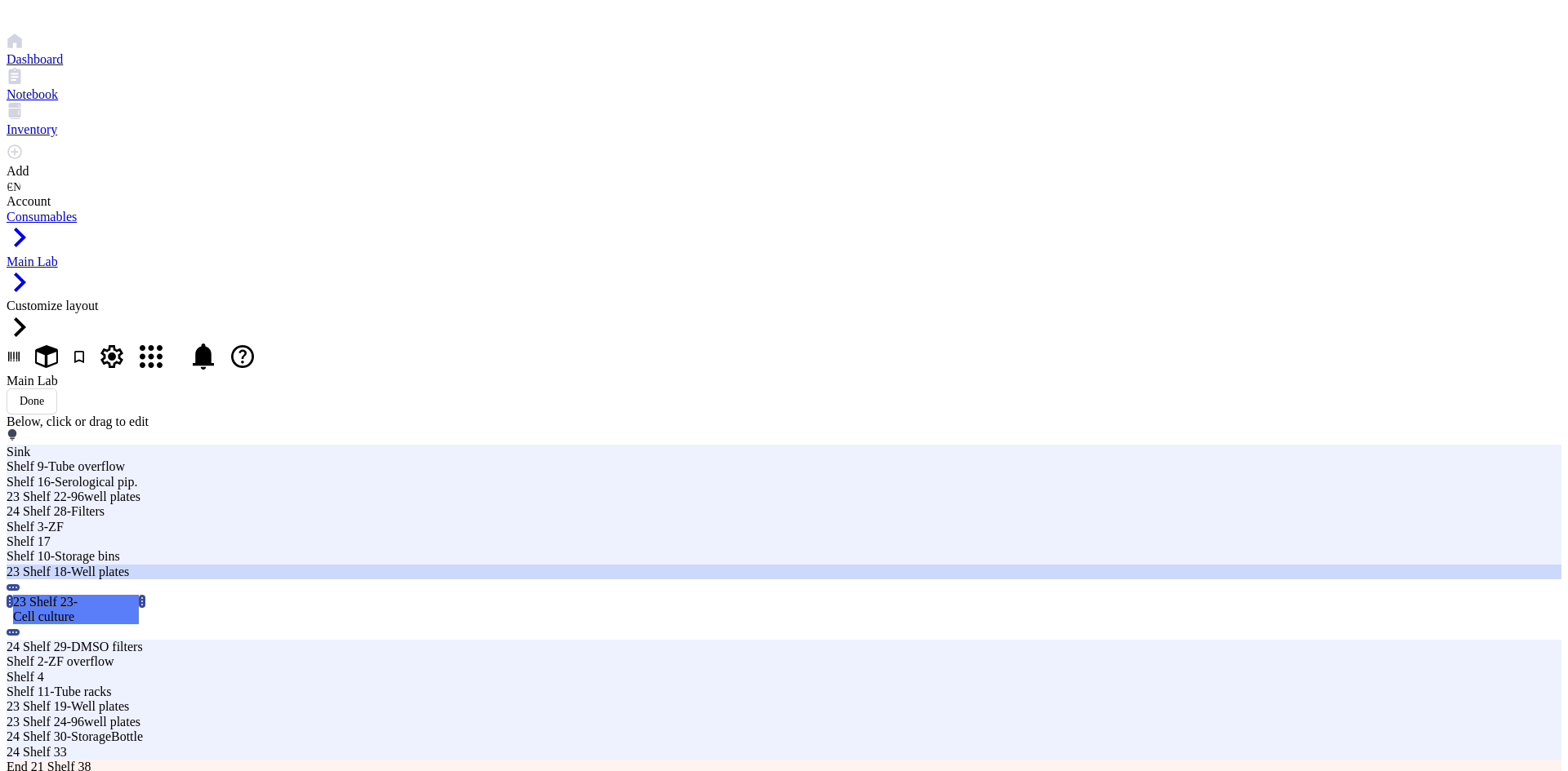
click at [429, 564] on div "23 Shelf 18-Well plates" at bounding box center [473, 571] width 933 height 14
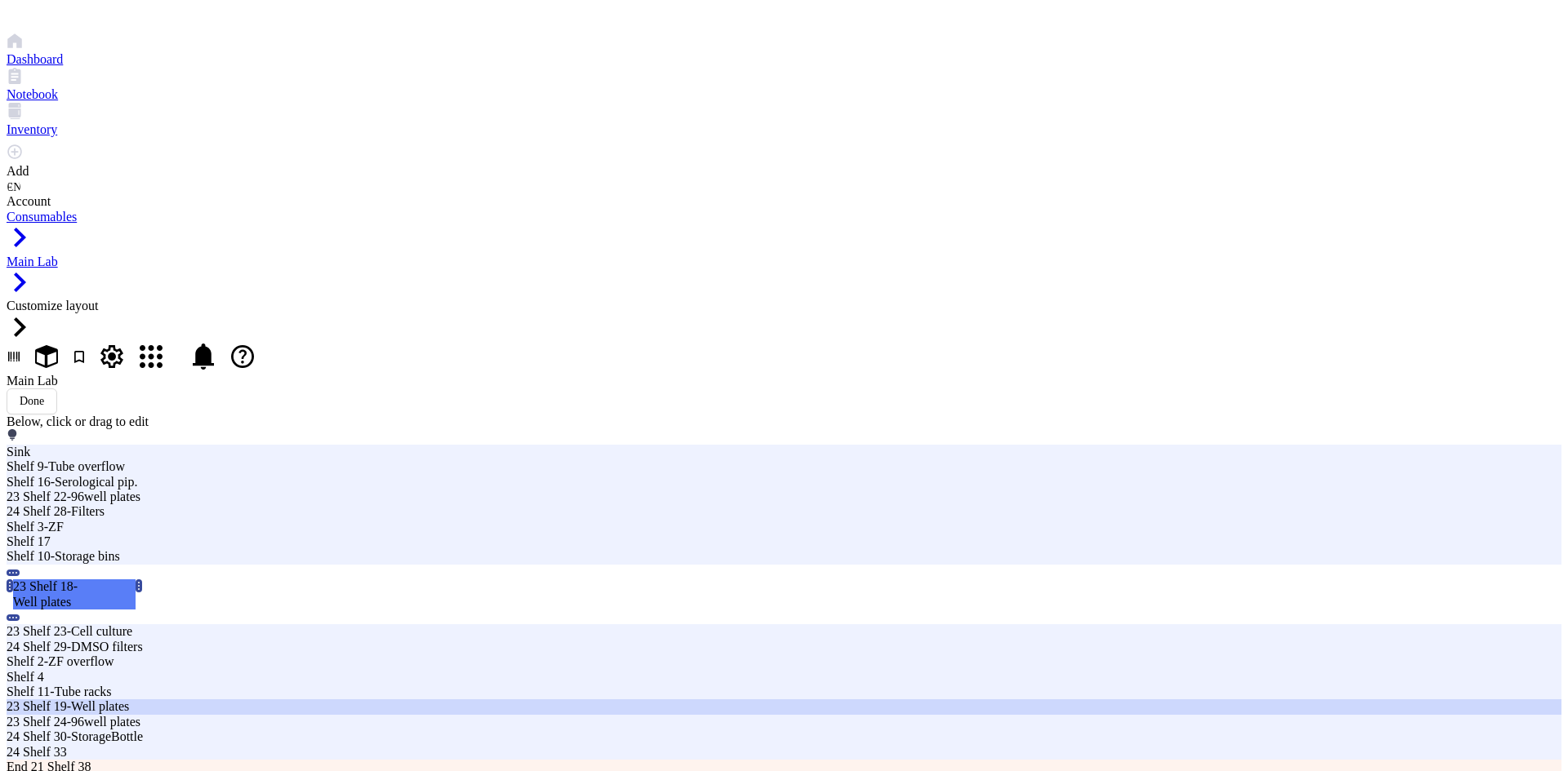
click at [431, 700] on div "23 Shelf 19-Well plates" at bounding box center [473, 706] width 933 height 14
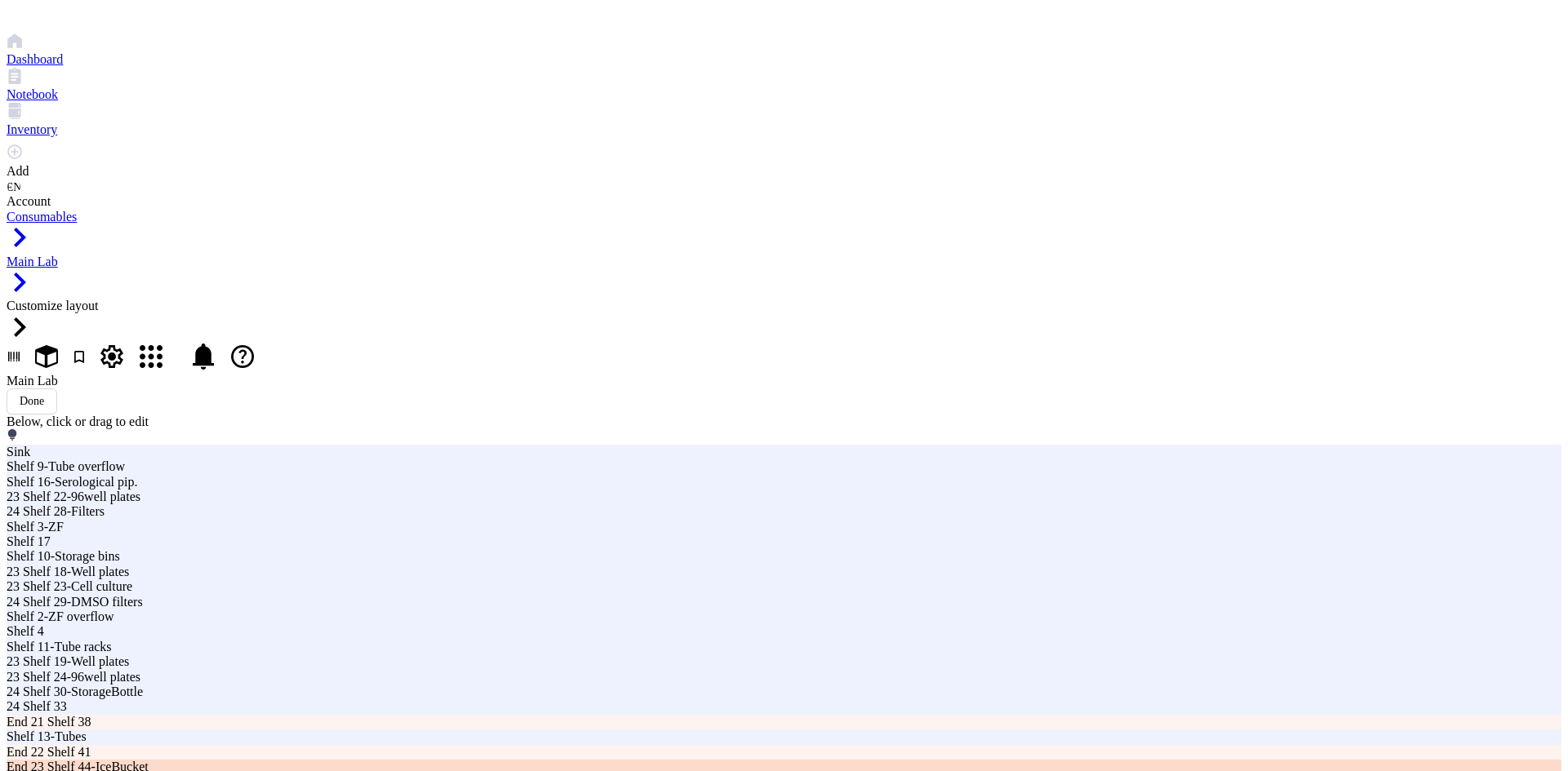
click at [328, 760] on div "End 23 Shelf 44-IceBucket" at bounding box center [473, 767] width 933 height 14
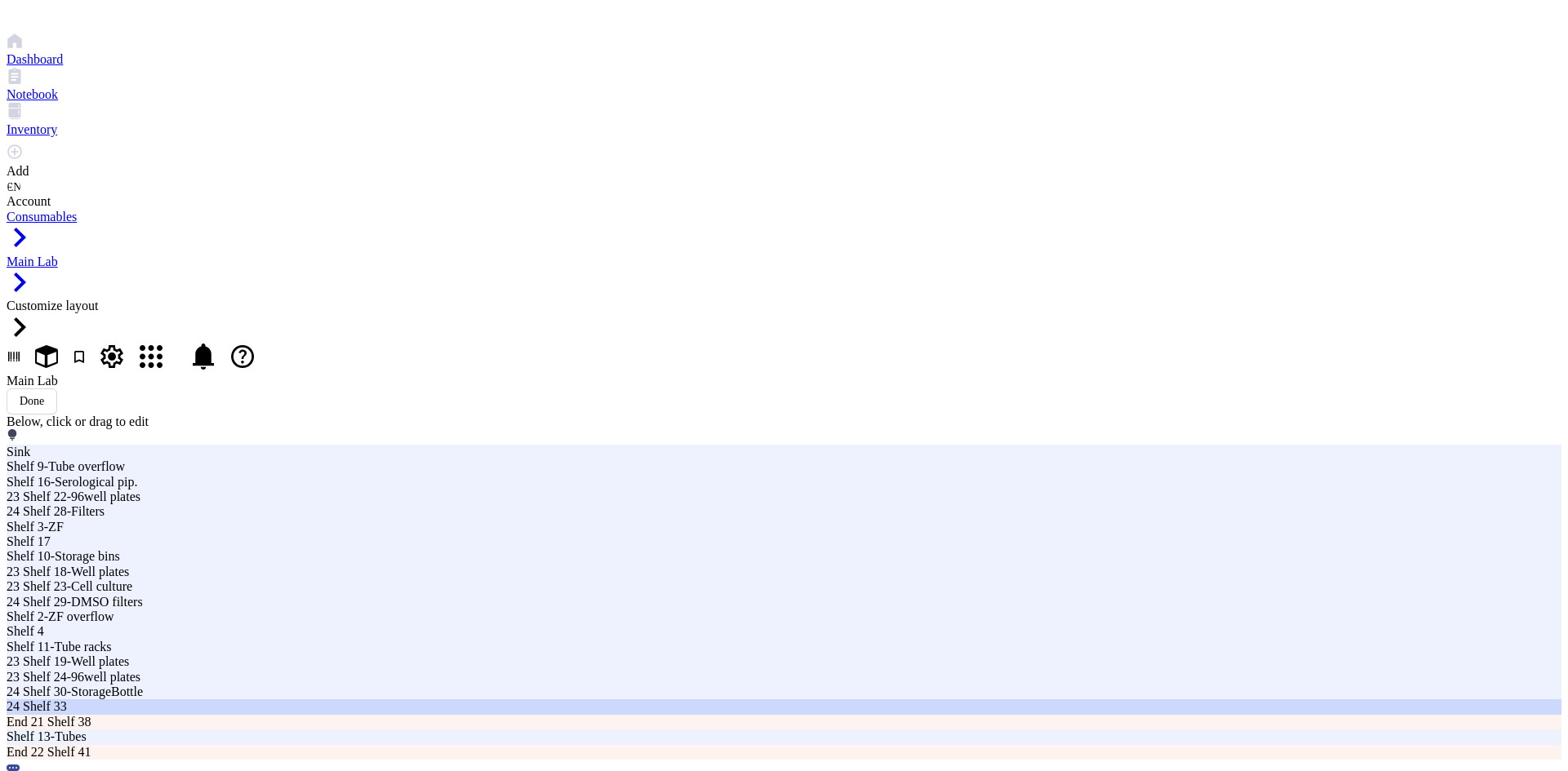
click at [596, 700] on div "24 Shelf 33" at bounding box center [473, 706] width 933 height 14
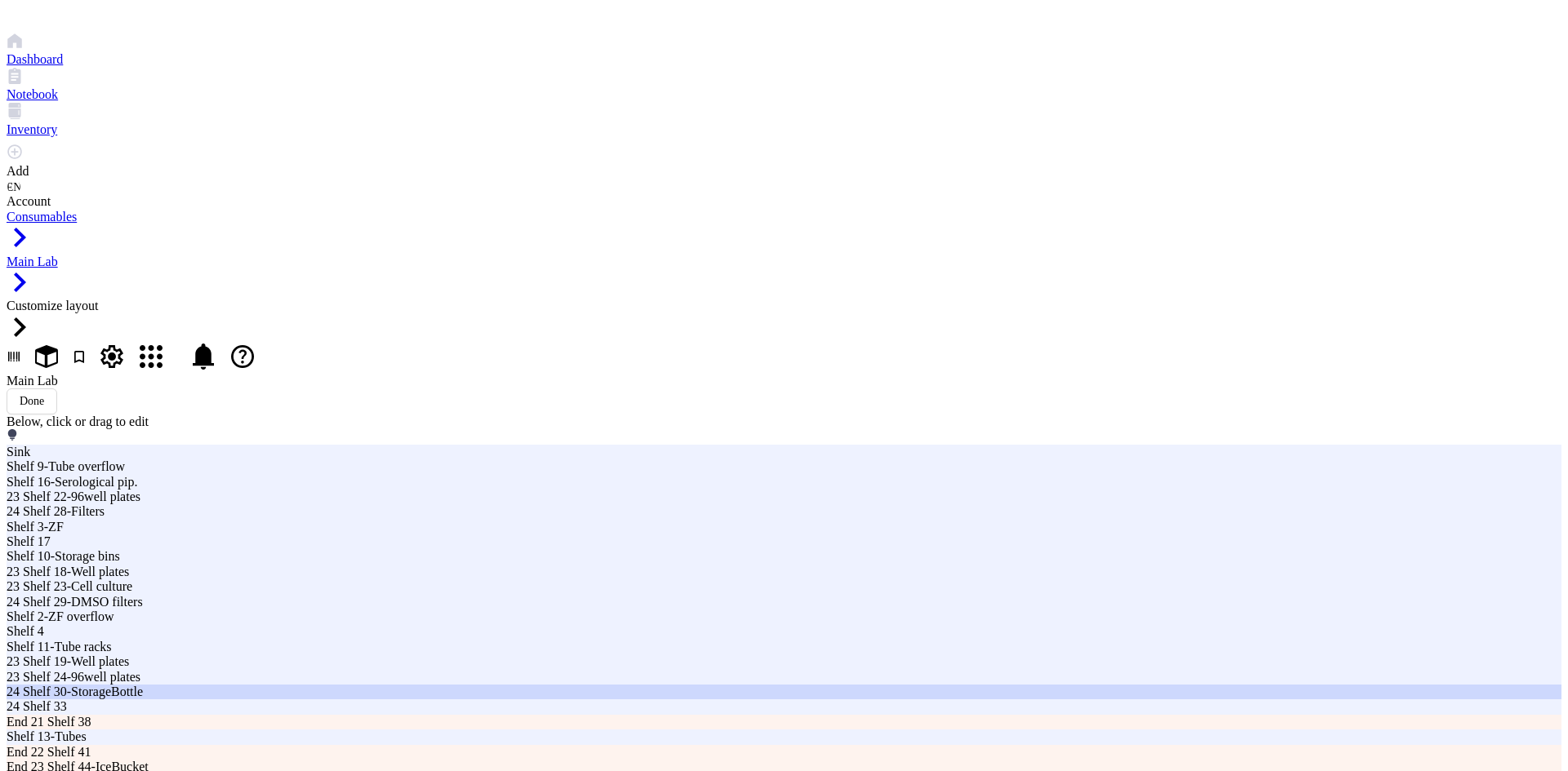
click at [497, 688] on div "24 Shelf 30-StorageBottle" at bounding box center [473, 691] width 933 height 14
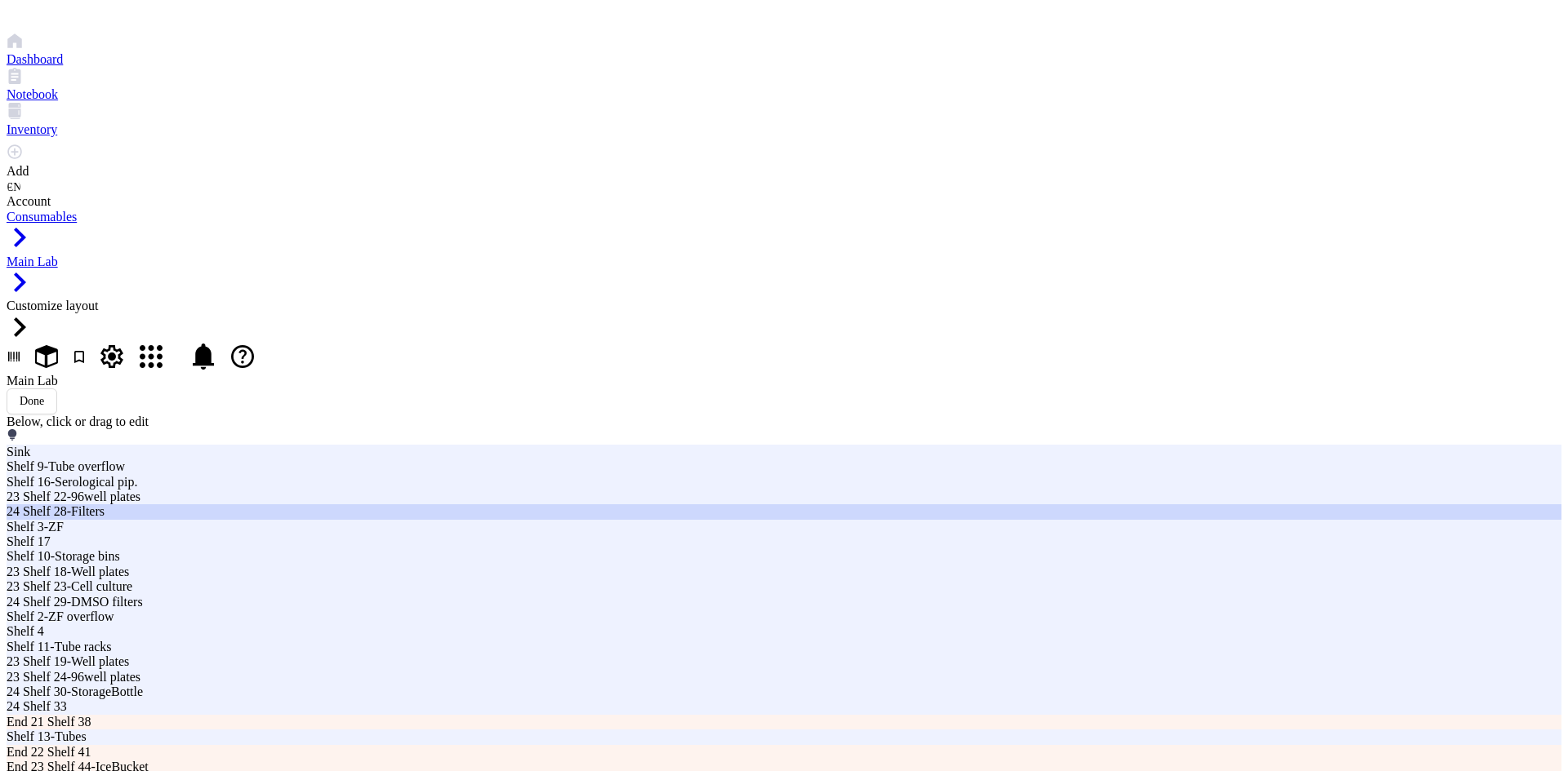
click at [423, 519] on div "24 Shelf 28-Filters" at bounding box center [473, 511] width 933 height 14
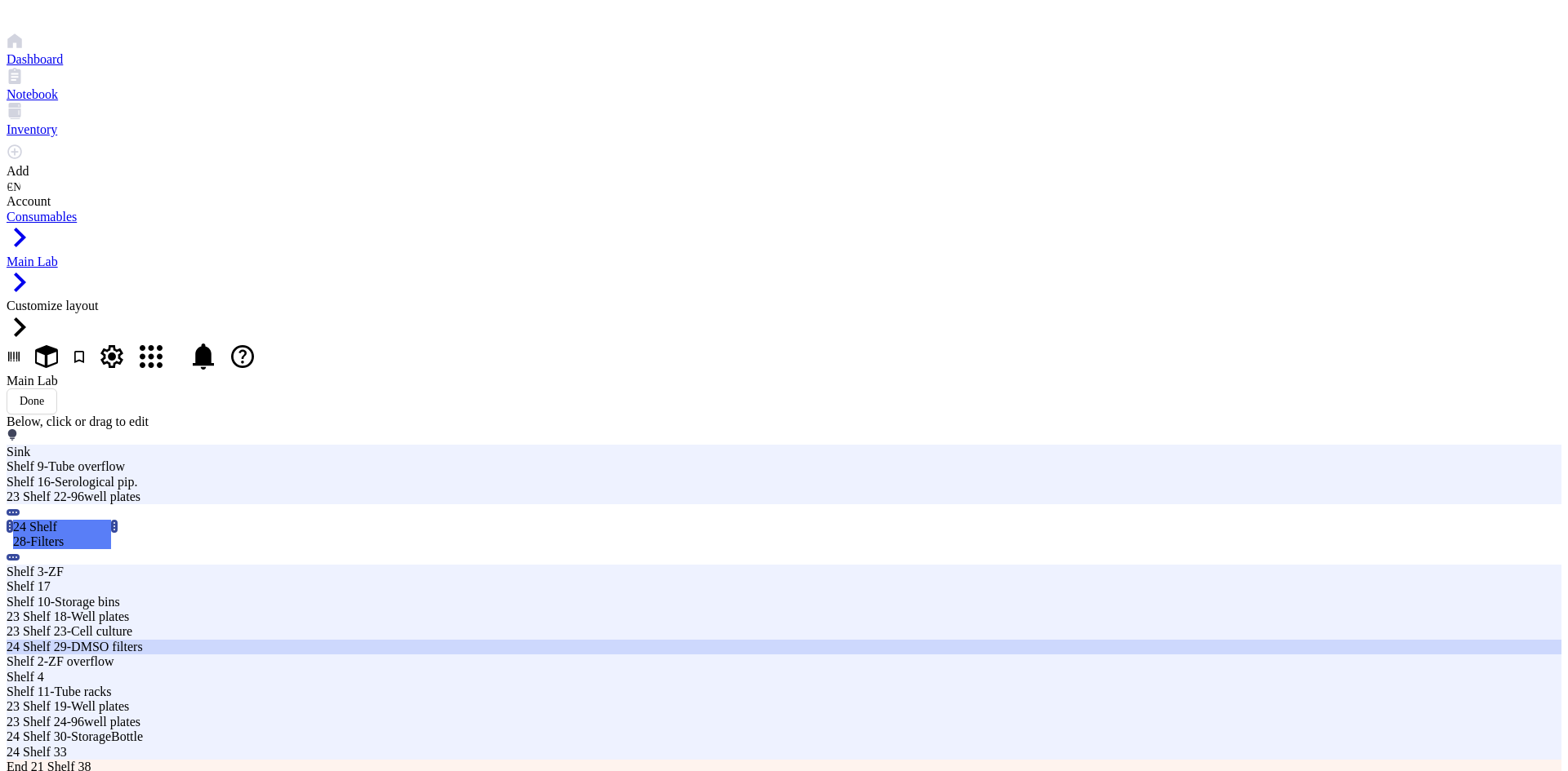
click at [414, 654] on div "24 Shelf 29-DMSO filters" at bounding box center [473, 647] width 933 height 14
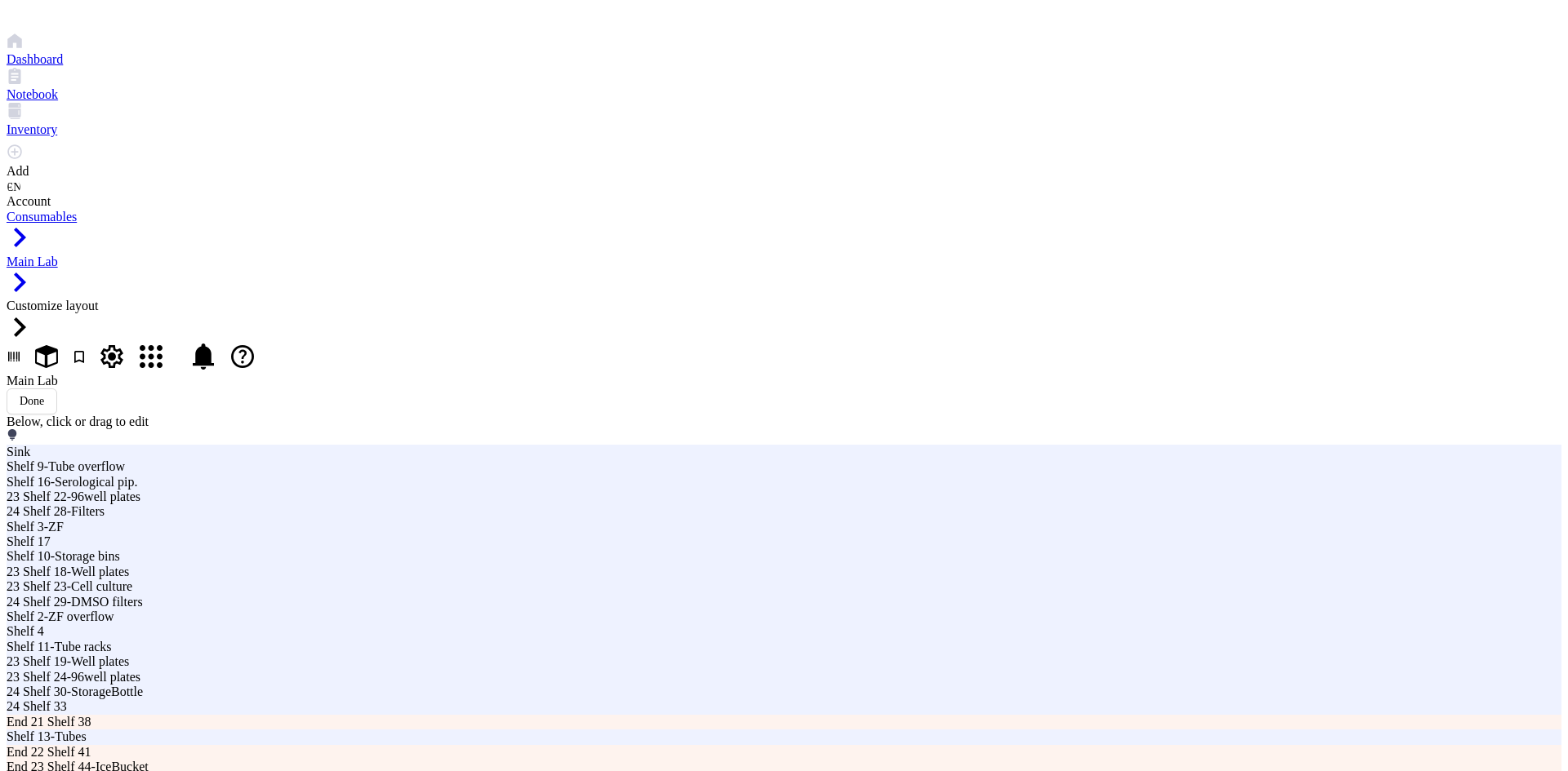
click at [288, 770] on div "End 24 Shelf 47" at bounding box center [784, 781] width 1555 height 14
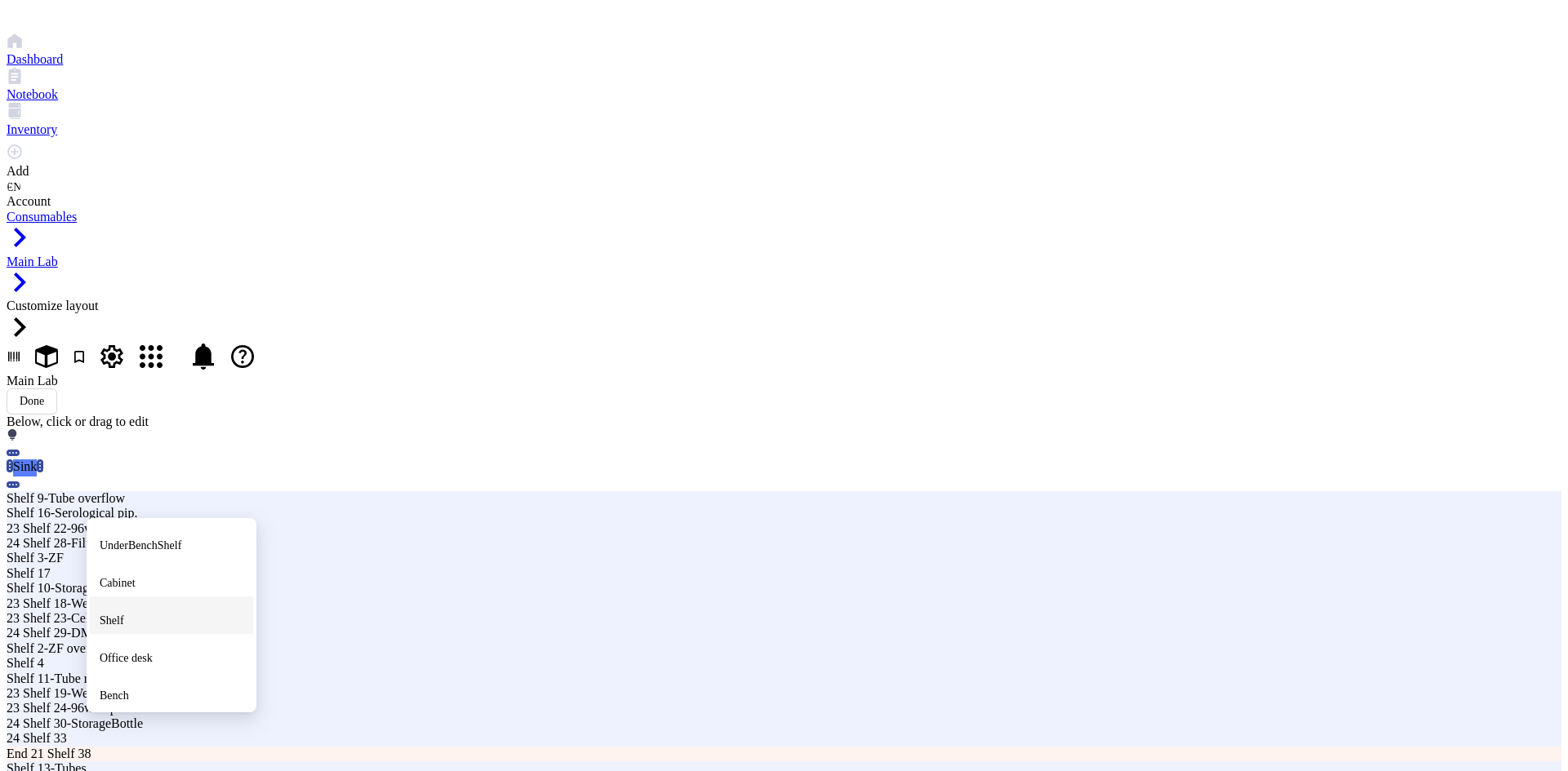
click at [155, 601] on div "Shelf" at bounding box center [171, 615] width 144 height 29
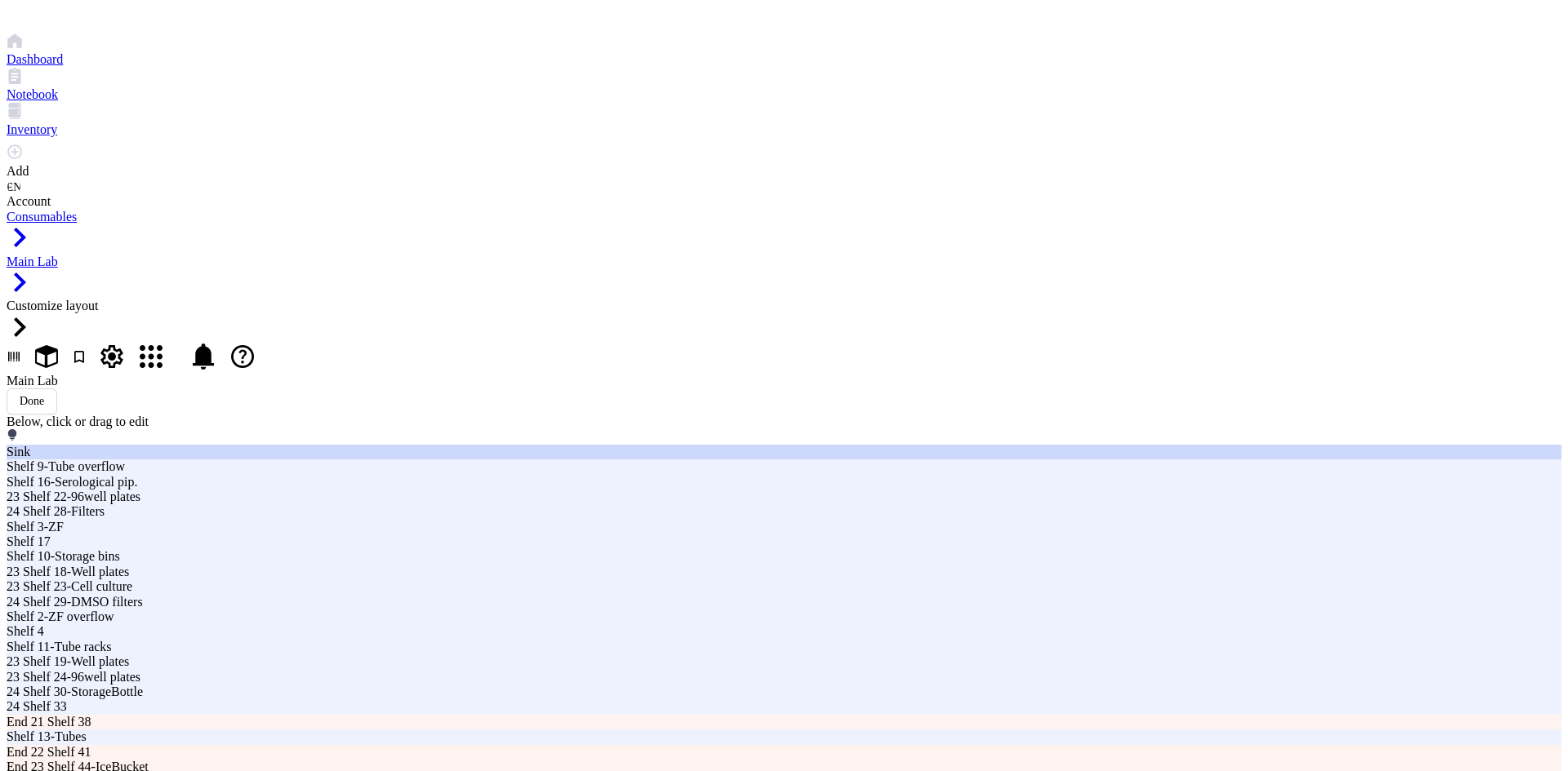
click at [155, 459] on div "Sink" at bounding box center [784, 452] width 1555 height 14
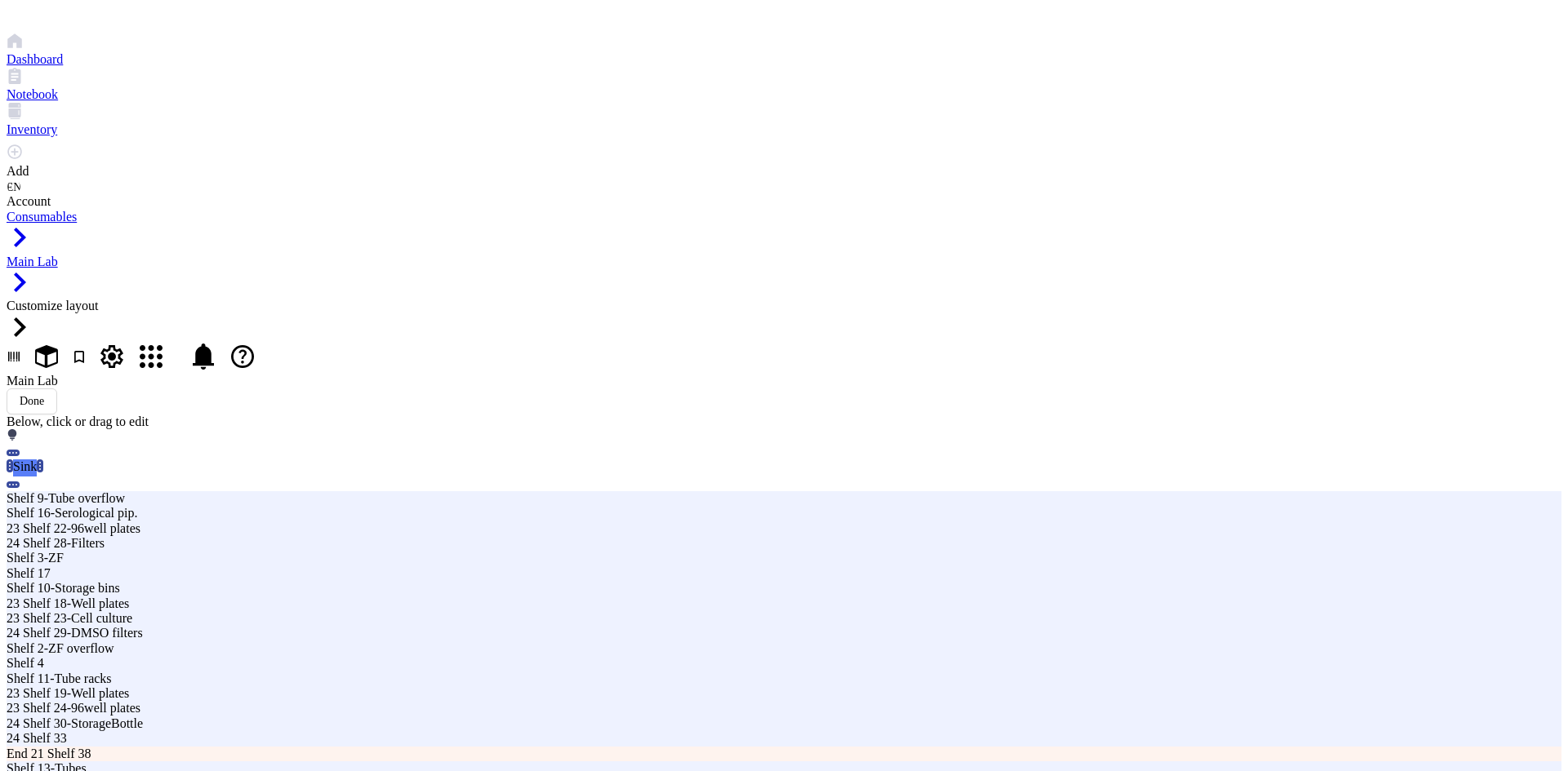
type input "4"
type input "S"
type input "Sink Shelf 48"
click at [136, 475] on div "Sink Shelf 48" at bounding box center [98, 466] width 171 height 14
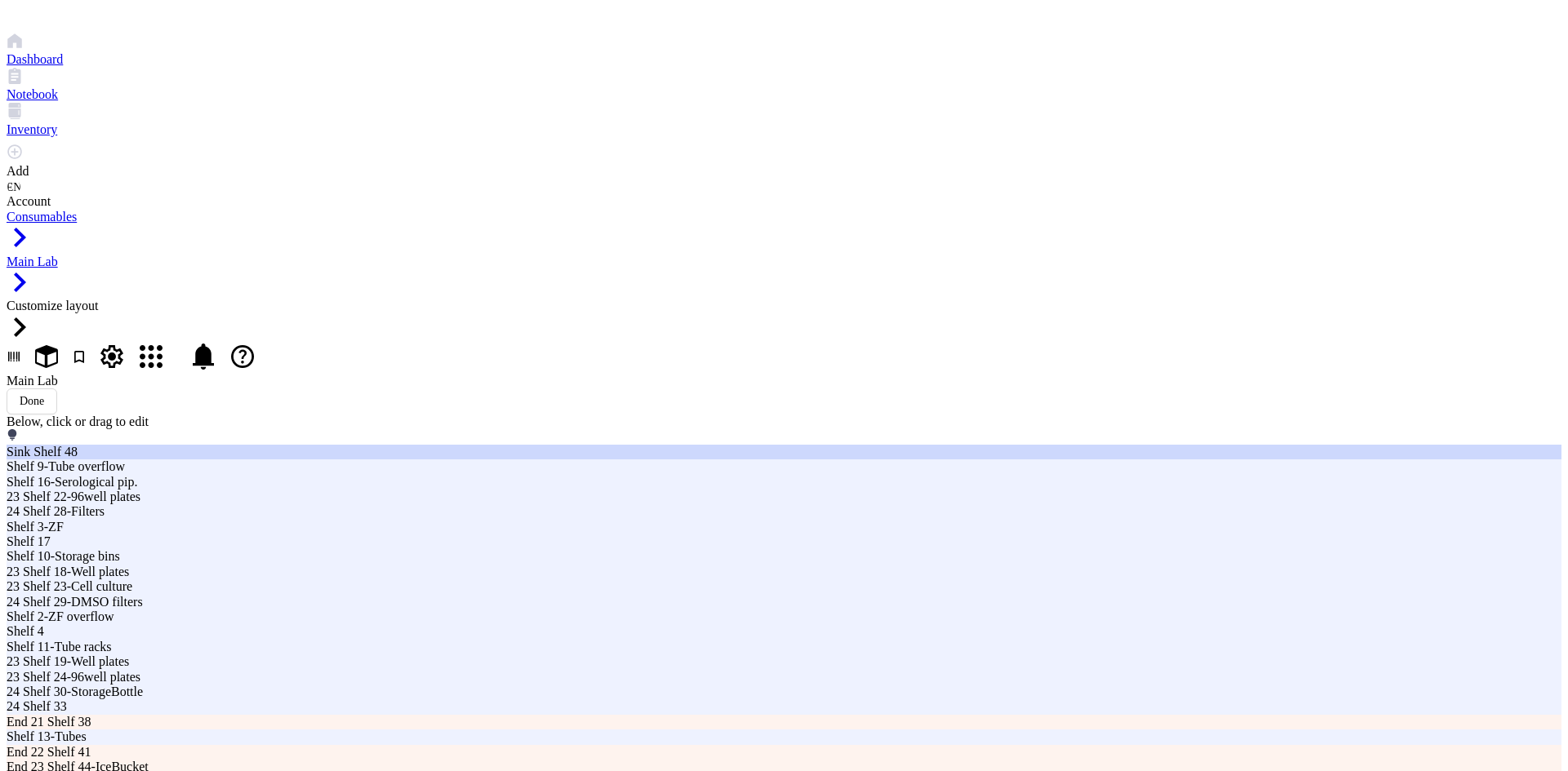
drag, startPoint x: 150, startPoint y: 555, endPoint x: 135, endPoint y: 580, distance: 29.2
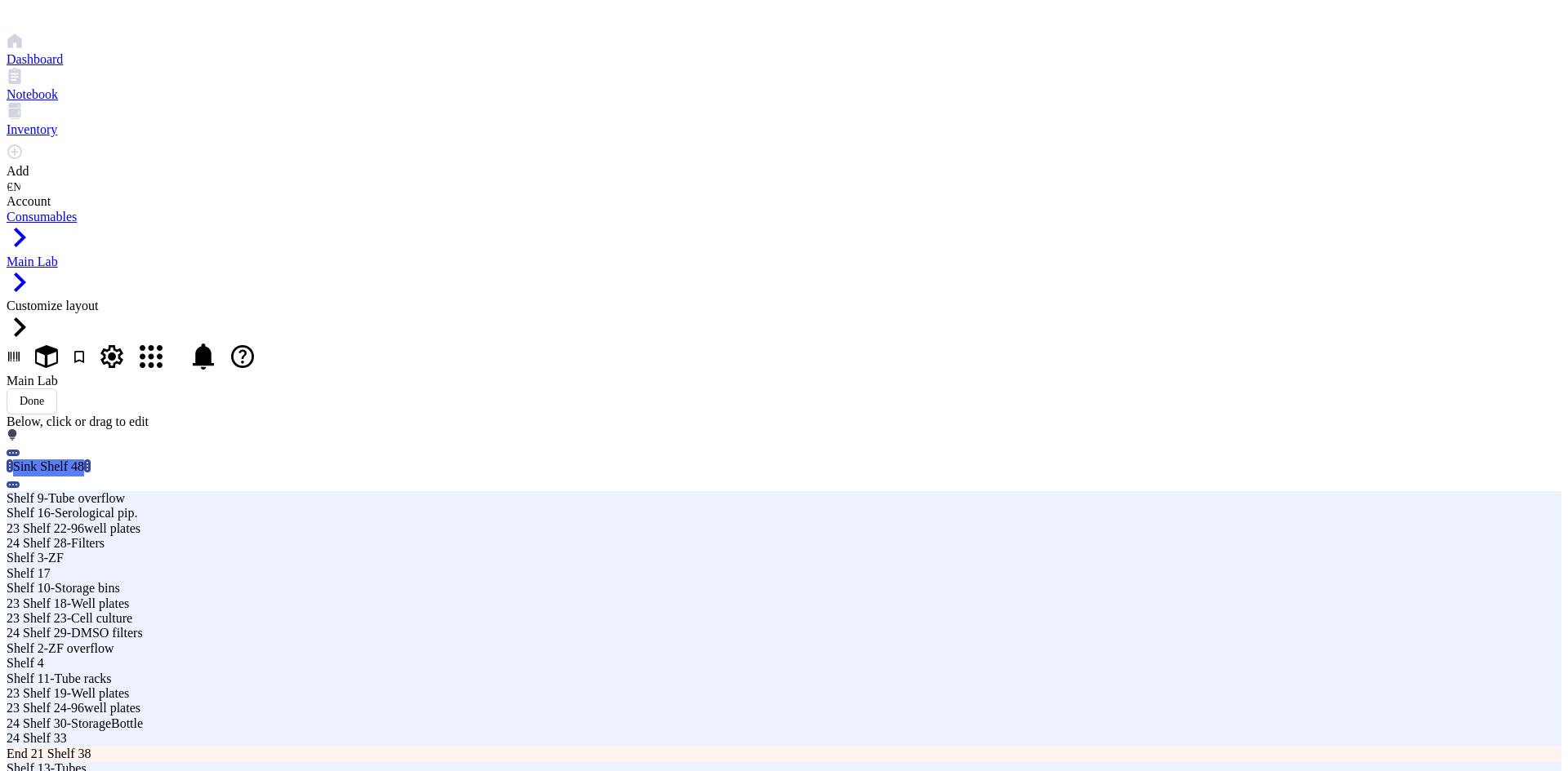
click at [135, 475] on div "Sink Shelf 48" at bounding box center [98, 466] width 171 height 14
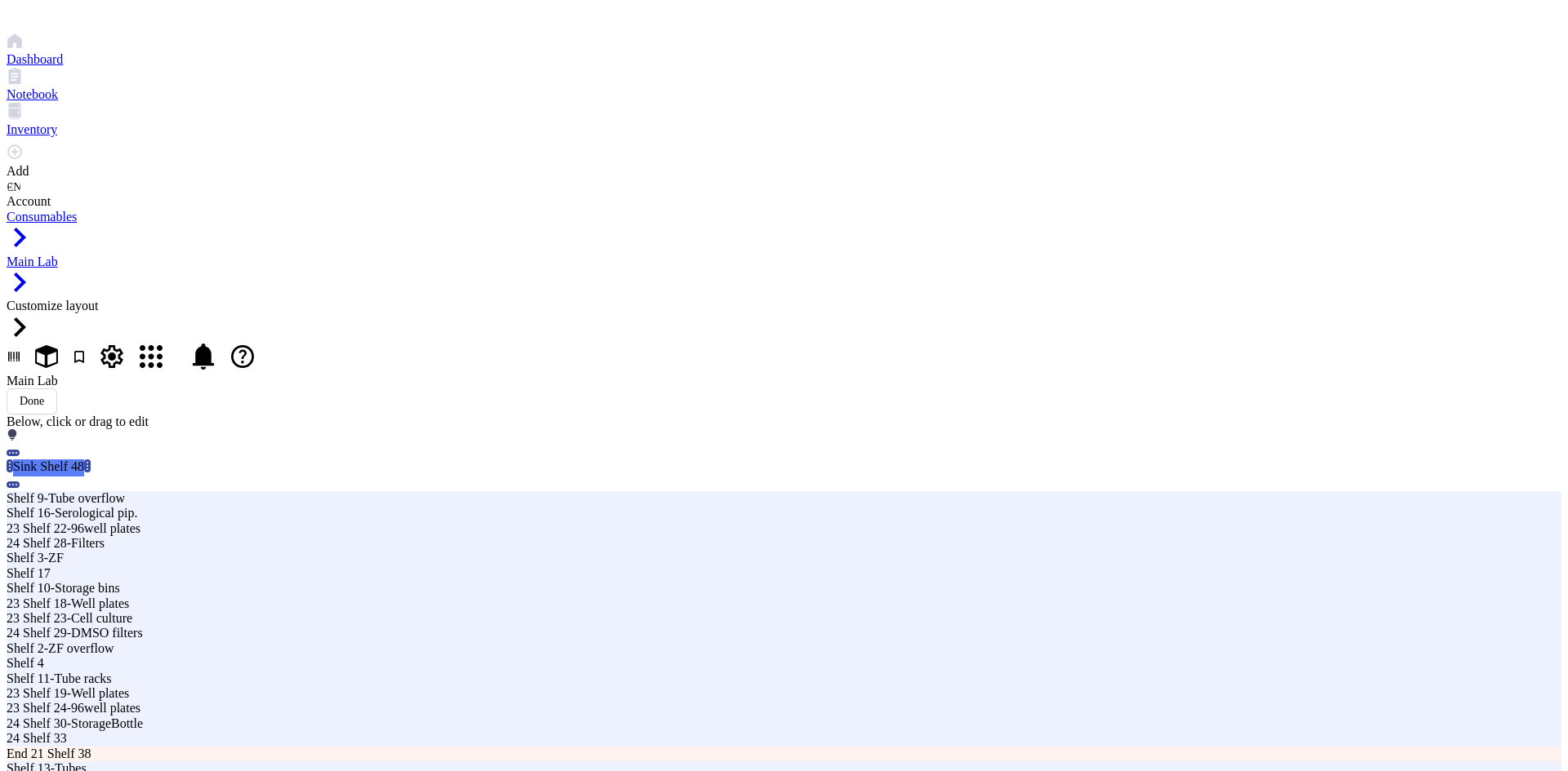
drag, startPoint x: 1003, startPoint y: 195, endPoint x: 932, endPoint y: 207, distance: 72.0
type input "Sink"
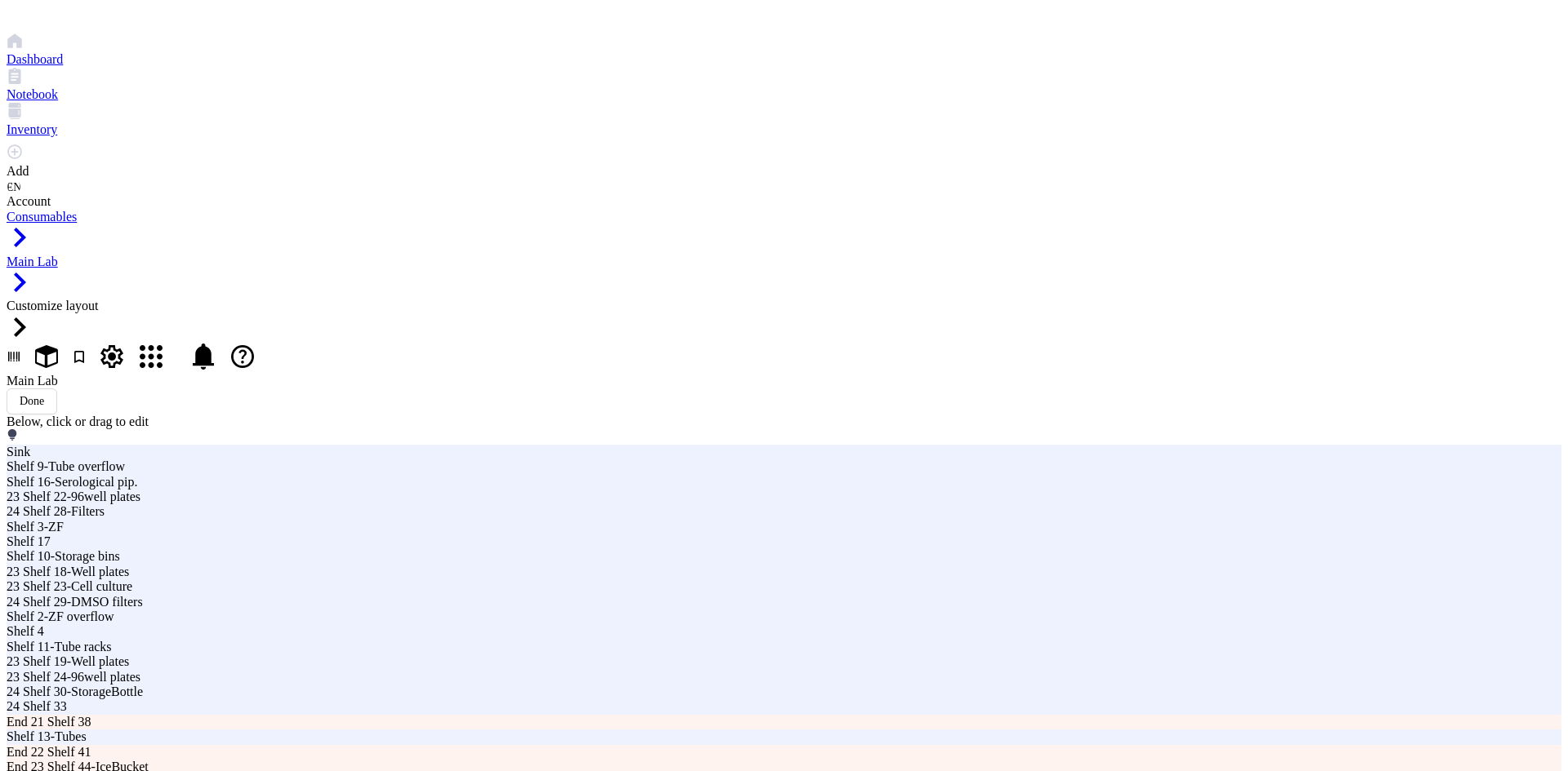
type input "S"
type input "Sink Shelf 48"
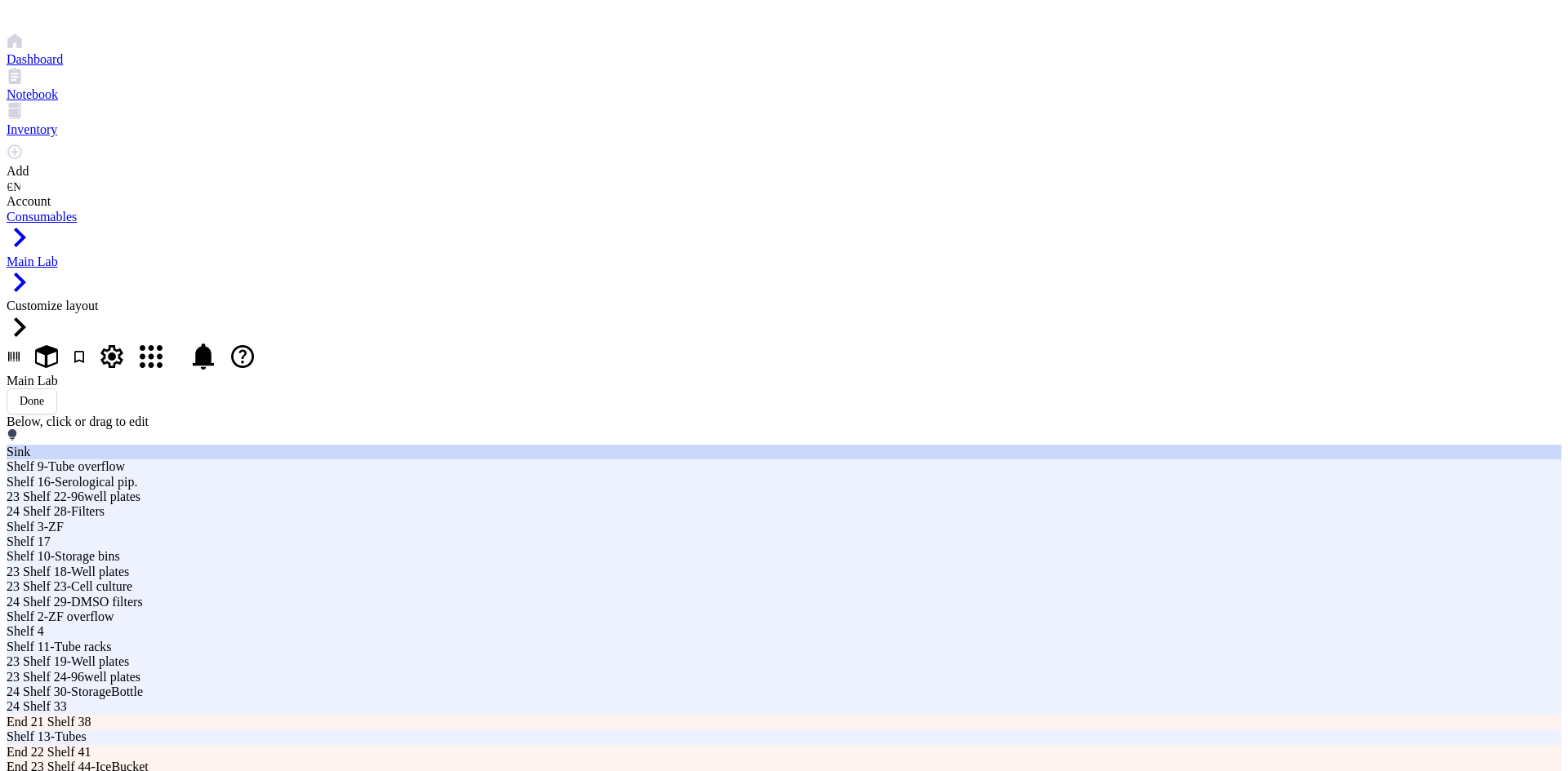
click at [147, 459] on div "Sink" at bounding box center [784, 452] width 1555 height 14
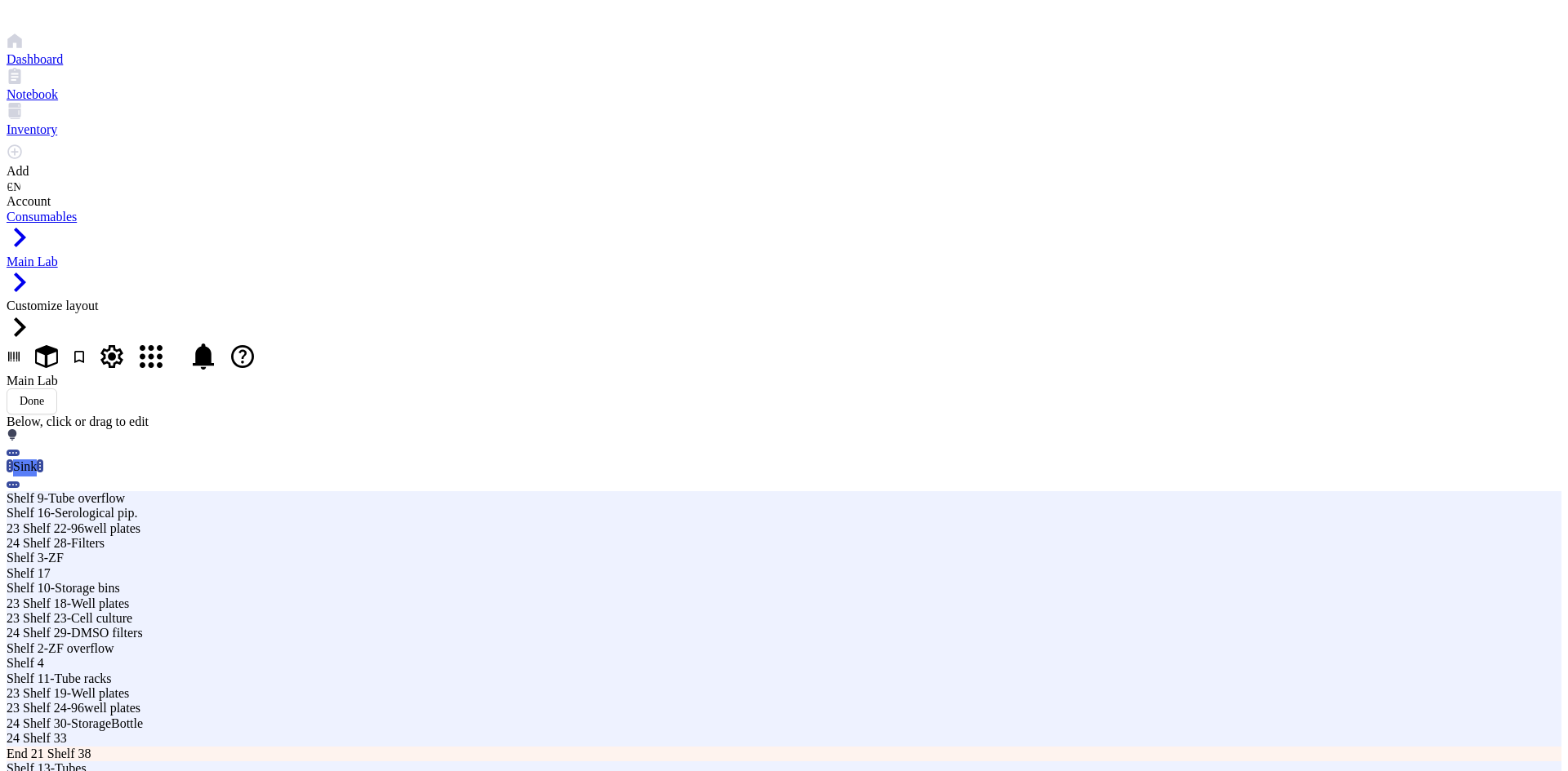
type input "1"
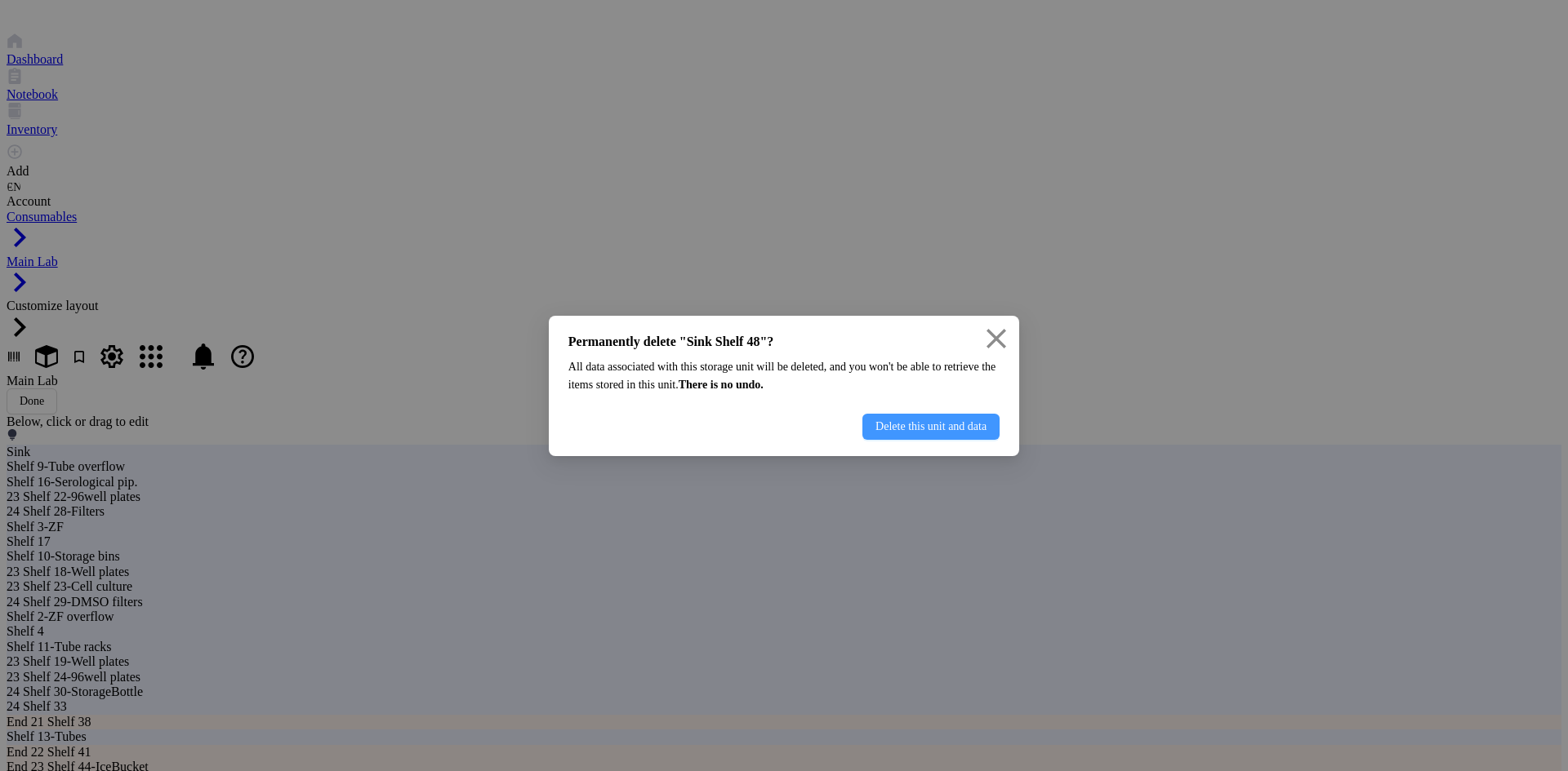
click at [925, 433] on span "Delete this unit and data" at bounding box center [931, 427] width 111 height 13
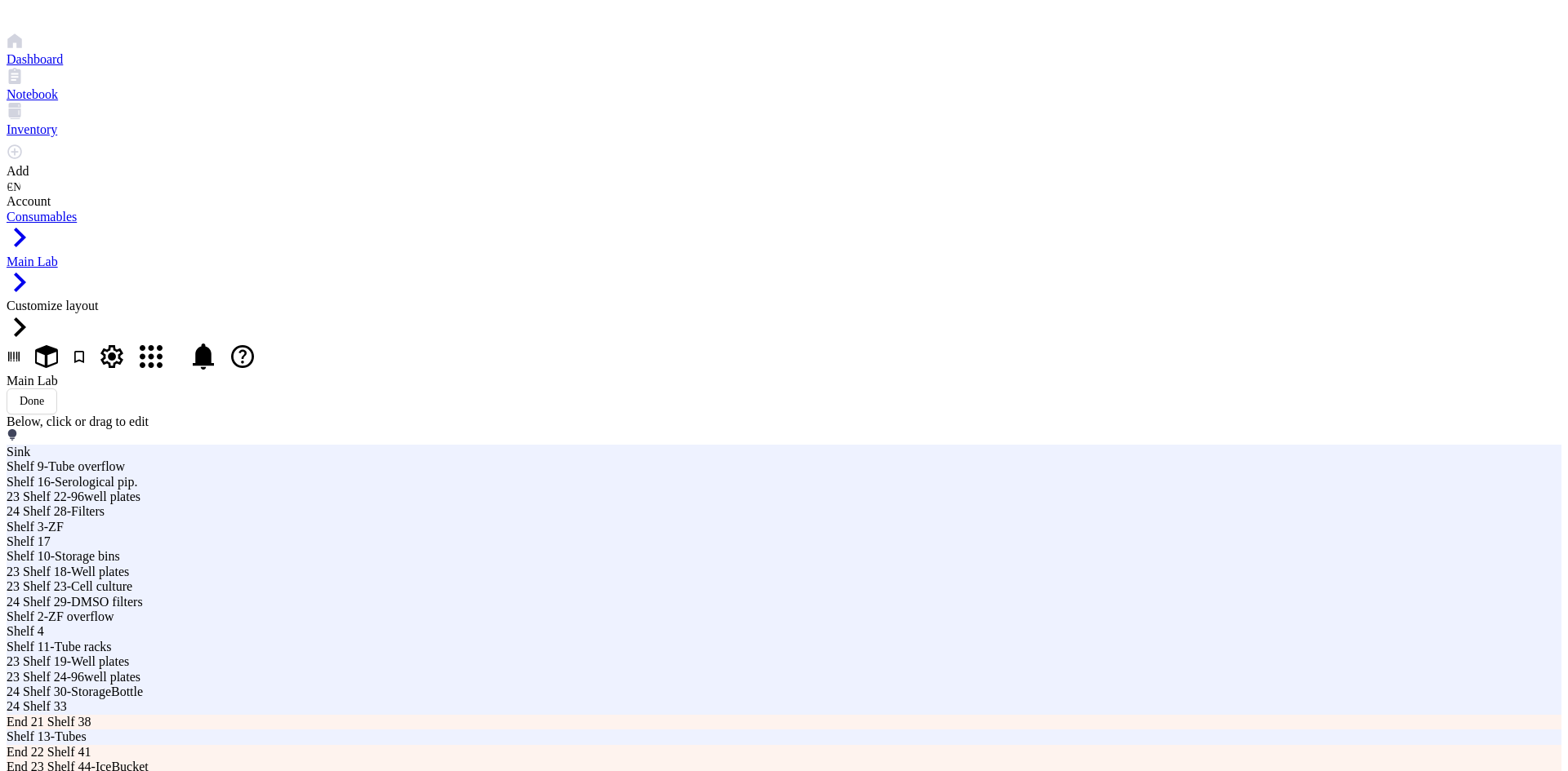
drag, startPoint x: 1292, startPoint y: 235, endPoint x: 1252, endPoint y: 235, distance: 40.0
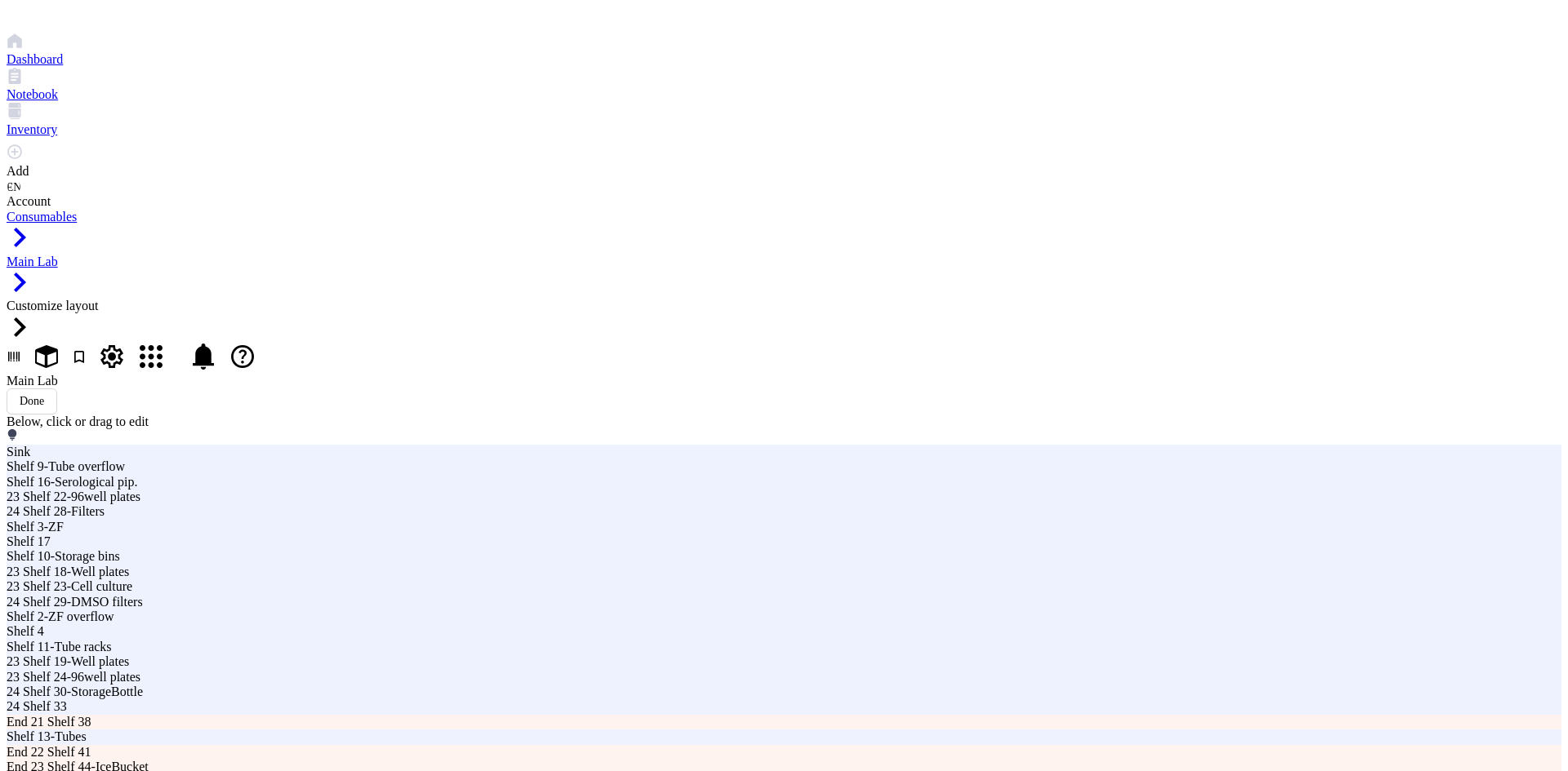
type input "Sink Shelf 48"
type input "3"
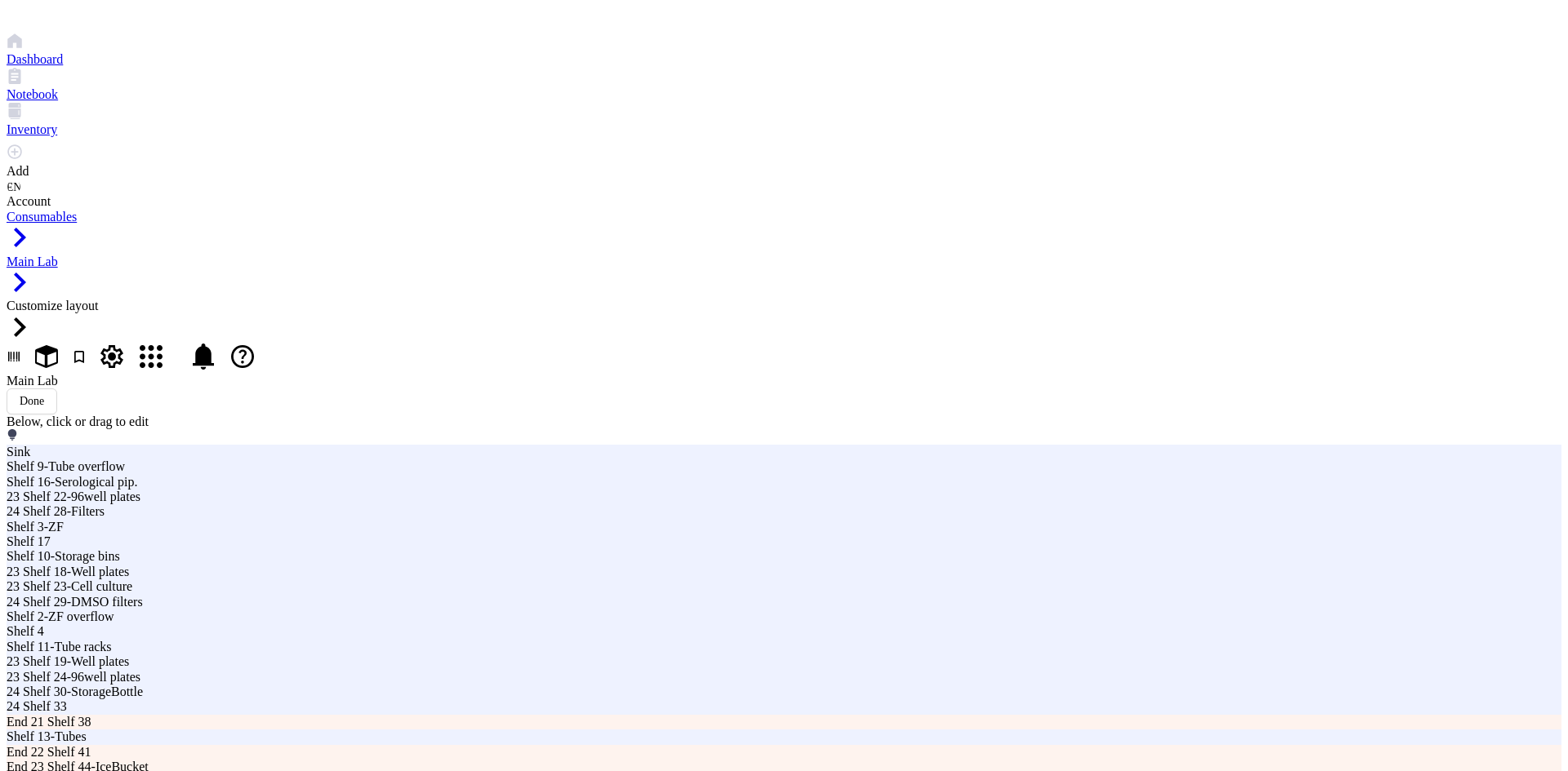
drag, startPoint x: 953, startPoint y: 201, endPoint x: 885, endPoint y: 215, distance: 69.4
type input "Sink Shelf 49"
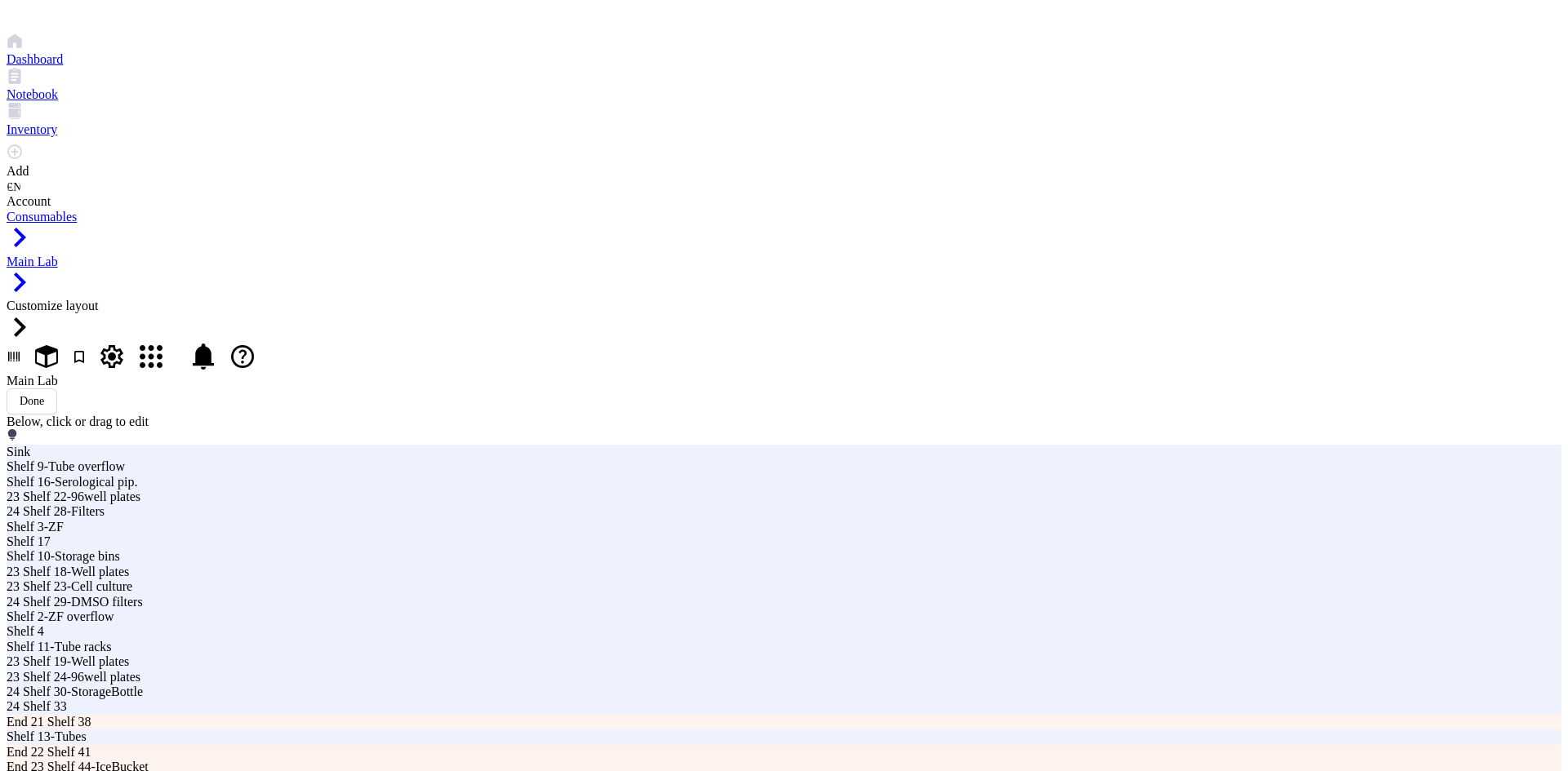
type input "3"
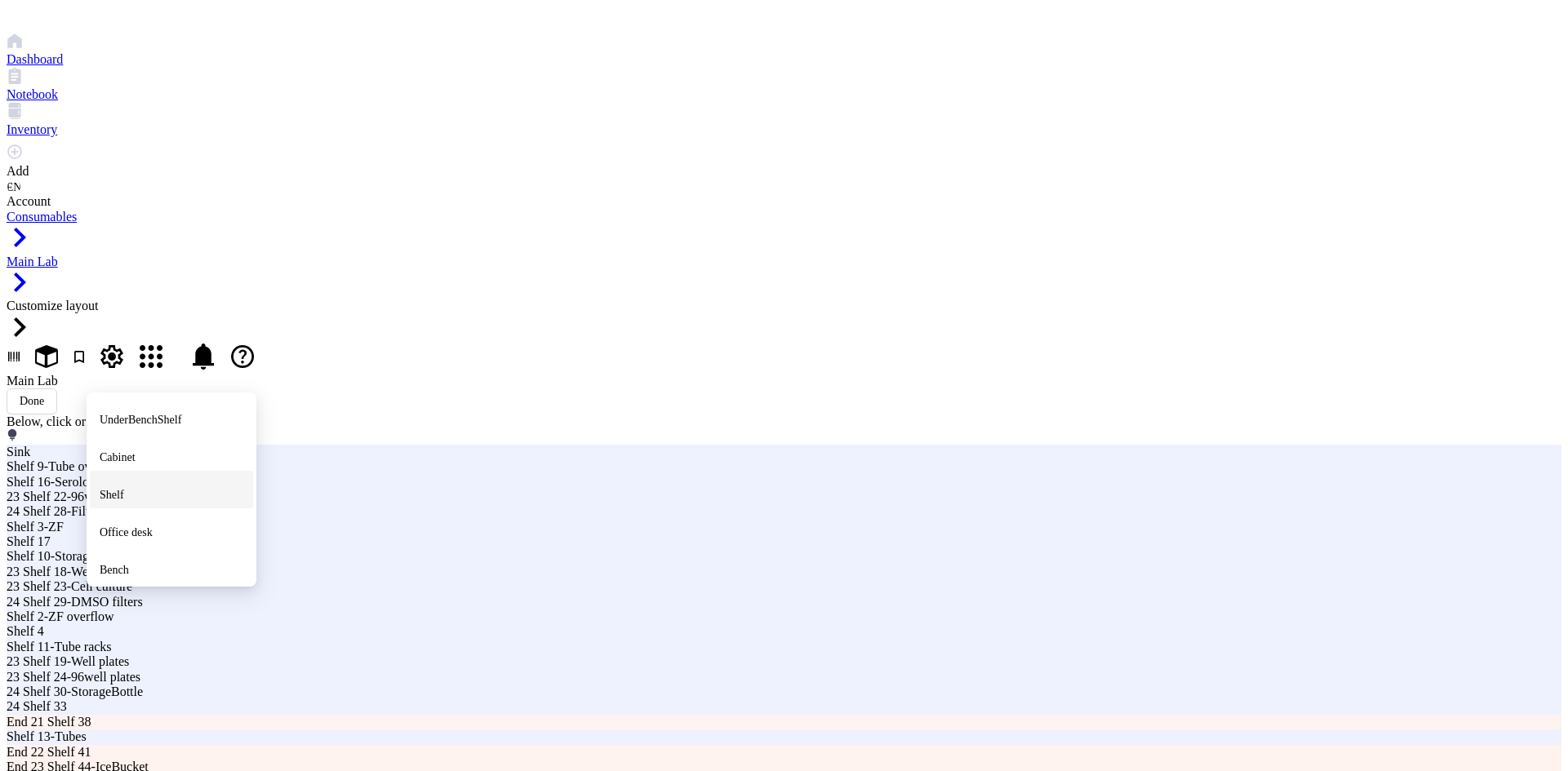
click at [124, 489] on span "Shelf" at bounding box center [112, 495] width 24 height 13
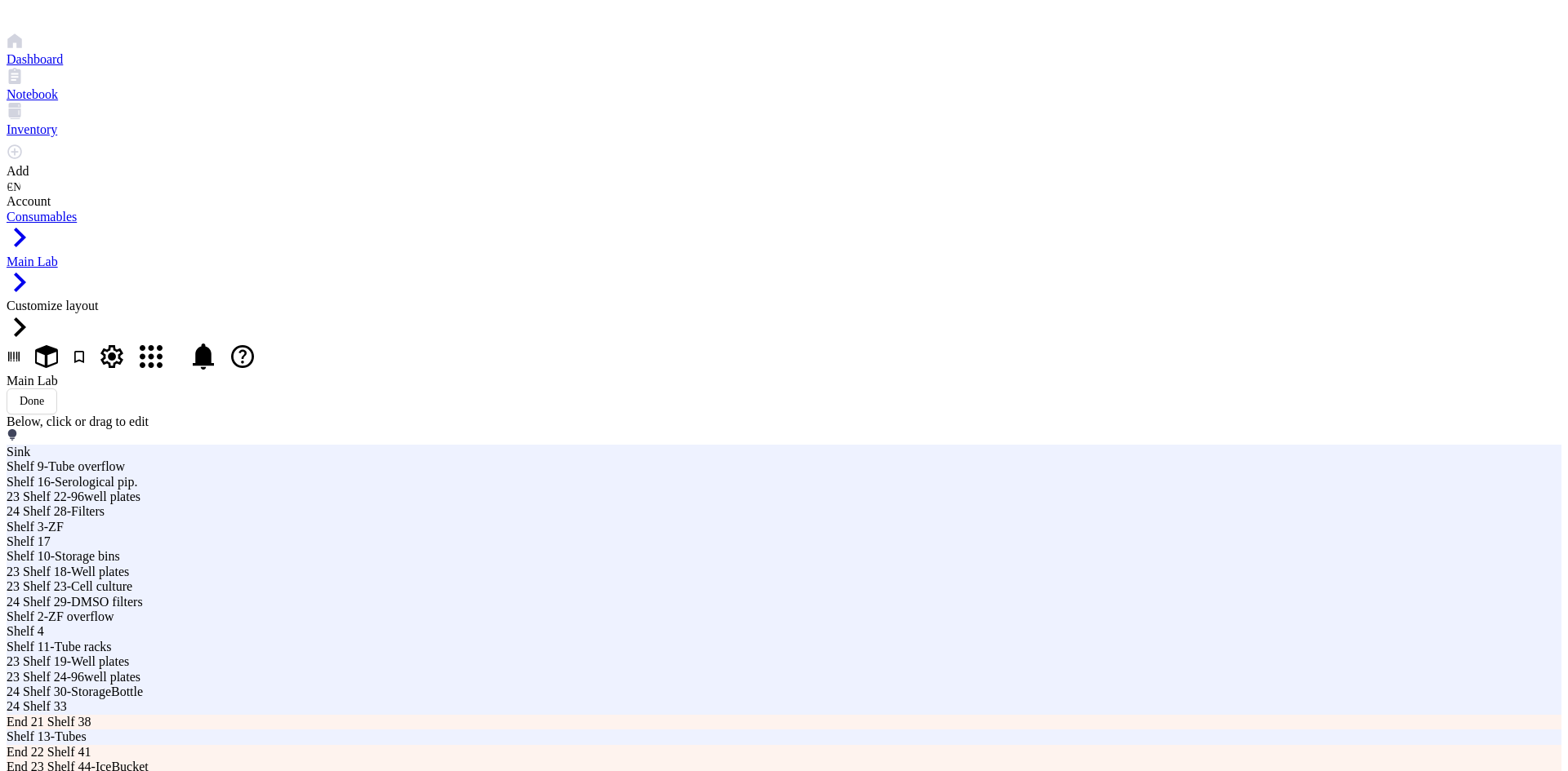
type input "3"
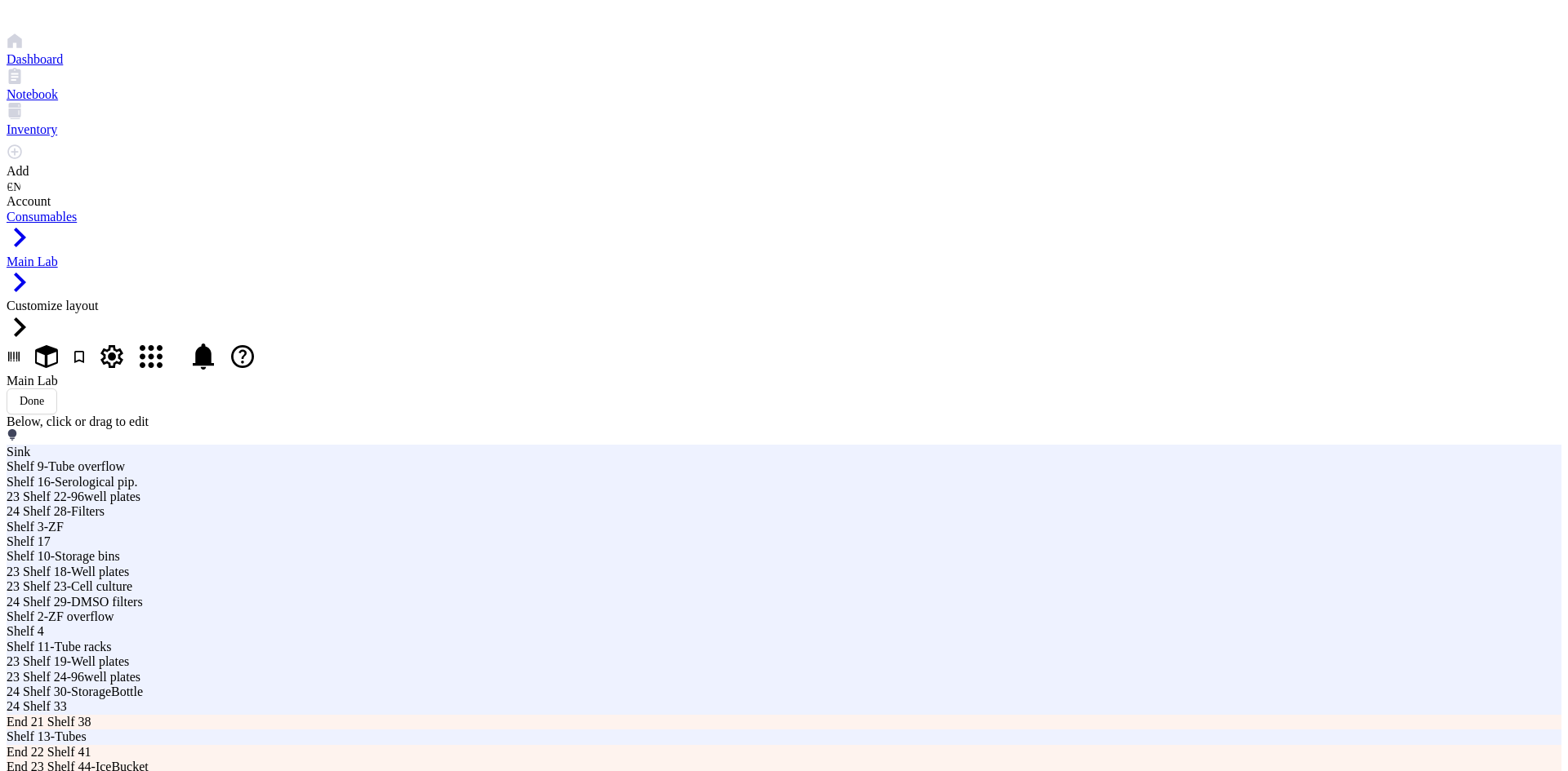
type input "Sink Shelf 50"
type input "Sink Shelf 49-Beakers"
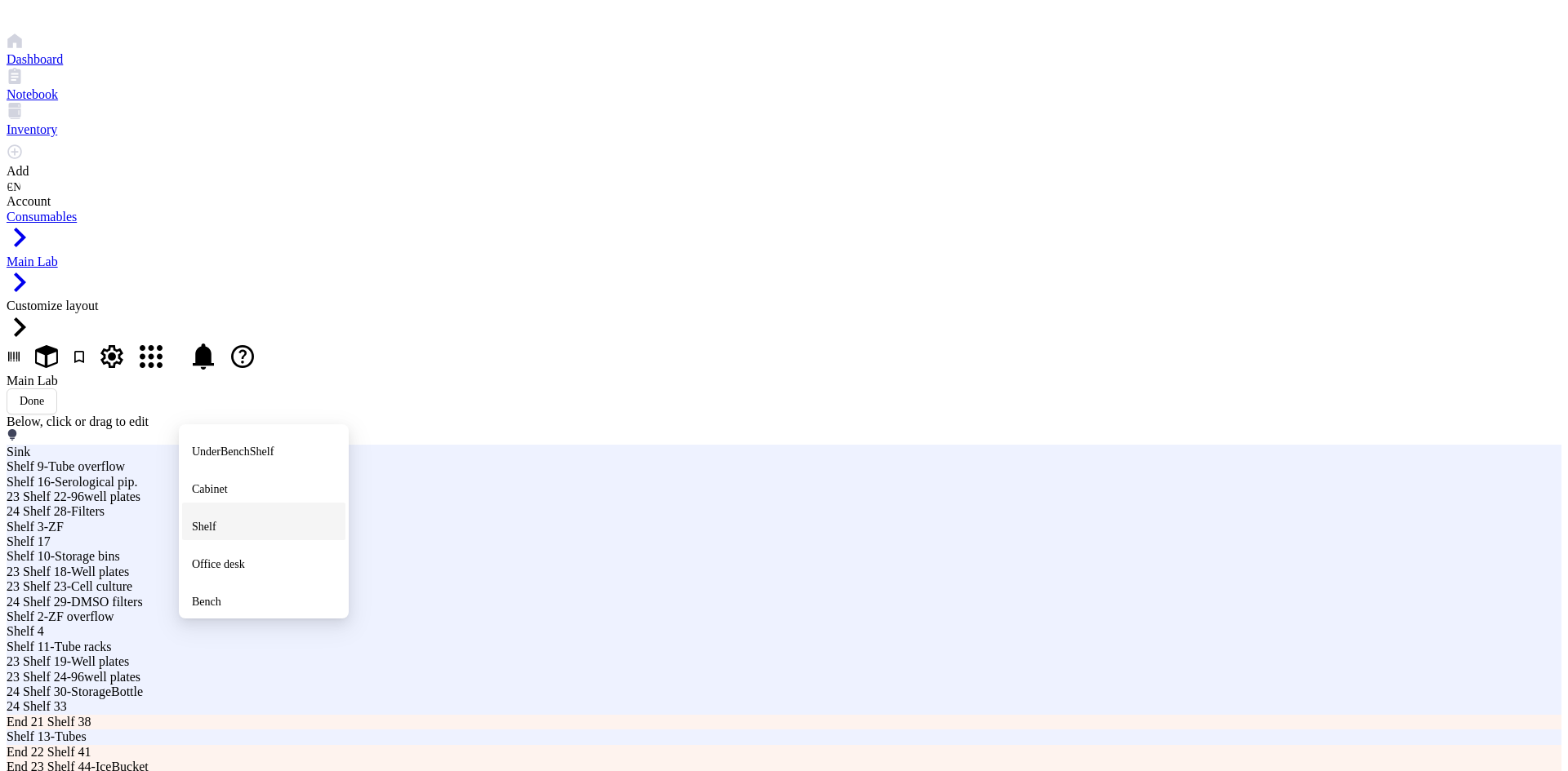
click at [216, 521] on span "Shelf" at bounding box center [203, 527] width 24 height 13
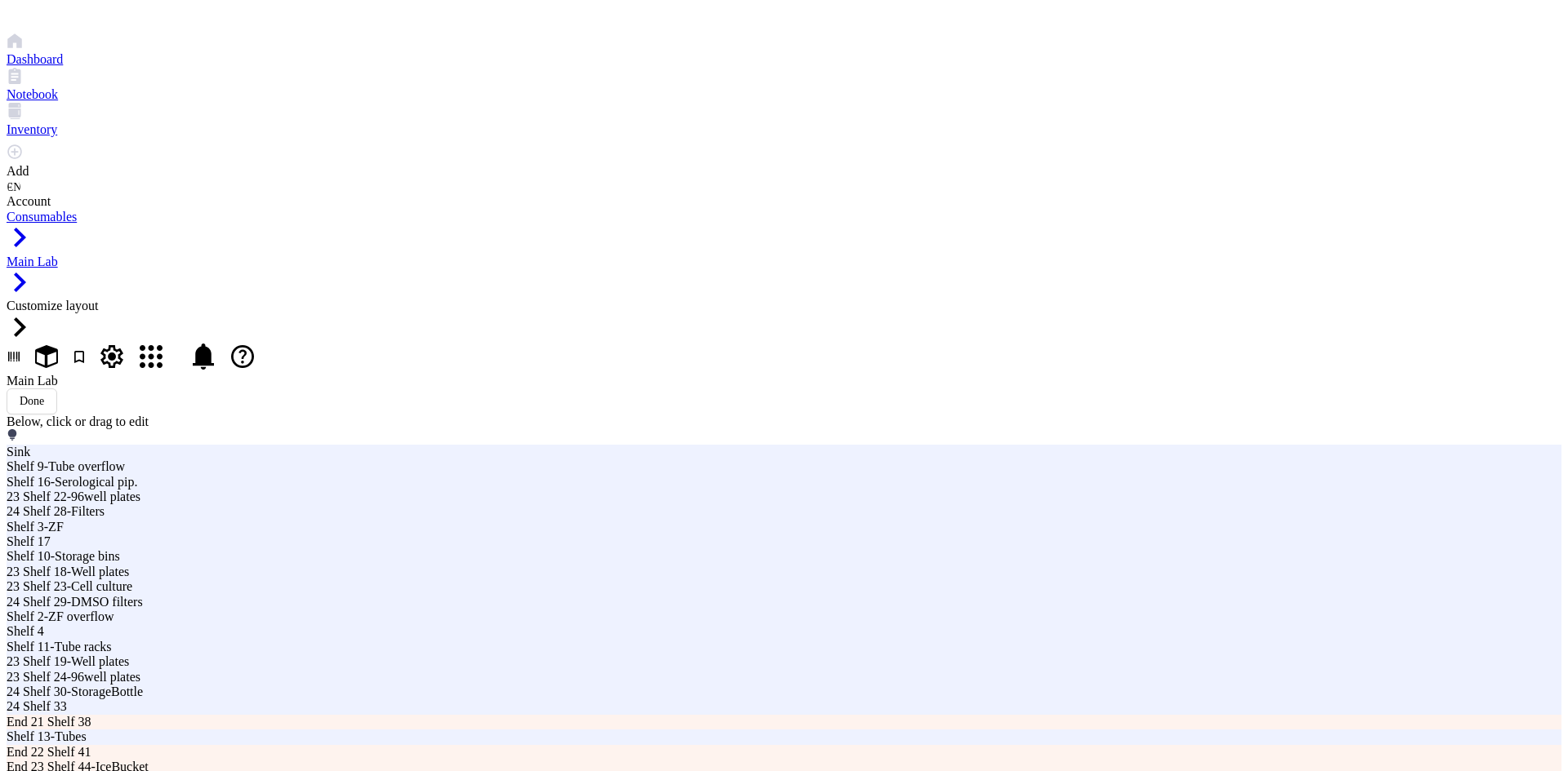
type input "3"
type input "Sink Shelf 51-GlassBottle"
click at [487, 374] on div "Main Lab Done" at bounding box center [784, 394] width 1555 height 41
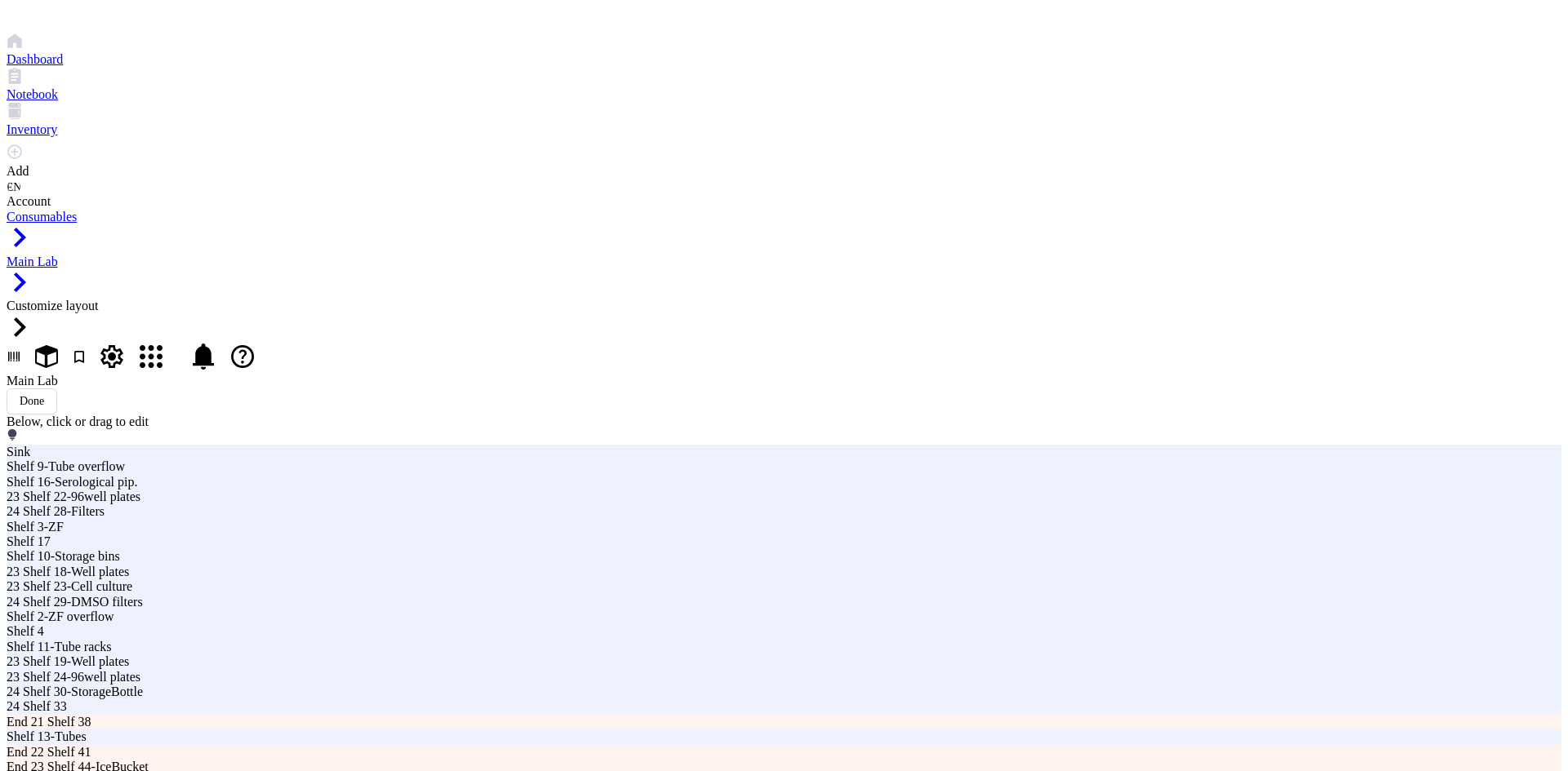
click at [517, 374] on div "Main Lab Done" at bounding box center [784, 394] width 1555 height 41
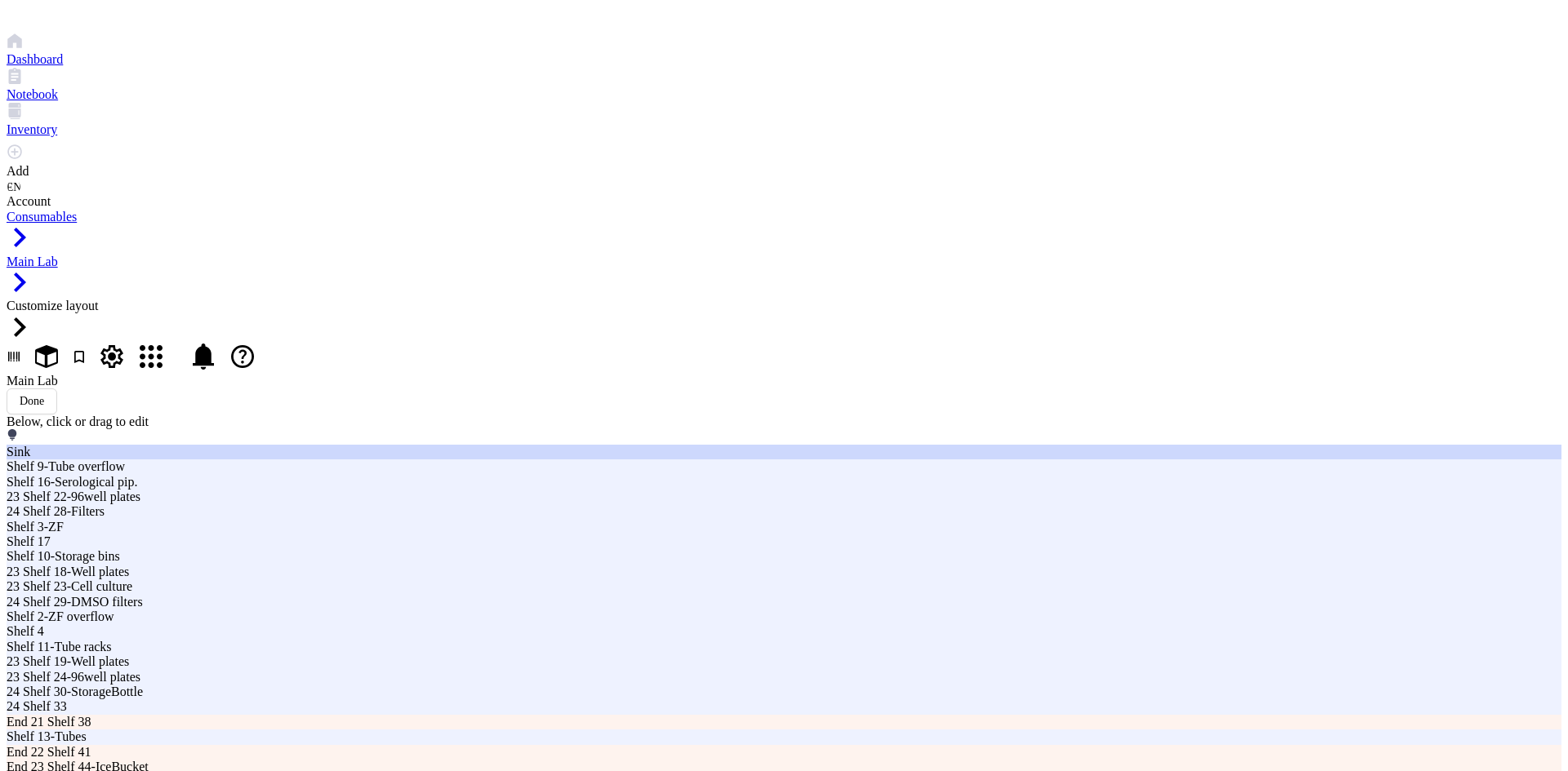
type input "4"
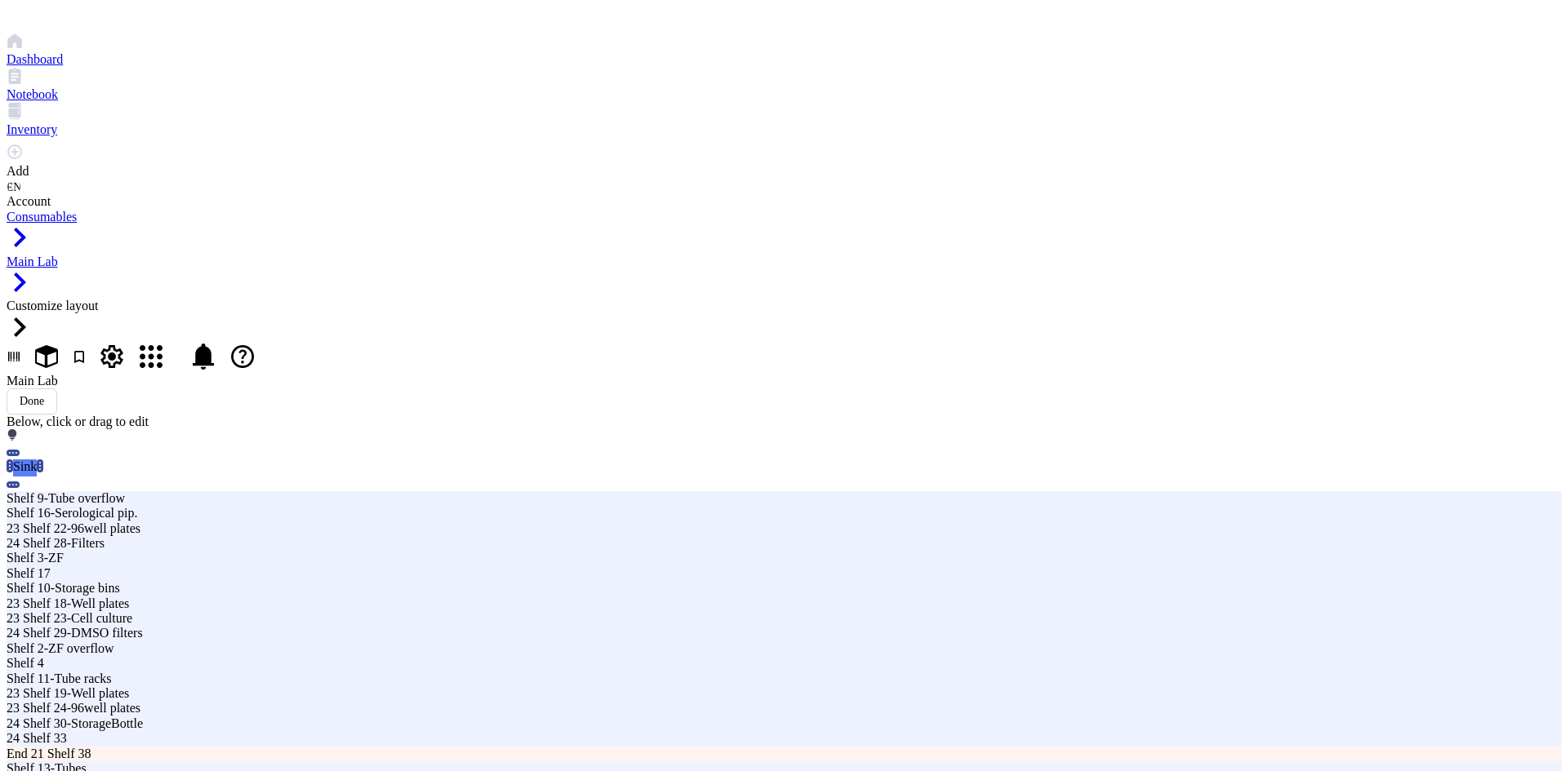
drag, startPoint x: 316, startPoint y: 566, endPoint x: 128, endPoint y: 572, distance: 188.1
type input "1"
click at [813, 415] on div "Below, click or drag to edit" at bounding box center [784, 430] width 1555 height 30
click at [815, 415] on div "Below, click or drag to edit" at bounding box center [784, 430] width 1555 height 30
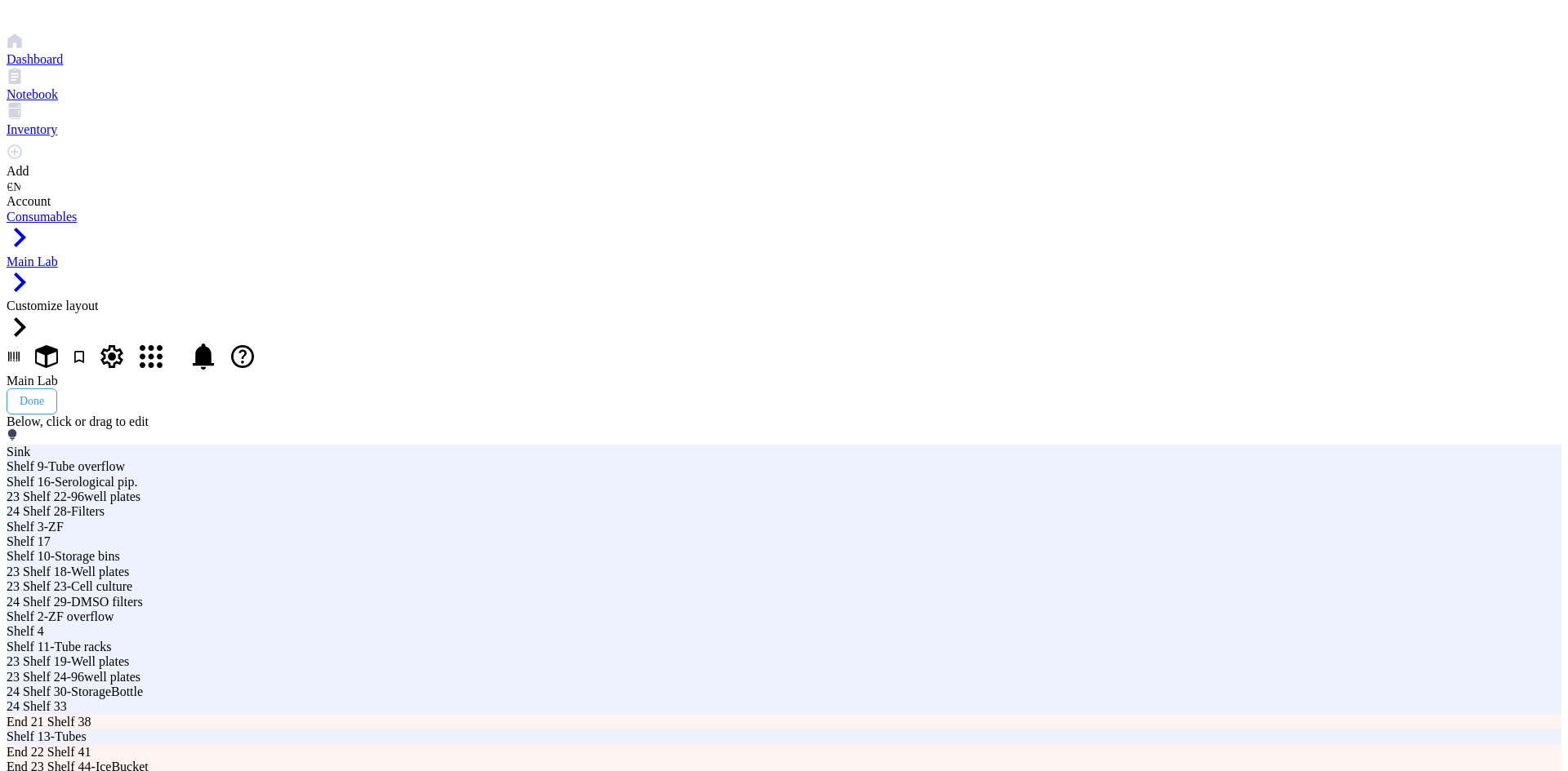
click at [44, 395] on div "Done" at bounding box center [31, 401] width 24 height 13
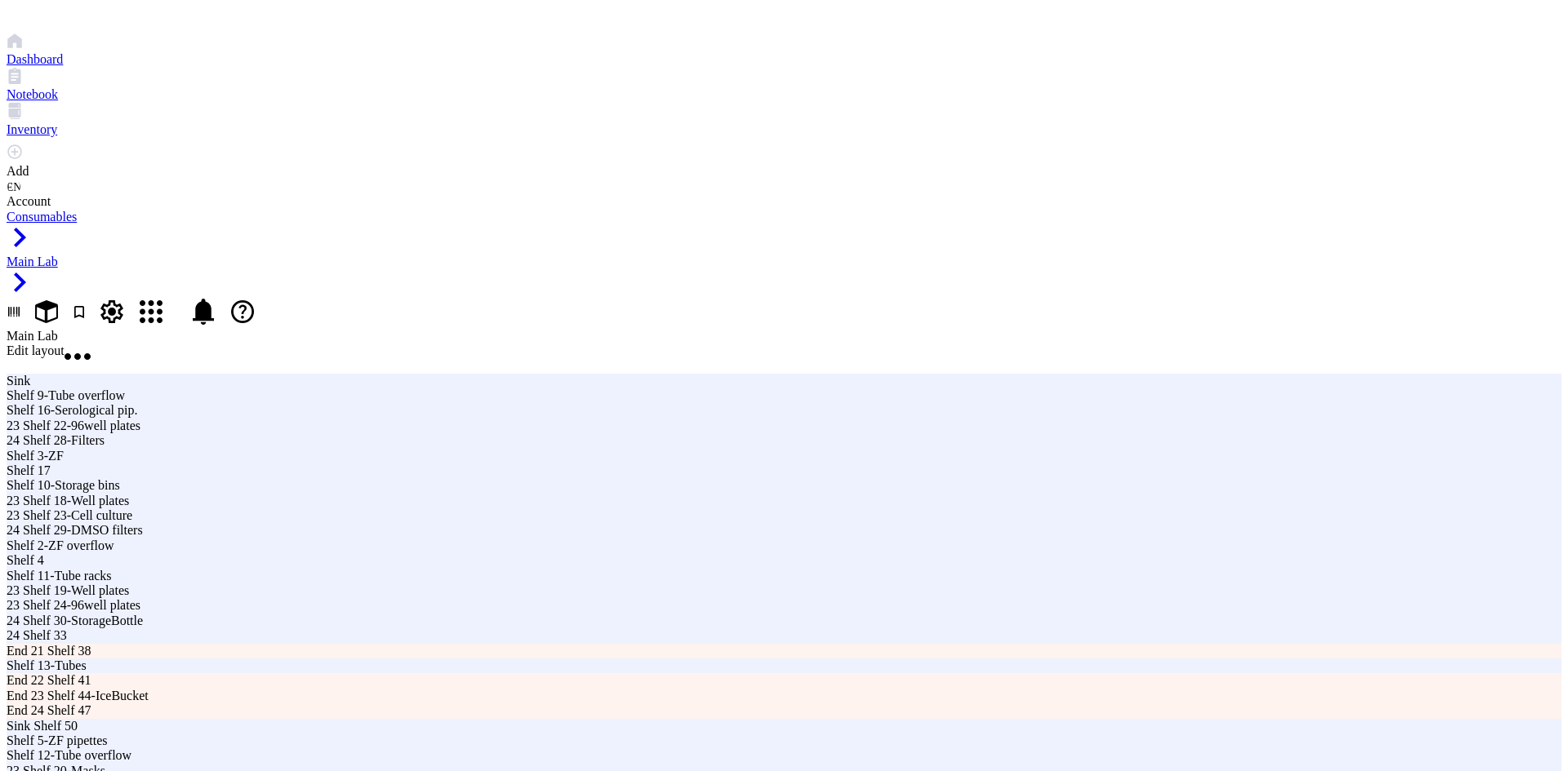
click at [65, 344] on span "Edit layout" at bounding box center [35, 350] width 58 height 14
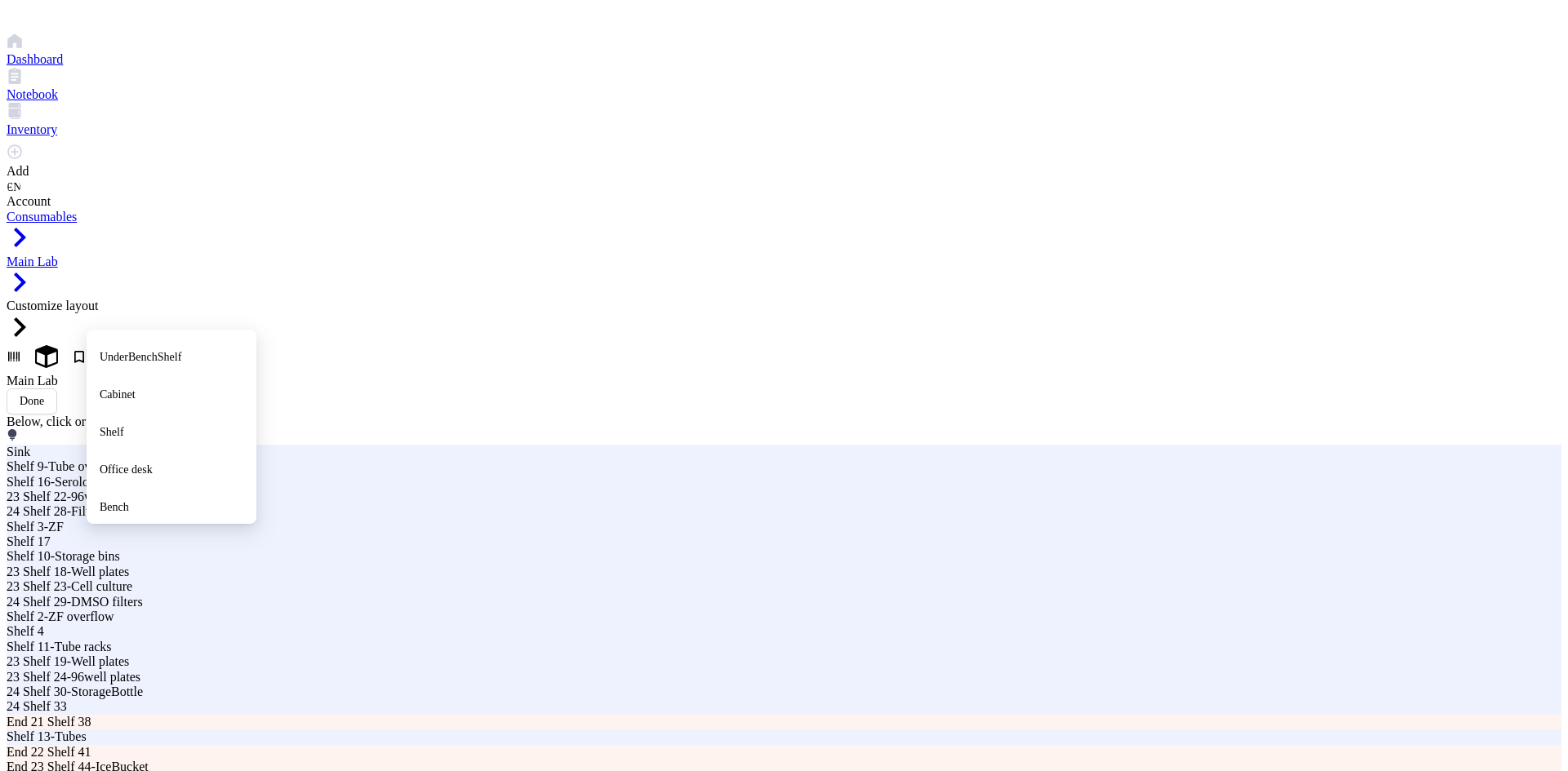
click at [366, 374] on div "Main Lab Done" at bounding box center [784, 394] width 1555 height 41
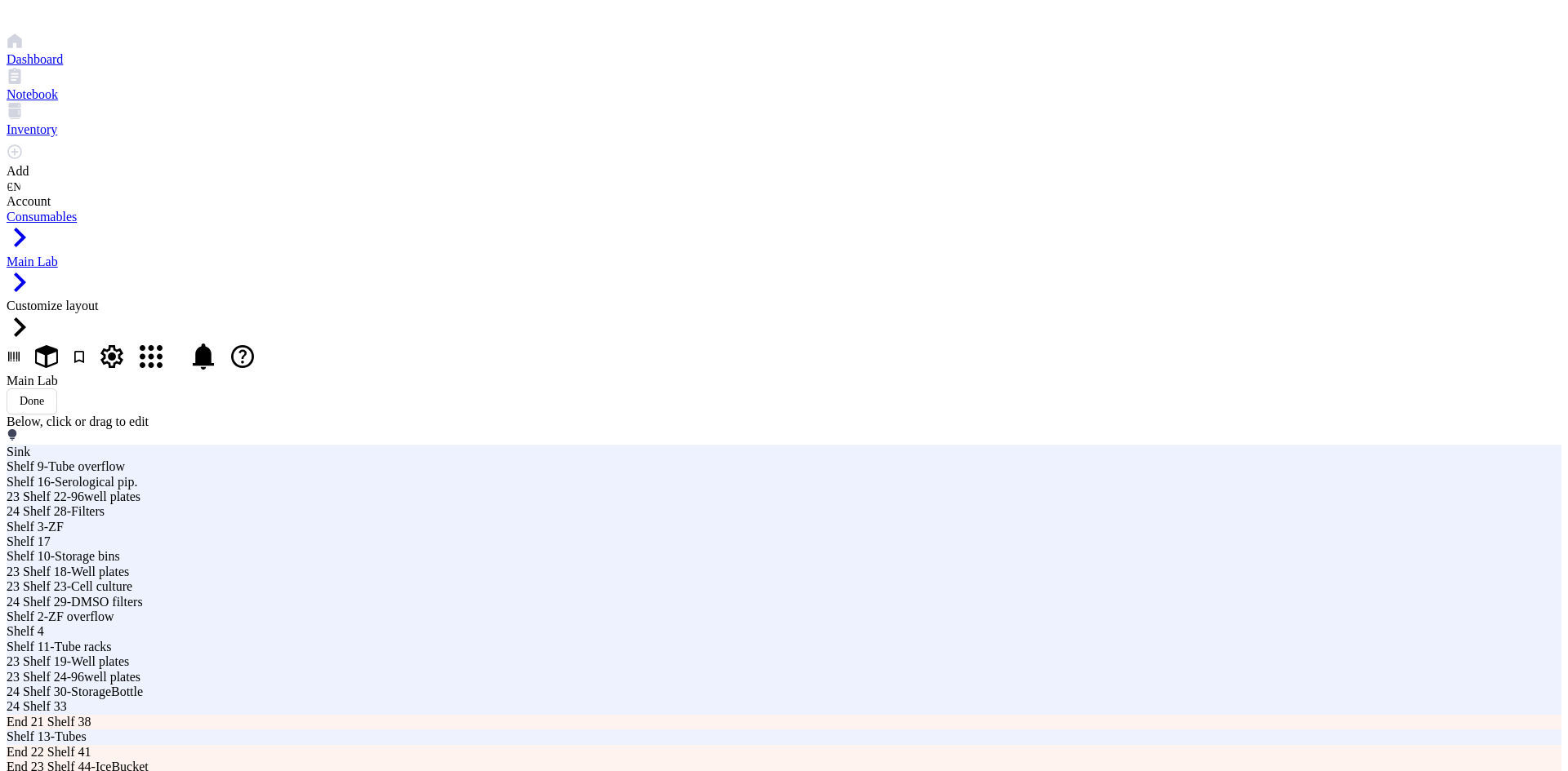
type input "2"
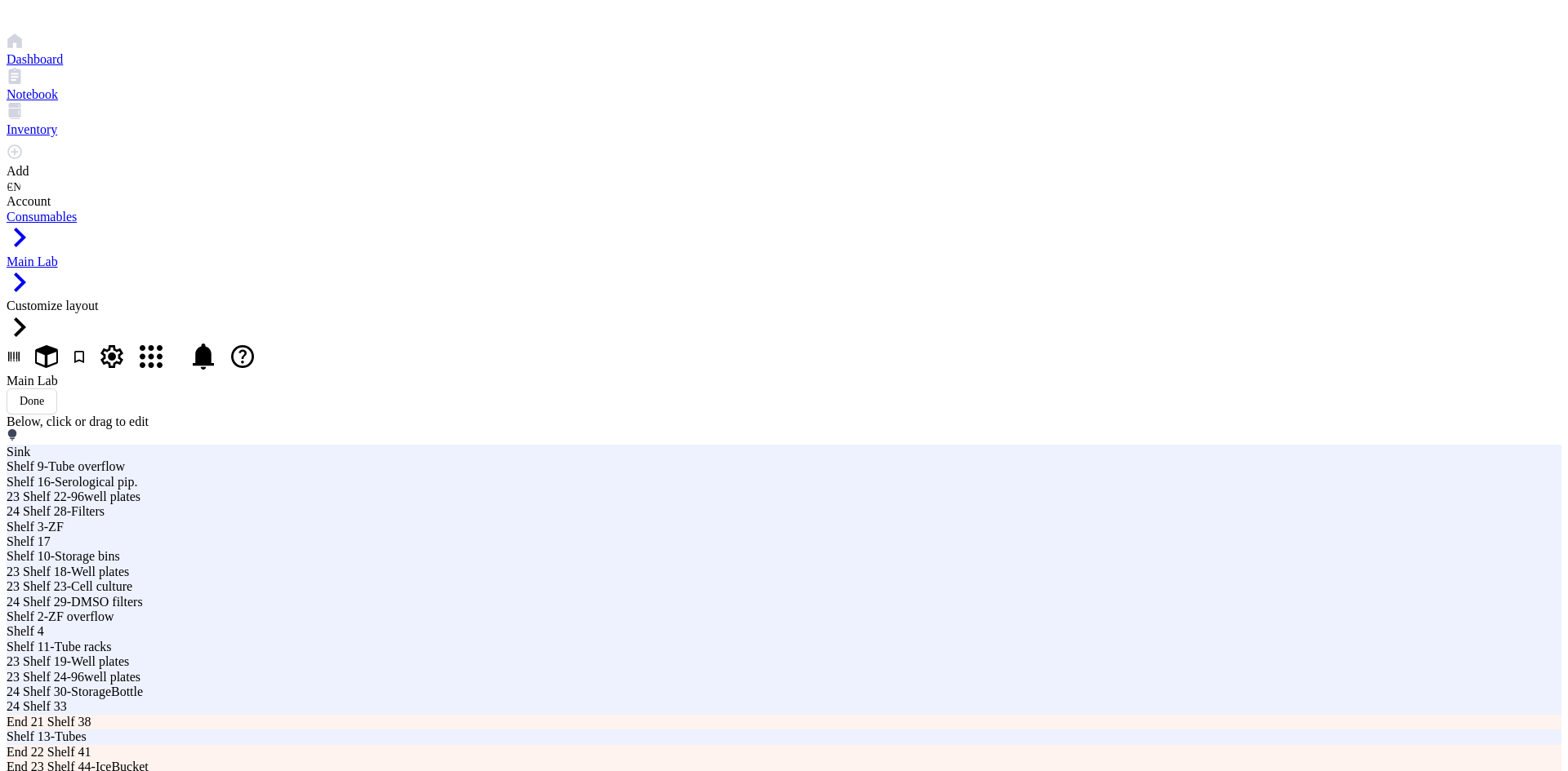
type input "2"
drag, startPoint x: 238, startPoint y: 375, endPoint x: 235, endPoint y: 418, distance: 43.1
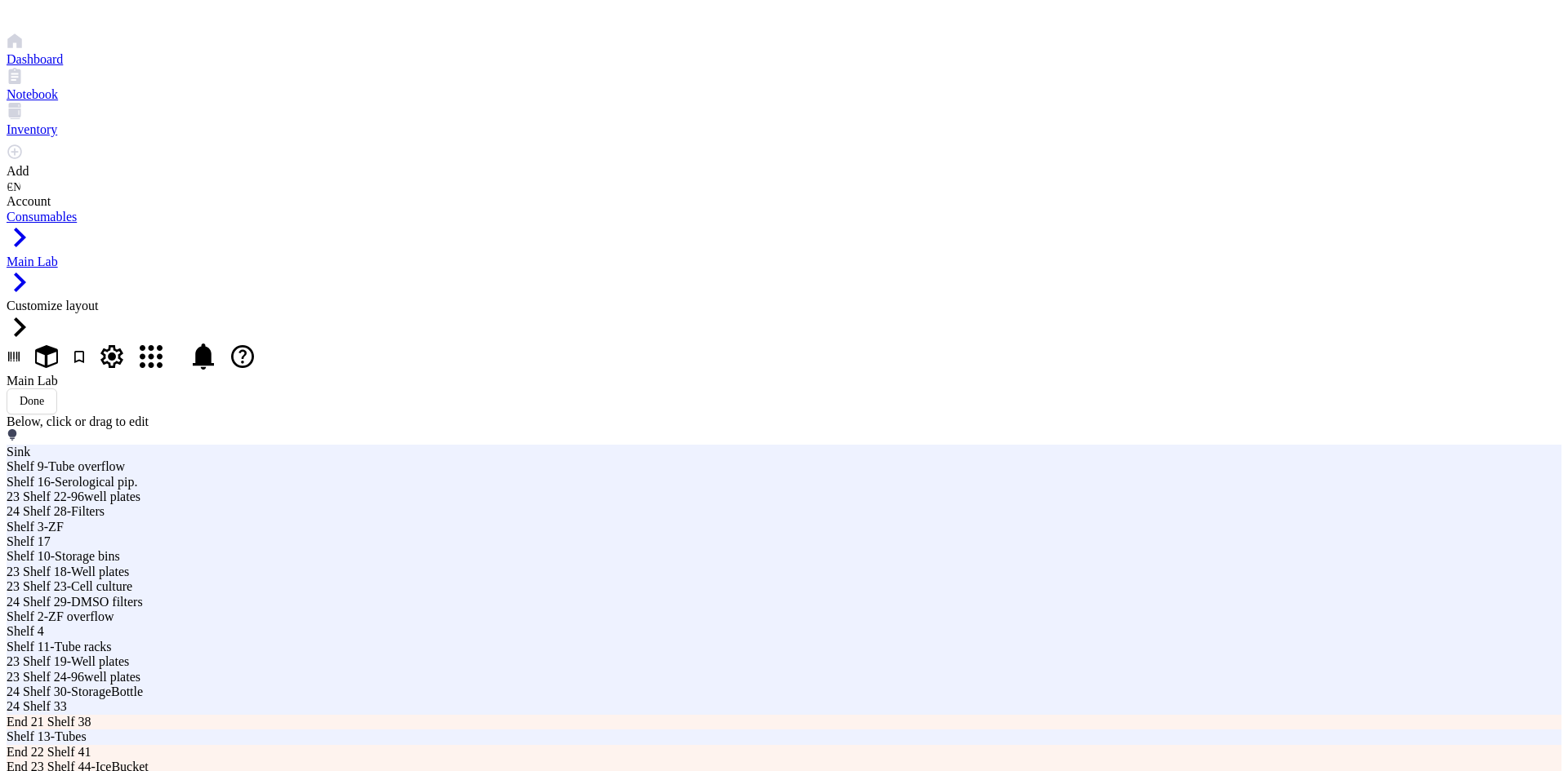
type input "2"
click at [535, 374] on div "Main Lab Done" at bounding box center [784, 394] width 1555 height 41
click at [578, 374] on div "Main Lab Done" at bounding box center [784, 394] width 1555 height 41
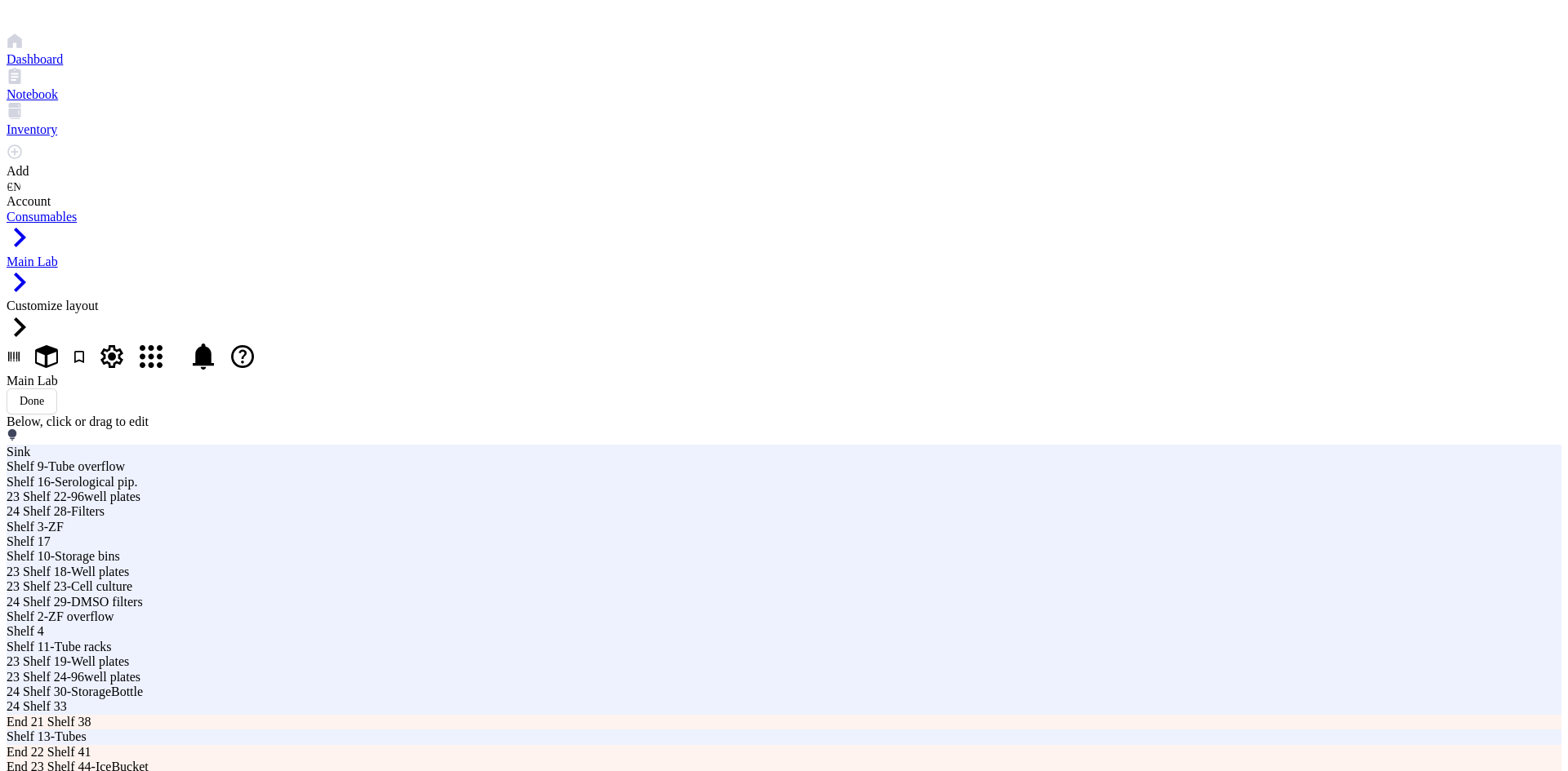
drag, startPoint x: 130, startPoint y: 341, endPoint x: 140, endPoint y: 305, distance: 37.4
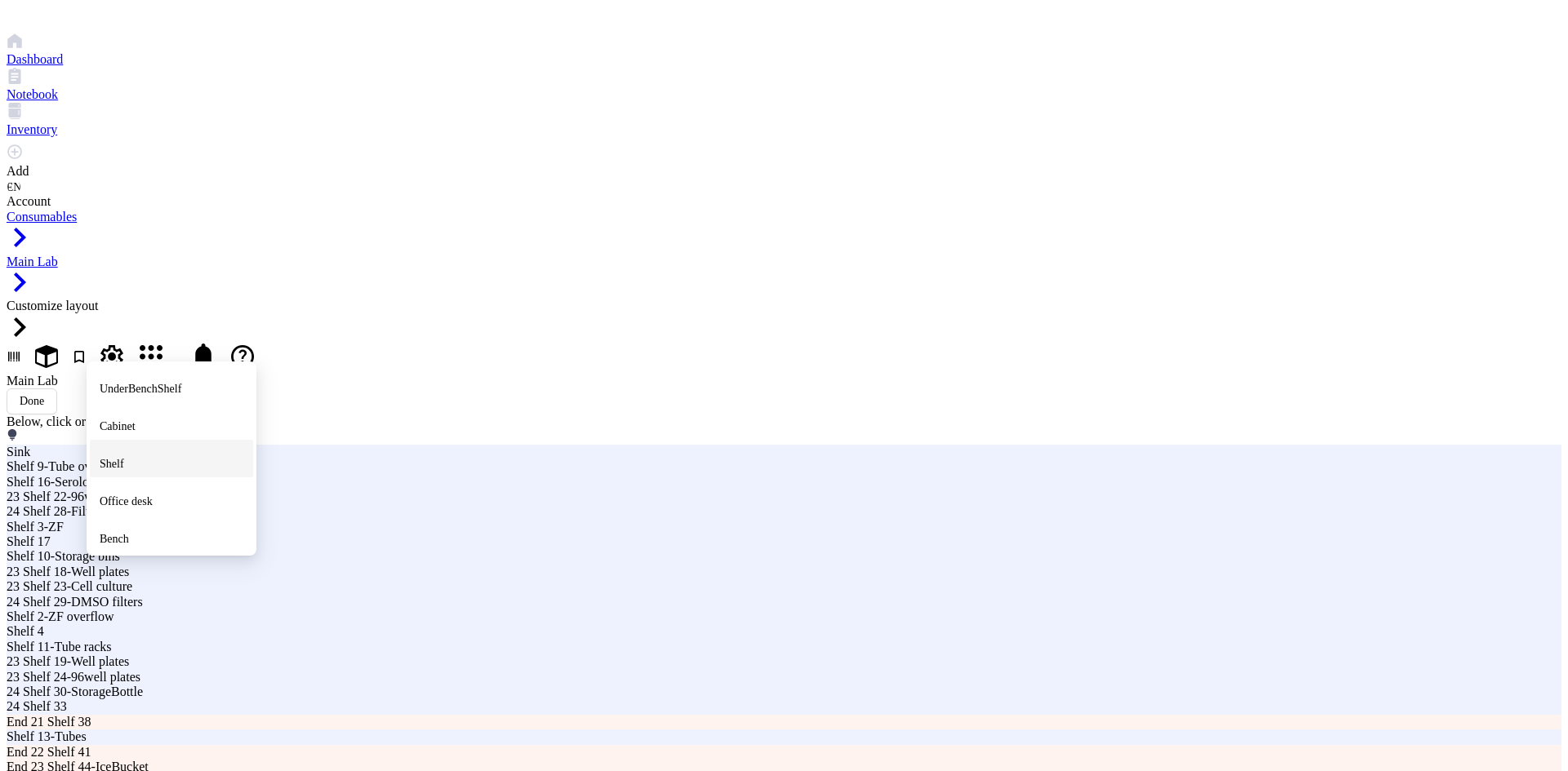
click at [124, 458] on span "Shelf" at bounding box center [112, 464] width 24 height 13
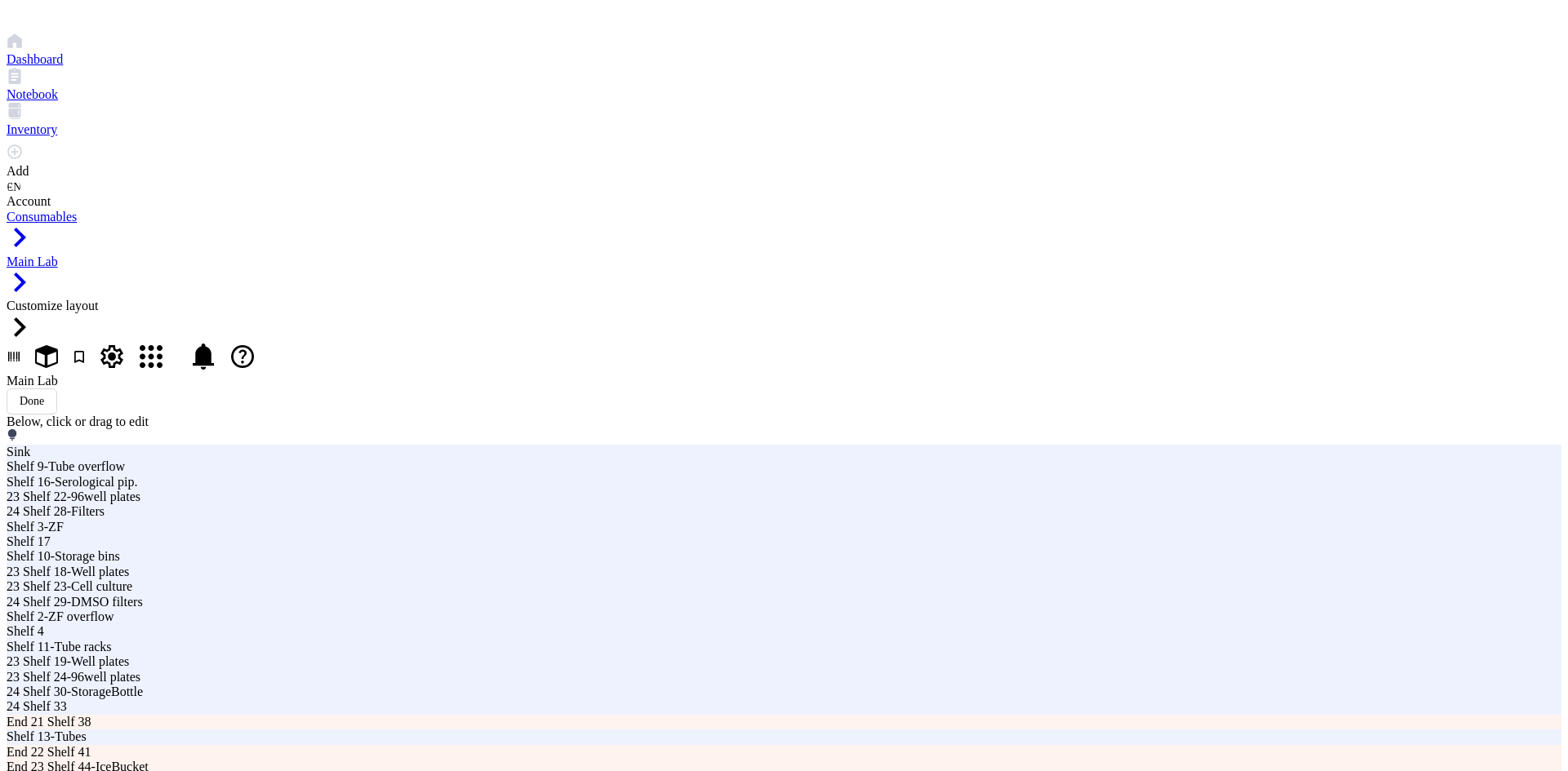
type input "2"
type input "S"
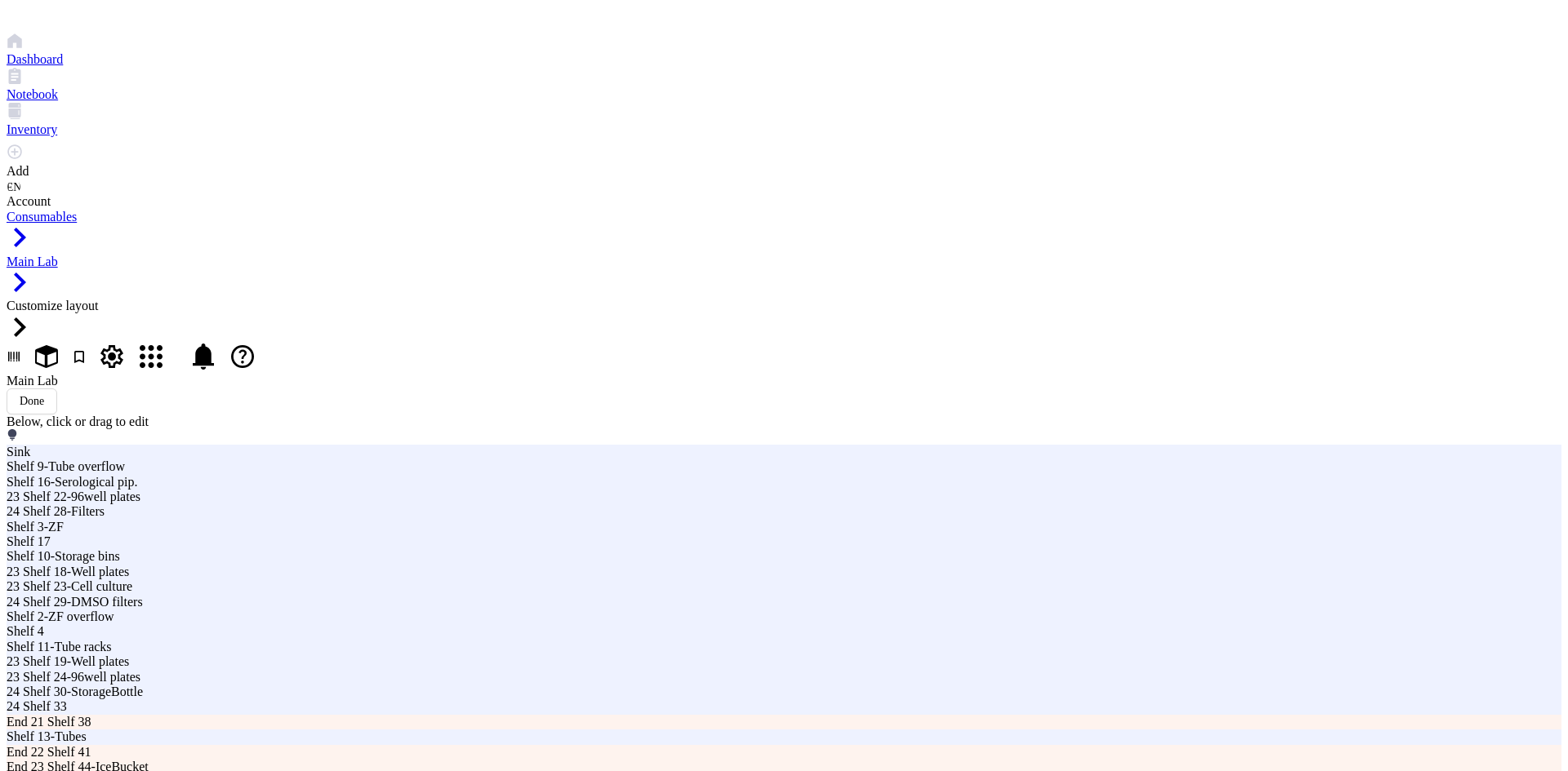
type input "S"
type input "Cab Shelf 52-Pipette Tips"
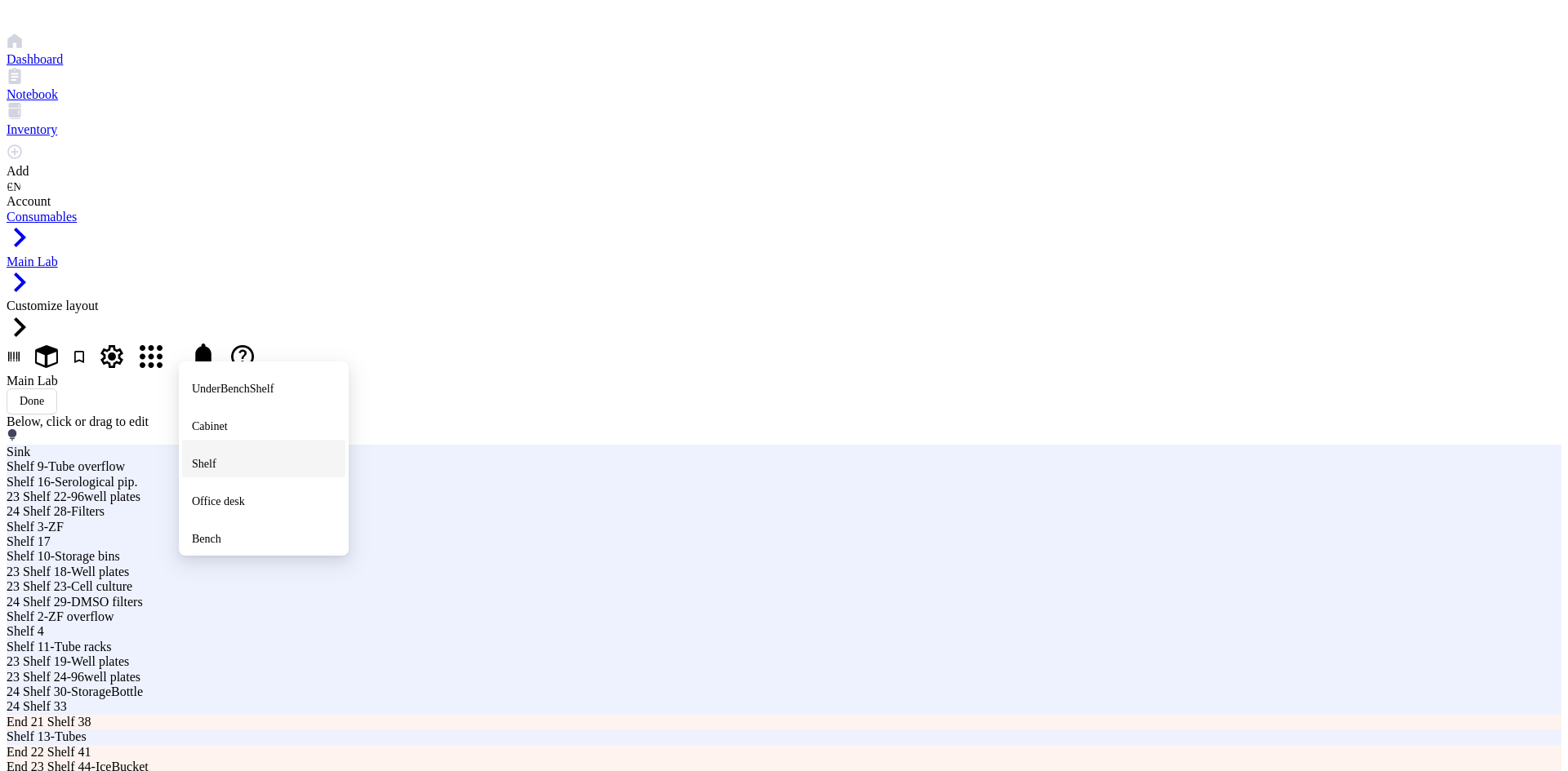
click at [250, 444] on div "Shelf" at bounding box center [263, 459] width 144 height 29
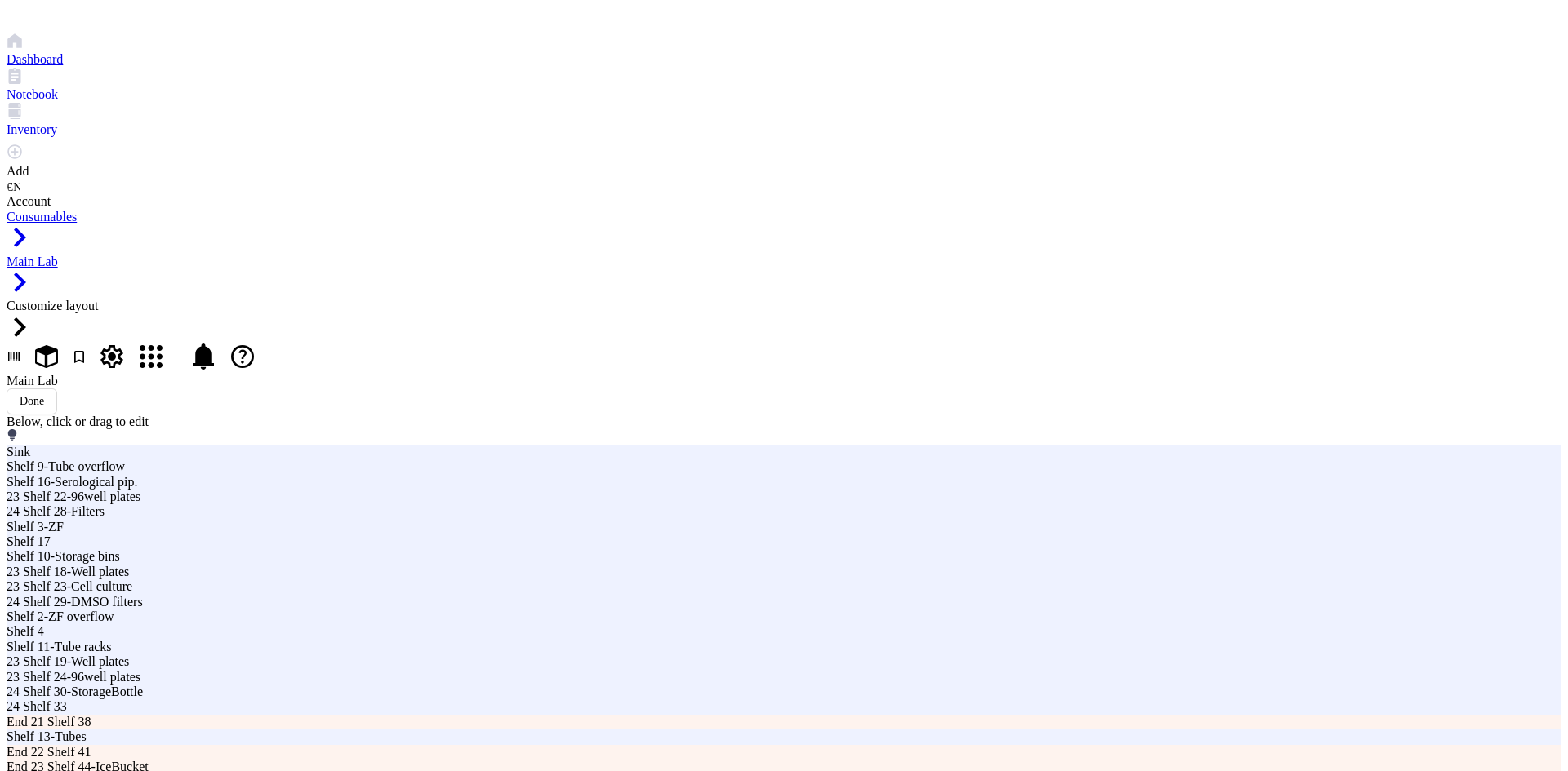
type input "2"
type input "S"
type input "Cab Shelf 53-Pipette Tips"
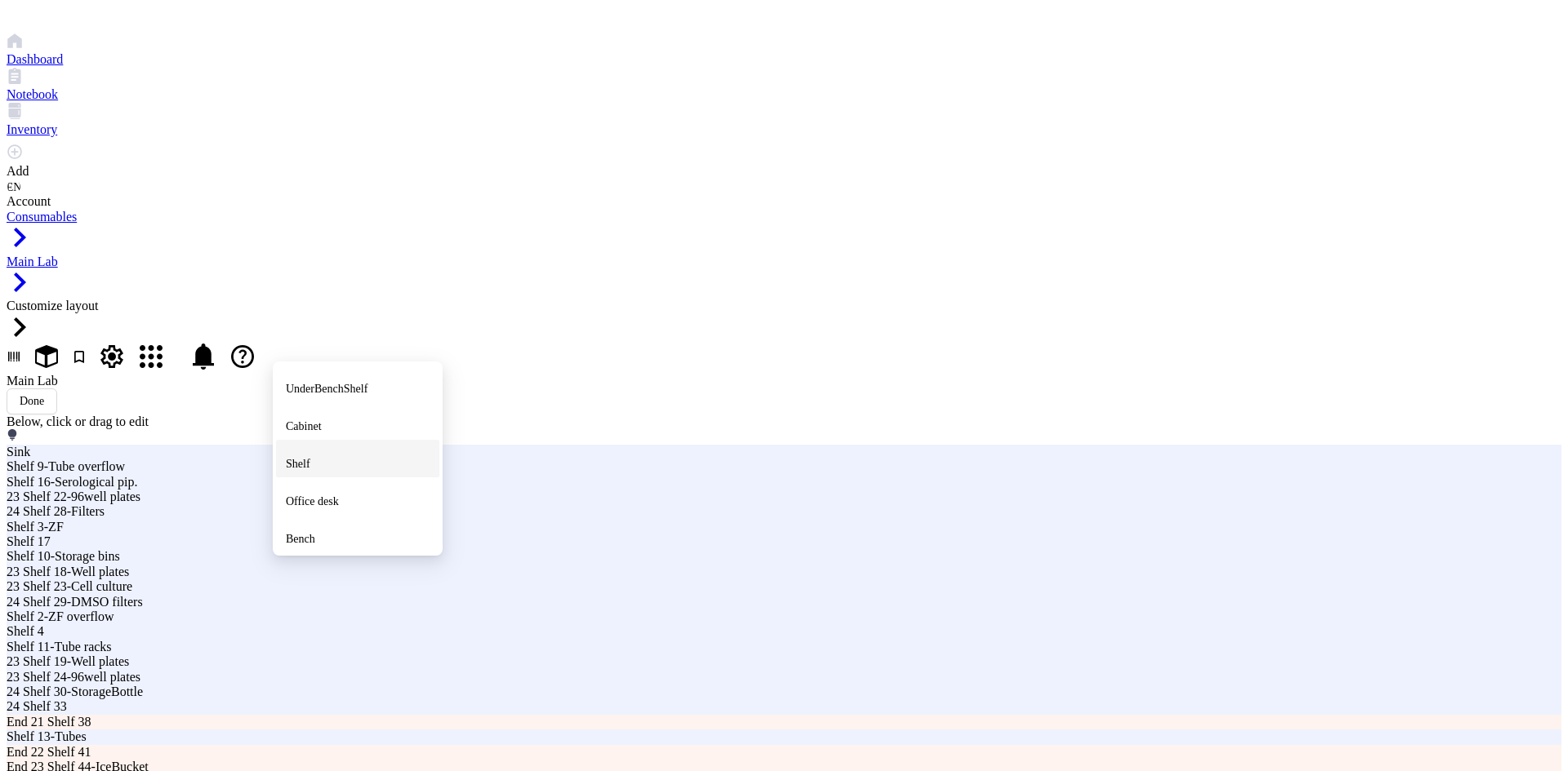
click at [310, 458] on span "Shelf" at bounding box center [297, 464] width 24 height 13
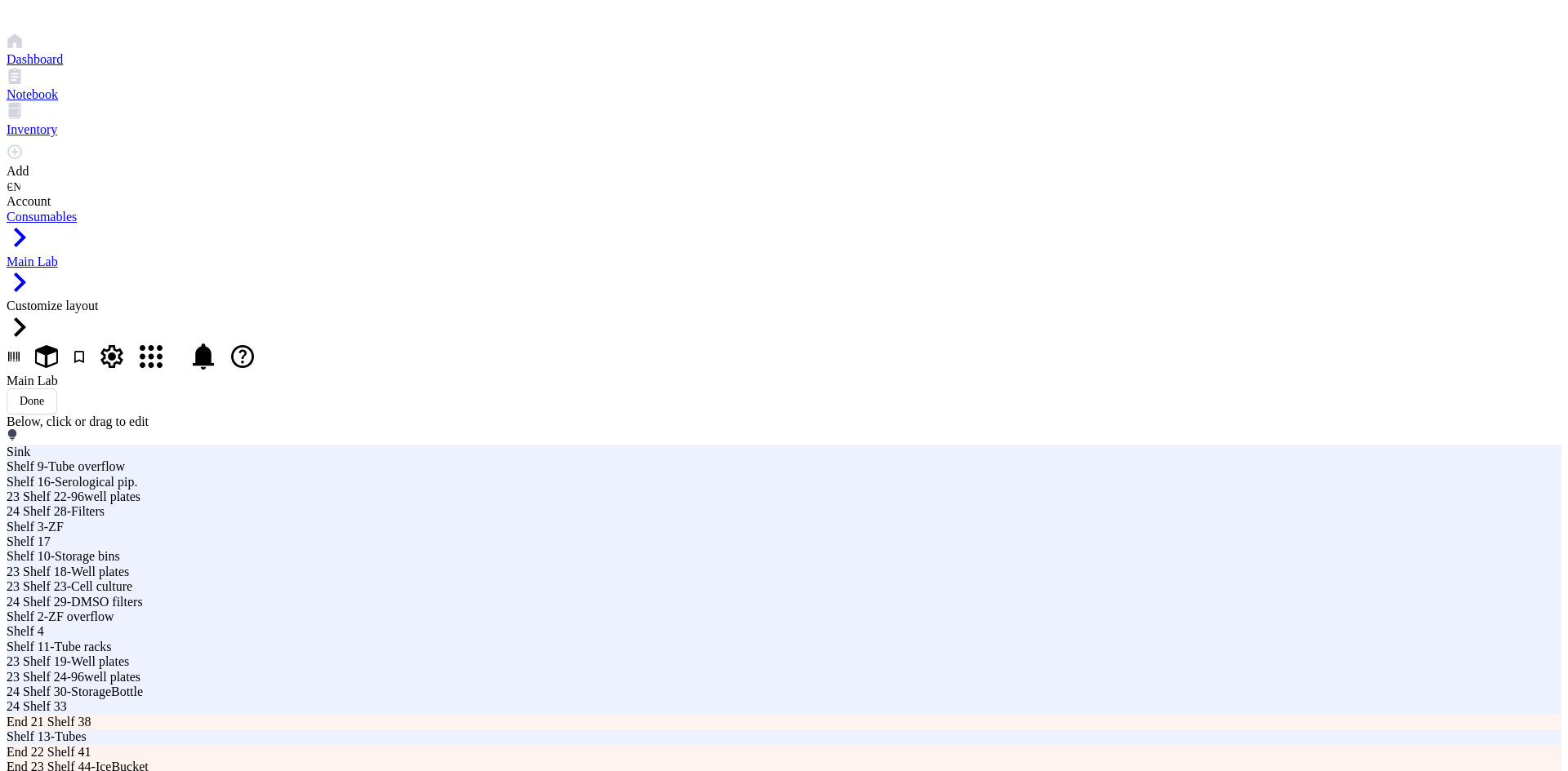
type input "2"
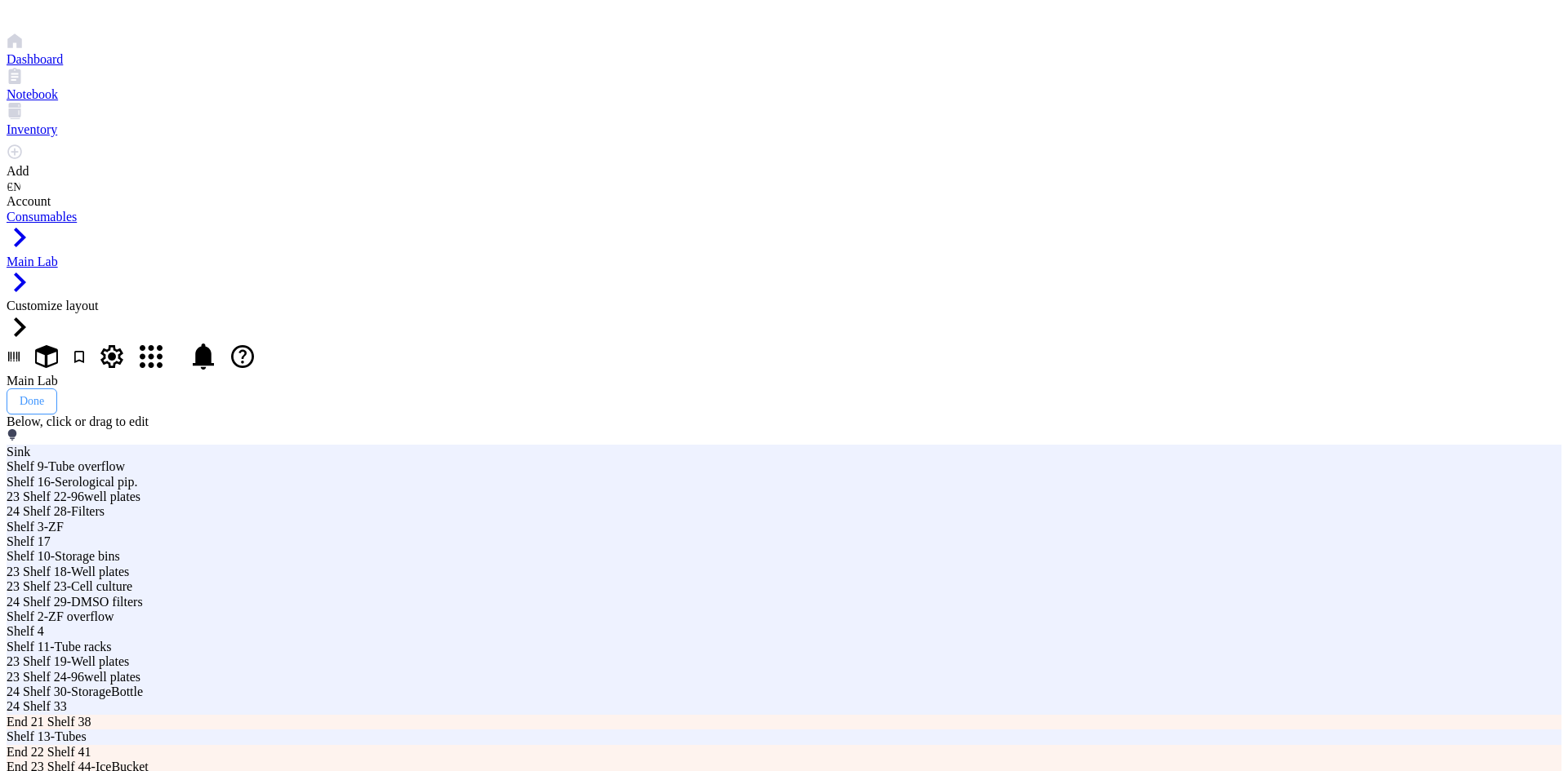
click at [57, 388] on button "Done" at bounding box center [32, 401] width 50 height 26
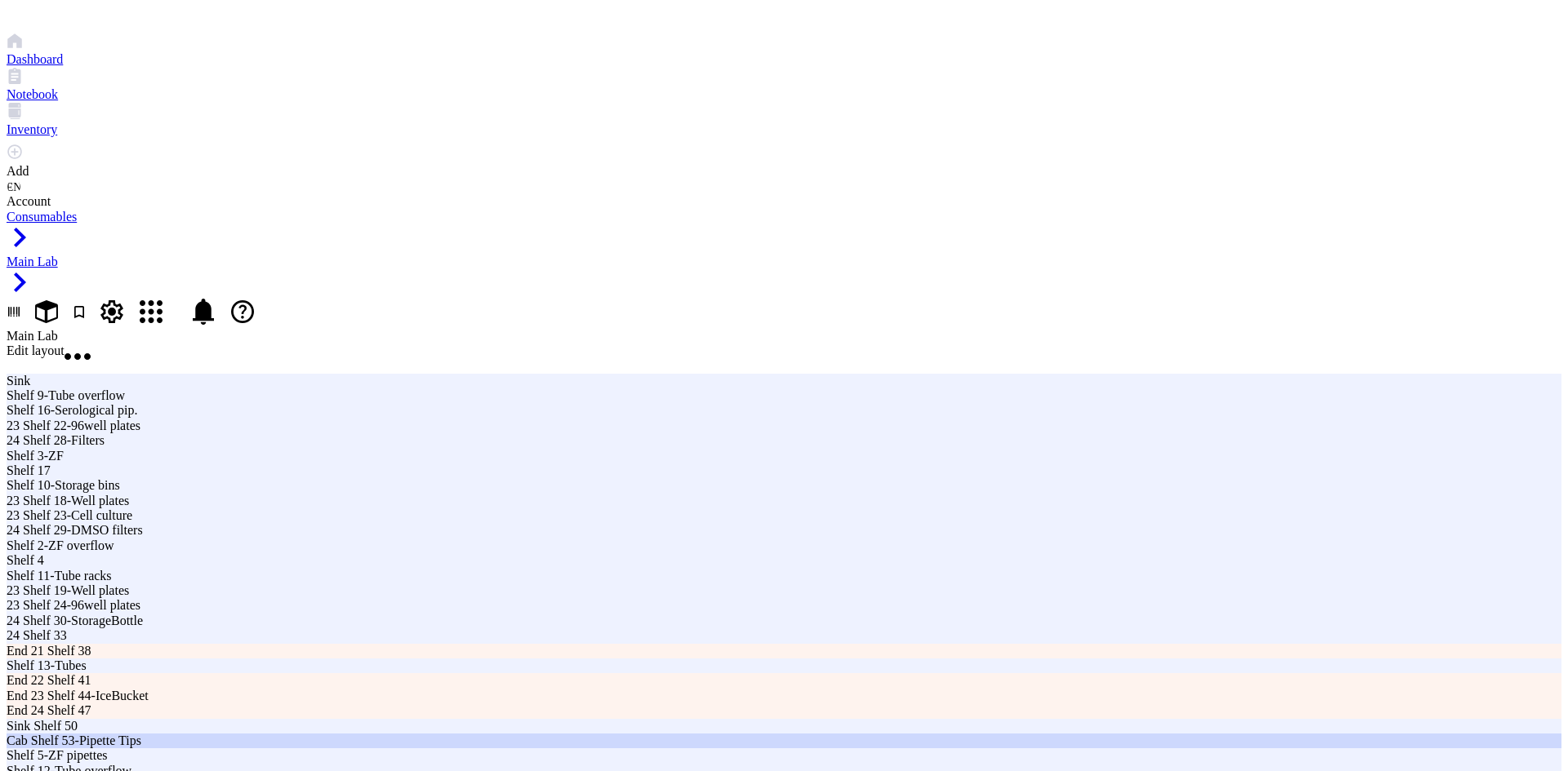
click at [257, 734] on div "Cab Shelf 53-Pipette Tips" at bounding box center [784, 741] width 1555 height 14
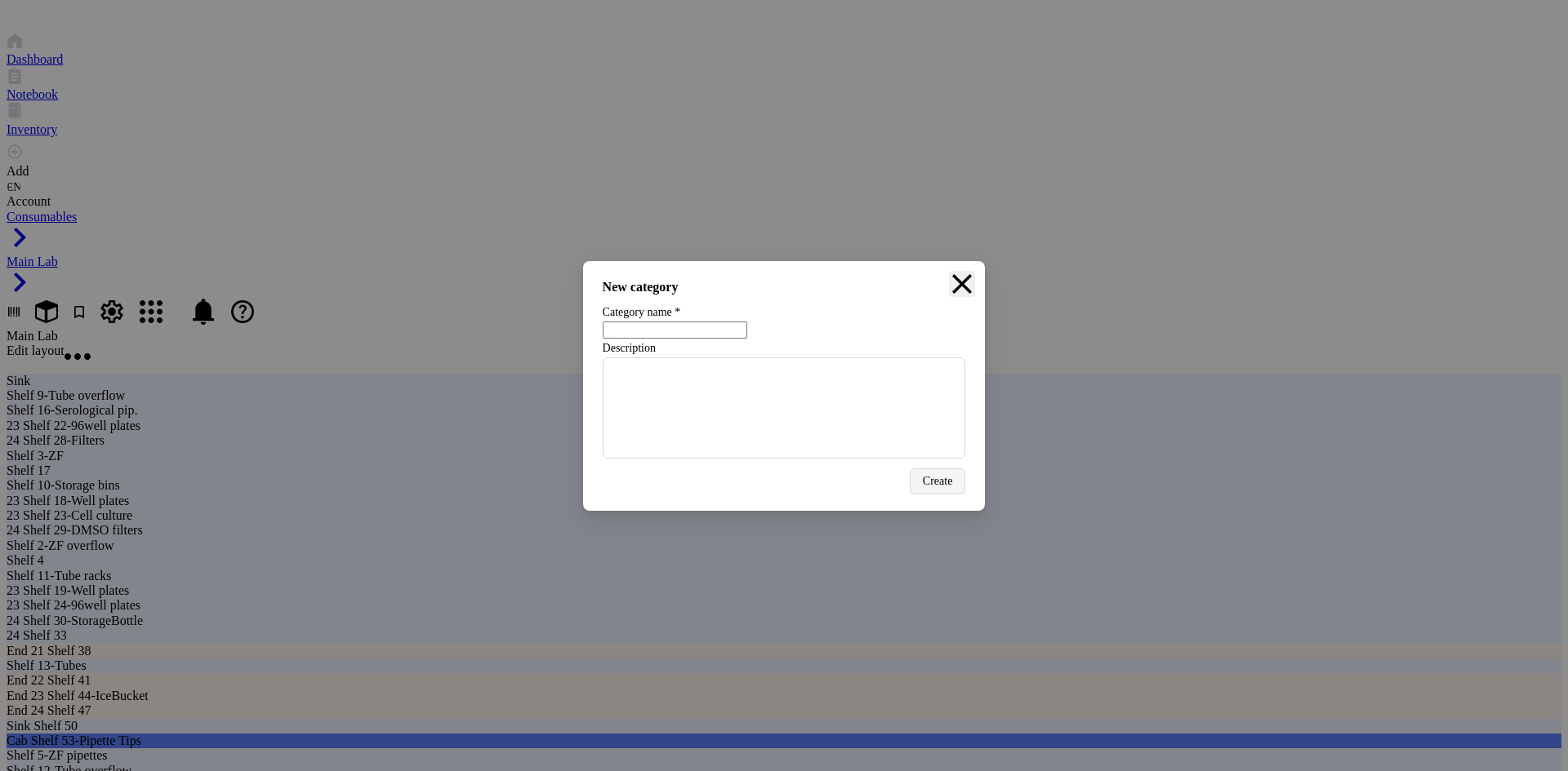
click at [952, 271] on icon "Close" at bounding box center [961, 284] width 26 height 26
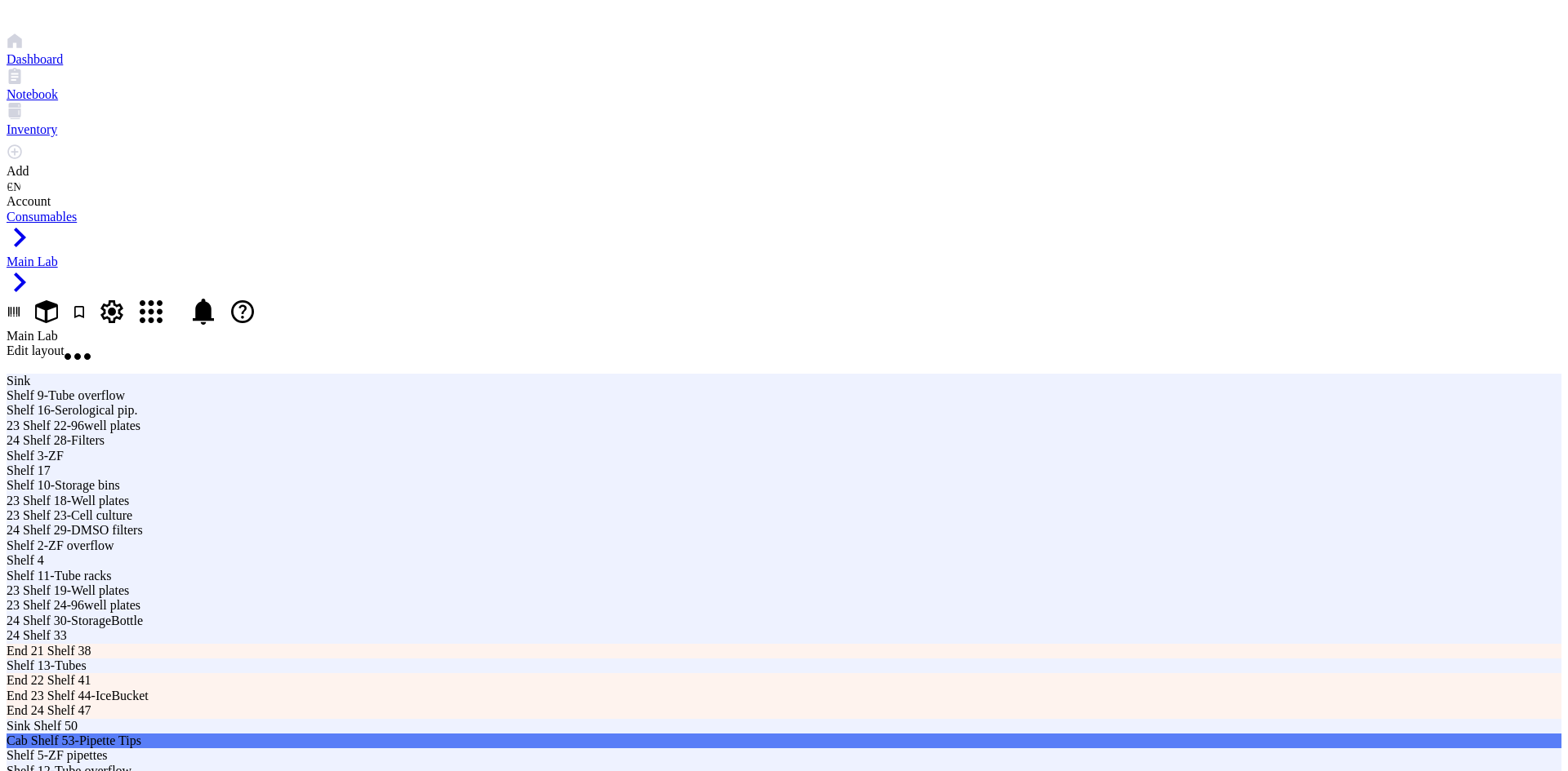
click at [65, 344] on span "Edit layout" at bounding box center [35, 350] width 58 height 14
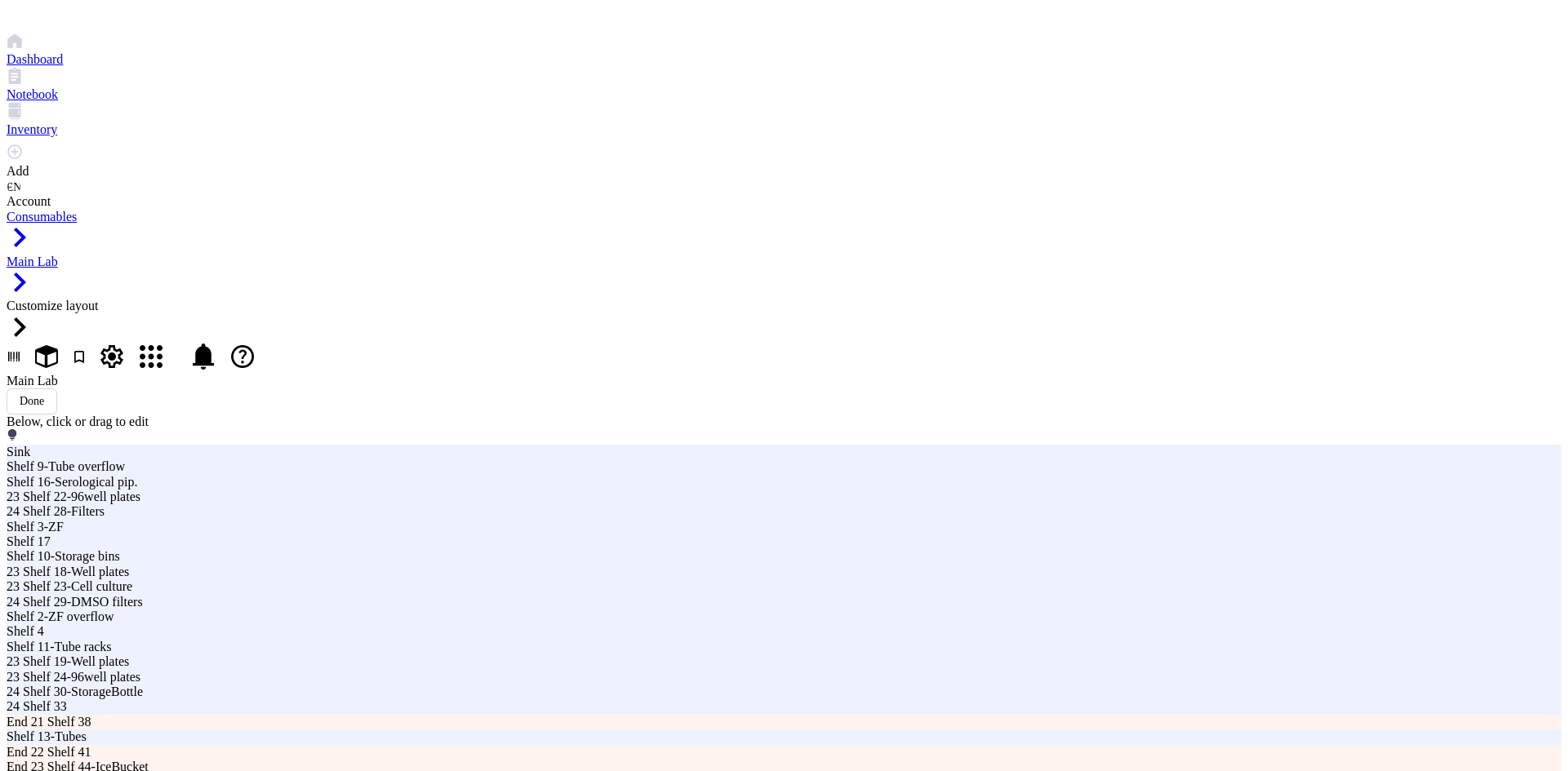
click at [446, 415] on div "Below, click or drag to edit" at bounding box center [784, 430] width 1555 height 30
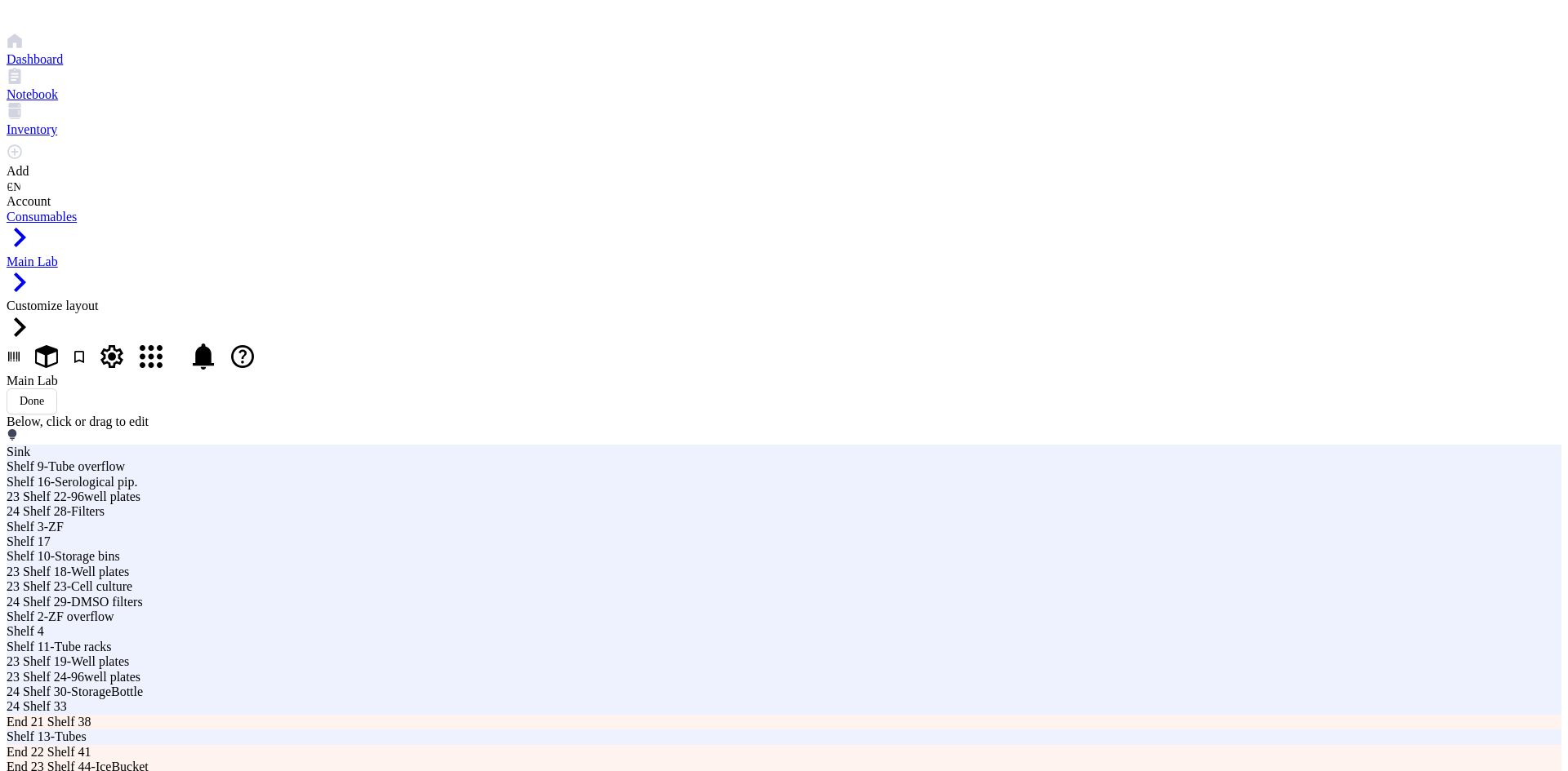
type input "Shelf 54-Pipette Tips"
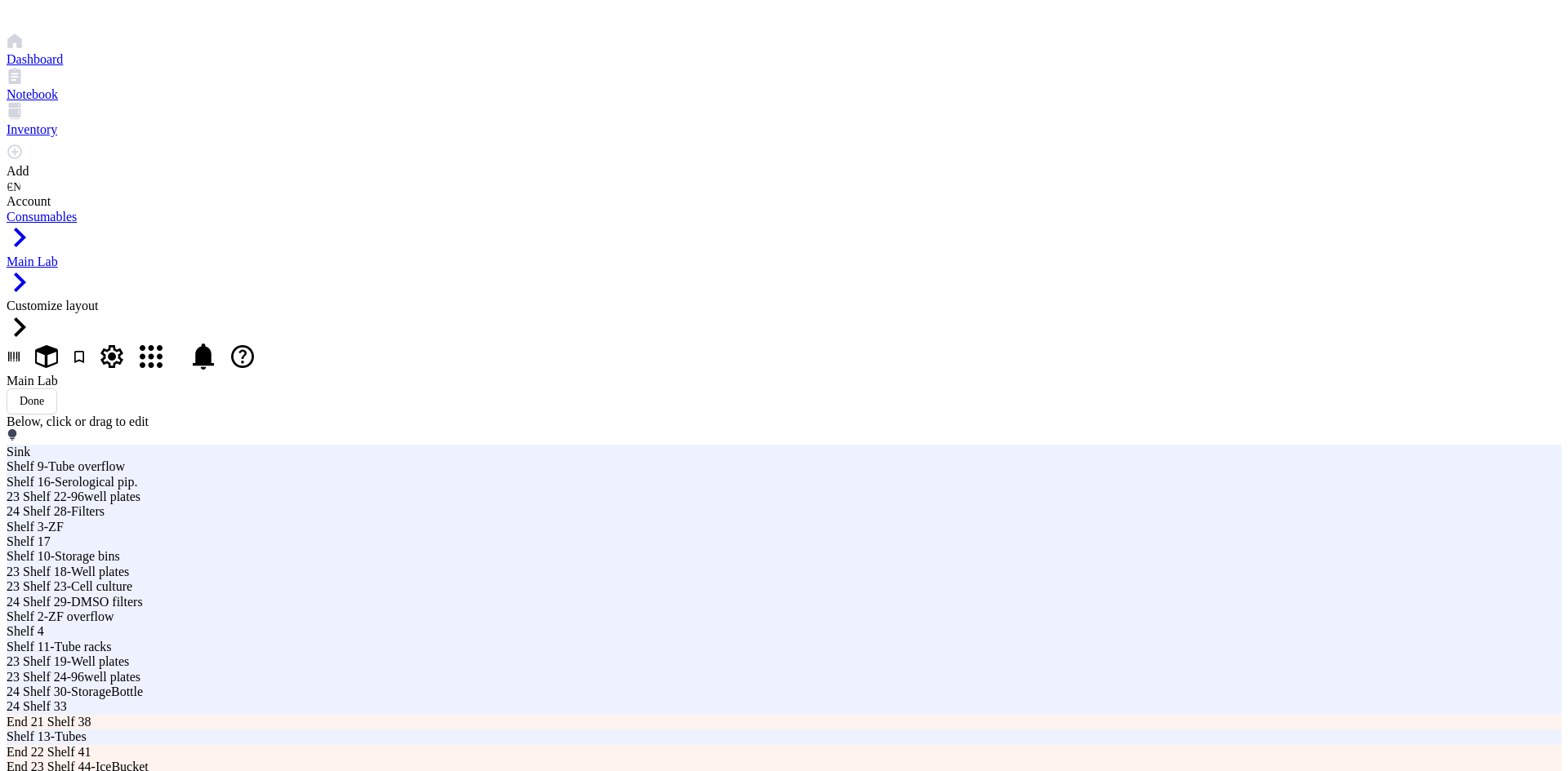
type input "Cab Shelf 52-54-PipetTip"
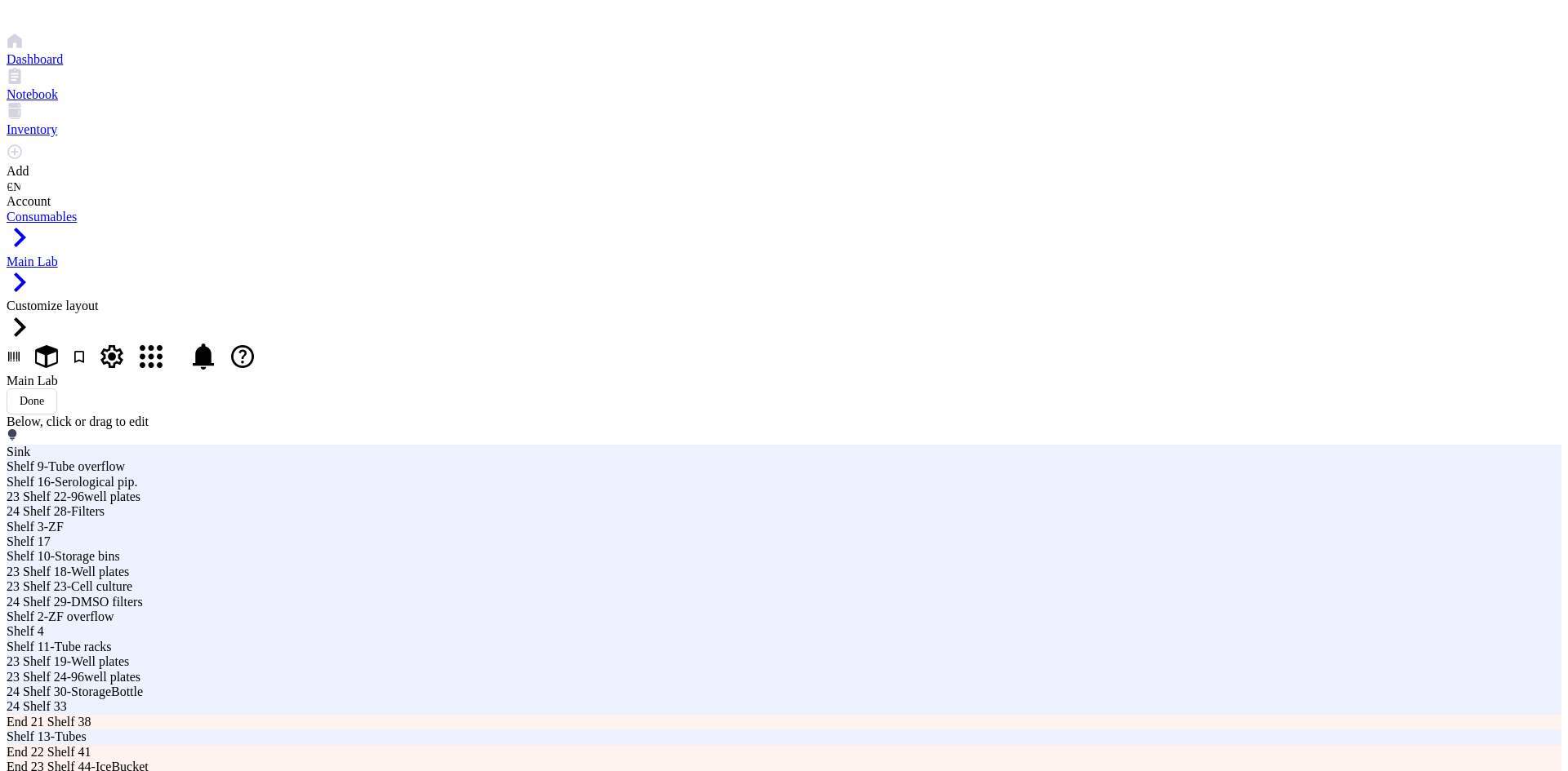
drag, startPoint x: 1060, startPoint y: 197, endPoint x: 992, endPoint y: 209, distance: 69.1
type input "Cab Shelf 55-56-Tip Boxes"
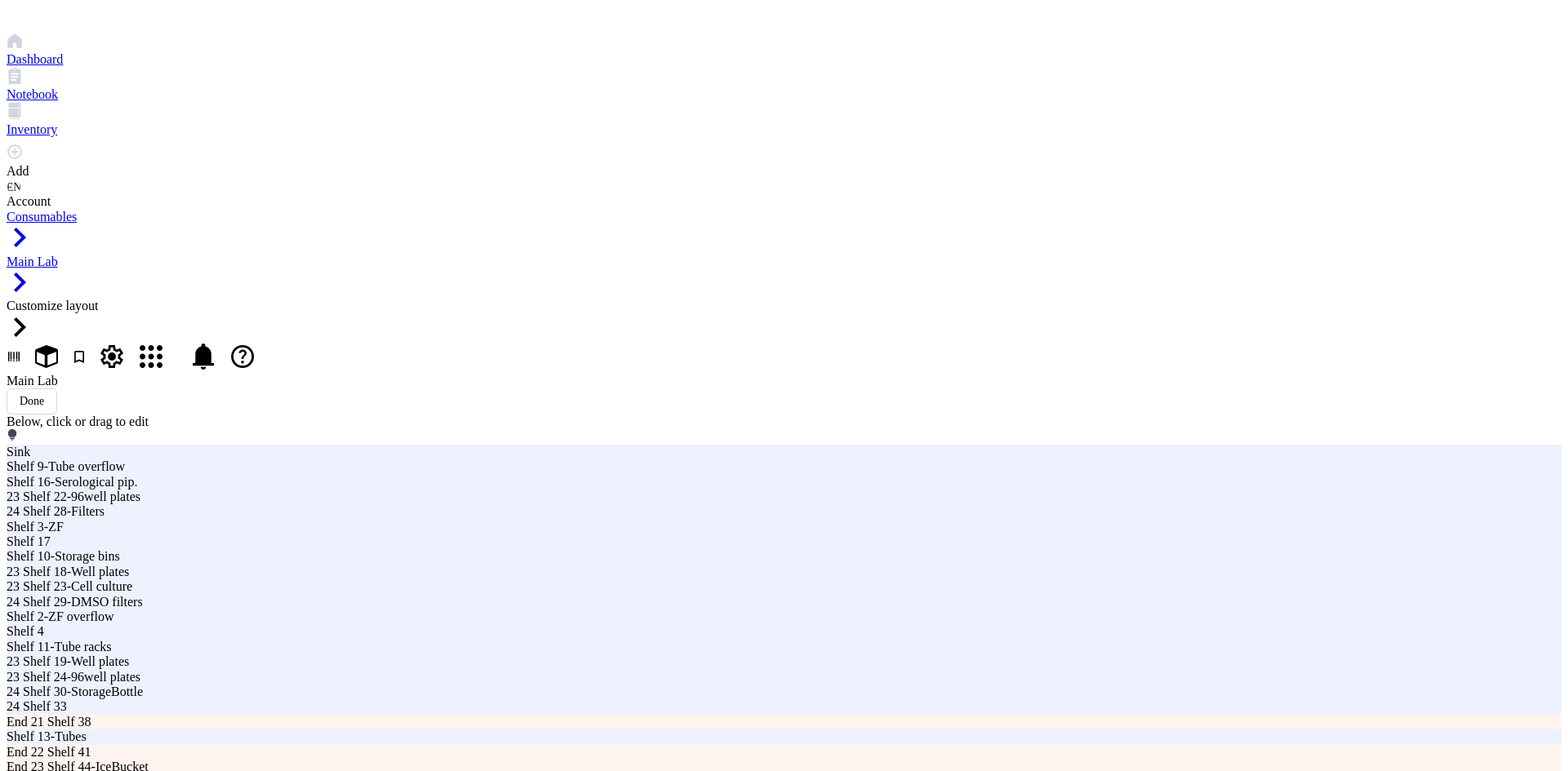
drag, startPoint x: 1056, startPoint y: 201, endPoint x: 887, endPoint y: 209, distance: 169.2
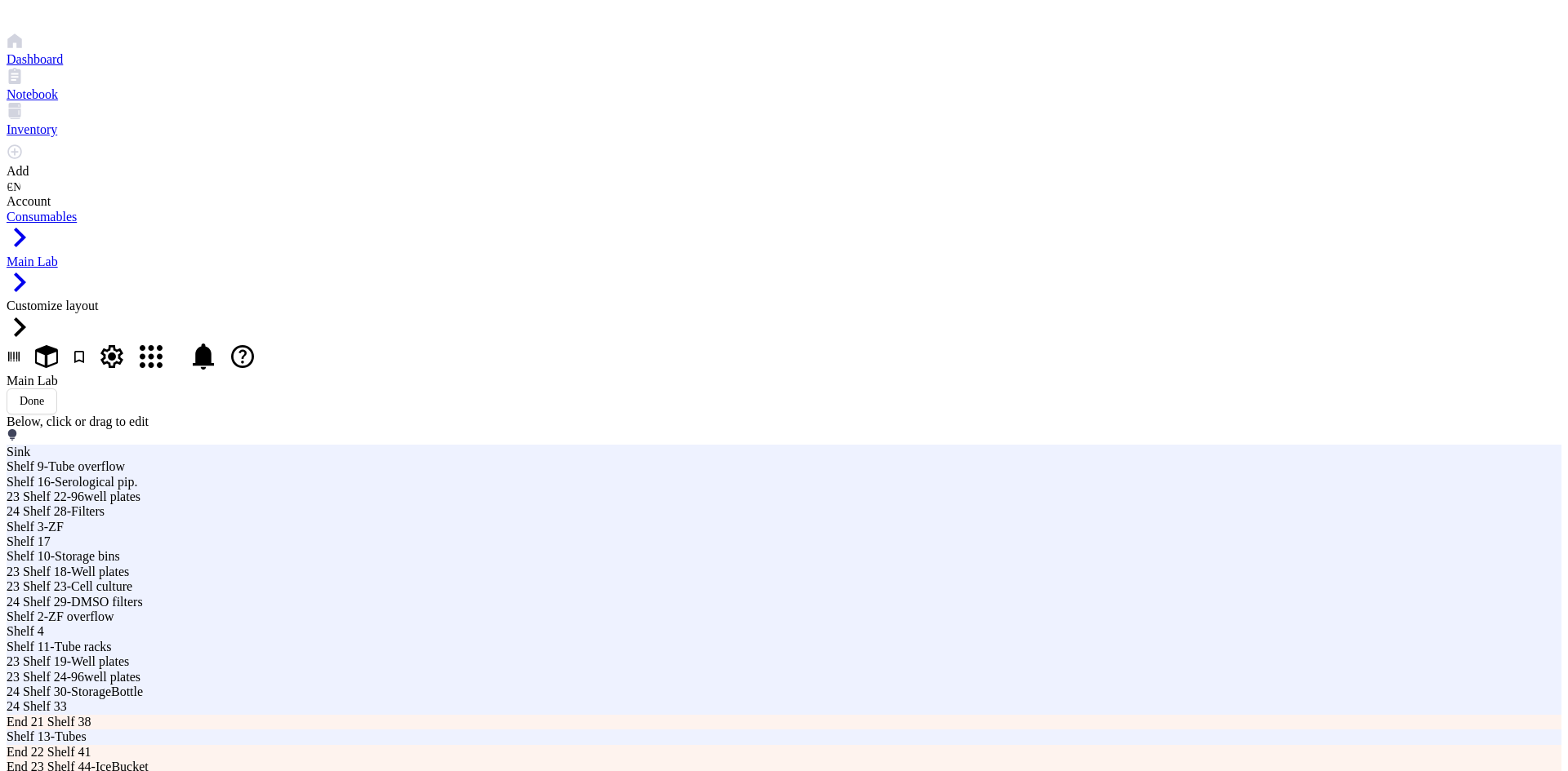
type input "Ca"
type input "Cab Shelf 57-Freezer Box"
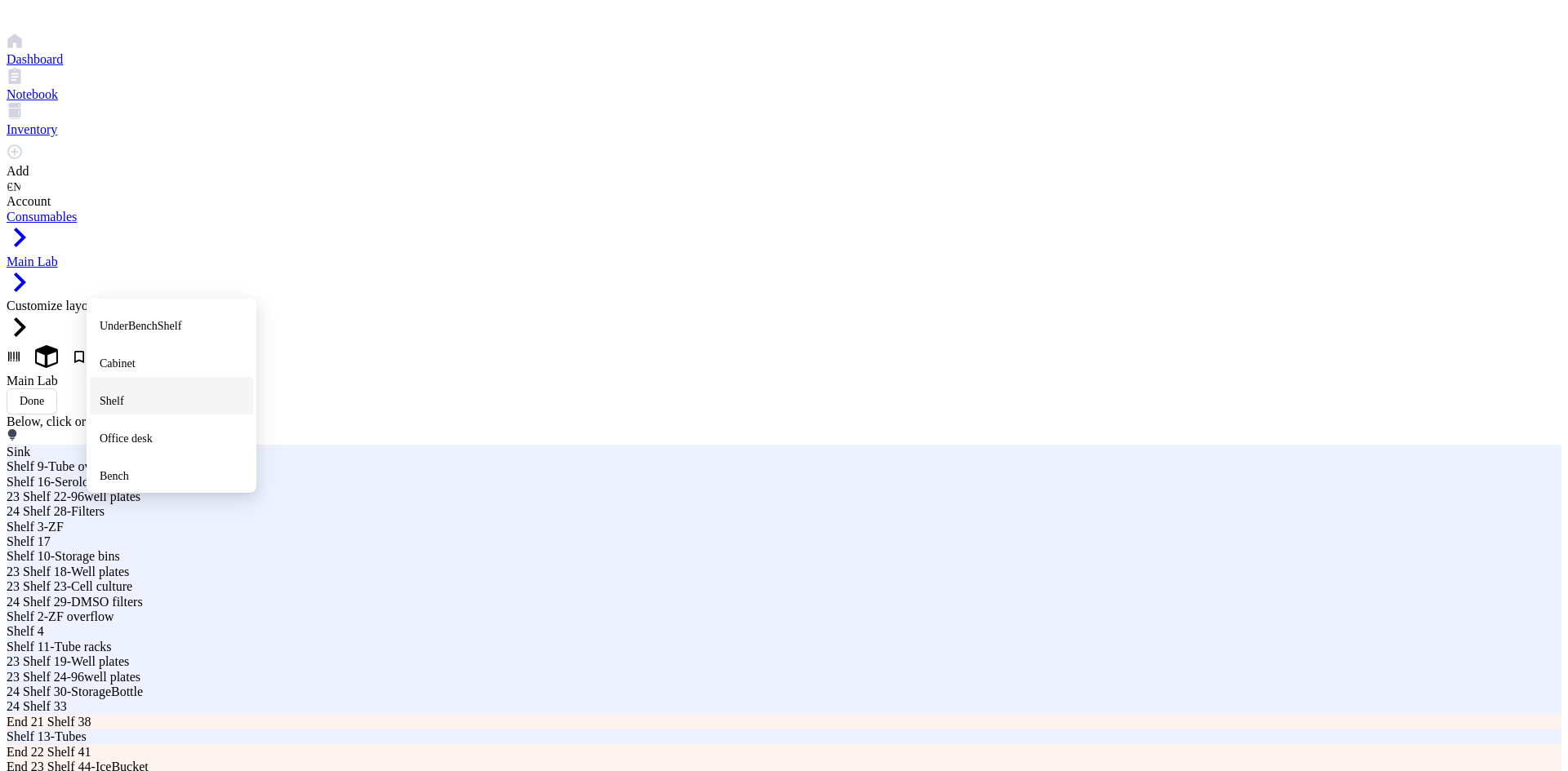
click at [155, 381] on div "Shelf" at bounding box center [171, 396] width 144 height 29
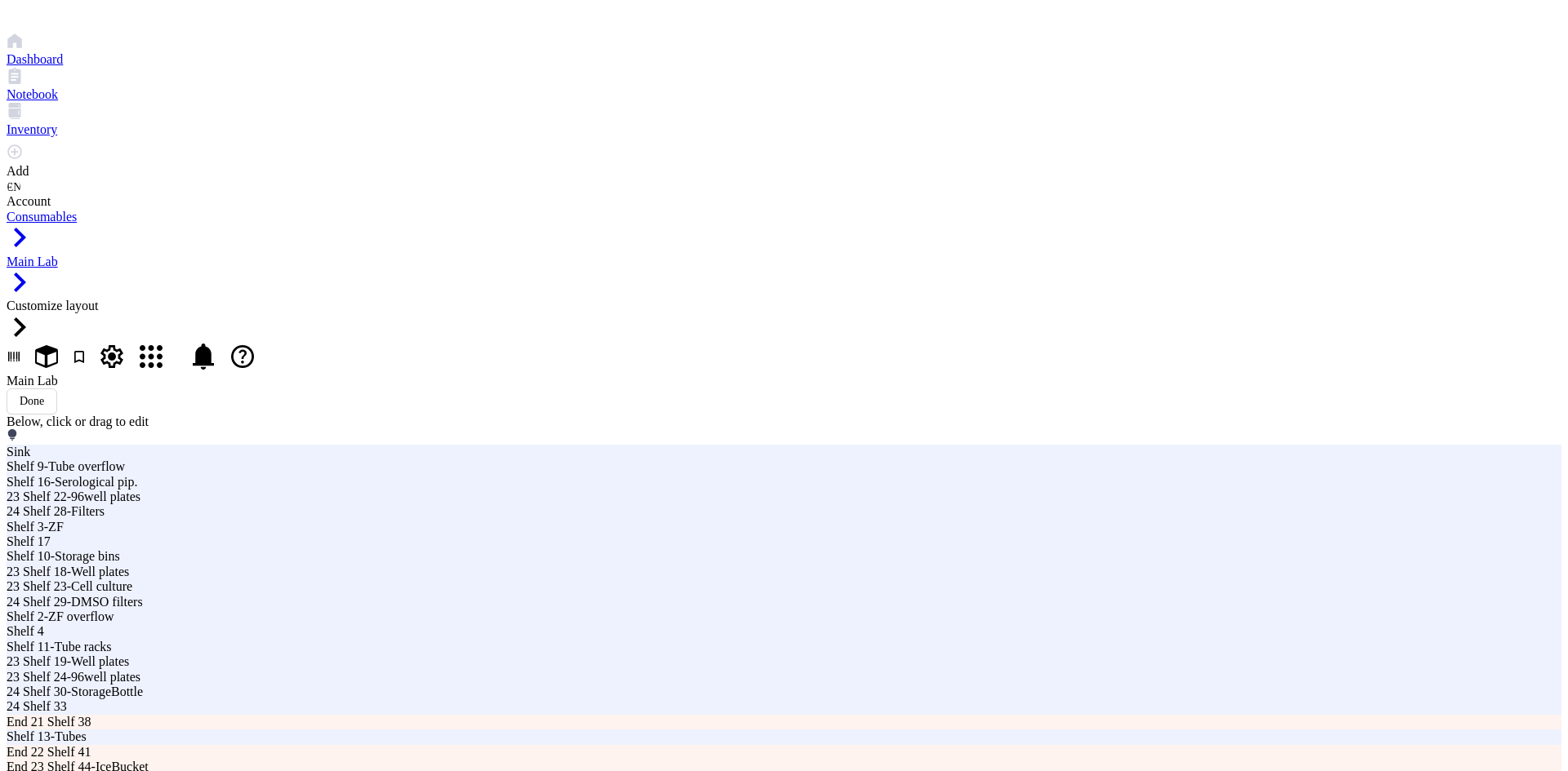
type input "2"
drag, startPoint x: 950, startPoint y: 199, endPoint x: 901, endPoint y: 202, distance: 49.1
type input "Chem Shelf 1-Anitbiotics"
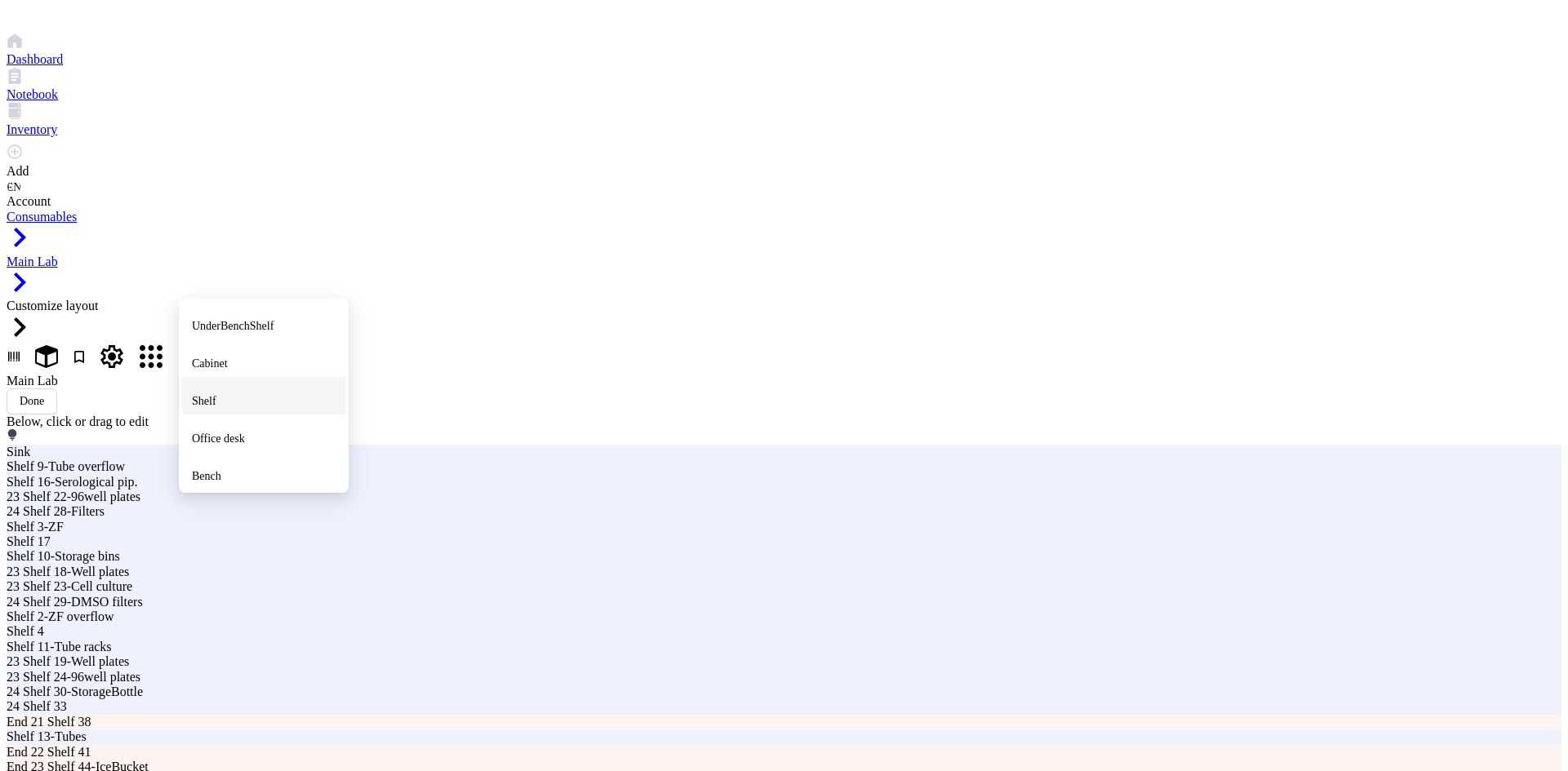
click at [239, 381] on div "Shelf" at bounding box center [263, 396] width 144 height 29
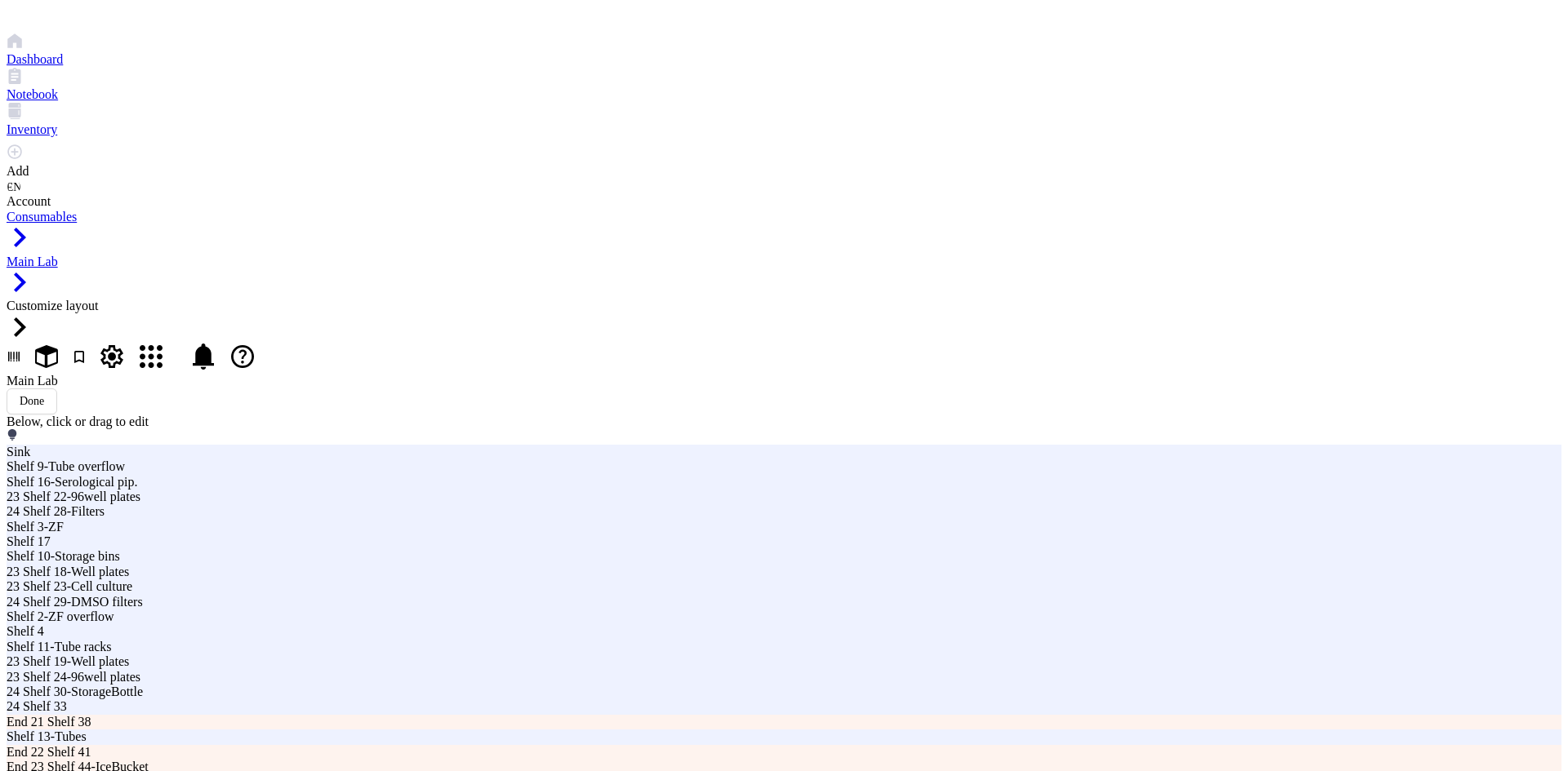
type input "2"
drag, startPoint x: 952, startPoint y: 197, endPoint x: 905, endPoint y: 202, distance: 47.3
type input "Chem Shelf 2-3-Chem A-Z"
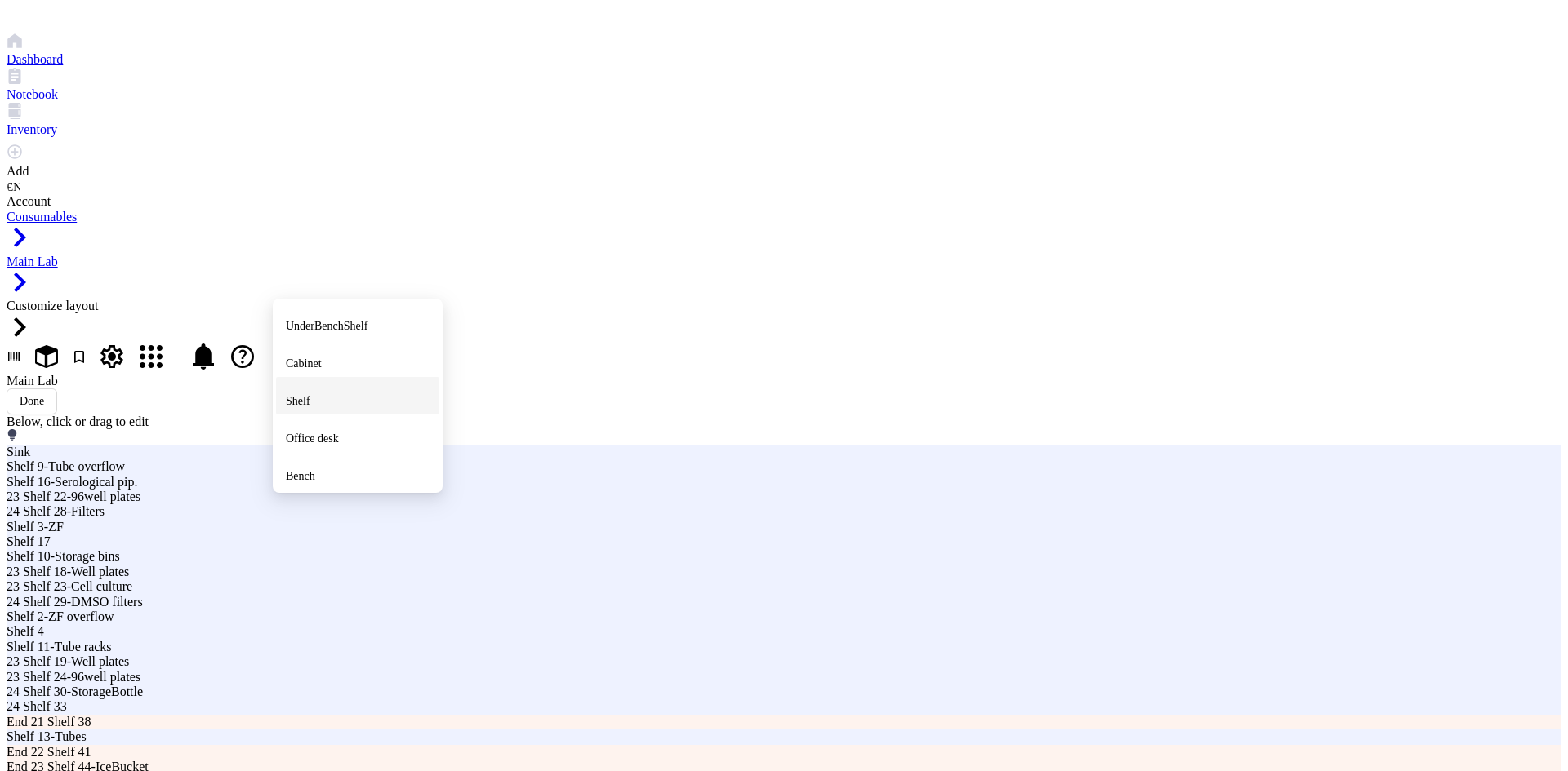
click at [310, 395] on span "Shelf" at bounding box center [297, 401] width 24 height 13
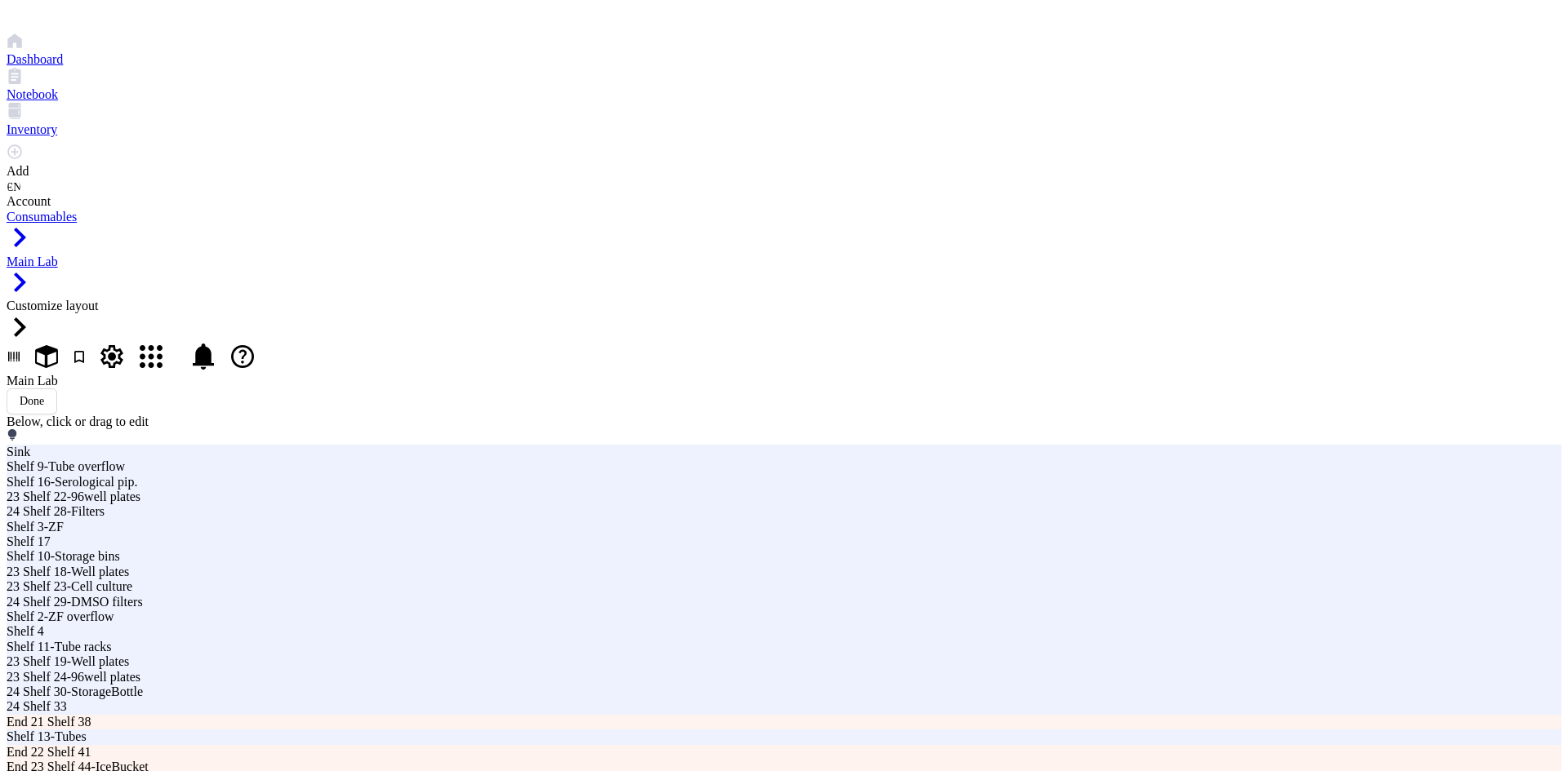
type input "2"
drag, startPoint x: 947, startPoint y: 202, endPoint x: 900, endPoint y: 206, distance: 47.2
type input "Chem Shelf 4-6-Solutions"
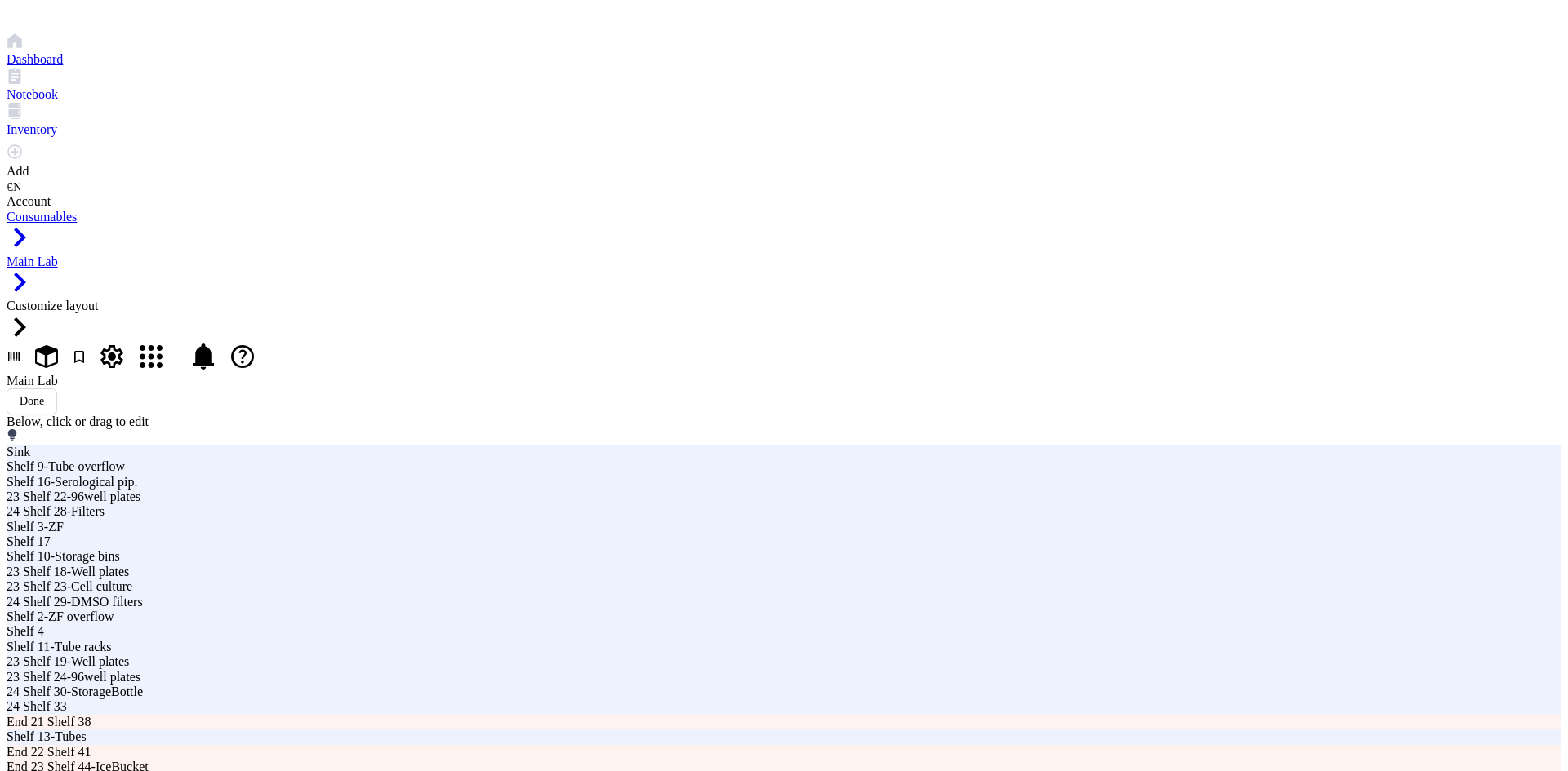
click at [545, 374] on div "Main Lab Done" at bounding box center [784, 394] width 1555 height 41
click at [44, 395] on div "Done" at bounding box center [31, 401] width 24 height 13
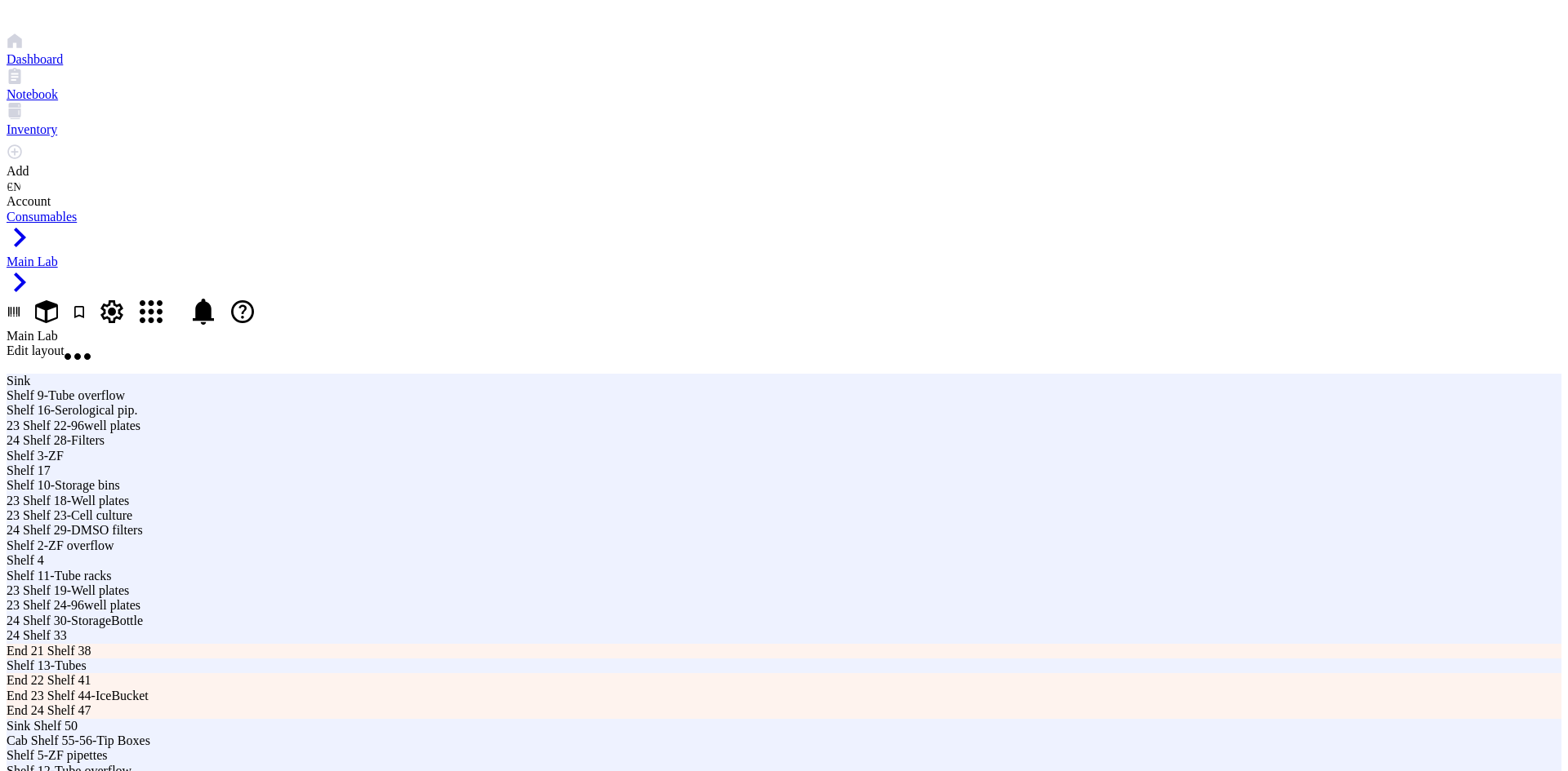
click at [65, 344] on span "Edit layout" at bounding box center [35, 350] width 58 height 14
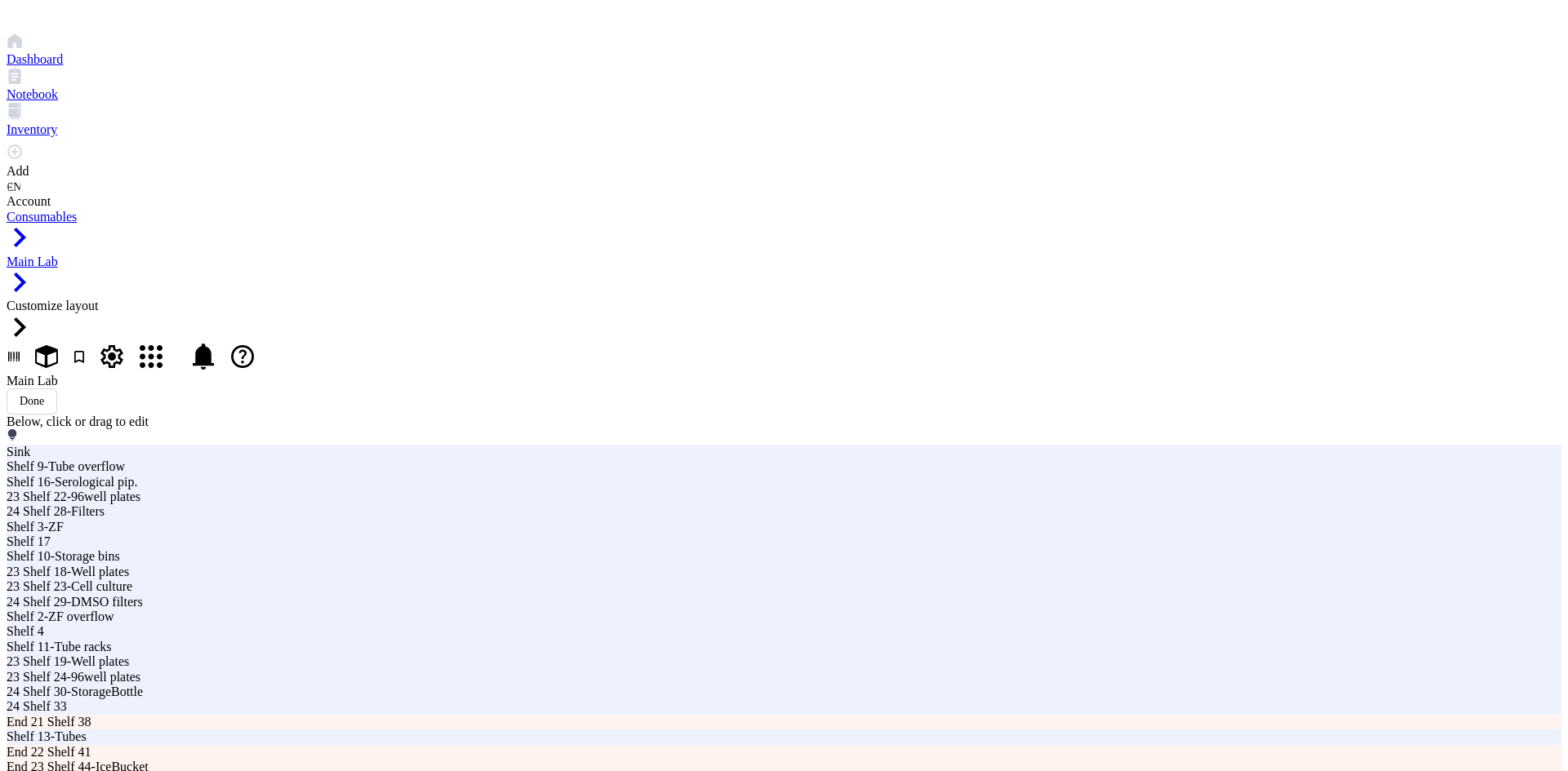
type input "21 Shelf 1-Freezer racks"
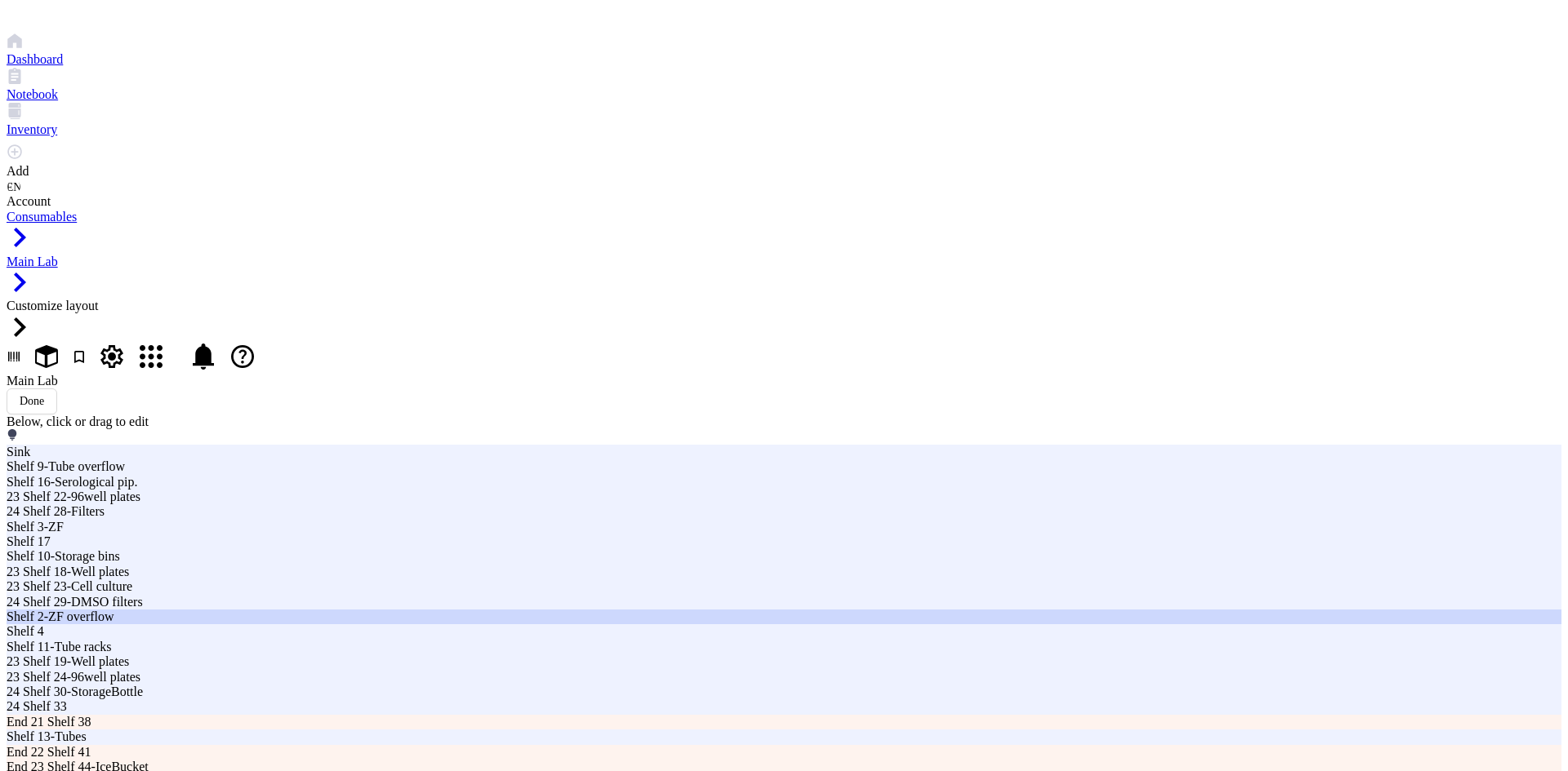
click at [613, 610] on div "Shelf 2-ZF overflow" at bounding box center [473, 616] width 933 height 14
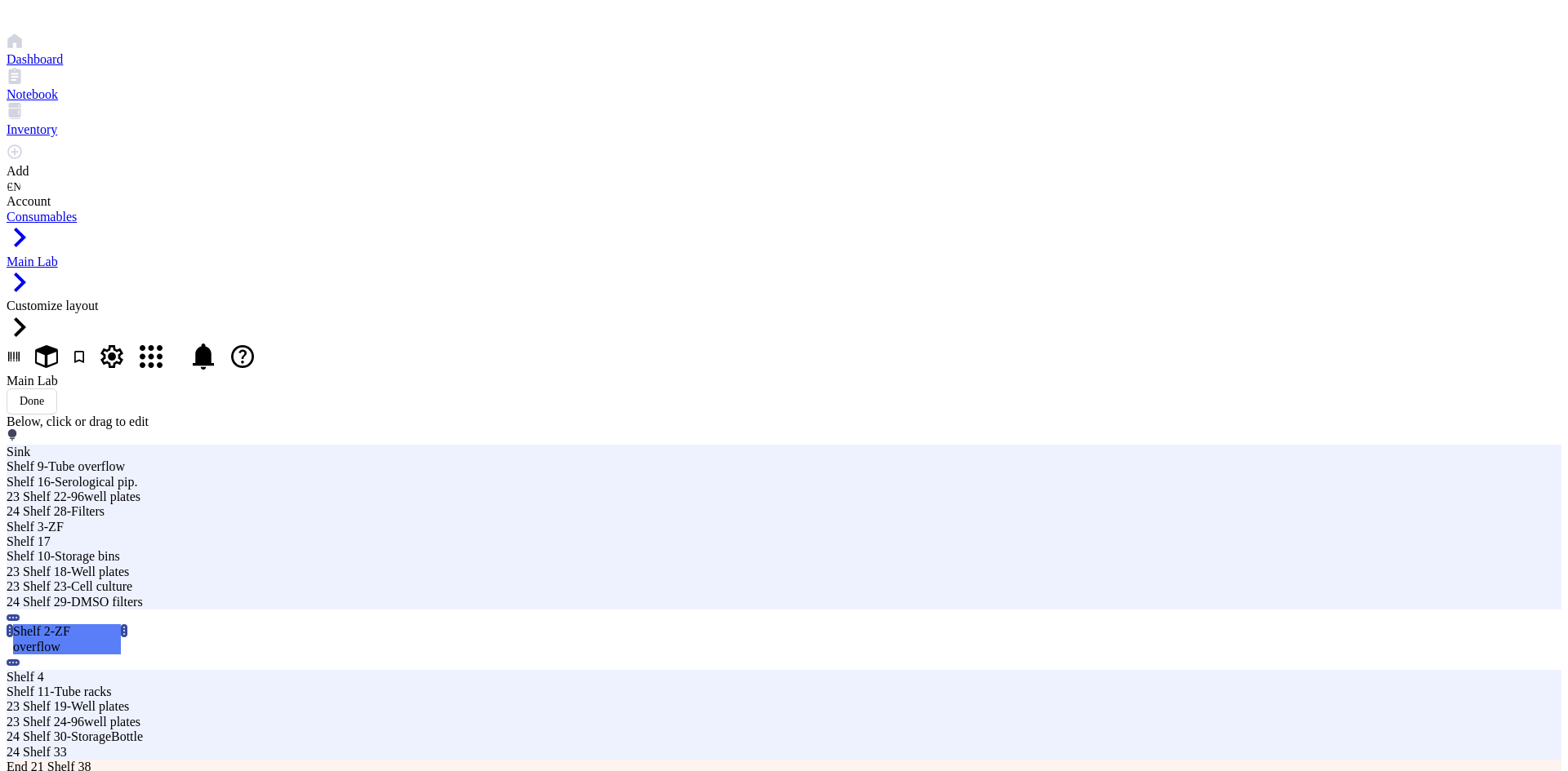
type input "21 Shelf 2-ZF overflow"
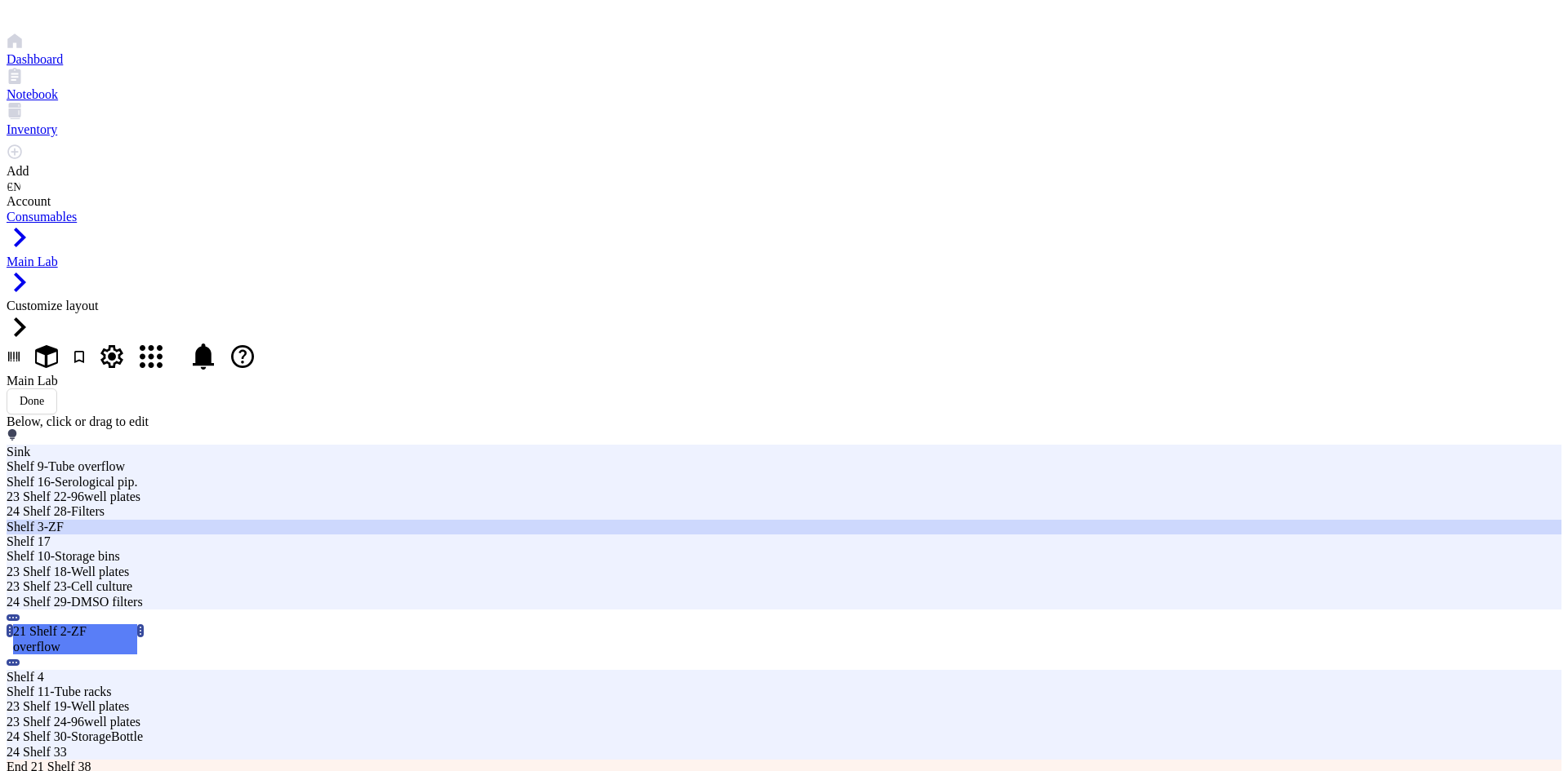
click at [584, 520] on div "Shelf 3-ZF" at bounding box center [473, 527] width 933 height 14
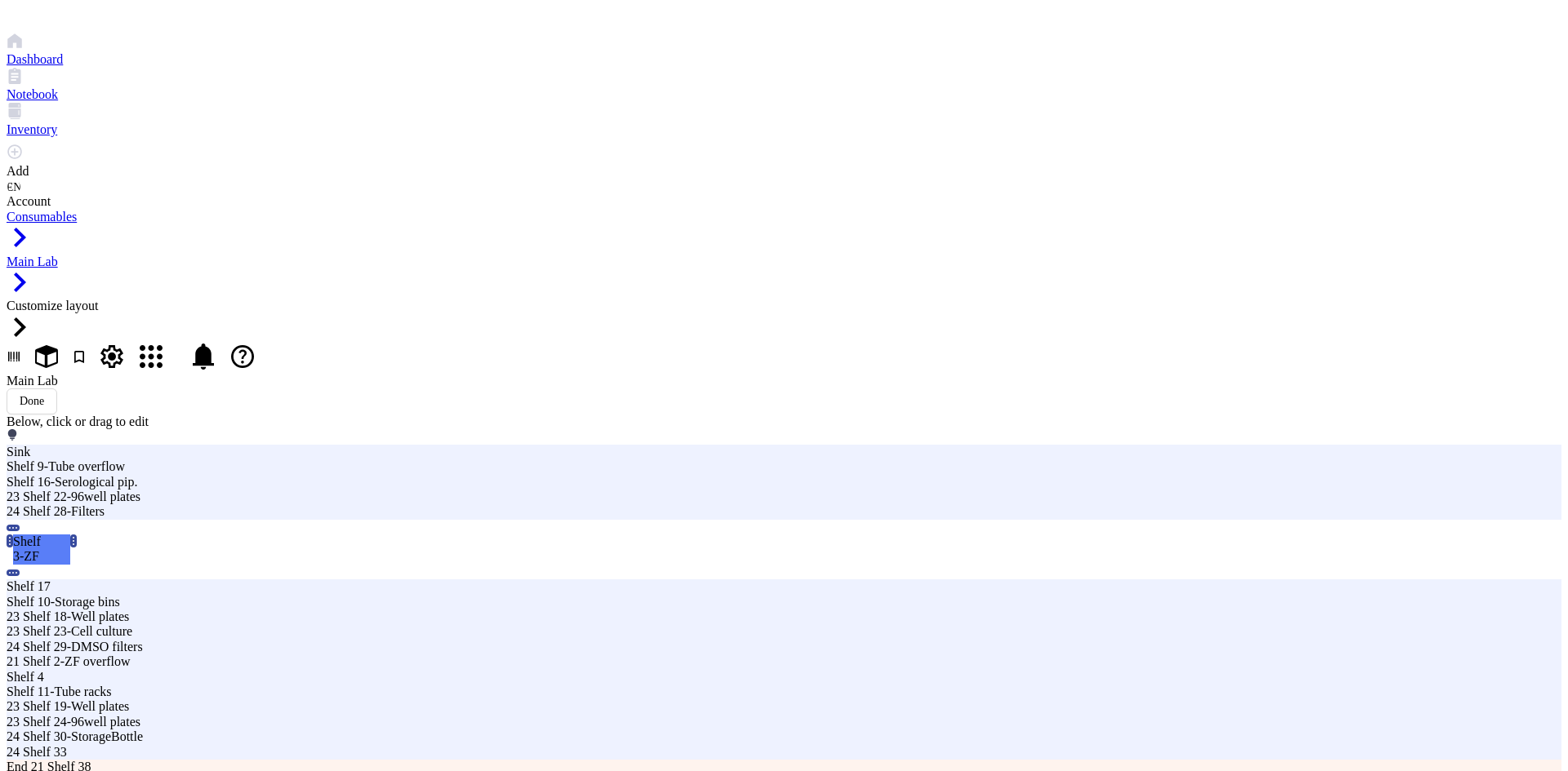
type input "21 Shelf 3-ZF"
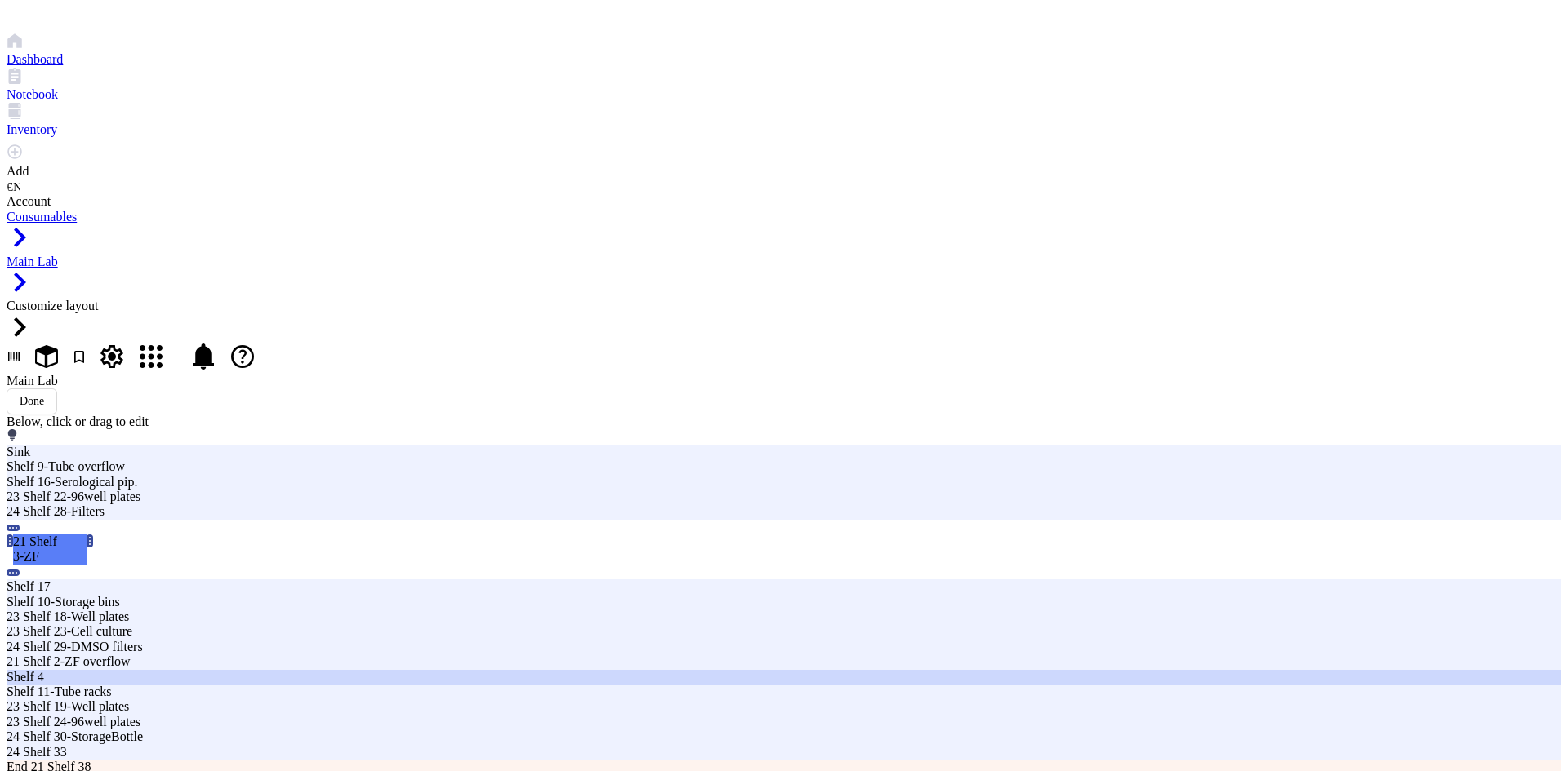
click at [713, 670] on div "Shelf 4" at bounding box center [473, 677] width 933 height 14
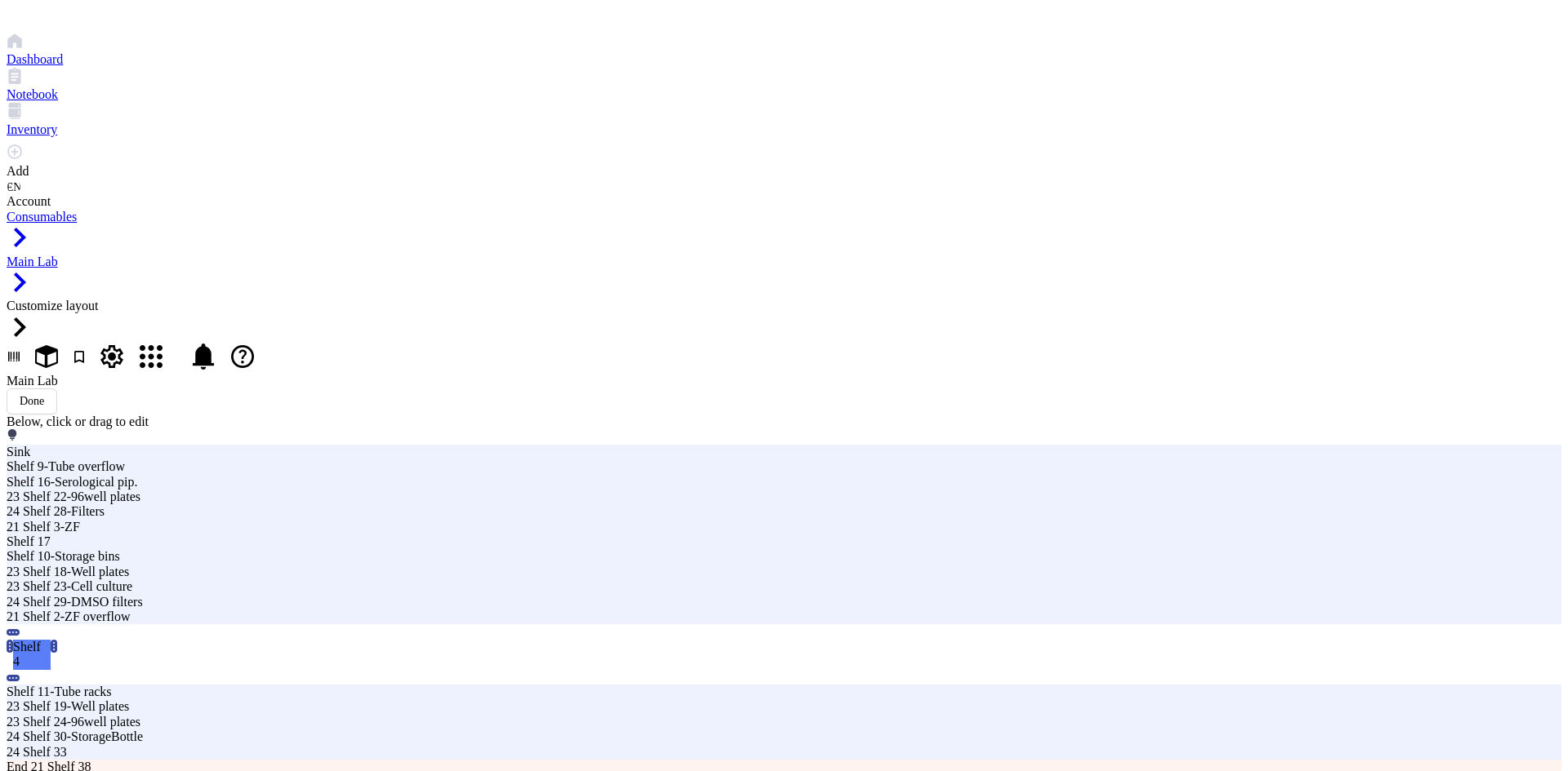
type input "21 Shelf 4"
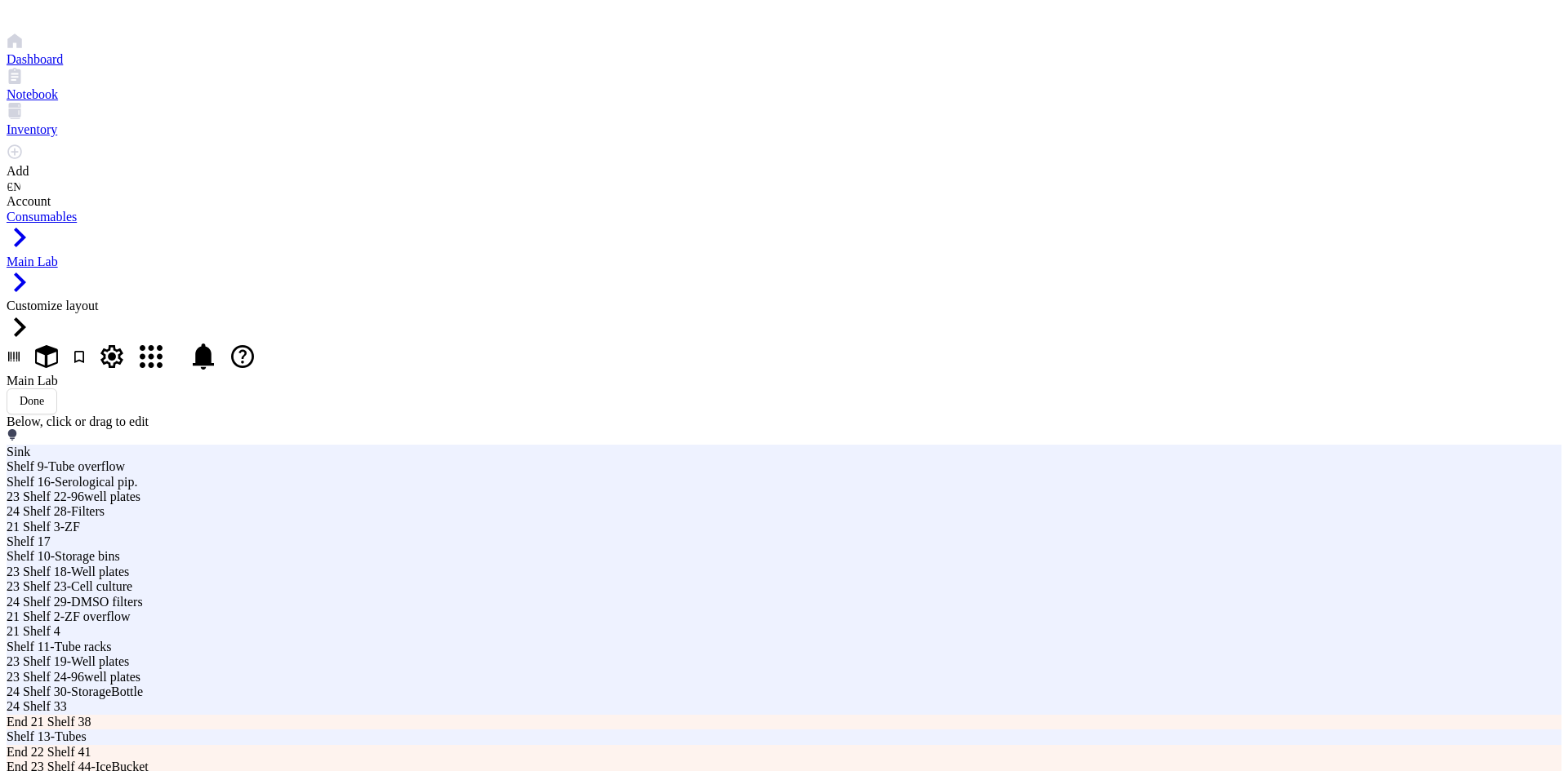
type input "21 Shelf 5-ZF pipettes"
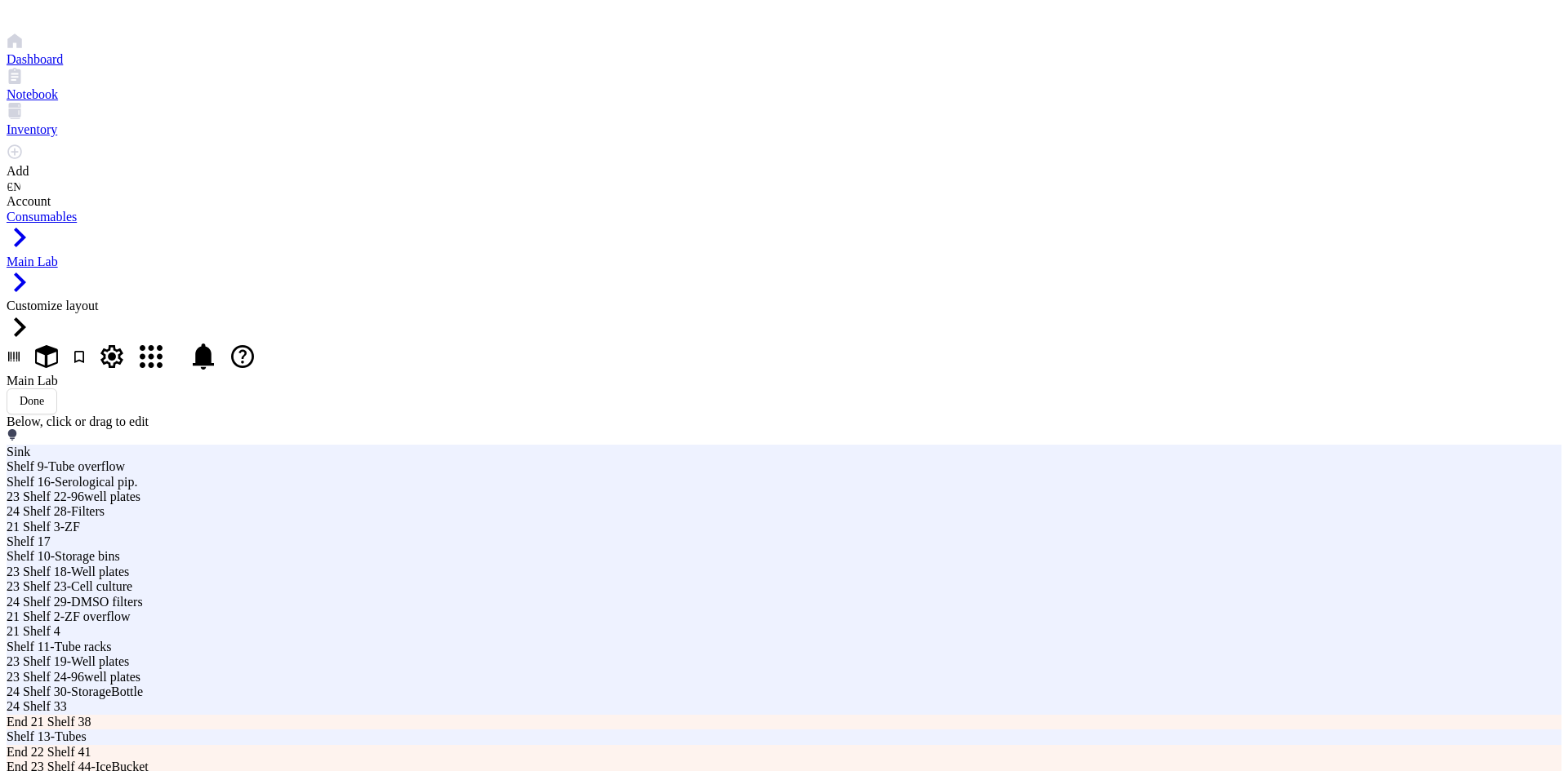
type input "21 Shelf 6-ZF Meng"
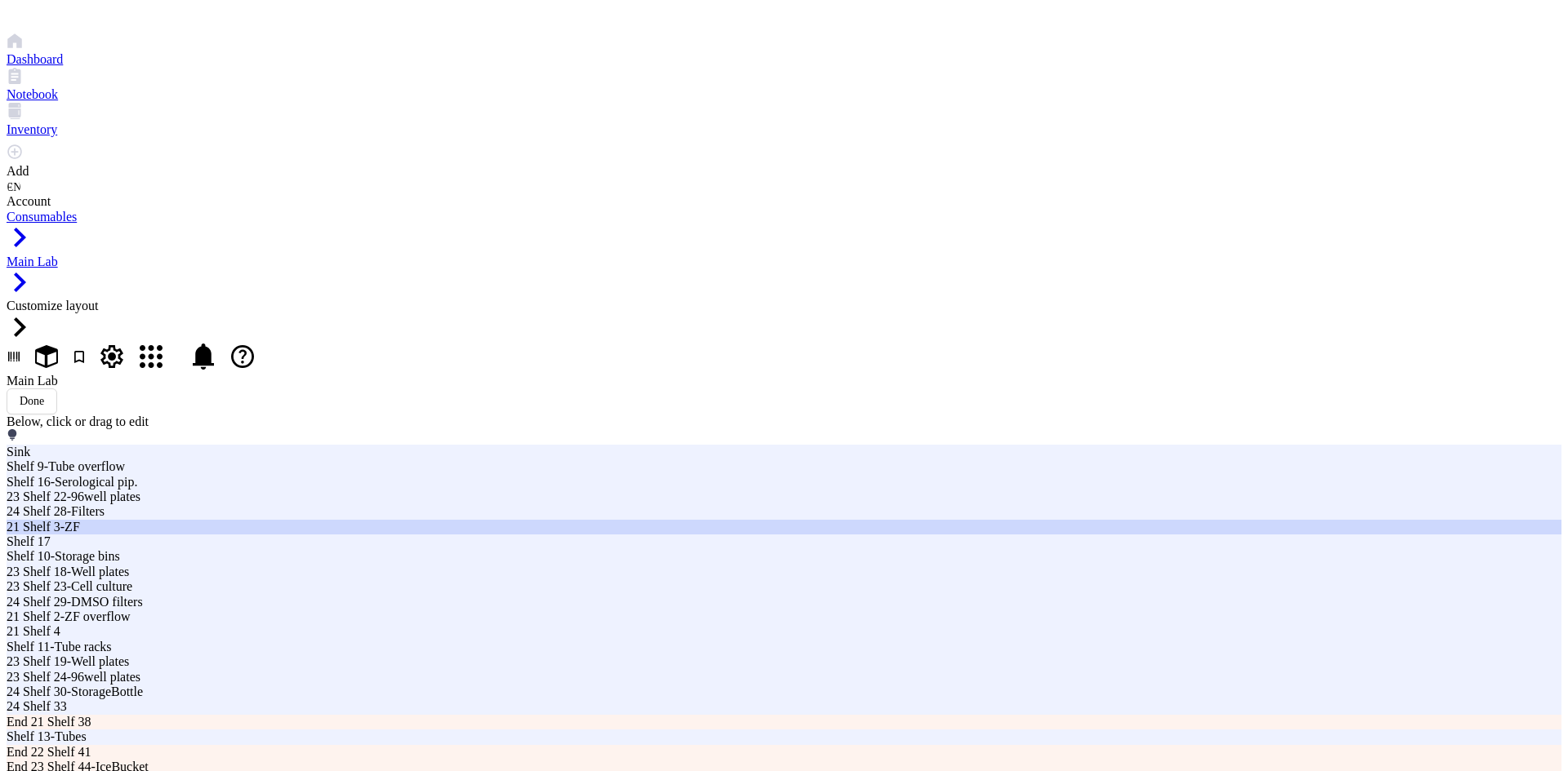
click at [600, 520] on div "21 Shelf 3-ZF" at bounding box center [473, 527] width 933 height 14
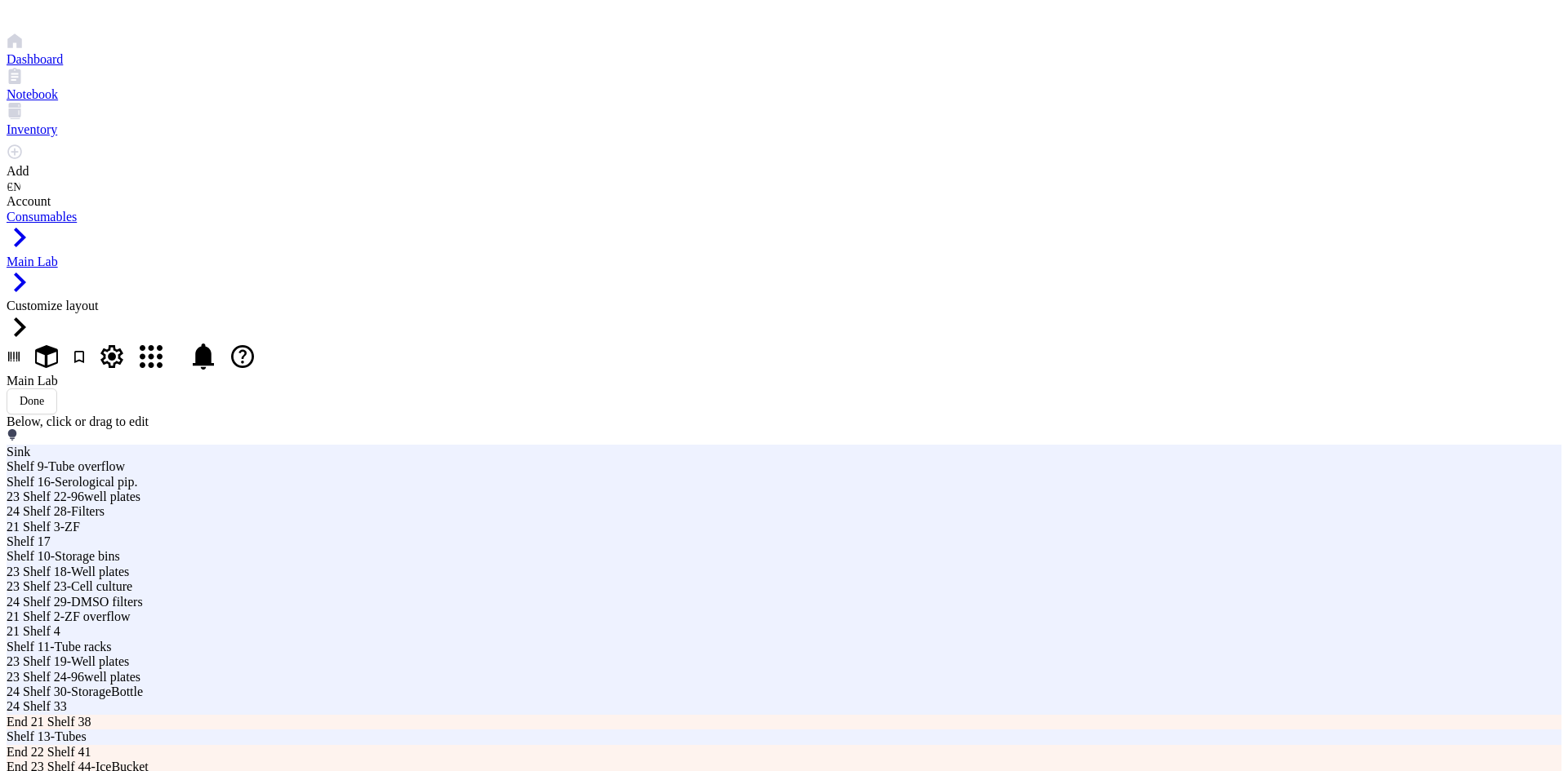
drag, startPoint x: 1045, startPoint y: 198, endPoint x: 984, endPoint y: 205, distance: 61.4
type input "21 Shelf 6-ZF"
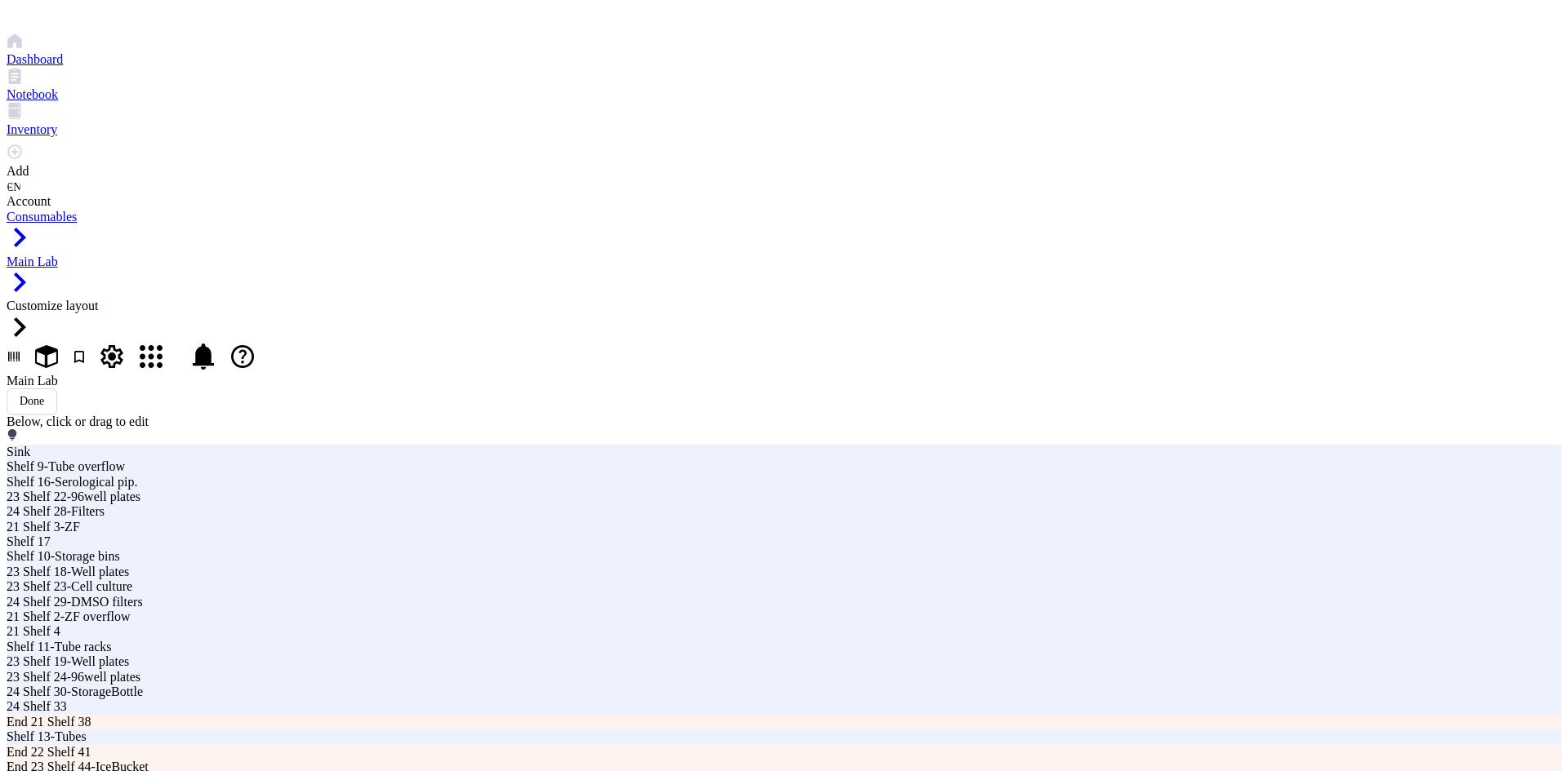
type input "21 Shelf 7-[GEOGRAPHIC_DATA]"
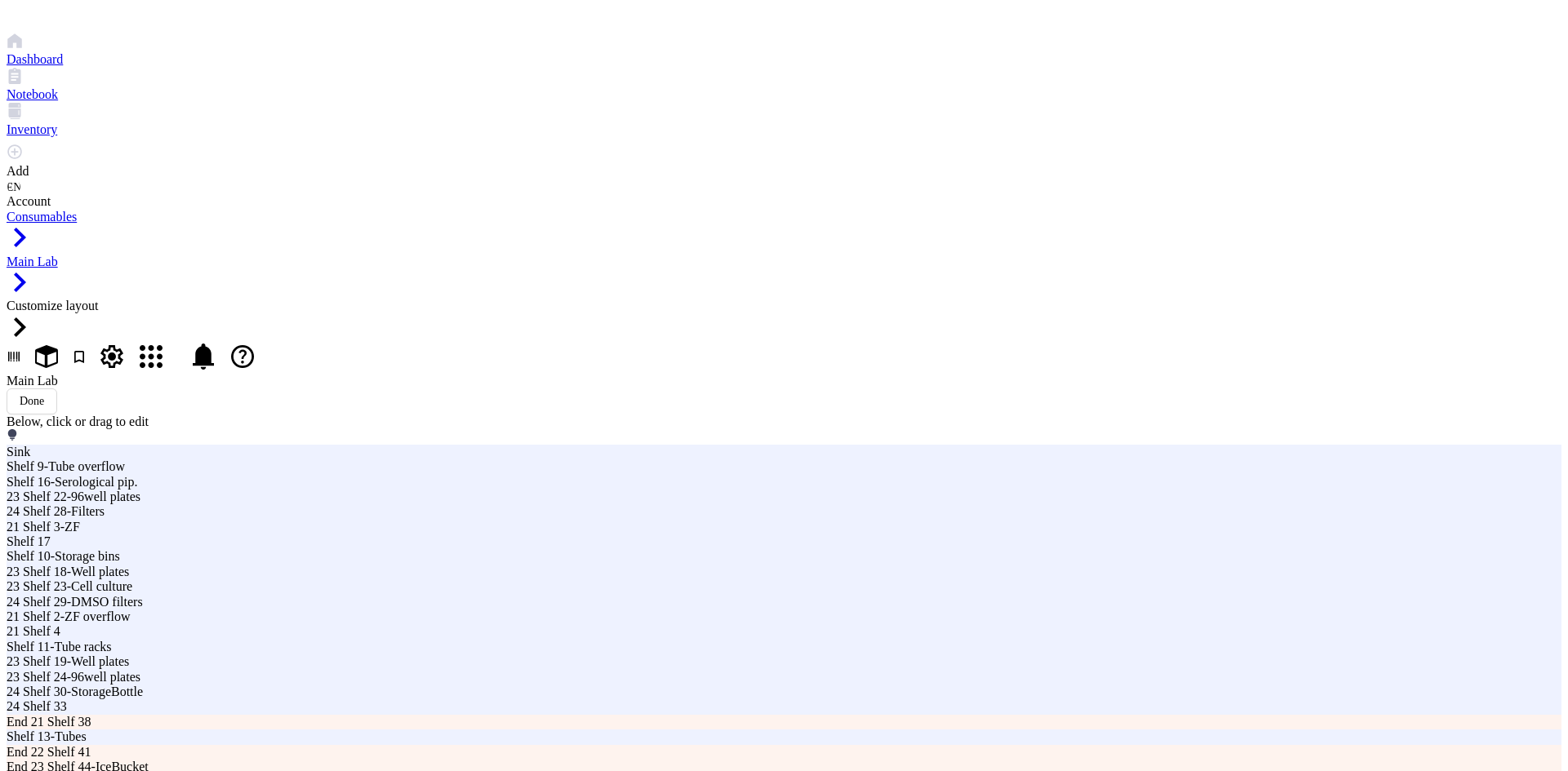
type input "21 Shelf 8-[GEOGRAPHIC_DATA]"
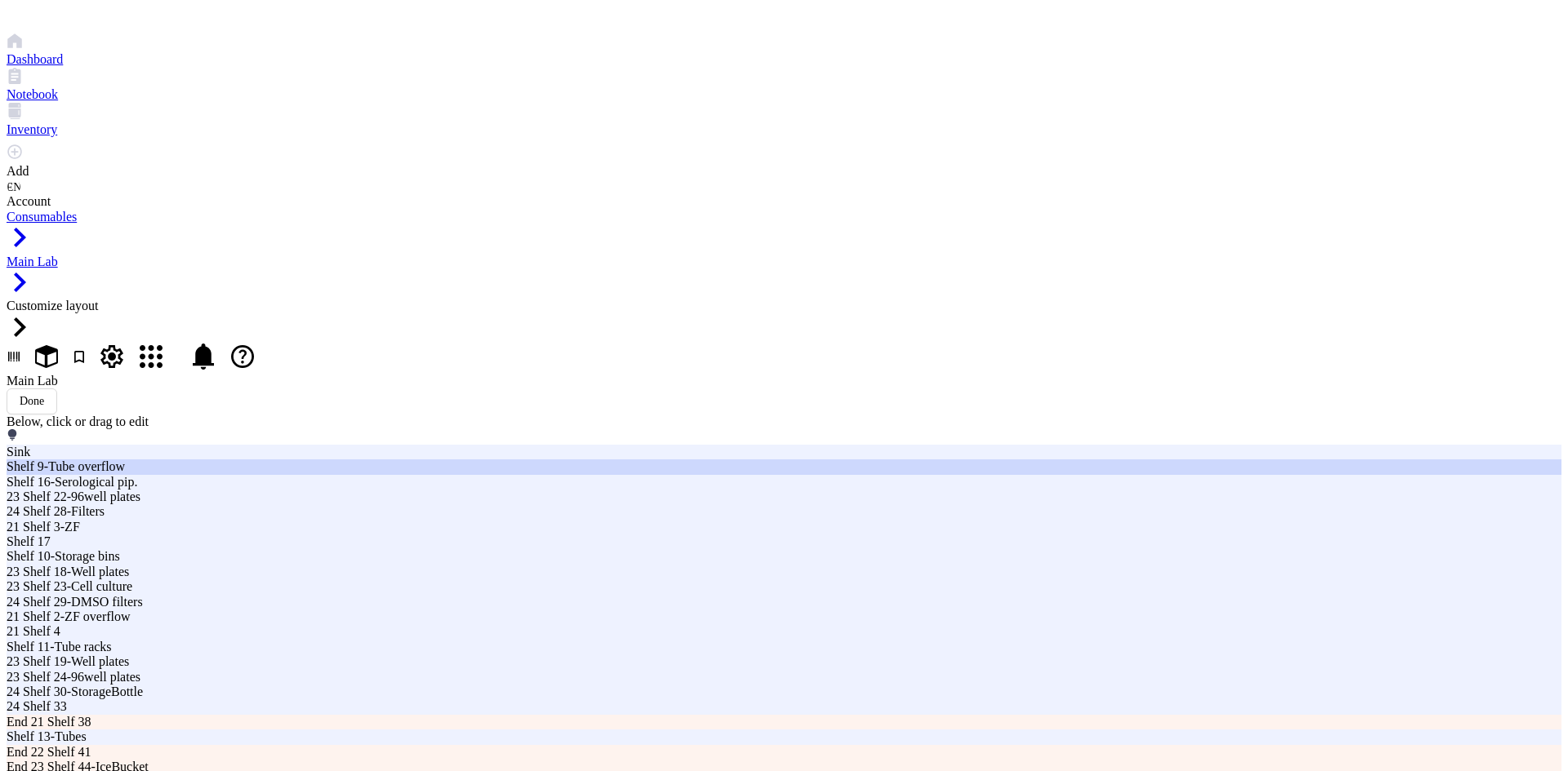
click at [631, 459] on div "Shelf 9-Tube overflow" at bounding box center [784, 466] width 1555 height 14
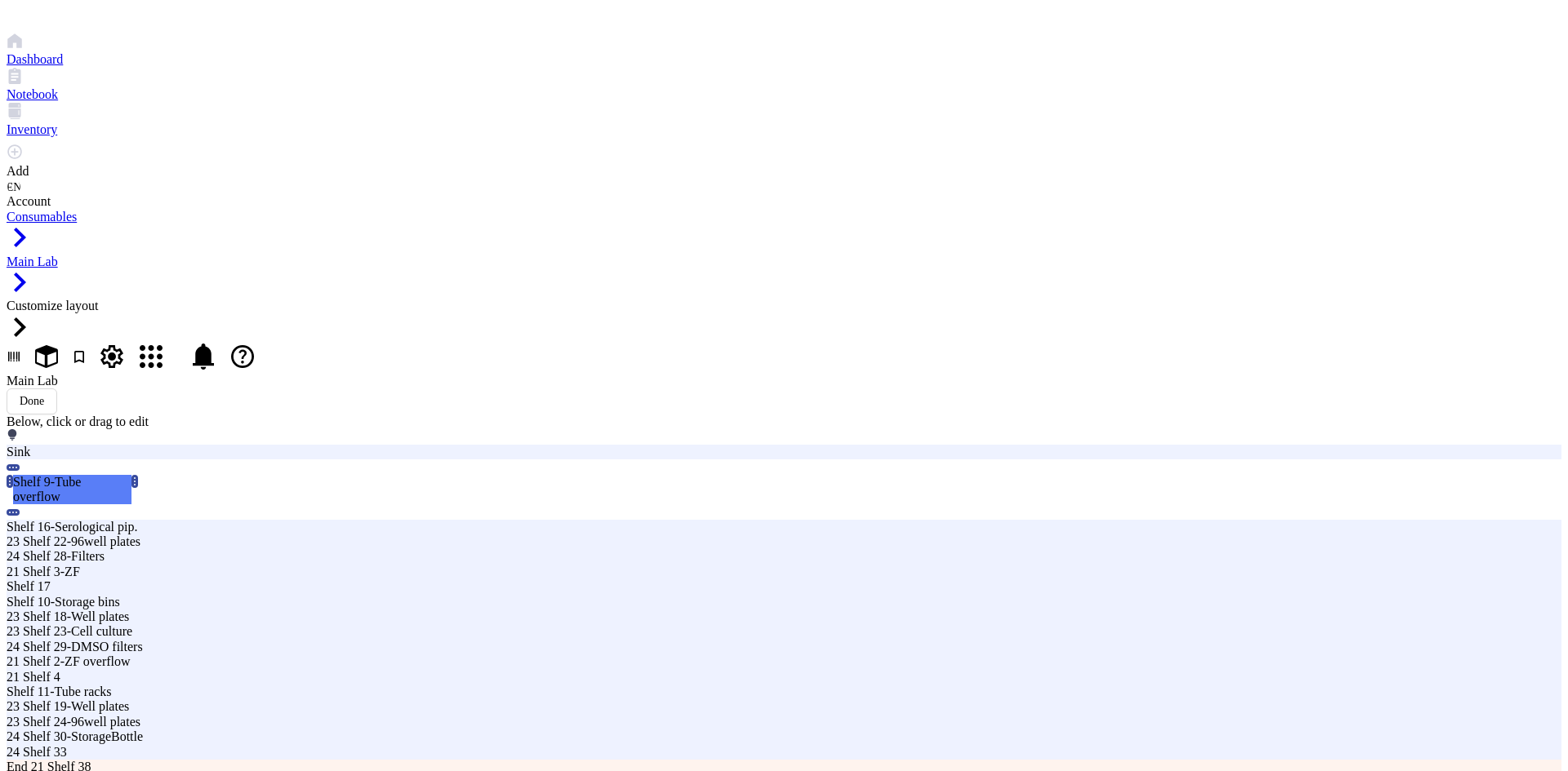
type input "22 Shelf 9-Tube overflow"
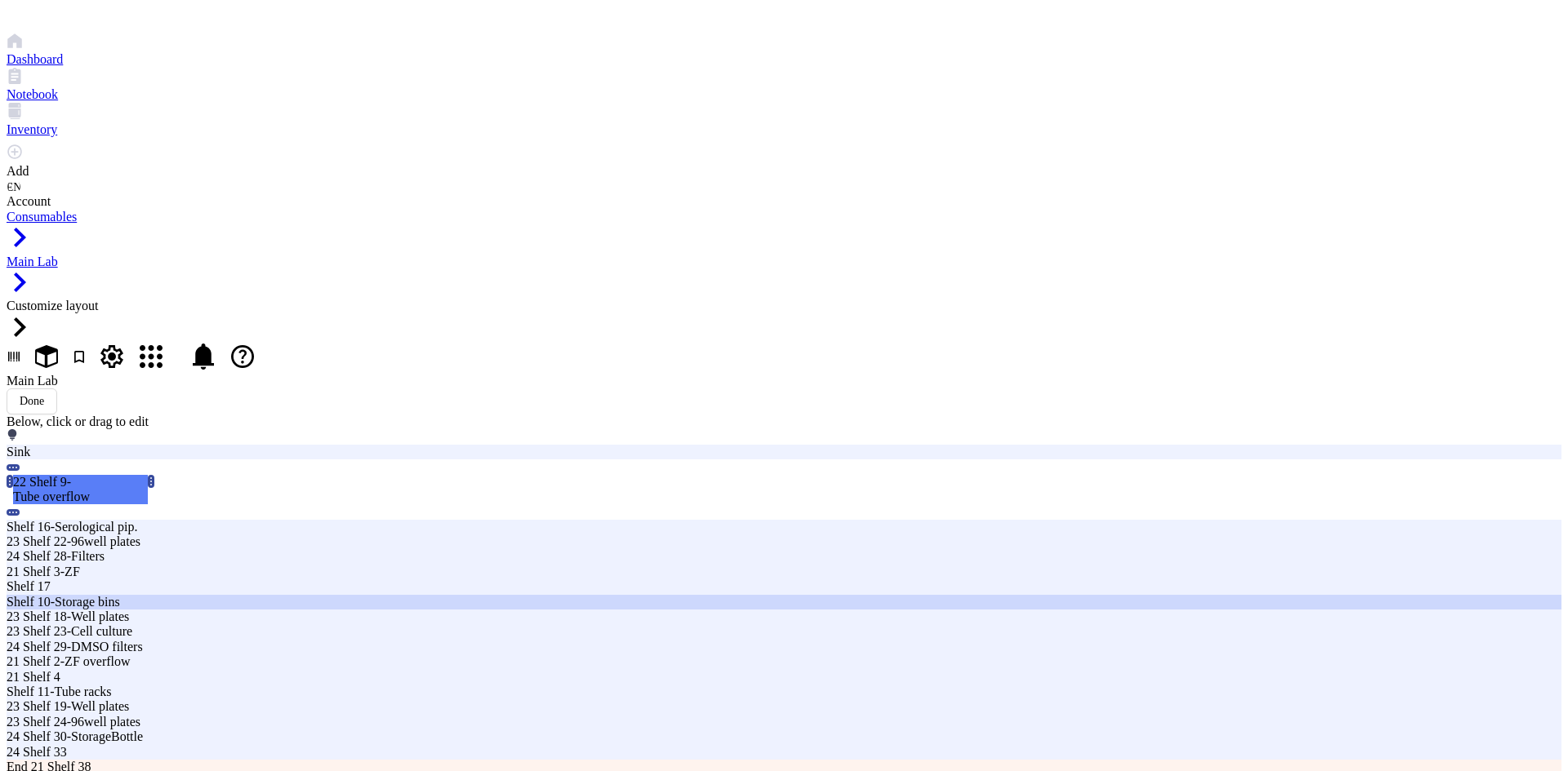
click at [614, 595] on div "Shelf 10-Storage bins" at bounding box center [473, 601] width 933 height 14
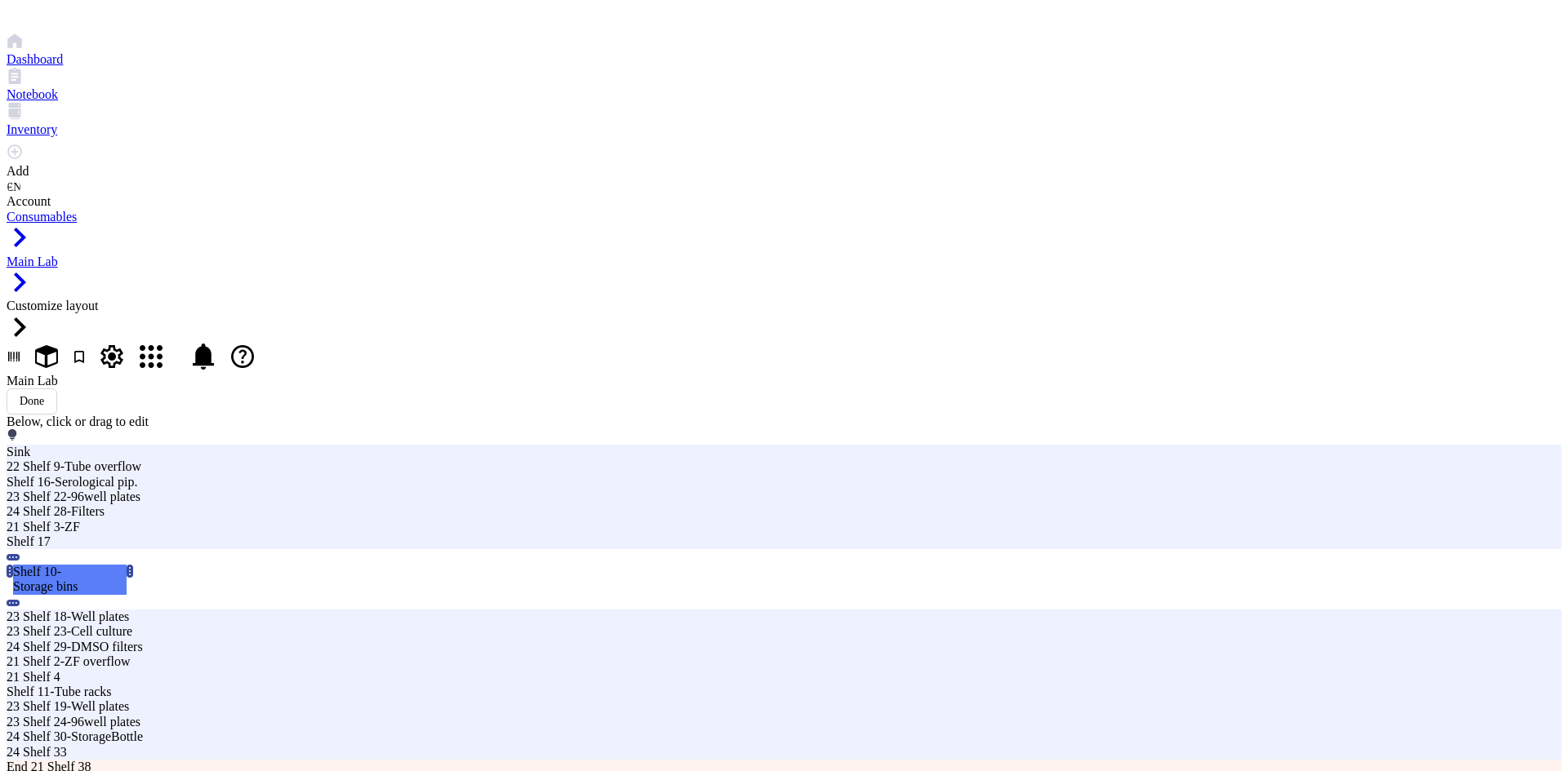
type input "22 Shelf 10-Storage bins"
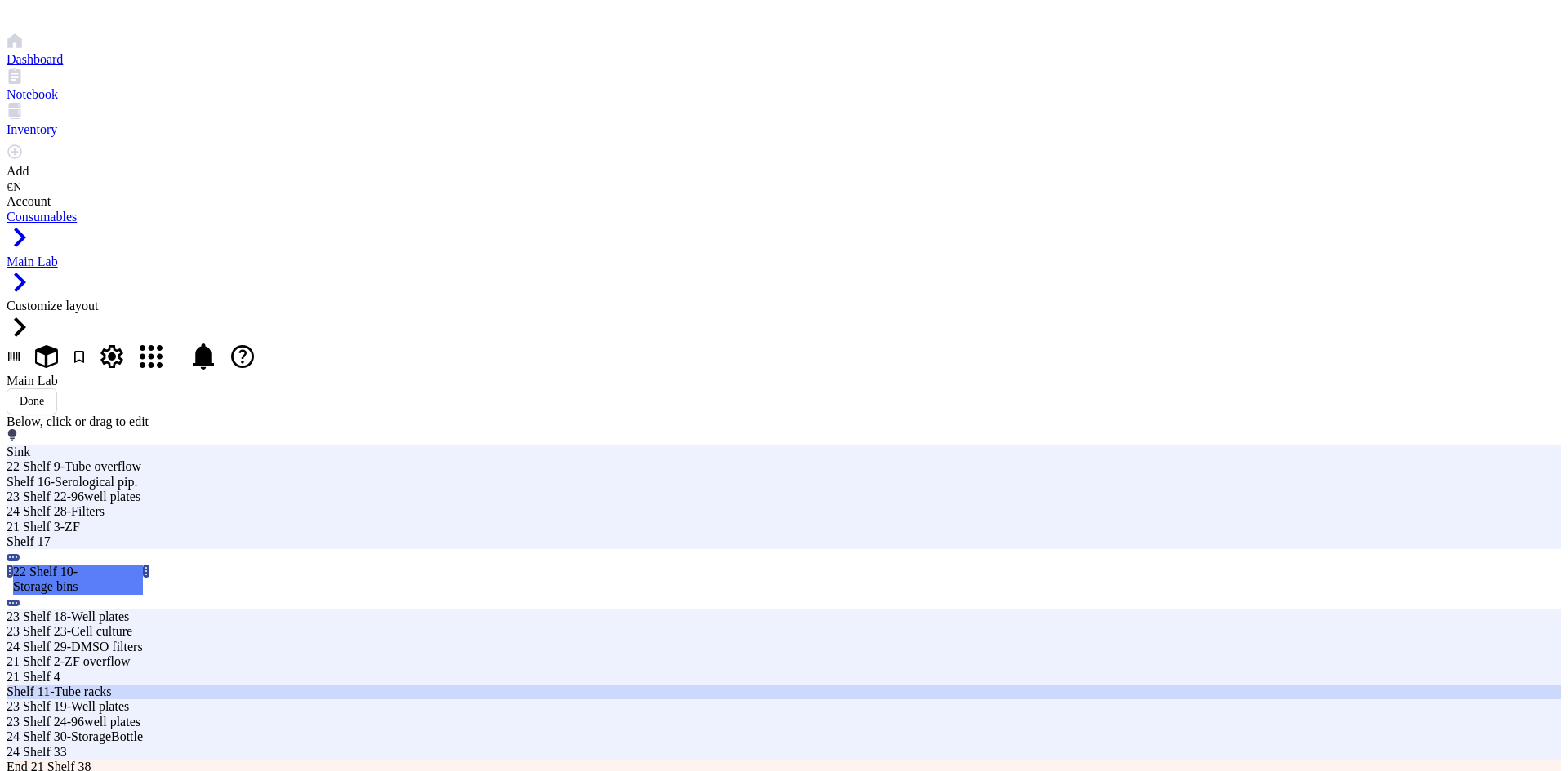
click at [614, 684] on div "Shelf 11-Tube racks" at bounding box center [473, 691] width 933 height 14
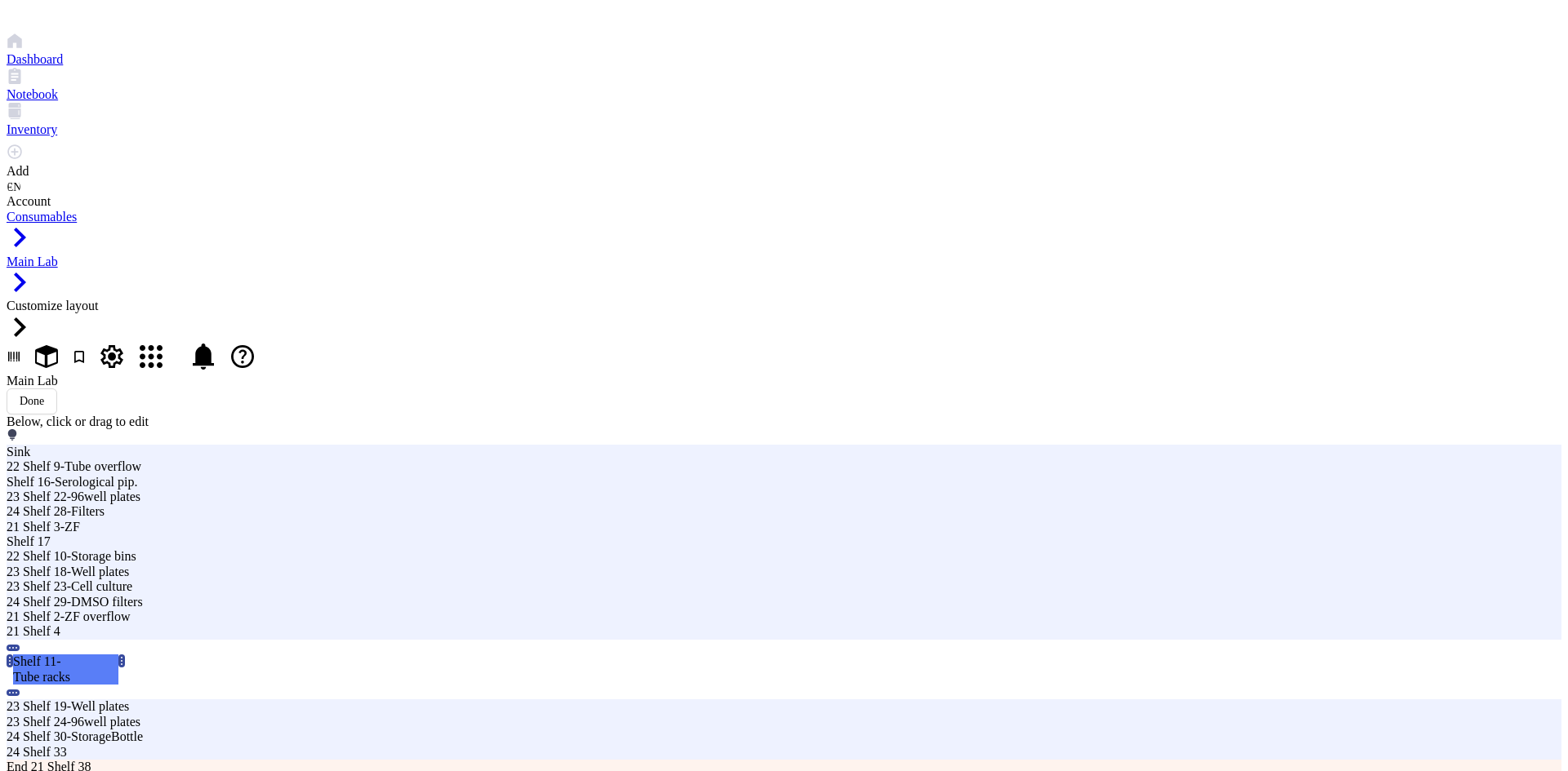
type input "22 Shelf 11-Tube racks"
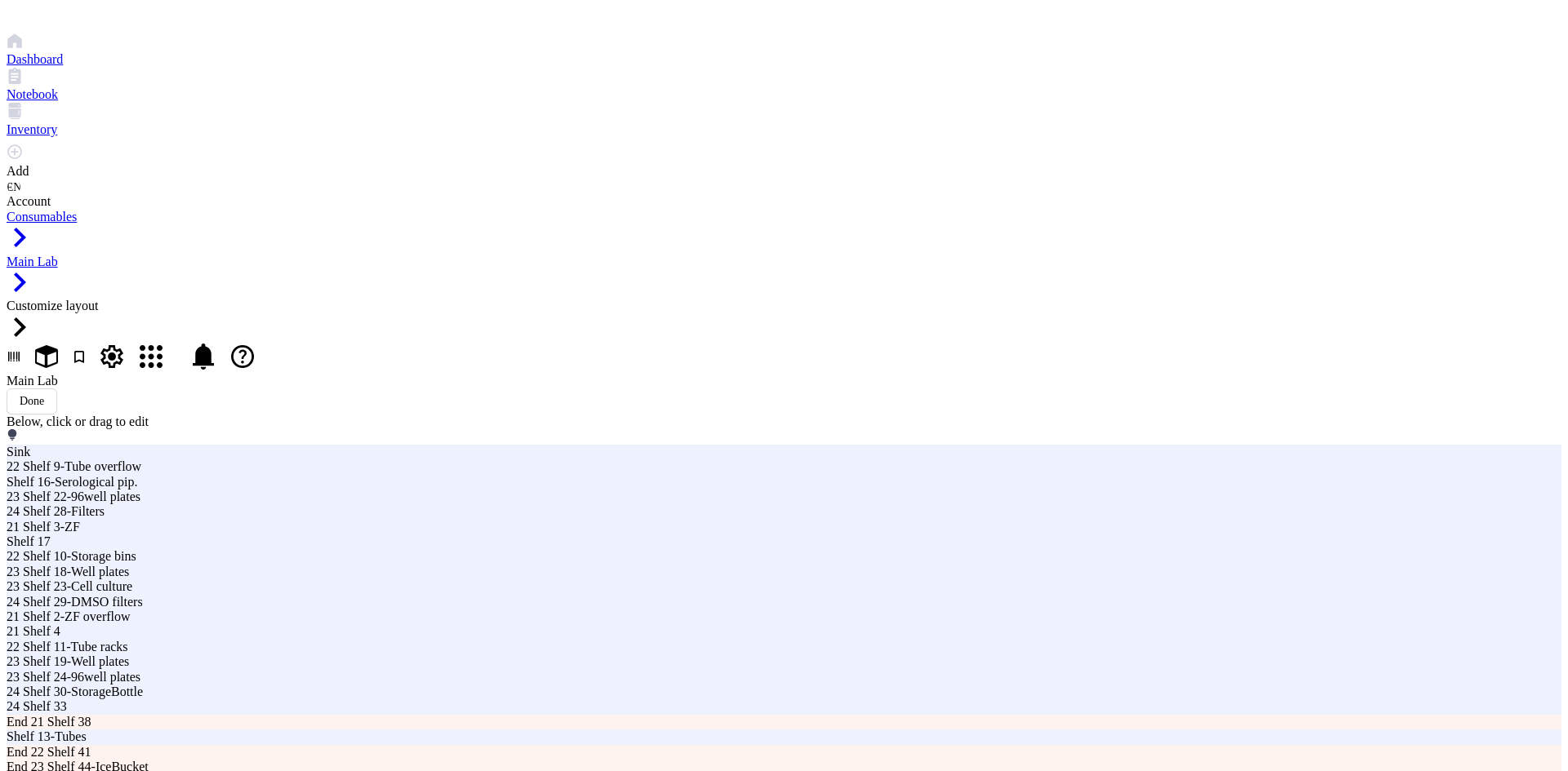
type input "22 Shelf 12-Tube overflow"
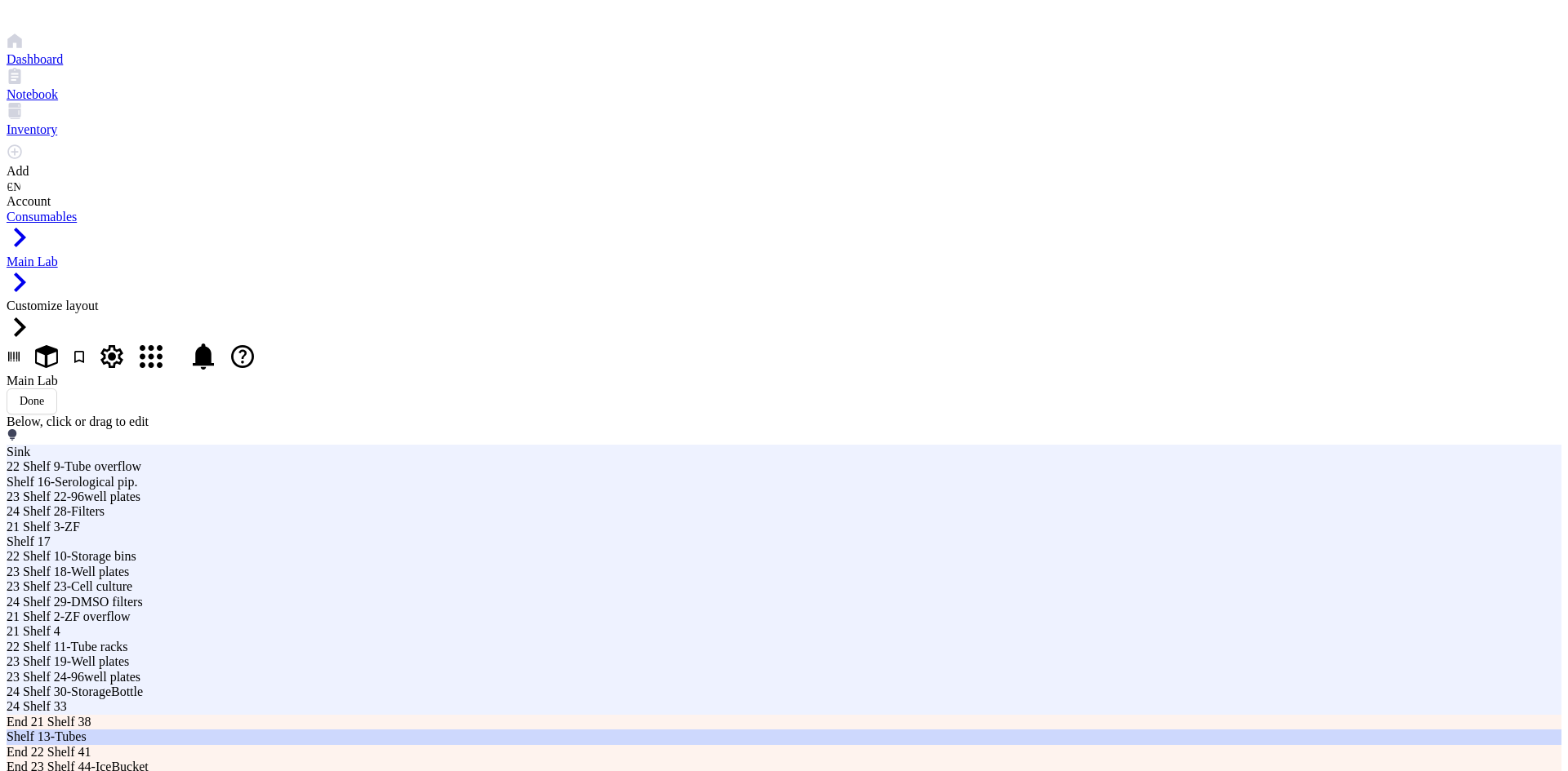
click at [703, 730] on div "Shelf 13-Tubes" at bounding box center [473, 737] width 933 height 14
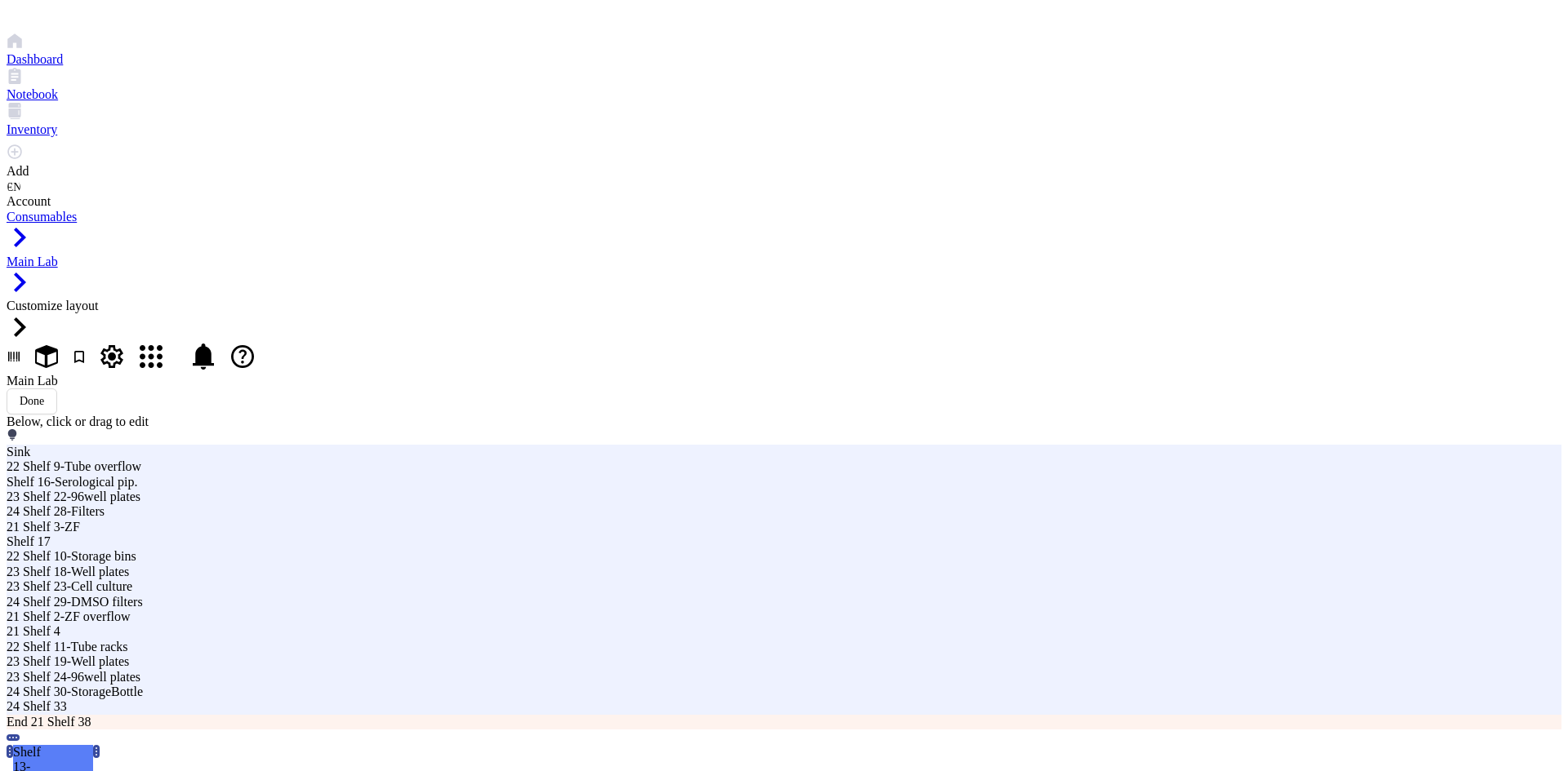
type input "22 Shelf 13-[GEOGRAPHIC_DATA]"
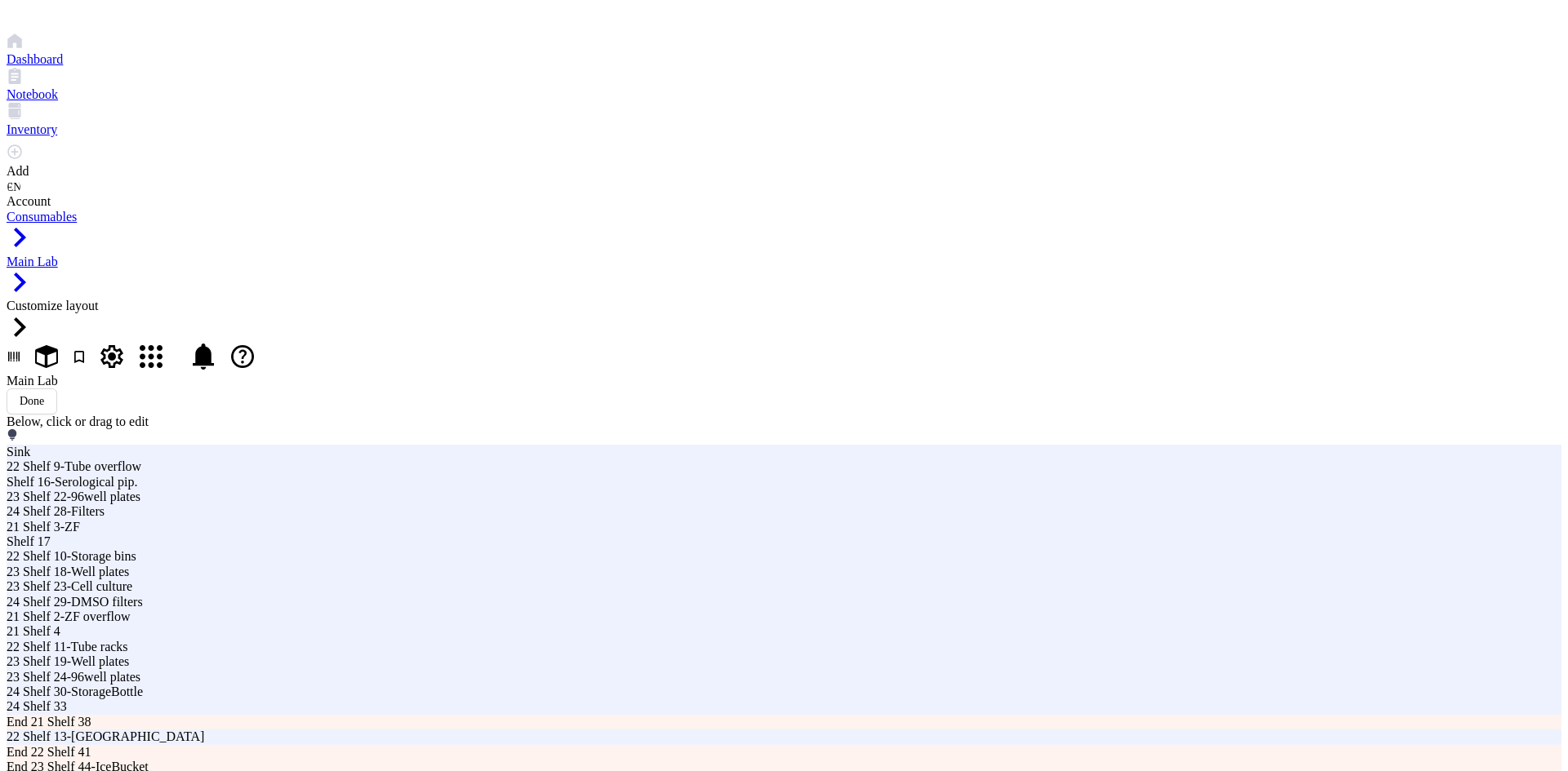
type input "22 Shelf 14-[GEOGRAPHIC_DATA]"
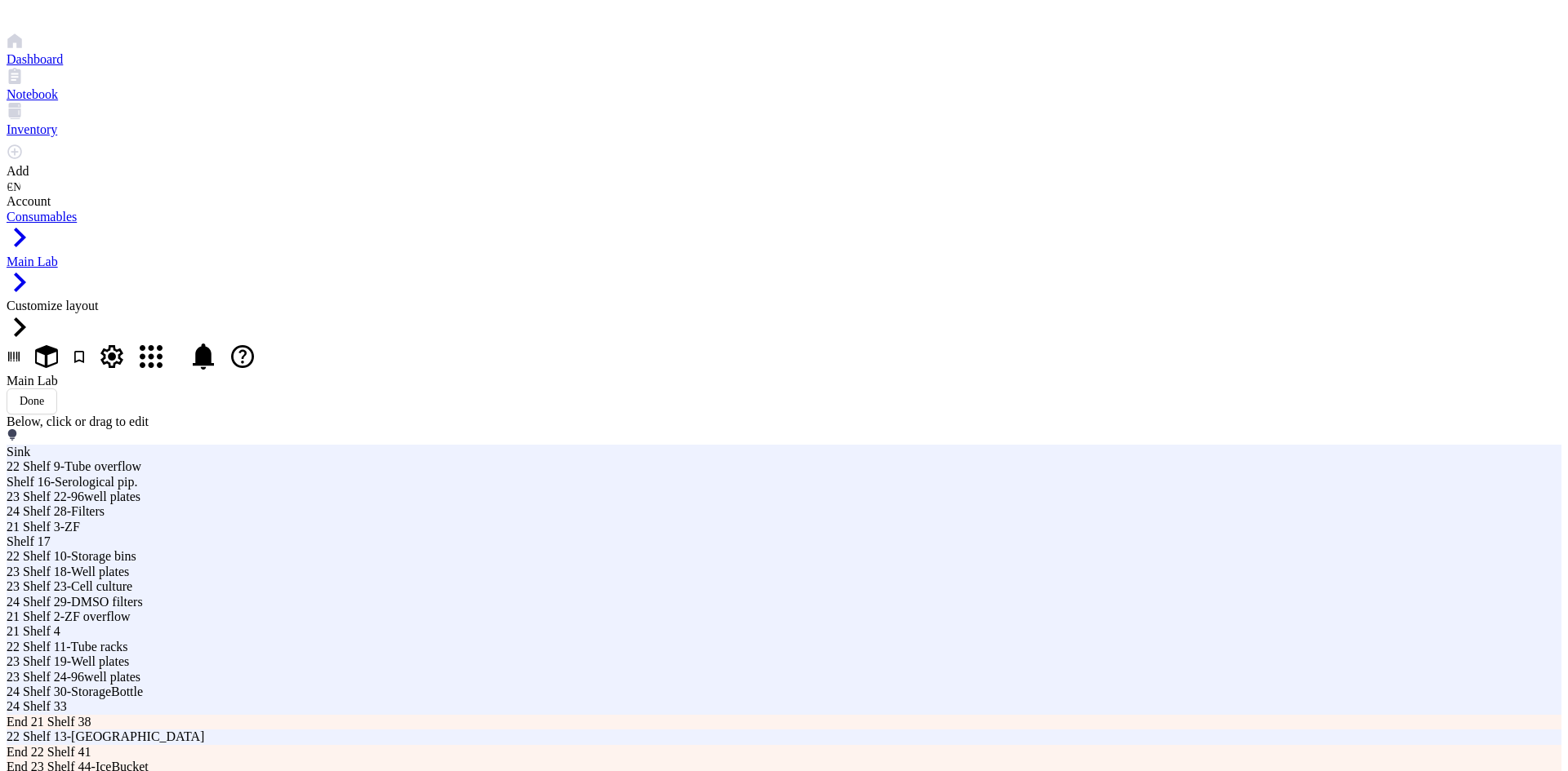
drag, startPoint x: 1039, startPoint y: 202, endPoint x: 1012, endPoint y: 208, distance: 27.7
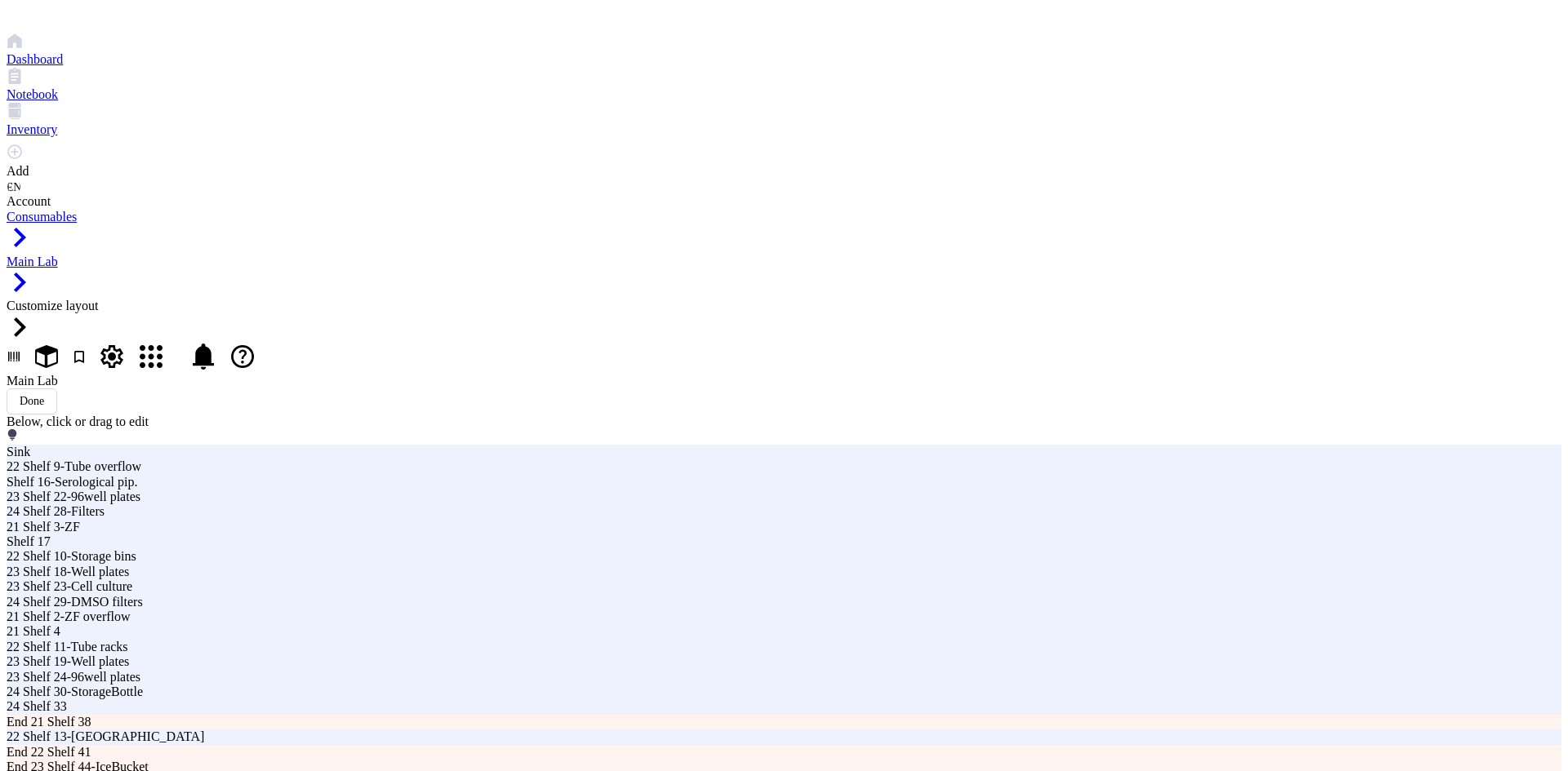
type input "22 Shelf 15-SerologPipets"
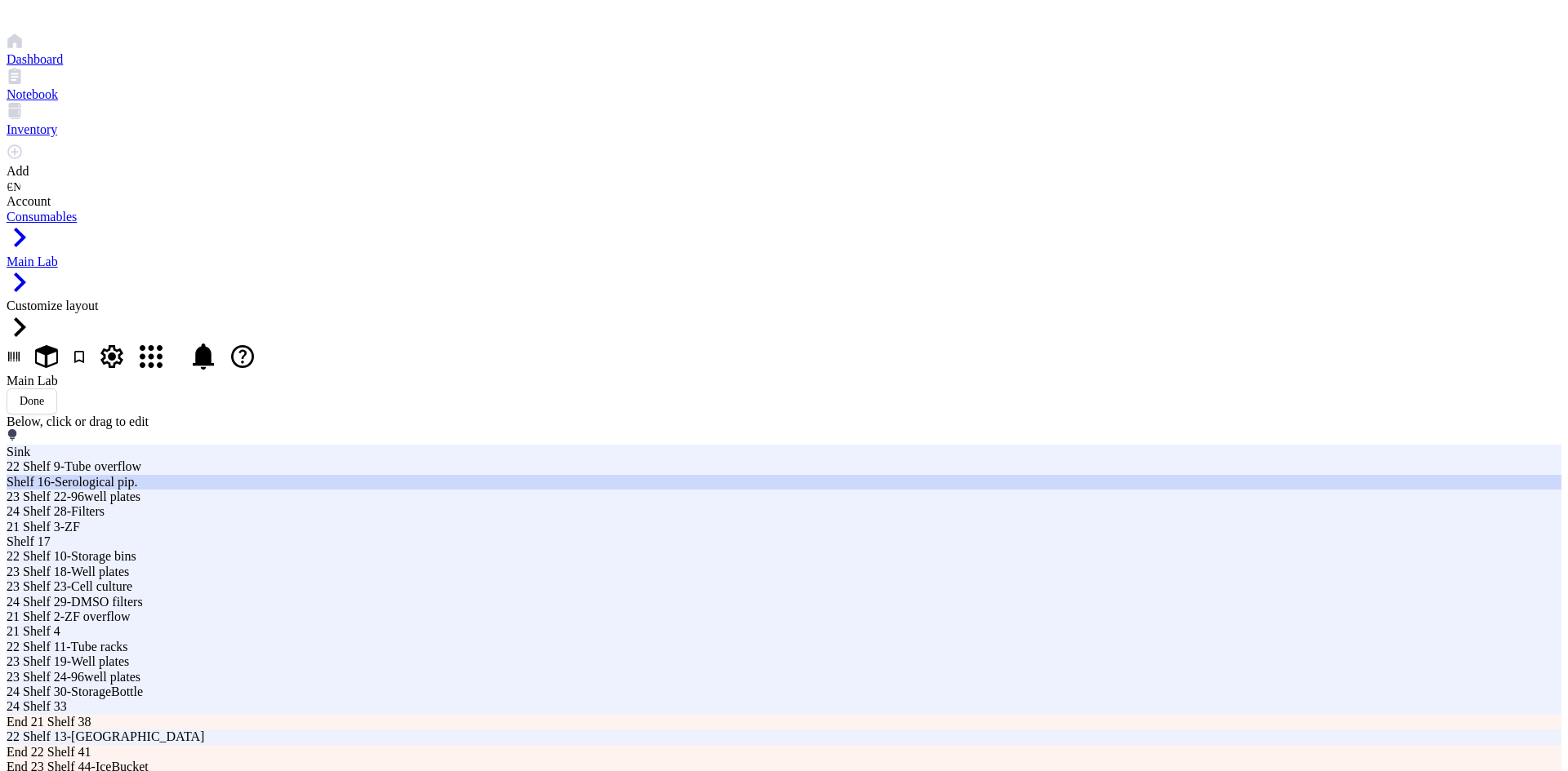
click at [788, 475] on div "Shelf 16-Serological pip." at bounding box center [473, 481] width 933 height 14
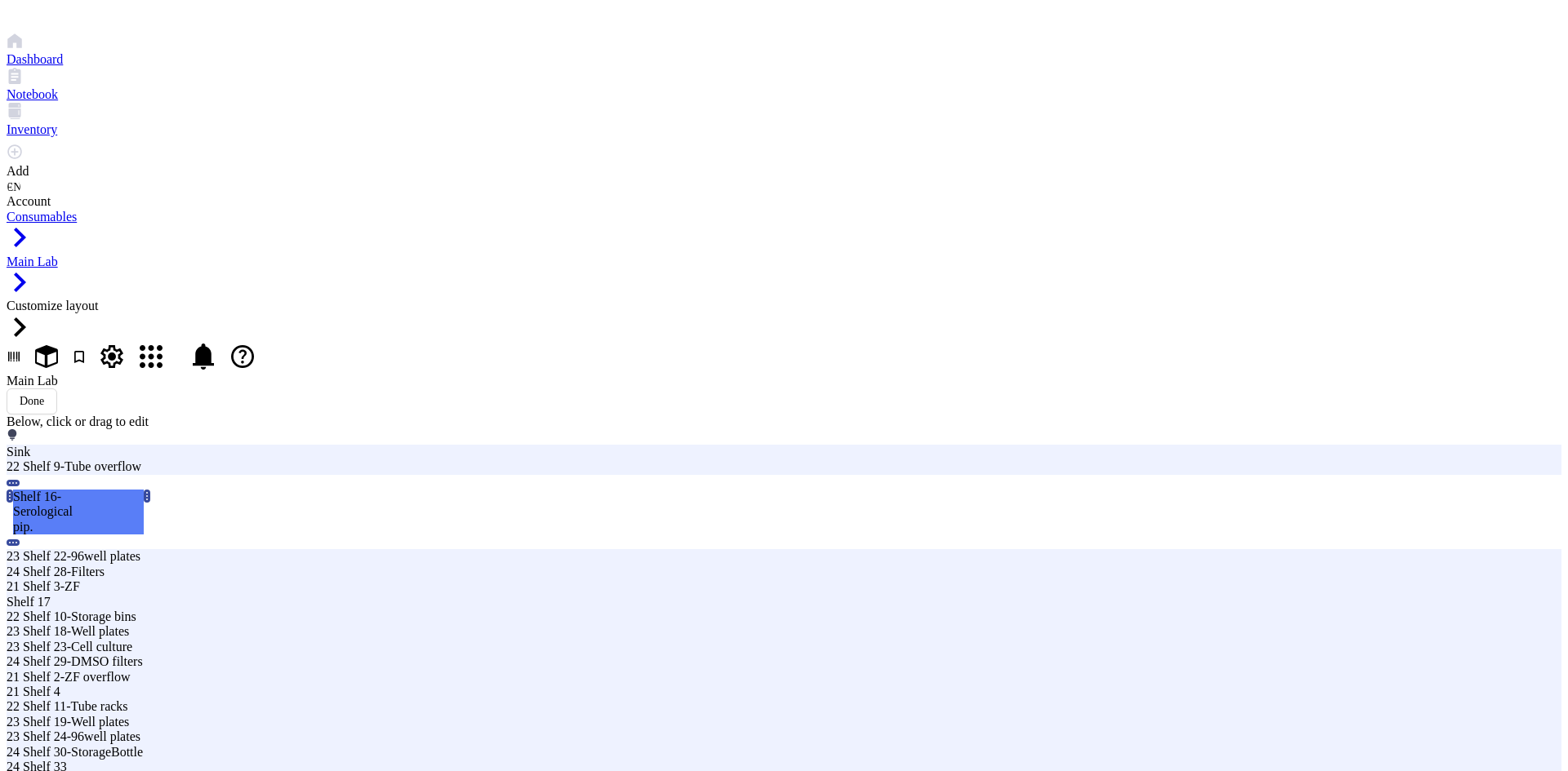
drag, startPoint x: 1065, startPoint y: 199, endPoint x: 1028, endPoint y: 210, distance: 38.6
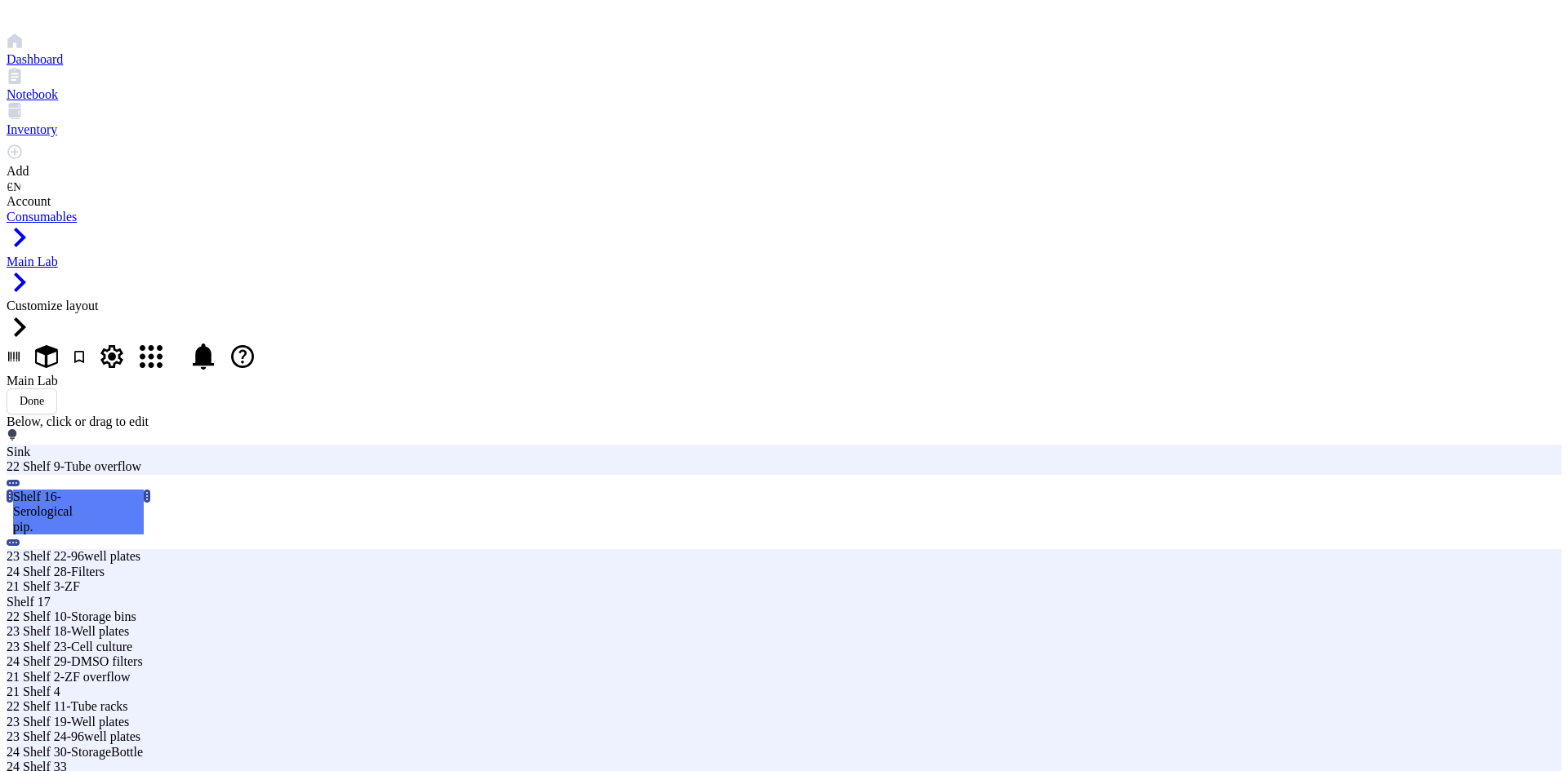
type input "22 Shelf 16-SerologicPipe"
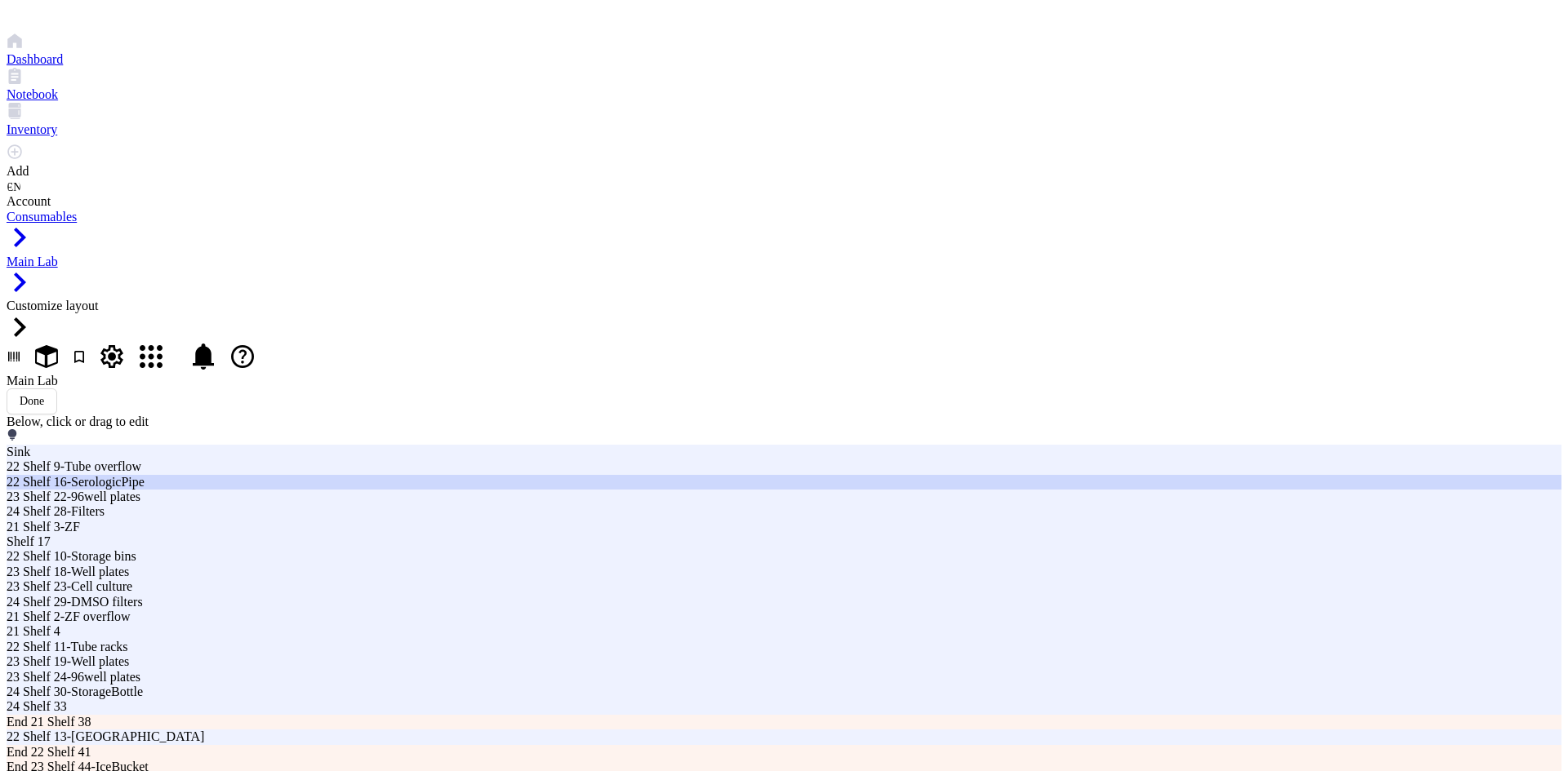
click at [799, 475] on div "22 Shelf 16-SerologicPipe" at bounding box center [473, 481] width 933 height 14
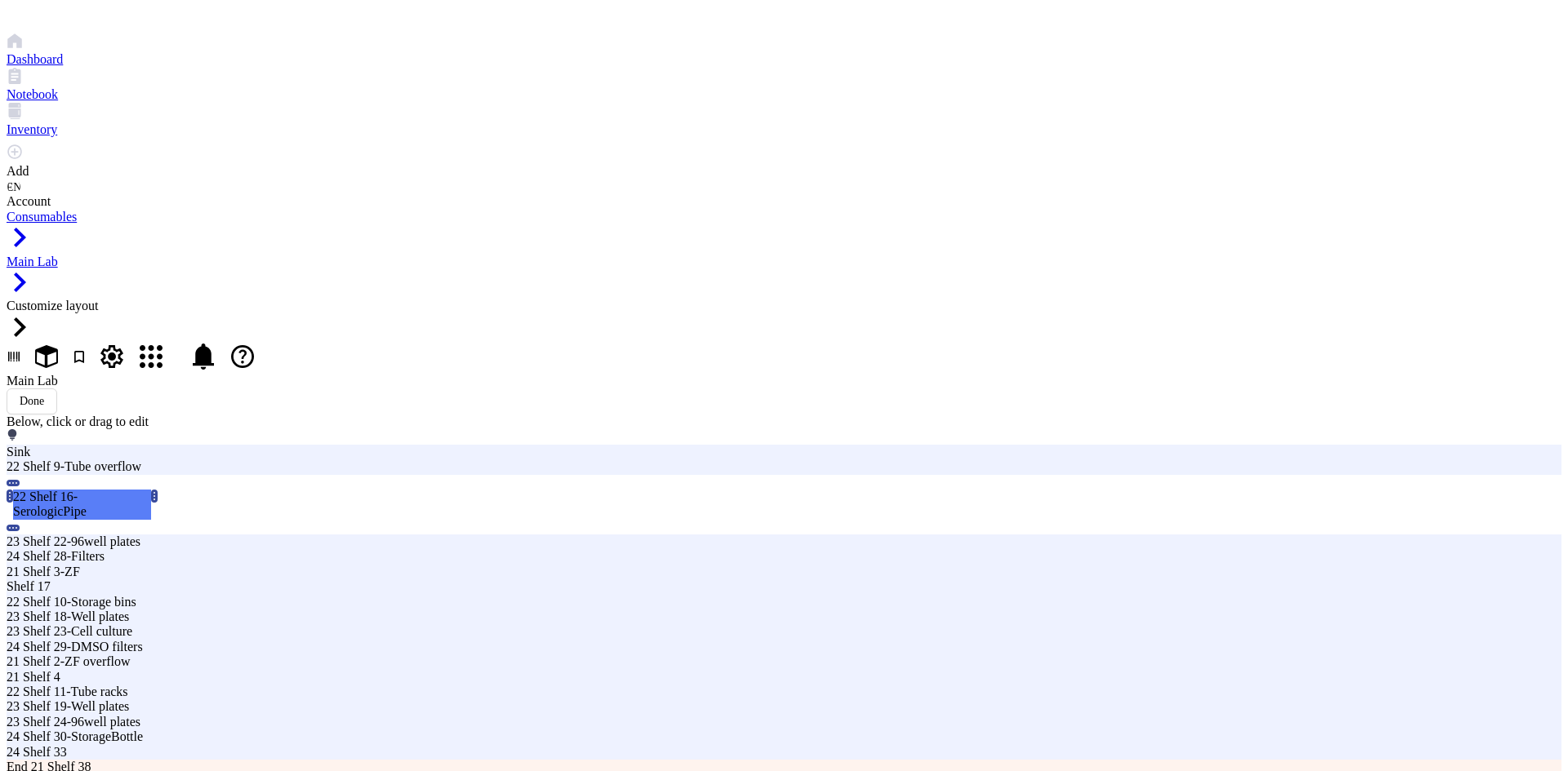
type input "22 Shelf 16-SerologPipe"
drag, startPoint x: 1070, startPoint y: 182, endPoint x: 1056, endPoint y: 197, distance: 20.5
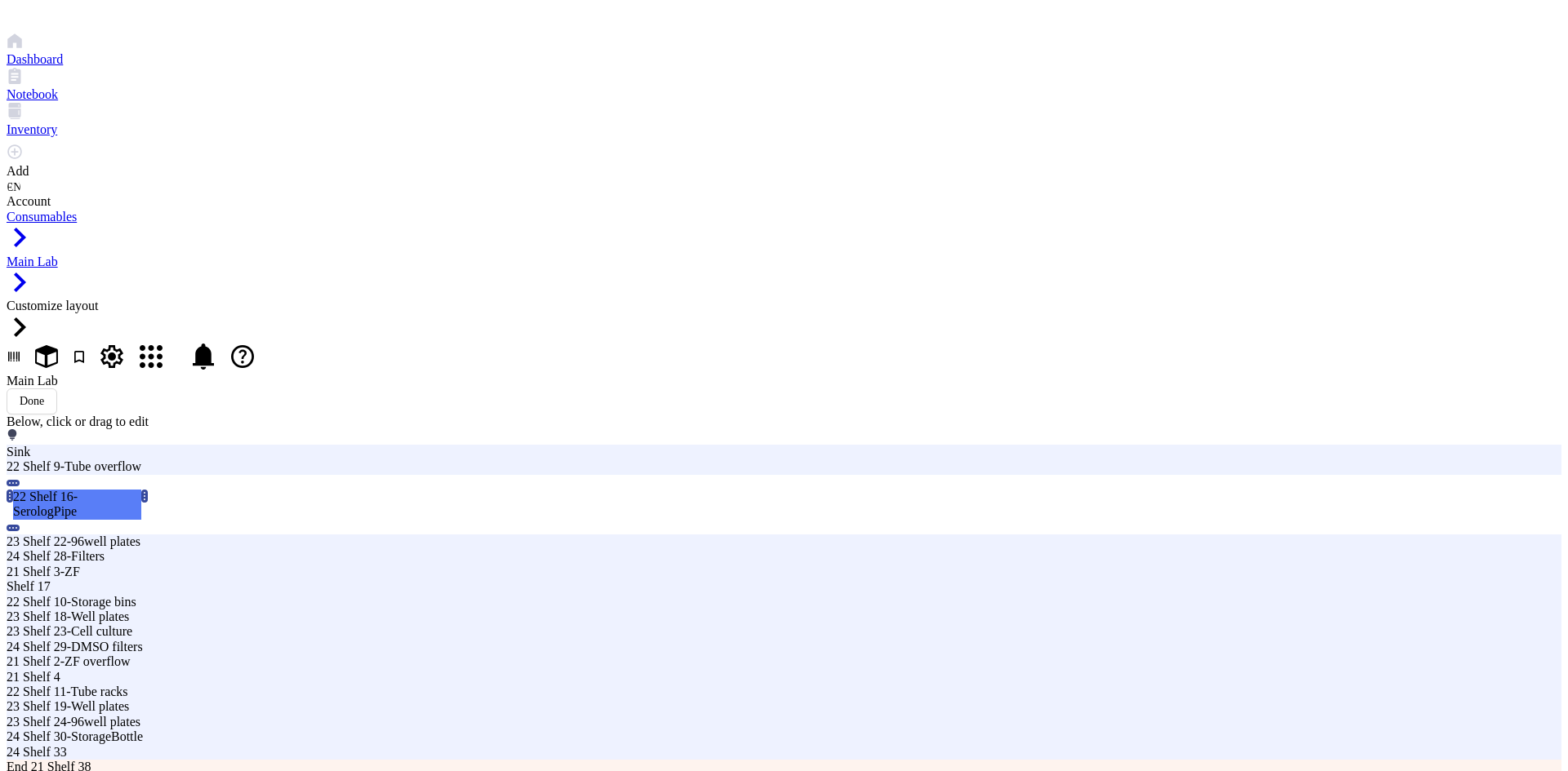
type input "22 Shelf 16-SerologPipets"
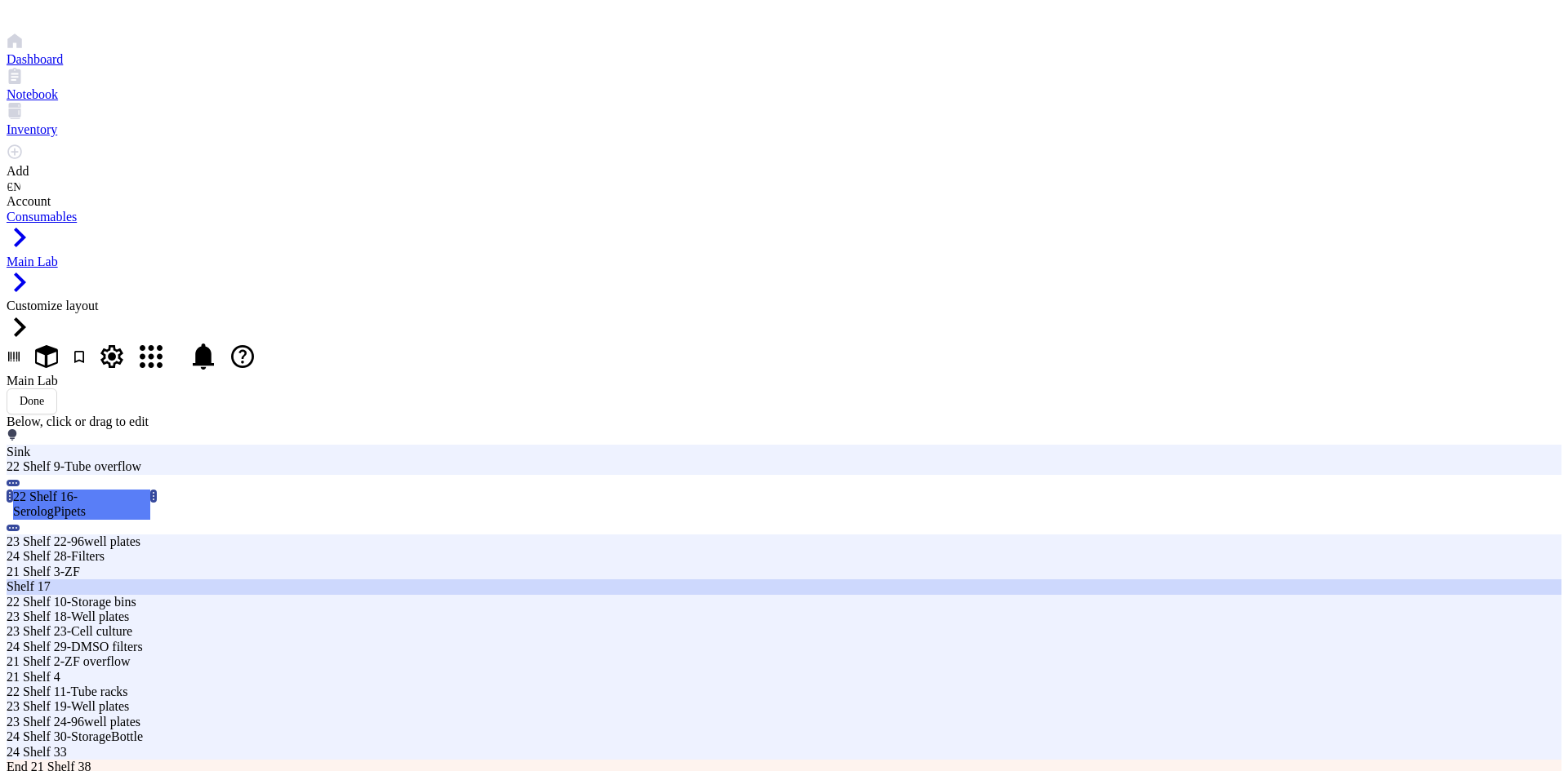
click at [792, 580] on div "Shelf 17" at bounding box center [473, 586] width 933 height 14
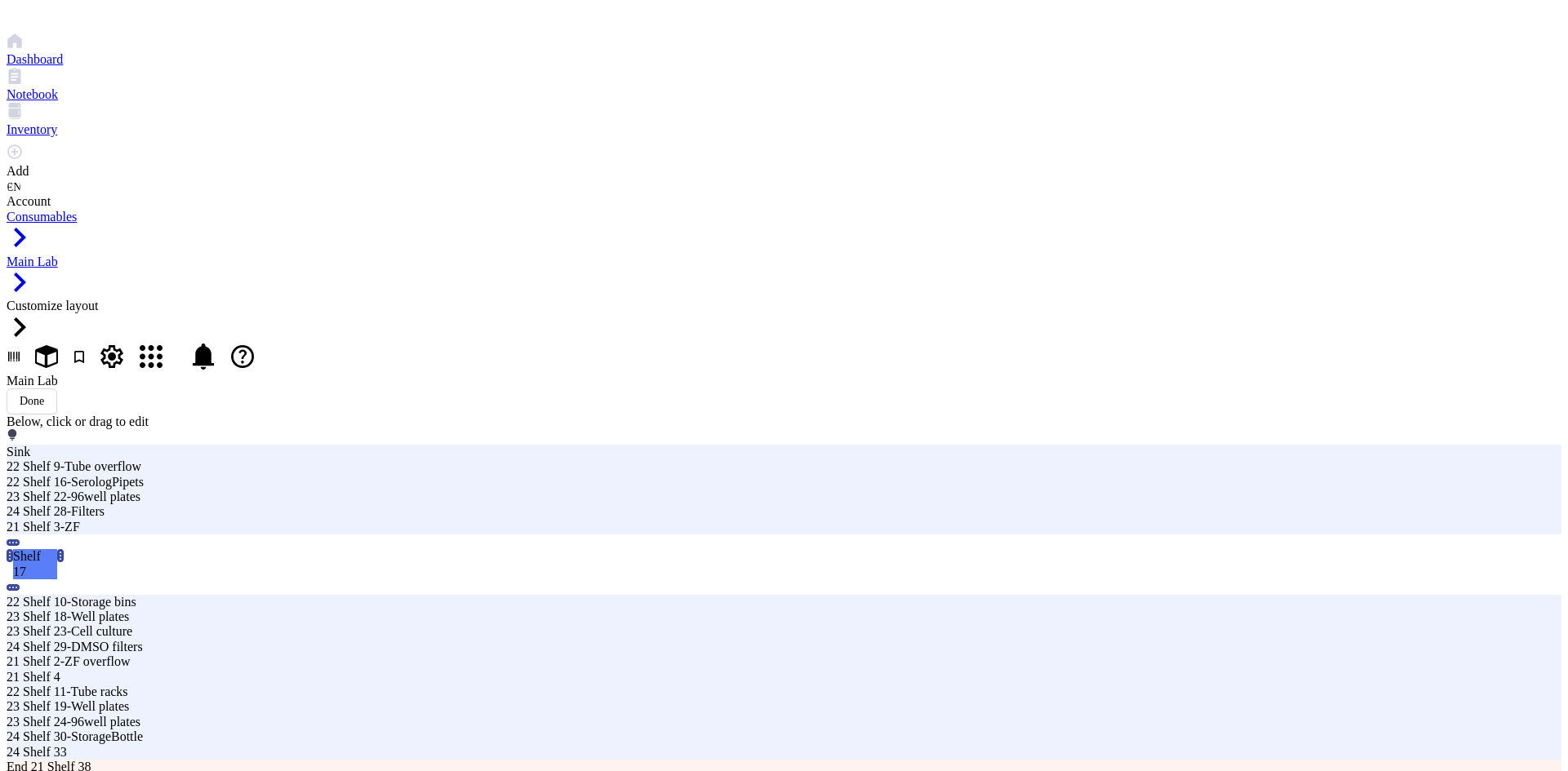
type input "22 Shelf 17"
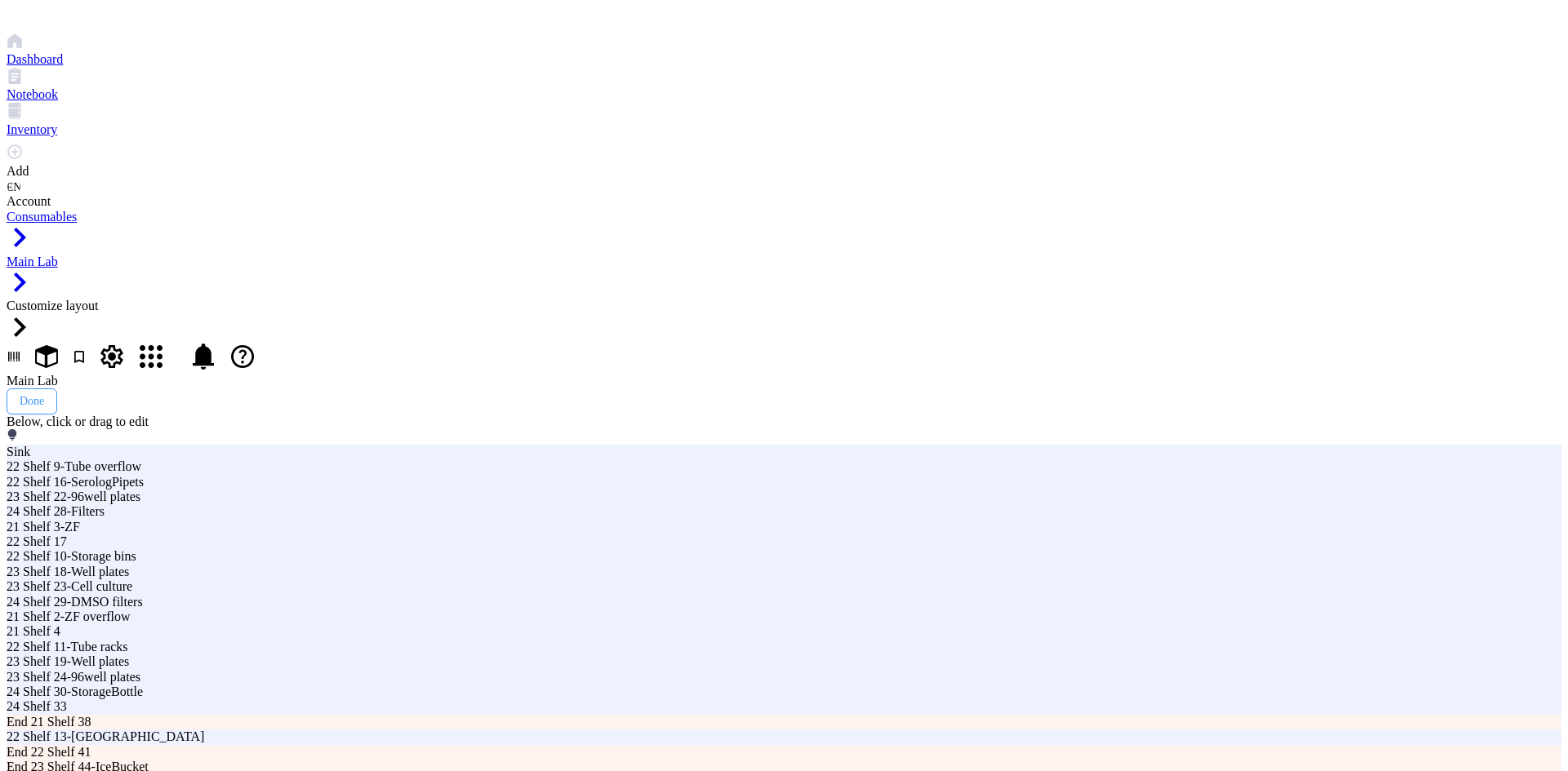
click at [44, 395] on div "Done" at bounding box center [31, 401] width 24 height 13
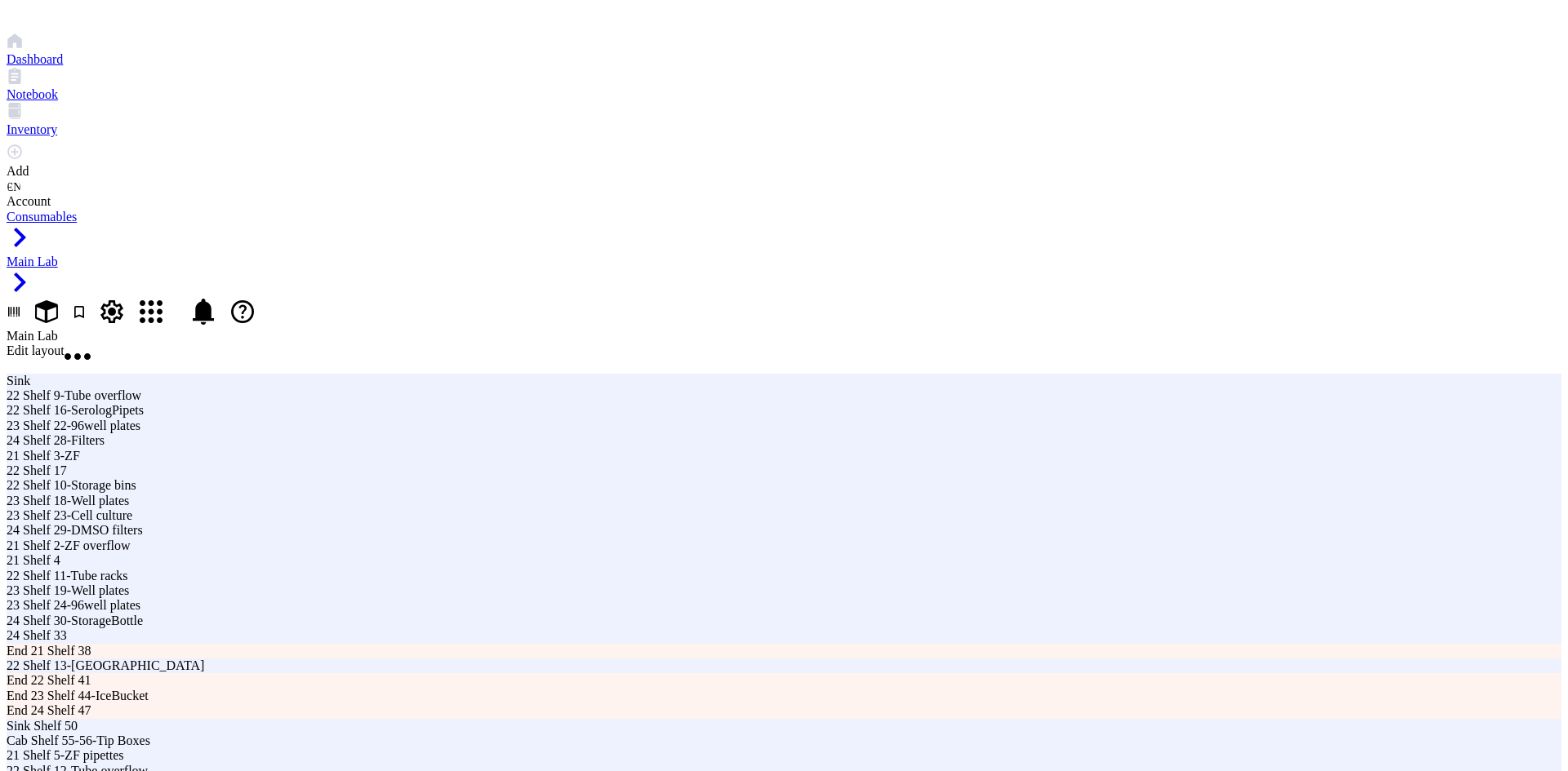
click at [65, 344] on span "Edit layout" at bounding box center [35, 350] width 58 height 14
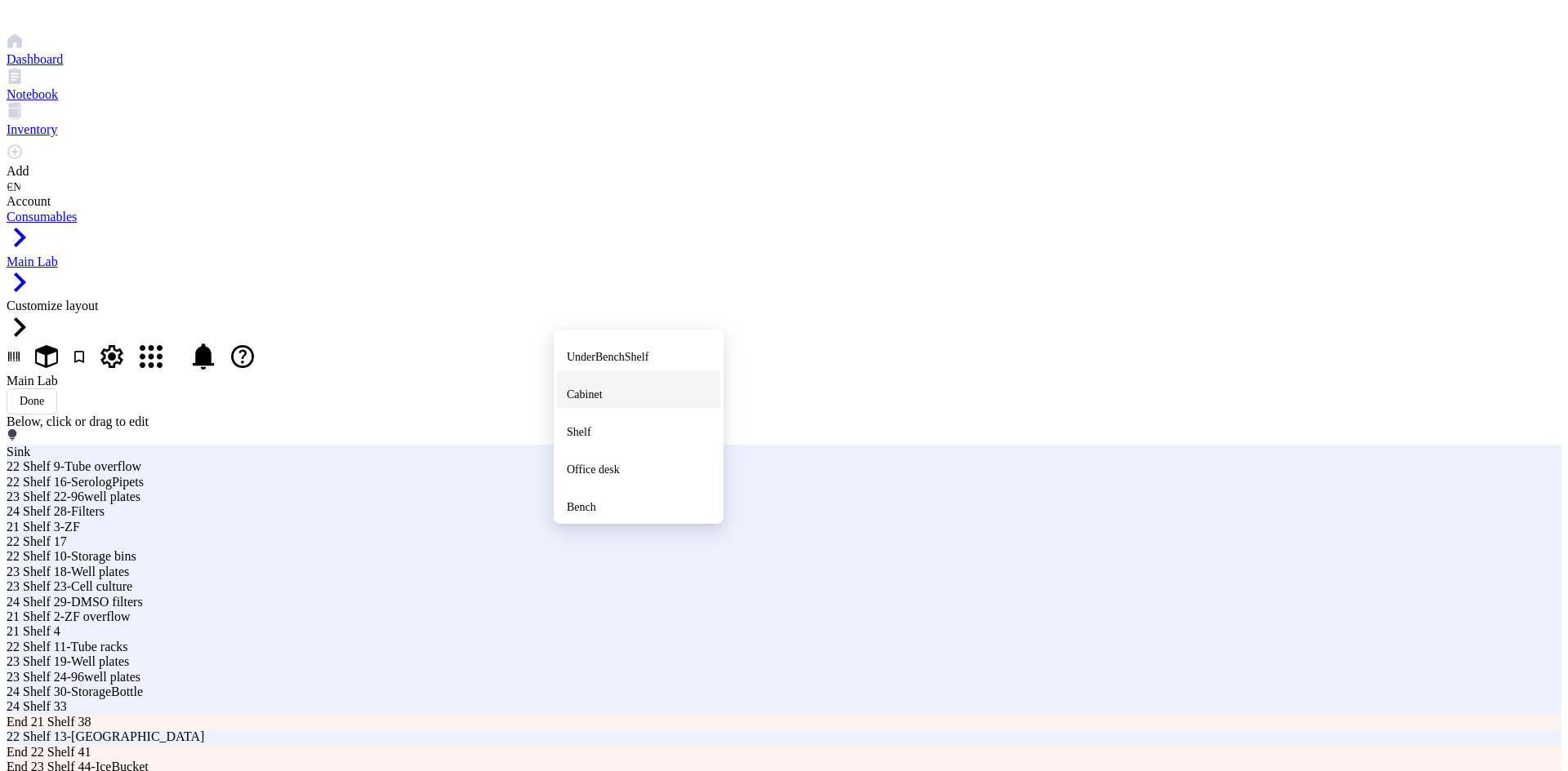
click at [602, 388] on span "Cabinet" at bounding box center [584, 394] width 36 height 13
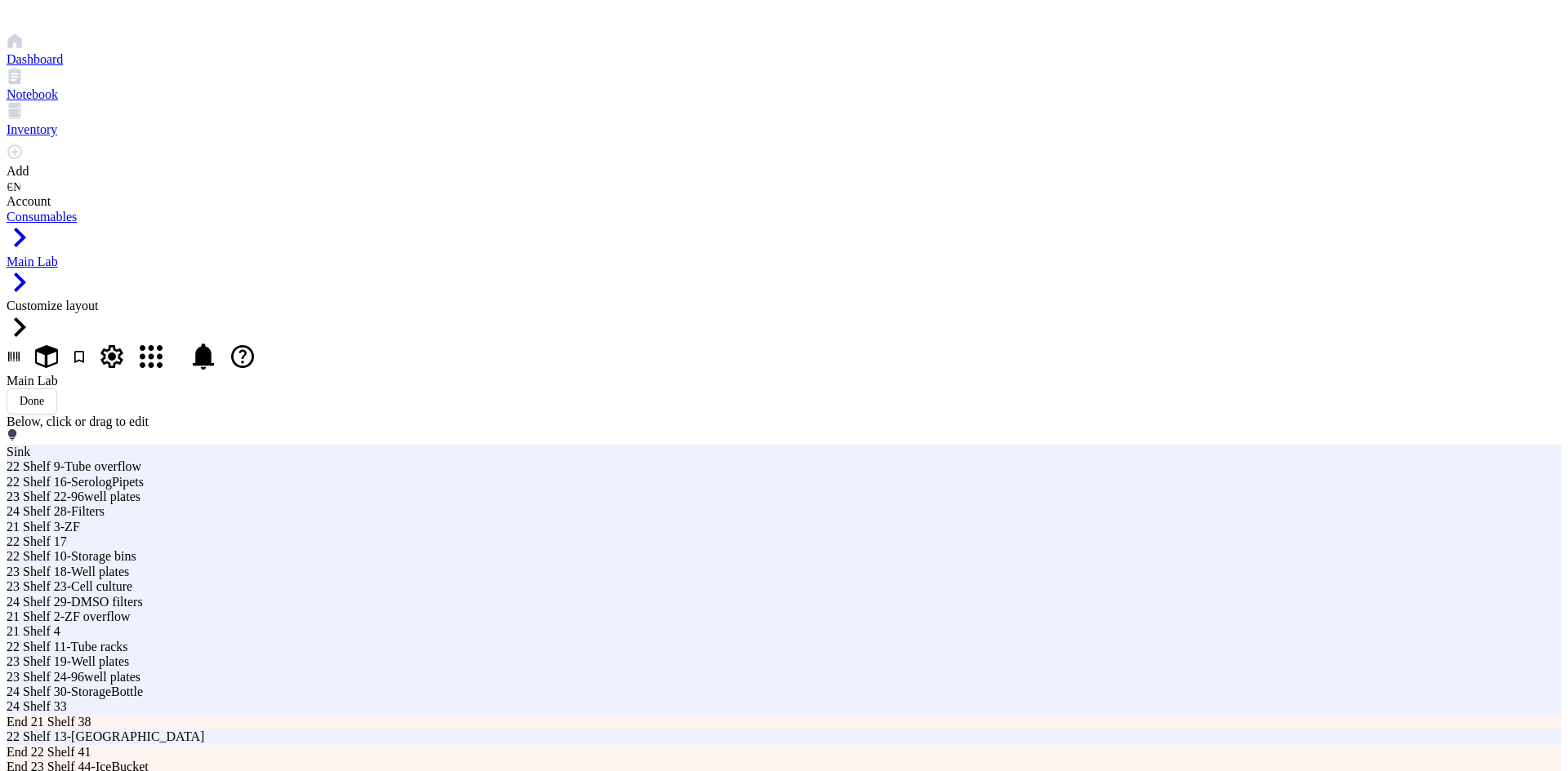
type input "Cabinet 1"
type input "4"
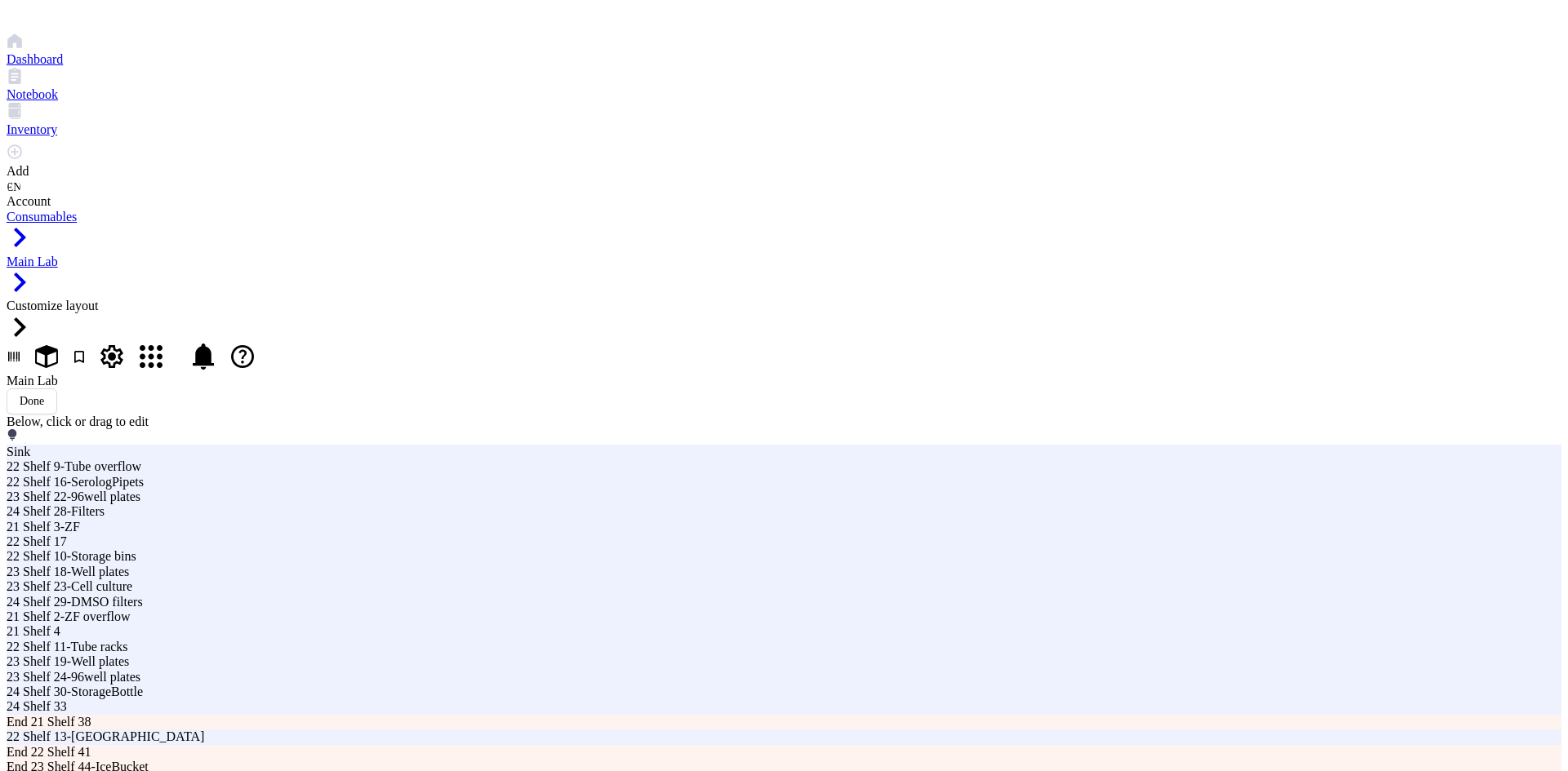
type input "21 Cabinet 1"
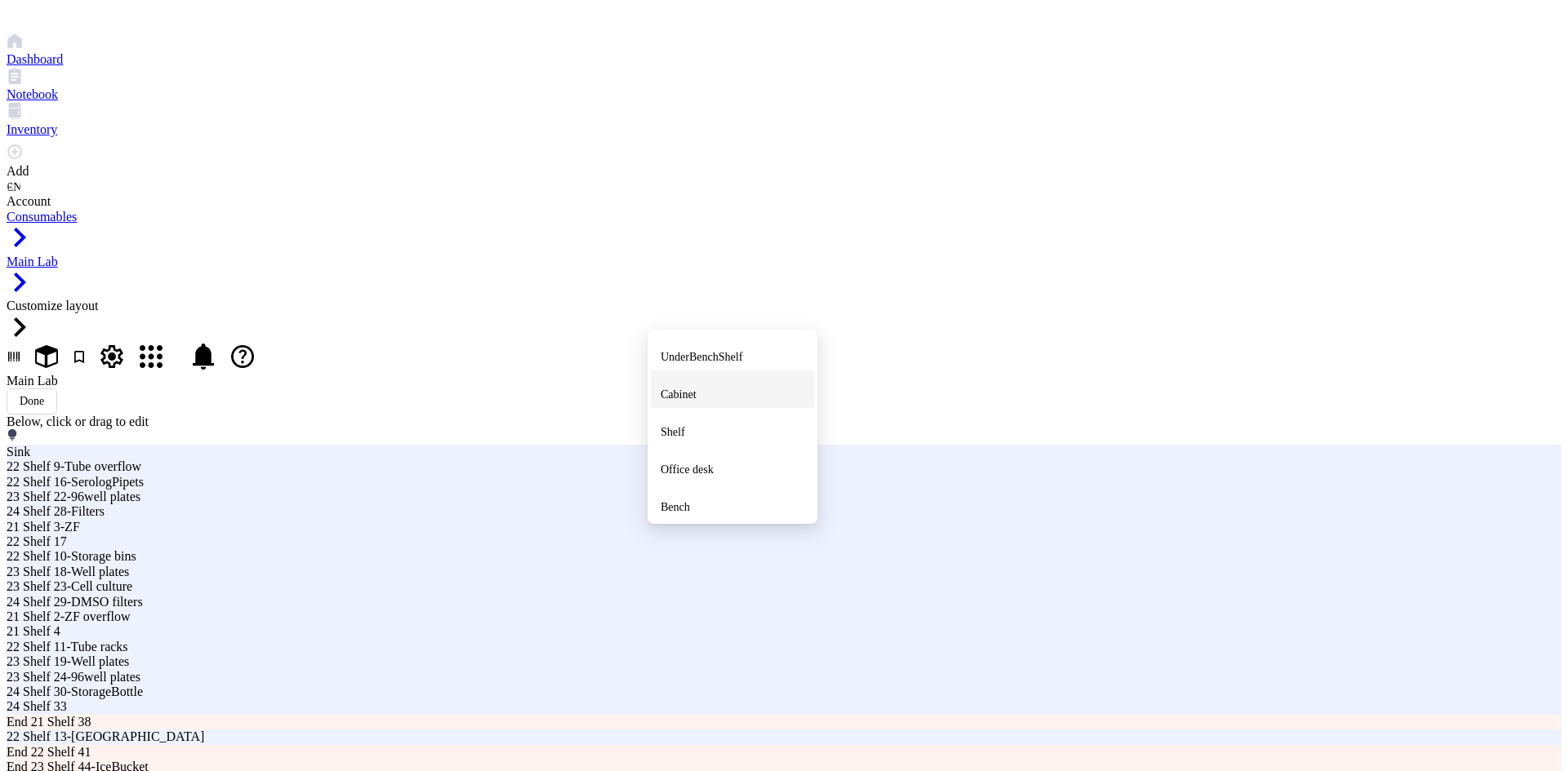
click at [722, 375] on div "Cabinet" at bounding box center [732, 389] width 144 height 29
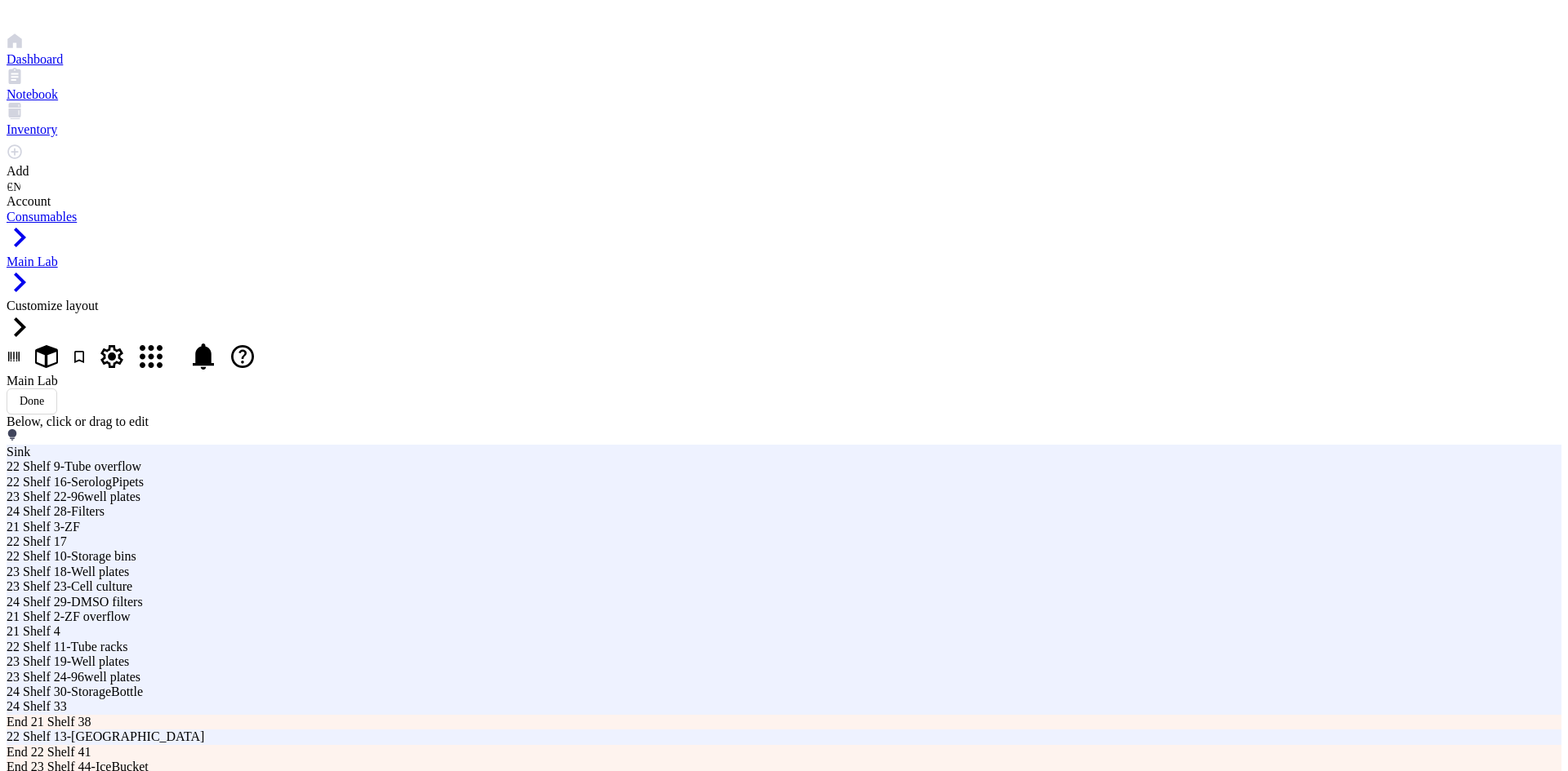
type input "21 Cabinet 2"
click at [1077, 374] on div "Main Lab Done" at bounding box center [784, 394] width 1555 height 41
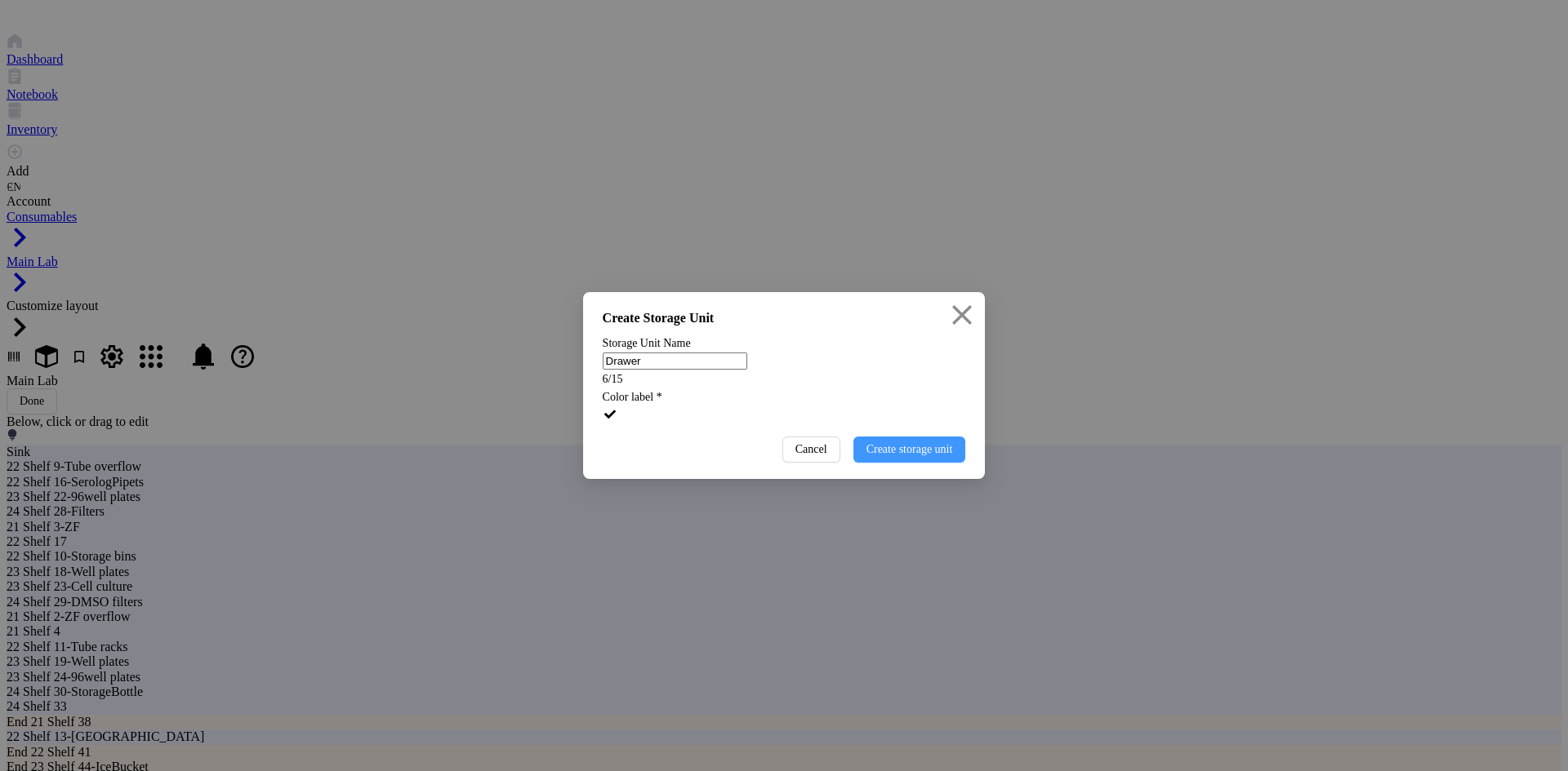
type input "Drawer"
click at [866, 456] on span "Create storage unit" at bounding box center [909, 450] width 87 height 13
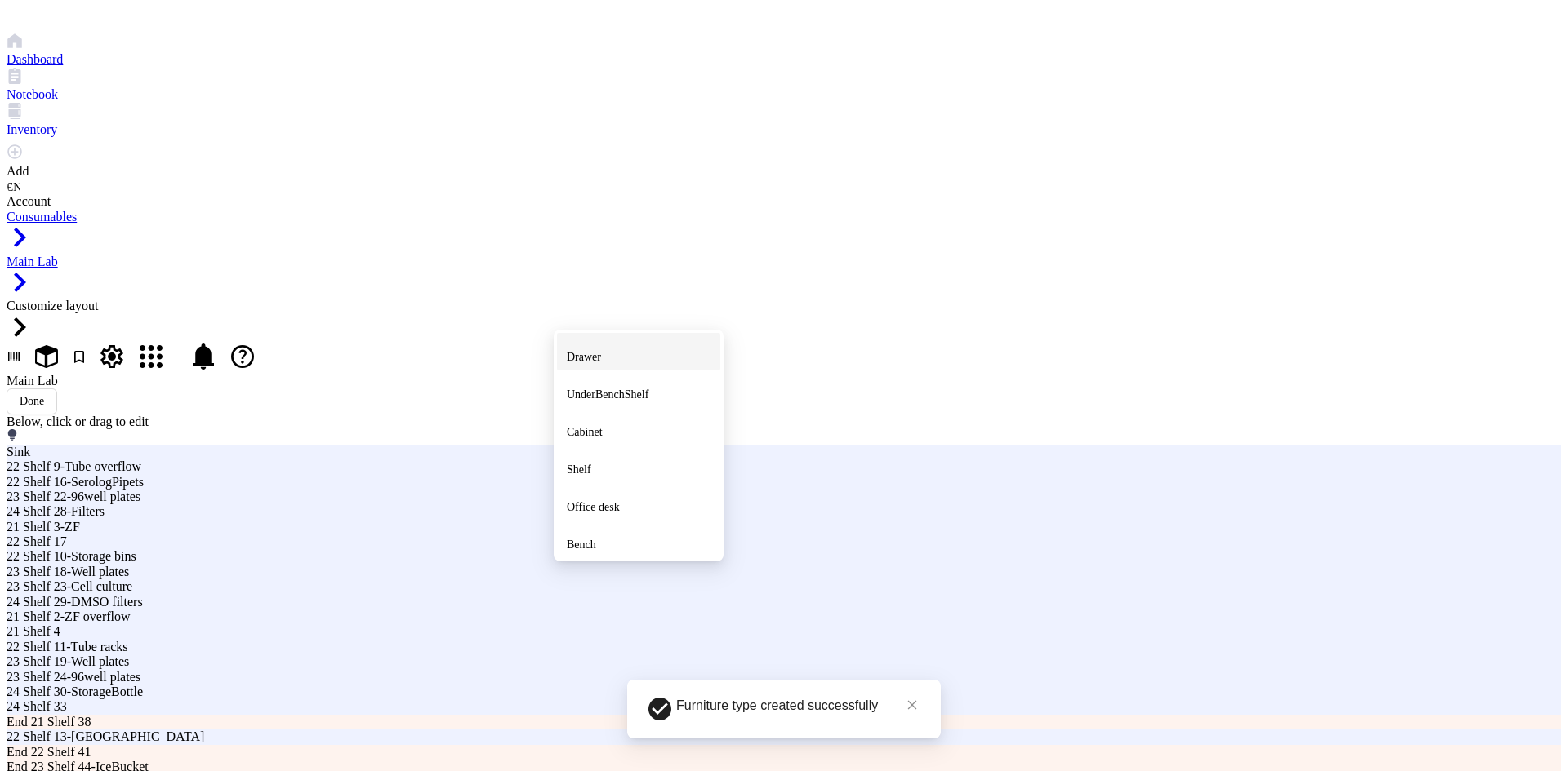
click at [601, 351] on span "Drawer" at bounding box center [583, 357] width 34 height 13
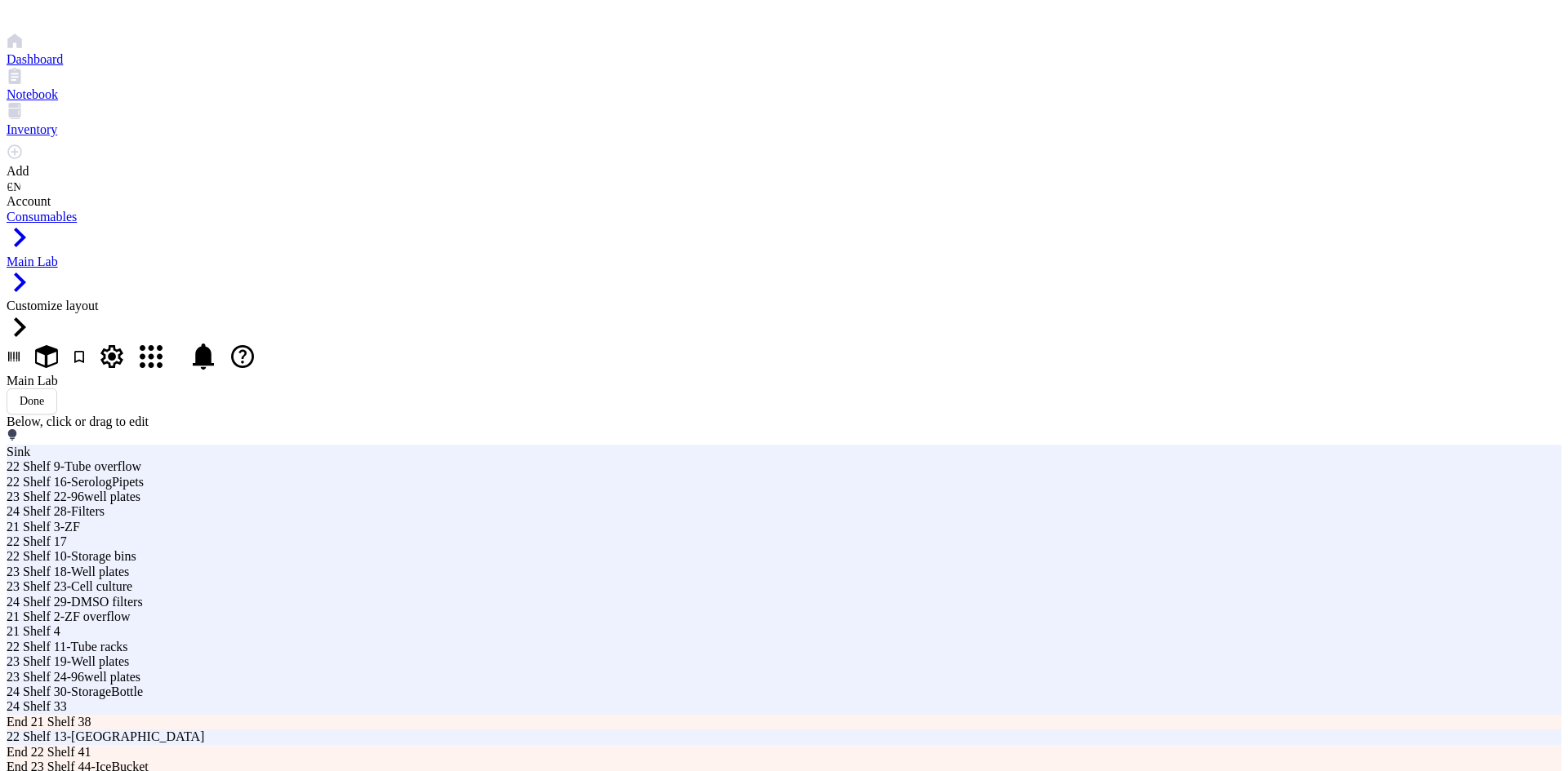
type input "D"
type input "21 Drawer 1"
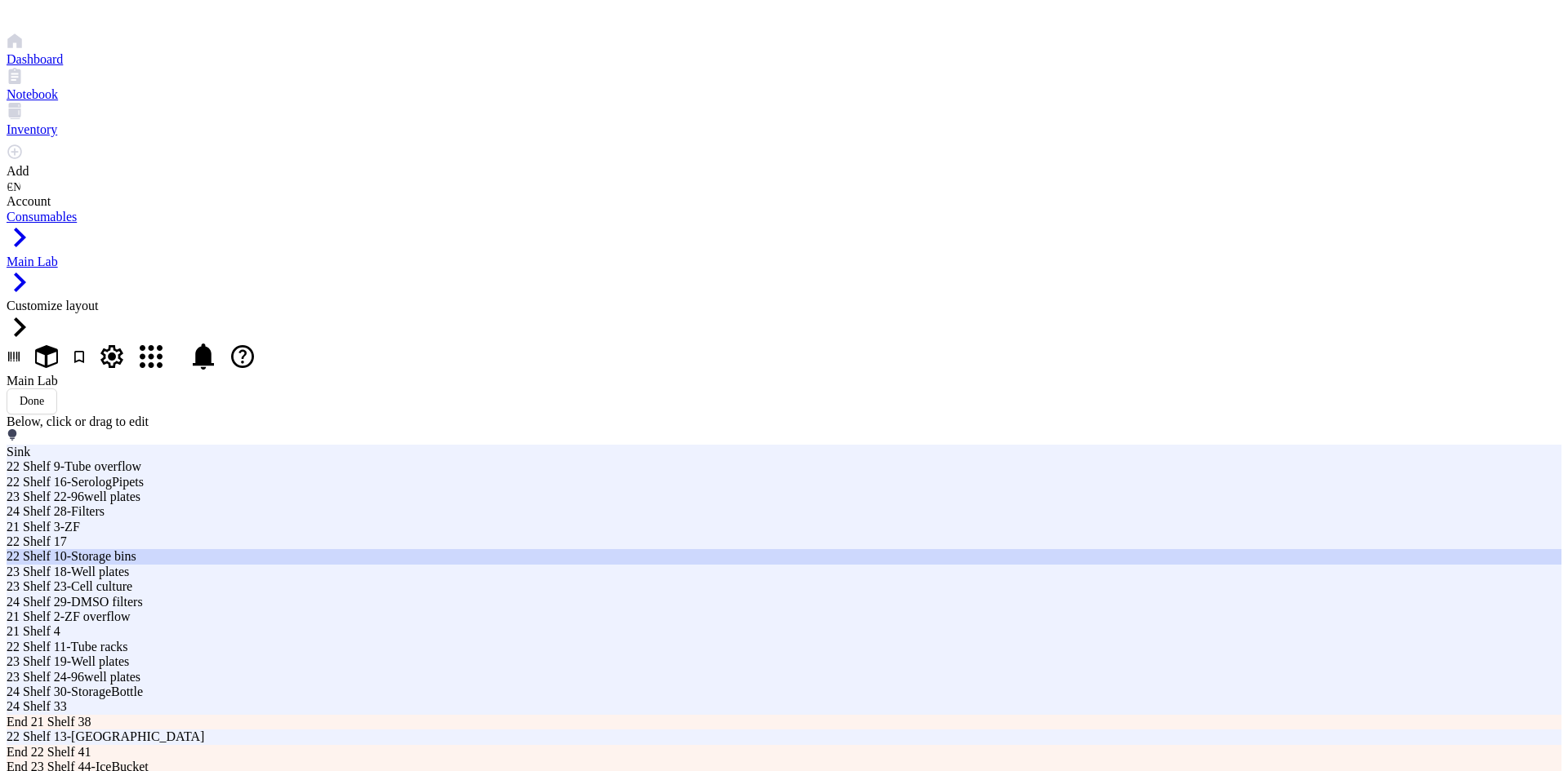
drag, startPoint x: 640, startPoint y: 470, endPoint x: 634, endPoint y: 406, distance: 64.3
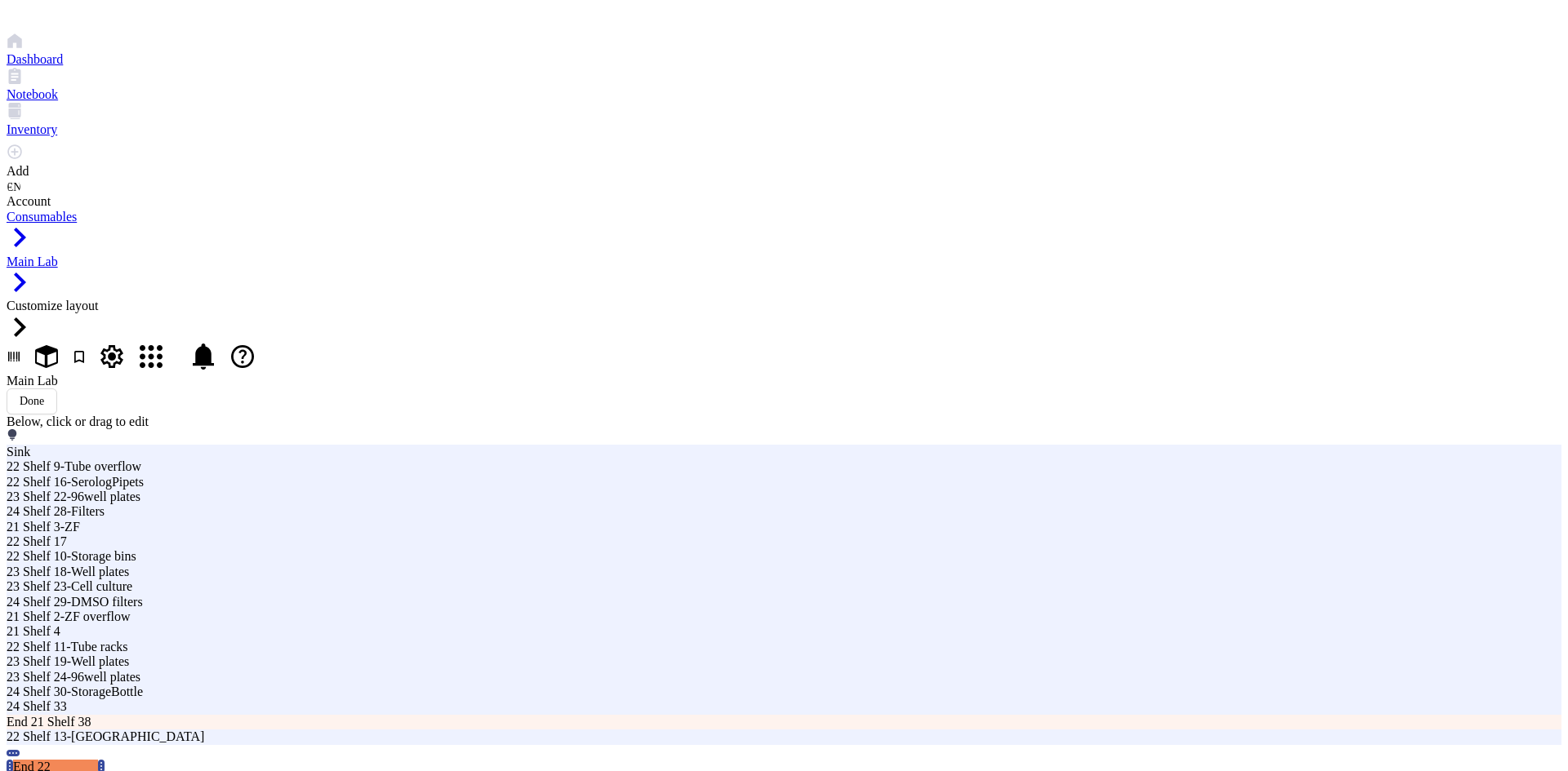
drag, startPoint x: 534, startPoint y: 443, endPoint x: 539, endPoint y: 482, distance: 39.3
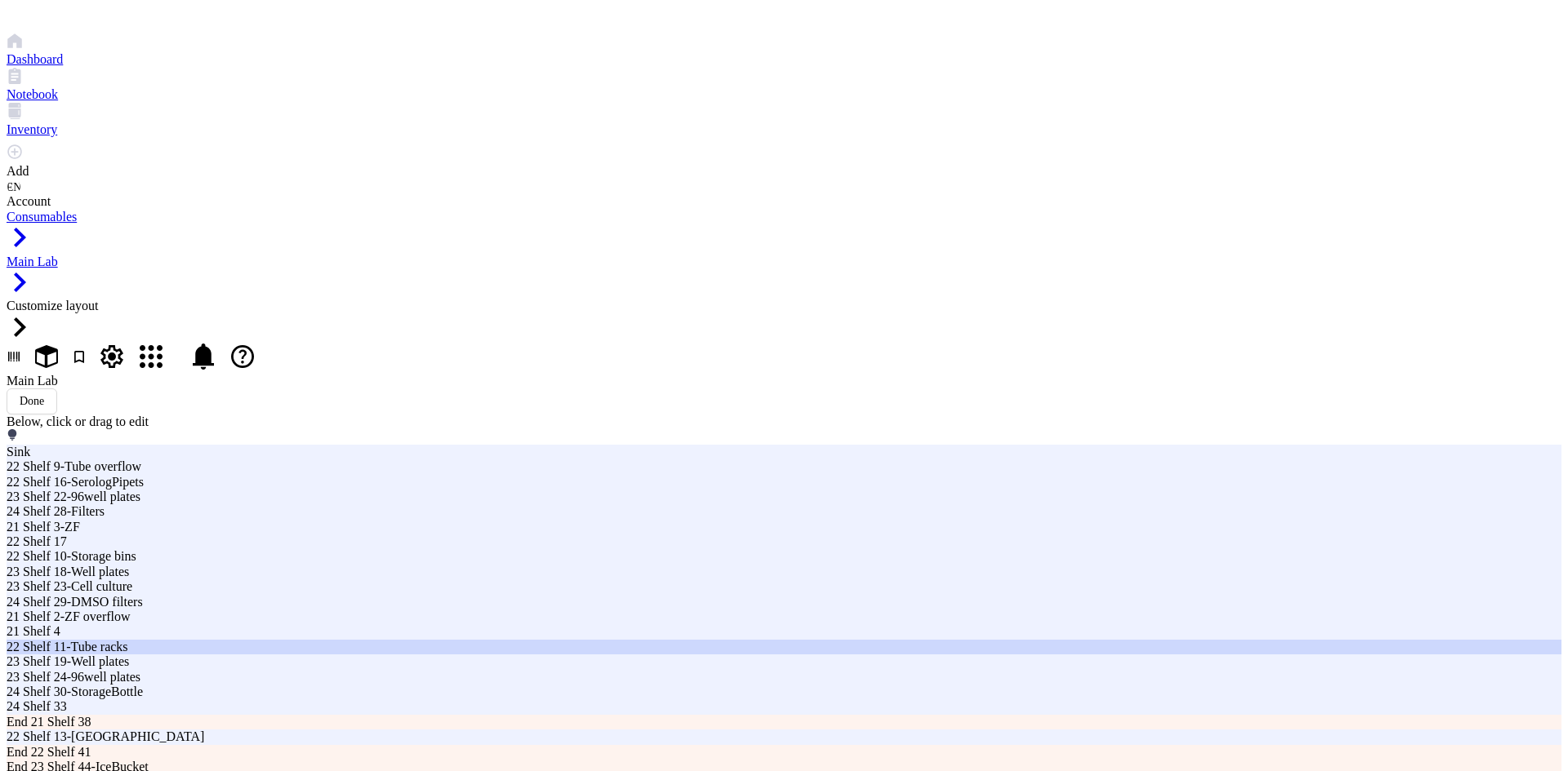
click at [586, 640] on div "22 Shelf 11-Tube racks" at bounding box center [473, 647] width 933 height 14
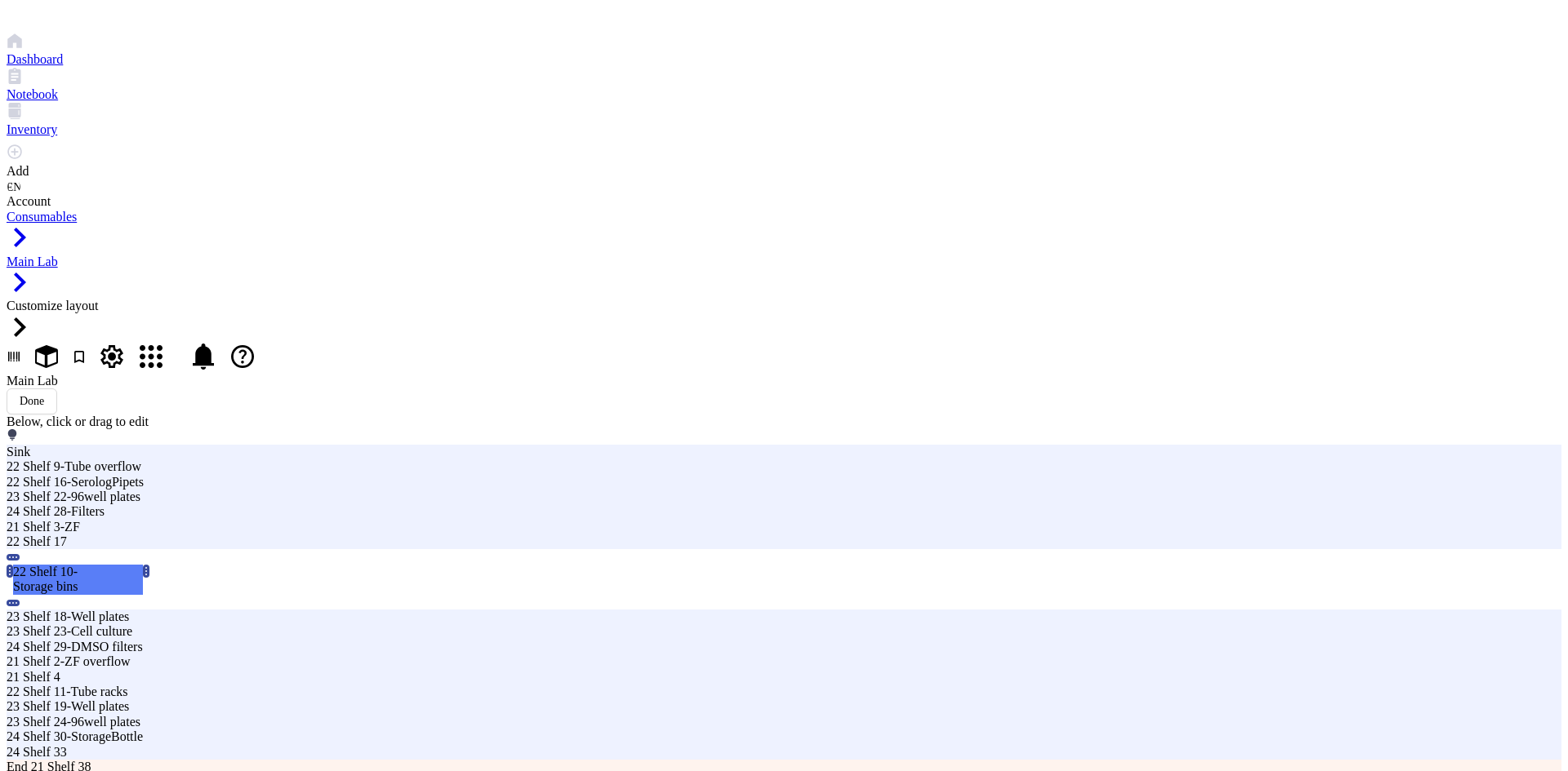
drag, startPoint x: 613, startPoint y: 406, endPoint x: 618, endPoint y: 459, distance: 53.2
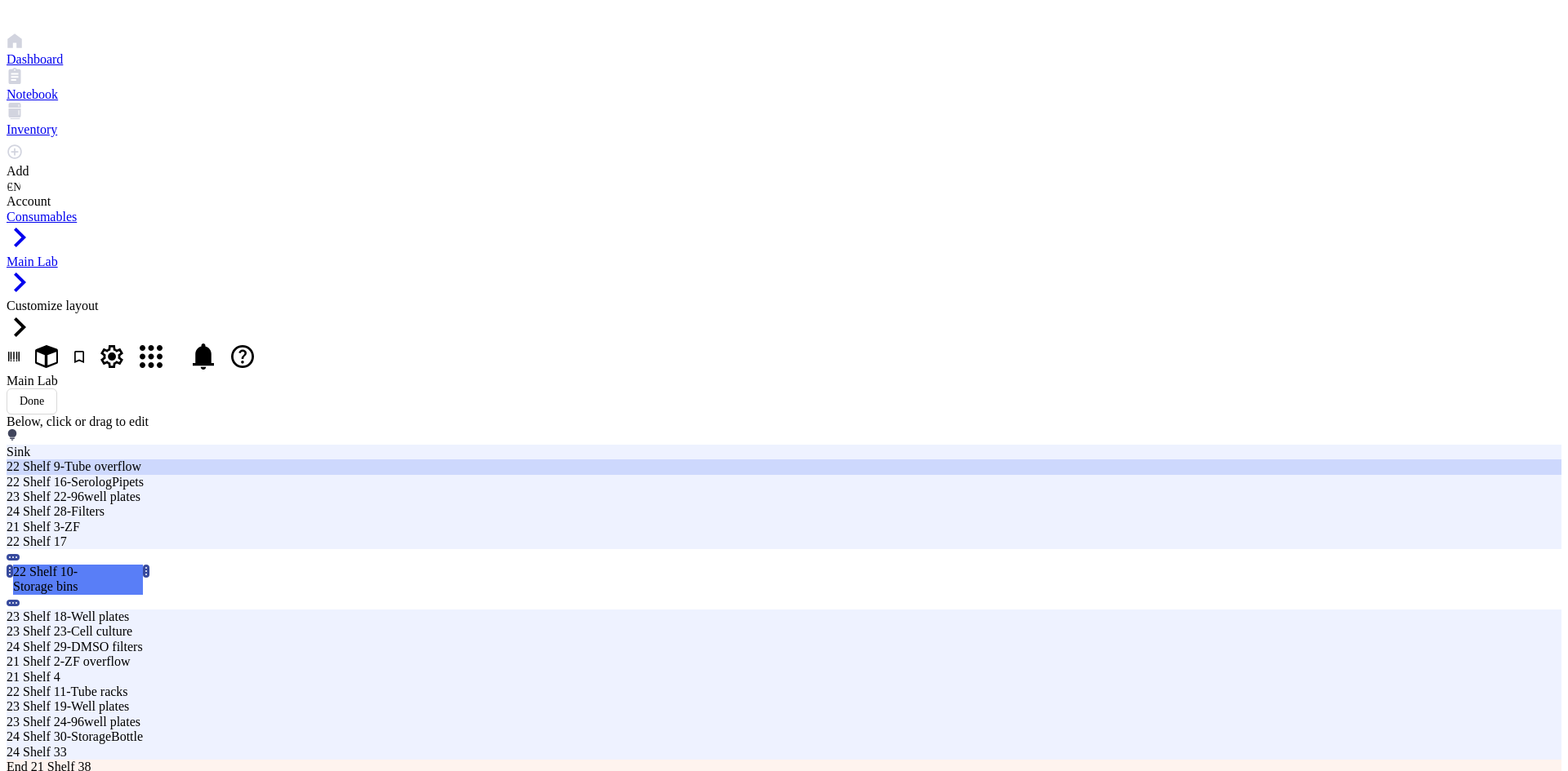
click at [621, 459] on div "22 Shelf 9-Tube overflow" at bounding box center [473, 466] width 933 height 14
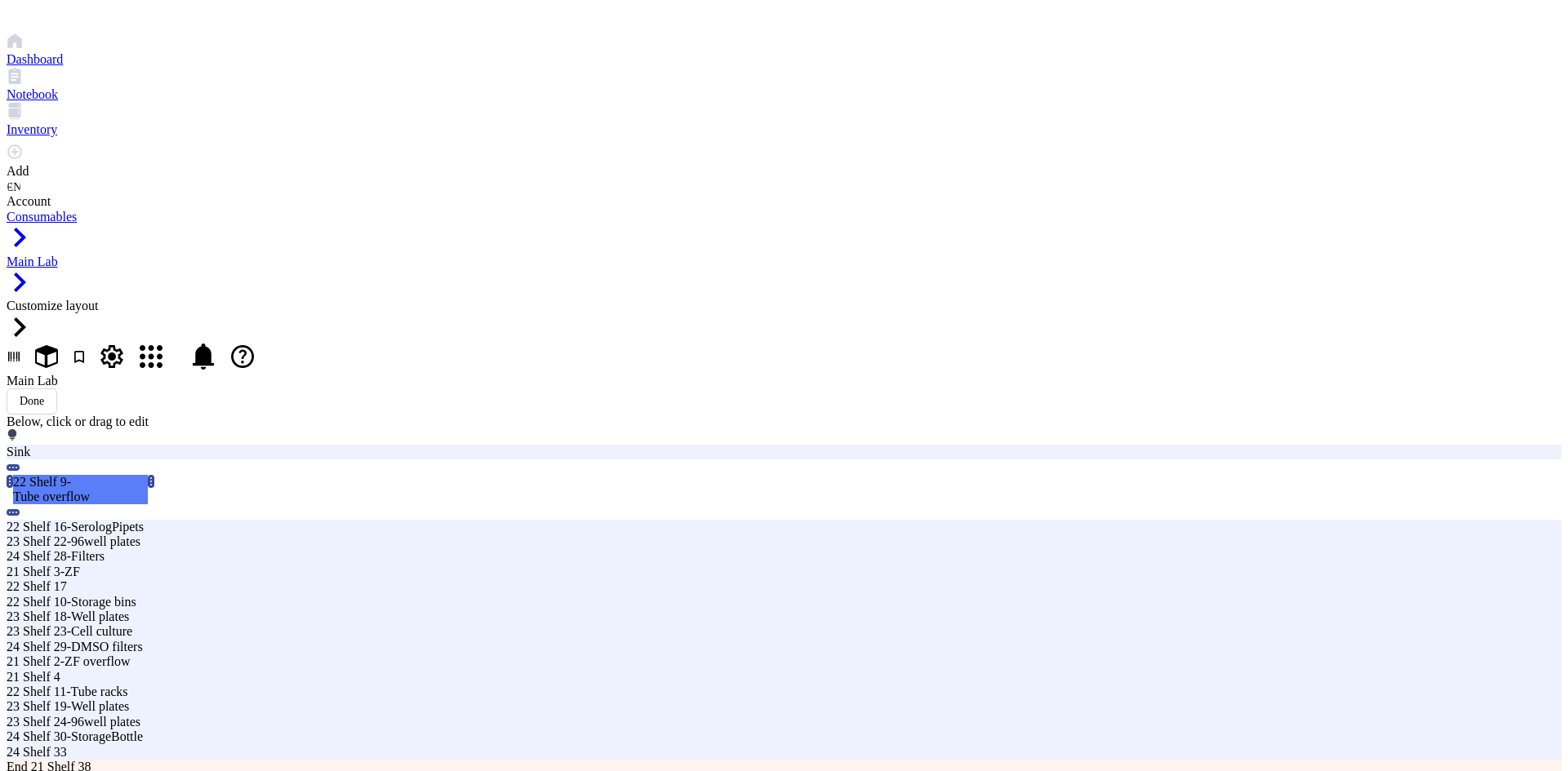
click at [94, 475] on div "22 Shelf 9-Tube overflow" at bounding box center [54, 490] width 81 height 30
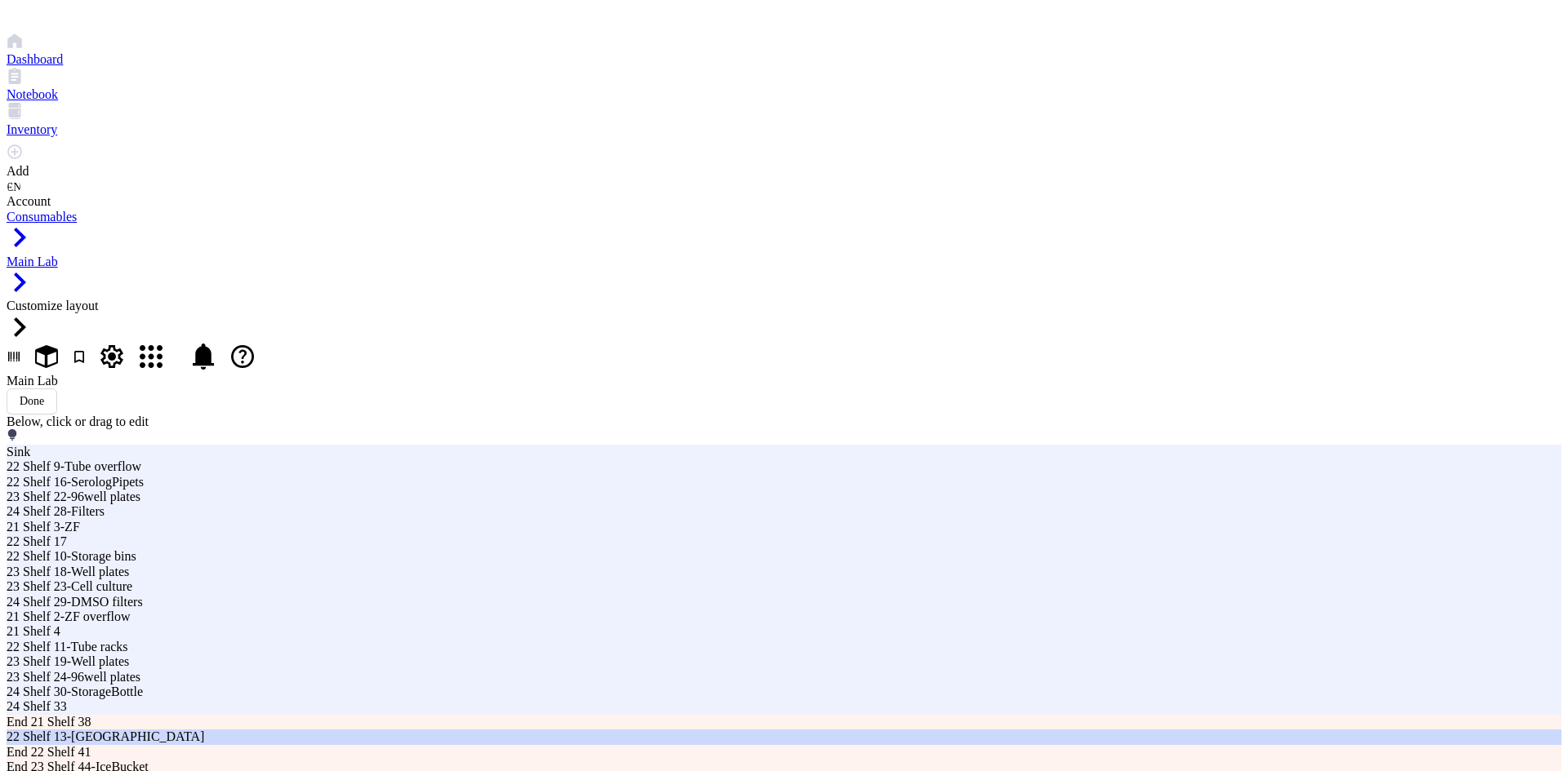
click at [671, 730] on div "22 Shelf 13-[GEOGRAPHIC_DATA]" at bounding box center [473, 737] width 933 height 14
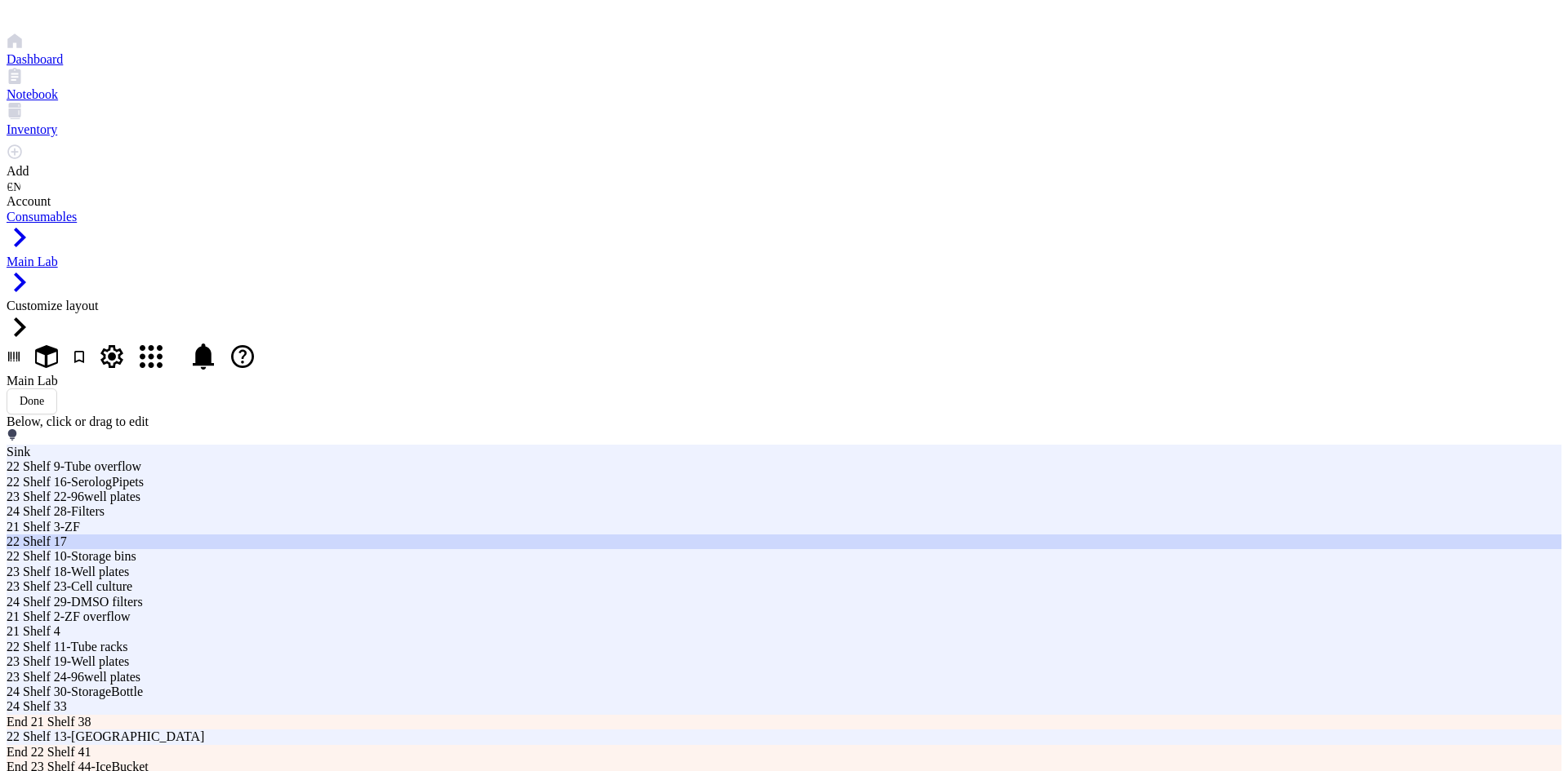
click at [788, 534] on div "22 Shelf 17" at bounding box center [473, 541] width 933 height 14
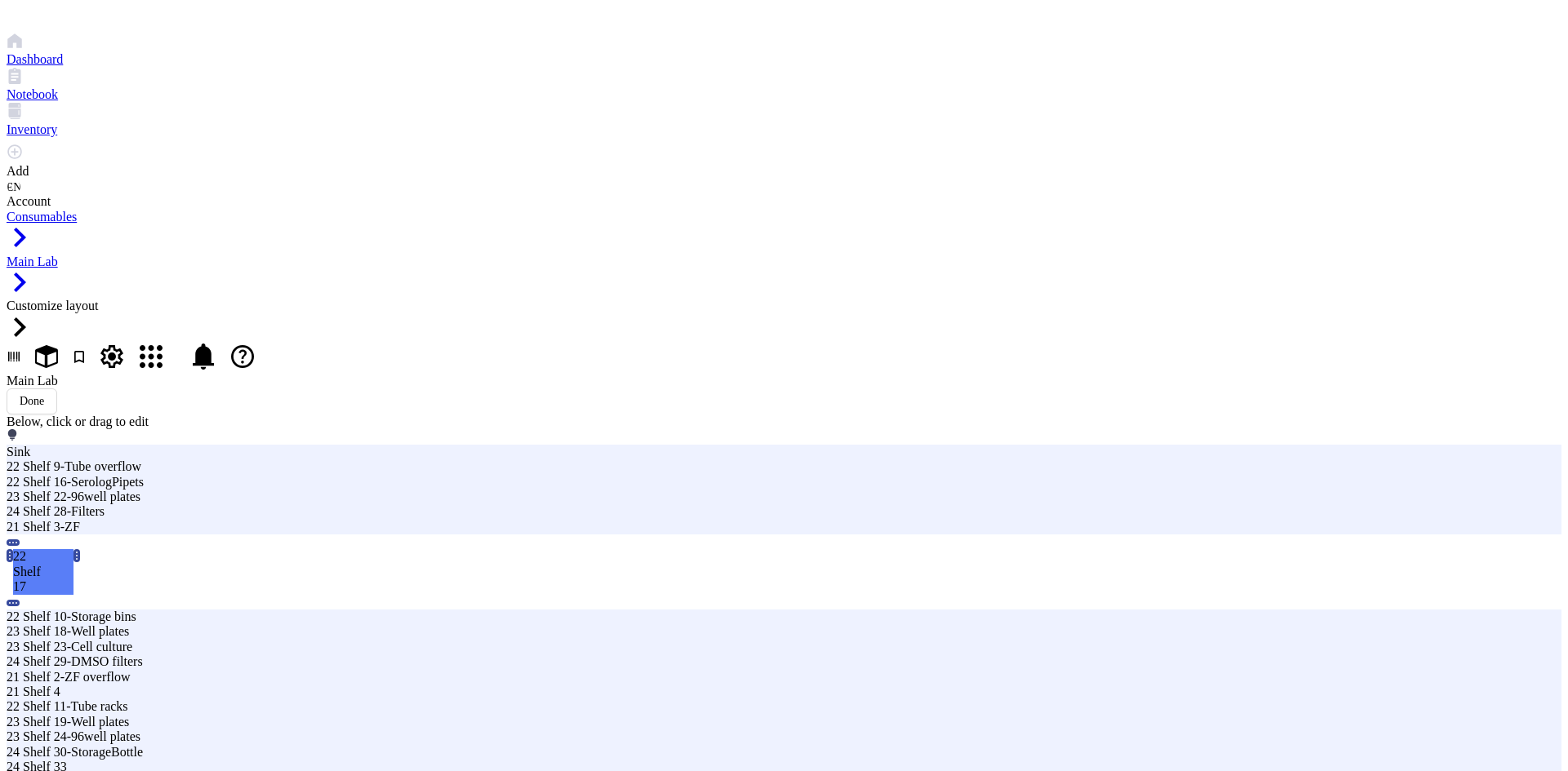
drag, startPoint x: 788, startPoint y: 438, endPoint x: 787, endPoint y: 495, distance: 57.0
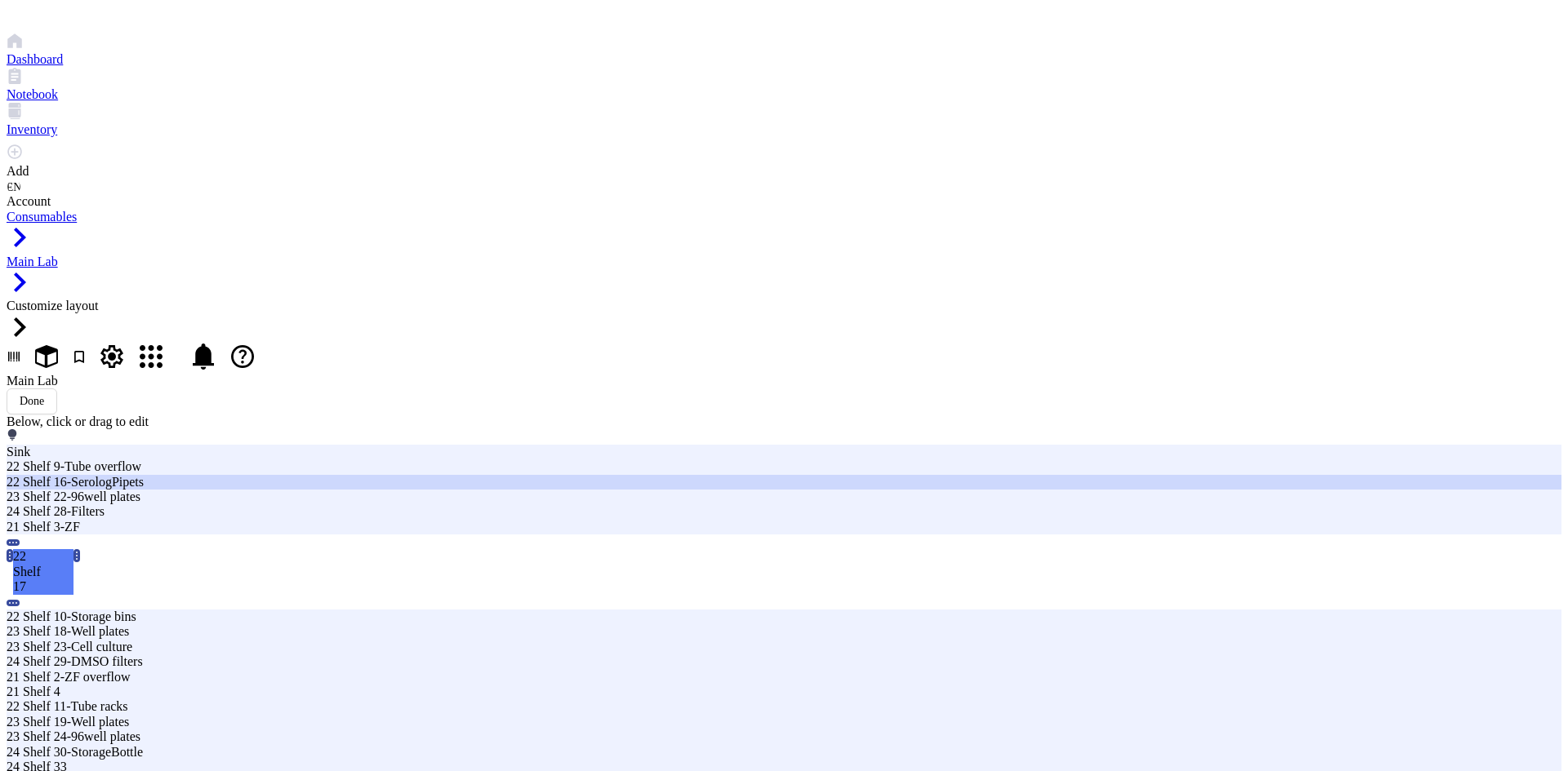
click at [763, 475] on div "22 Shelf 16-SerologPipets" at bounding box center [473, 481] width 933 height 14
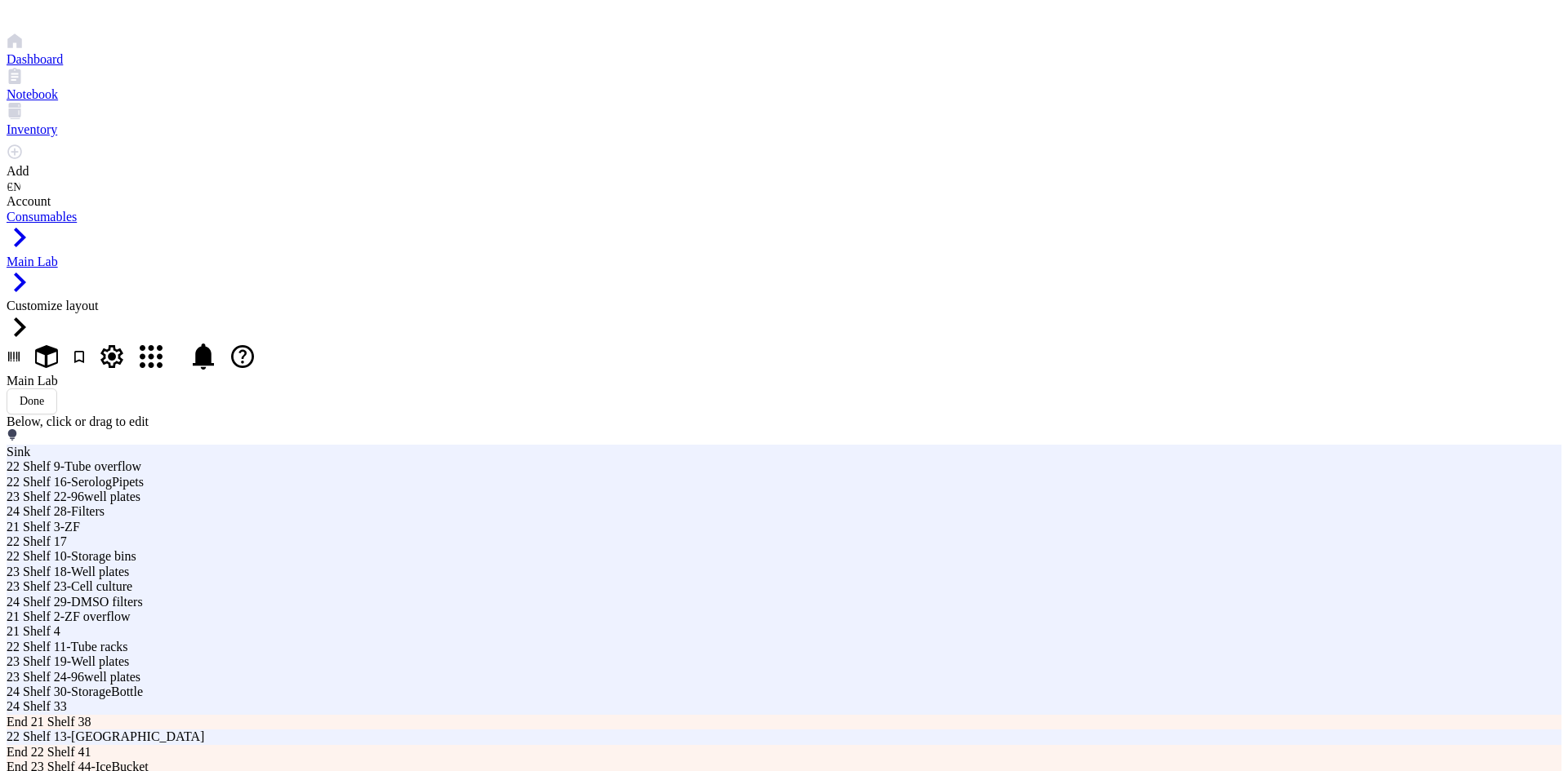
drag, startPoint x: 763, startPoint y: 379, endPoint x: 760, endPoint y: 433, distance: 54.1
drag, startPoint x: 723, startPoint y: 335, endPoint x: 724, endPoint y: 358, distance: 23.0
type input "1"
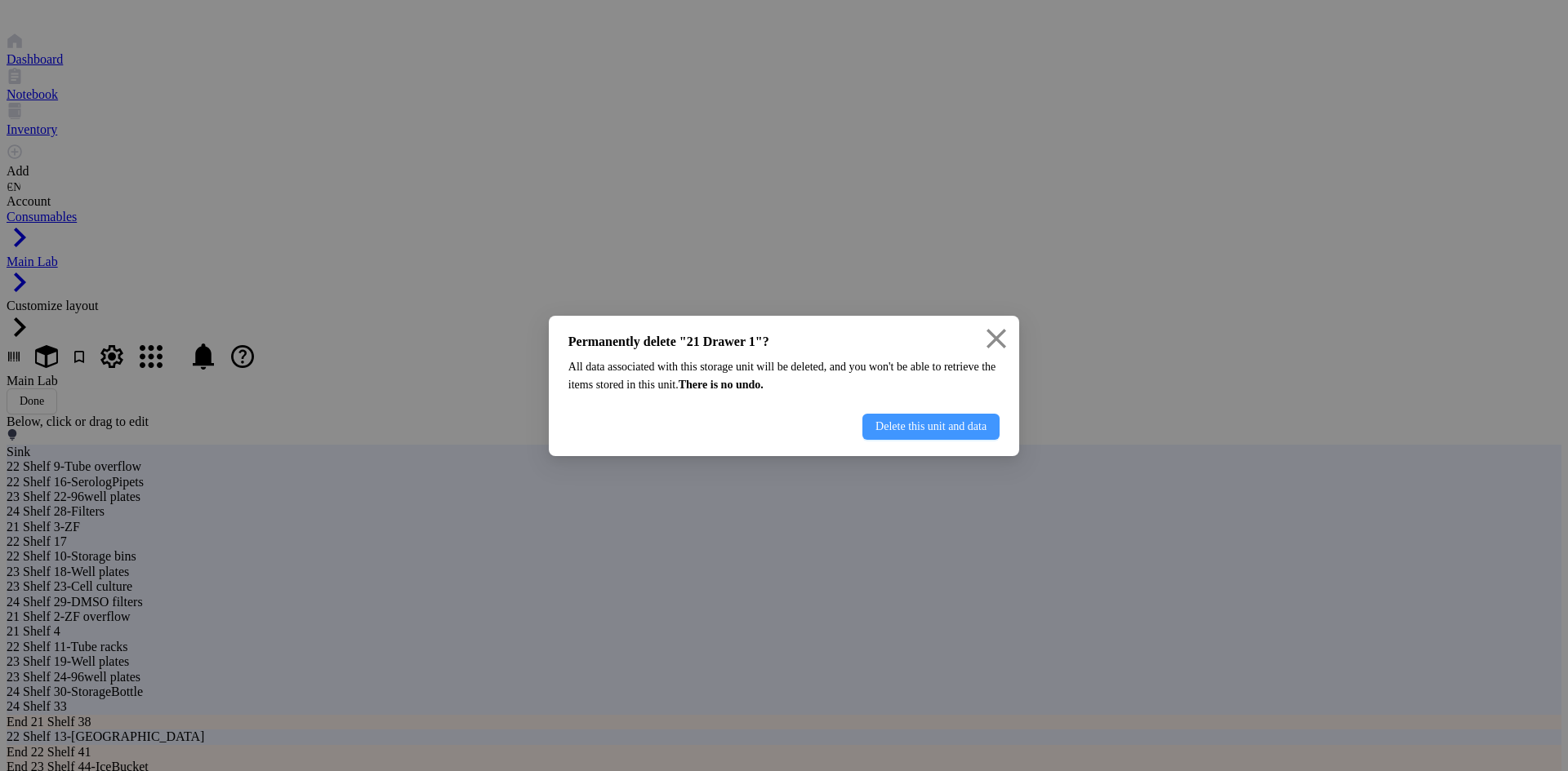
click at [916, 432] on span "Delete this unit and data" at bounding box center [931, 427] width 111 height 13
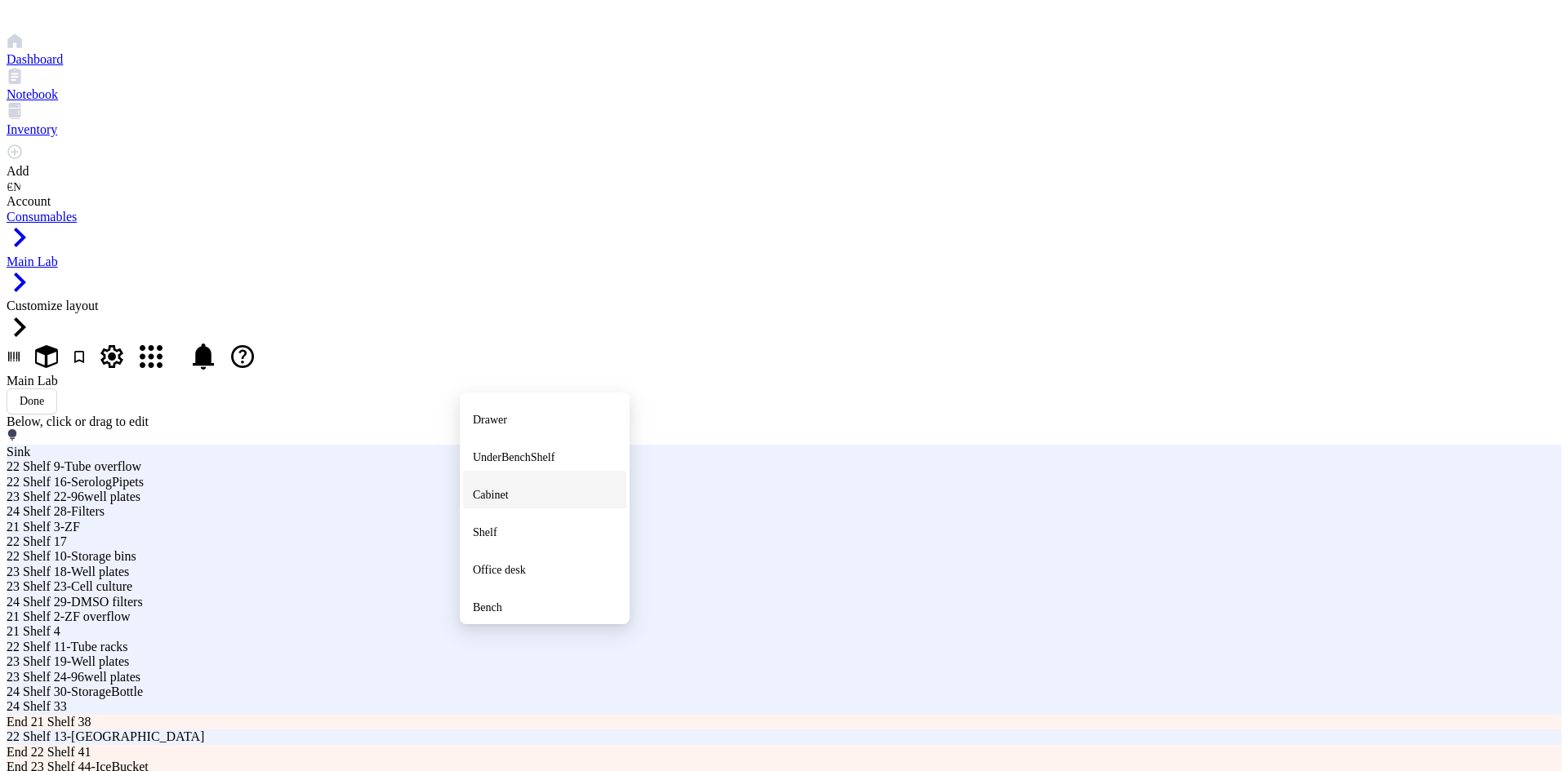
click at [508, 489] on span "Cabinet" at bounding box center [491, 495] width 36 height 13
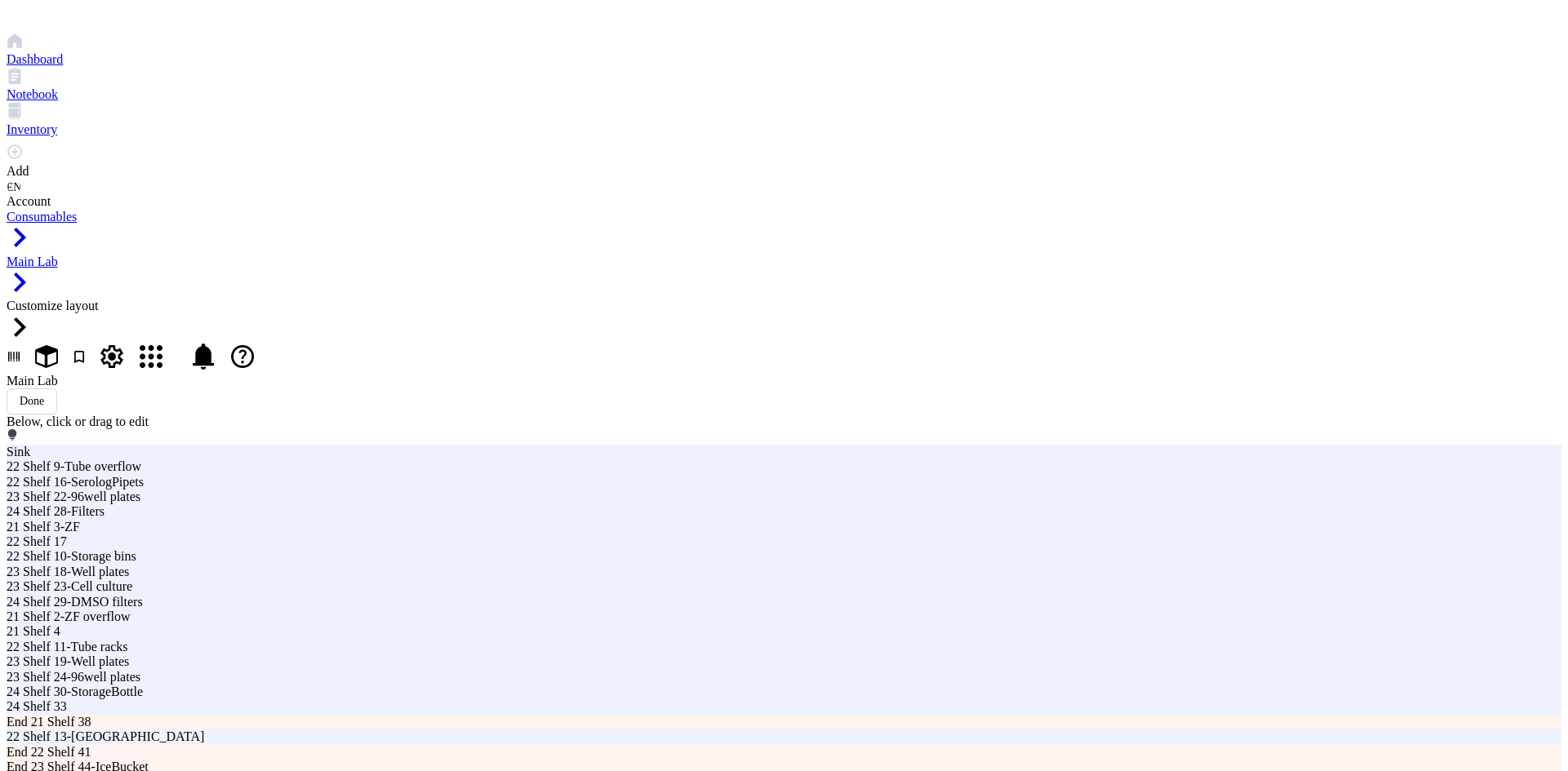
type input "22 Cabinet 3"
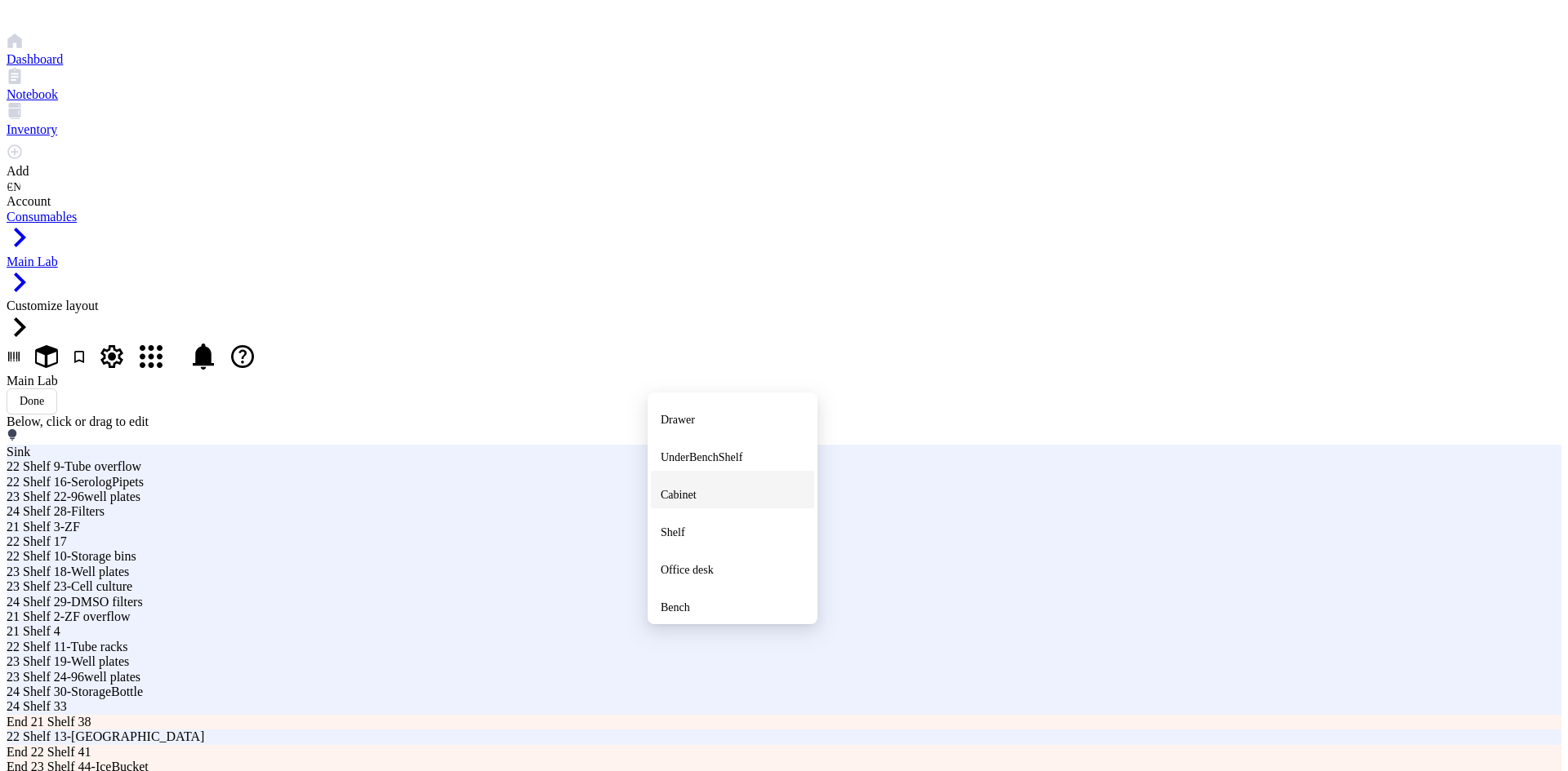
click at [697, 489] on span "Cabinet" at bounding box center [678, 495] width 36 height 13
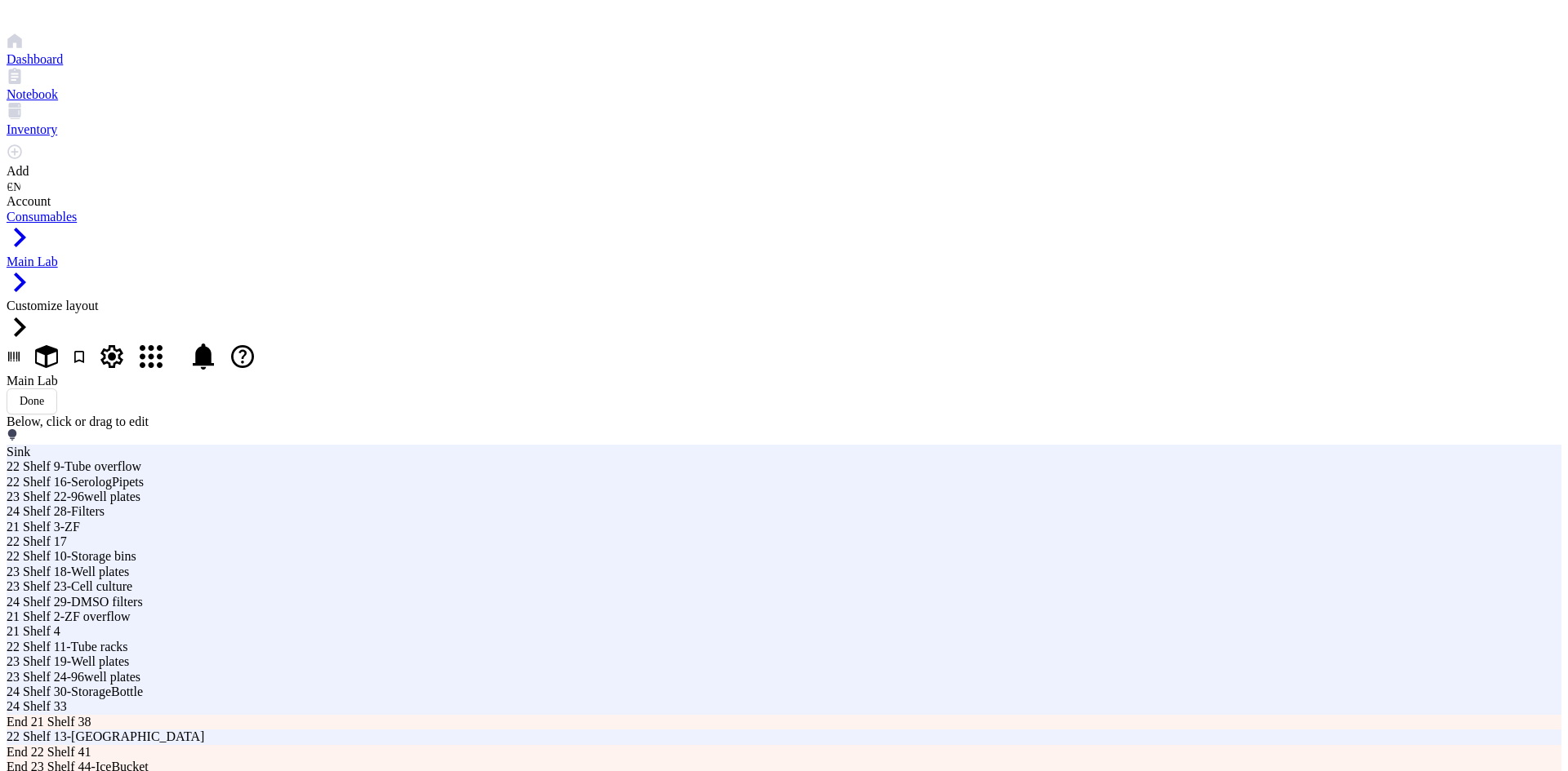
type input "22 Cabinet 4"
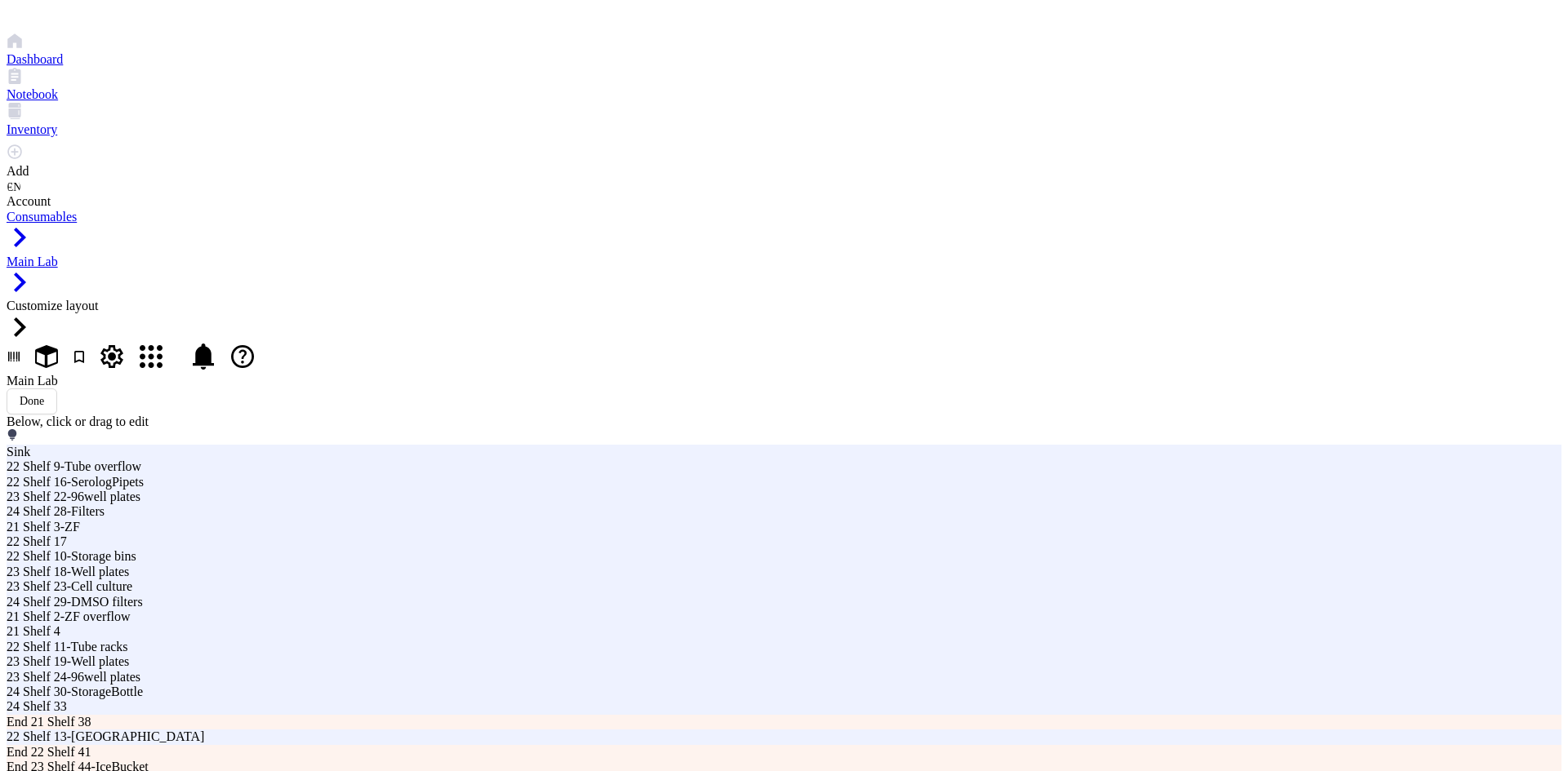
type input "22 Cabinet 4-3D Printer"
type textarea "3D printer stuff"
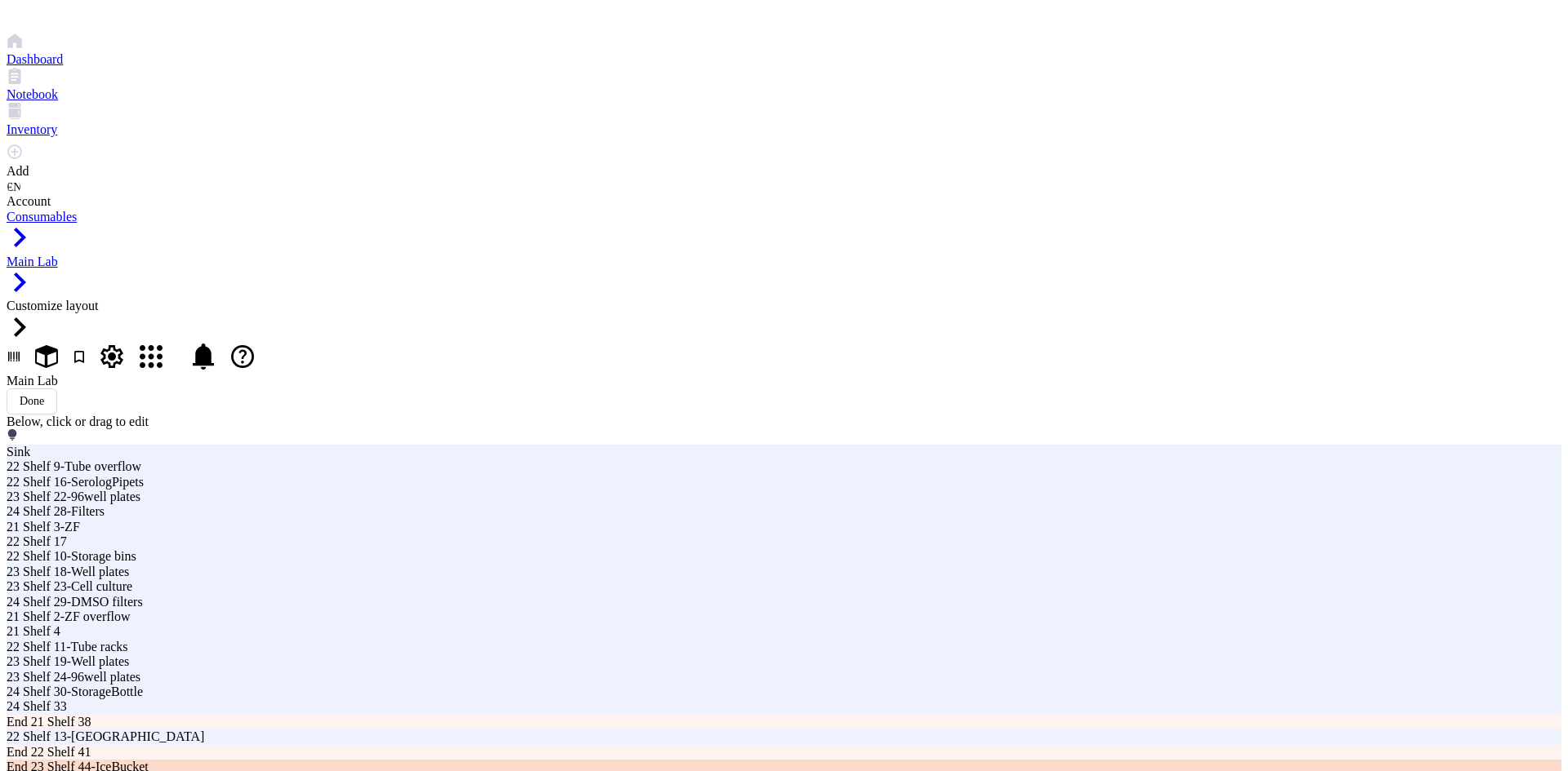
click at [530, 760] on div "End 23 Shelf 44-IceBucket" at bounding box center [473, 767] width 933 height 14
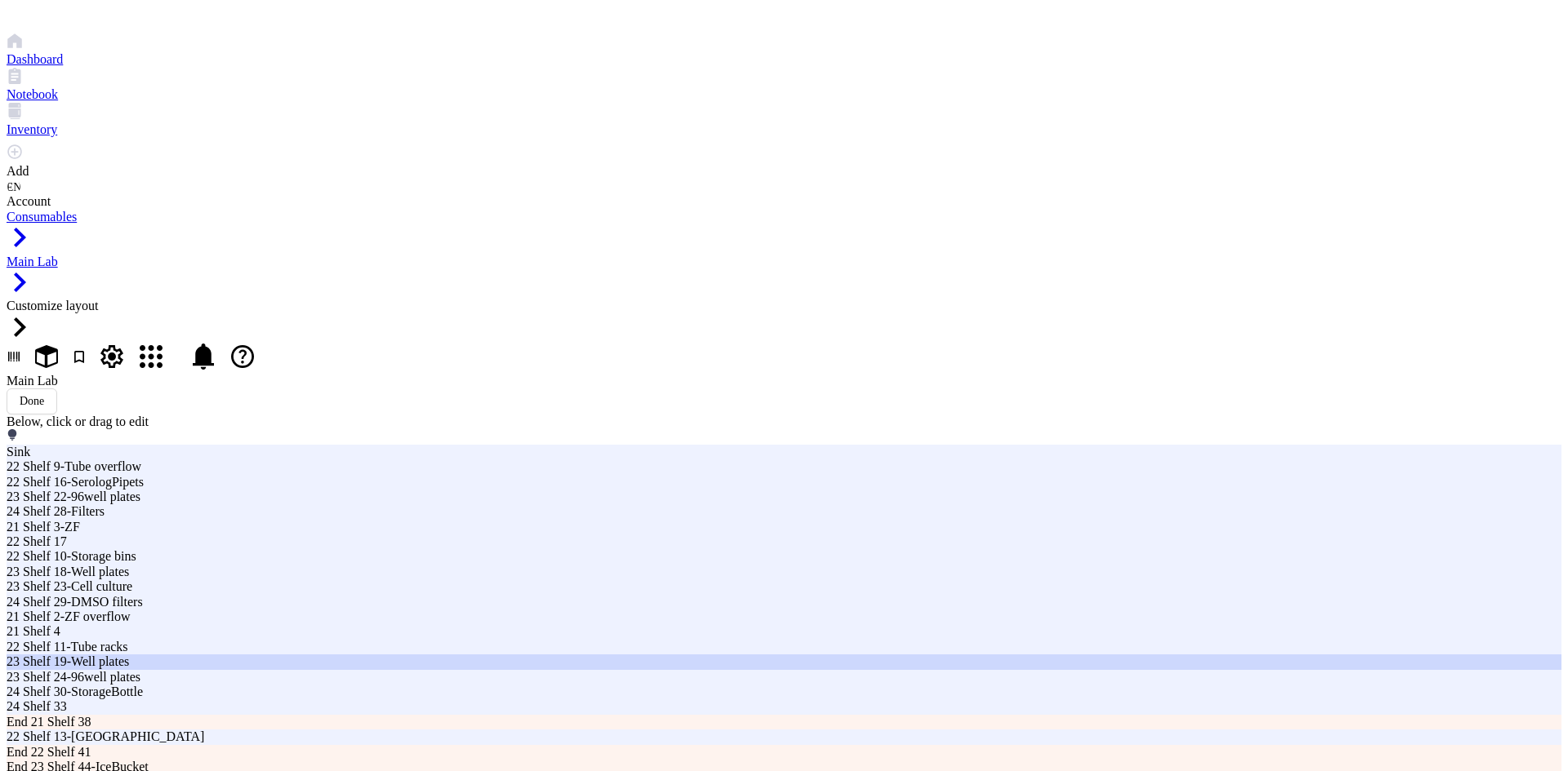
click at [592, 654] on div "23 Shelf 19-Well plates" at bounding box center [473, 661] width 933 height 14
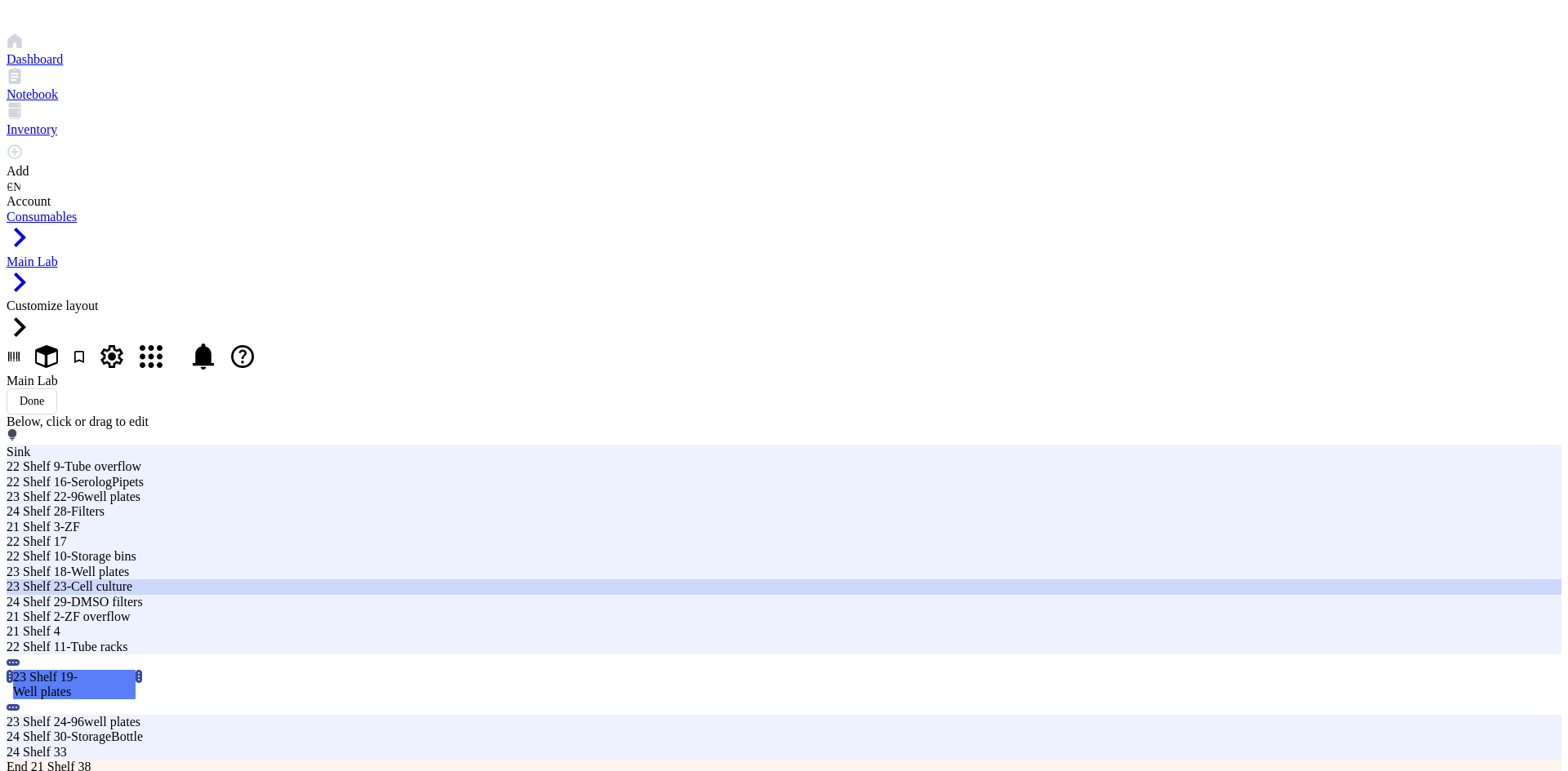
click at [694, 594] on div "23 Shelf 23-Cell culture" at bounding box center [473, 586] width 933 height 14
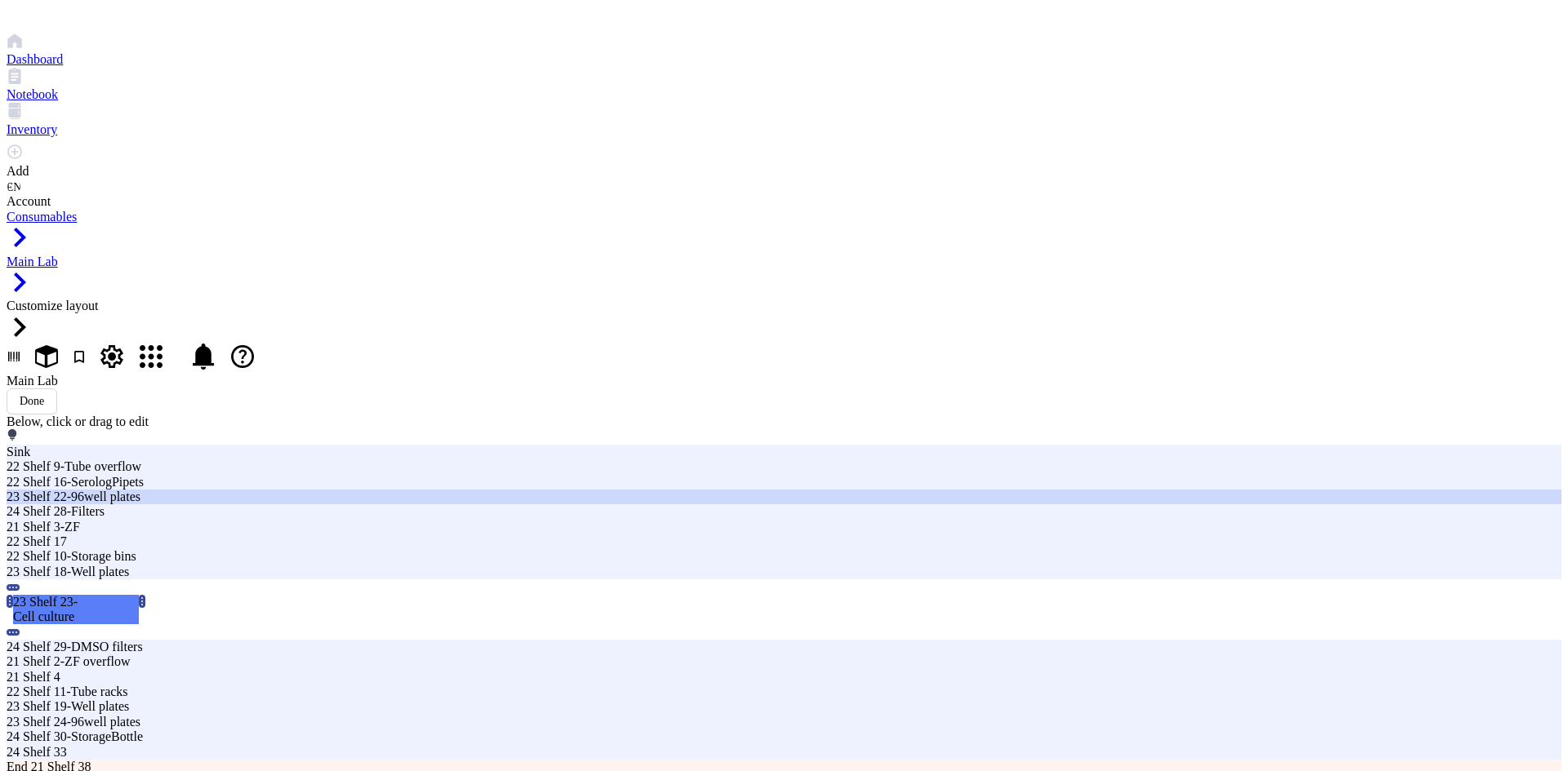
click at [693, 504] on div "23 Shelf 22-96well plates" at bounding box center [473, 496] width 933 height 14
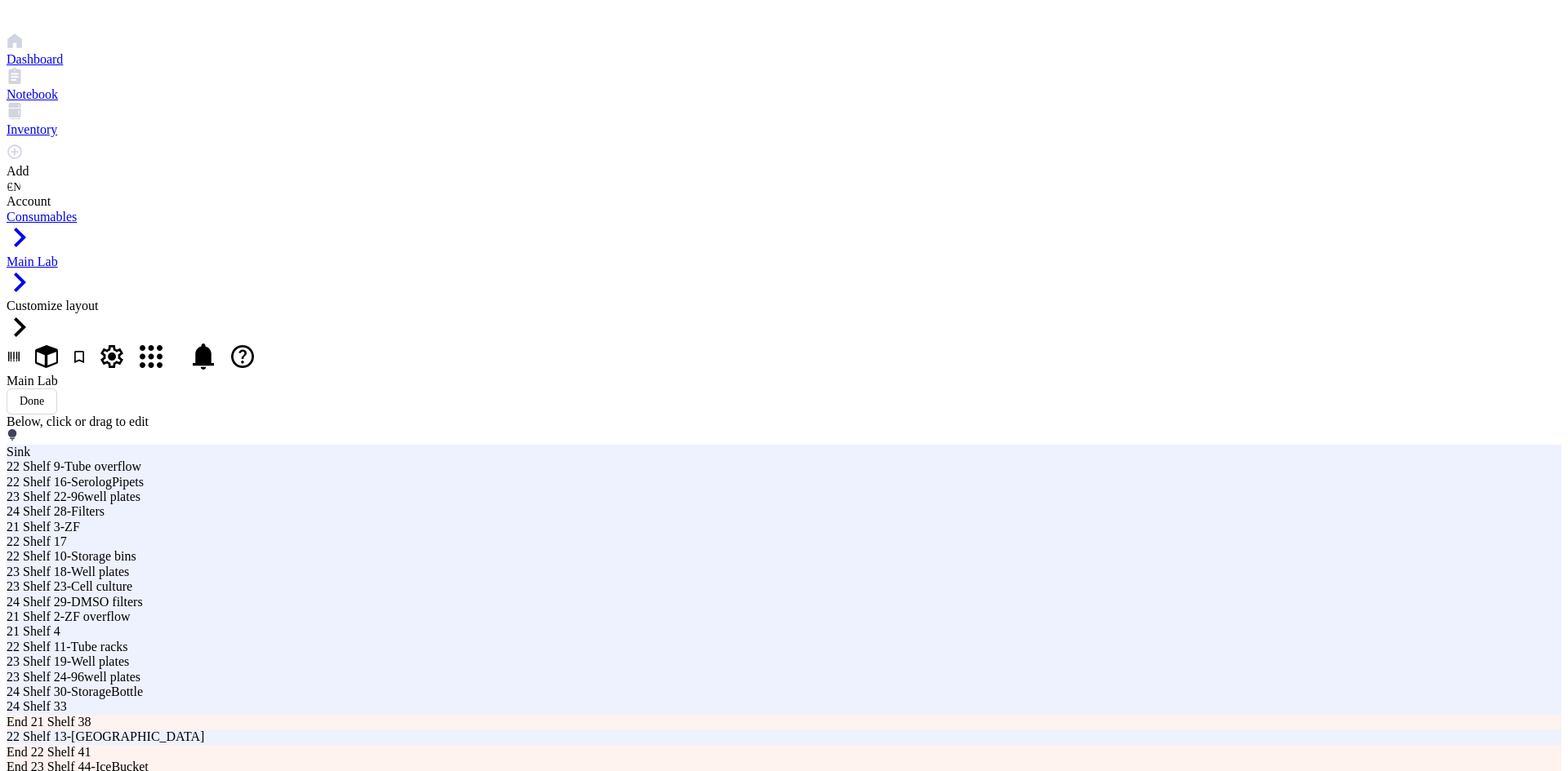
drag, startPoint x: 697, startPoint y: 531, endPoint x: 702, endPoint y: 561, distance: 30.4
drag, startPoint x: 767, startPoint y: 565, endPoint x: 769, endPoint y: 594, distance: 29.1
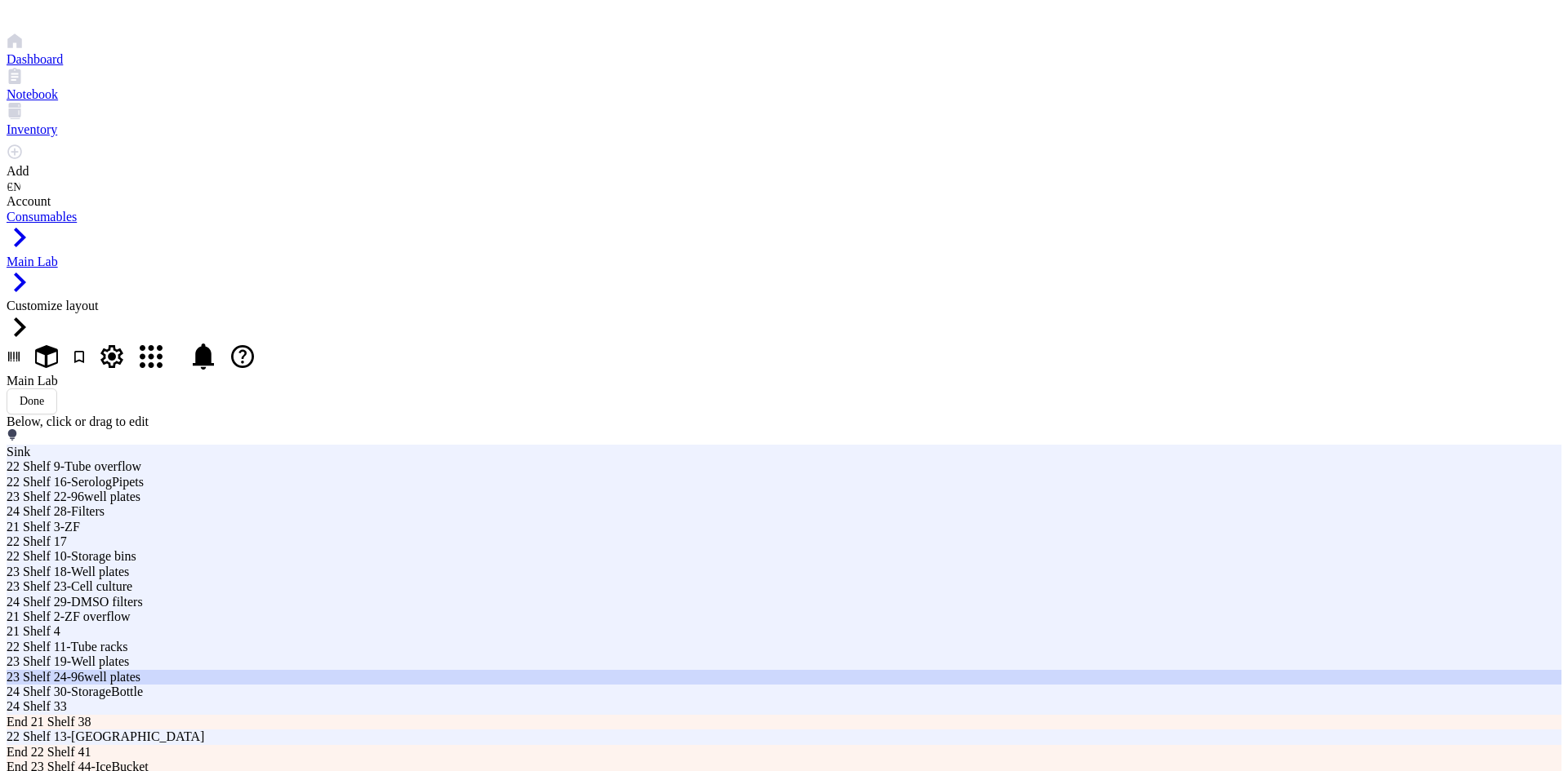
click at [776, 670] on div "23 Shelf 24-96well plates" at bounding box center [473, 677] width 933 height 14
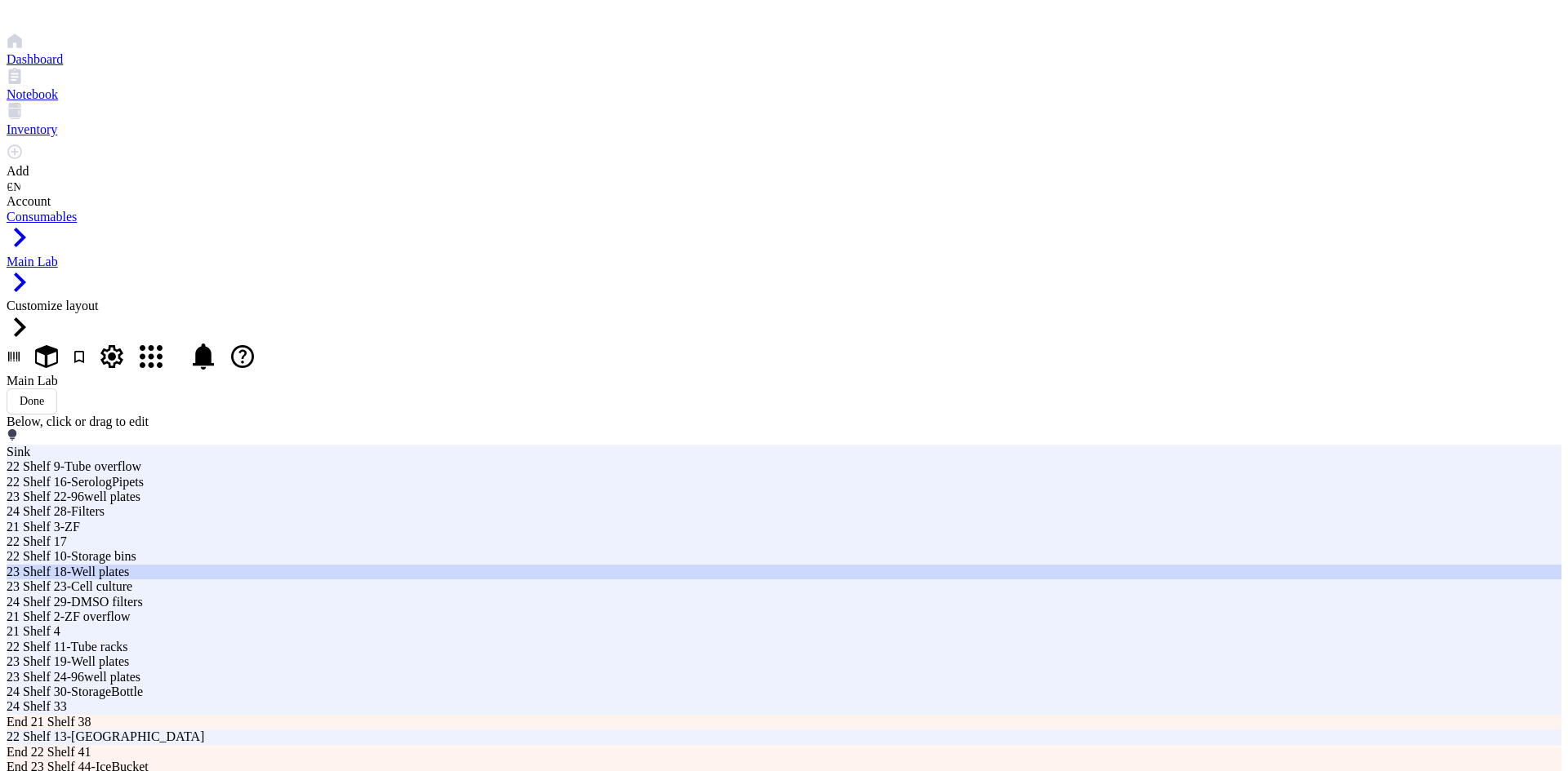
drag, startPoint x: 607, startPoint y: 660, endPoint x: 582, endPoint y: 590, distance: 74.3
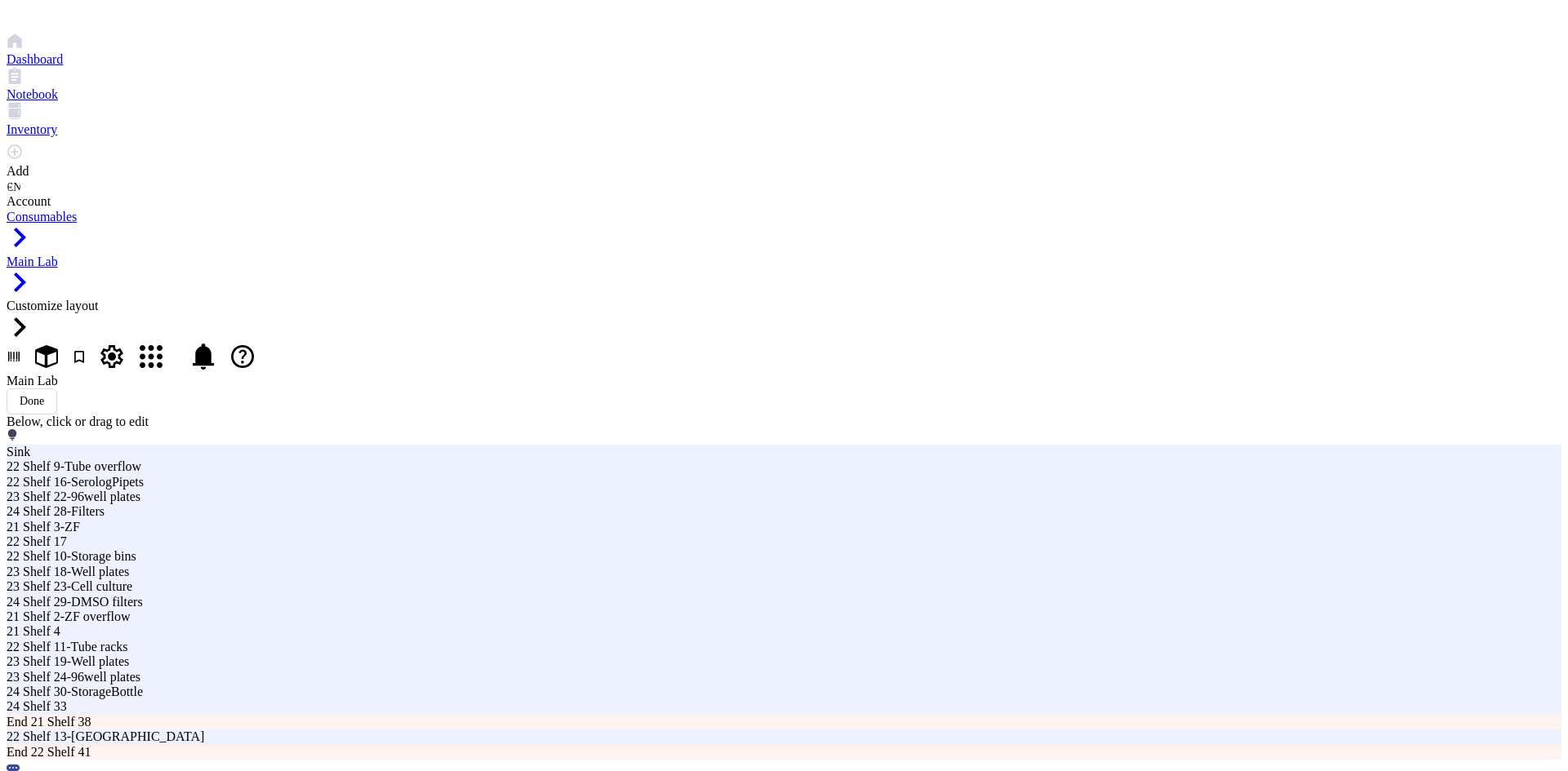
drag, startPoint x: 518, startPoint y: 631, endPoint x: 522, endPoint y: 647, distance: 16.5
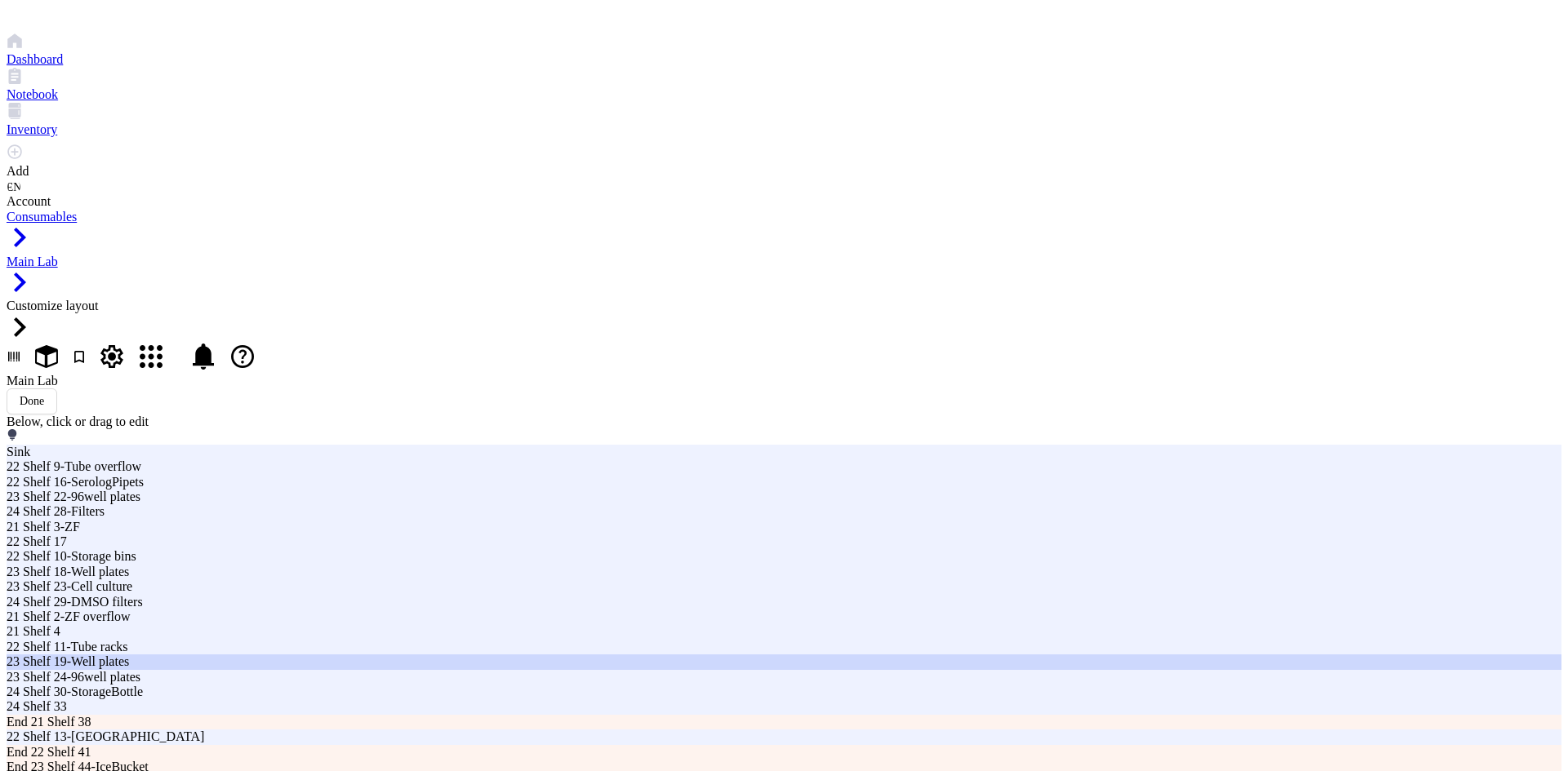
click at [591, 654] on div "23 Shelf 19-Well plates" at bounding box center [473, 661] width 933 height 14
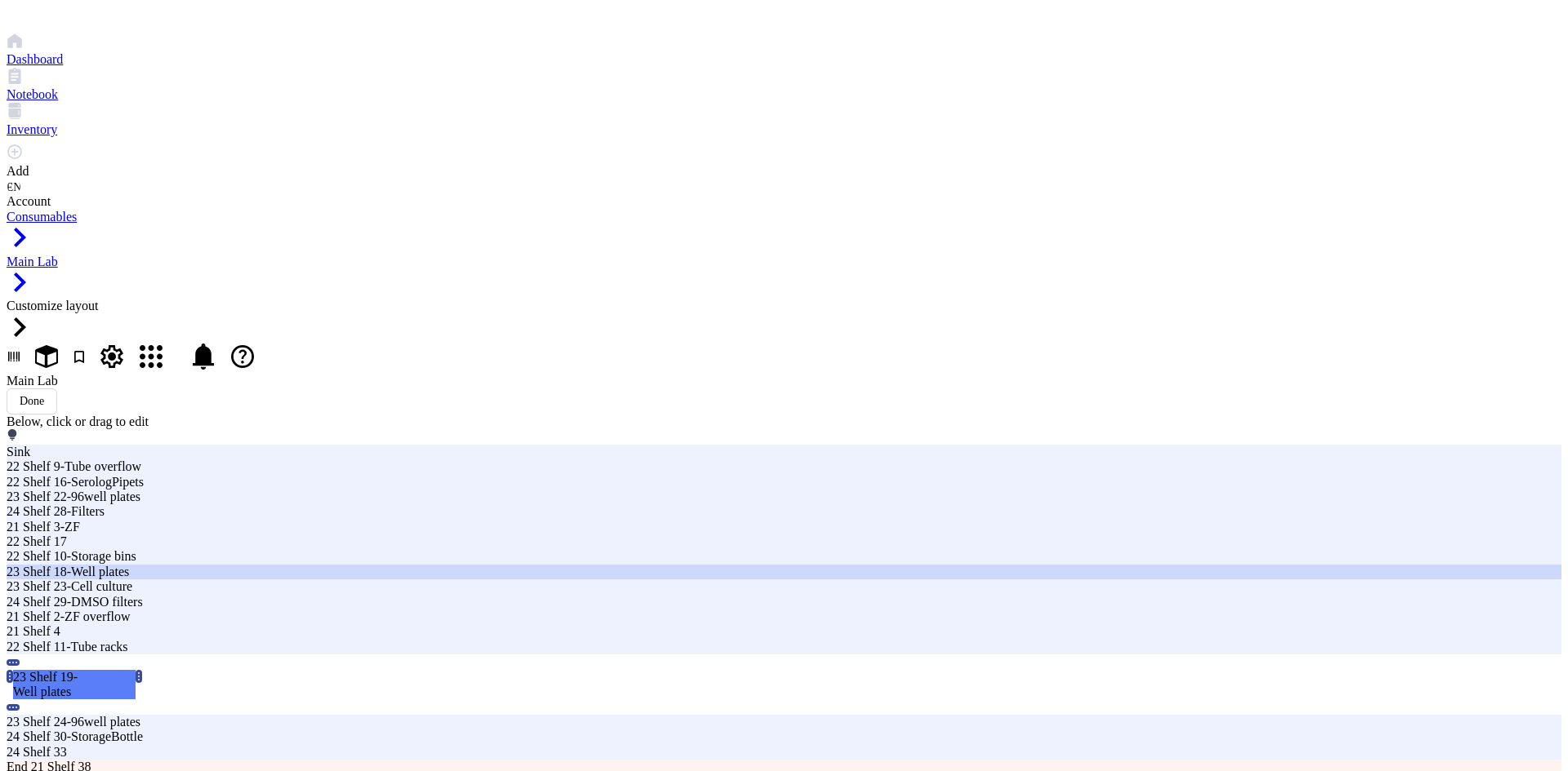
click at [591, 564] on div "23 Shelf 18-Well plates" at bounding box center [473, 571] width 933 height 14
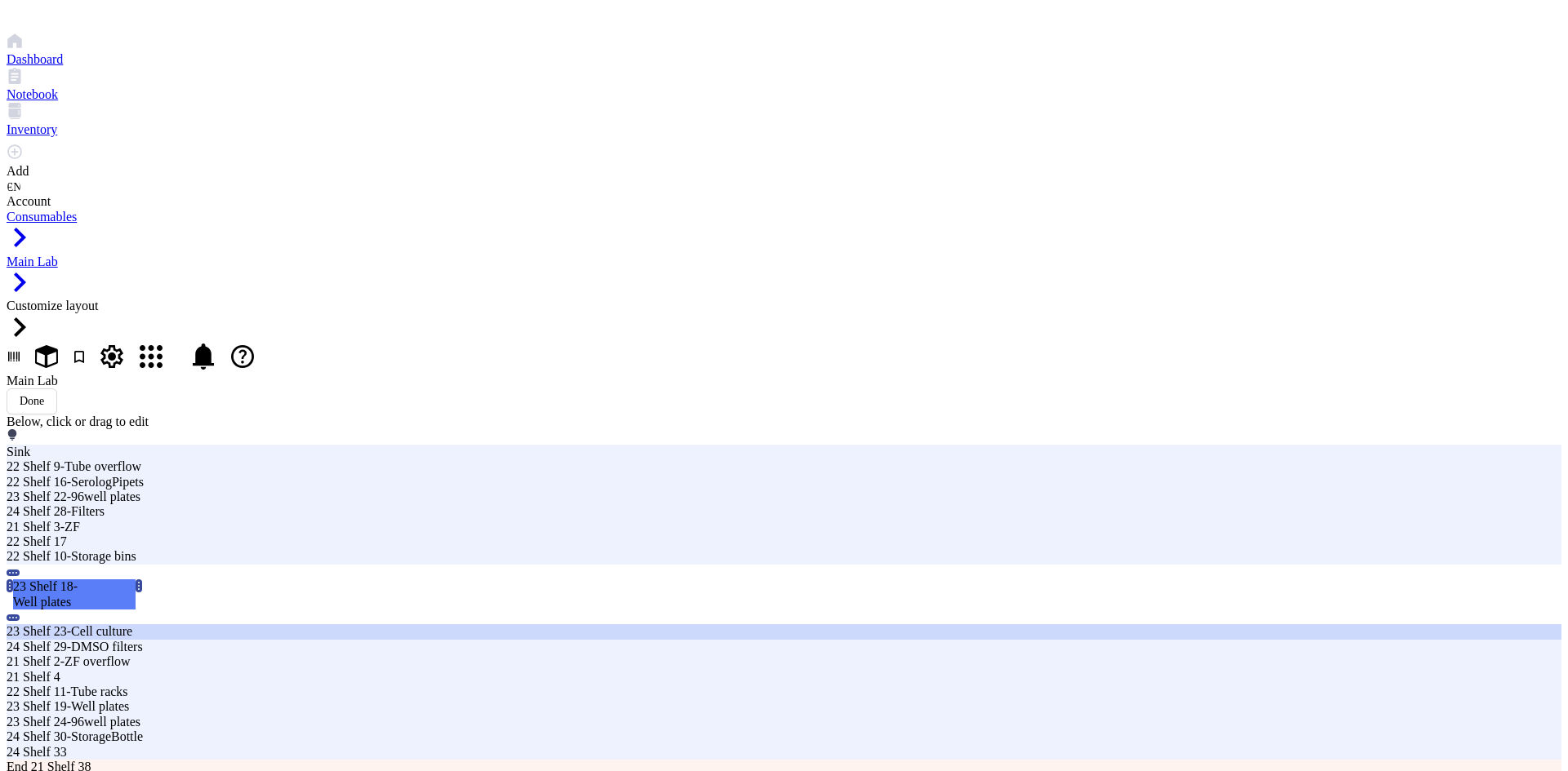
click at [687, 628] on div "23 Shelf 23-Cell culture" at bounding box center [473, 631] width 933 height 14
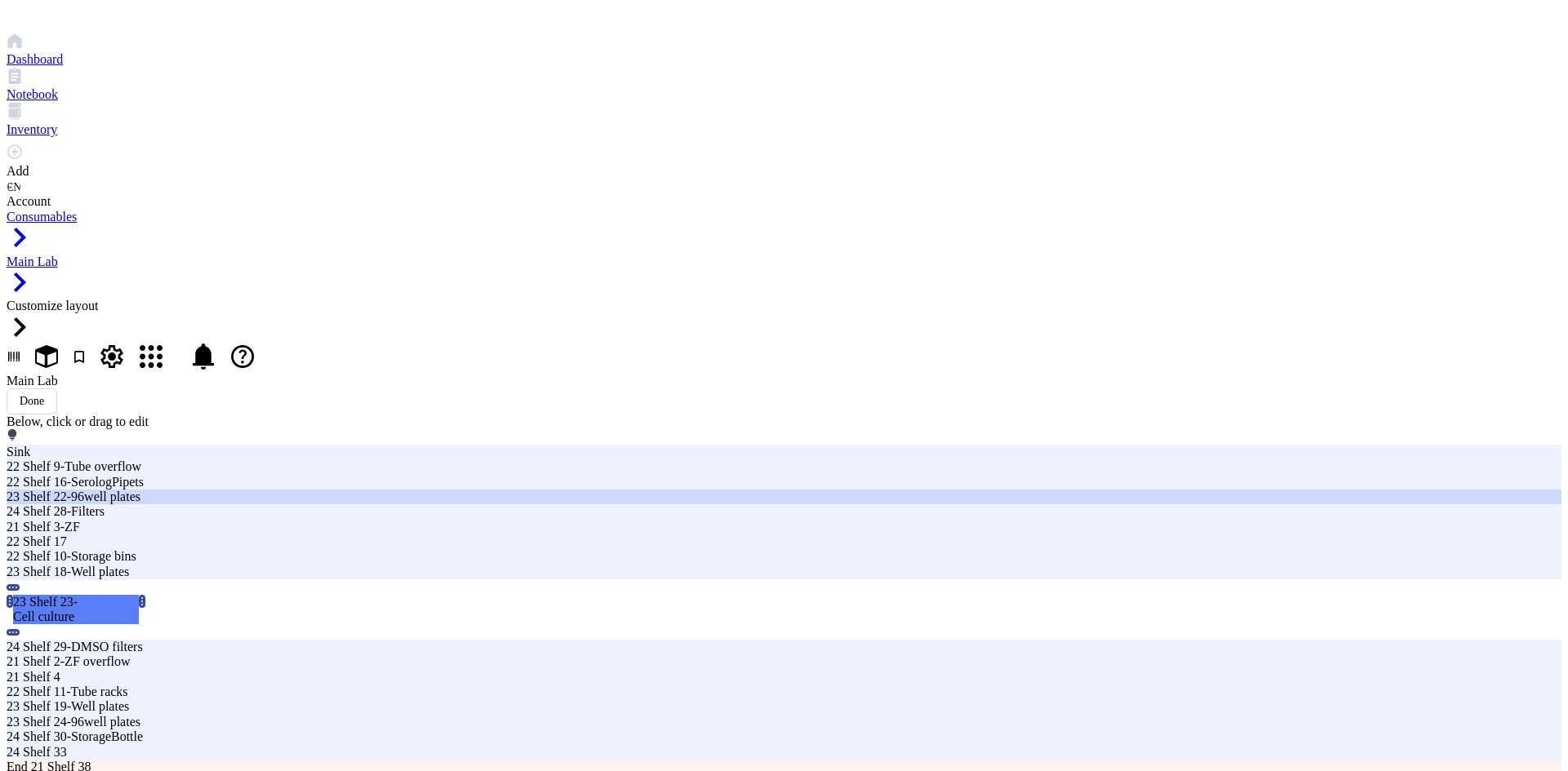
click at [691, 504] on div "23 Shelf 22-96well plates" at bounding box center [473, 496] width 933 height 14
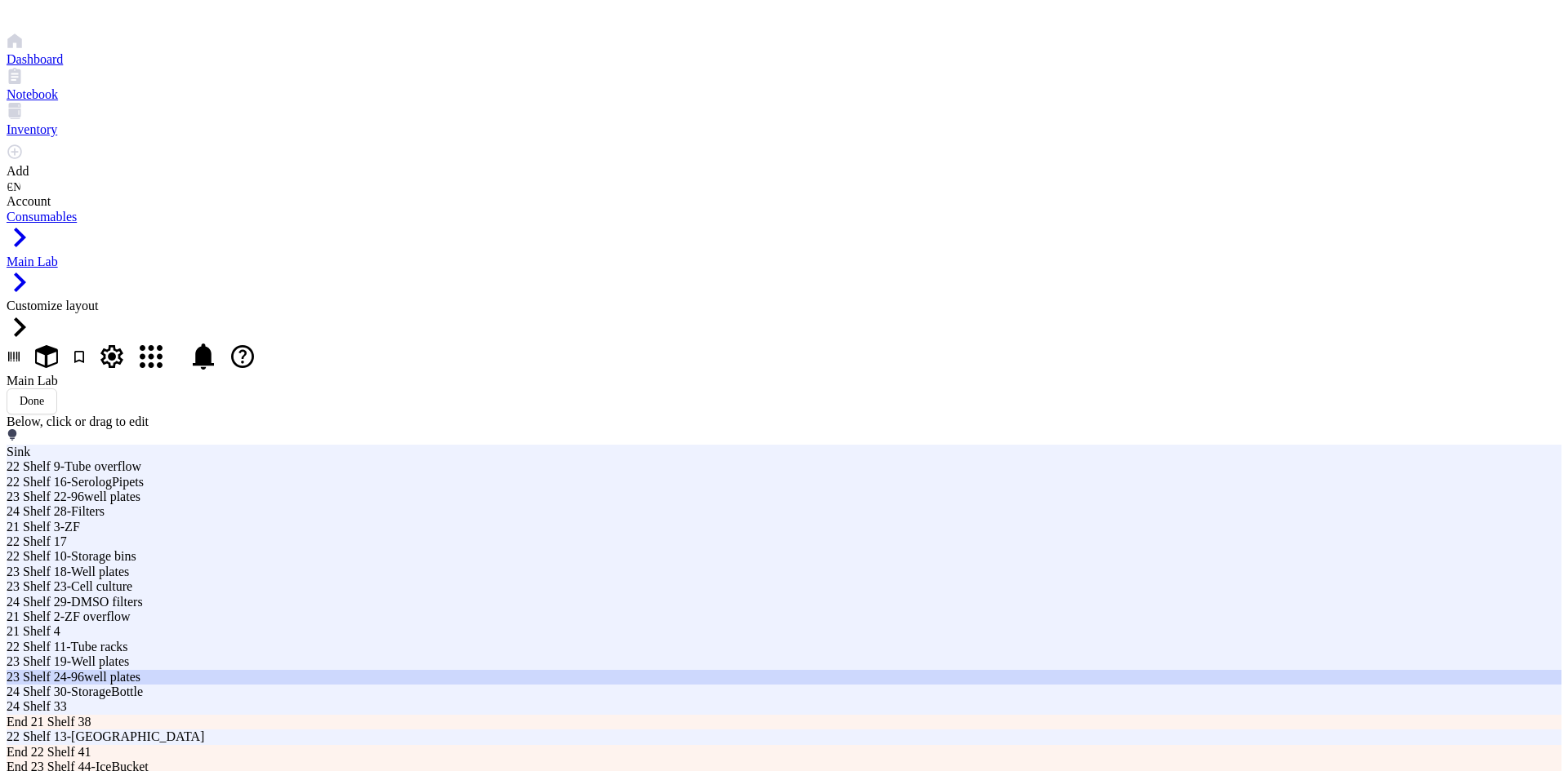
click at [776, 670] on div "23 Shelf 24-96well plates" at bounding box center [473, 677] width 933 height 14
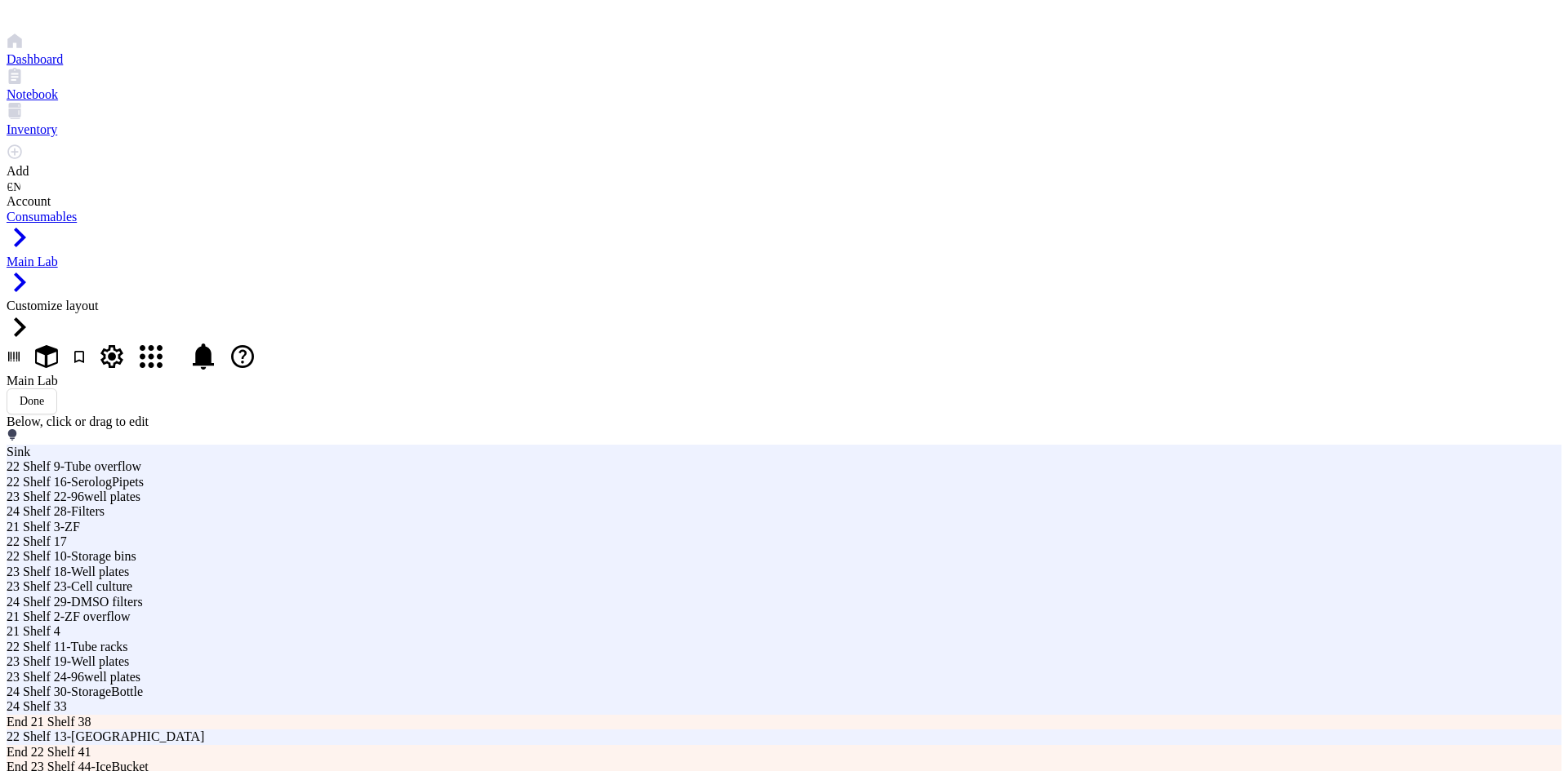
drag, startPoint x: 527, startPoint y: 429, endPoint x: 531, endPoint y: 413, distance: 16.5
click at [1169, 374] on div "Main Lab Done" at bounding box center [784, 394] width 1555 height 41
click at [1066, 374] on div "Main Lab Done" at bounding box center [784, 394] width 1555 height 41
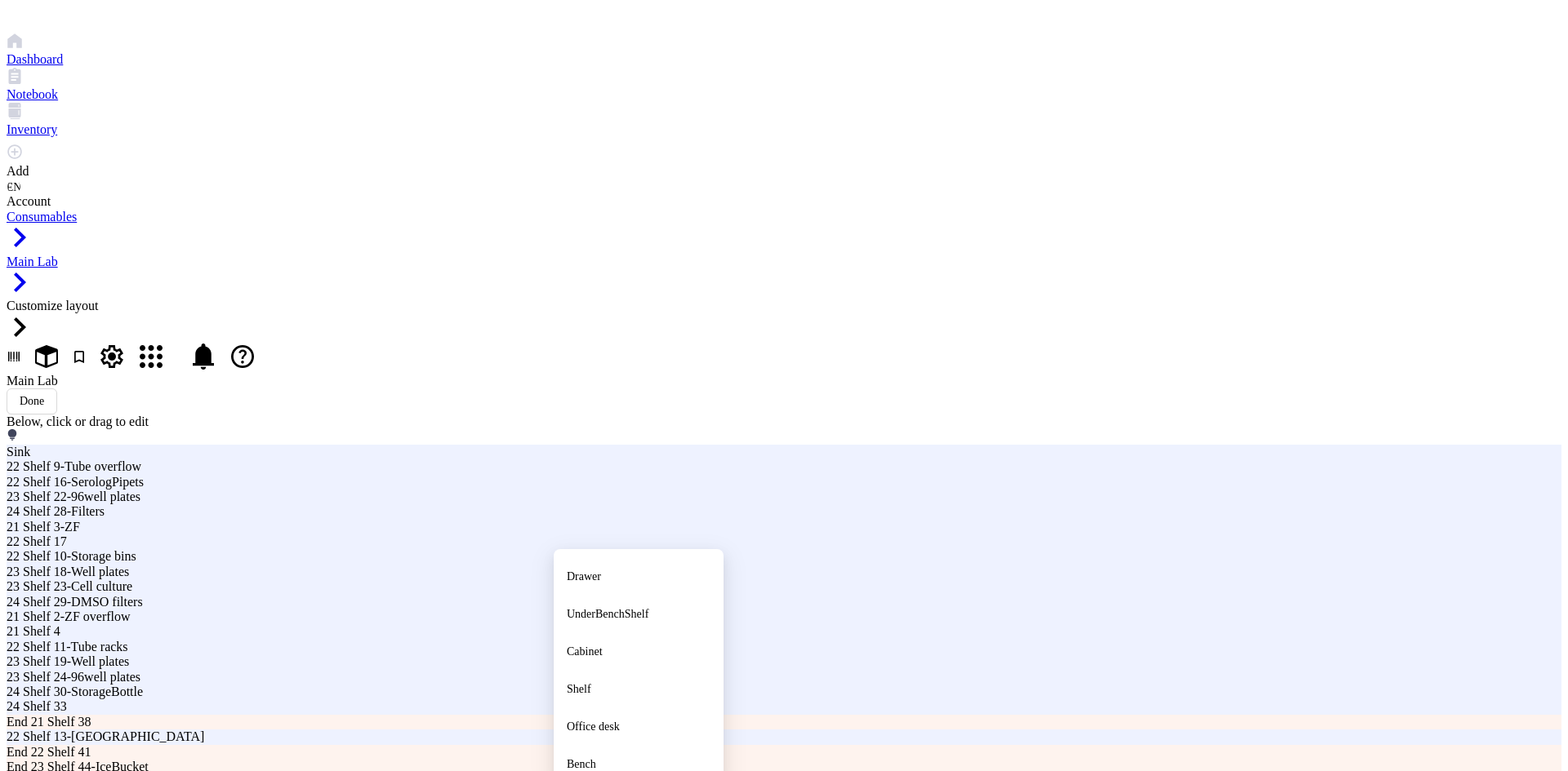
click at [1059, 374] on div "Main Lab Done" at bounding box center [784, 394] width 1555 height 41
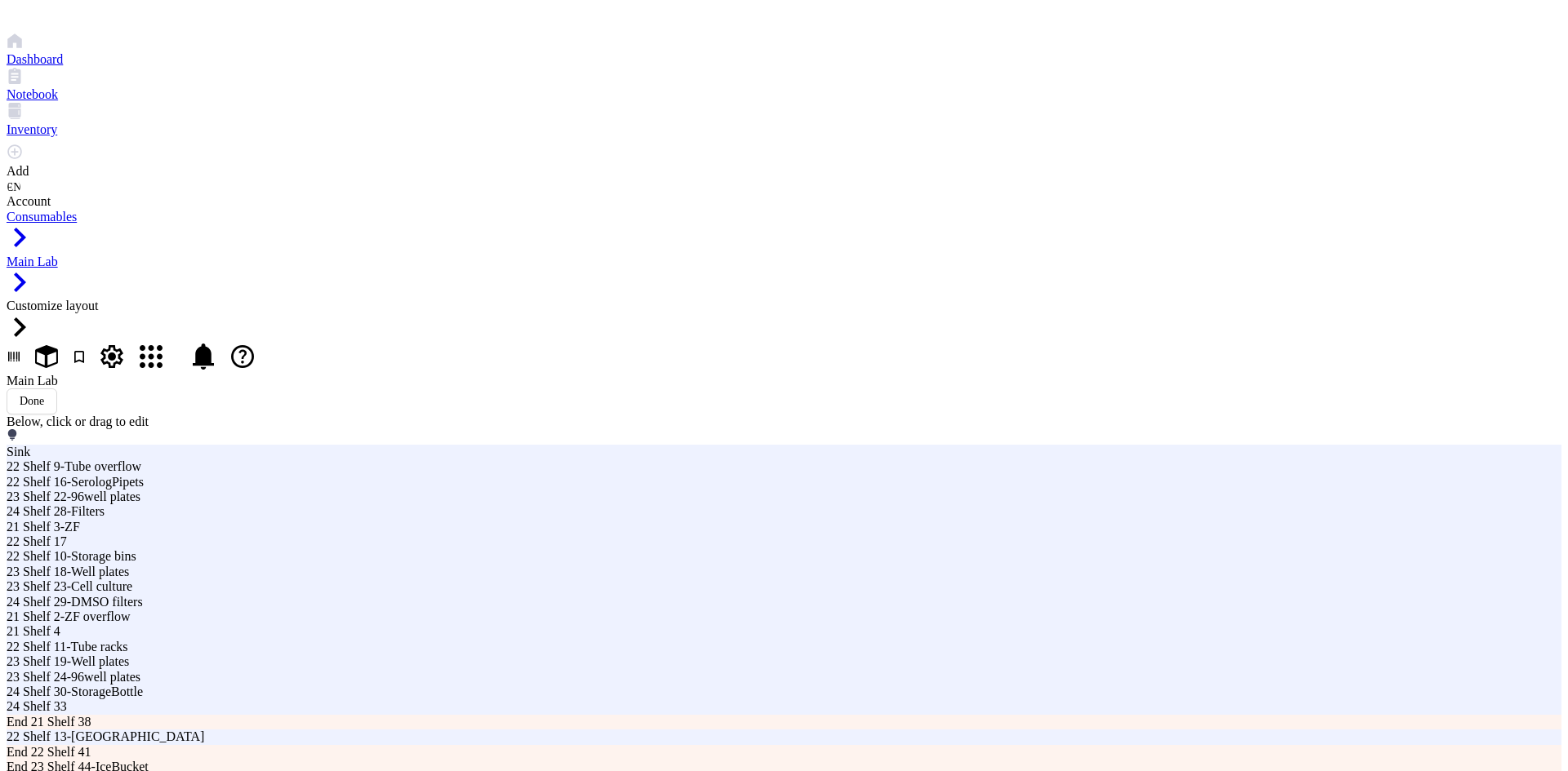
drag, startPoint x: 604, startPoint y: 559, endPoint x: 567, endPoint y: 529, distance: 47.6
drag, startPoint x: 531, startPoint y: 585, endPoint x: 528, endPoint y: 562, distance: 23.2
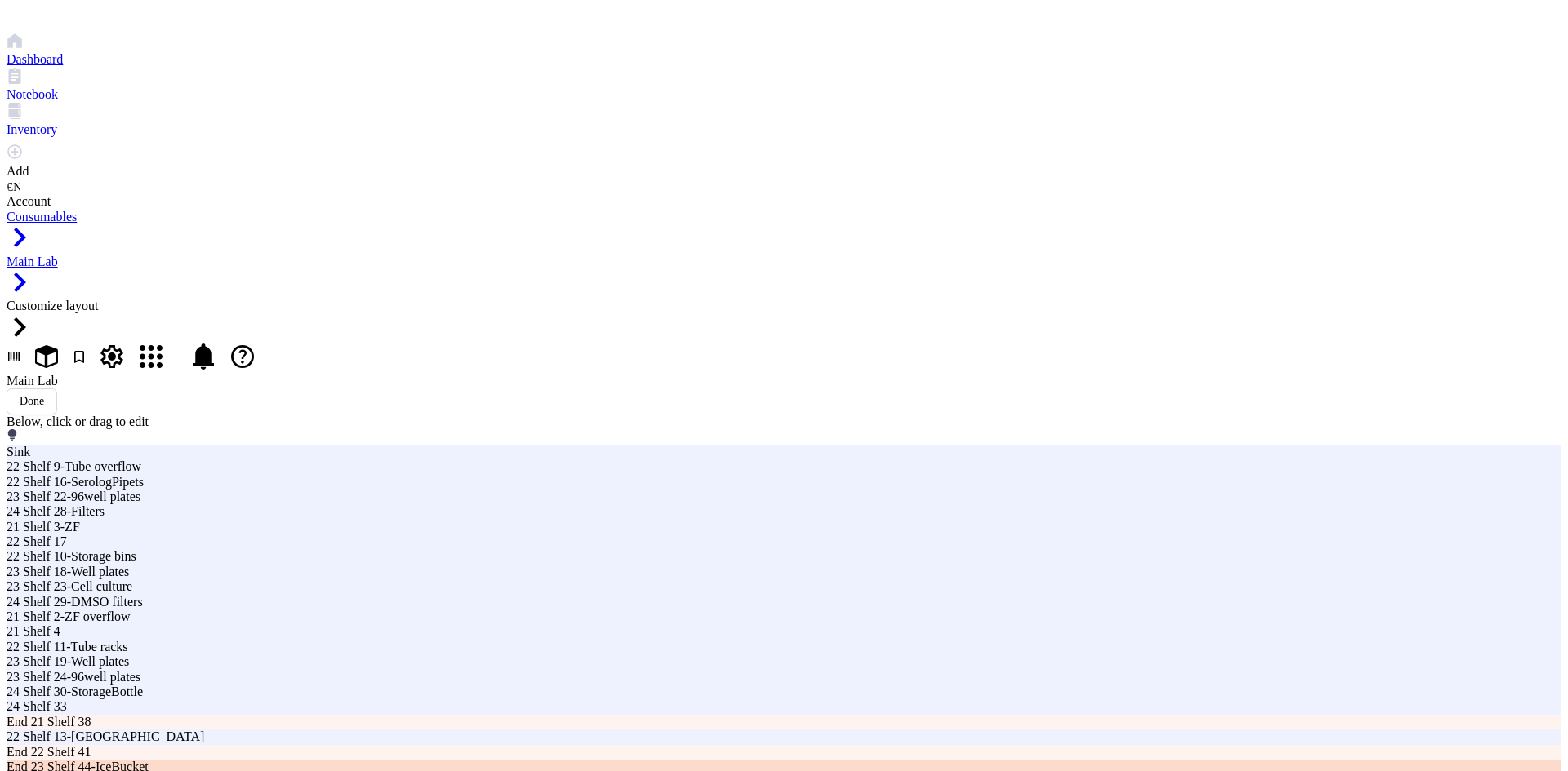
click at [509, 760] on div "End 23 Shelf 44-IceBucket" at bounding box center [473, 767] width 933 height 14
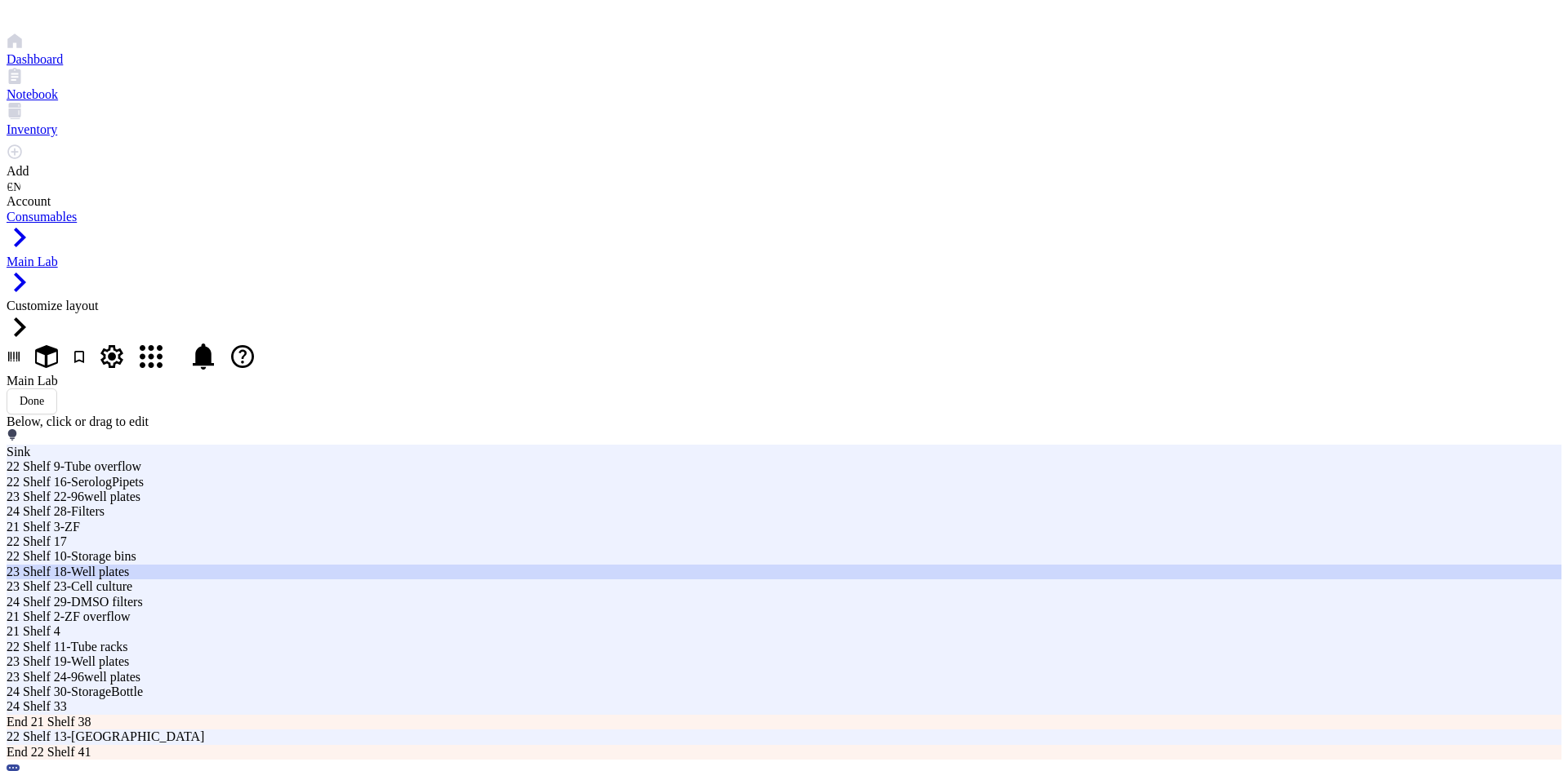
click at [625, 580] on div "23 Shelf 18-Well plates" at bounding box center [473, 571] width 933 height 14
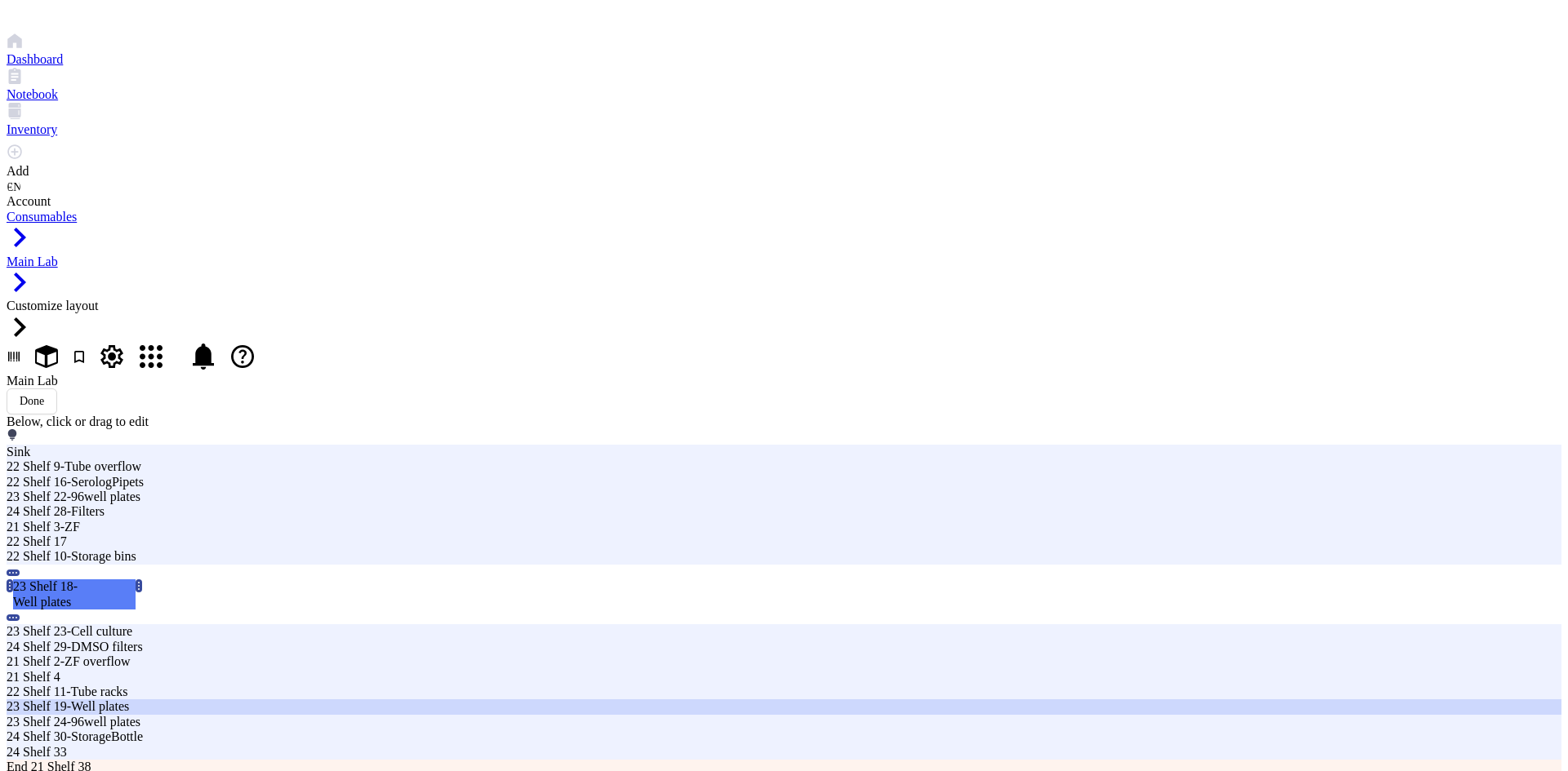
click at [603, 700] on div "23 Shelf 19-Well plates" at bounding box center [473, 706] width 933 height 14
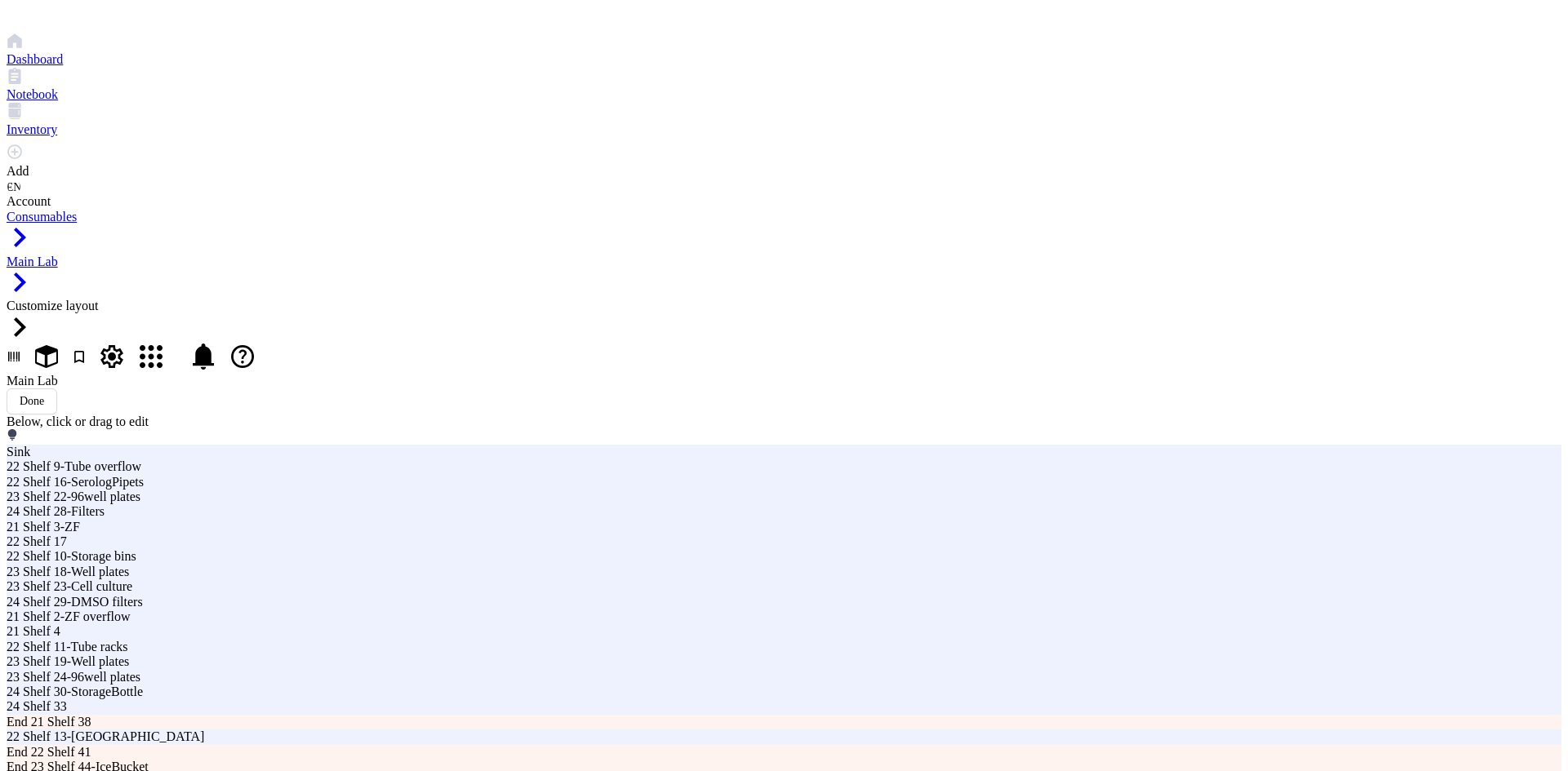
drag, startPoint x: 592, startPoint y: 649, endPoint x: 592, endPoint y: 622, distance: 27.0
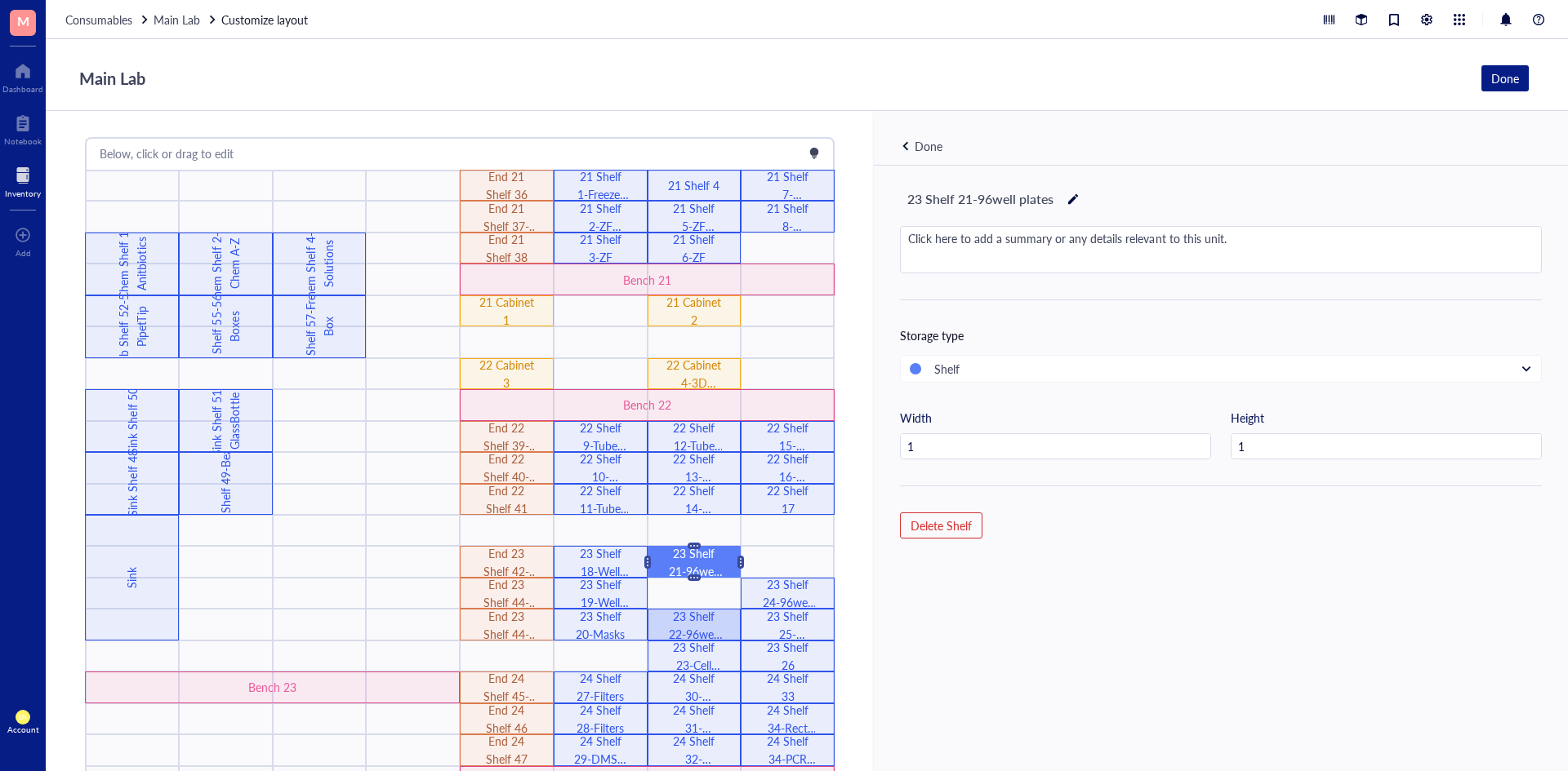
click at [695, 631] on div "23 Shelf 22-96well plates" at bounding box center [694, 625] width 55 height 36
click at [690, 648] on div "23 Shelf 23-Cell culture" at bounding box center [694, 656] width 55 height 36
click at [778, 591] on div "23 Shelf 24-96well plates" at bounding box center [788, 593] width 55 height 36
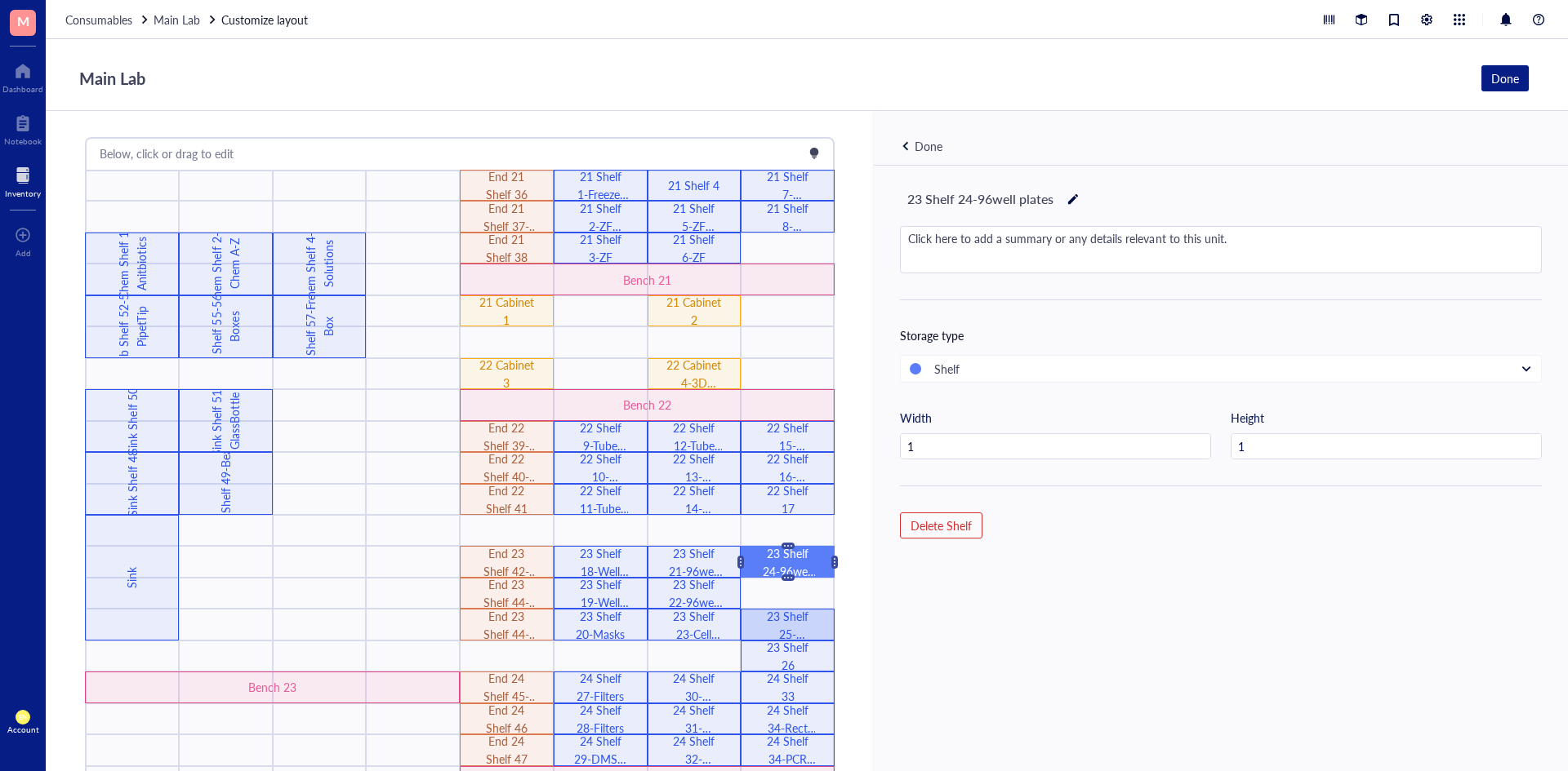
click at [775, 638] on div "23 Shelf 25-Syringes" at bounding box center [788, 625] width 55 height 36
click at [771, 647] on div "23 Shelf 26" at bounding box center [788, 656] width 55 height 36
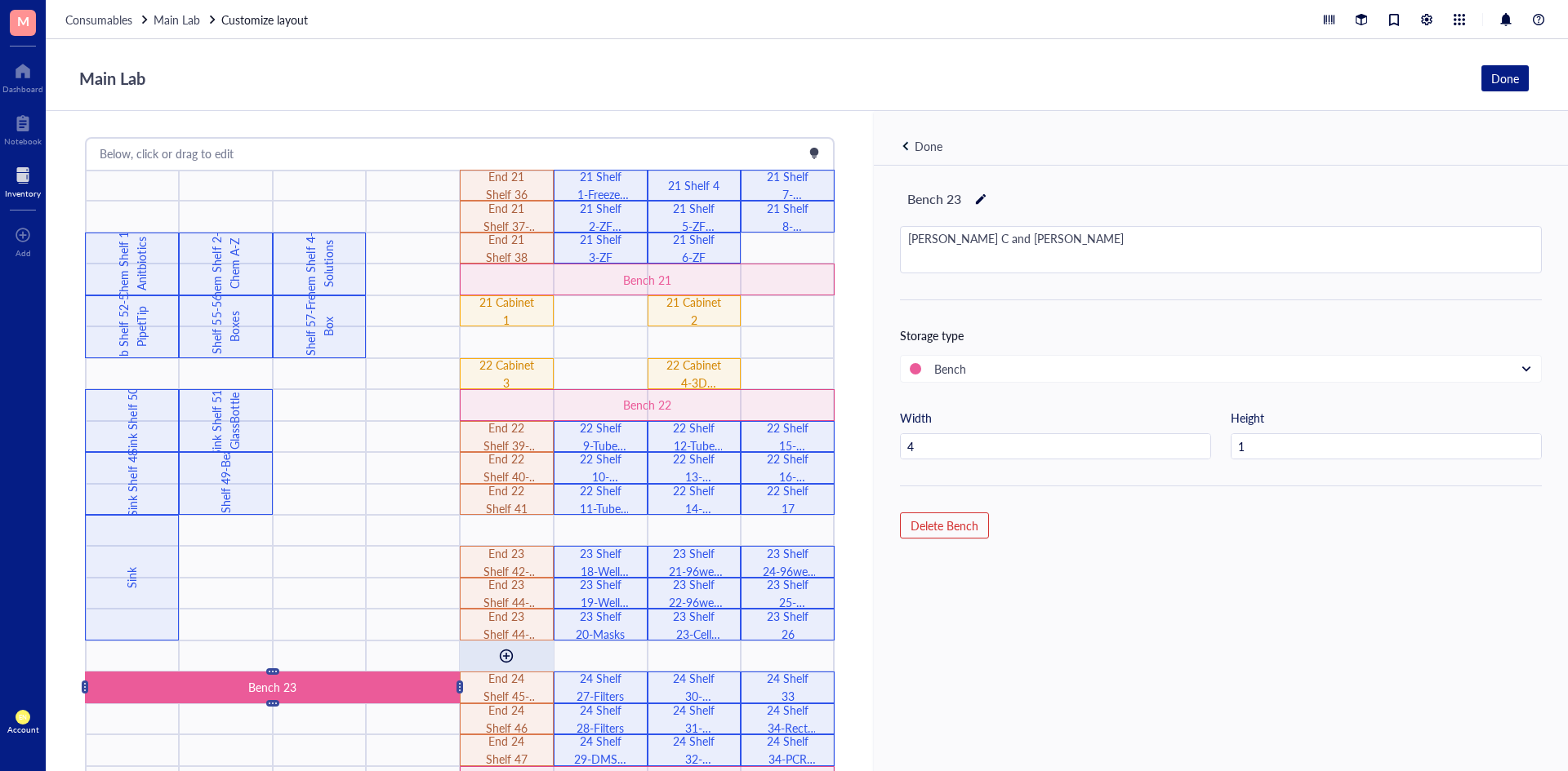
drag, startPoint x: 365, startPoint y: 684, endPoint x: 460, endPoint y: 653, distance: 99.9
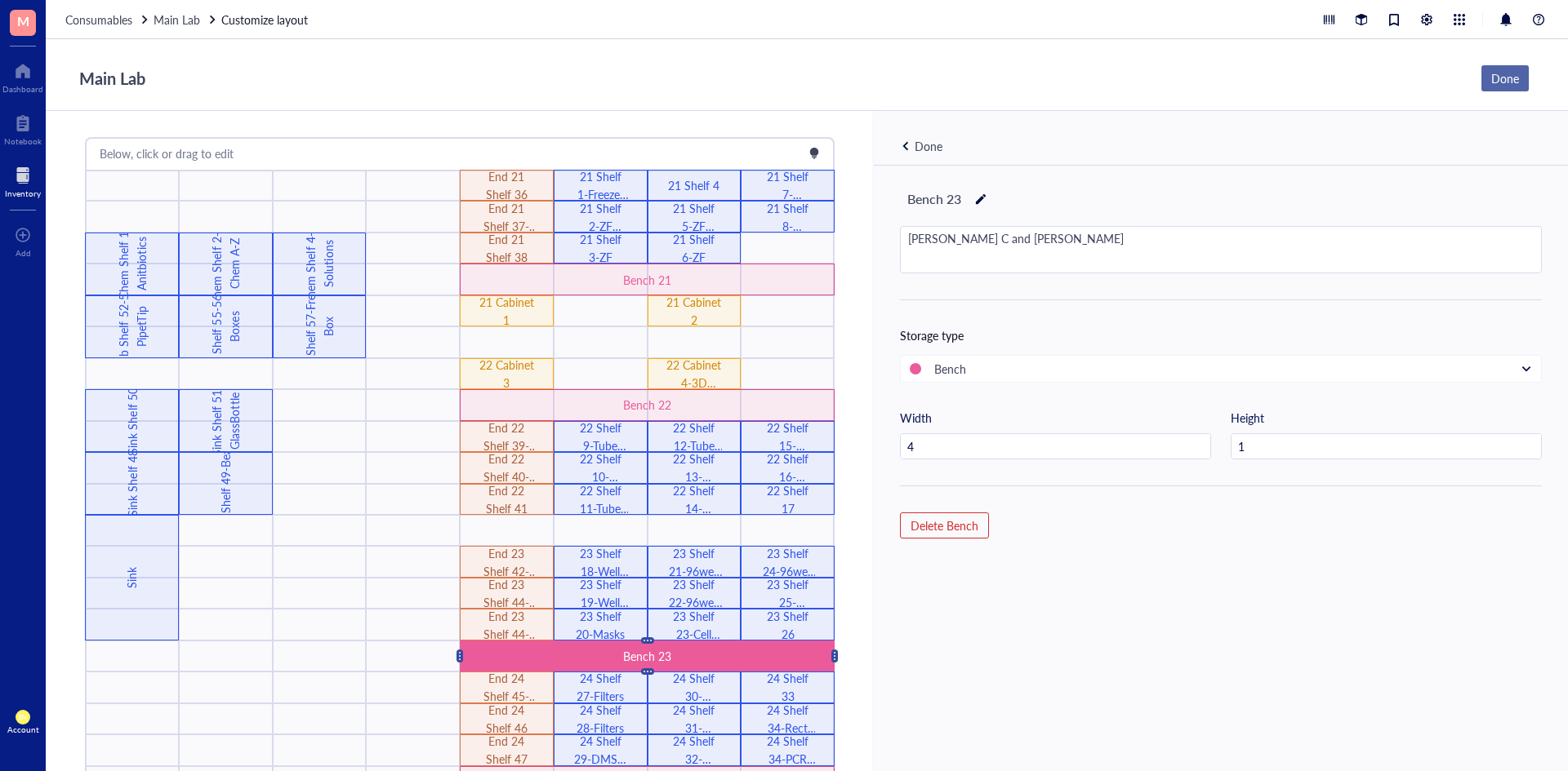
click at [1506, 71] on div "Done" at bounding box center [1504, 78] width 28 height 18
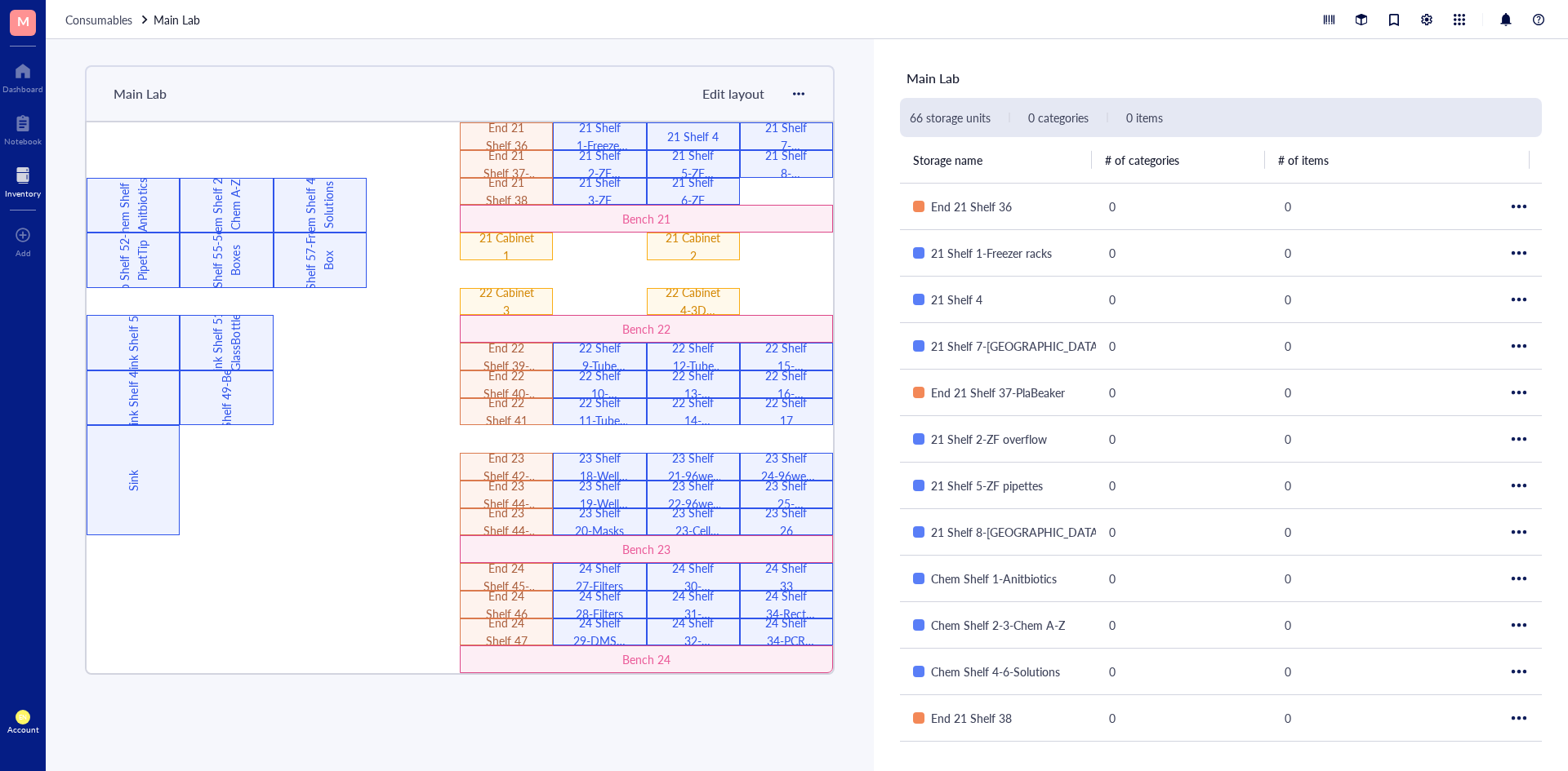
click at [748, 87] on span "Edit layout" at bounding box center [734, 93] width 62 height 18
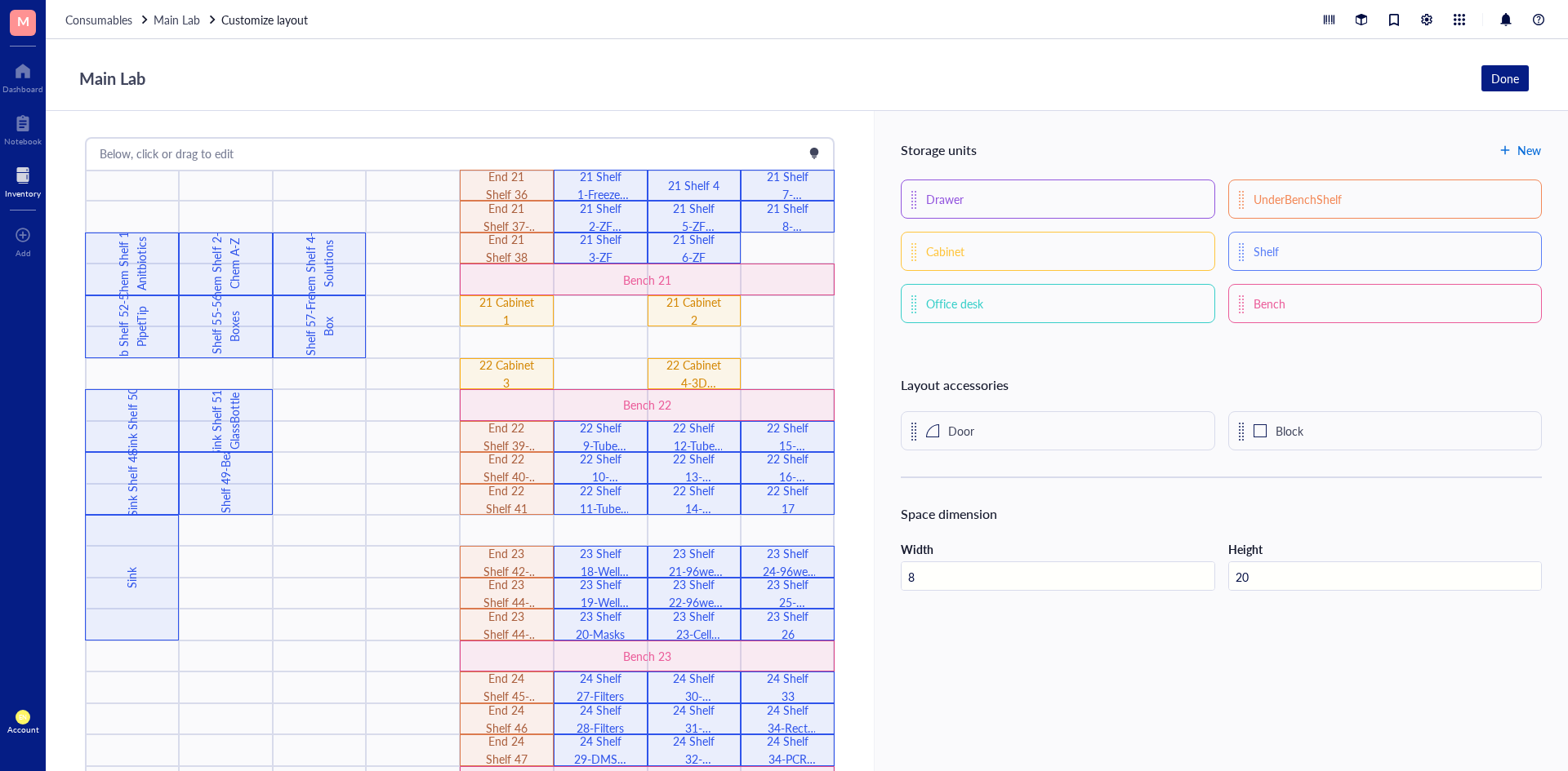
click at [1509, 140] on button "New" at bounding box center [1519, 149] width 43 height 26
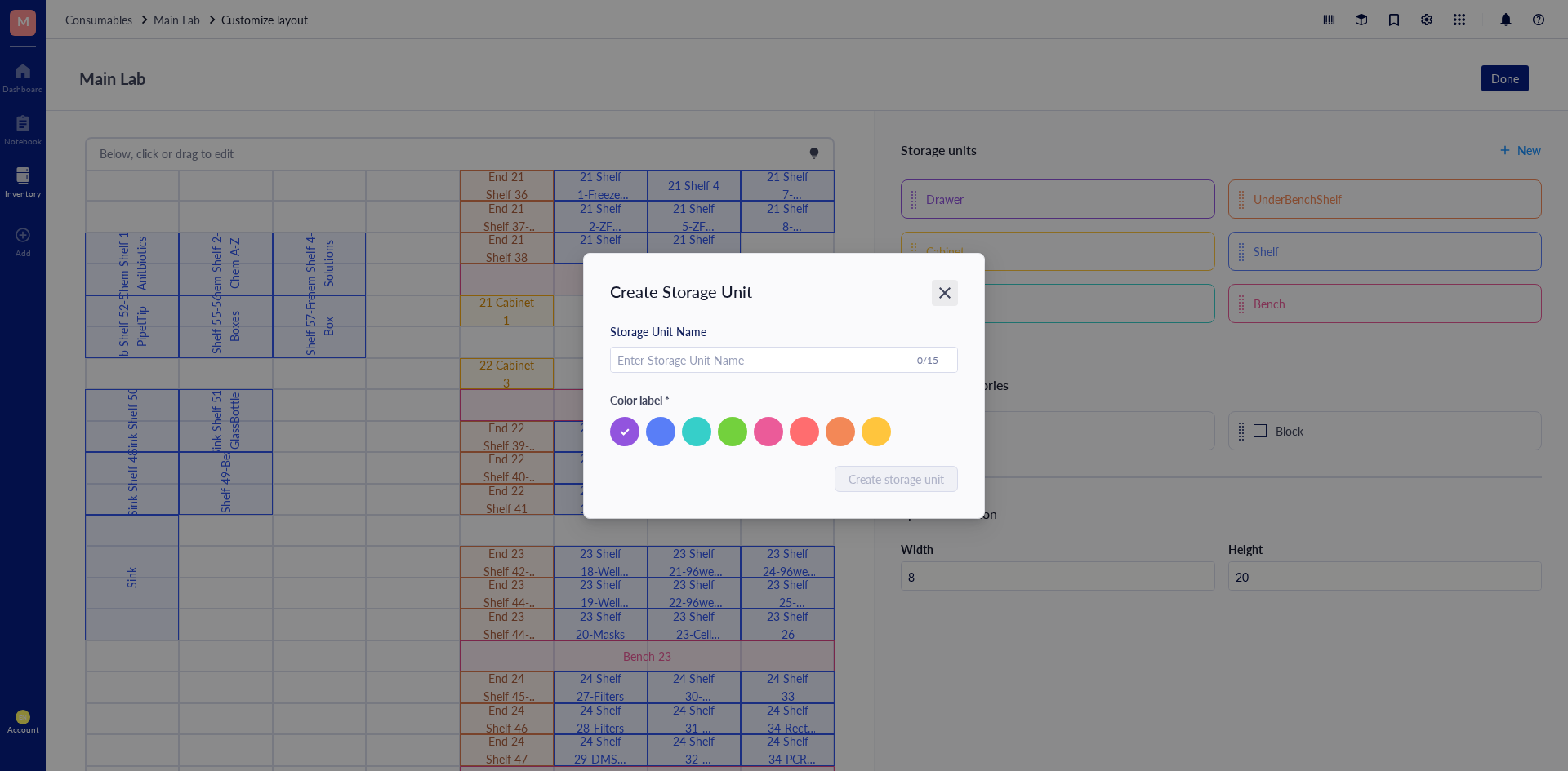
click at [939, 282] on div "Close" at bounding box center [944, 292] width 26 height 26
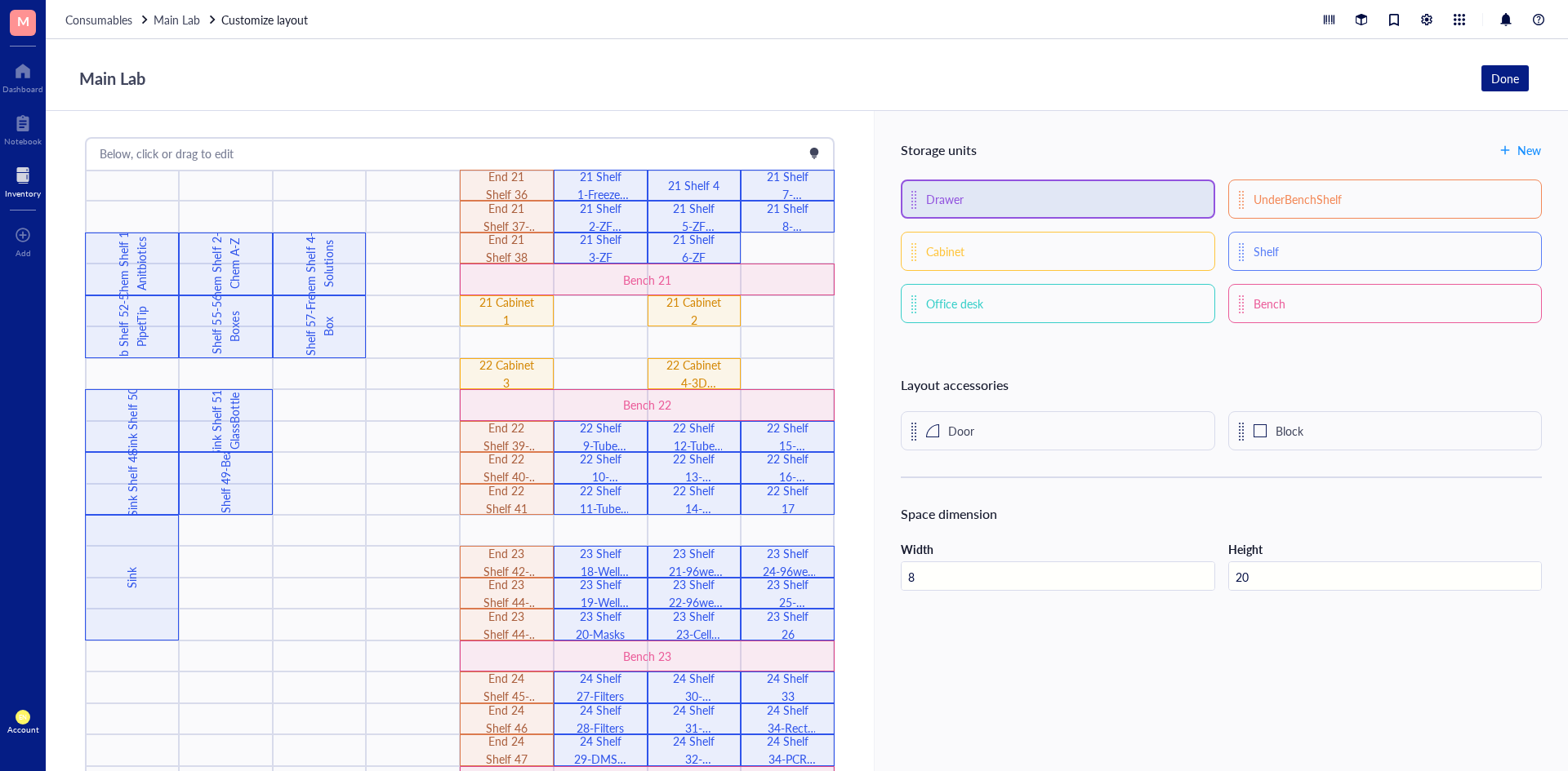
click at [1022, 210] on div "Drawer" at bounding box center [1057, 199] width 313 height 39
drag, startPoint x: 1022, startPoint y: 210, endPoint x: 957, endPoint y: 341, distance: 146.2
click at [957, 341] on div "Storage units New Drawer UnderBenchShelf Cabinet Shelf Office desk Bench Layout…" at bounding box center [1221, 477] width 694 height 732
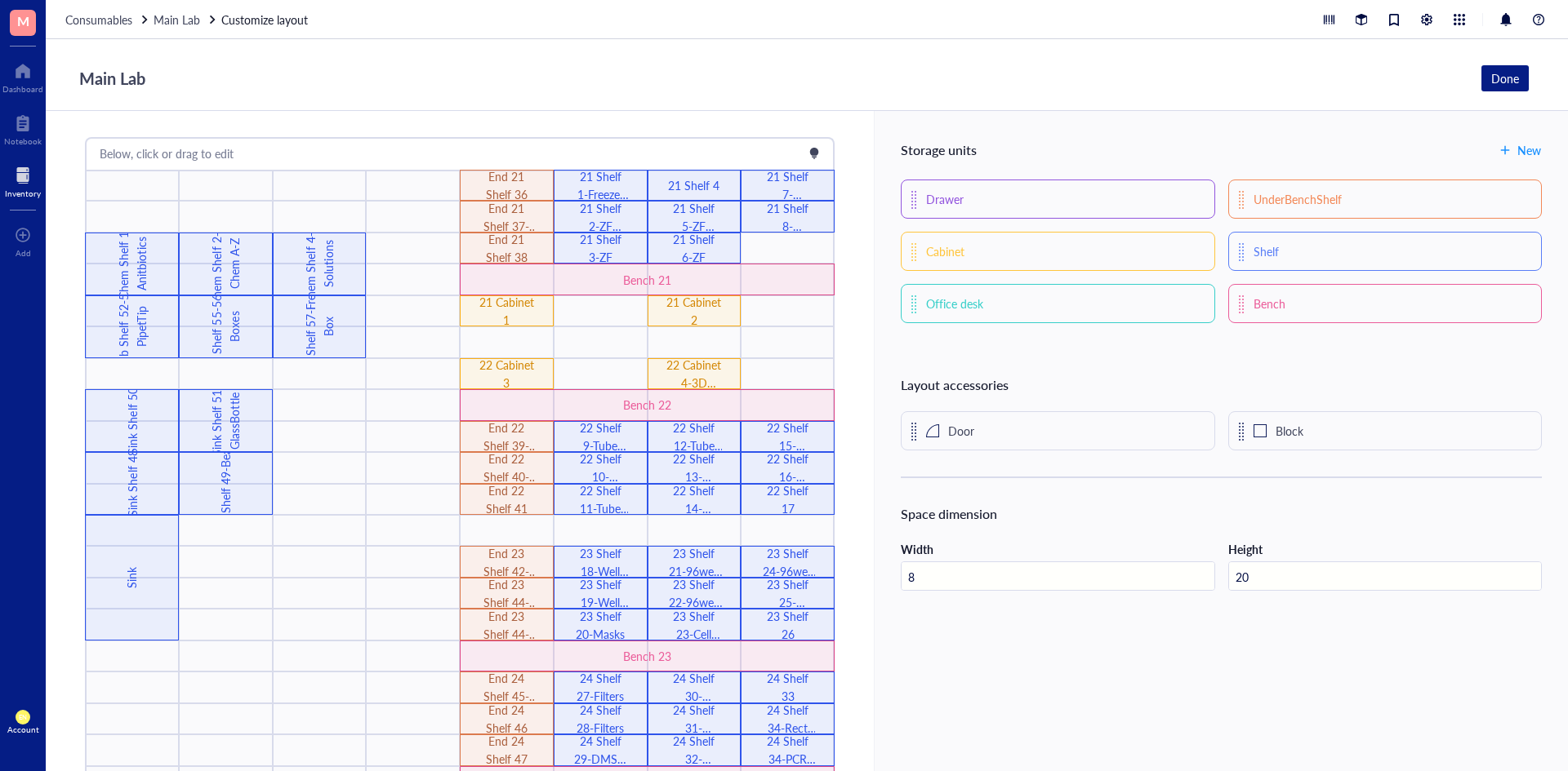
click at [29, 180] on div at bounding box center [23, 175] width 36 height 26
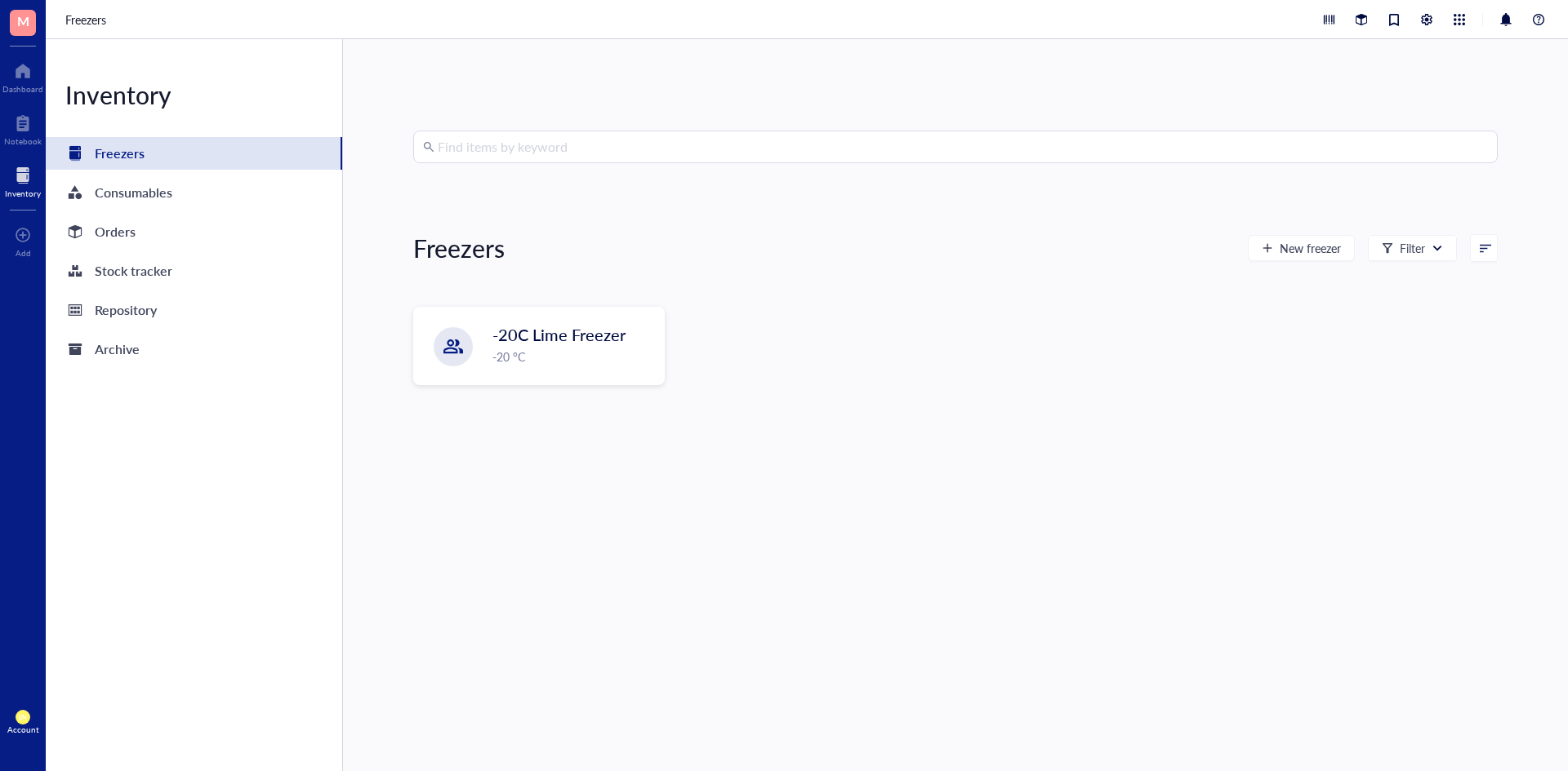
click at [111, 158] on div "Freezers" at bounding box center [119, 153] width 50 height 23
click at [517, 353] on div "-20 °C" at bounding box center [573, 357] width 160 height 18
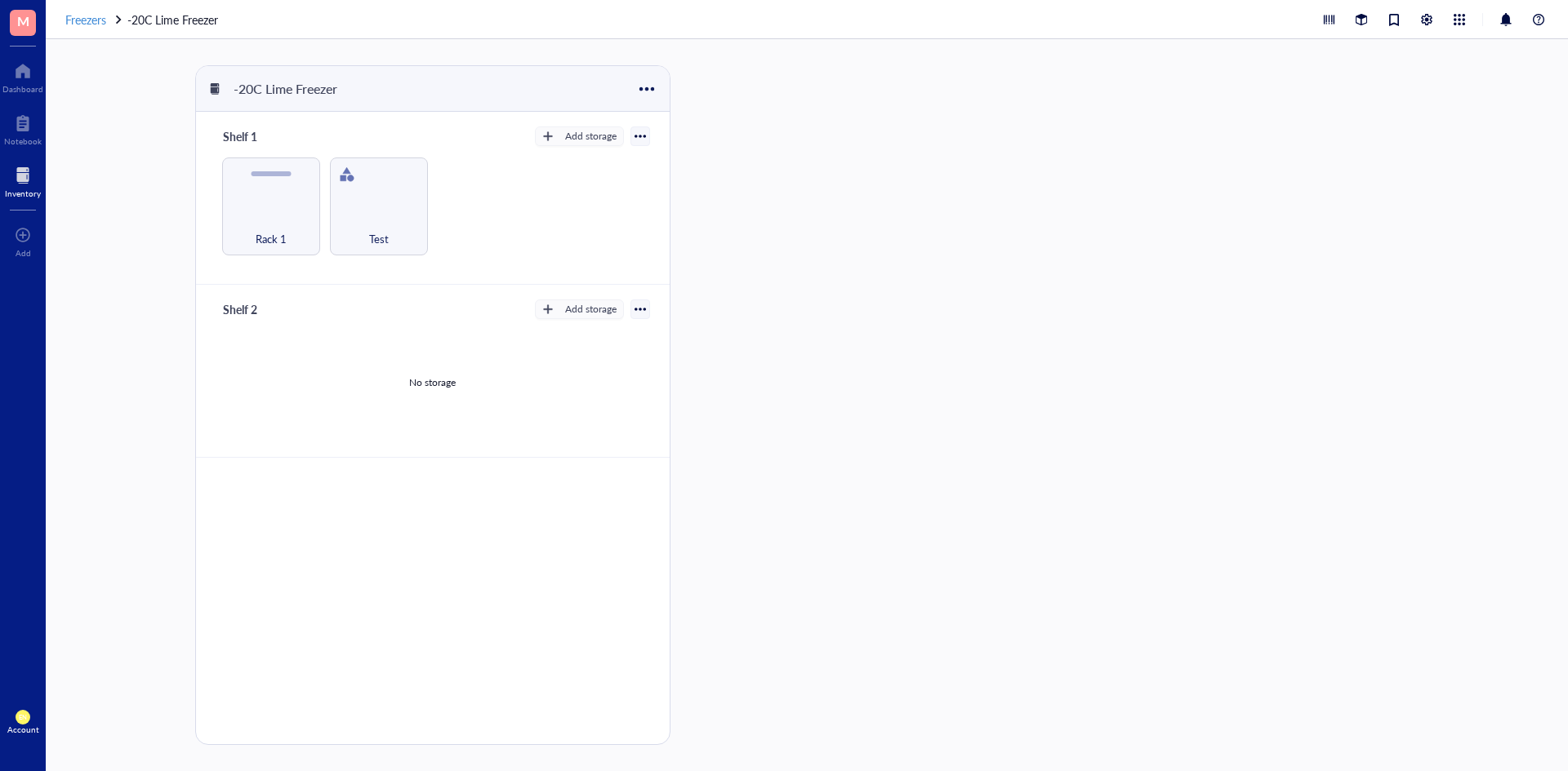
click at [76, 14] on span "Freezers" at bounding box center [86, 19] width 41 height 16
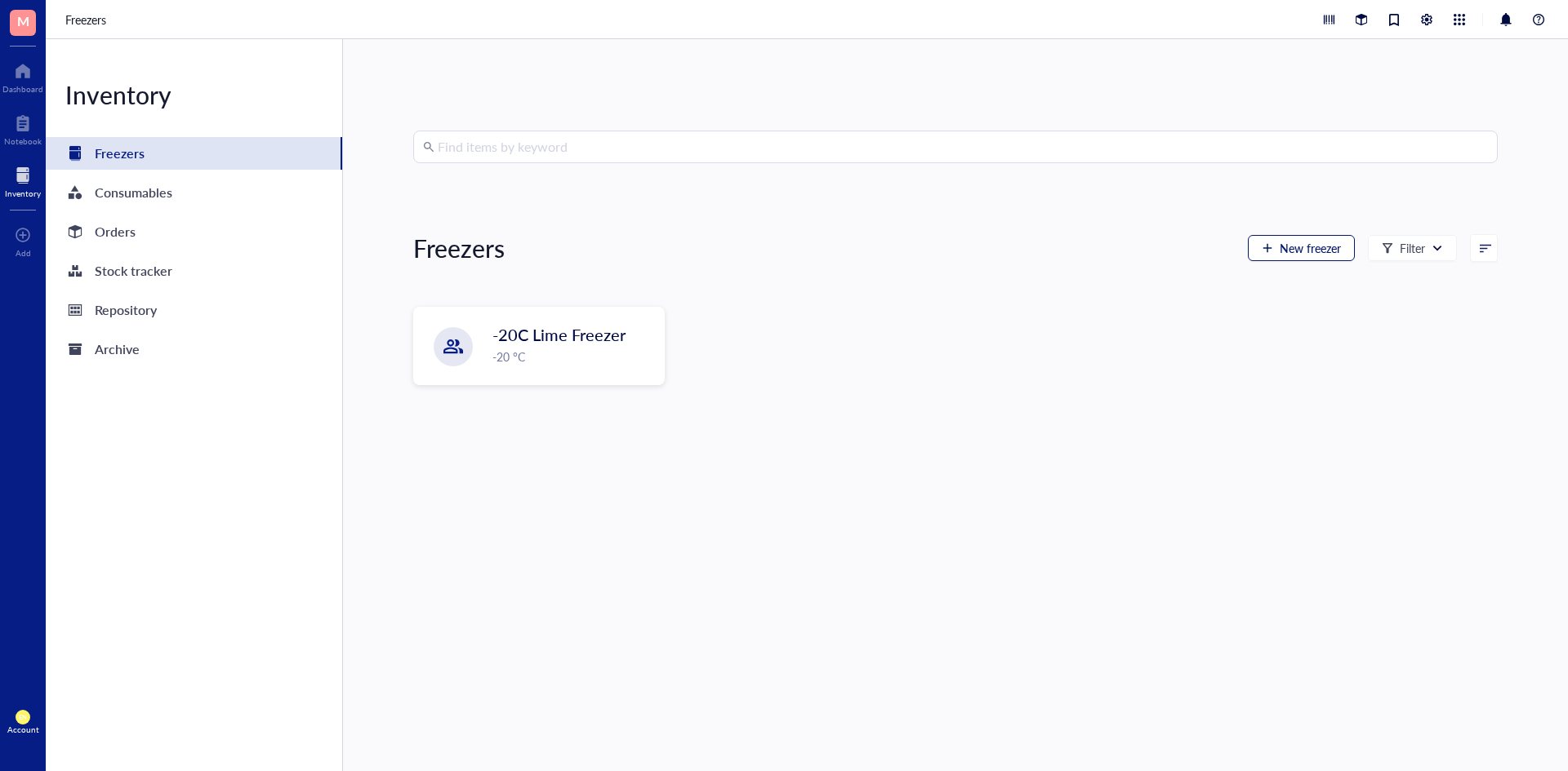
click at [1281, 246] on span "New freezer" at bounding box center [1310, 249] width 61 height 13
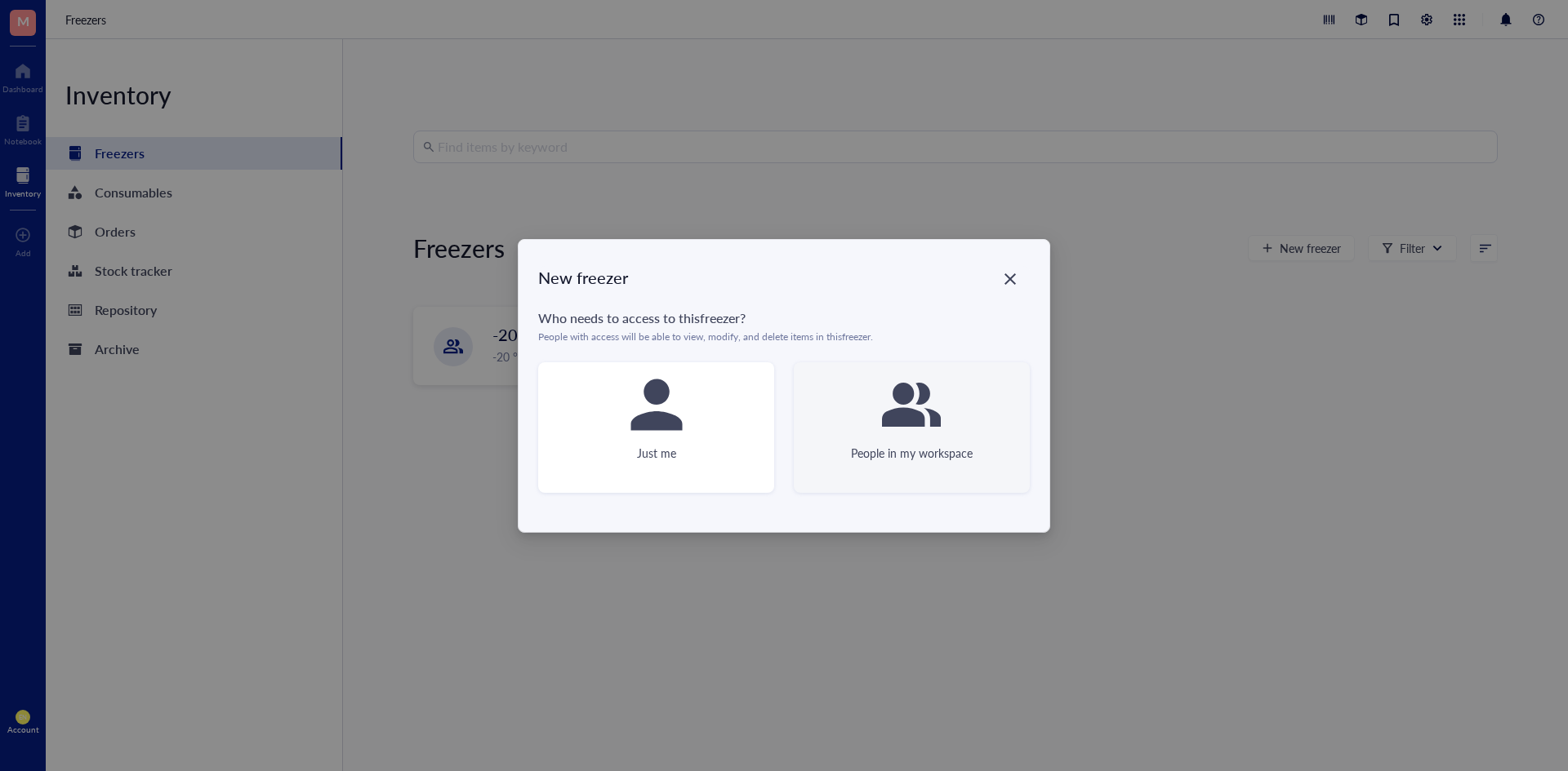
click at [869, 401] on div "People in my workspace" at bounding box center [911, 427] width 236 height 130
type textarea "Keep everyone on the same page"
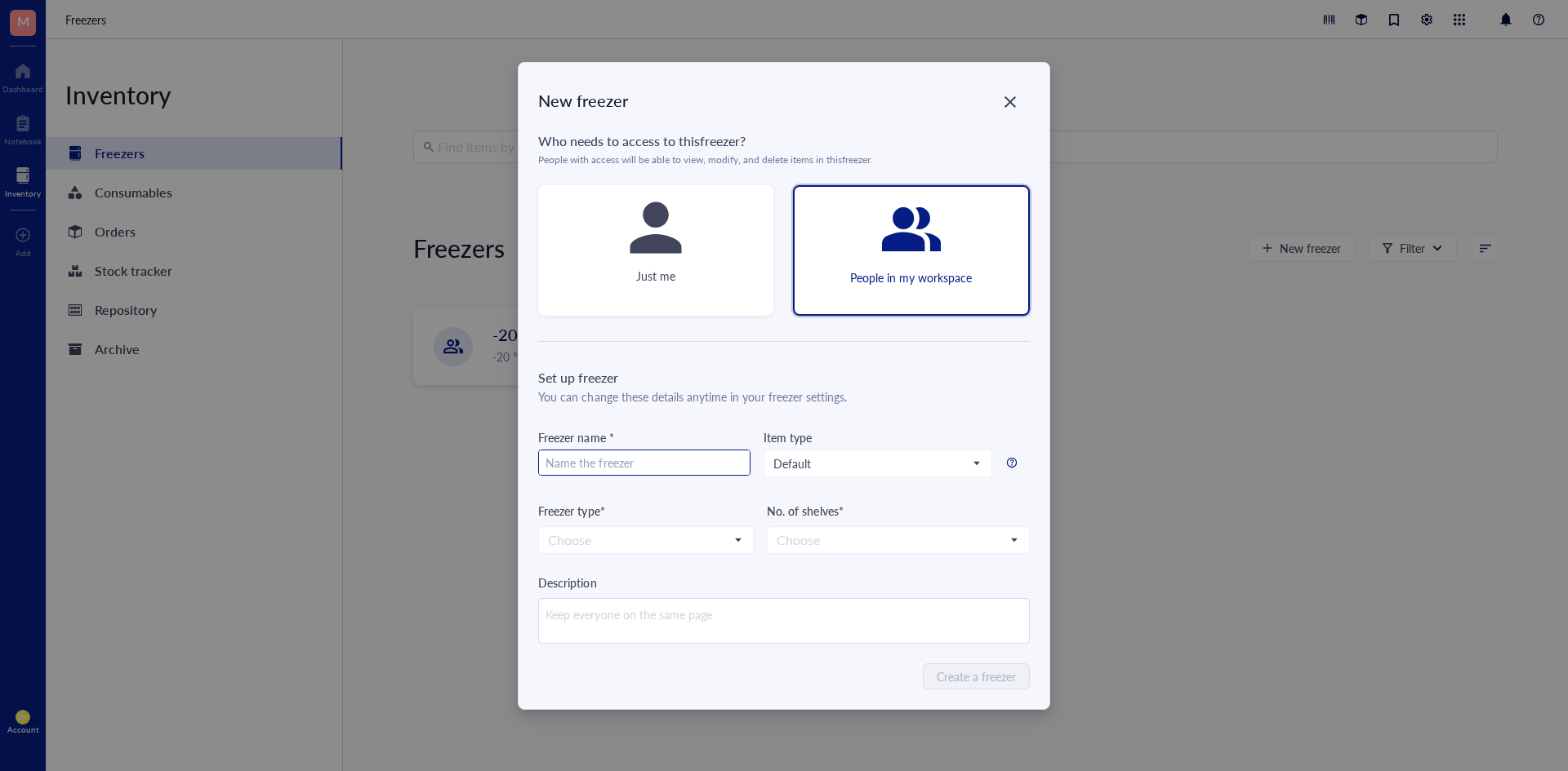
click at [553, 462] on input "text" at bounding box center [644, 463] width 211 height 26
type input "-80C"
click at [842, 448] on div "Item type Default" at bounding box center [853, 464] width 180 height 73
click at [852, 473] on input "search" at bounding box center [870, 463] width 194 height 24
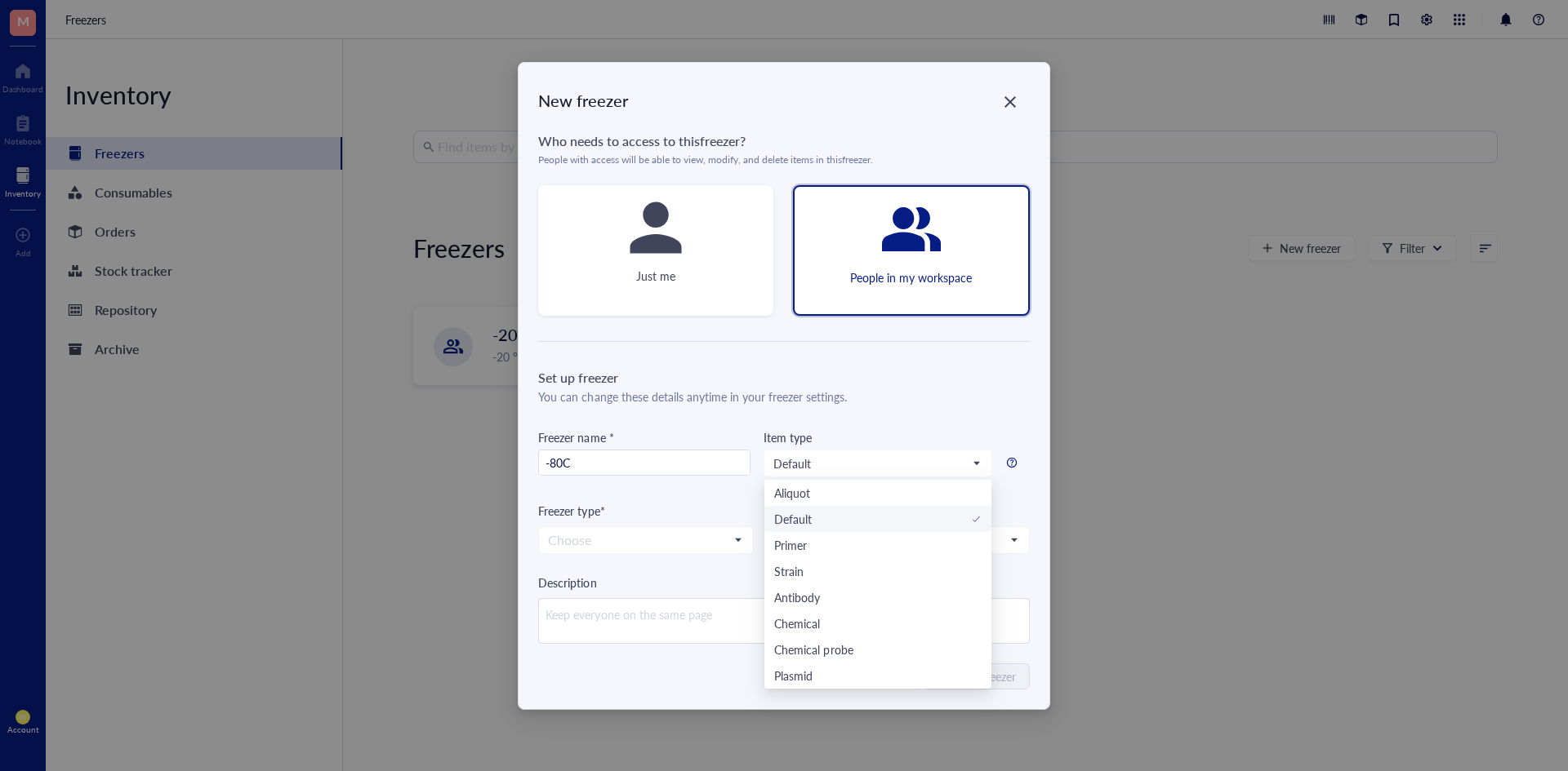
click at [1171, 421] on div "New freezer Who needs to access to this freezer ? People with access will be ab…" at bounding box center [784, 386] width 1568 height 771
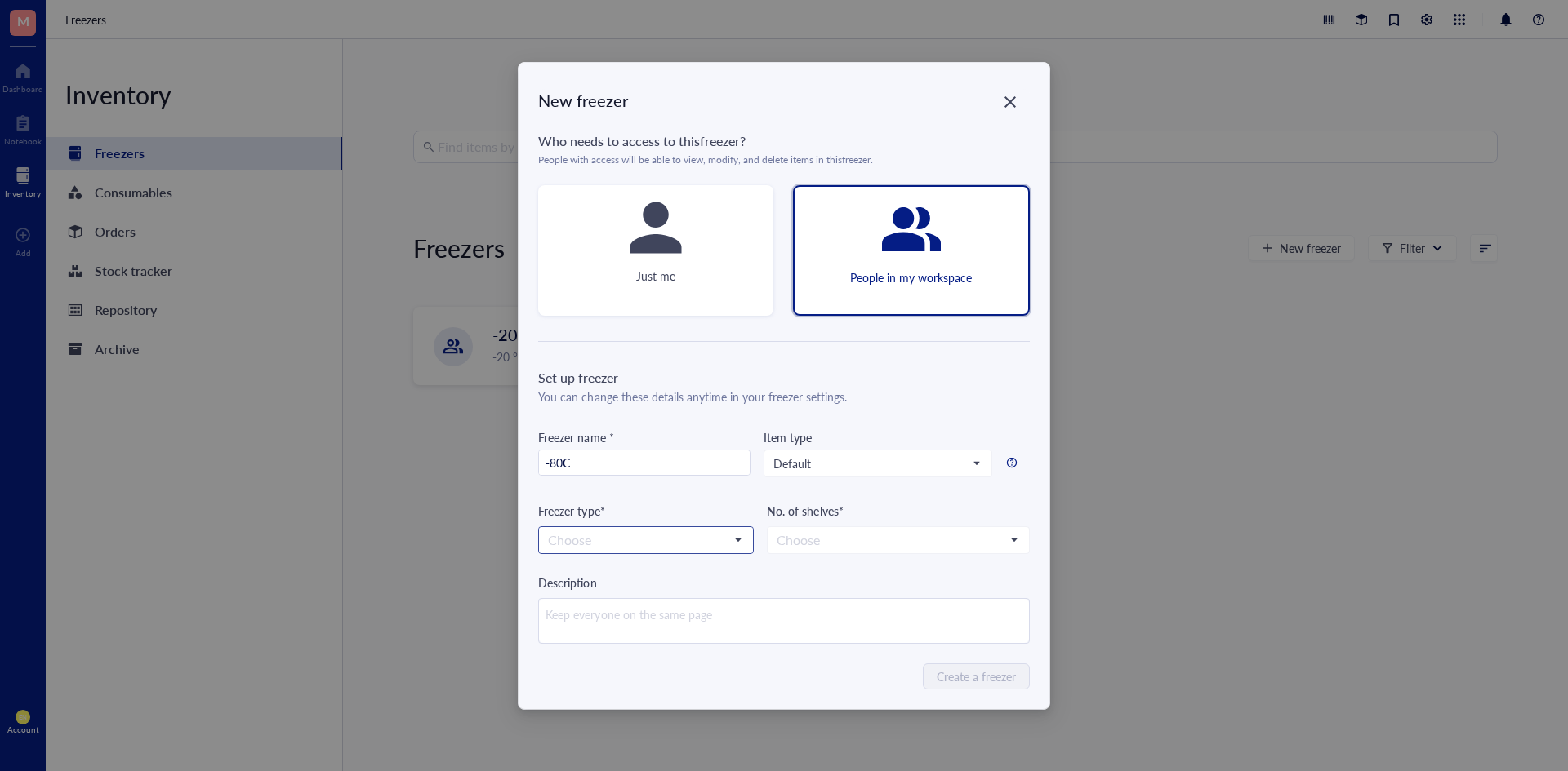
click at [705, 536] on input "search" at bounding box center [639, 540] width 182 height 24
click at [675, 569] on div "-80 °C" at bounding box center [645, 569] width 194 height 18
click at [901, 533] on input "search" at bounding box center [890, 540] width 228 height 24
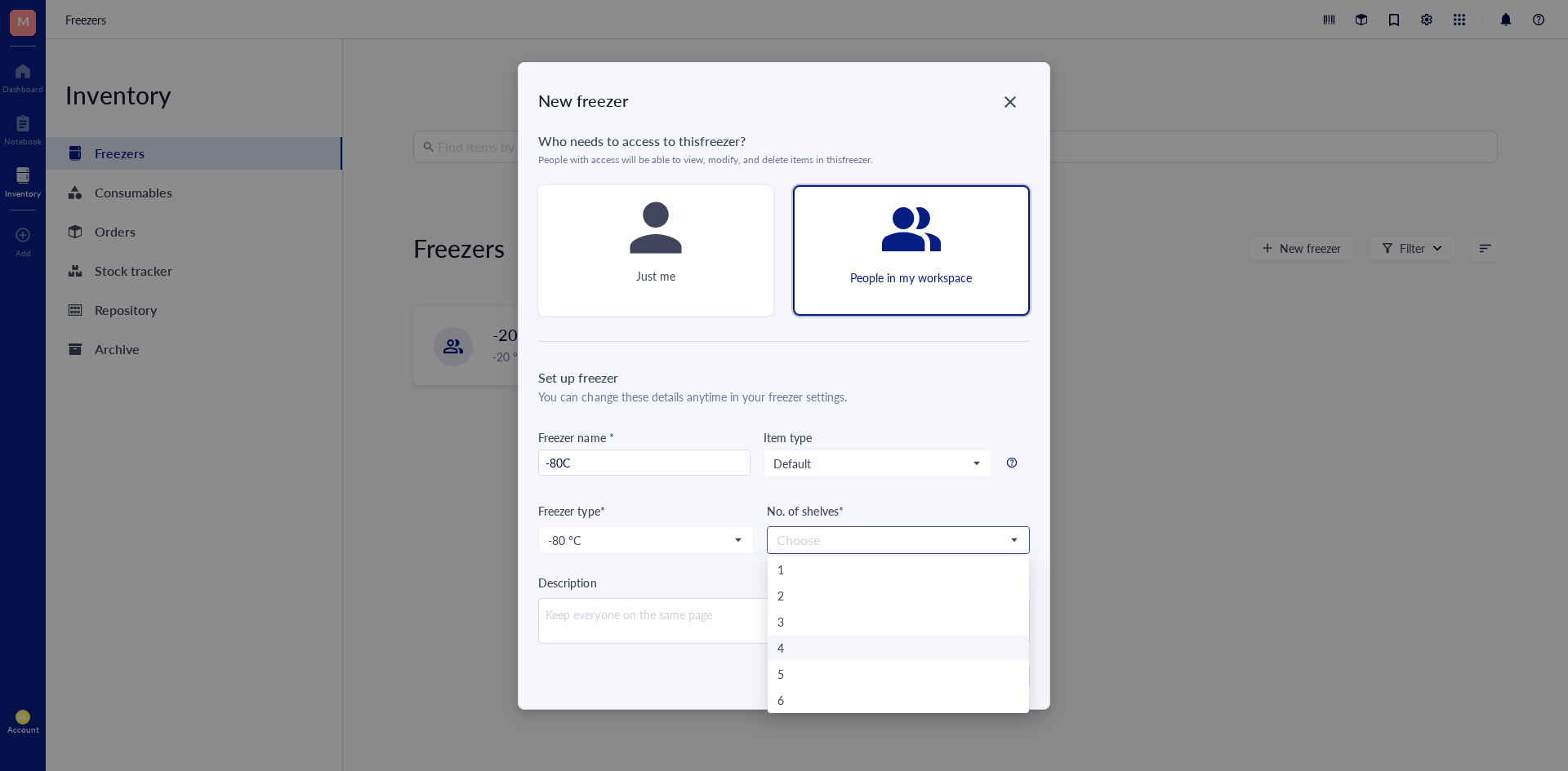
click at [785, 645] on div "4" at bounding box center [897, 648] width 241 height 18
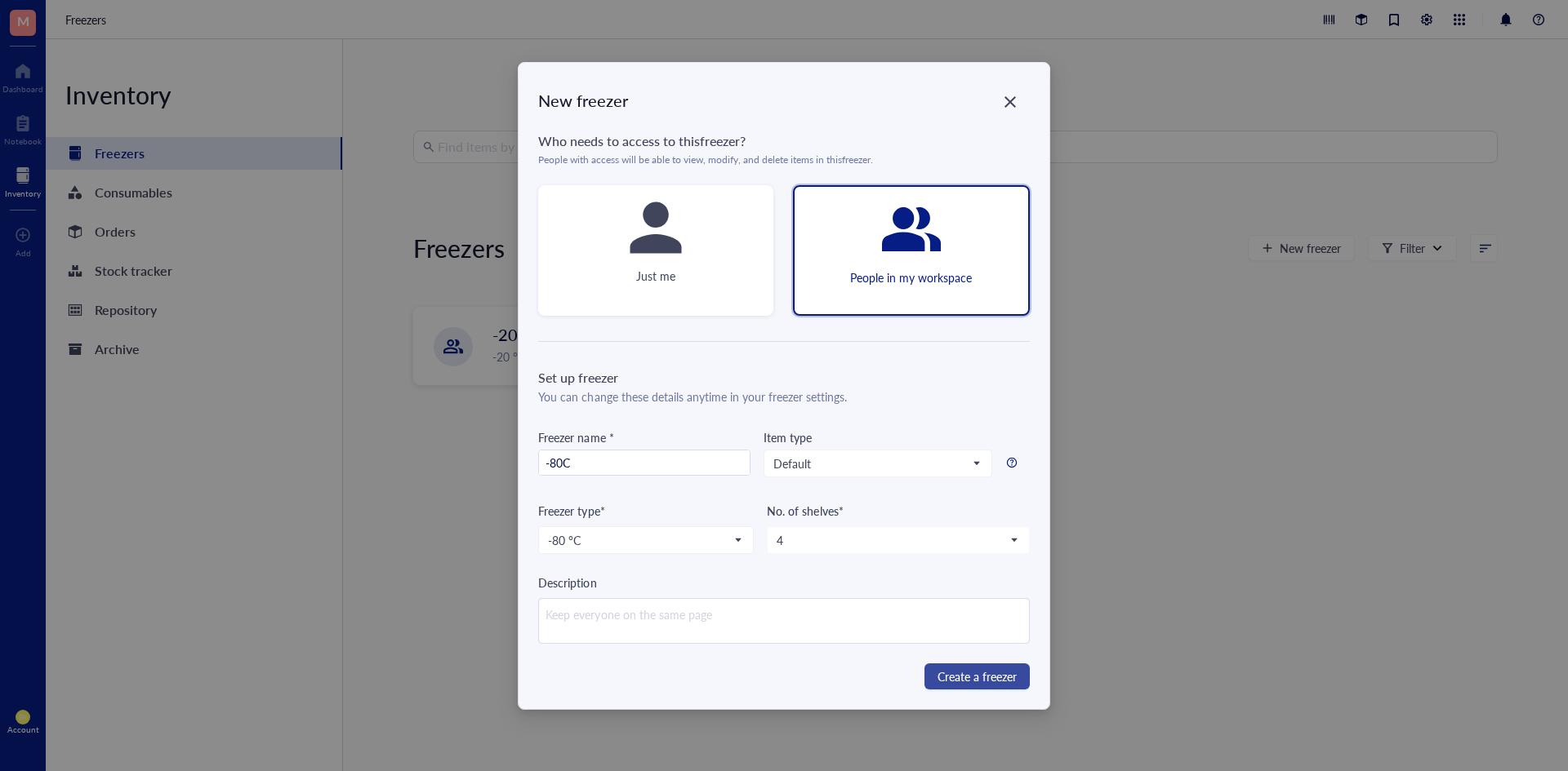
click at [965, 678] on span "Create a freezer" at bounding box center [976, 676] width 79 height 18
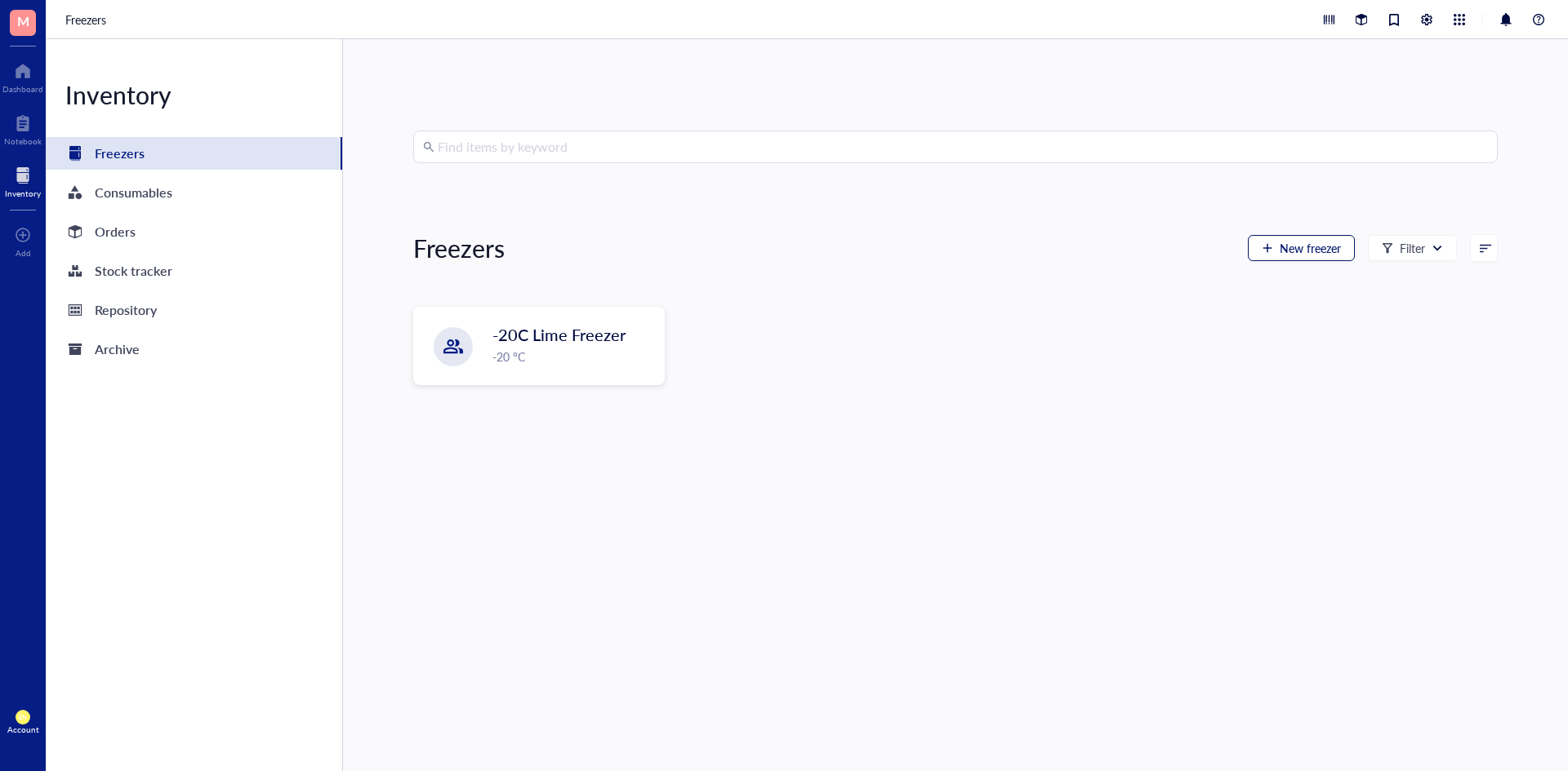
click at [1281, 246] on span "New freezer" at bounding box center [1310, 249] width 61 height 13
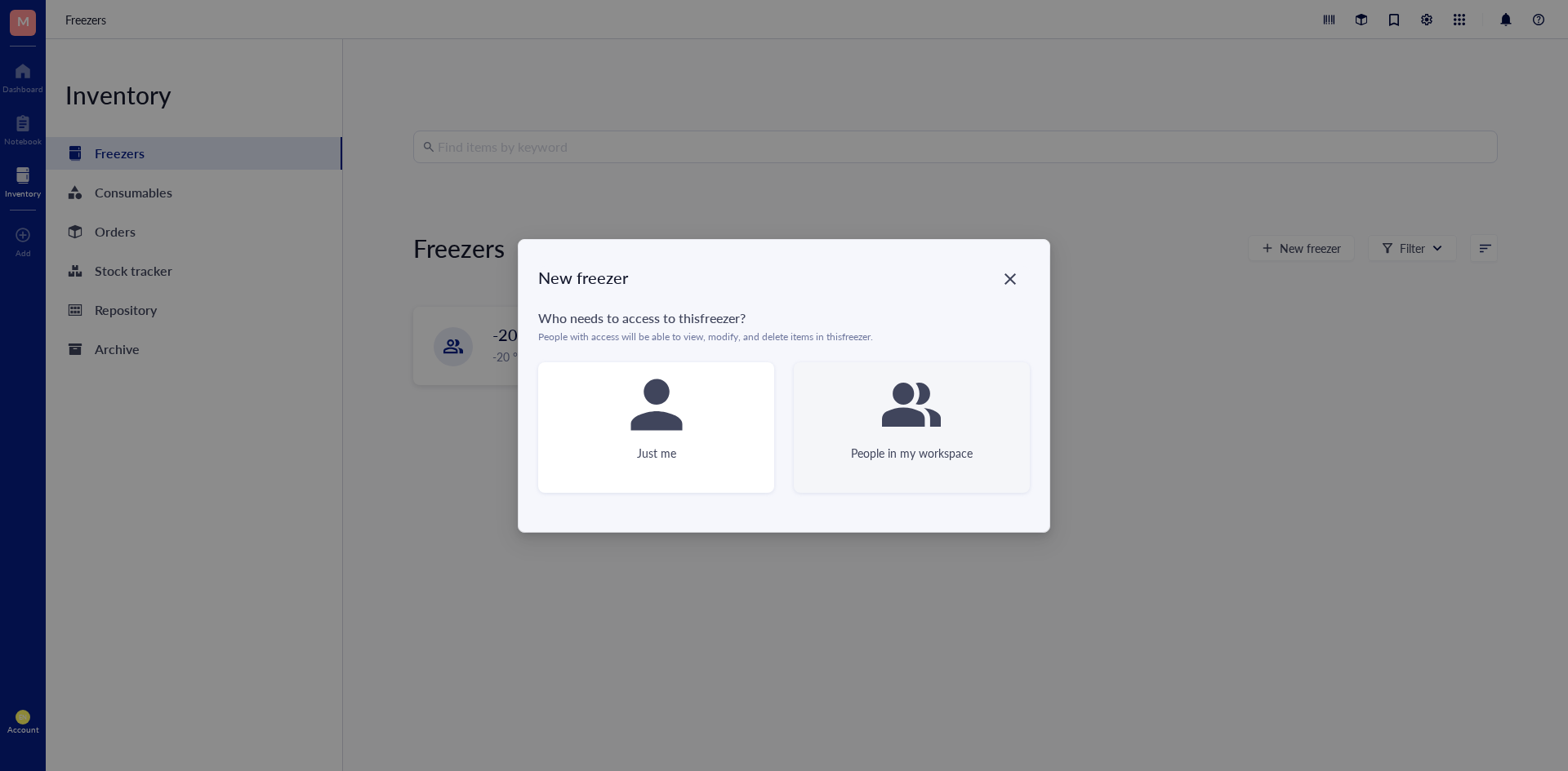
click at [862, 402] on div "People in my workspace" at bounding box center [911, 427] width 236 height 130
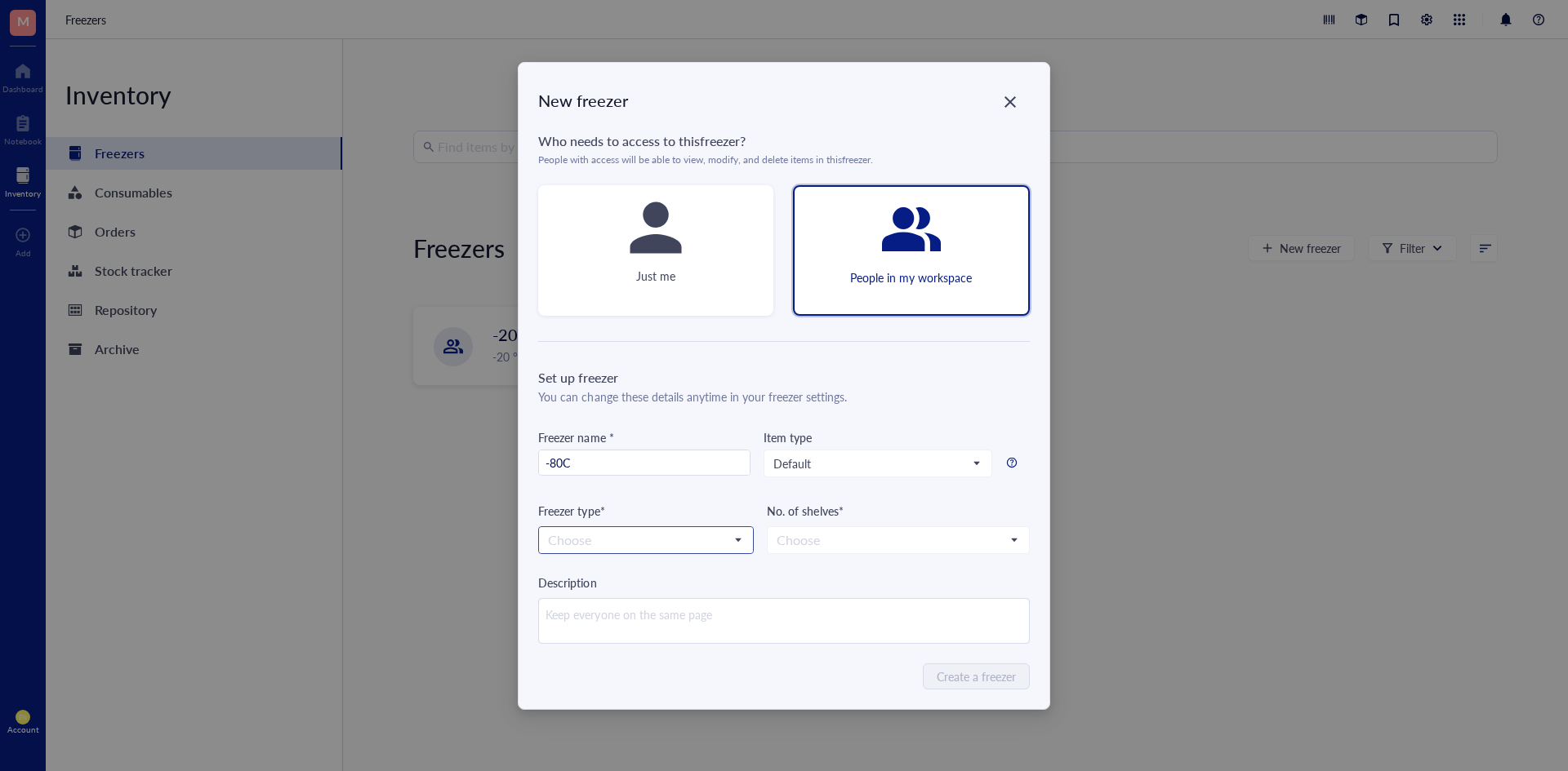
type input "-80C"
click at [687, 538] on input "search" at bounding box center [639, 540] width 182 height 24
click at [625, 563] on div "-80 °C" at bounding box center [645, 569] width 194 height 18
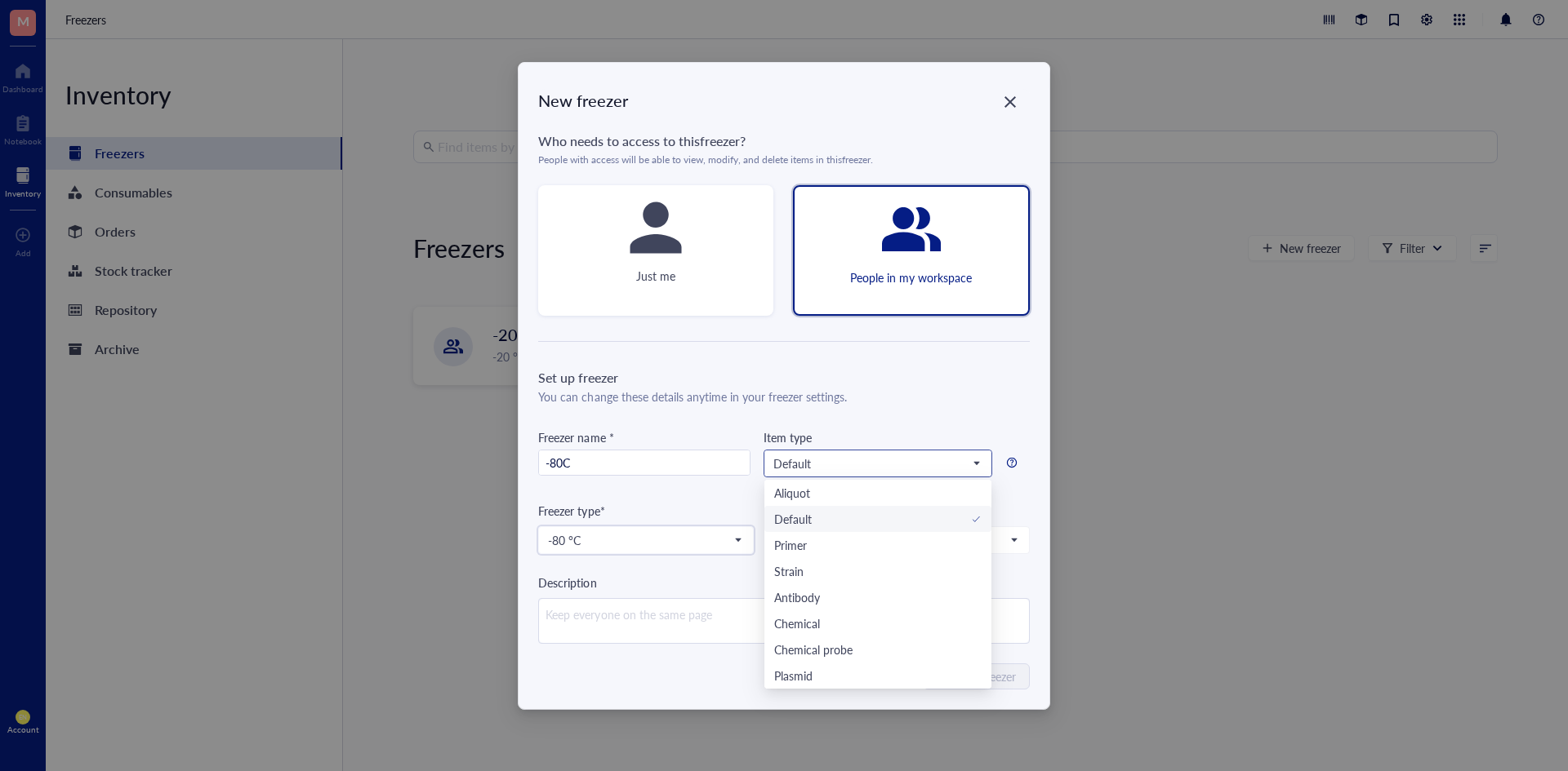
click at [871, 468] on span "Default" at bounding box center [876, 463] width 206 height 14
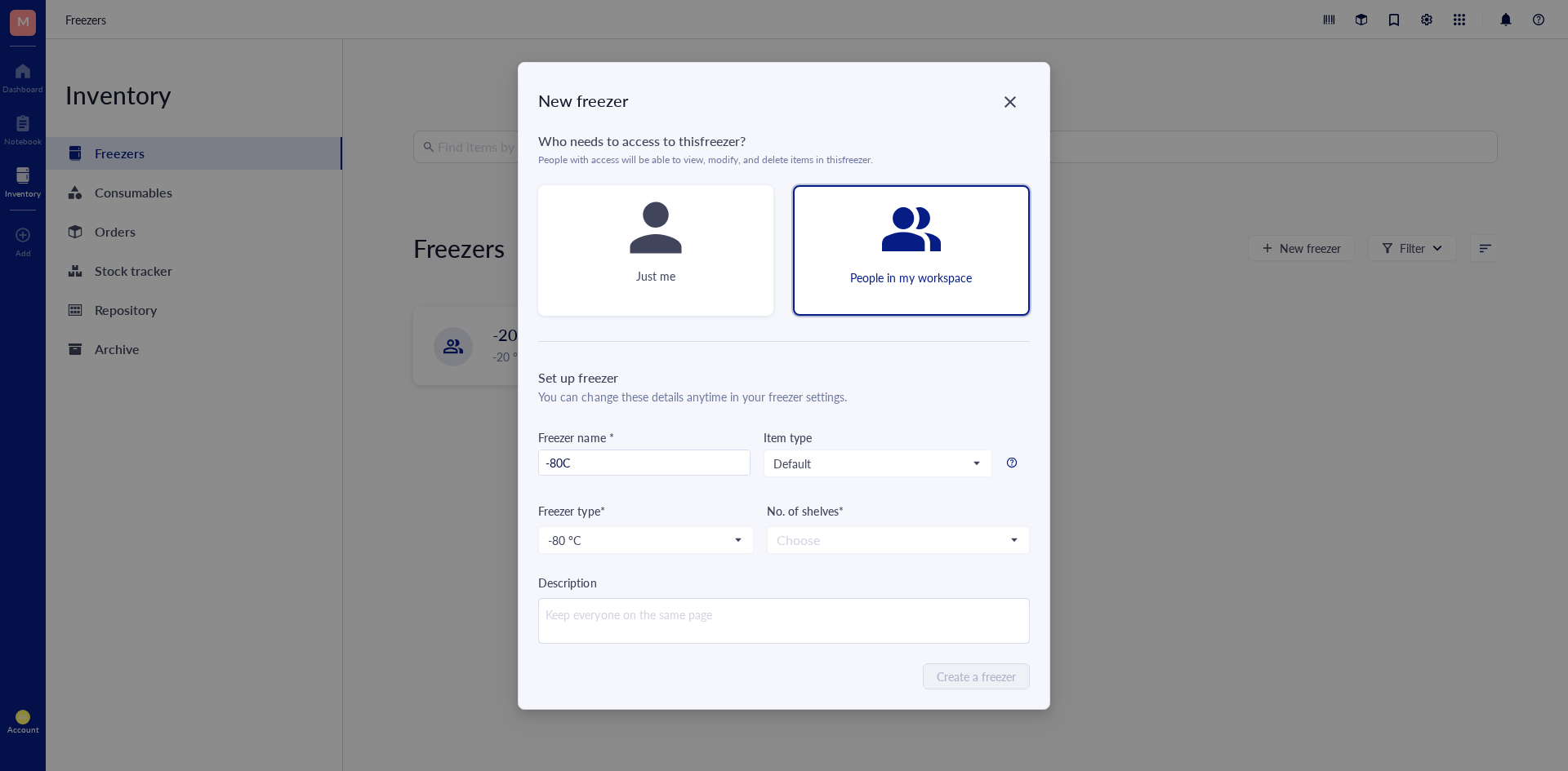
click at [967, 406] on div "Set up freezer You can change these details anytime in your freezer settings. F…" at bounding box center [783, 506] width 491 height 275
click at [915, 530] on input "search" at bounding box center [890, 540] width 228 height 24
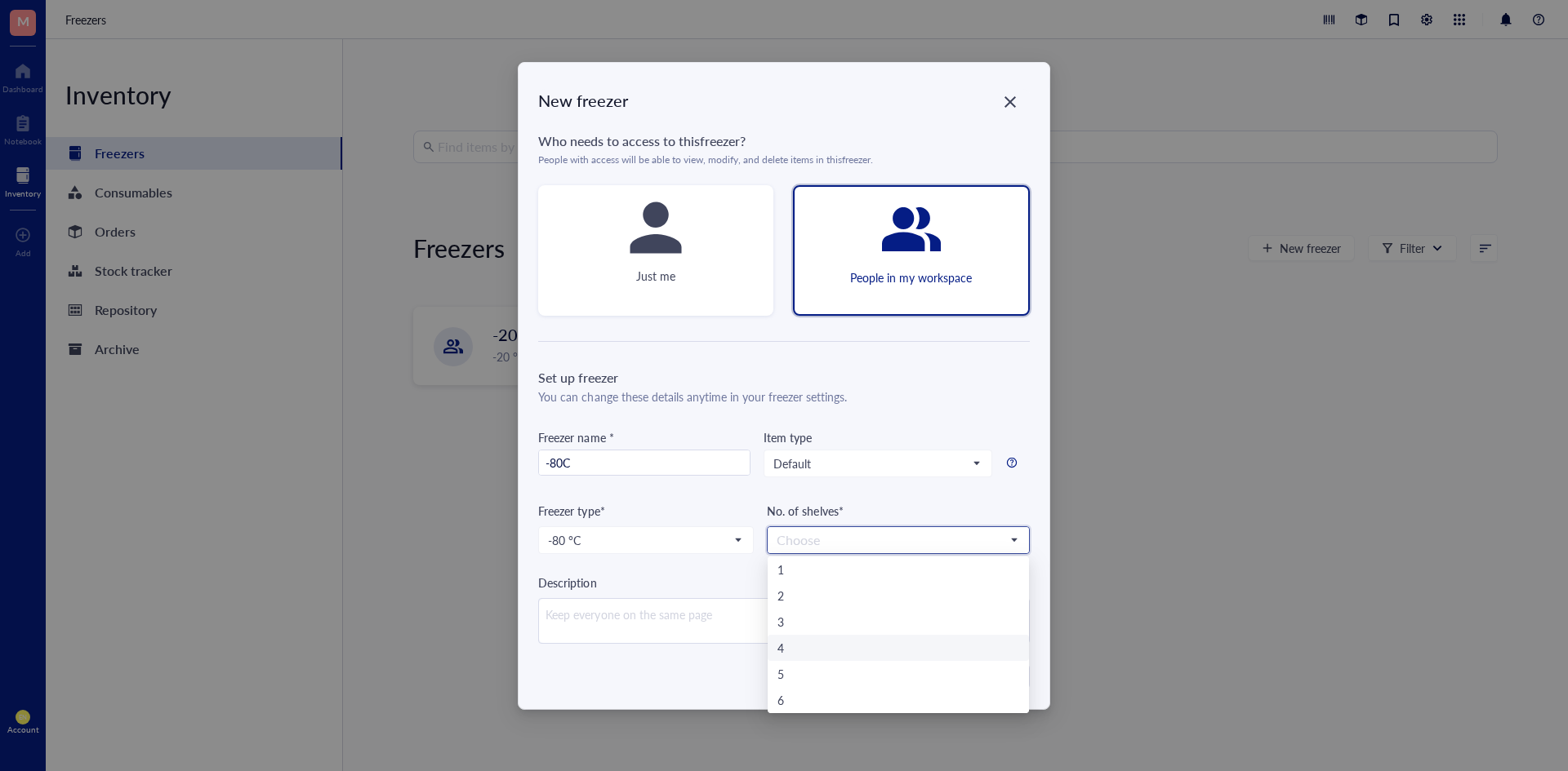
click at [802, 648] on div "4" at bounding box center [897, 648] width 241 height 18
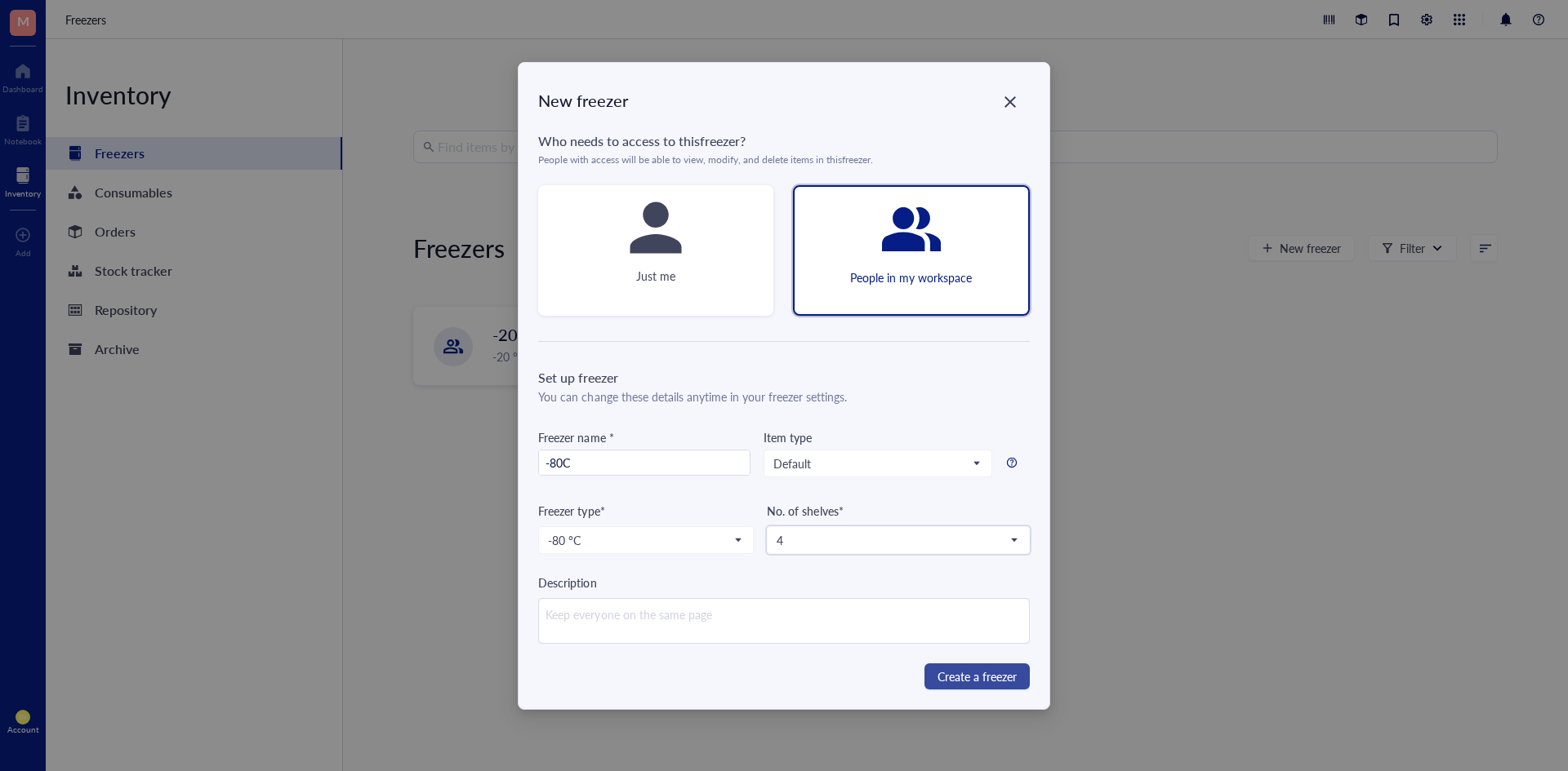
click at [967, 672] on span "Create a freezer" at bounding box center [976, 676] width 79 height 18
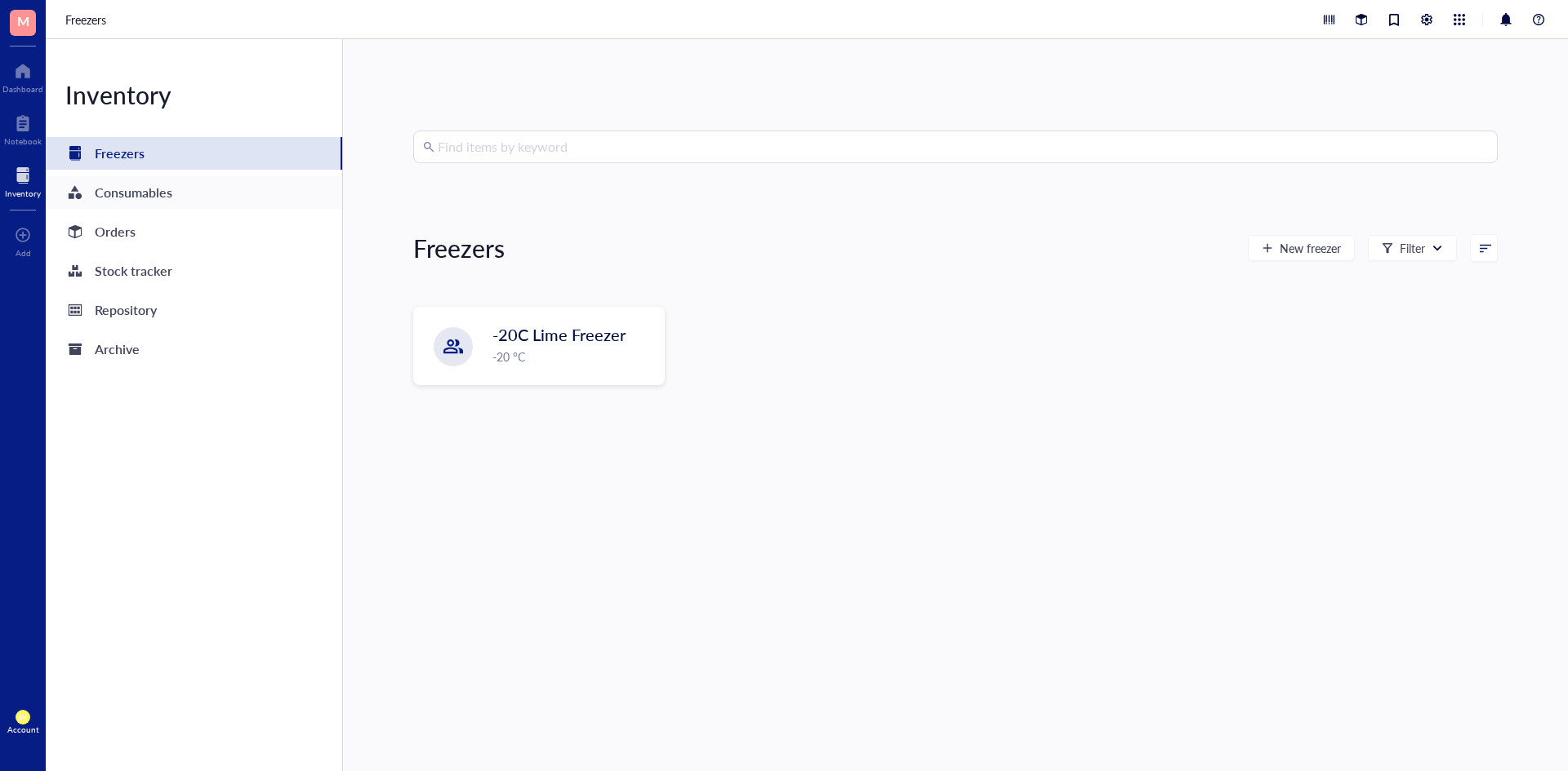
click at [184, 198] on div "Consumables" at bounding box center [193, 192] width 297 height 33
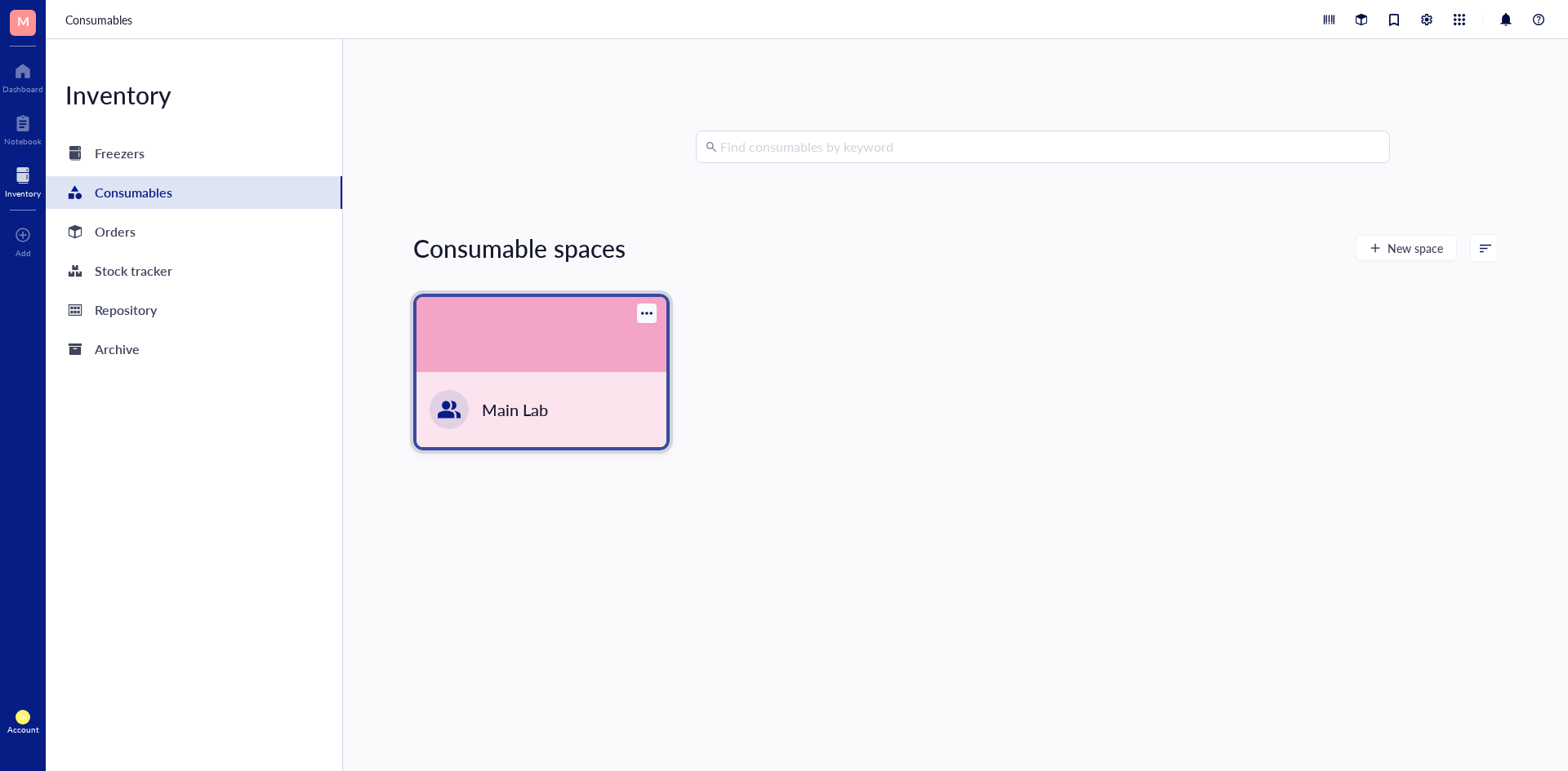
click at [570, 396] on div "Main Lab" at bounding box center [541, 409] width 250 height 75
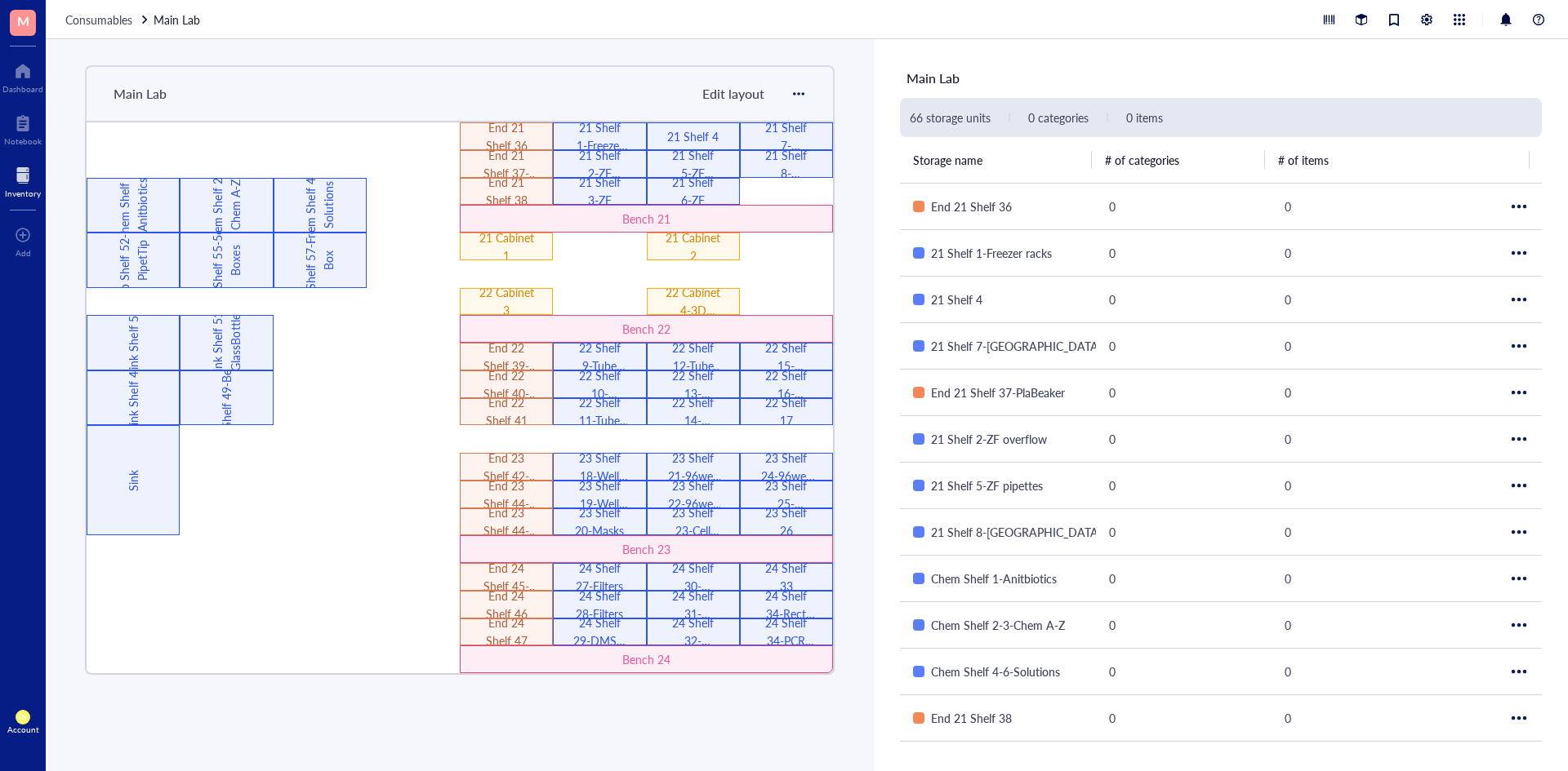
click at [113, 9] on div "Consumables Main Lab" at bounding box center [806, 19] width 1522 height 39
click at [113, 16] on span "Consumables" at bounding box center [99, 19] width 67 height 16
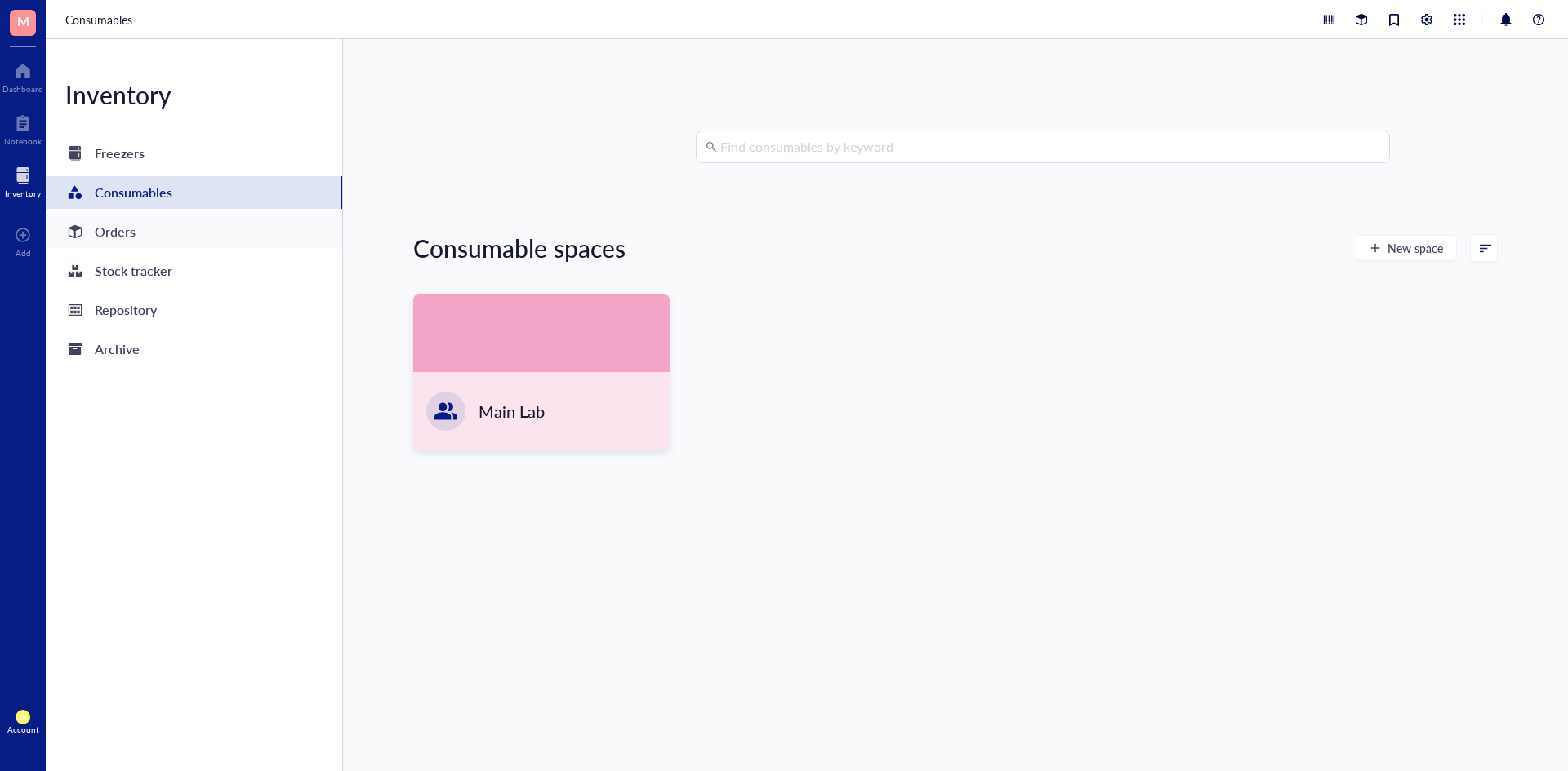
click at [139, 231] on div "Orders" at bounding box center [193, 232] width 297 height 33
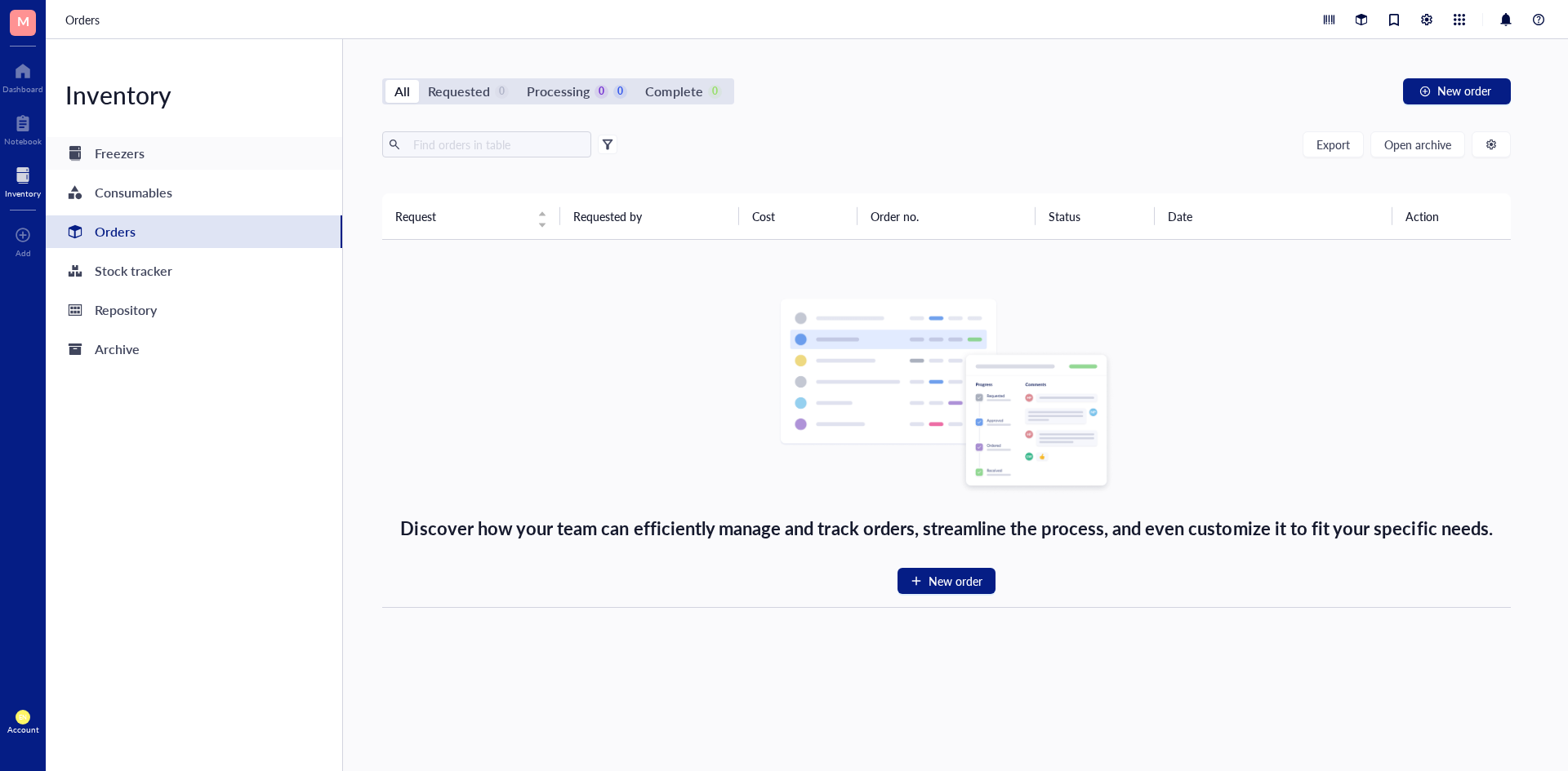
click at [155, 152] on div "Freezers" at bounding box center [193, 153] width 297 height 33
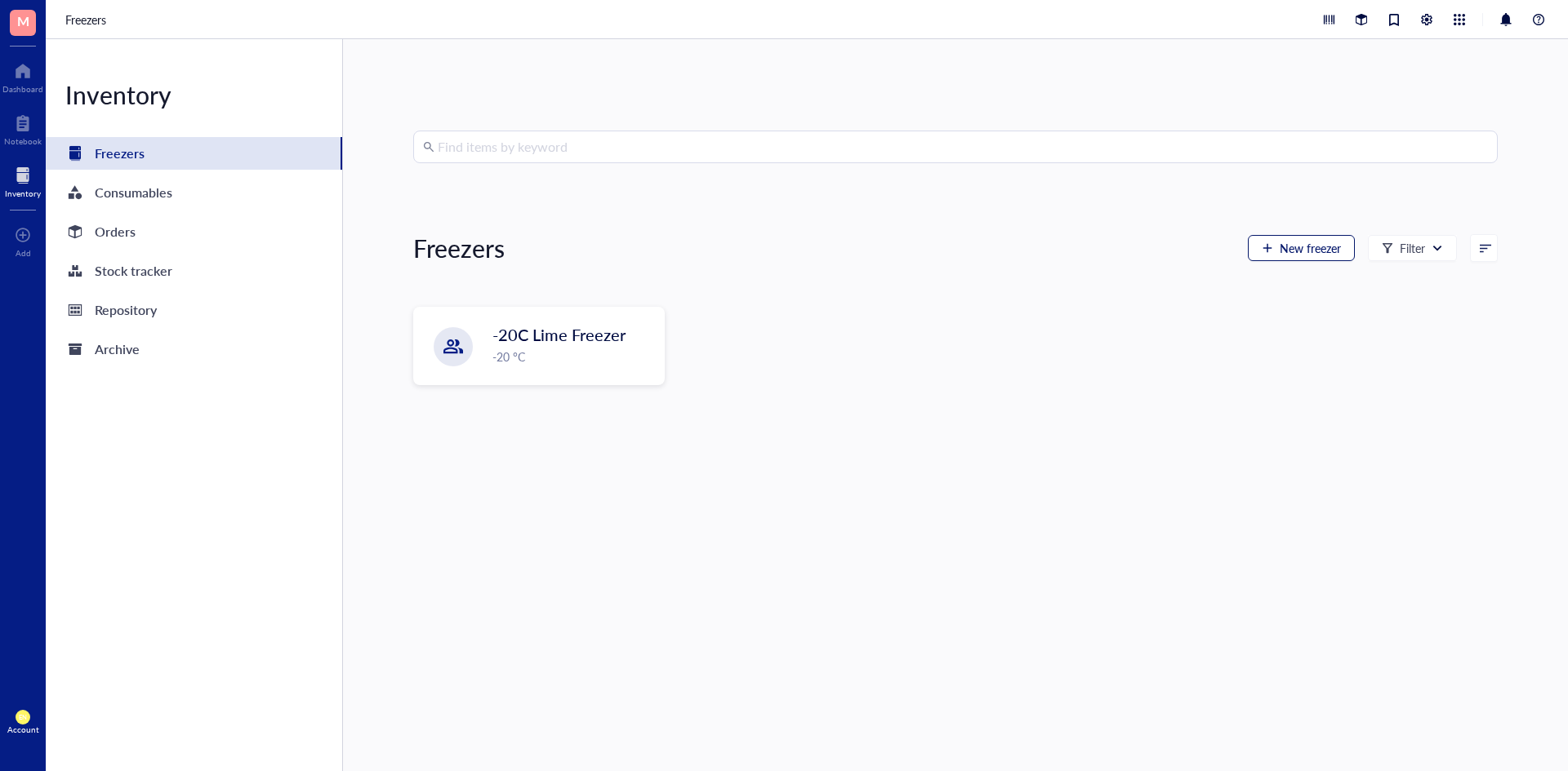
click at [1291, 239] on button "New freezer" at bounding box center [1301, 248] width 107 height 26
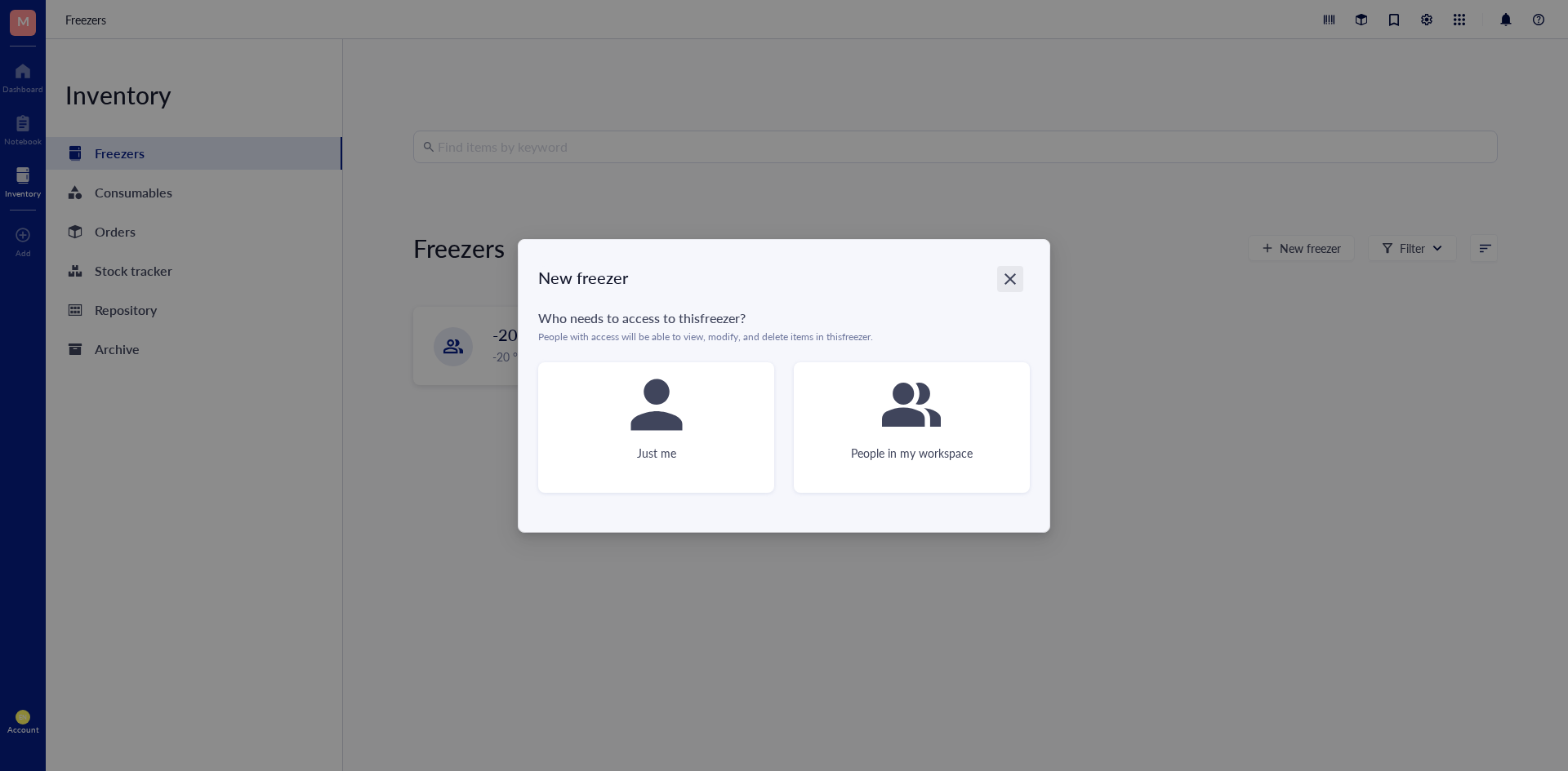
click at [1010, 288] on div "Close" at bounding box center [1009, 279] width 26 height 26
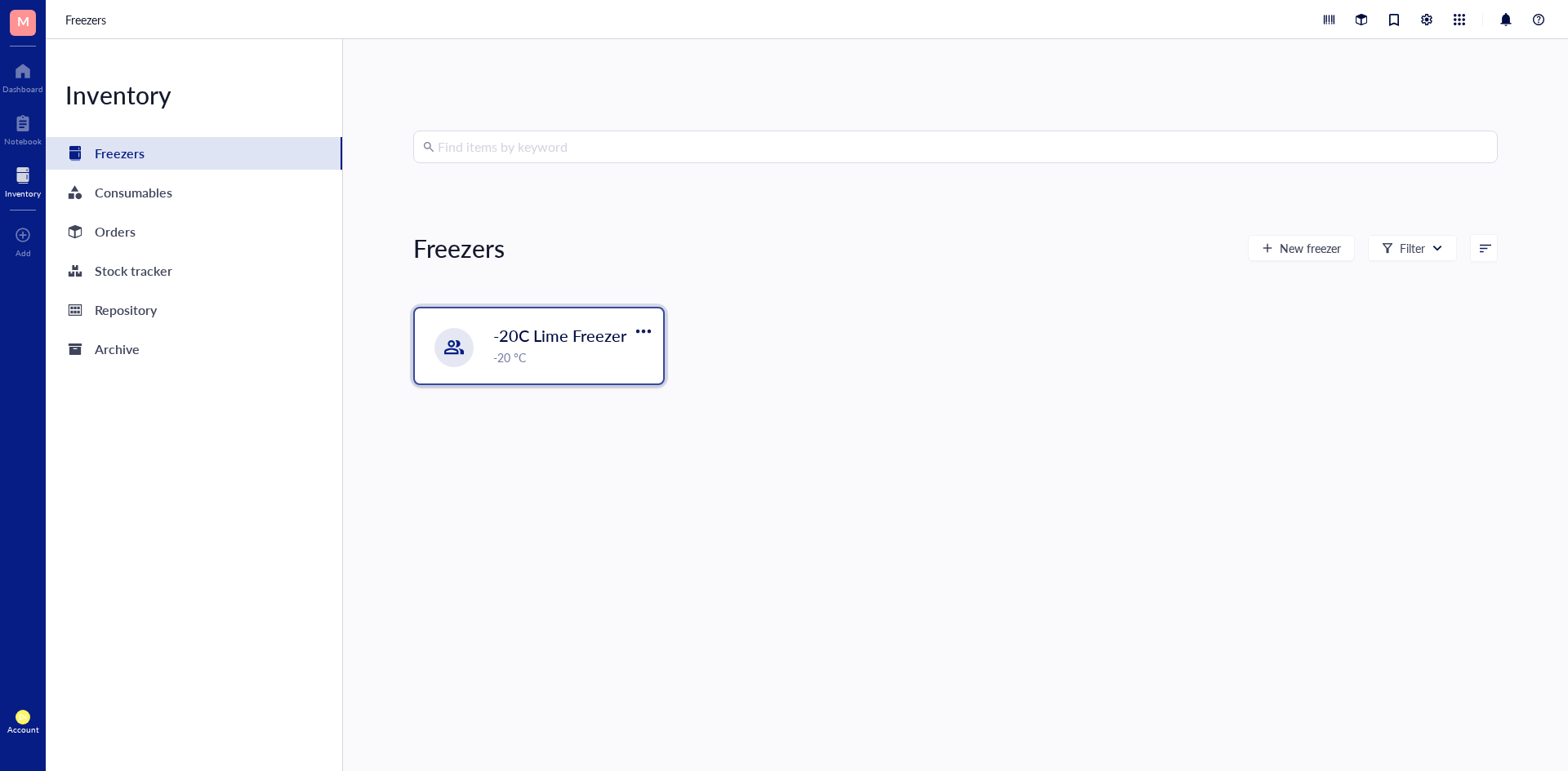
click at [570, 323] on div "-20C Lime Freezer -20 °C" at bounding box center [539, 345] width 248 height 75
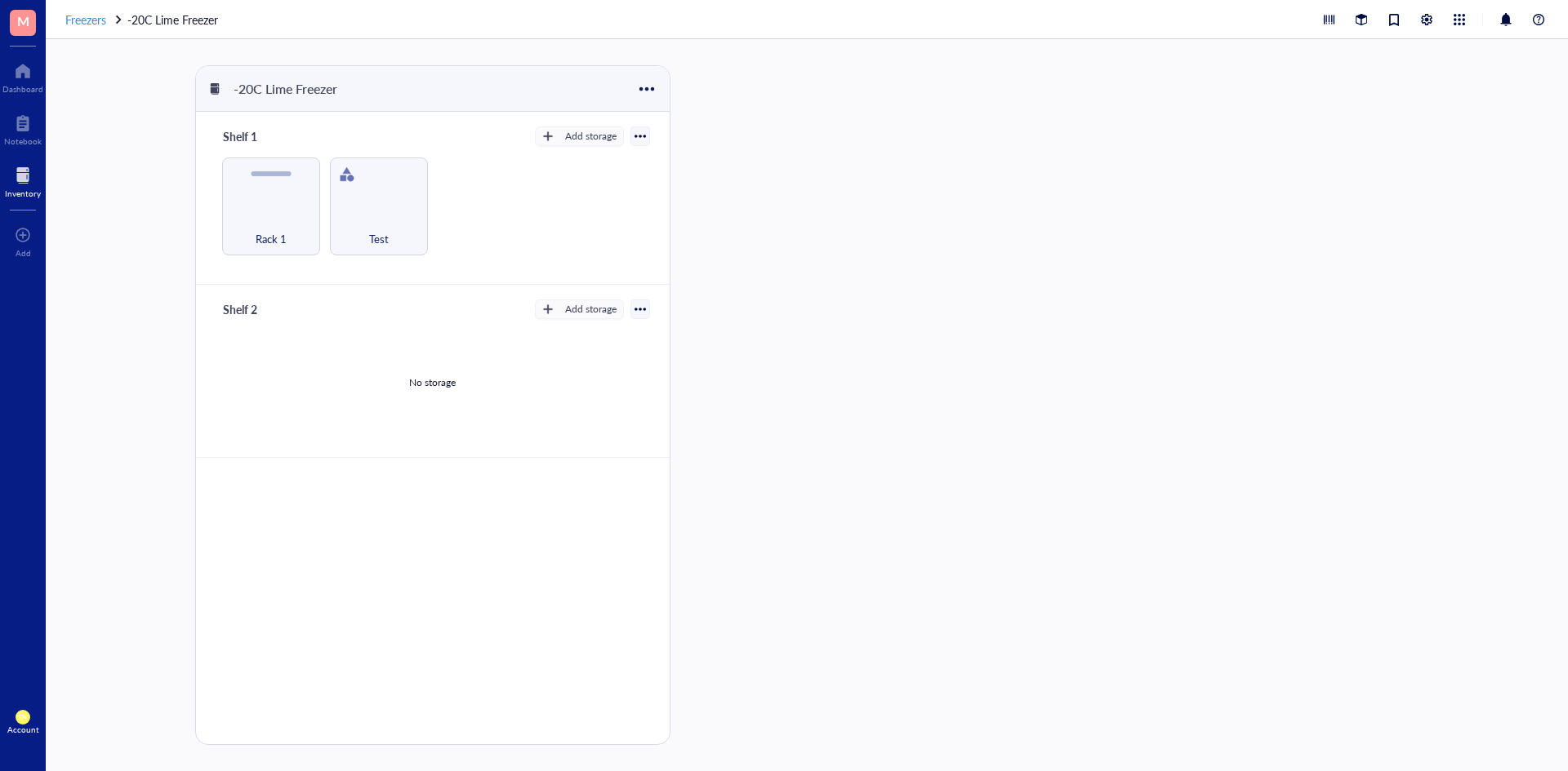
click at [91, 16] on span "Freezers" at bounding box center [86, 19] width 41 height 16
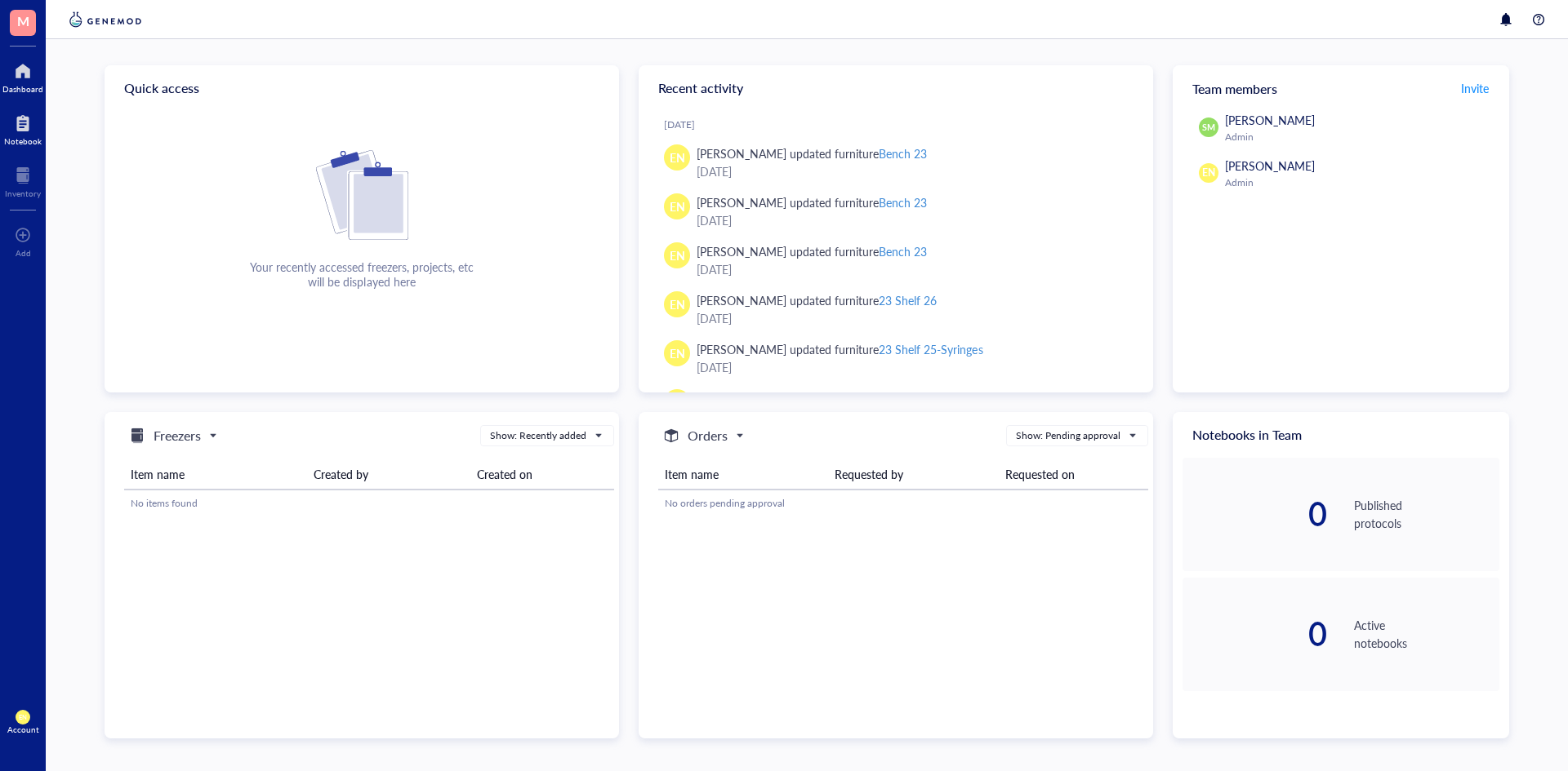
click at [21, 131] on div at bounding box center [23, 123] width 38 height 26
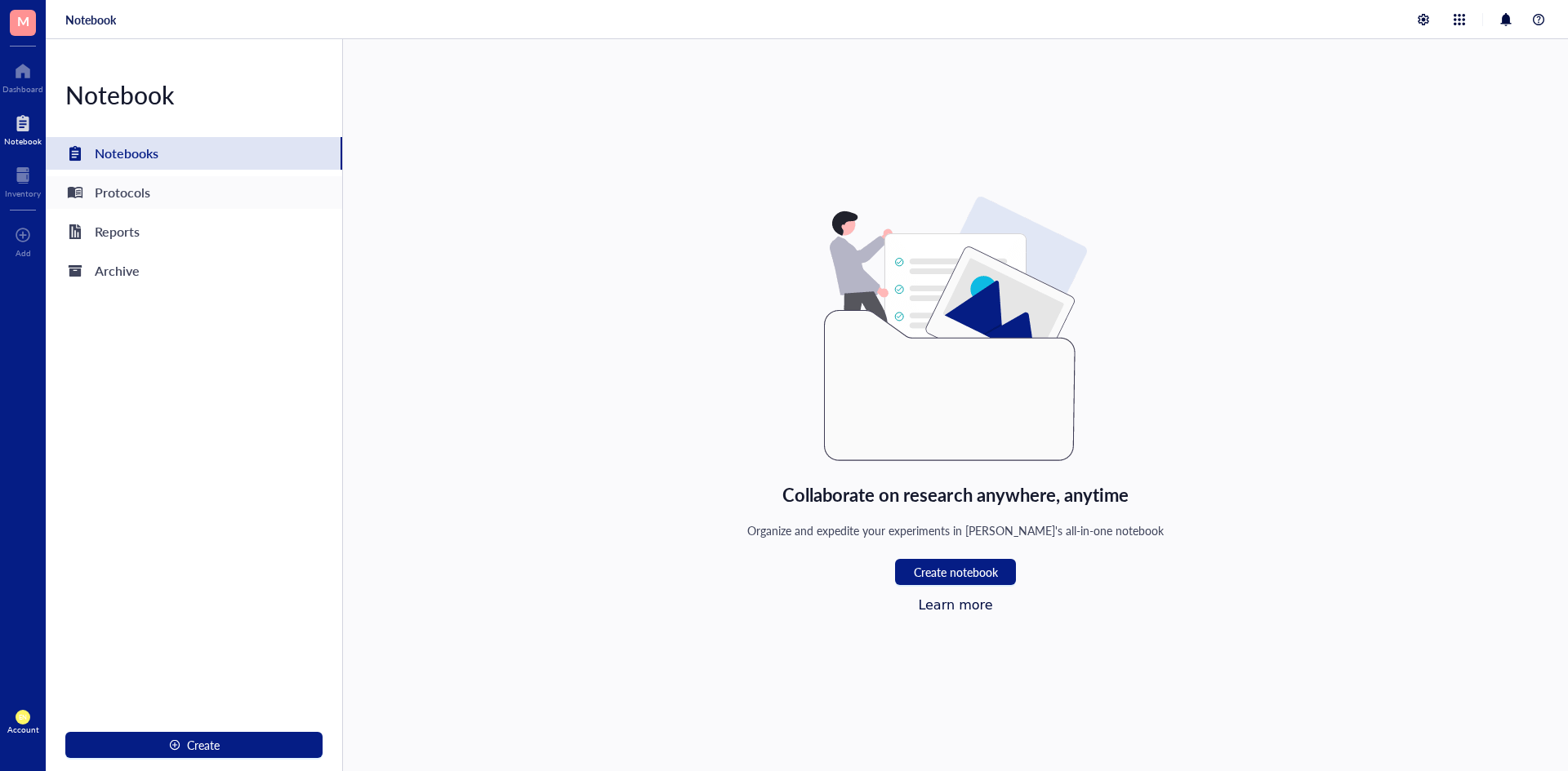
click at [115, 197] on div "Protocols" at bounding box center [123, 192] width 55 height 23
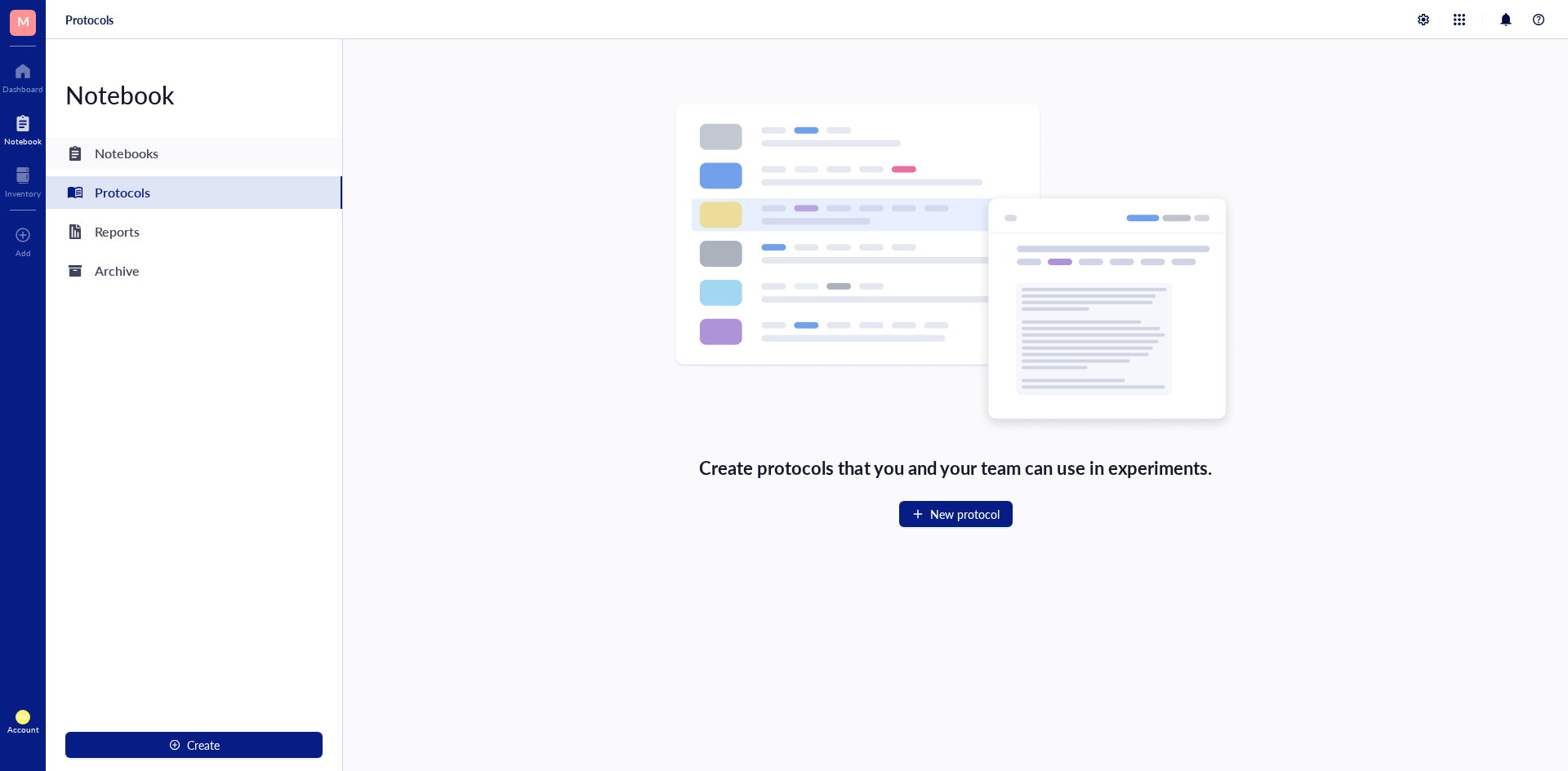
click at [119, 165] on div "Notebooks" at bounding box center [193, 153] width 297 height 33
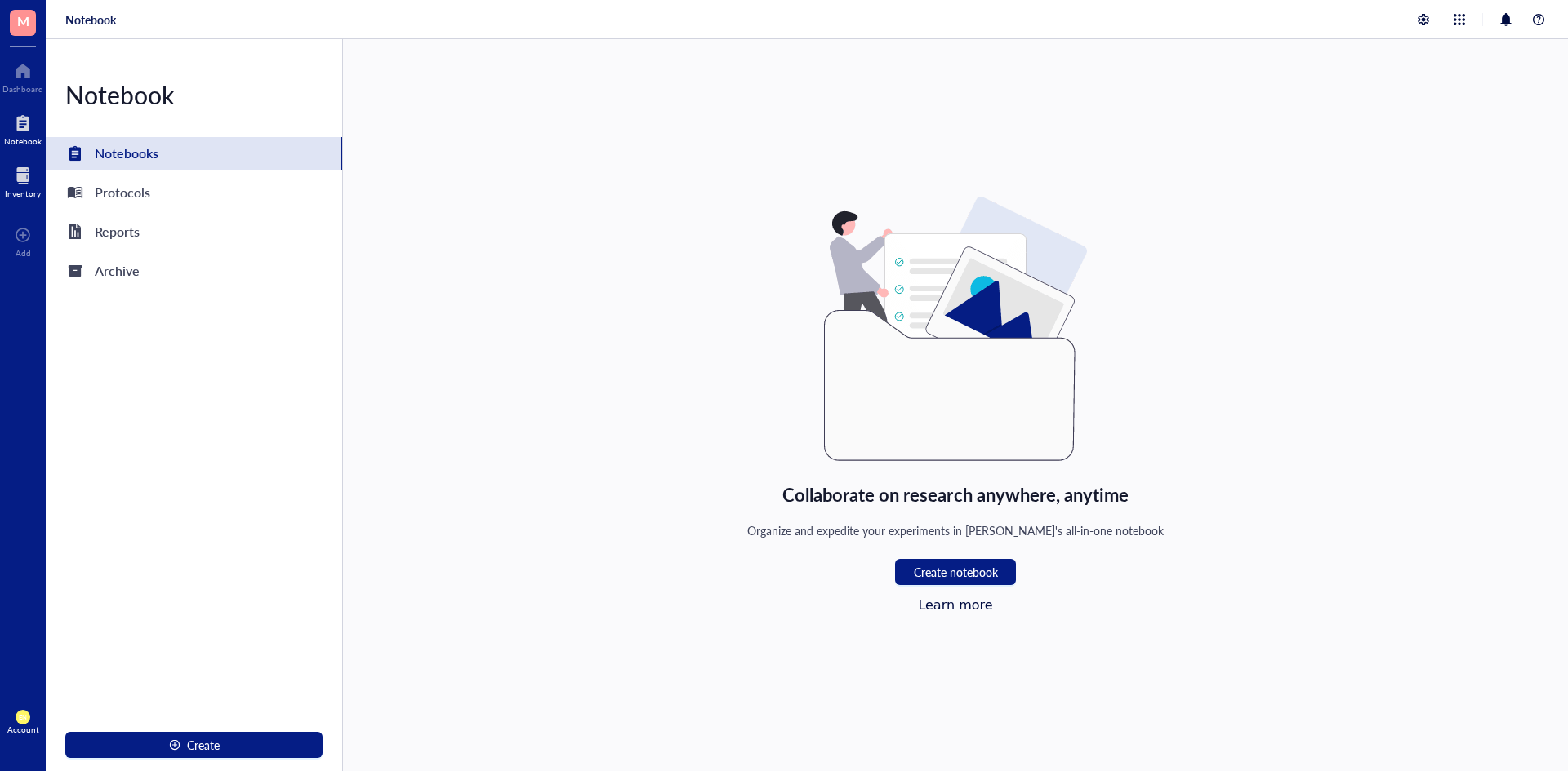
click at [34, 173] on div at bounding box center [23, 175] width 36 height 26
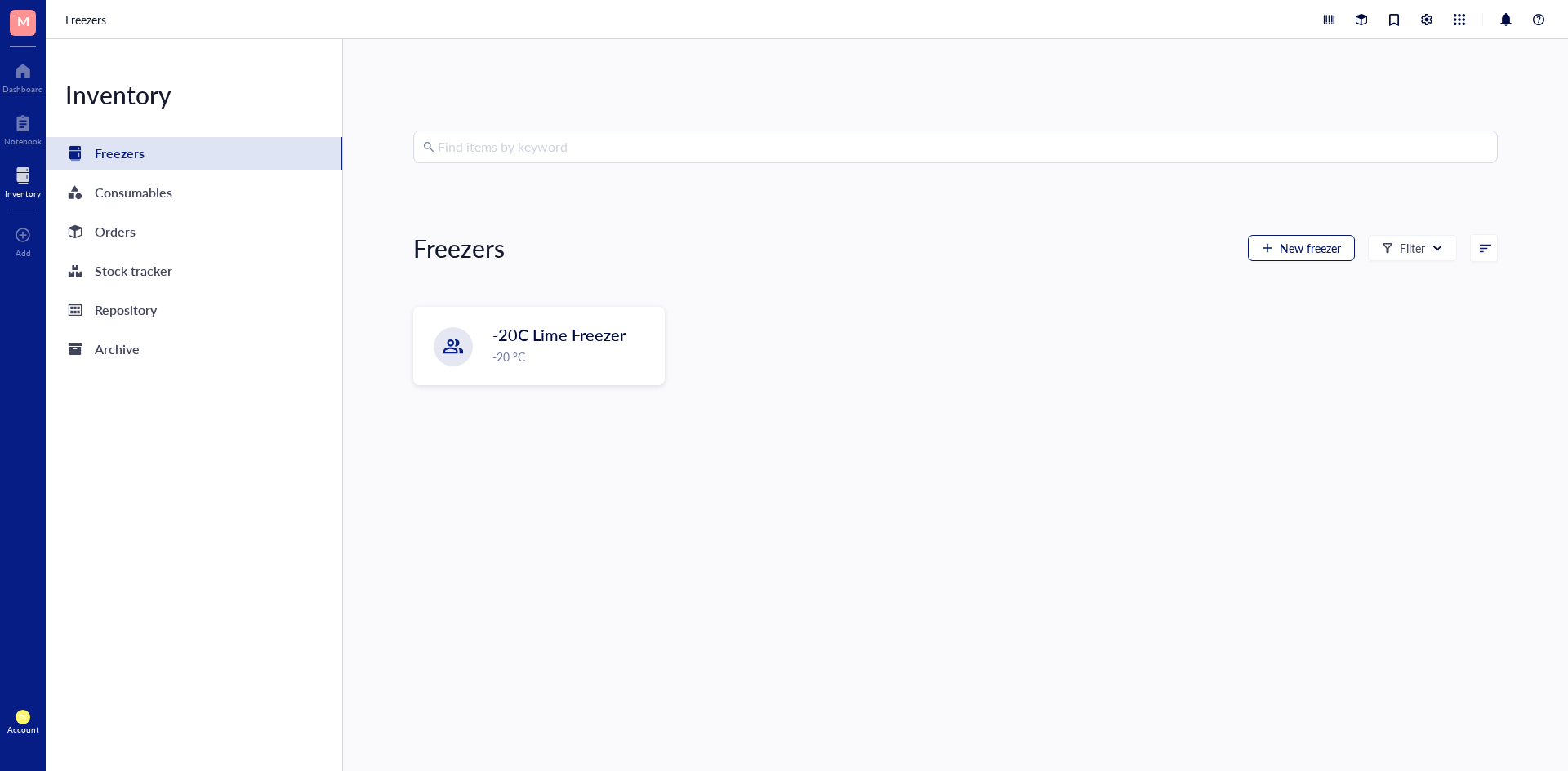
click at [1266, 250] on button "New freezer" at bounding box center [1301, 248] width 107 height 26
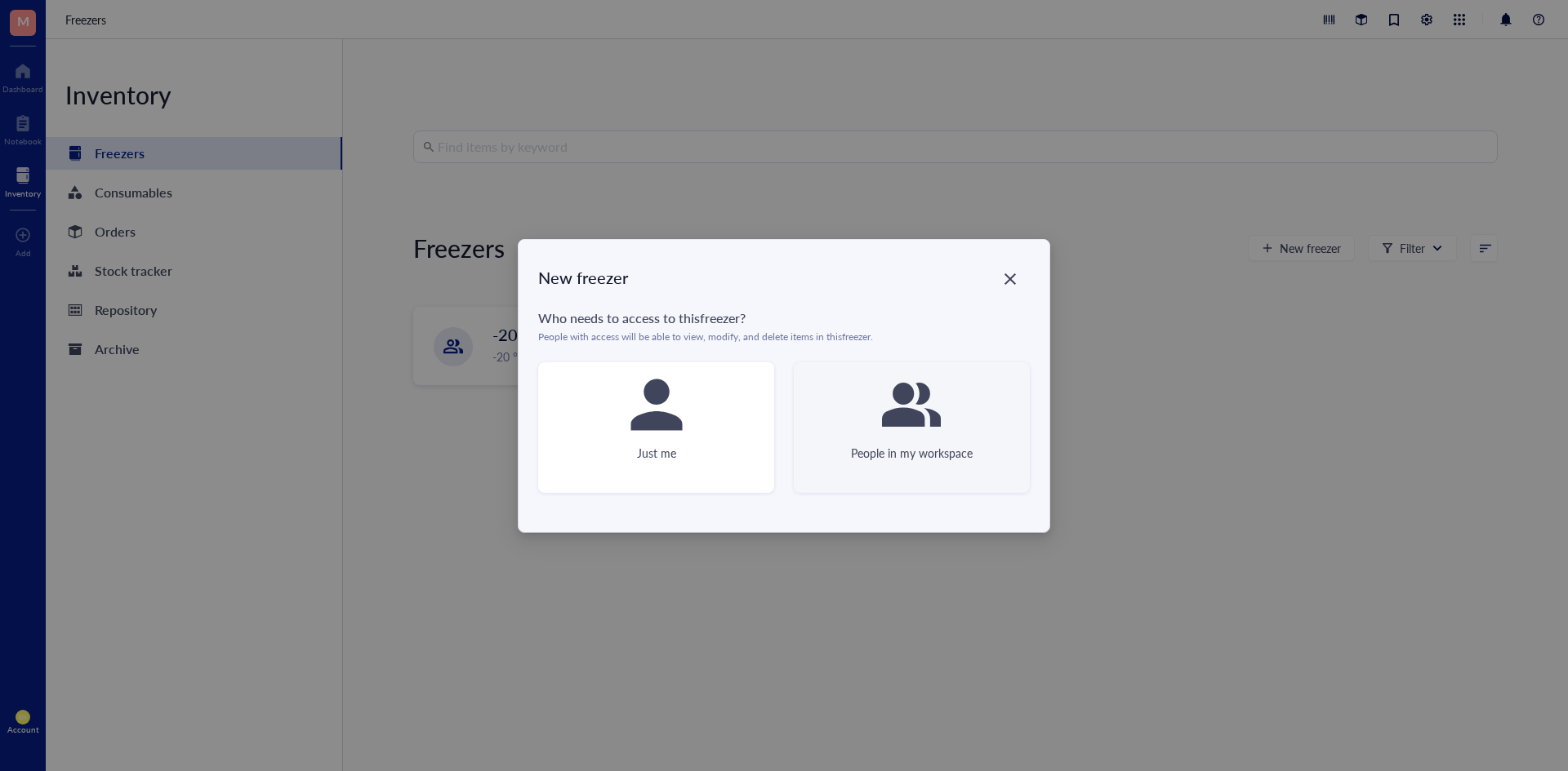
click at [907, 422] on icon at bounding box center [911, 405] width 59 height 44
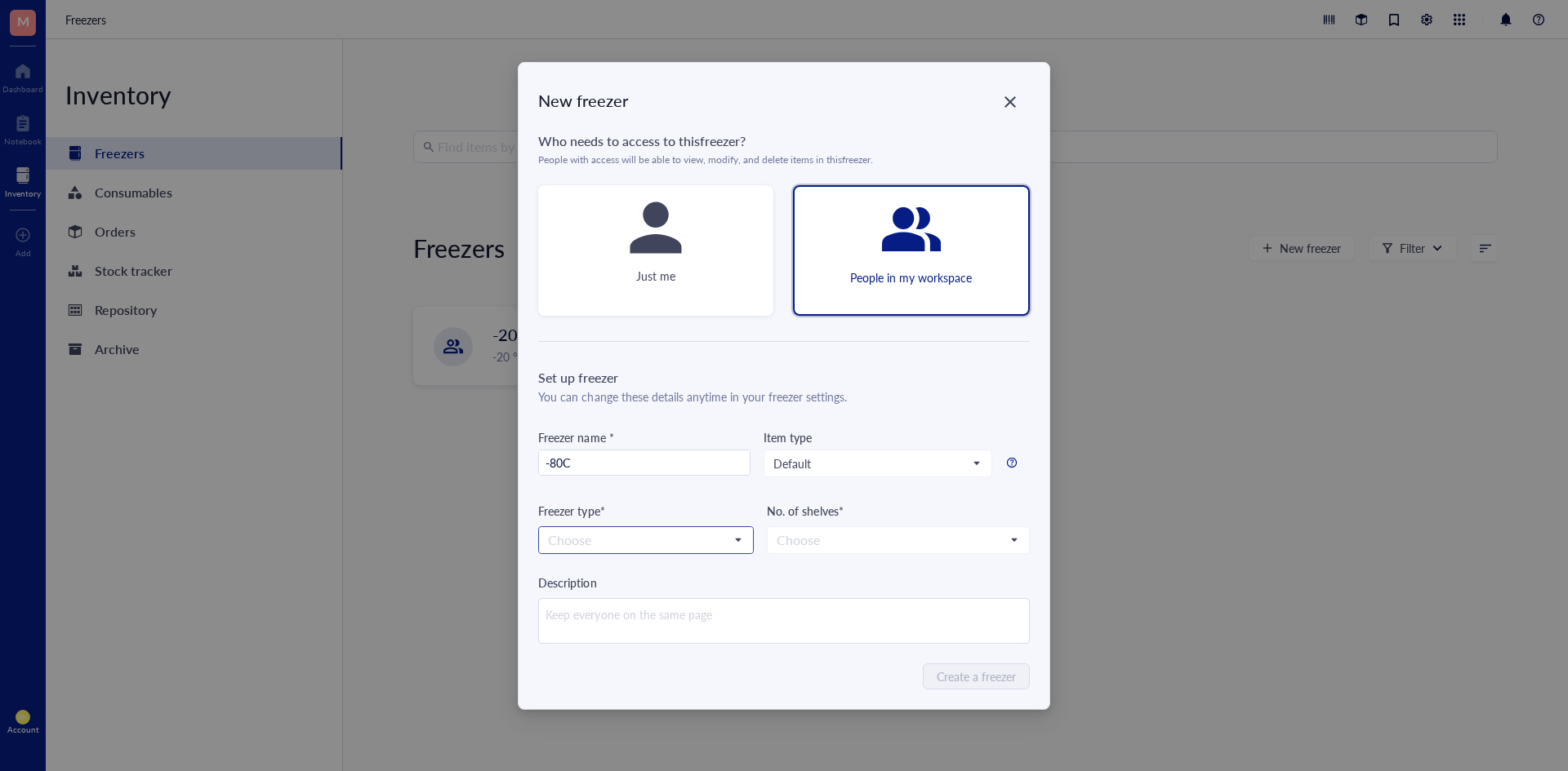
type input "-80C"
click at [703, 541] on input "search" at bounding box center [639, 540] width 182 height 24
click at [689, 574] on div "-80 °C" at bounding box center [645, 569] width 194 height 18
click at [819, 547] on input "search" at bounding box center [890, 540] width 228 height 24
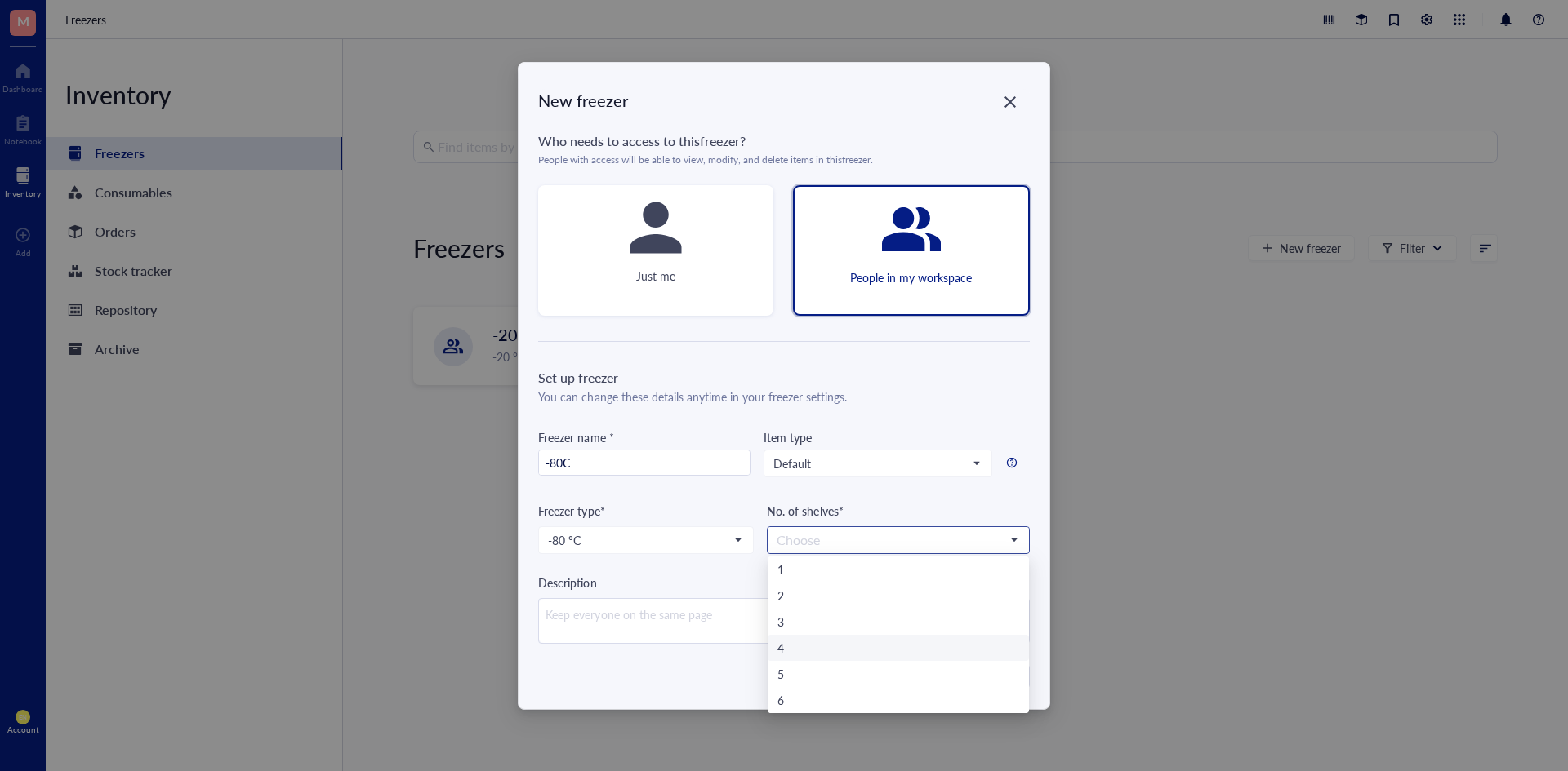
click at [802, 642] on div "4" at bounding box center [897, 648] width 241 height 18
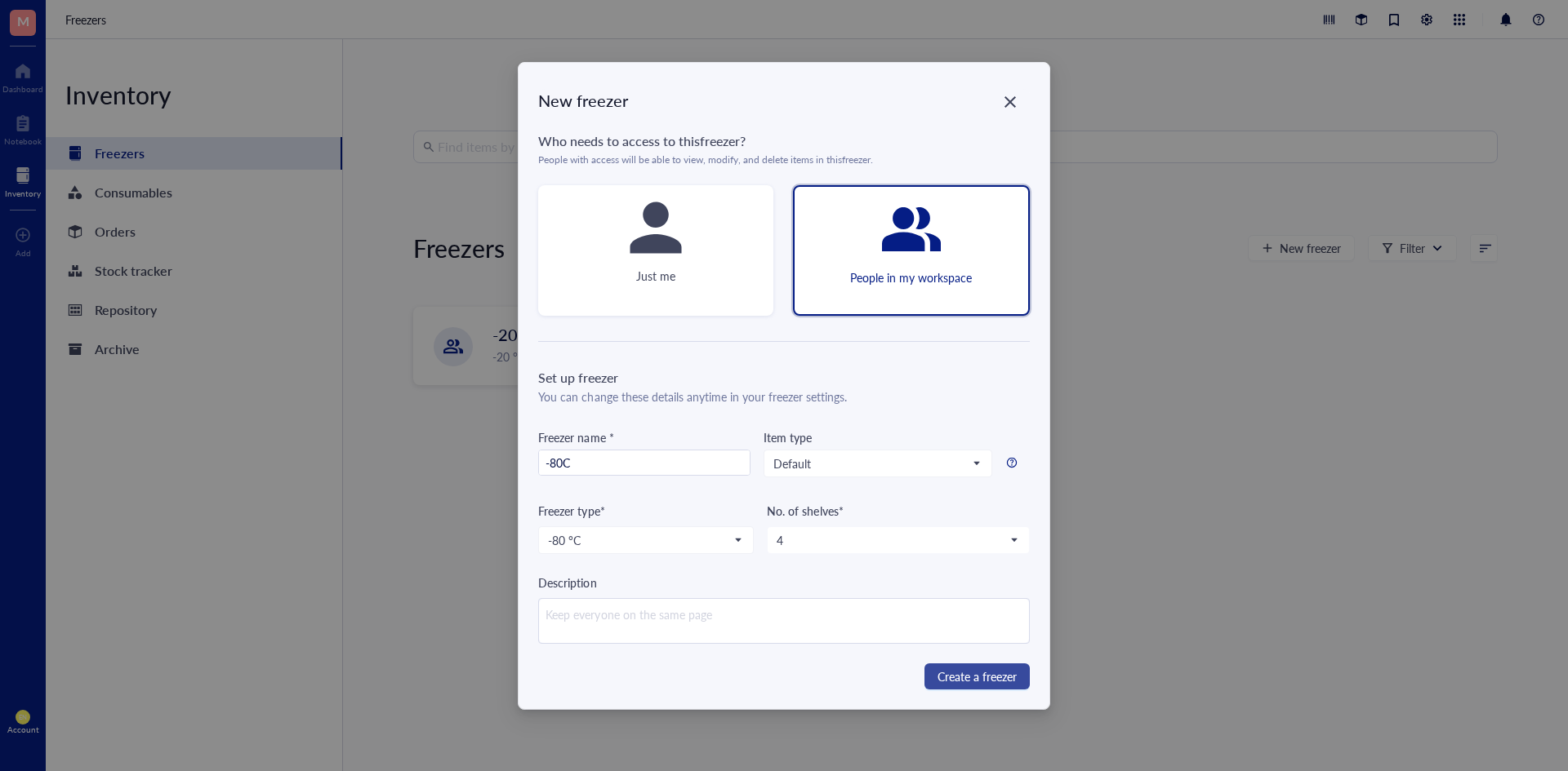
click at [984, 676] on span "Create a freezer" at bounding box center [976, 676] width 79 height 18
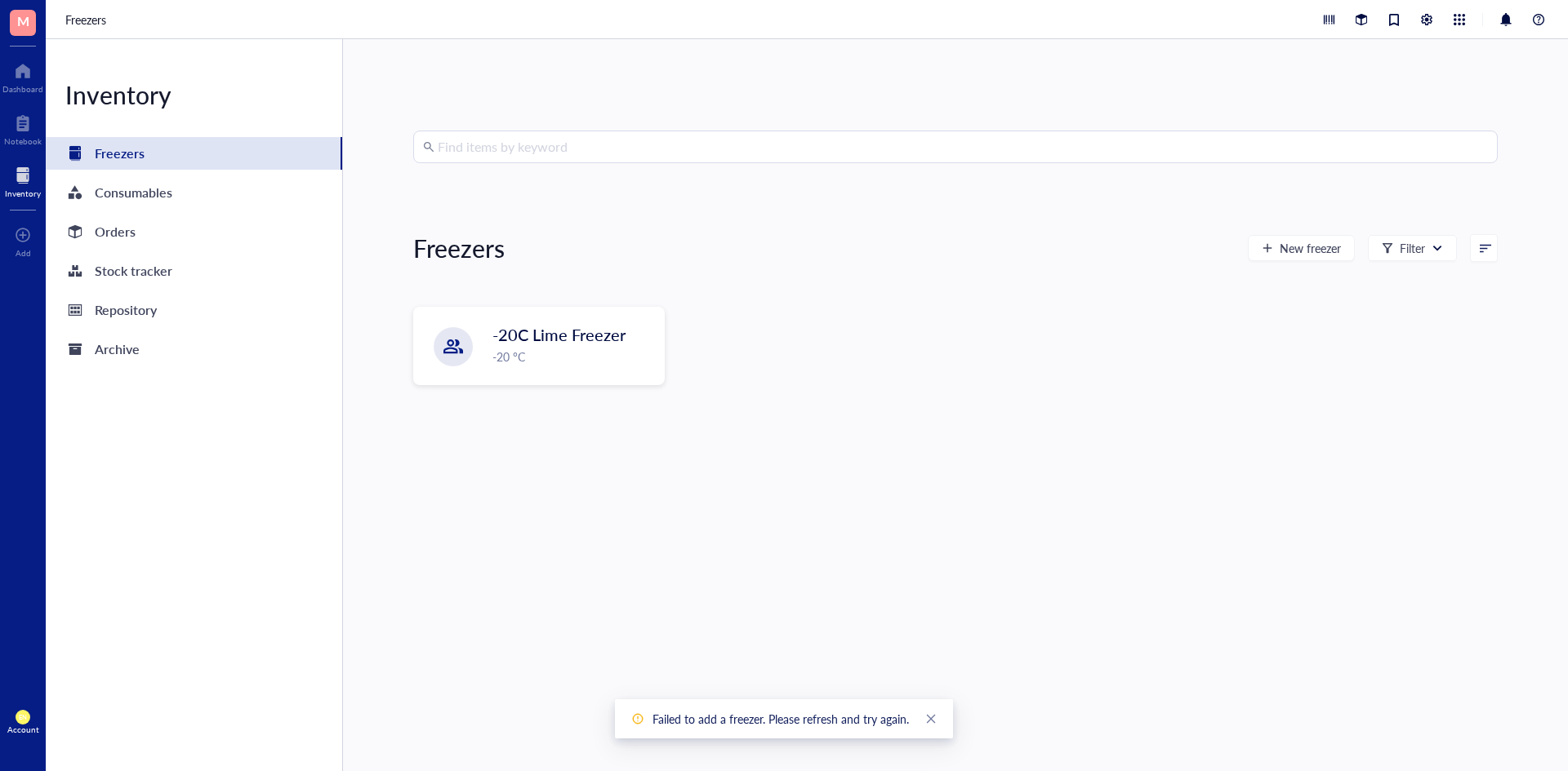
click at [939, 721] on div "Failed to add a freezer. Please refresh and try again." at bounding box center [784, 719] width 338 height 39
click at [929, 720] on icon "close" at bounding box center [931, 719] width 12 height 12
click at [125, 182] on div "Consumables" at bounding box center [134, 192] width 77 height 23
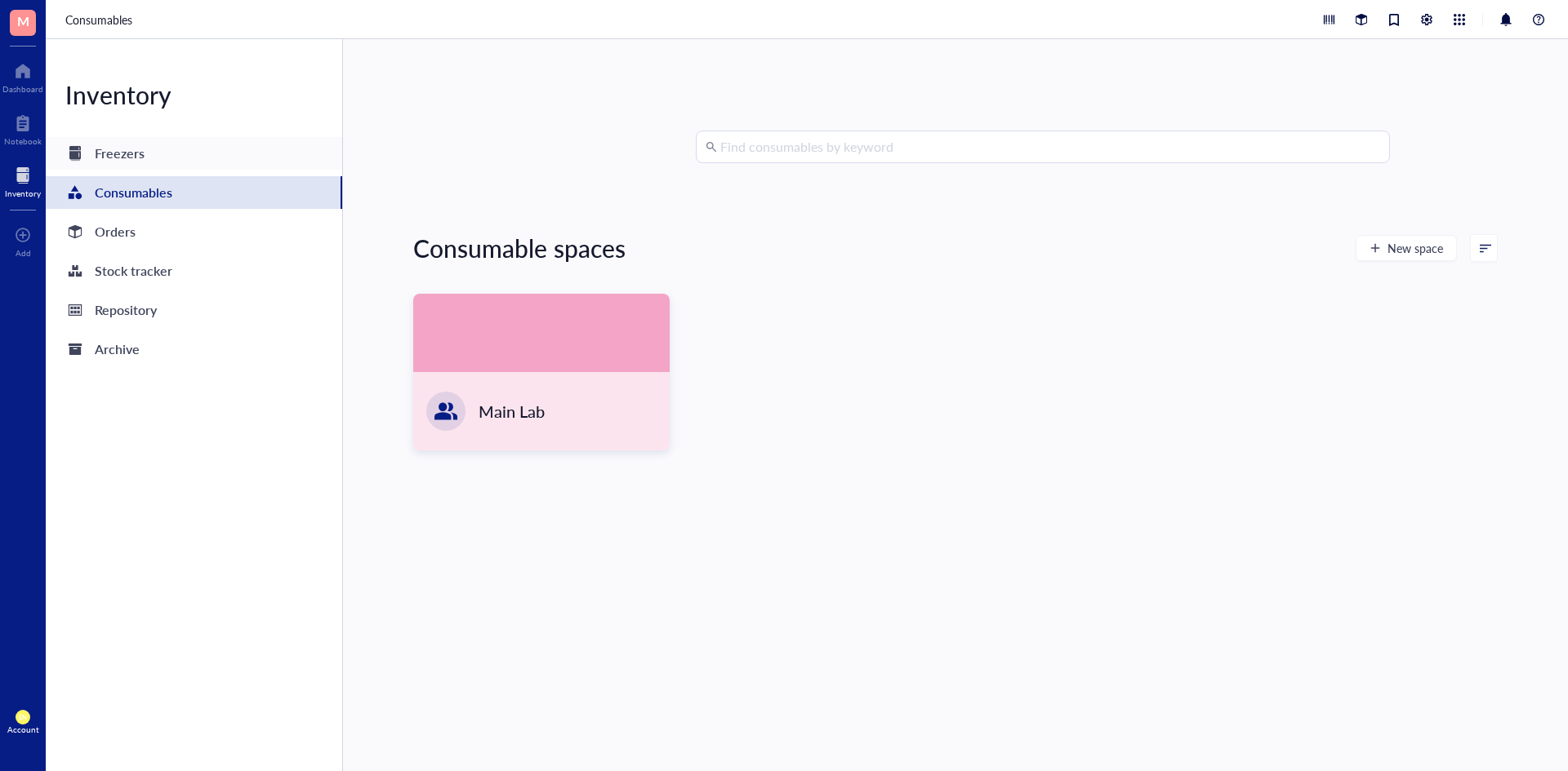
click at [144, 153] on div "Freezers" at bounding box center [193, 153] width 297 height 33
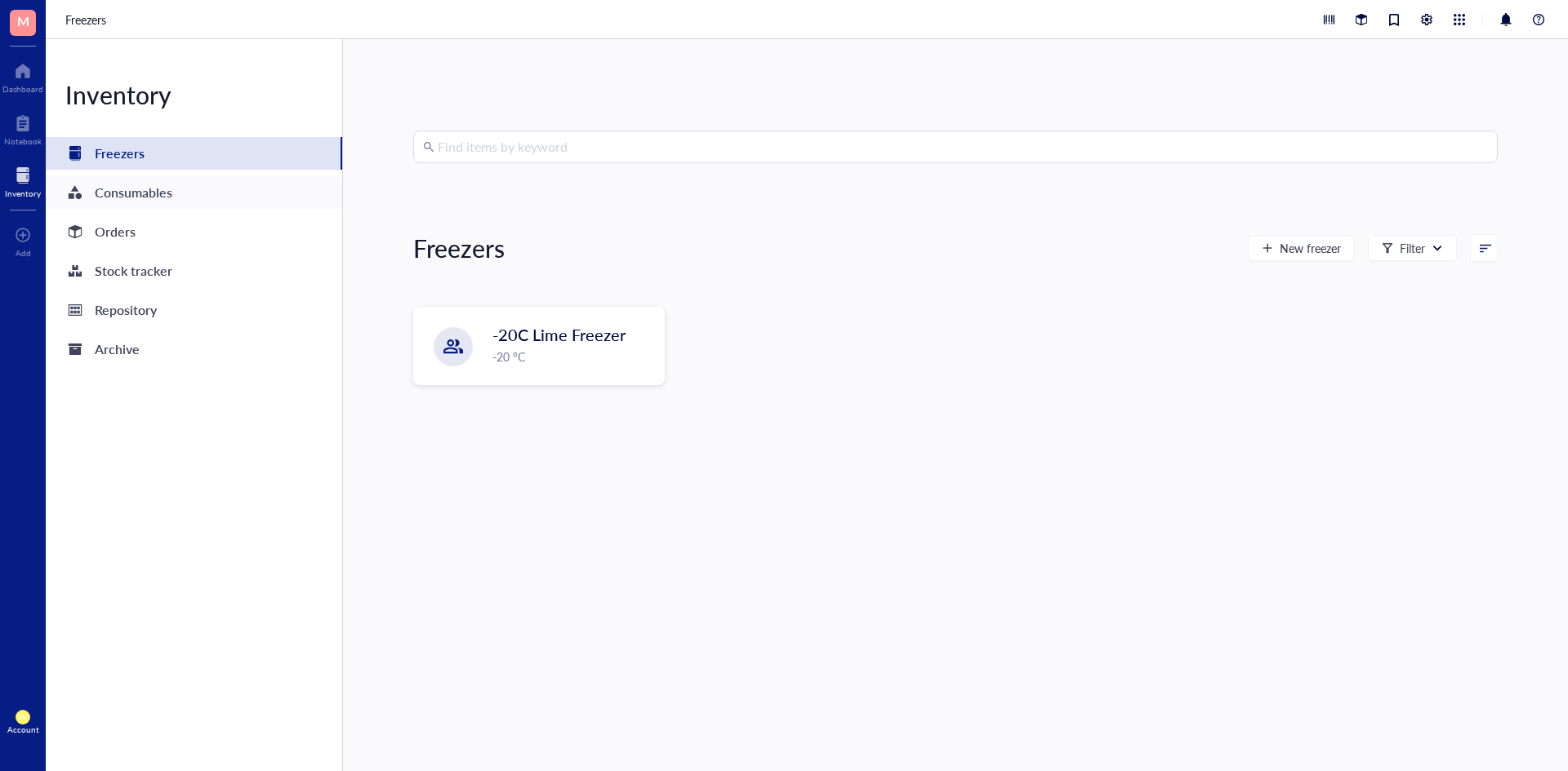
click at [106, 191] on div "Consumables" at bounding box center [134, 192] width 77 height 23
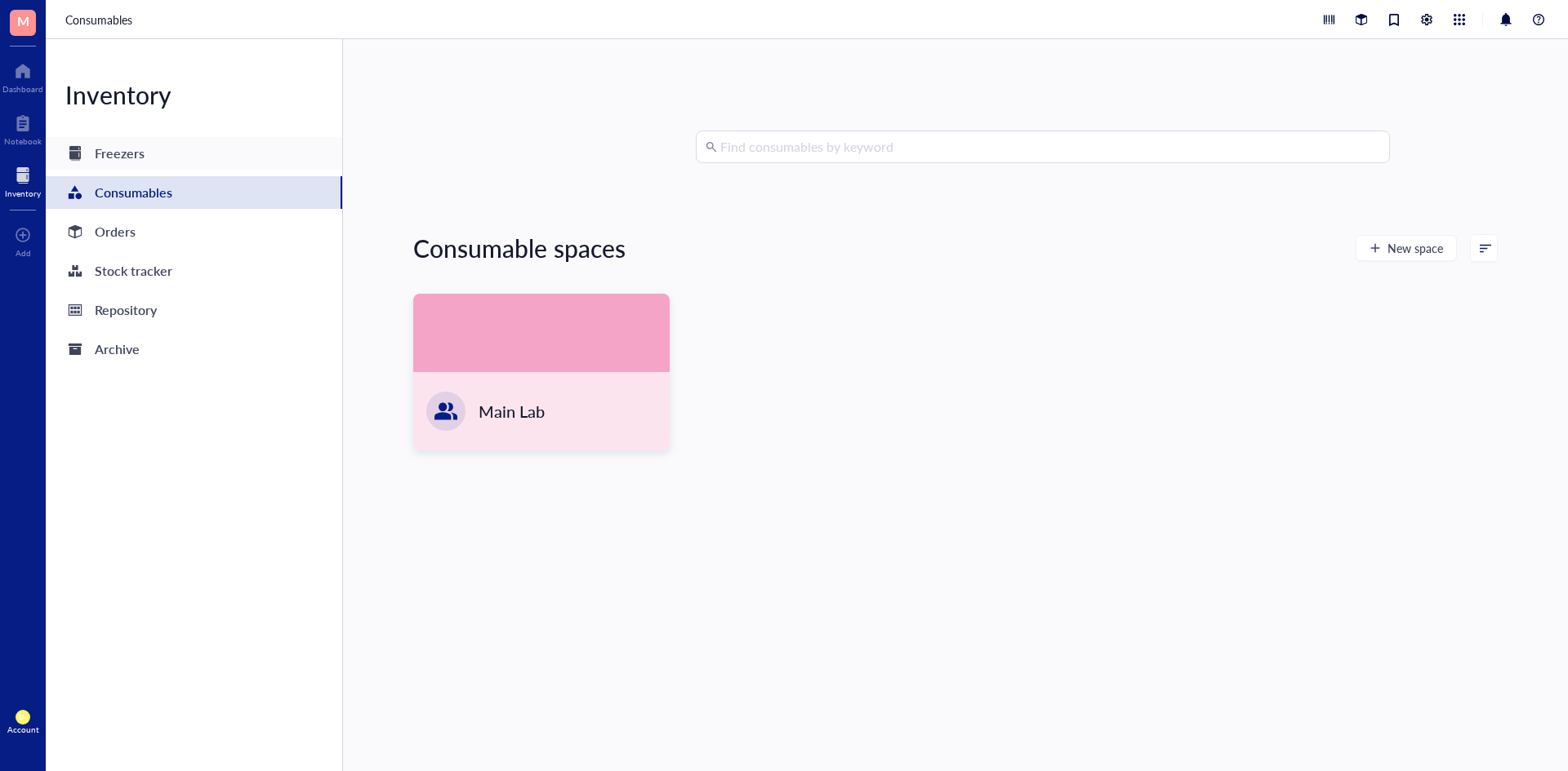
click at [117, 165] on div "Freezers" at bounding box center [193, 153] width 297 height 33
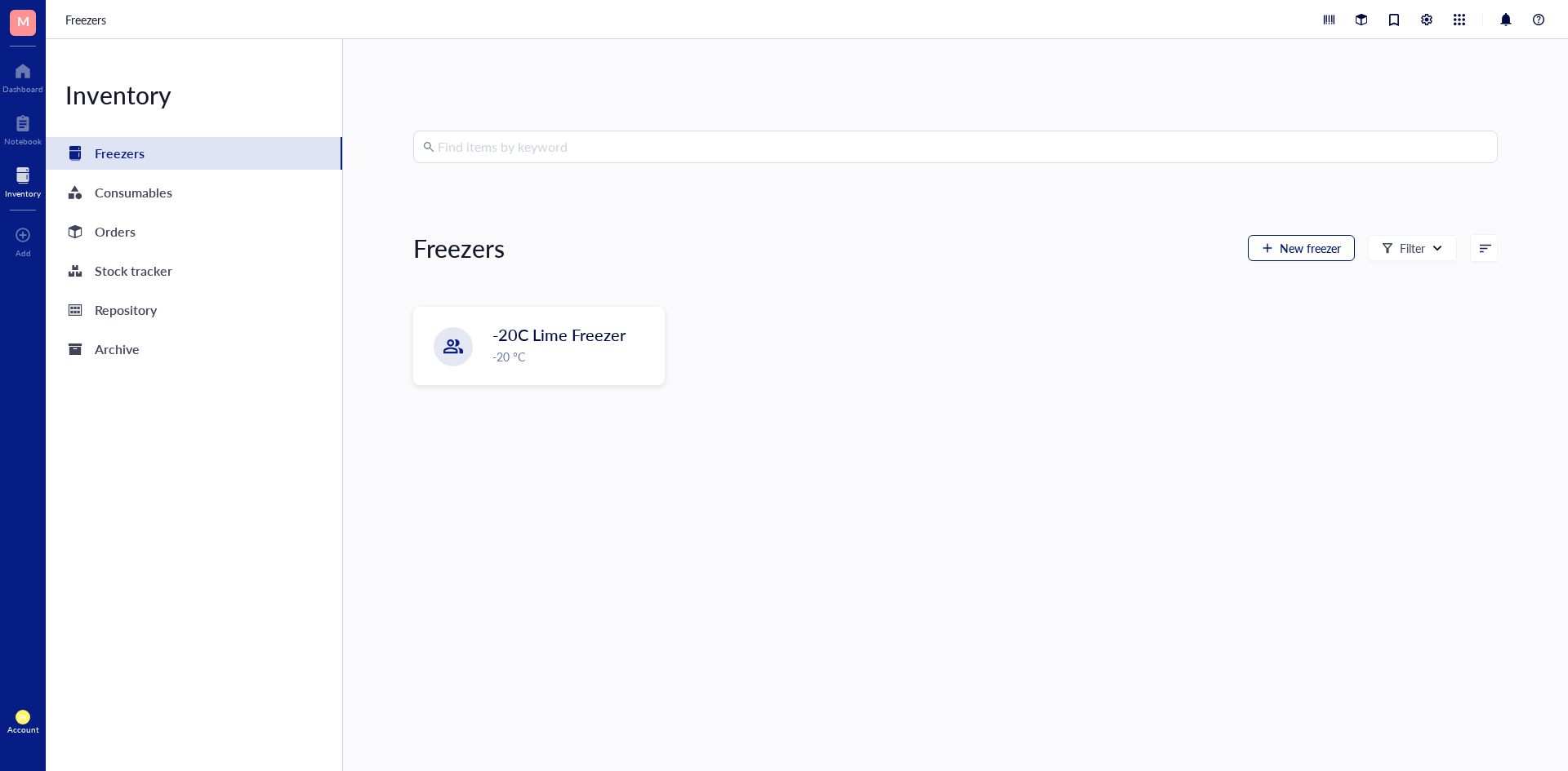
click at [1286, 248] on span "New freezer" at bounding box center [1310, 249] width 61 height 13
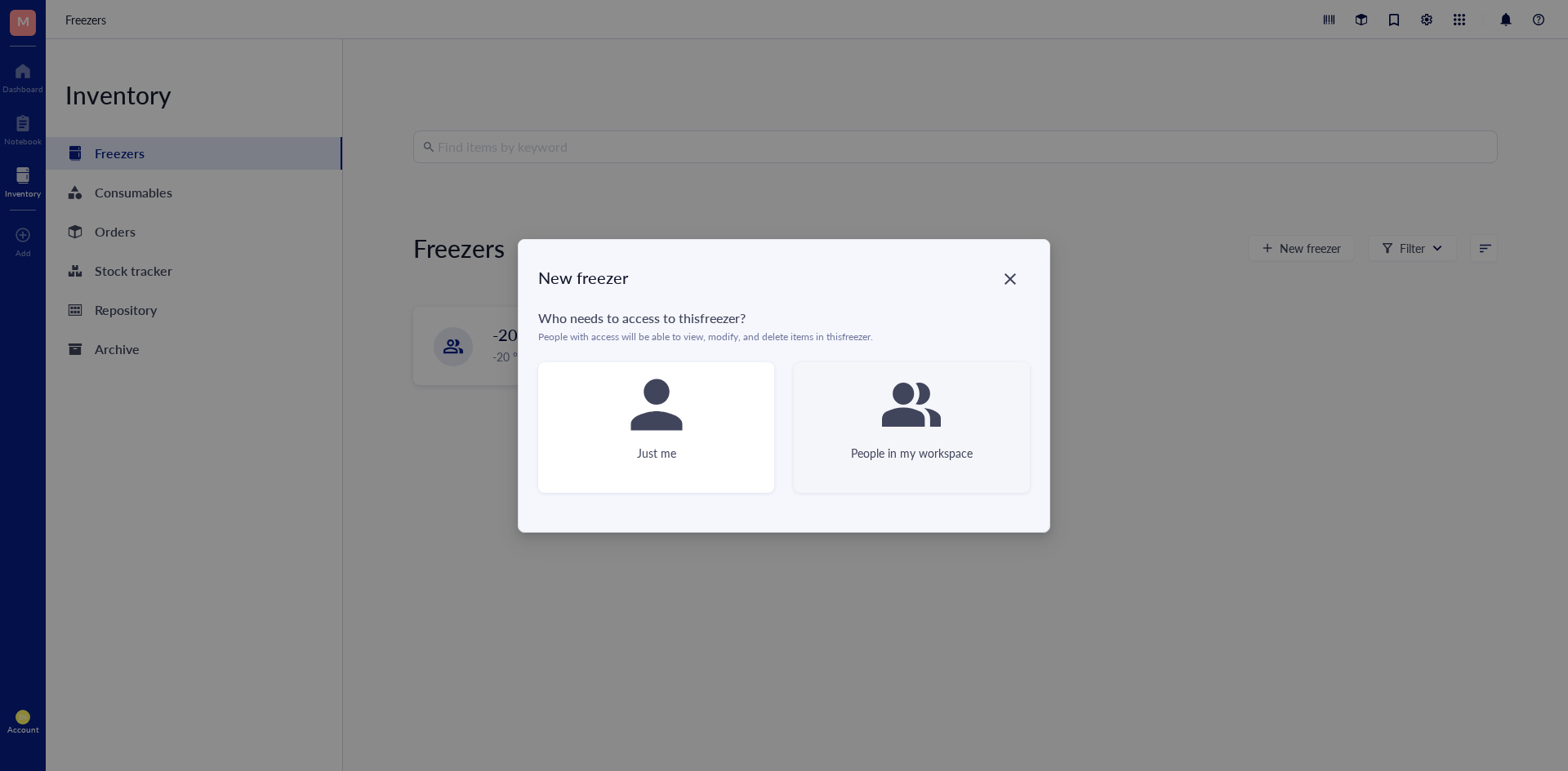
click at [864, 422] on div "People in my workspace" at bounding box center [911, 427] width 236 height 130
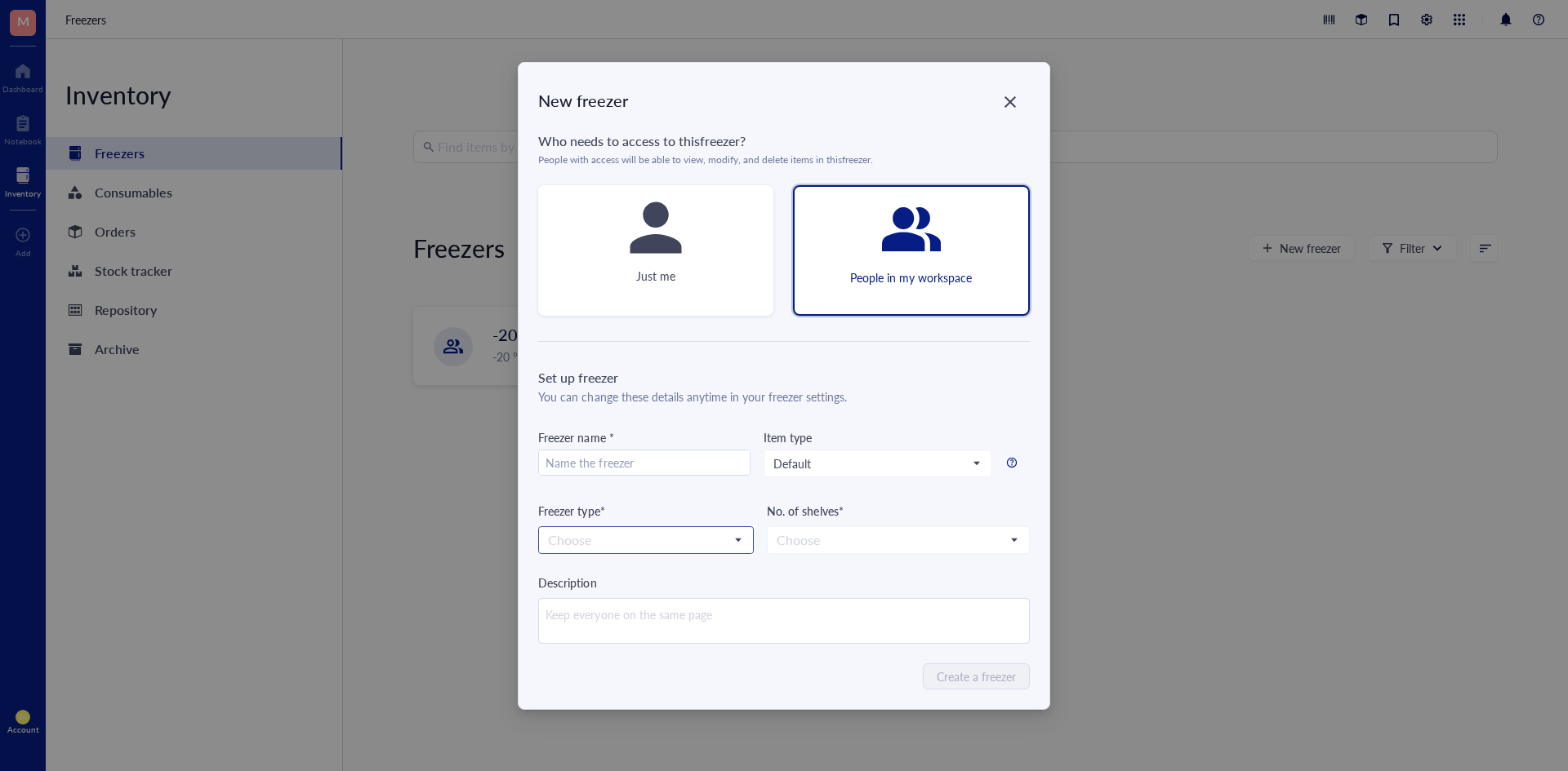
click at [708, 529] on input "search" at bounding box center [639, 540] width 182 height 24
click at [993, 559] on div "Set up freezer You can change these details anytime in your freezer settings. F…" at bounding box center [783, 506] width 491 height 275
click at [1017, 103] on icon "Close" at bounding box center [1009, 102] width 15 height 15
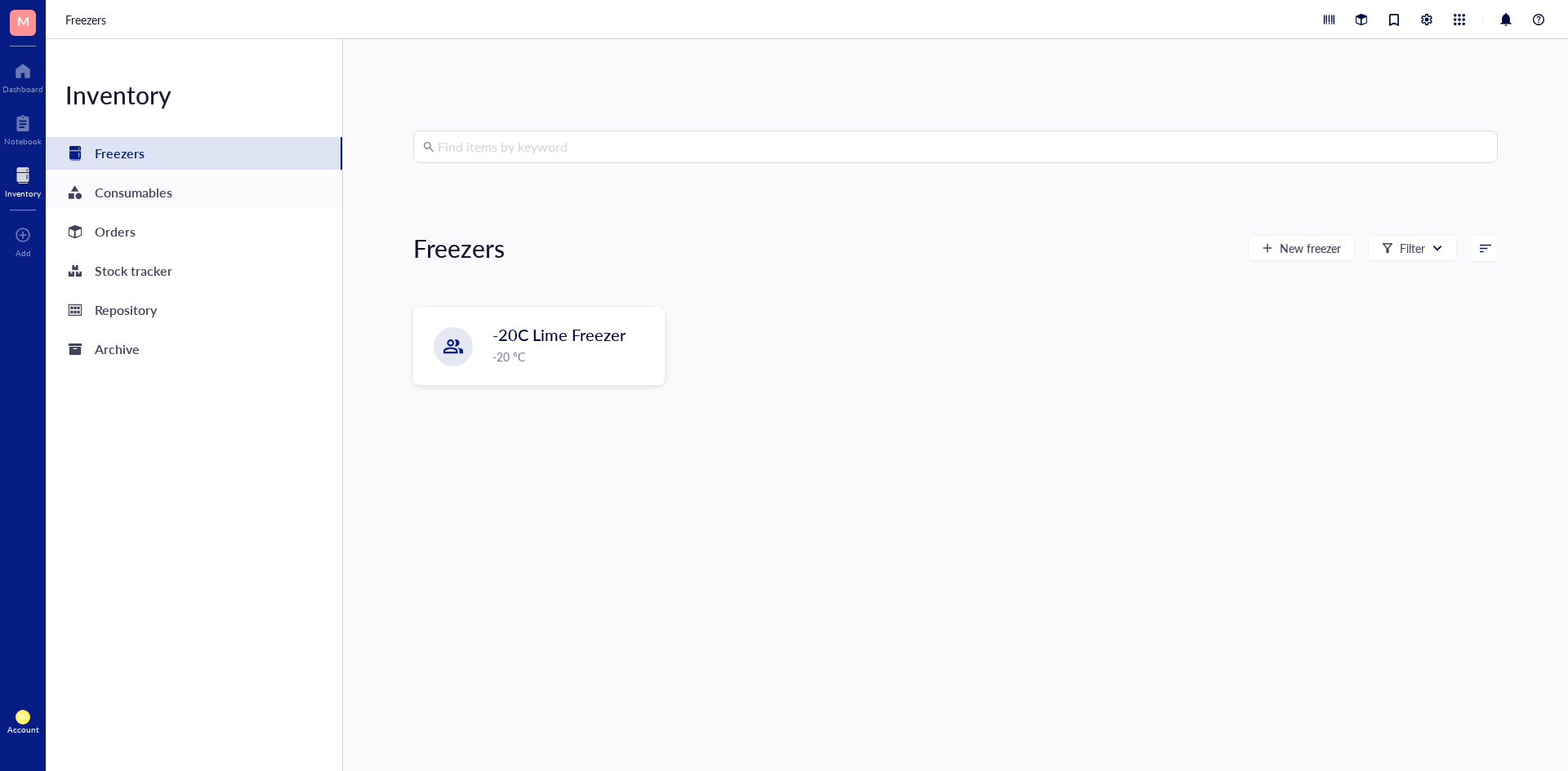
click at [140, 197] on div "Consumables" at bounding box center [134, 192] width 77 height 23
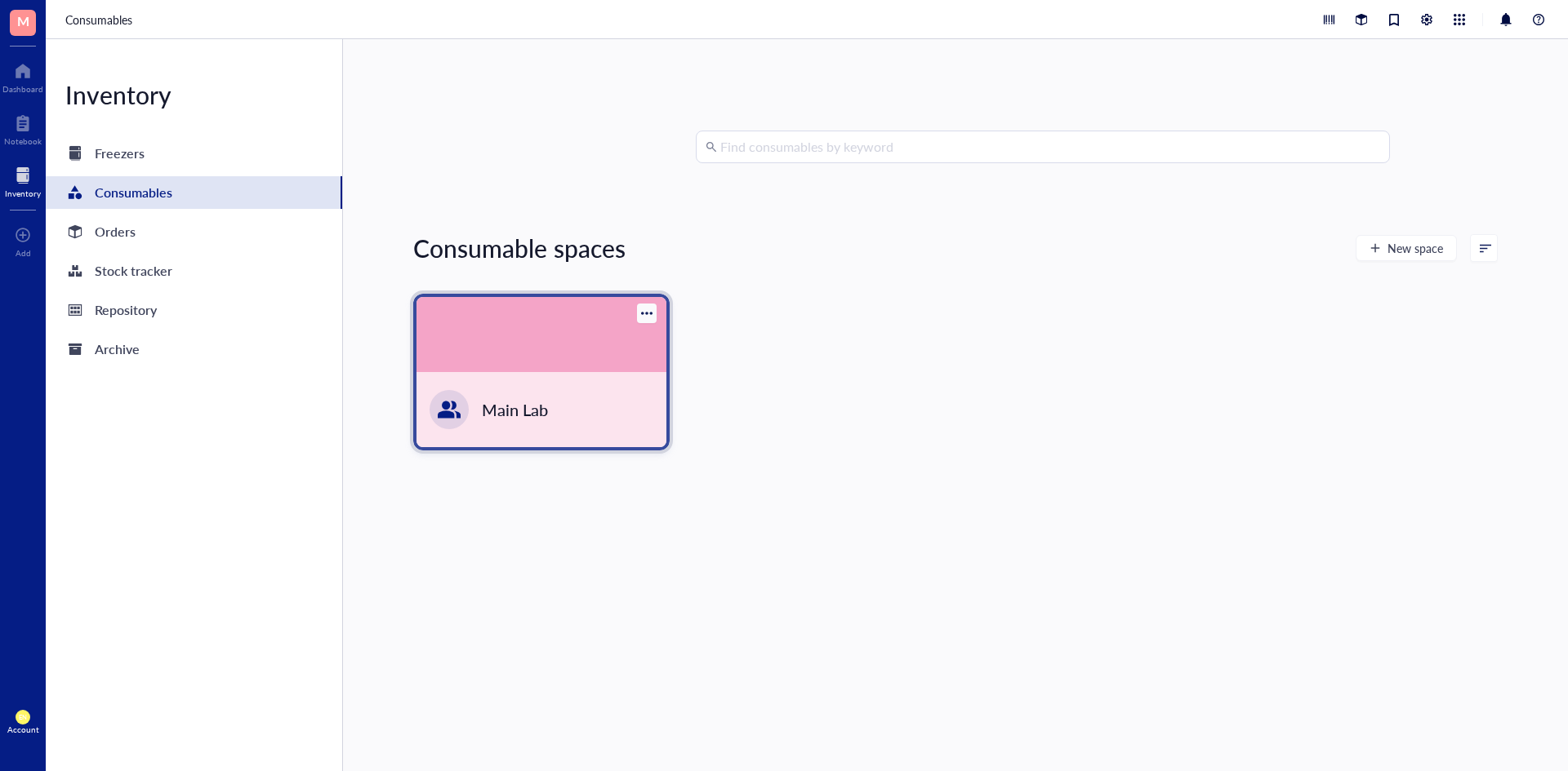
click at [581, 380] on div "Main Lab" at bounding box center [541, 409] width 250 height 75
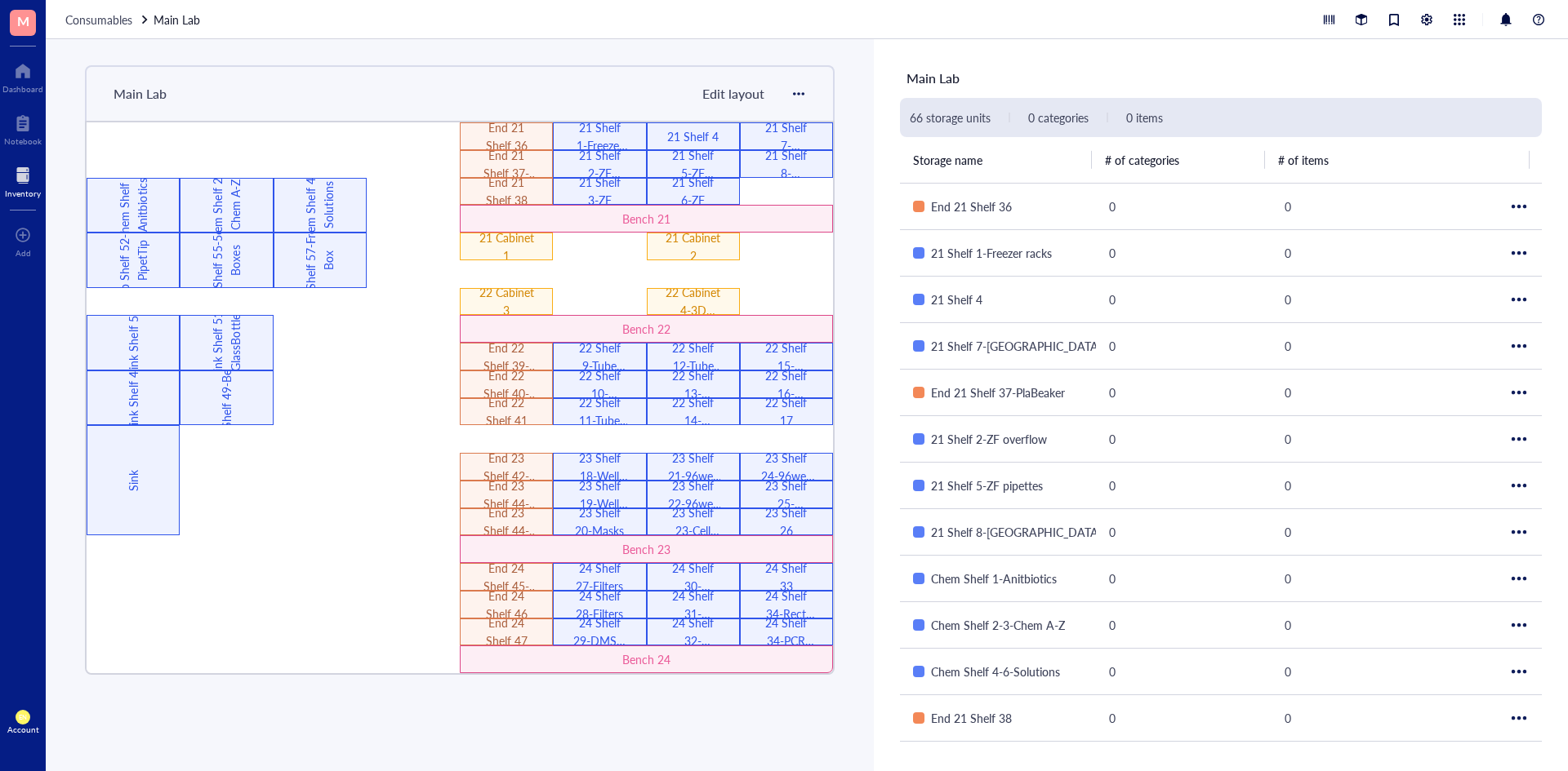
click at [724, 98] on span "Edit layout" at bounding box center [734, 93] width 62 height 18
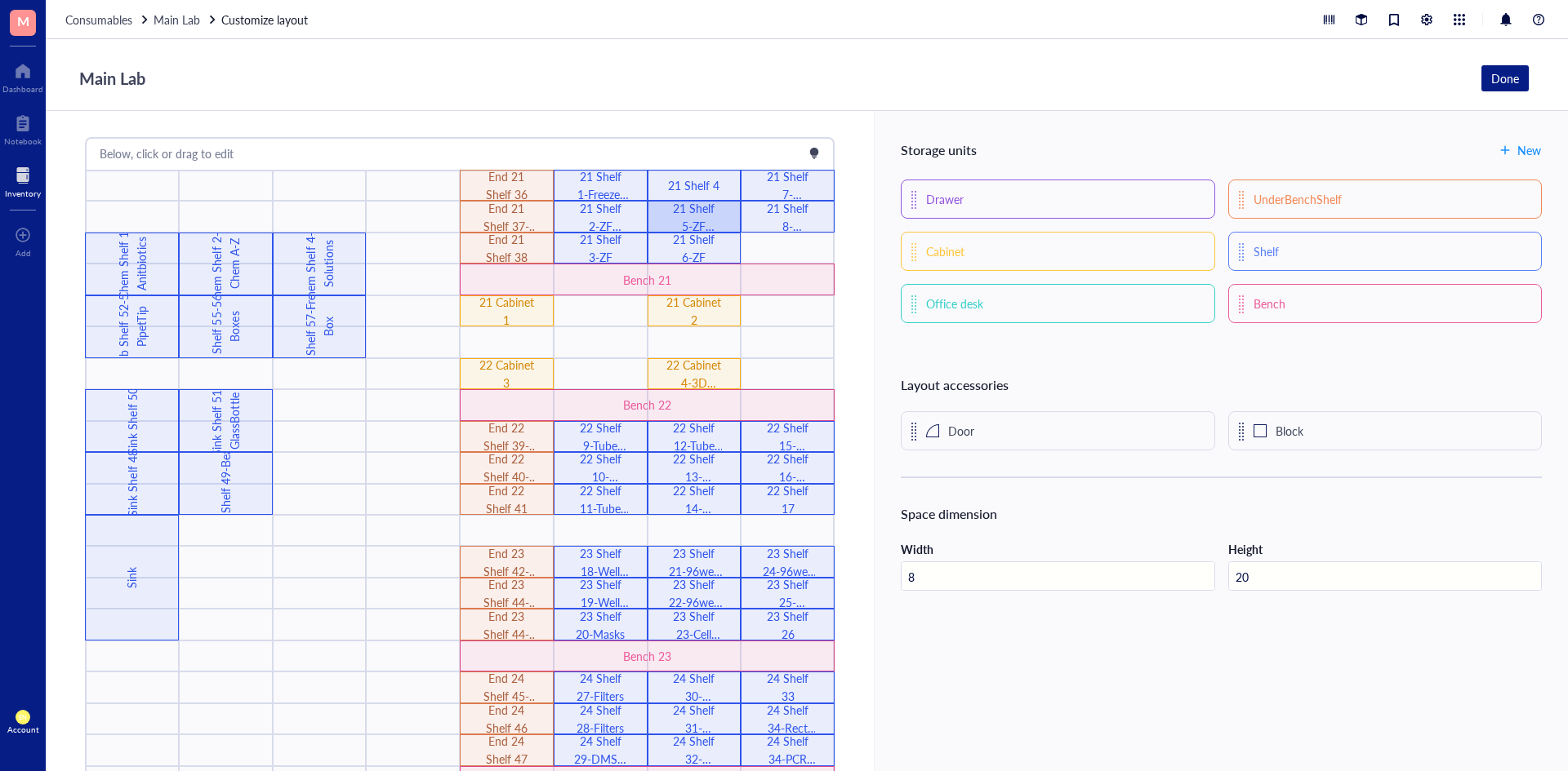
click at [699, 208] on div "21 Shelf 5-ZF pipettes" at bounding box center [694, 217] width 55 height 36
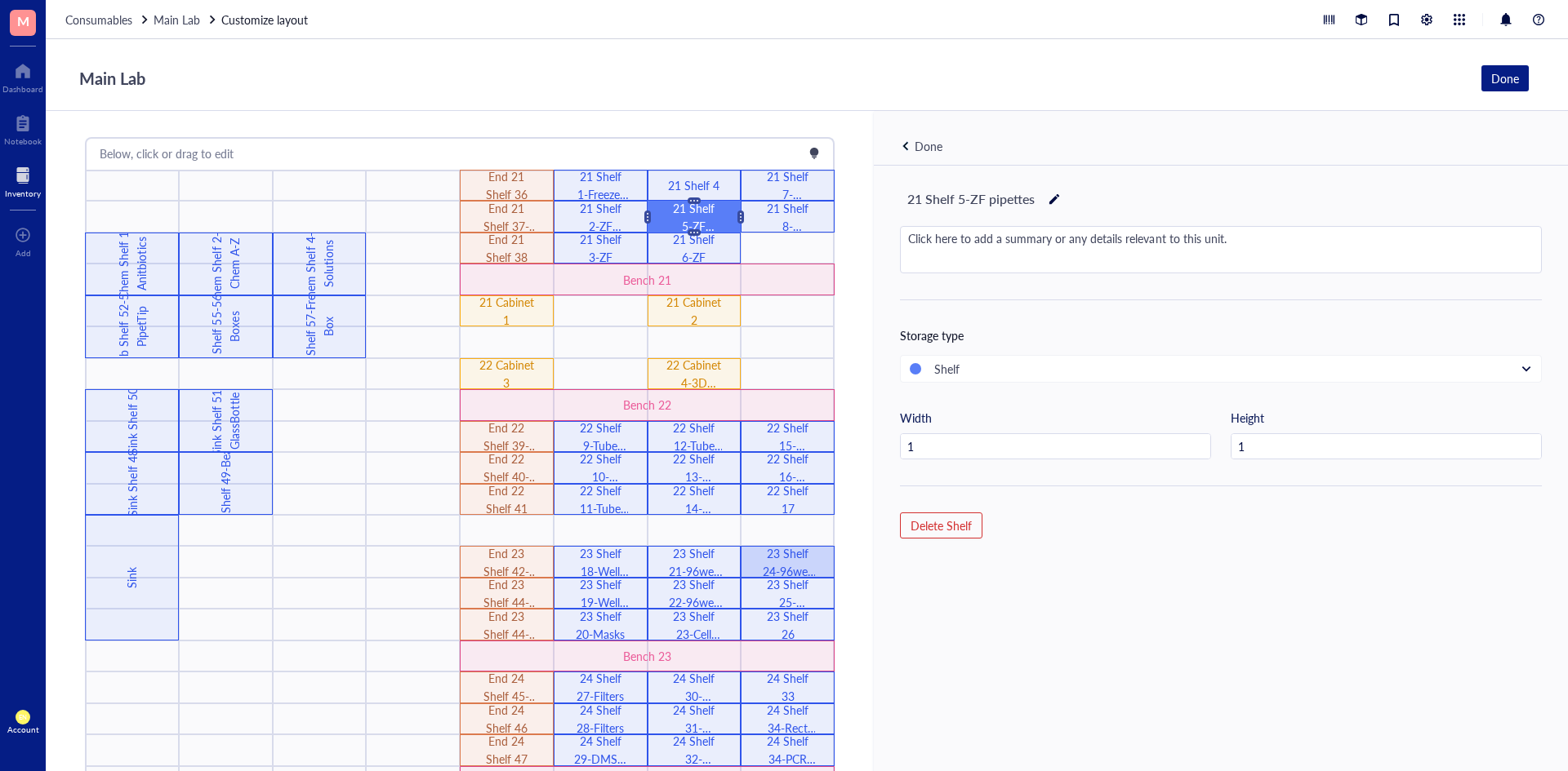
click at [761, 571] on div "23 Shelf 24-96well plates" at bounding box center [788, 562] width 55 height 36
click at [1044, 201] on div "23 Shelf 24-96well plates" at bounding box center [980, 199] width 160 height 28
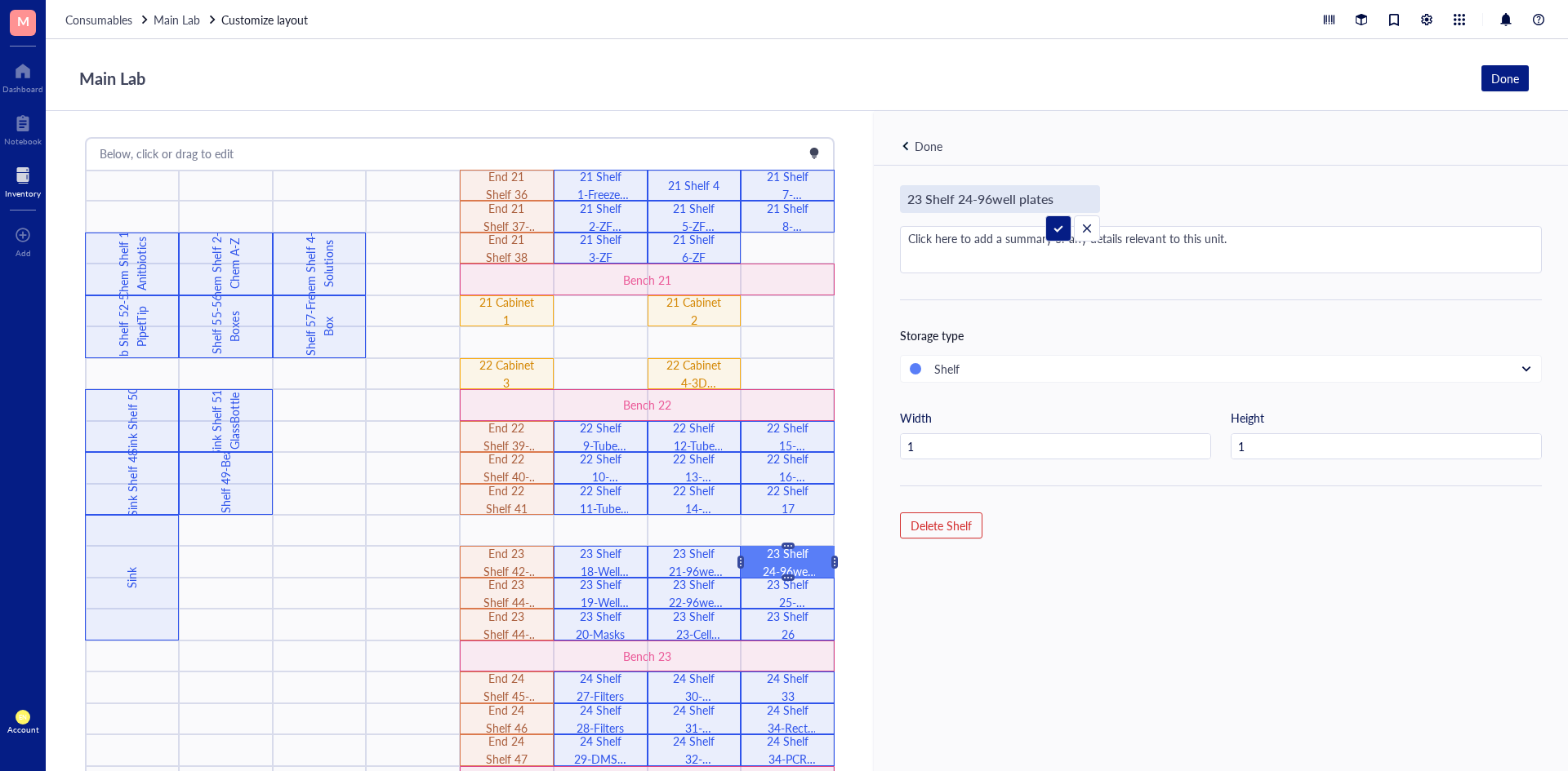
click at [995, 202] on input "23 Shelf 24-96well plates" at bounding box center [1000, 199] width 198 height 26
click at [994, 202] on input "23 Shelf 24-96 well plate" at bounding box center [1000, 199] width 198 height 26
click at [1062, 192] on input "23 Shelf 24-96well plate" at bounding box center [996, 199] width 191 height 26
type input "23 Shelf 24-96well plates"
click at [935, 141] on div "Done" at bounding box center [928, 145] width 28 height 18
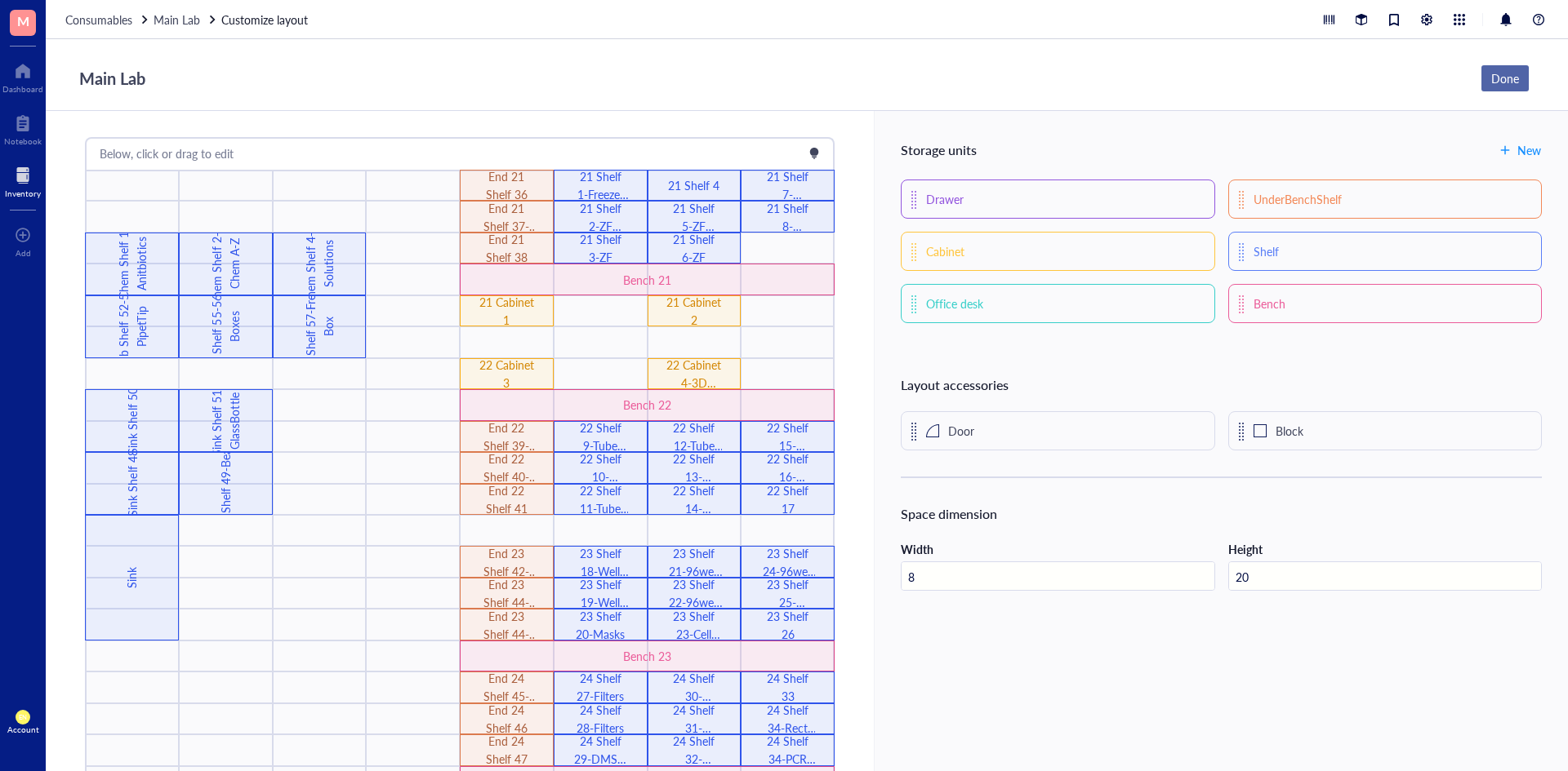
click at [1504, 83] on div "Done" at bounding box center [1504, 78] width 28 height 18
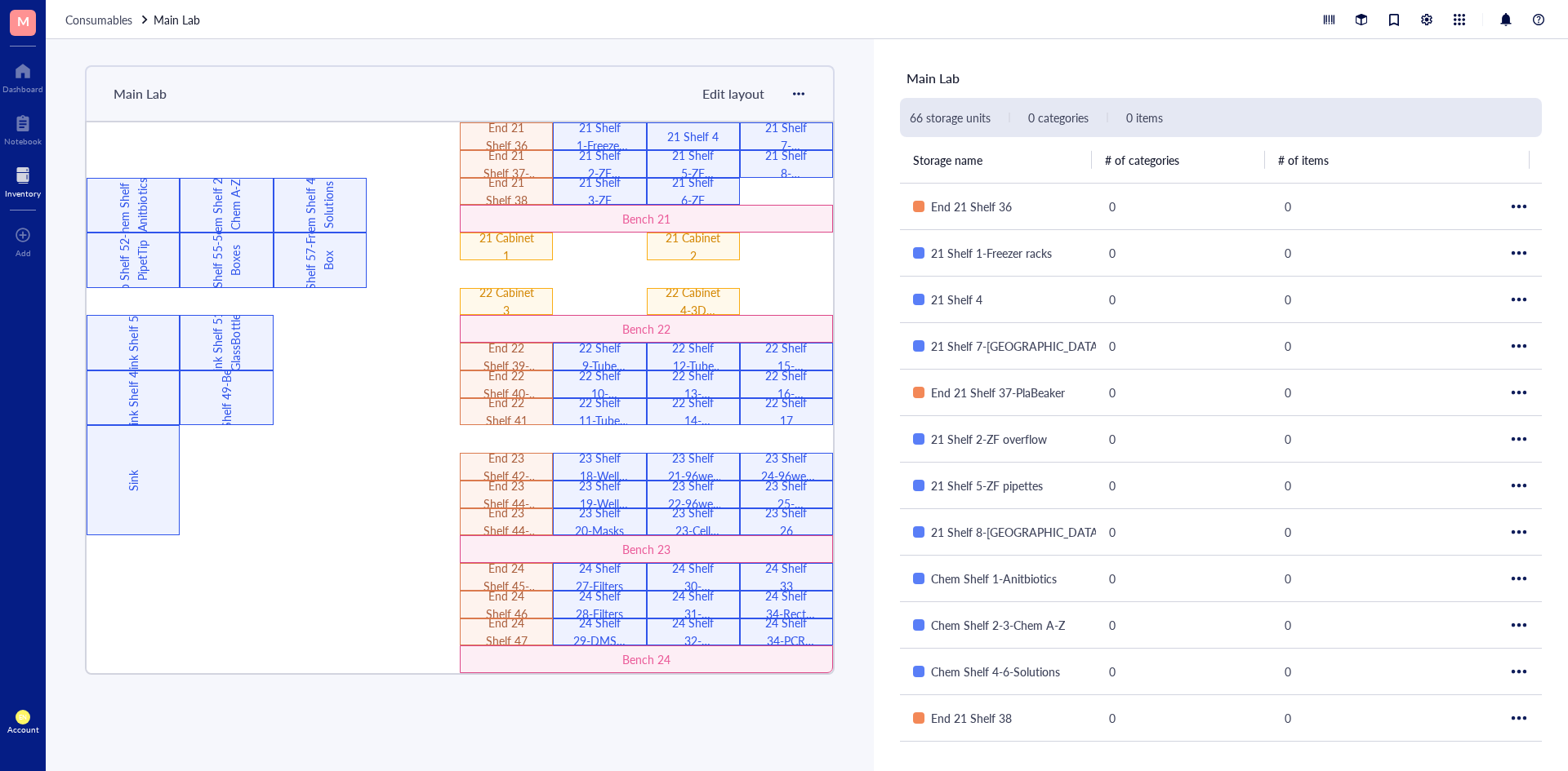
click at [723, 96] on span "Edit layout" at bounding box center [734, 93] width 62 height 18
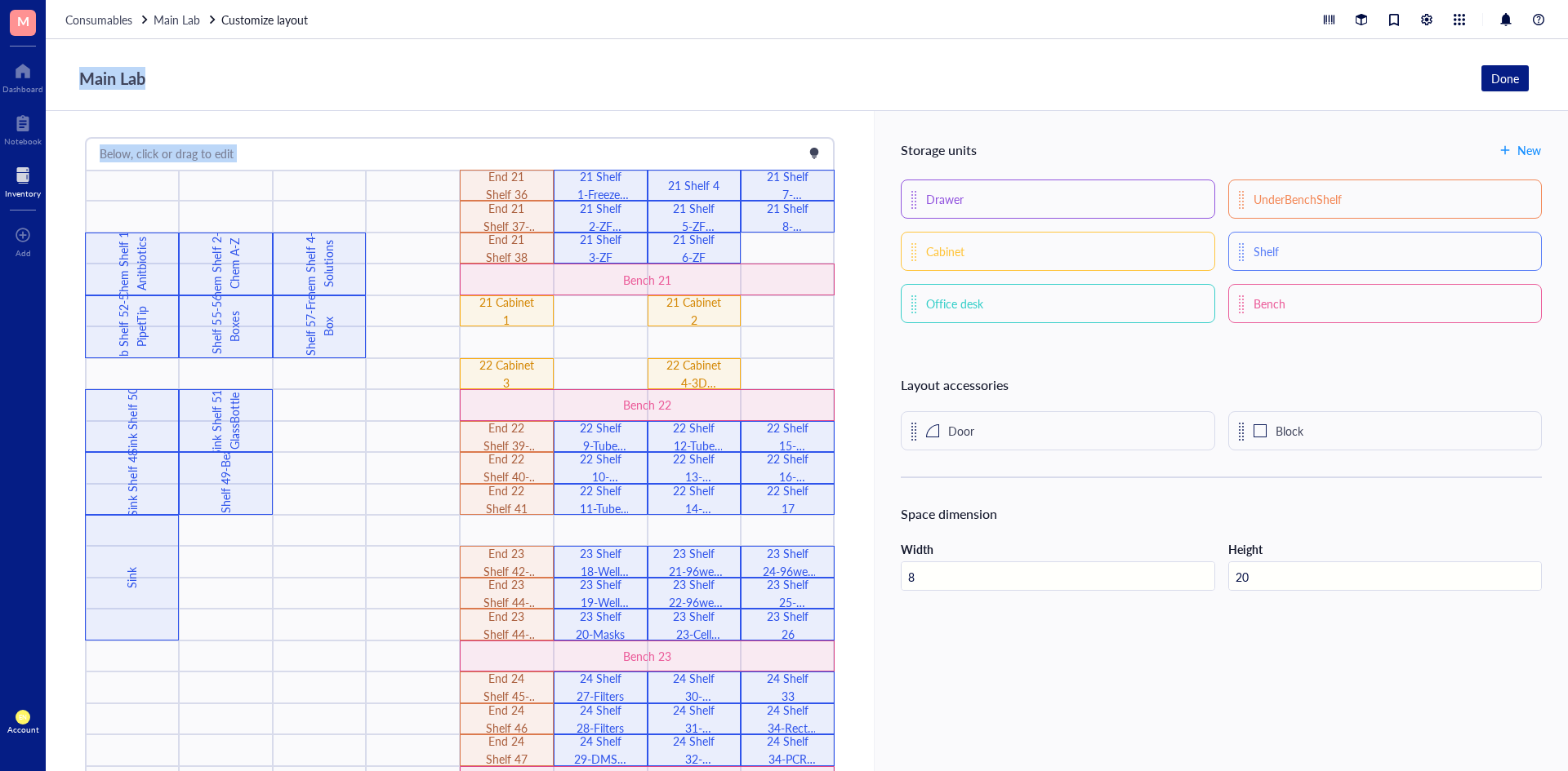
drag, startPoint x: 564, startPoint y: 150, endPoint x: 618, endPoint y: 30, distance: 131.6
click at [618, 30] on div "Consumables Main Lab Customize layout Main Lab Done Below, click or drag to edi…" at bounding box center [806, 386] width 1522 height 771
click at [524, 129] on div "Below, click or drag to edit Sink 22 Shelf 9-Tube overflow 22 Shelf 16-SerologP…" at bounding box center [459, 477] width 828 height 732
click at [811, 82] on div "Main Lab Done" at bounding box center [800, 78] width 1456 height 31
click at [580, 770] on div "Bench 24" at bounding box center [647, 781] width 375 height 31
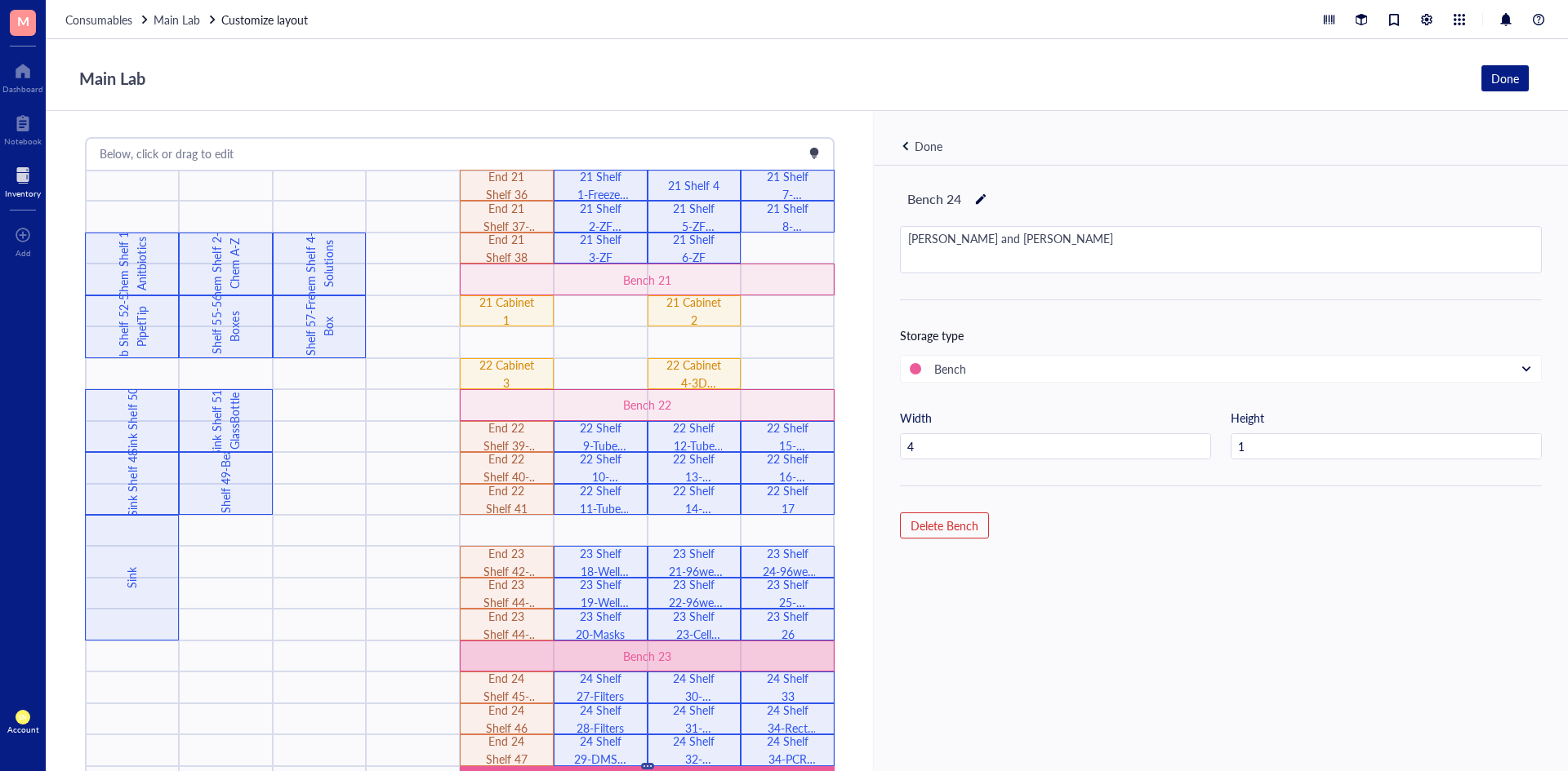
click at [649, 650] on div "Bench 23" at bounding box center [646, 656] width 224 height 18
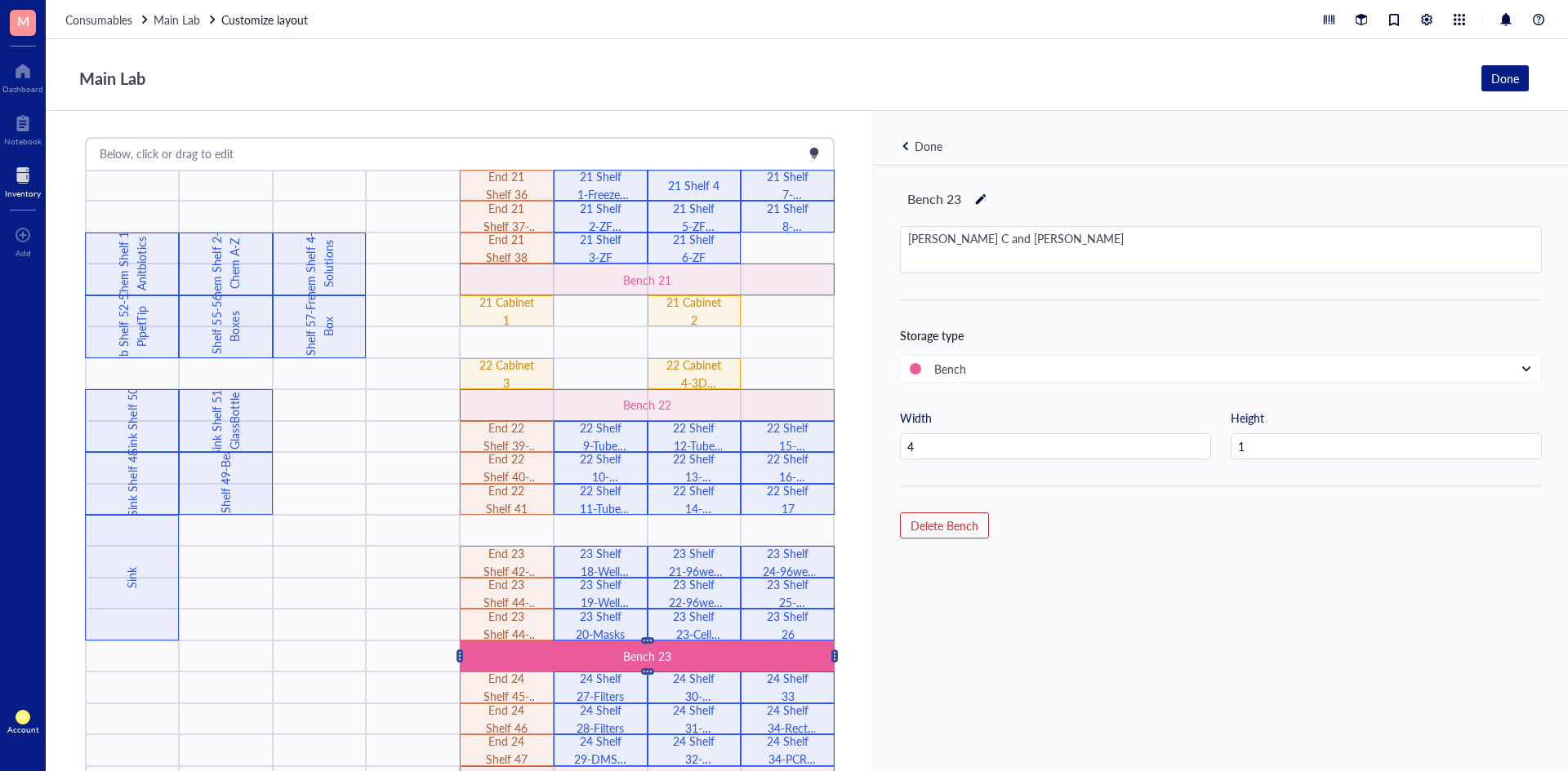
click at [802, 97] on div "Main Lab Done" at bounding box center [806, 76] width 1522 height 72
click at [555, 67] on div "Main Lab Done" at bounding box center [800, 78] width 1456 height 31
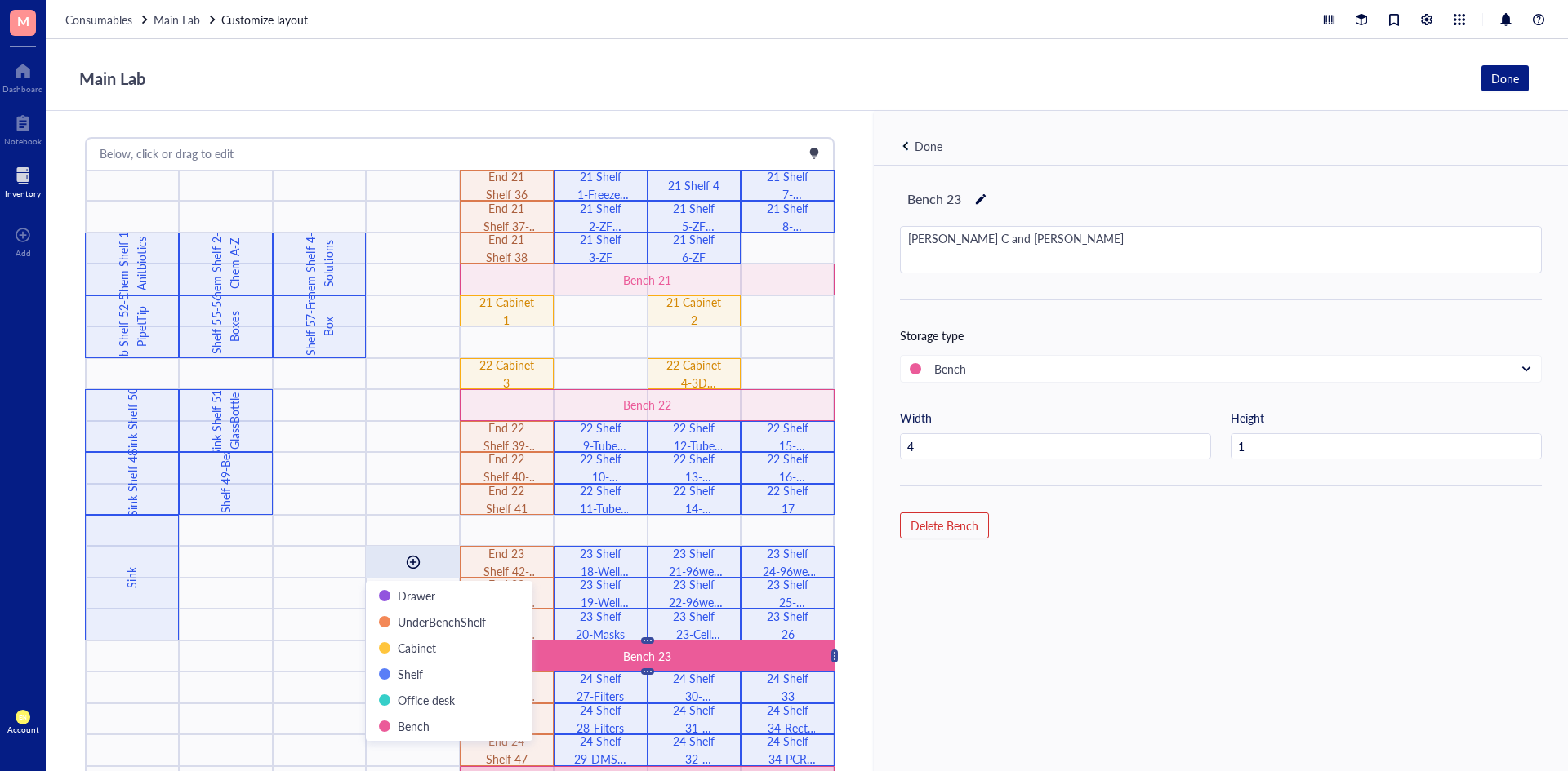
click at [580, 766] on div "Bench 24" at bounding box center [647, 781] width 375 height 31
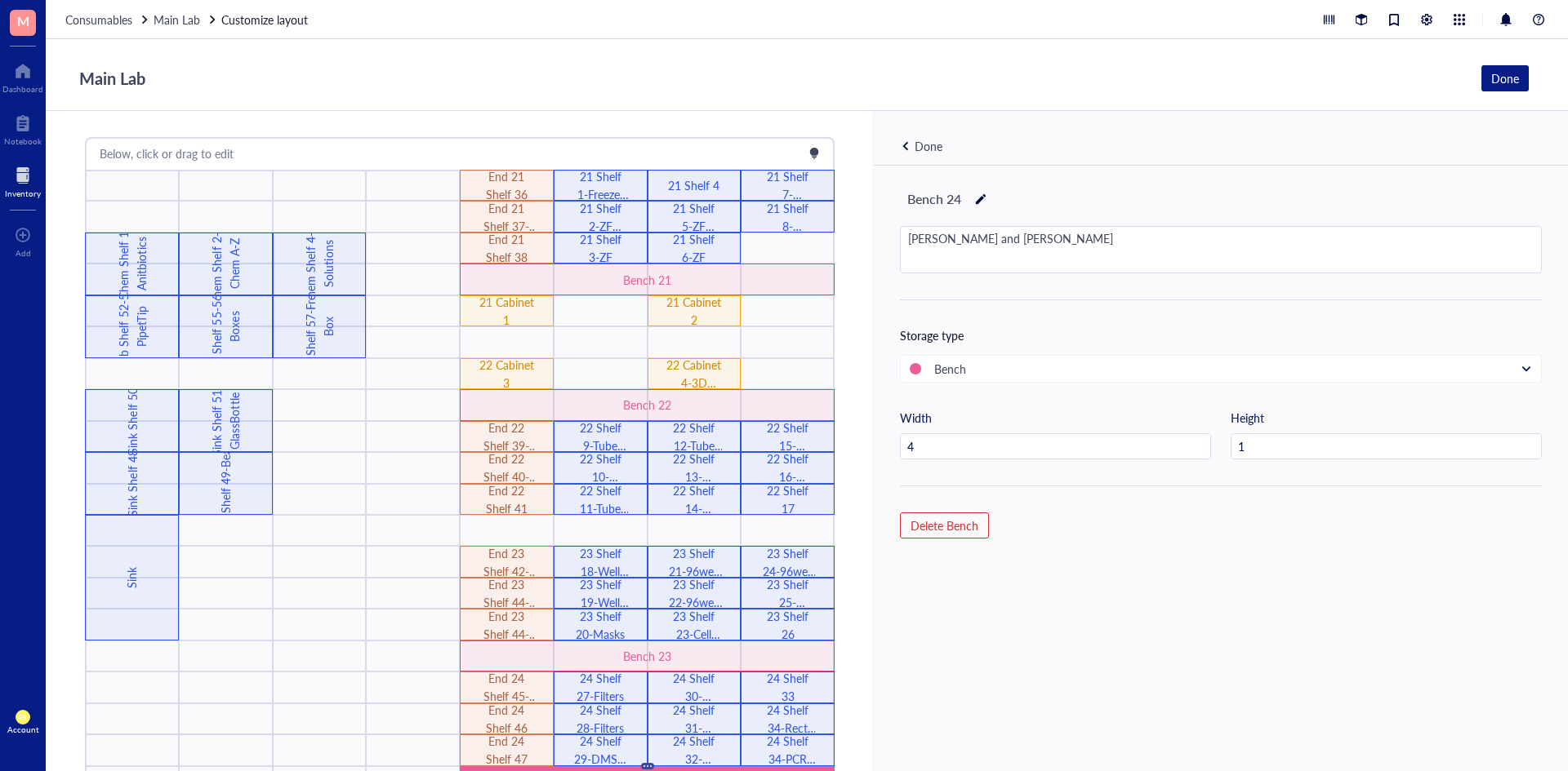
click at [1243, 593] on div "Bench 24 Erick and Miranda Storage type Bench Width 4 Height 1 Delete Bench" at bounding box center [1221, 532] width 694 height 732
click at [908, 163] on div "Done" at bounding box center [1221, 138] width 694 height 55
click at [910, 137] on div "Done" at bounding box center [929, 145] width 57 height 18
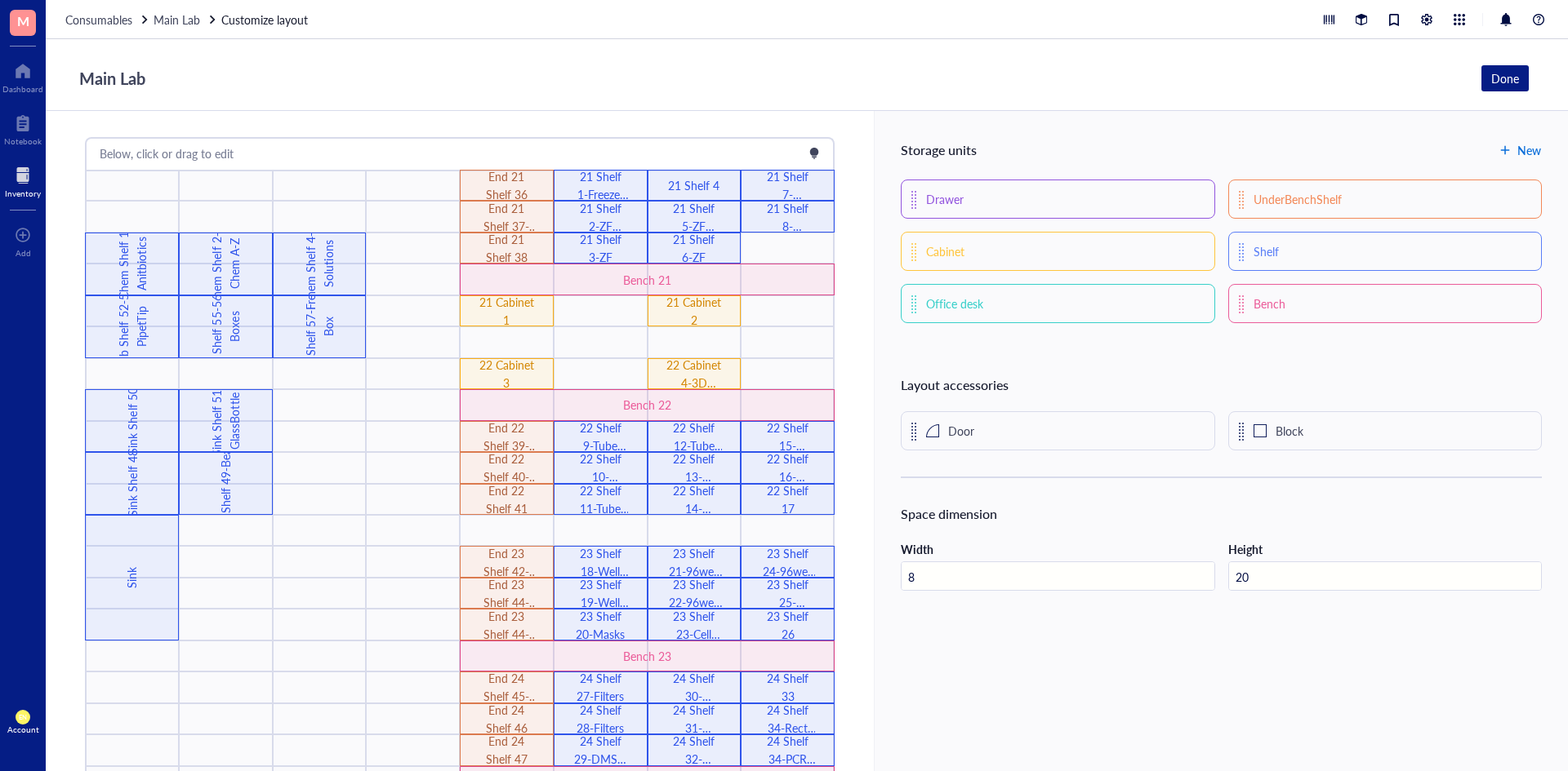
click at [1534, 141] on button "New" at bounding box center [1519, 149] width 43 height 26
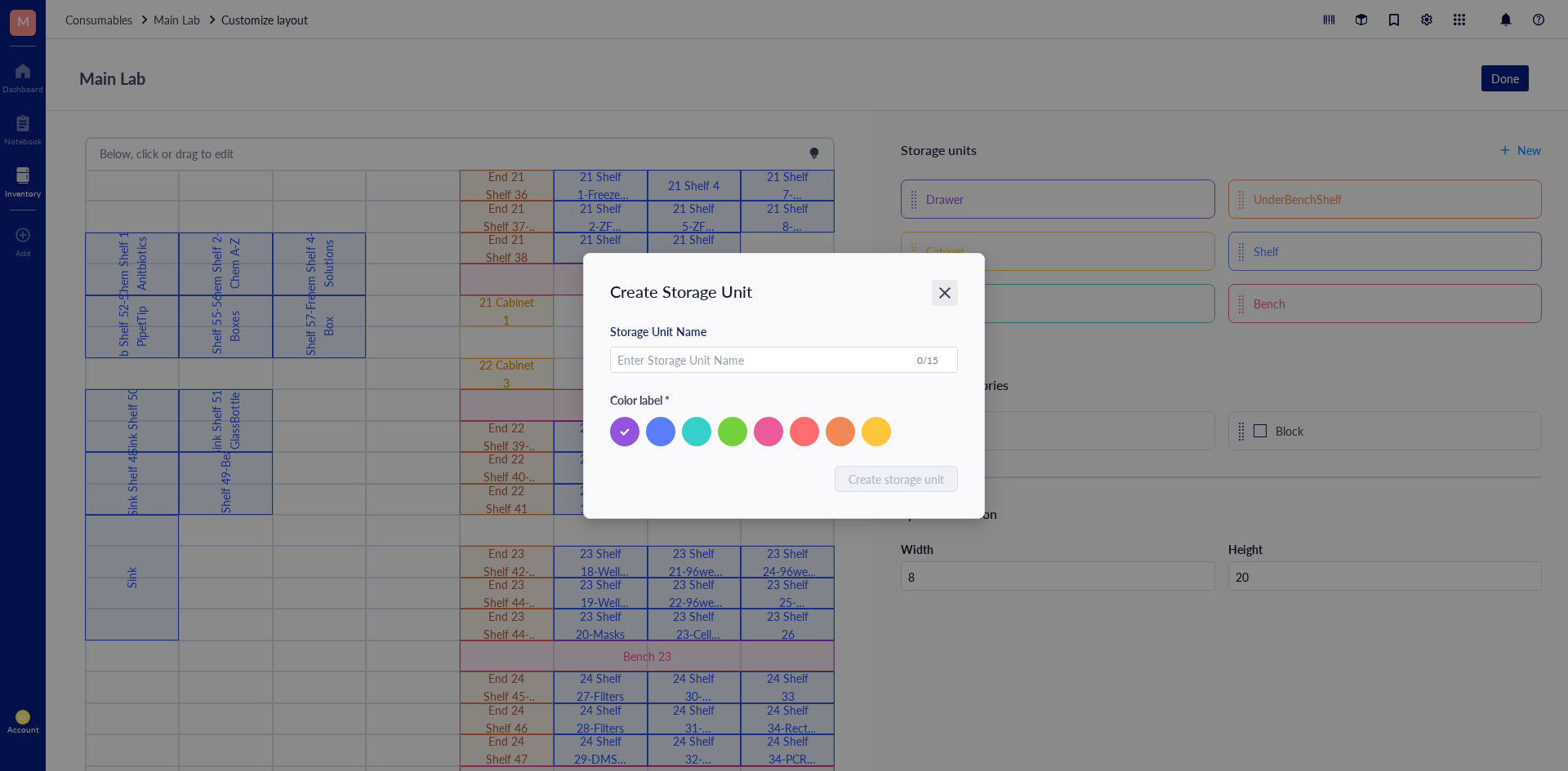
click at [939, 298] on icon "Close" at bounding box center [944, 292] width 15 height 15
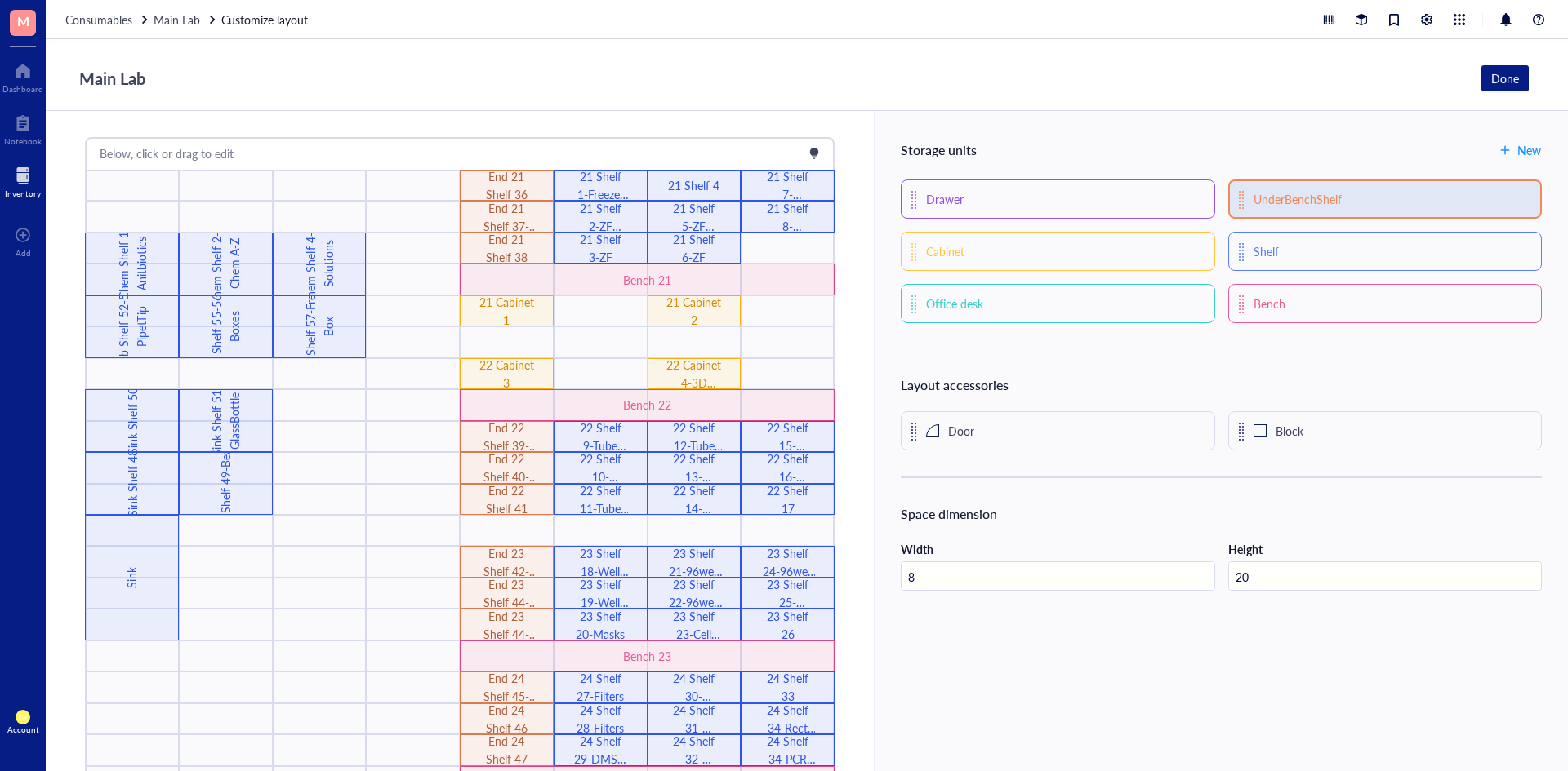
click at [1336, 213] on div "UnderBenchShelf" at bounding box center [1384, 199] width 313 height 39
click at [1293, 210] on div "UnderBenchShelf" at bounding box center [1384, 199] width 313 height 39
click at [1260, 212] on div "UnderBenchShelf" at bounding box center [1384, 199] width 313 height 39
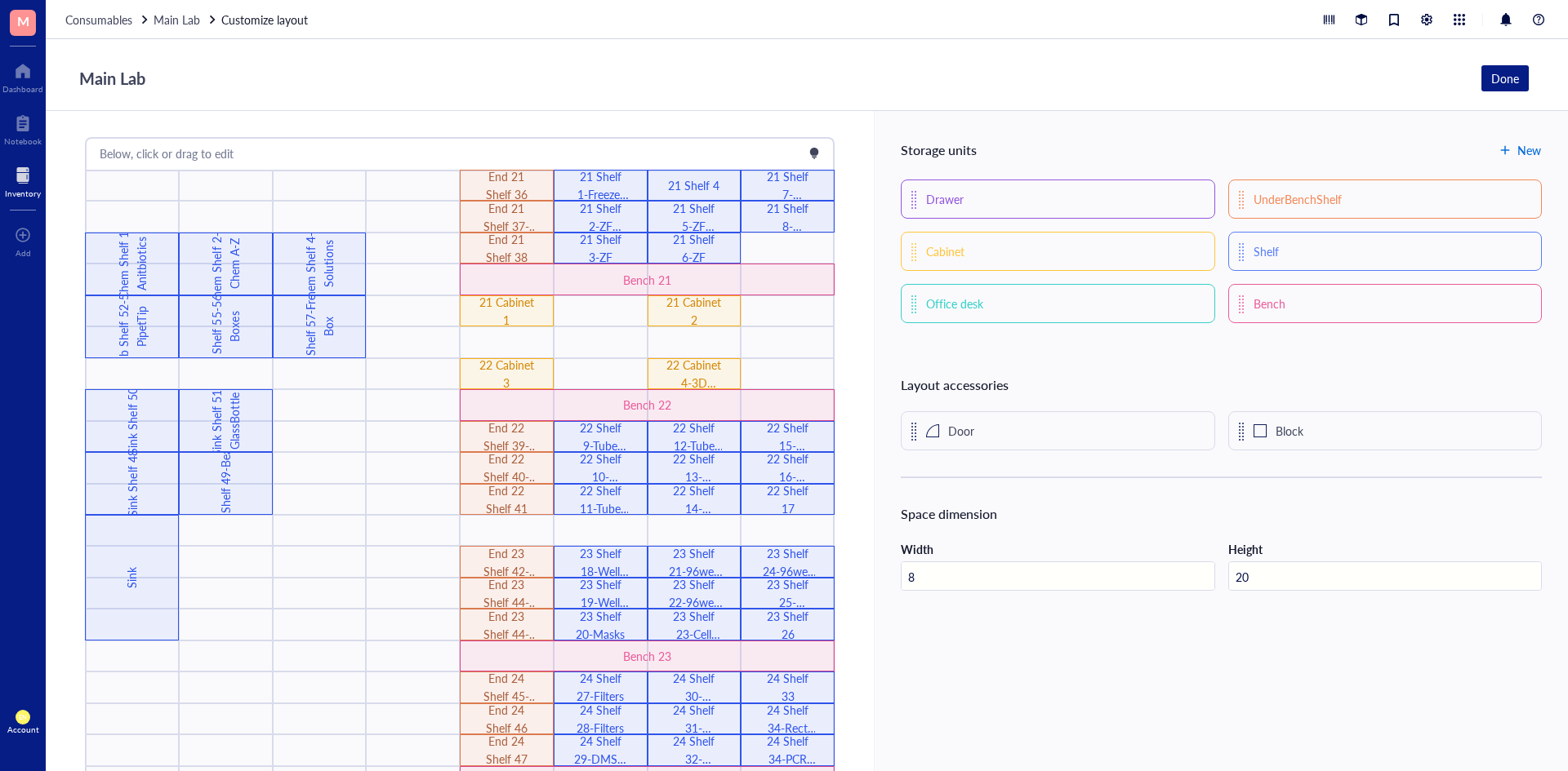
click at [1525, 148] on span "New" at bounding box center [1529, 150] width 24 height 13
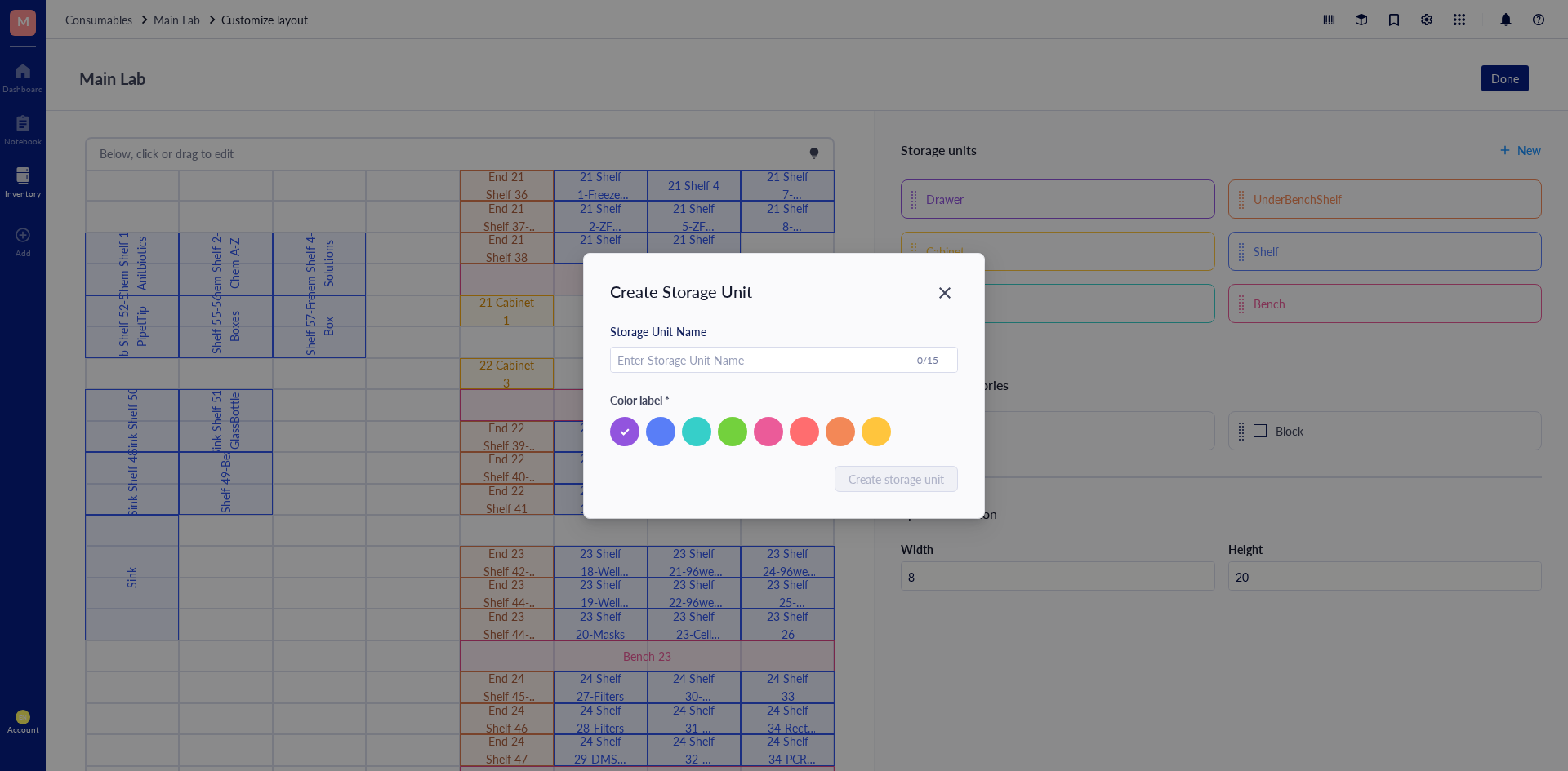
click at [959, 294] on div "Create Storage Unit Storage Unit Name 0 / 15 Color label * Cancel Create storag…" at bounding box center [784, 386] width 401 height 265
click at [935, 296] on div "Close" at bounding box center [944, 292] width 26 height 26
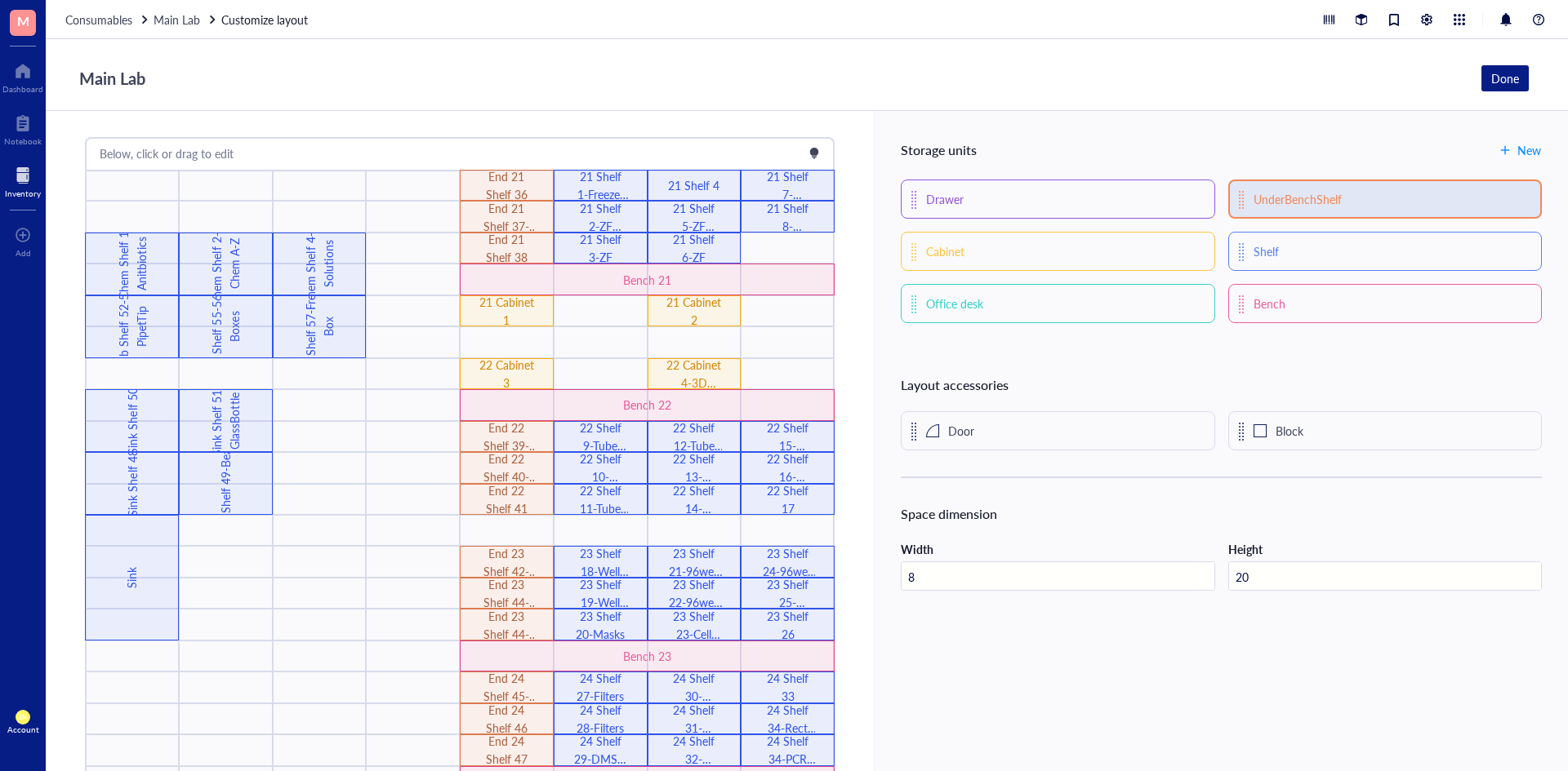
click at [1328, 205] on div "UnderBenchShelf" at bounding box center [1297, 198] width 88 height 18
click at [1241, 207] on div at bounding box center [1241, 198] width 5 height 16
click at [30, 230] on div at bounding box center [22, 234] width 16 height 26
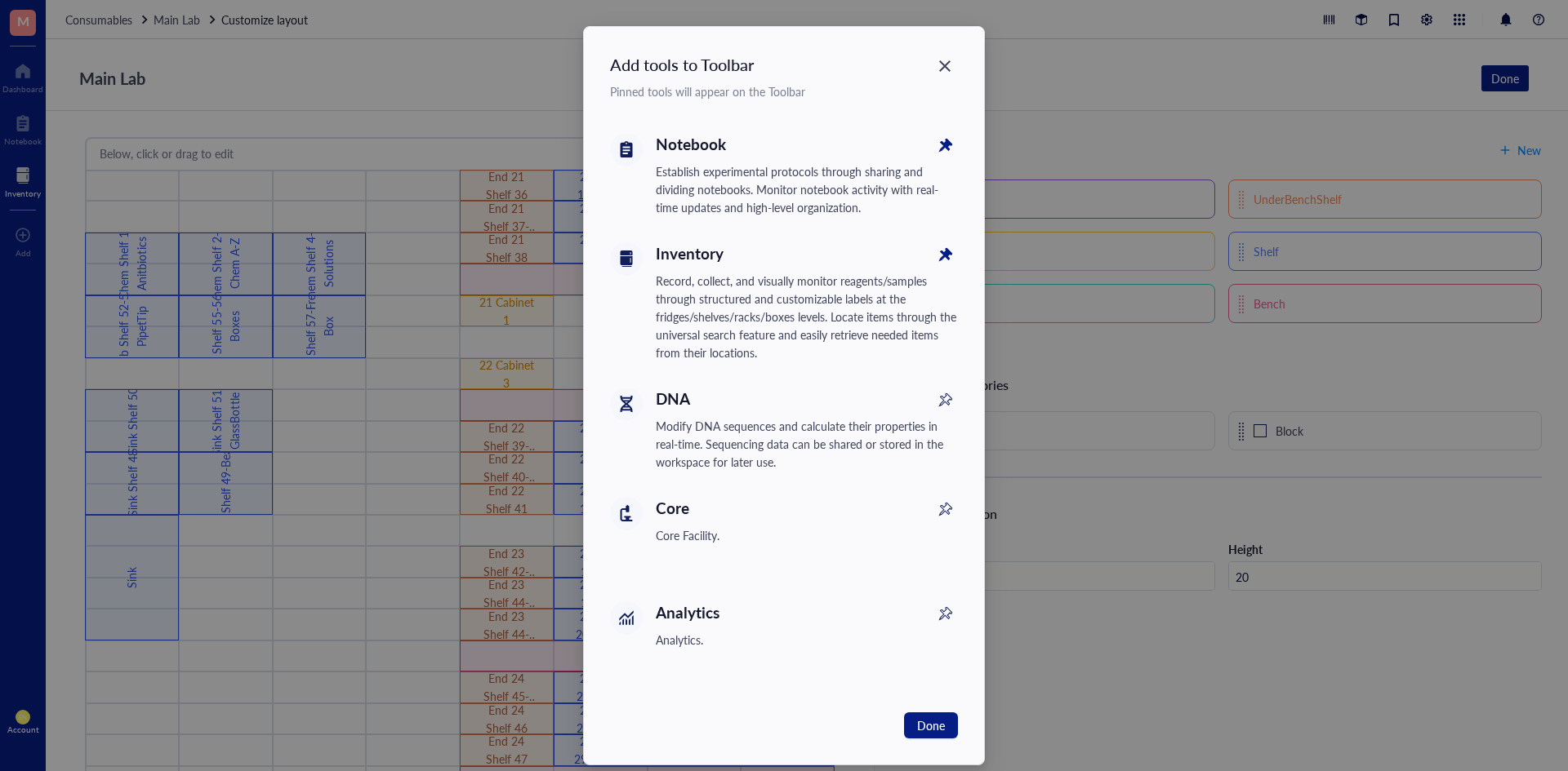
click at [964, 59] on div "Add tools to Toolbar Pinned tools will appear on the Toolbar Notebook Establish…" at bounding box center [784, 396] width 401 height 737
click at [938, 66] on icon "Close" at bounding box center [944, 66] width 15 height 15
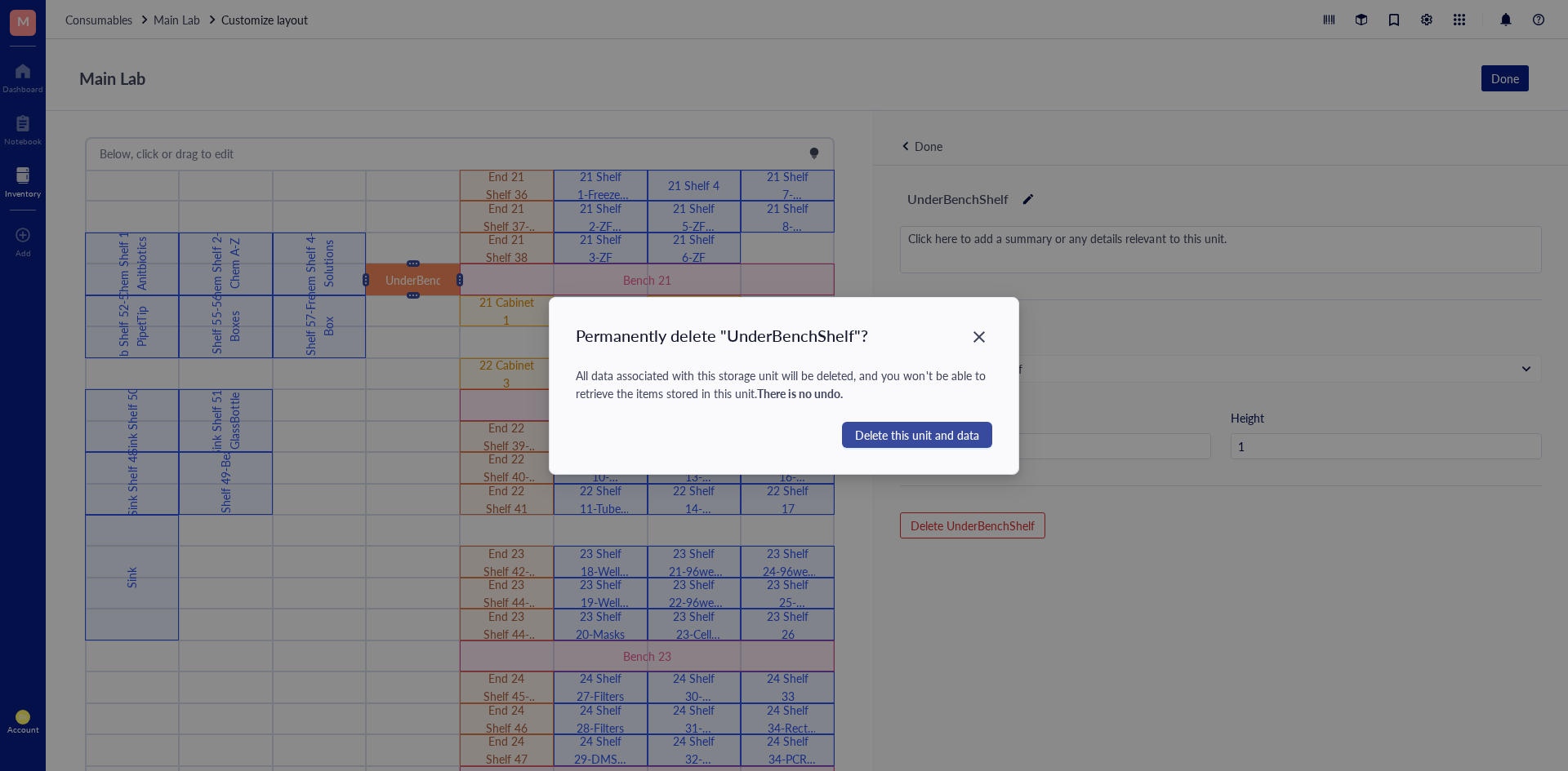
click at [920, 439] on span "Delete this unit and data" at bounding box center [917, 434] width 124 height 18
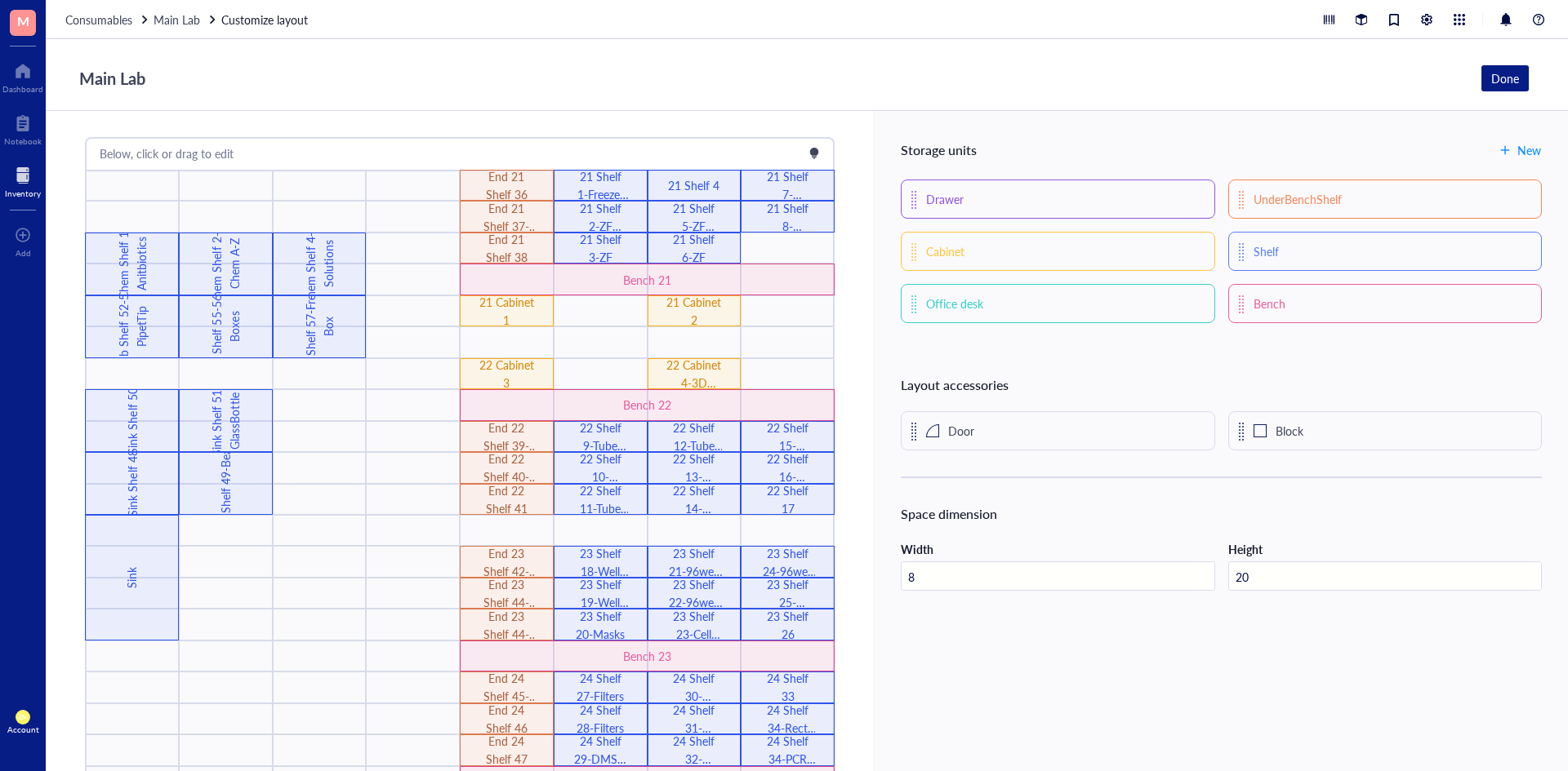
click at [820, 148] on div "Below, click or drag to edit" at bounding box center [460, 153] width 746 height 26
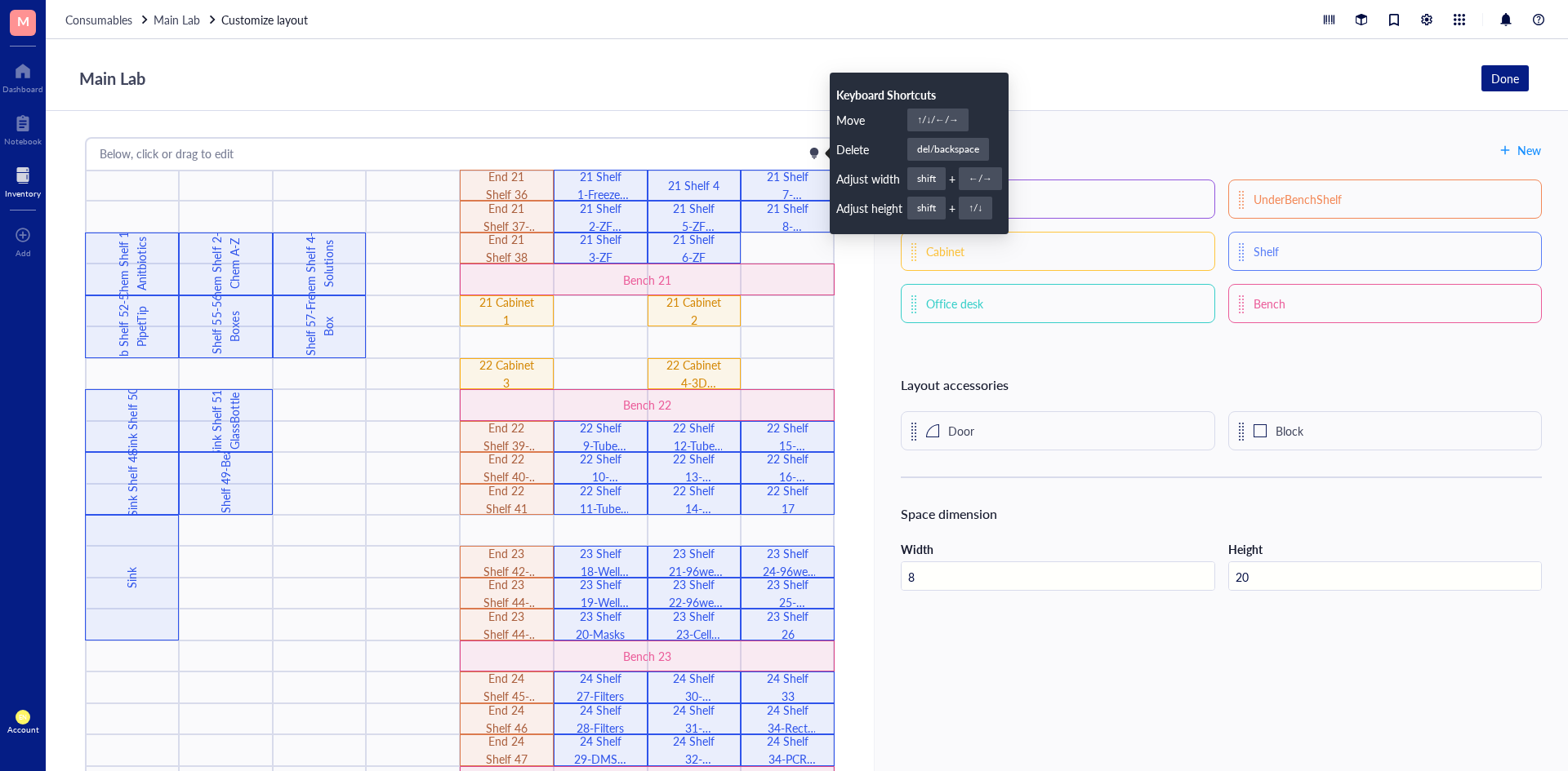
click at [815, 158] on div at bounding box center [814, 154] width 12 height 12
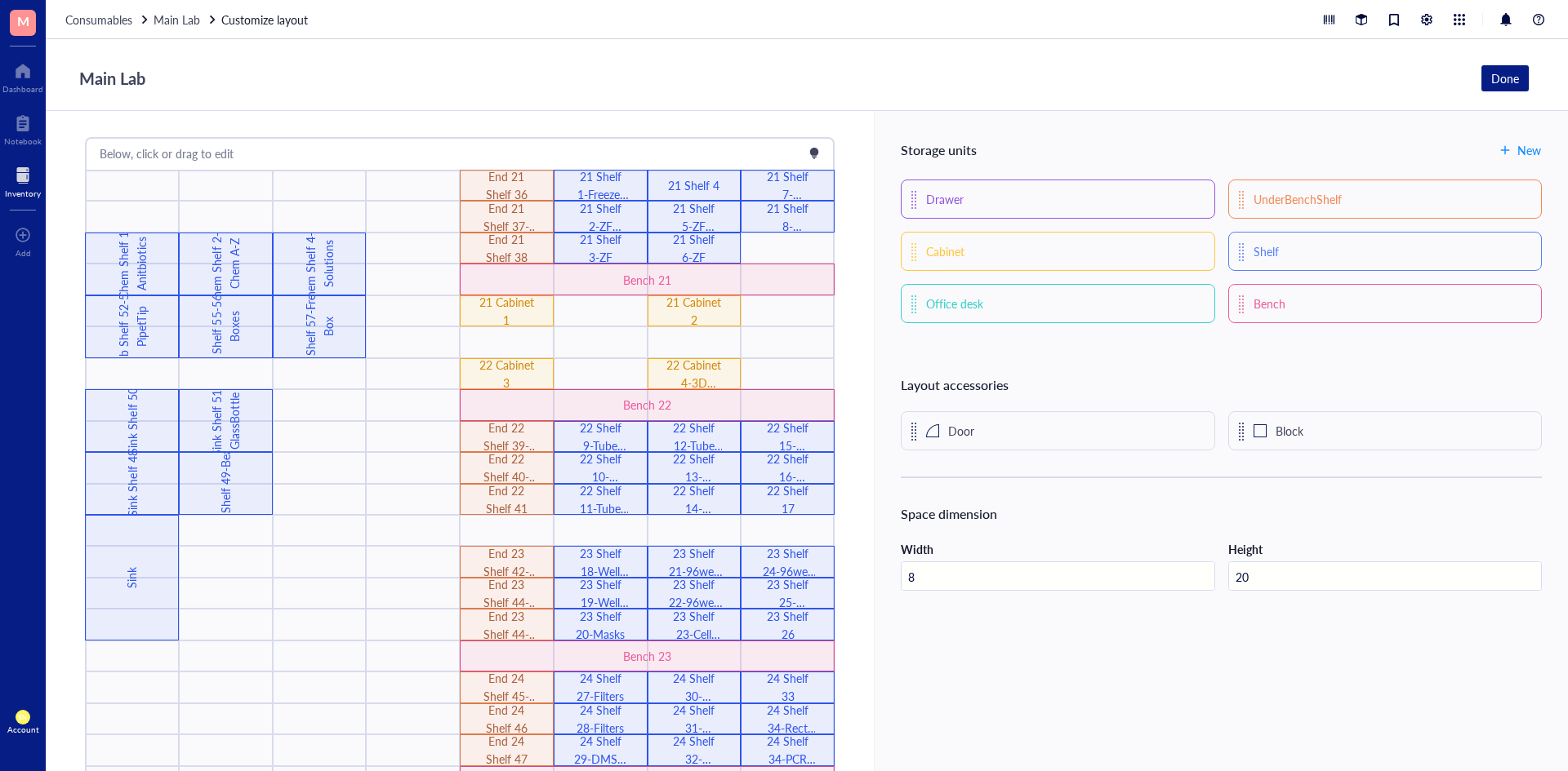
click at [821, 144] on div "Below, click or drag to edit" at bounding box center [460, 153] width 746 height 26
click at [812, 165] on div "Below, click or drag to edit" at bounding box center [460, 153] width 746 height 26
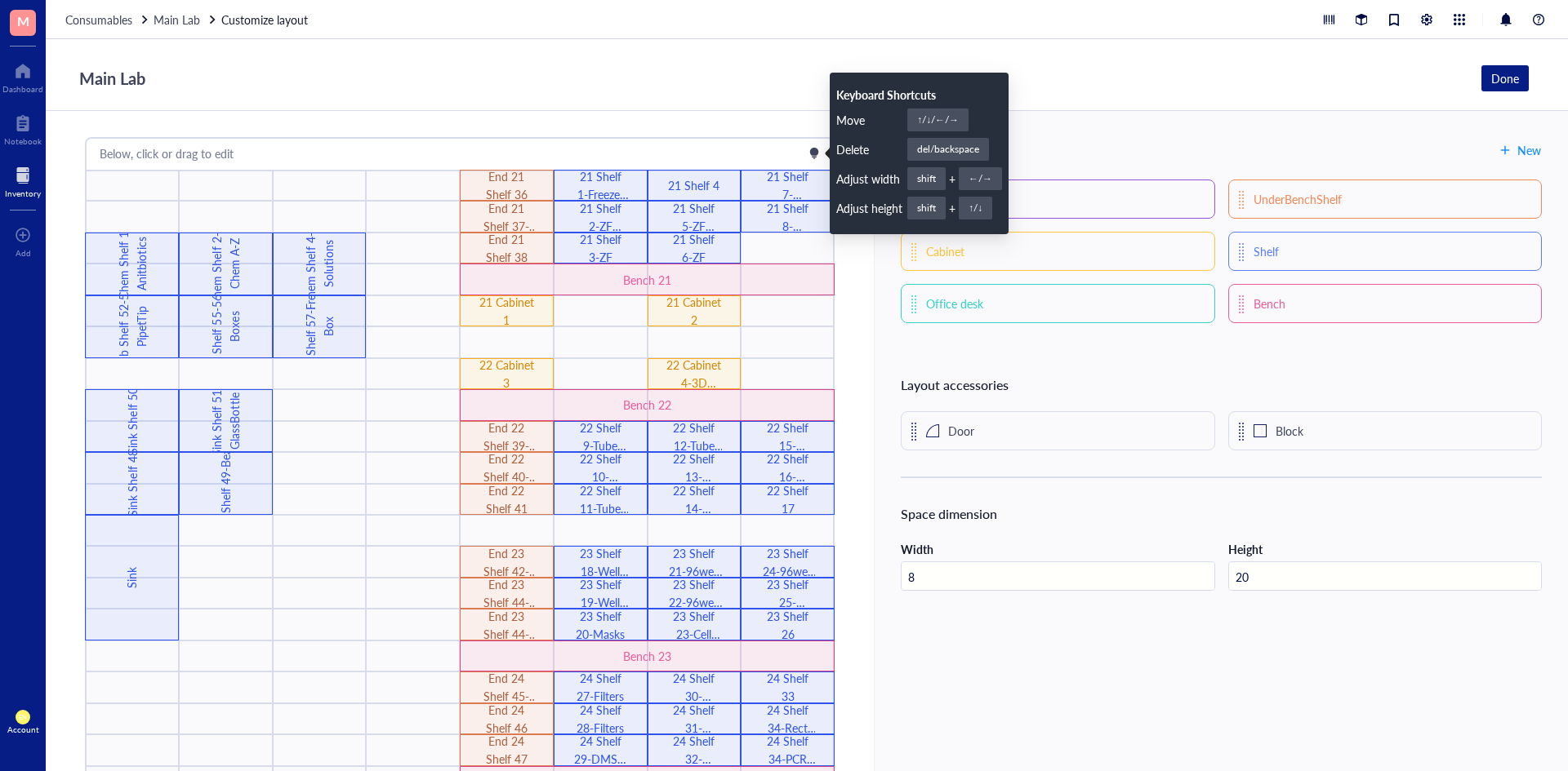
click at [810, 157] on div at bounding box center [814, 154] width 12 height 12
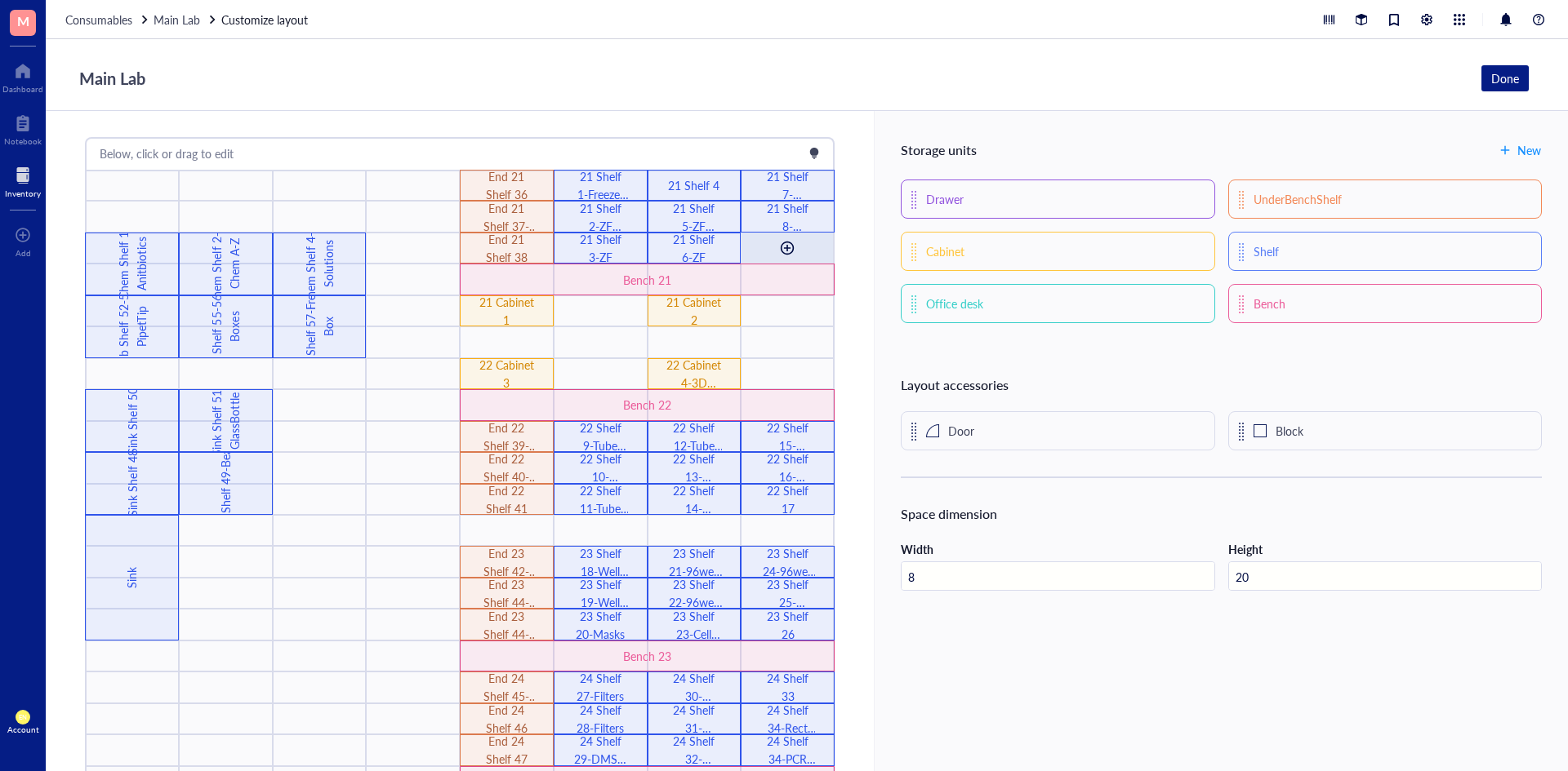
click at [800, 247] on div at bounding box center [787, 248] width 92 height 31
click at [689, 249] on div "21 Shelf 6-ZF" at bounding box center [694, 248] width 55 height 36
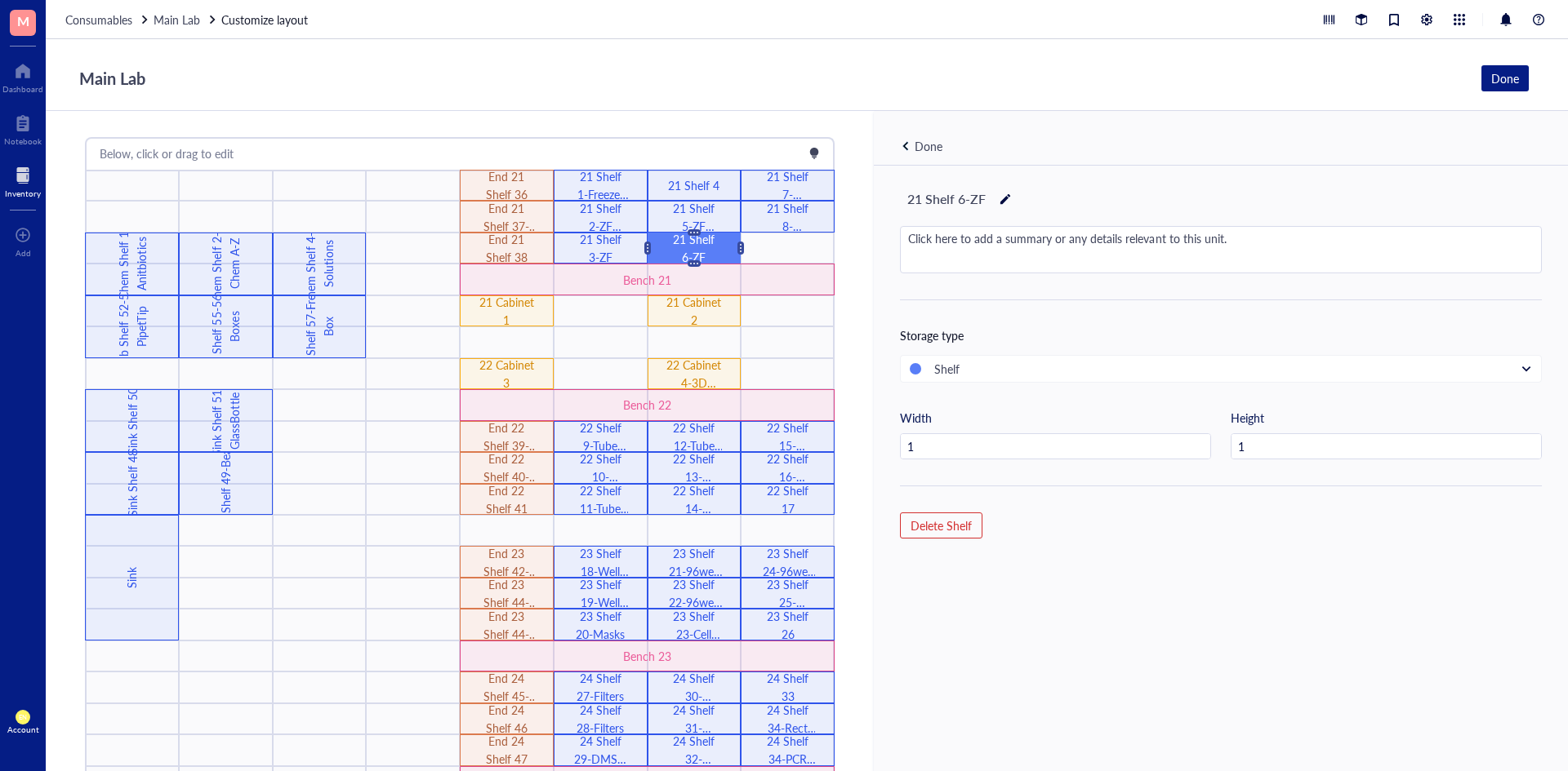
click at [817, 148] on div at bounding box center [814, 154] width 12 height 12
click at [811, 156] on div at bounding box center [814, 154] width 12 height 12
click at [1139, 124] on div "Done" at bounding box center [1221, 138] width 694 height 55
click at [1497, 81] on div "Done" at bounding box center [1504, 78] width 28 height 18
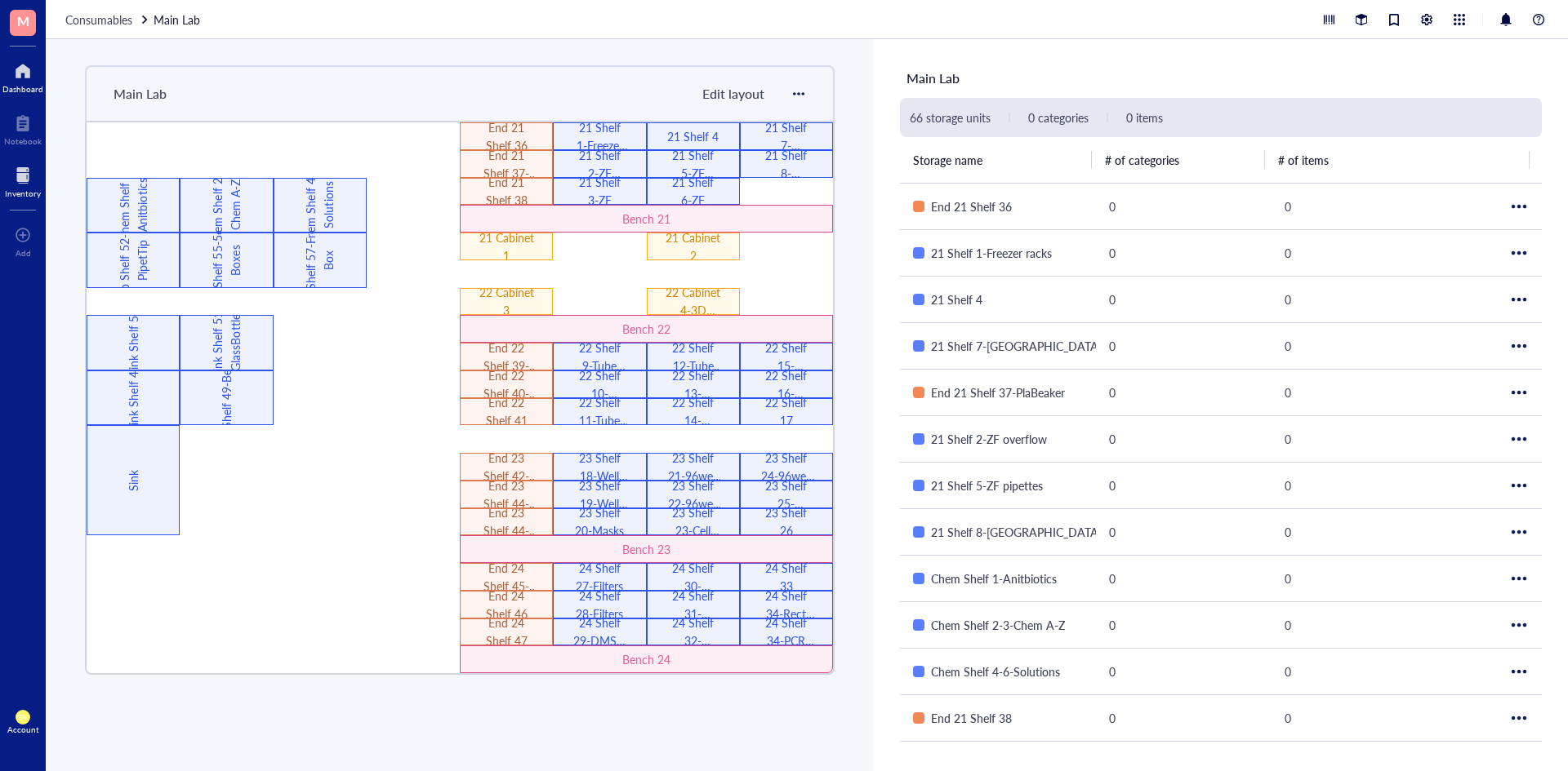
click at [18, 77] on div at bounding box center [23, 71] width 41 height 26
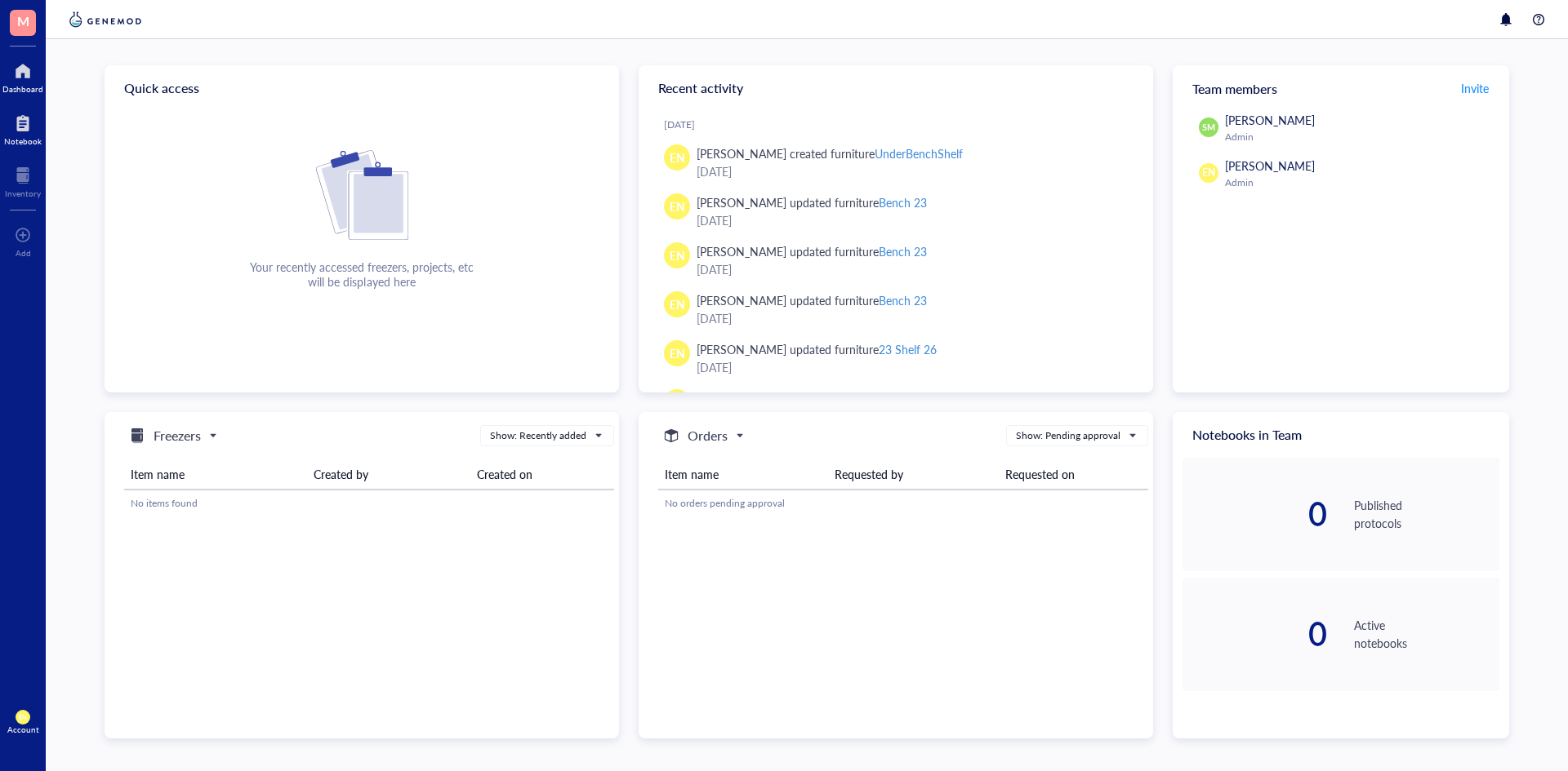
click at [9, 113] on div at bounding box center [23, 123] width 38 height 26
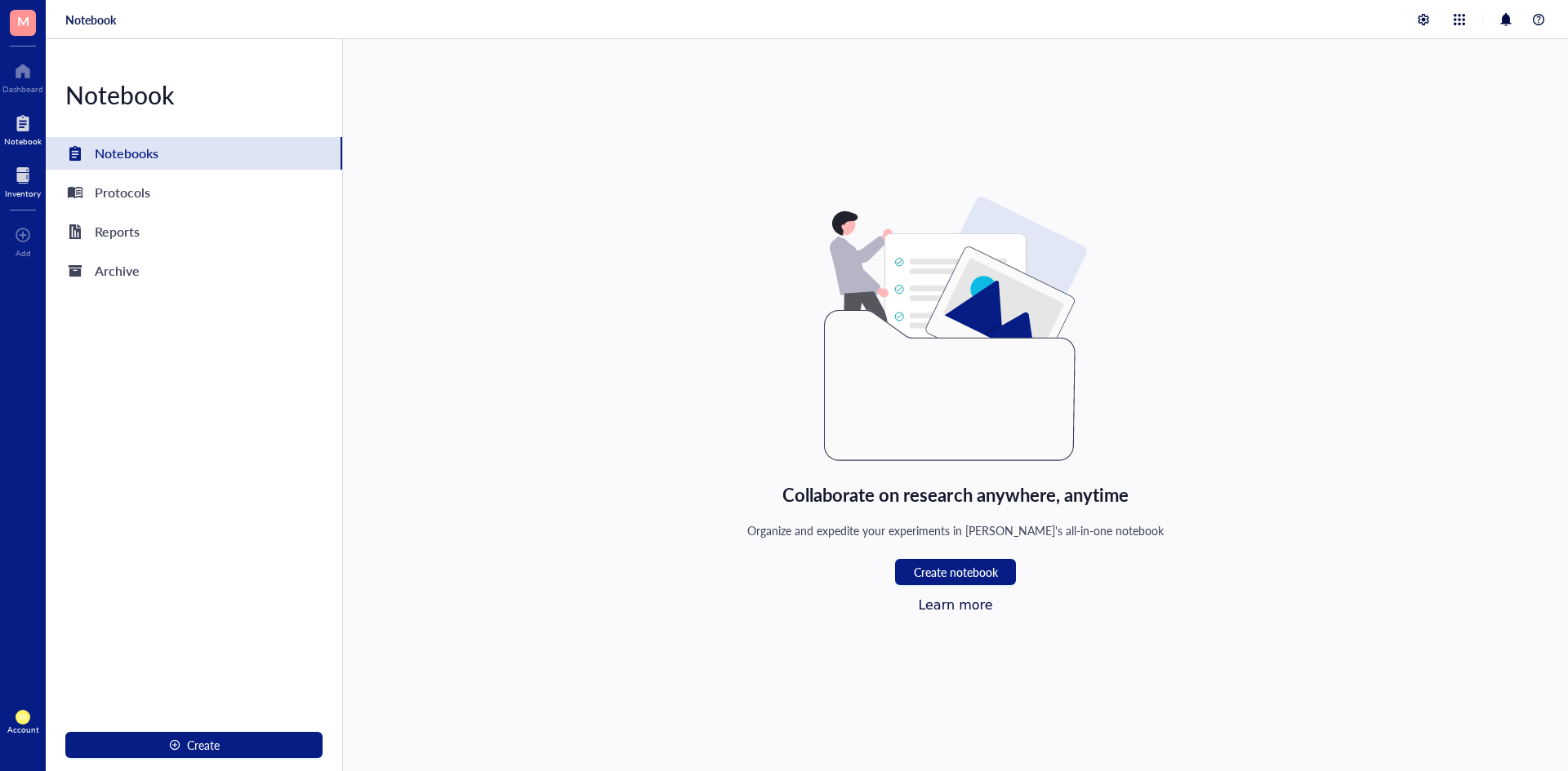
click at [22, 174] on div at bounding box center [23, 175] width 36 height 26
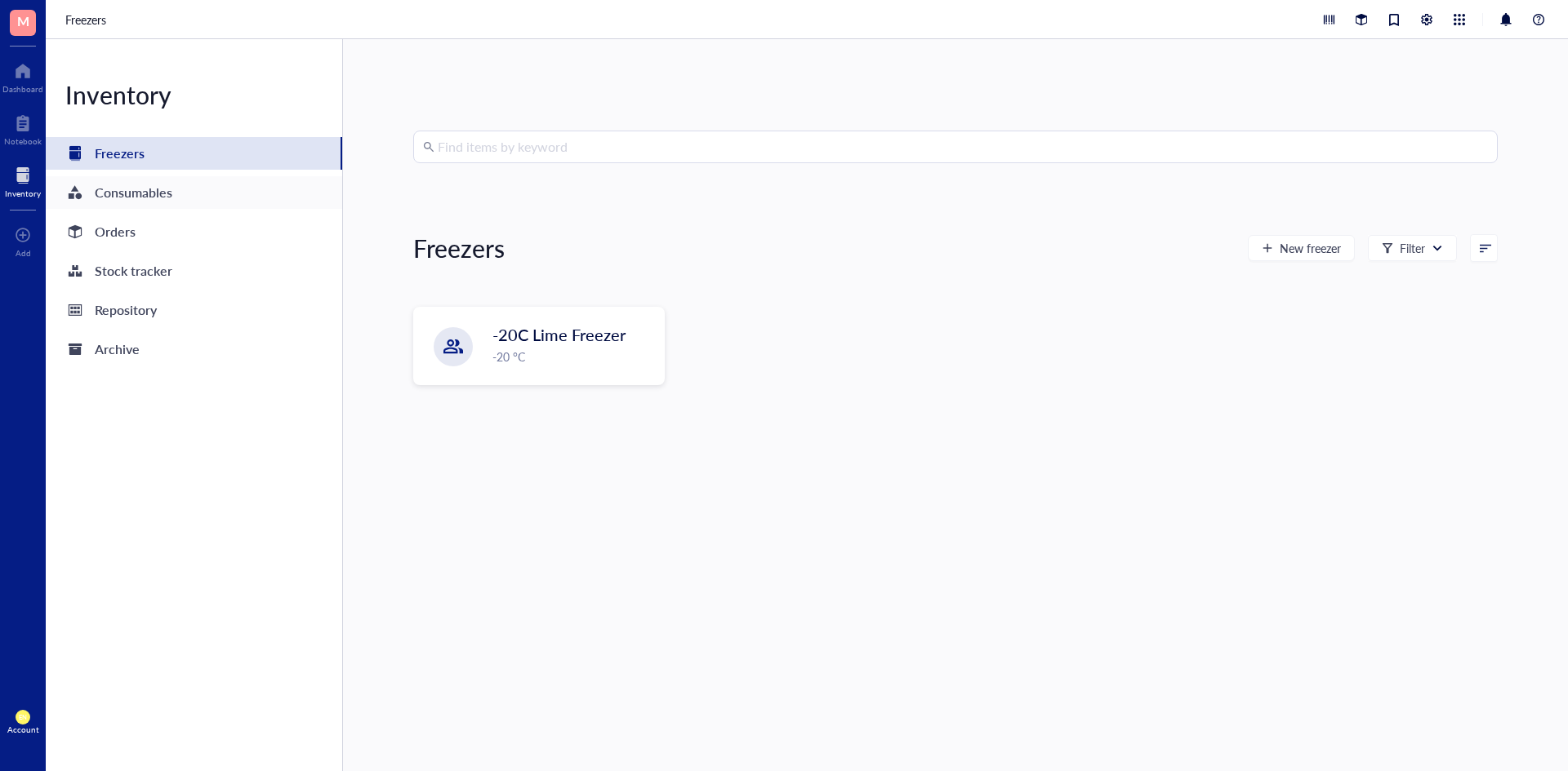
click at [137, 187] on div "Consumables" at bounding box center [134, 192] width 77 height 23
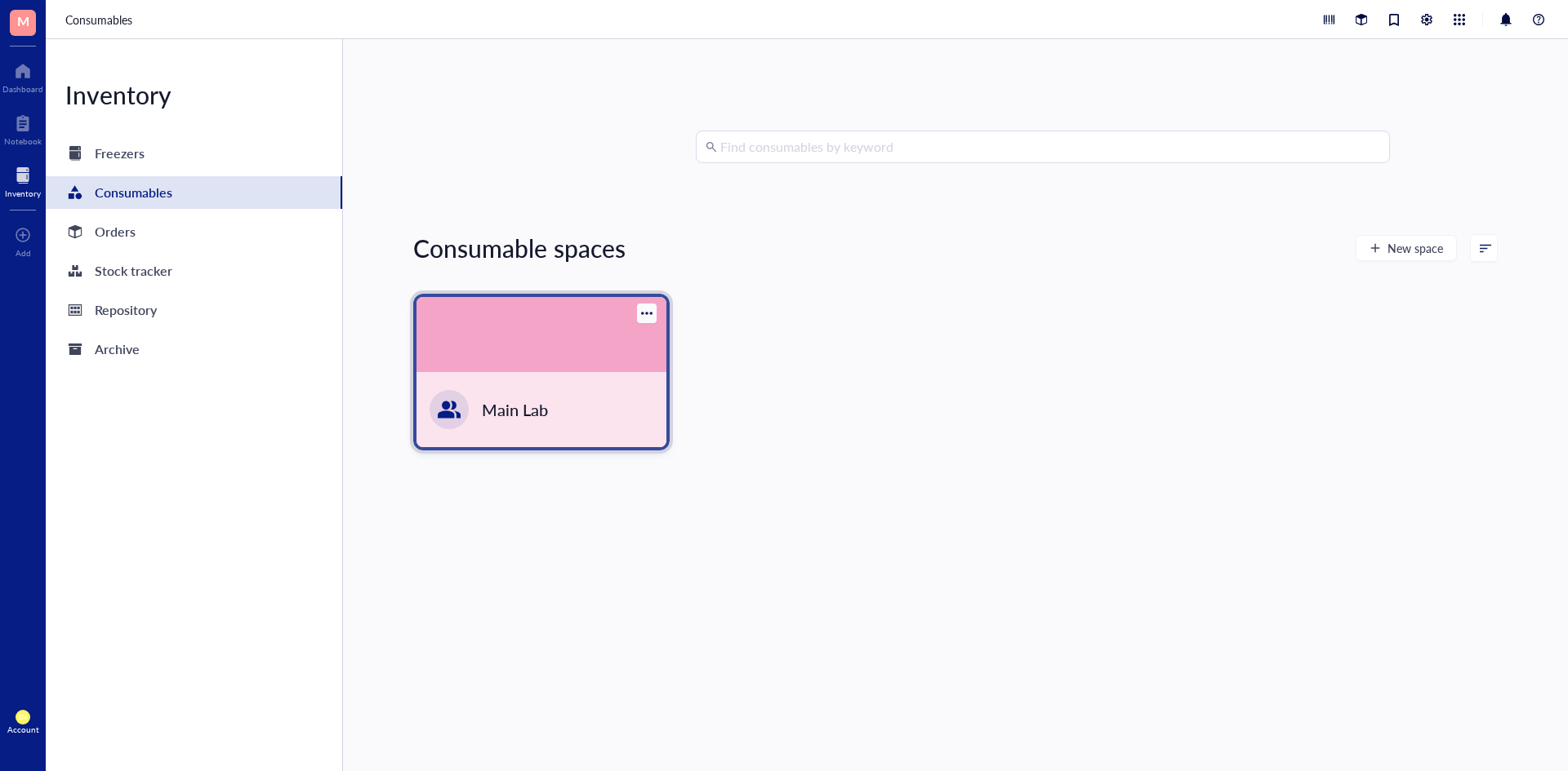
click at [509, 299] on div at bounding box center [541, 334] width 250 height 75
